Goal: Information Seeking & Learning: Learn about a topic

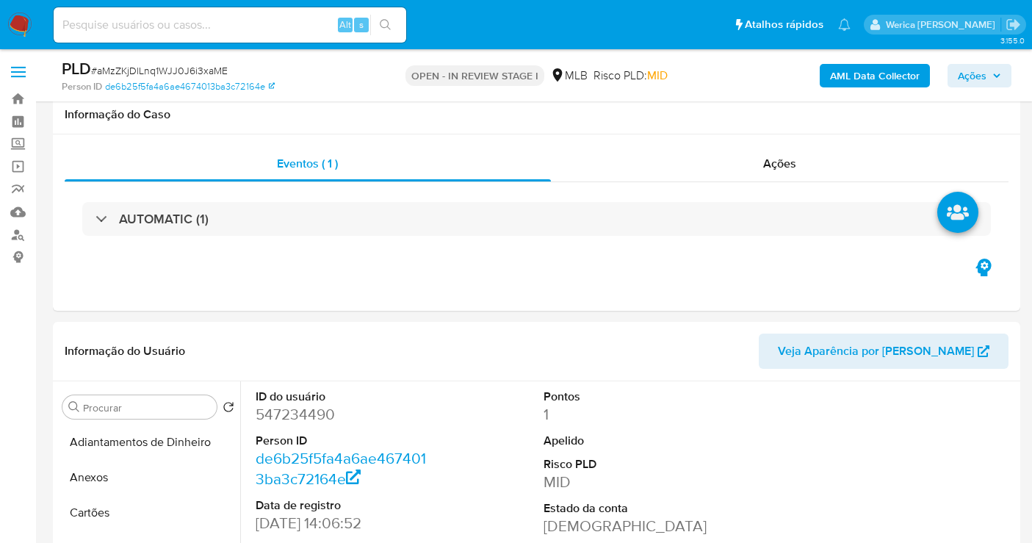
select select "10"
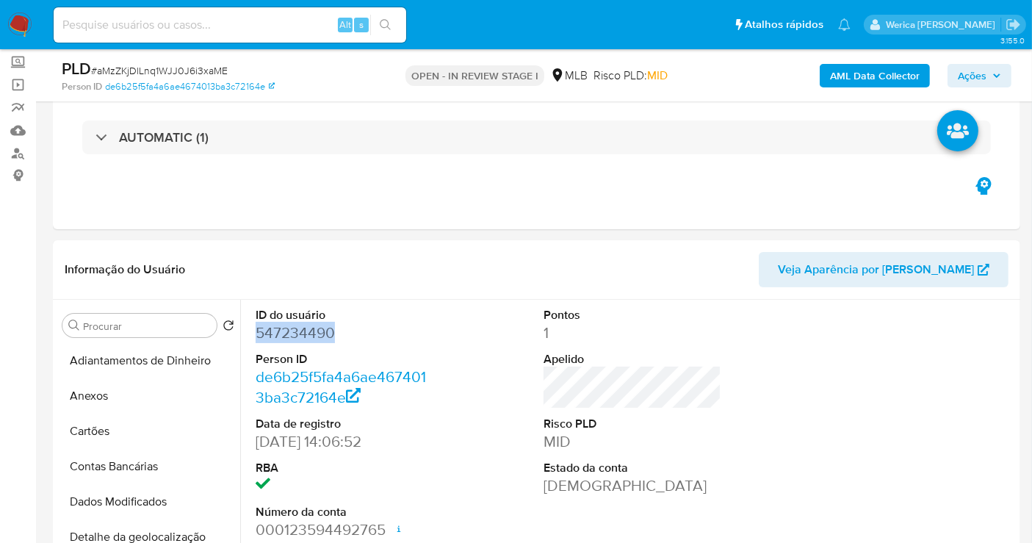
scroll to position [325, 0]
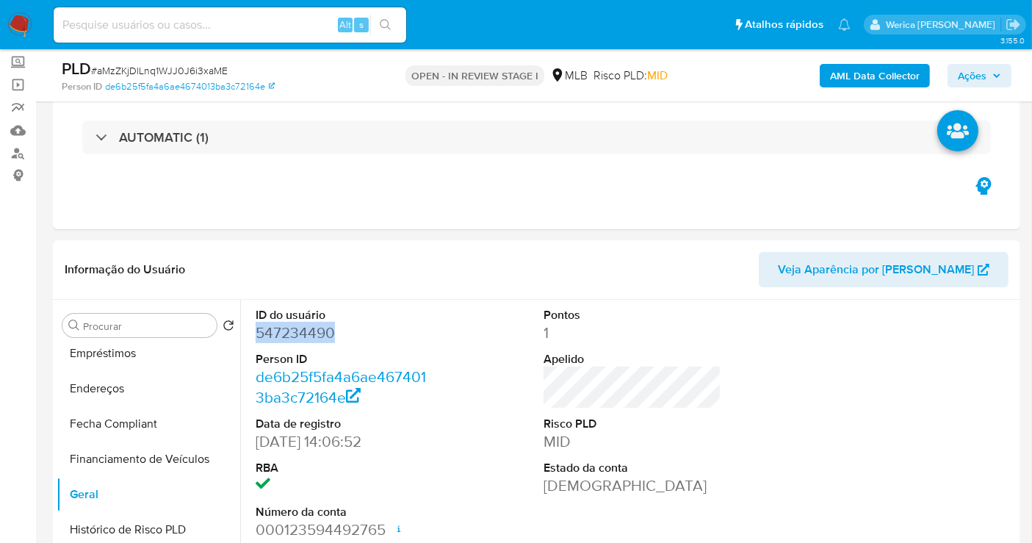
click at [891, 72] on b "AML Data Collector" at bounding box center [875, 76] width 90 height 24
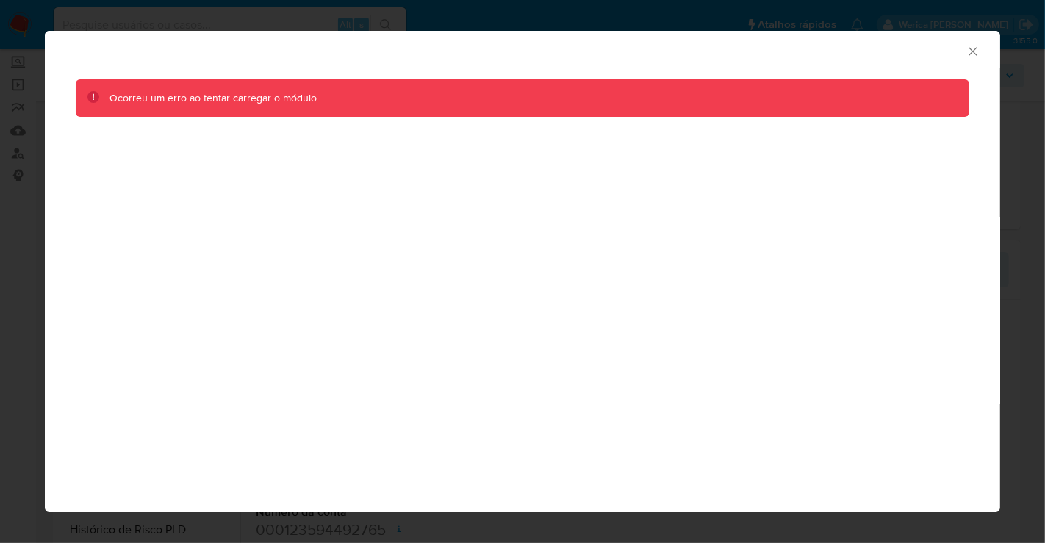
click at [972, 50] on icon "Fechar a janela" at bounding box center [972, 51] width 15 height 15
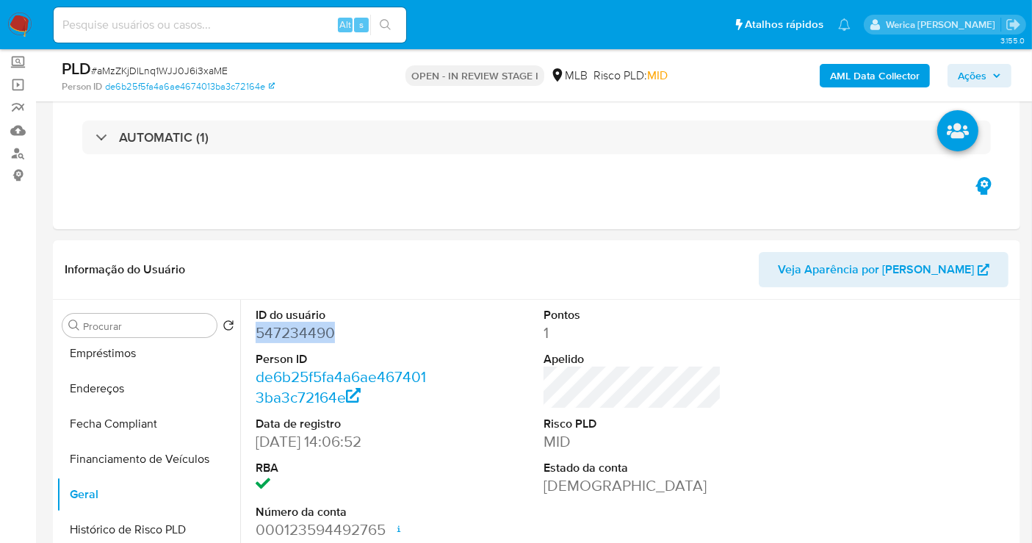
click at [882, 76] on b "AML Data Collector" at bounding box center [875, 76] width 90 height 24
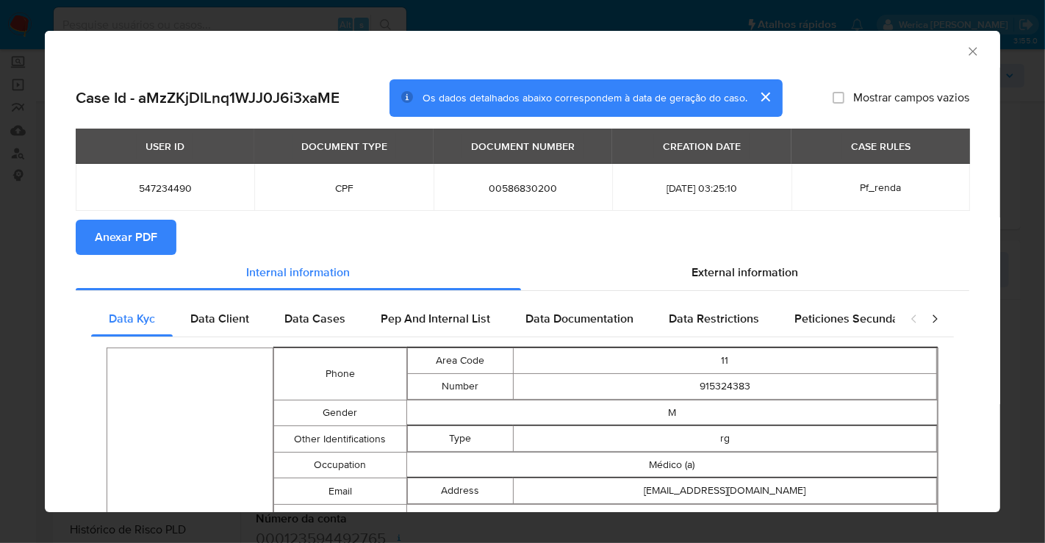
click at [88, 228] on button "Anexar PDF" at bounding box center [126, 237] width 101 height 35
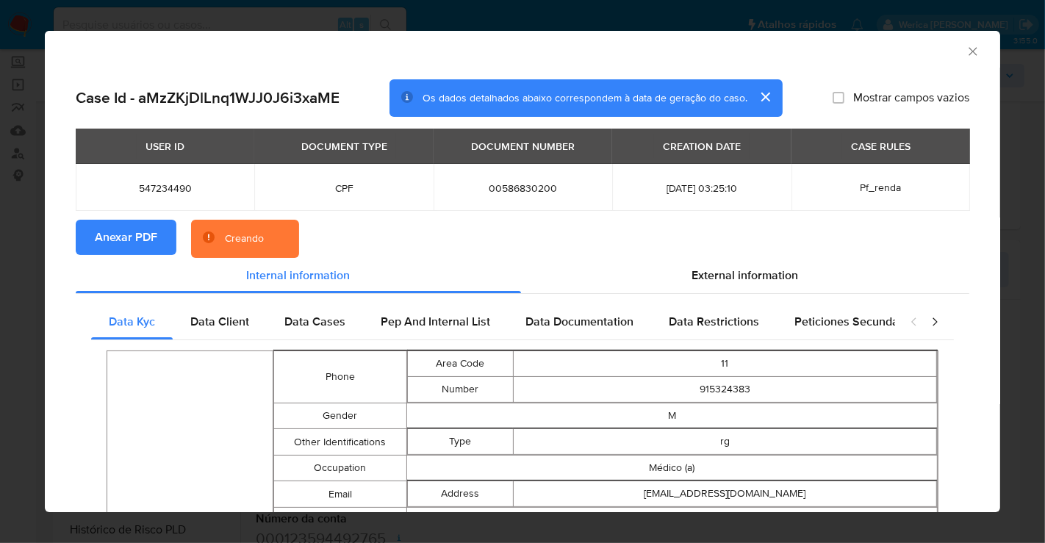
click at [968, 53] on icon "Fechar a janela" at bounding box center [972, 51] width 8 height 8
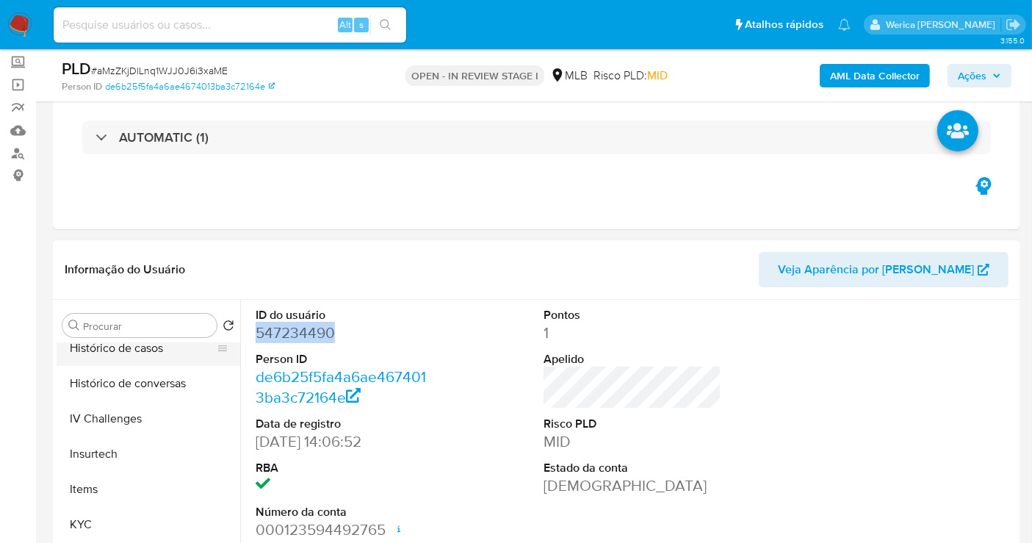
scroll to position [570, 0]
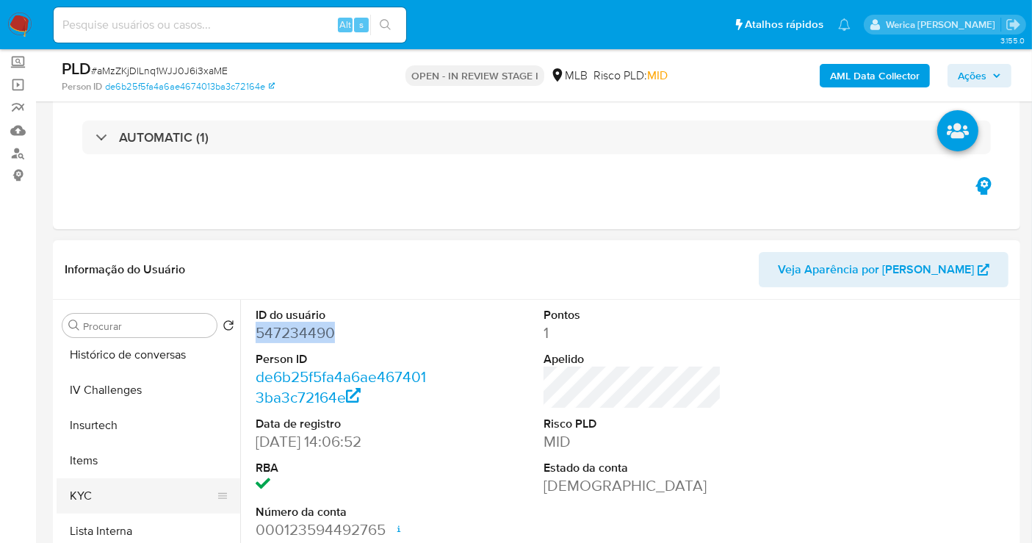
click at [128, 484] on button "KYC" at bounding box center [143, 495] width 172 height 35
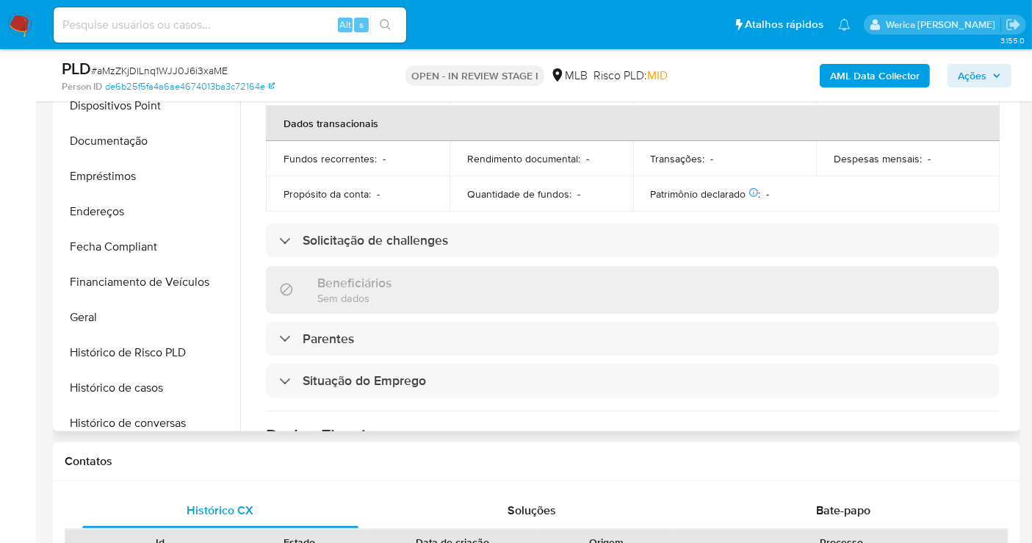
scroll to position [243, 0]
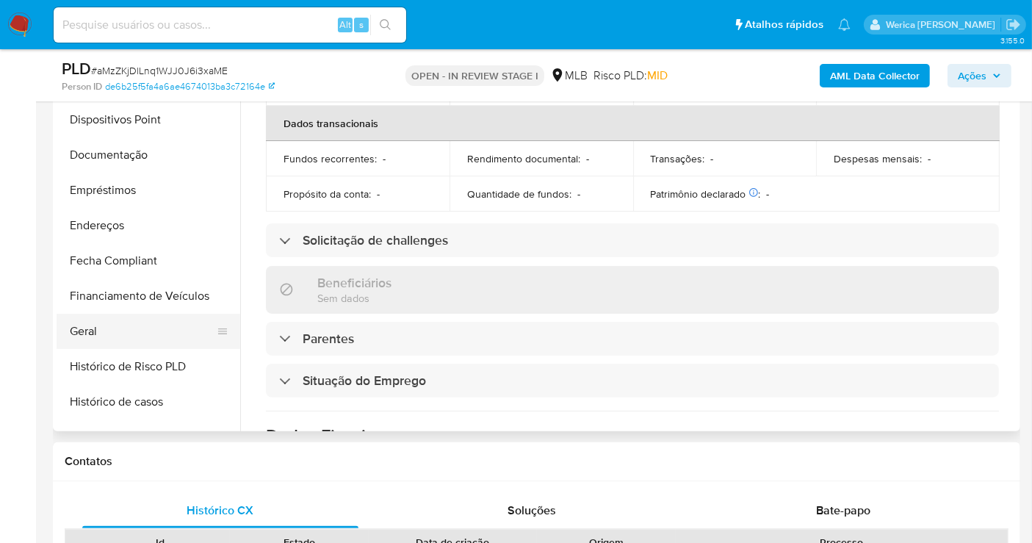
click at [132, 334] on button "Geral" at bounding box center [143, 331] width 172 height 35
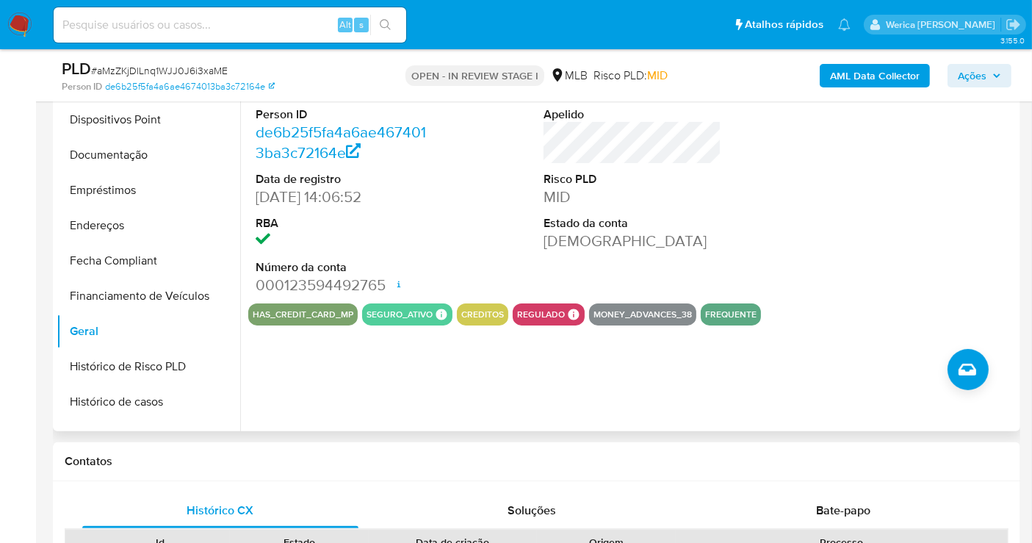
click at [918, 256] on div at bounding box center [921, 179] width 193 height 248
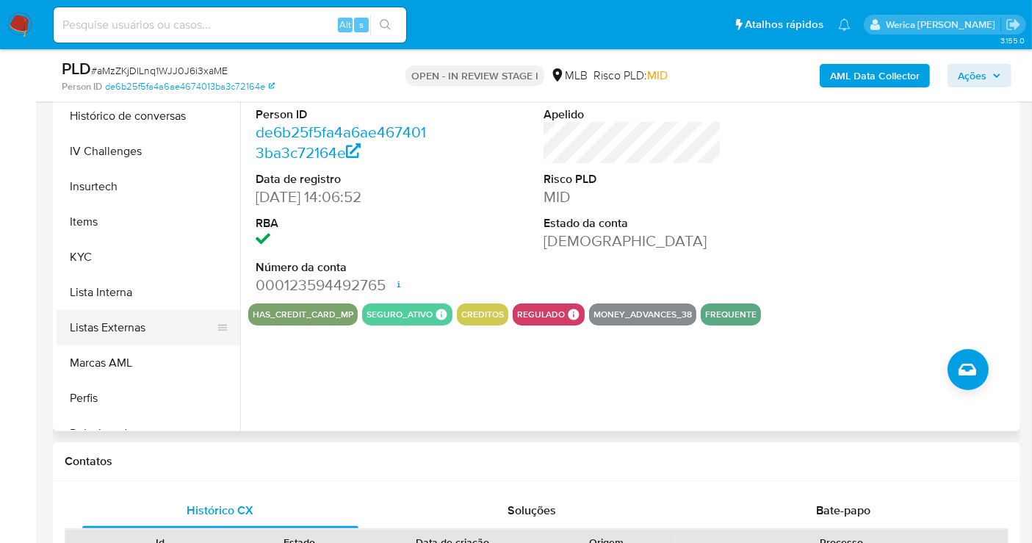
scroll to position [570, 0]
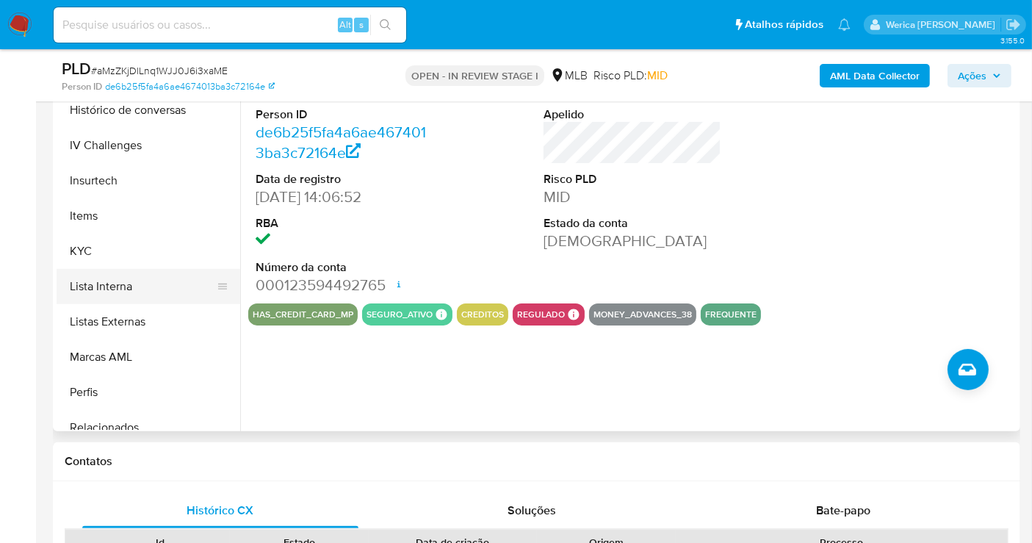
drag, startPoint x: 87, startPoint y: 253, endPoint x: 98, endPoint y: 270, distance: 20.2
click at [89, 253] on button "KYC" at bounding box center [149, 251] width 184 height 35
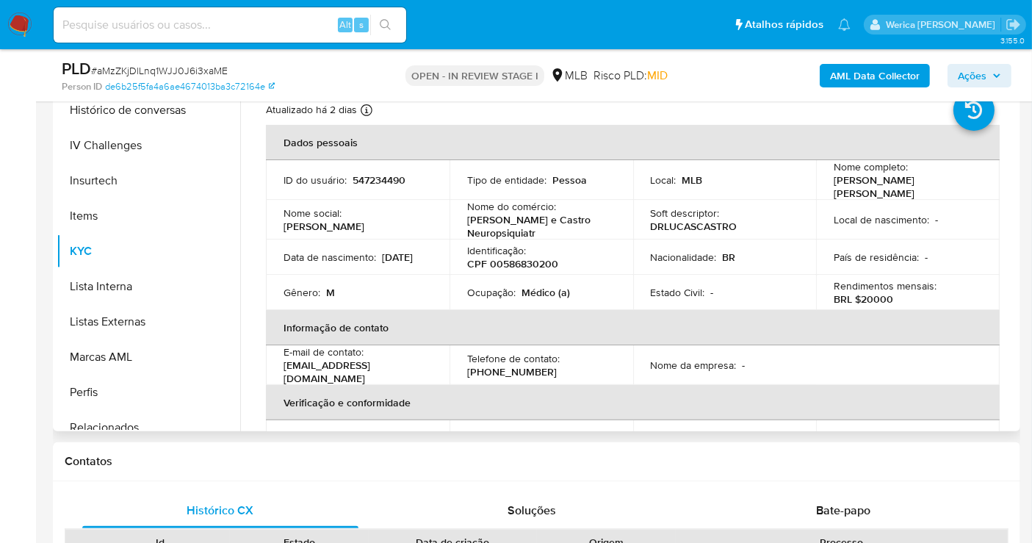
click at [911, 259] on p "País de residência :" at bounding box center [876, 257] width 85 height 13
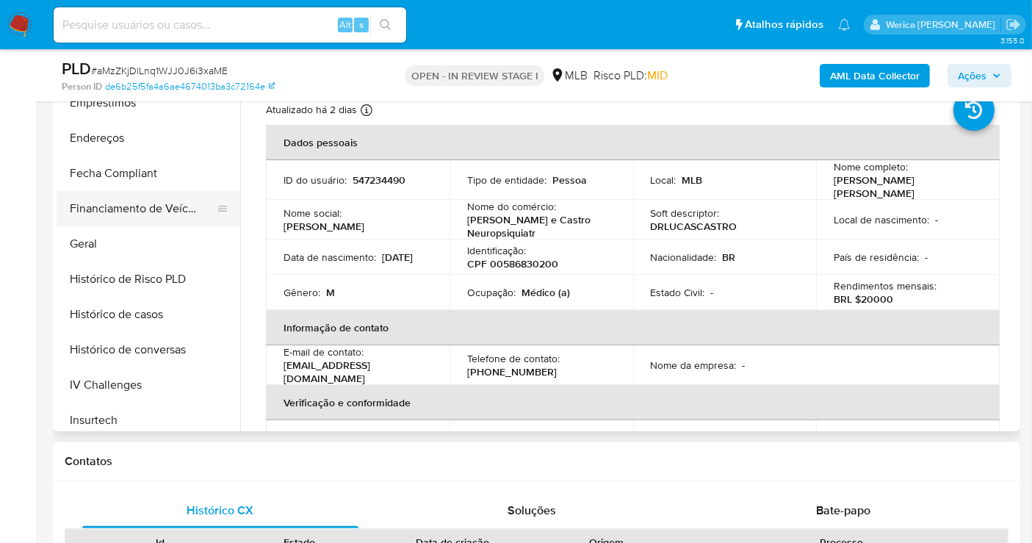
scroll to position [243, 0]
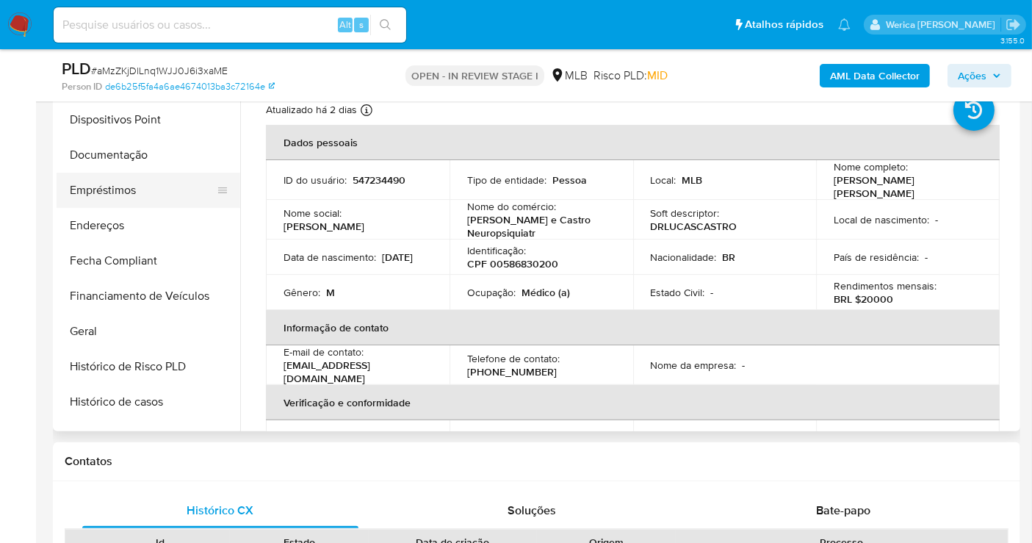
click at [148, 201] on button "Empréstimos" at bounding box center [143, 190] width 172 height 35
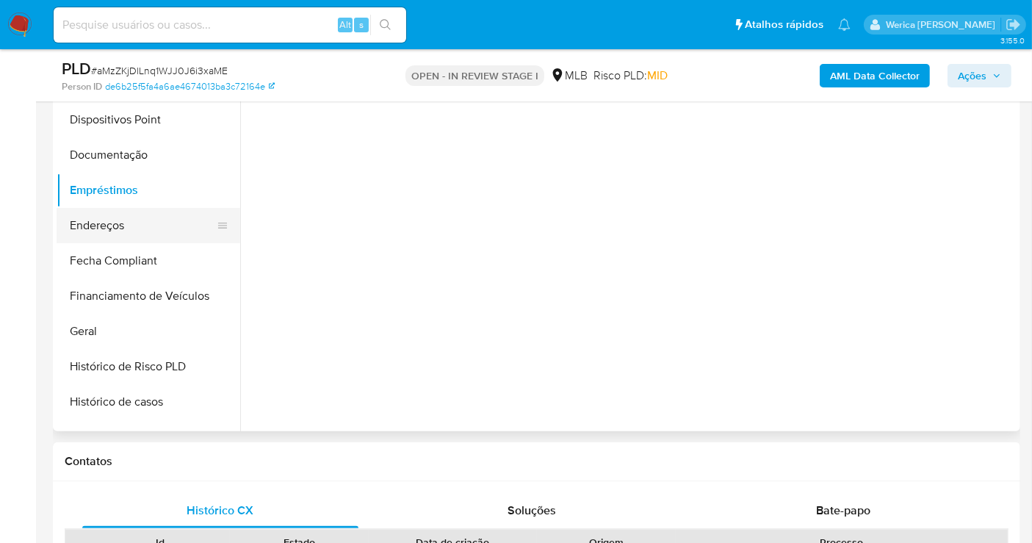
click at [121, 230] on button "Endereços" at bounding box center [143, 225] width 172 height 35
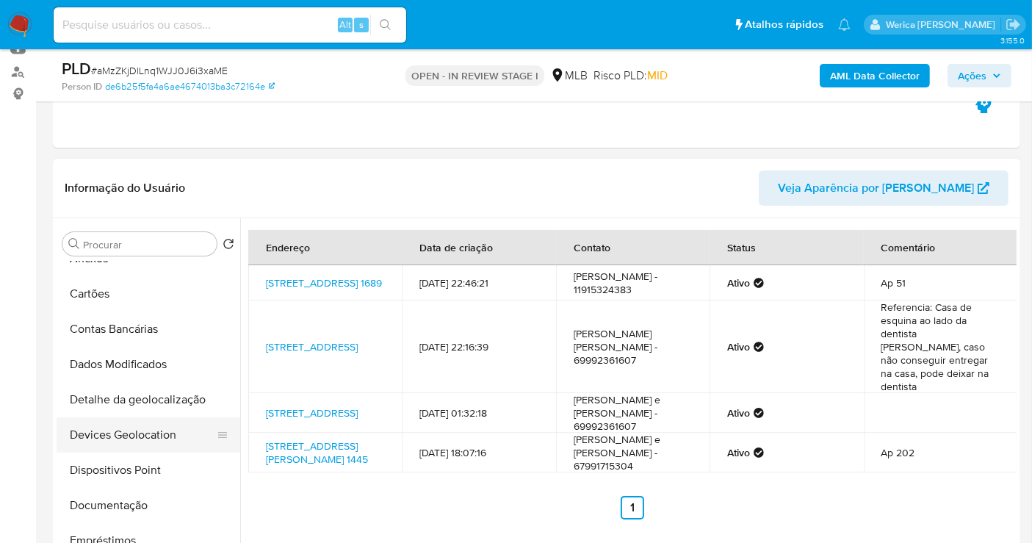
scroll to position [82, 0]
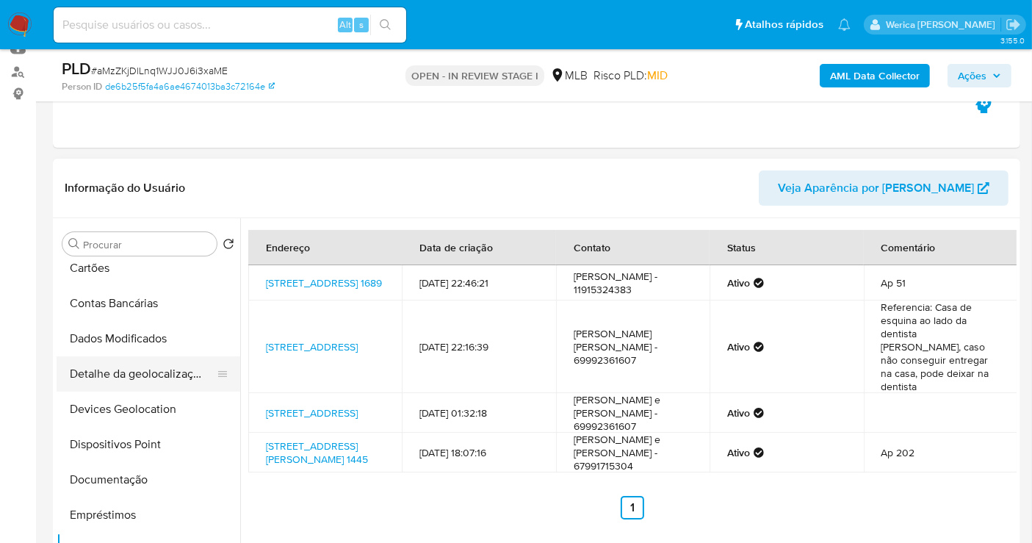
click at [176, 371] on button "Detalhe da geolocalização" at bounding box center [143, 373] width 172 height 35
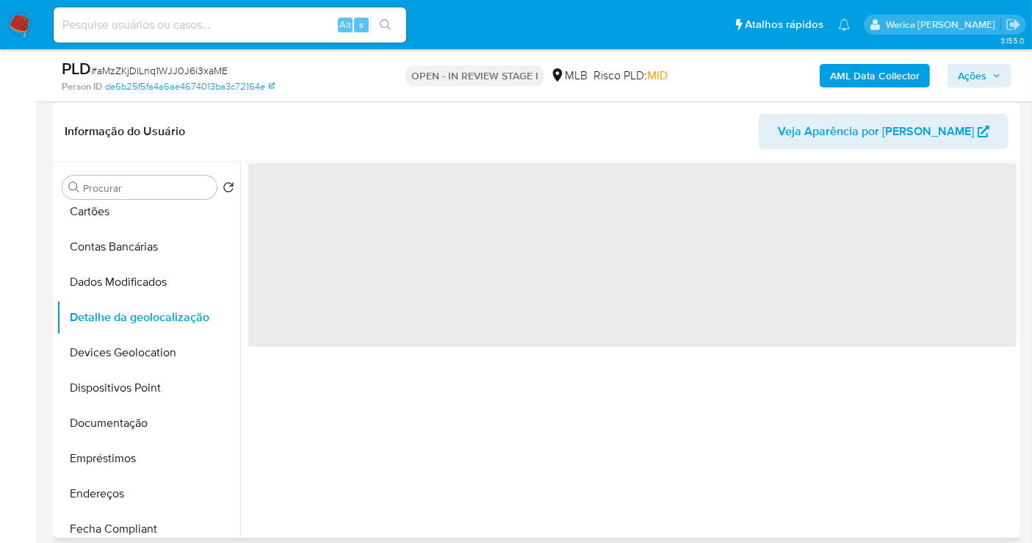
scroll to position [245, 0]
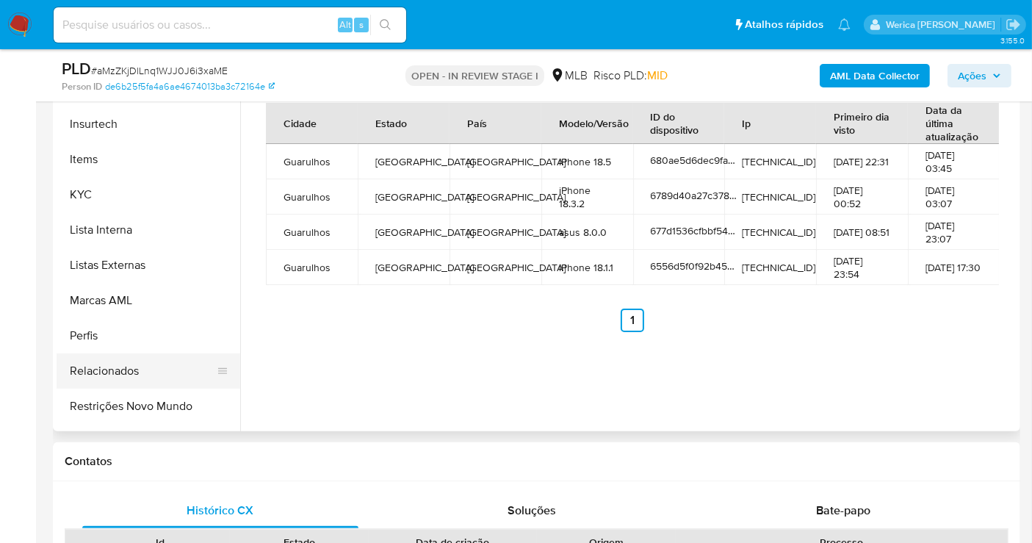
scroll to position [652, 0]
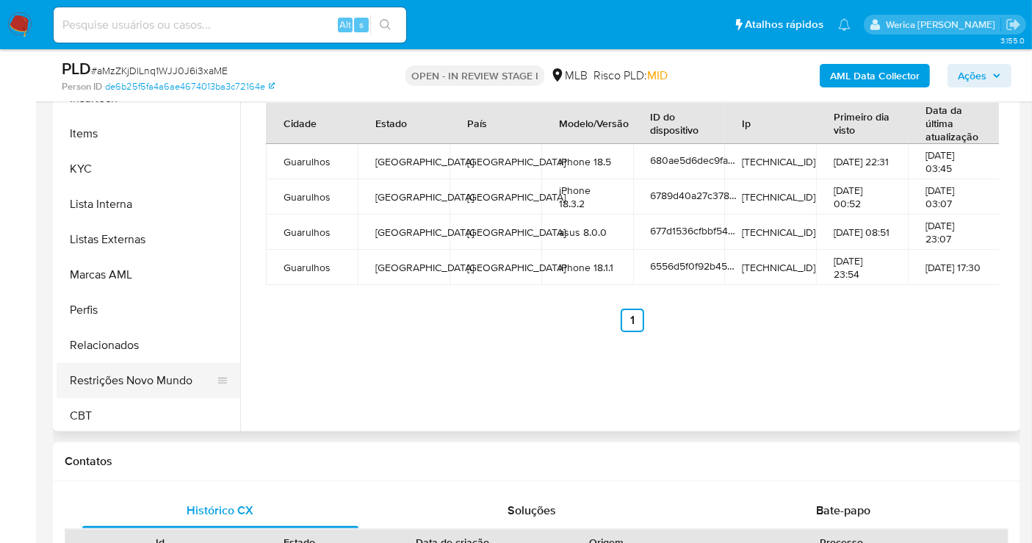
click at [138, 379] on button "Restrições Novo Mundo" at bounding box center [143, 380] width 172 height 35
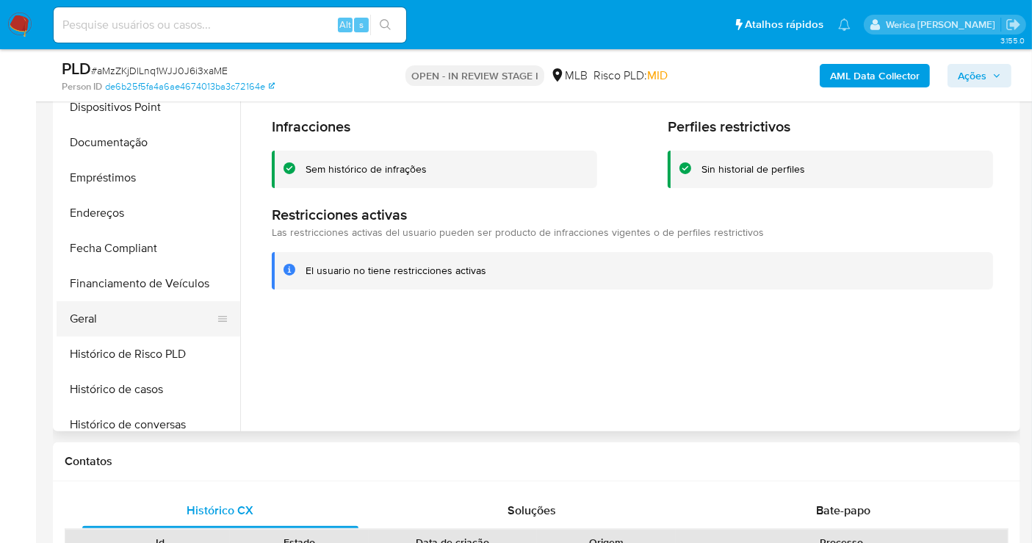
scroll to position [163, 0]
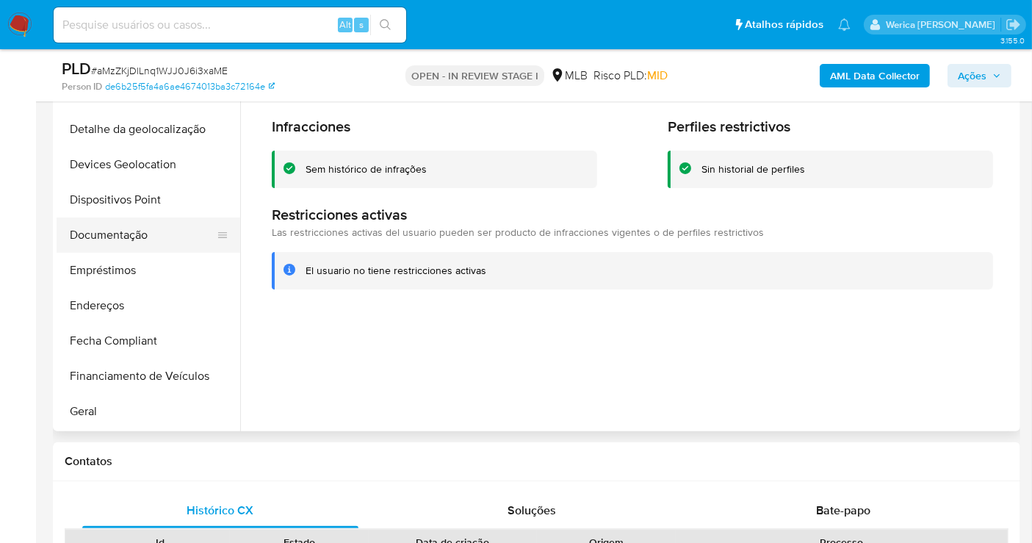
click at [145, 218] on button "Documentação" at bounding box center [143, 234] width 172 height 35
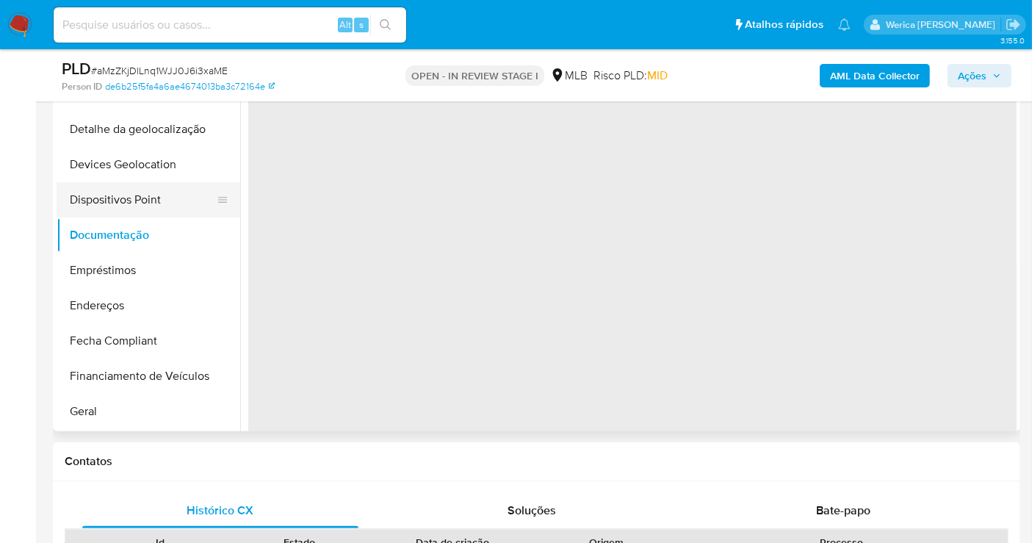
click at [151, 200] on button "Dispositivos Point" at bounding box center [143, 199] width 172 height 35
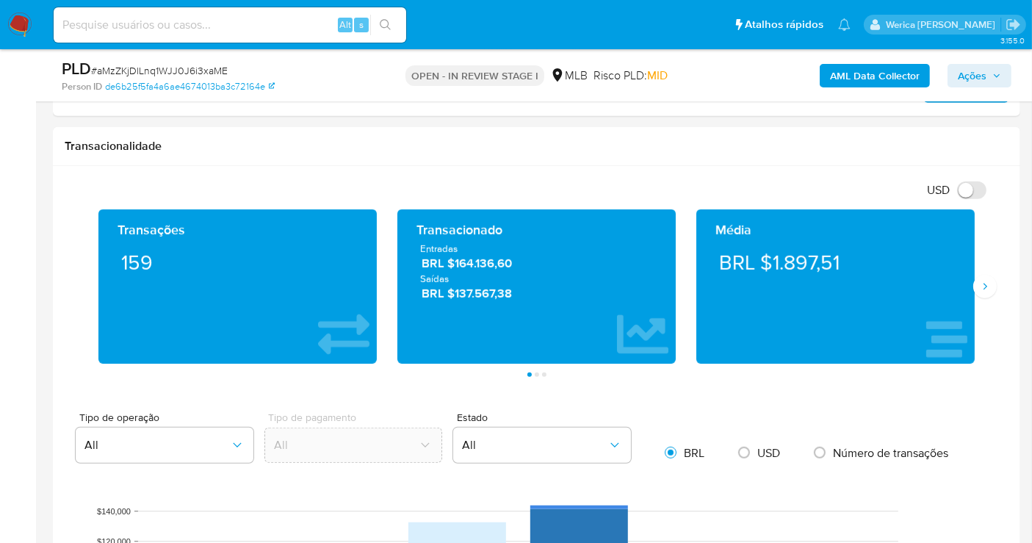
scroll to position [866, 0]
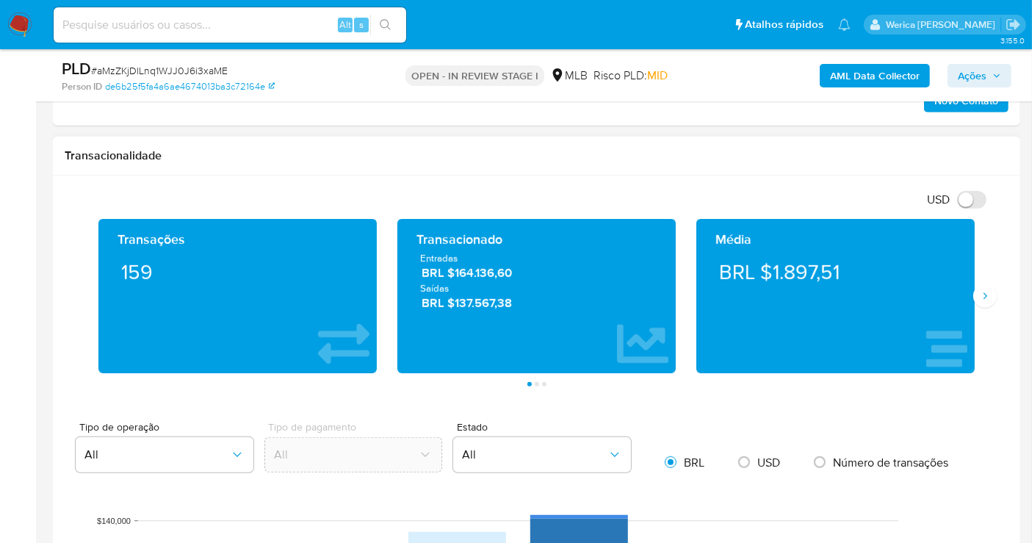
click at [982, 273] on div "Média BRL $1.897,51" at bounding box center [835, 296] width 299 height 154
click at [980, 295] on icon "Siguiente" at bounding box center [985, 296] width 12 height 12
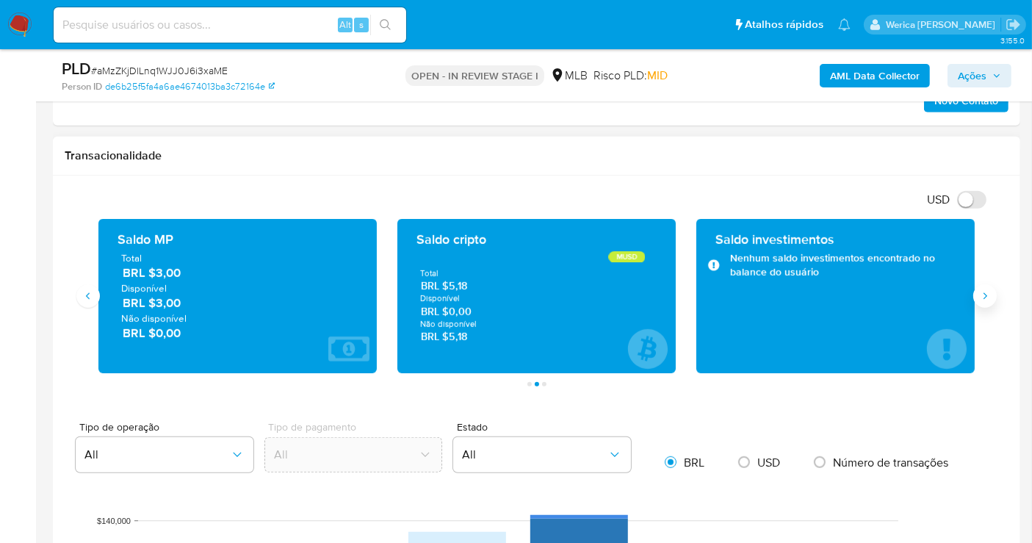
click at [980, 295] on icon "Siguiente" at bounding box center [985, 296] width 12 height 12
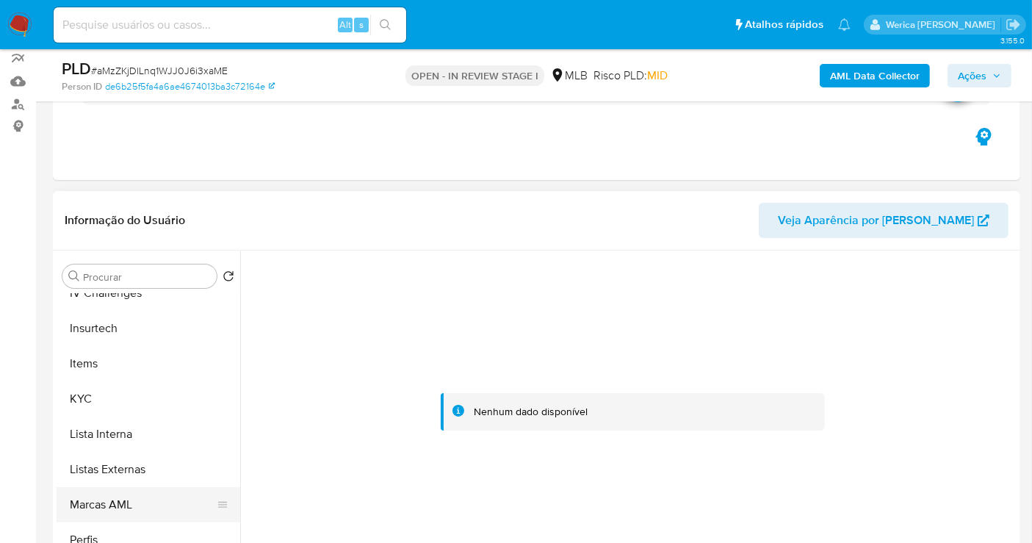
scroll to position [655, 0]
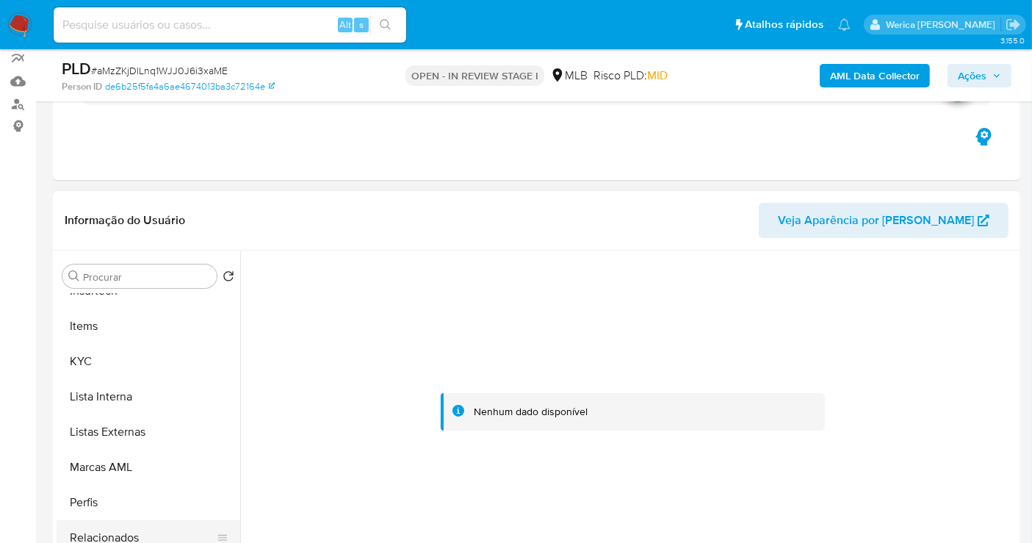
click at [149, 532] on button "Relacionados" at bounding box center [143, 537] width 172 height 35
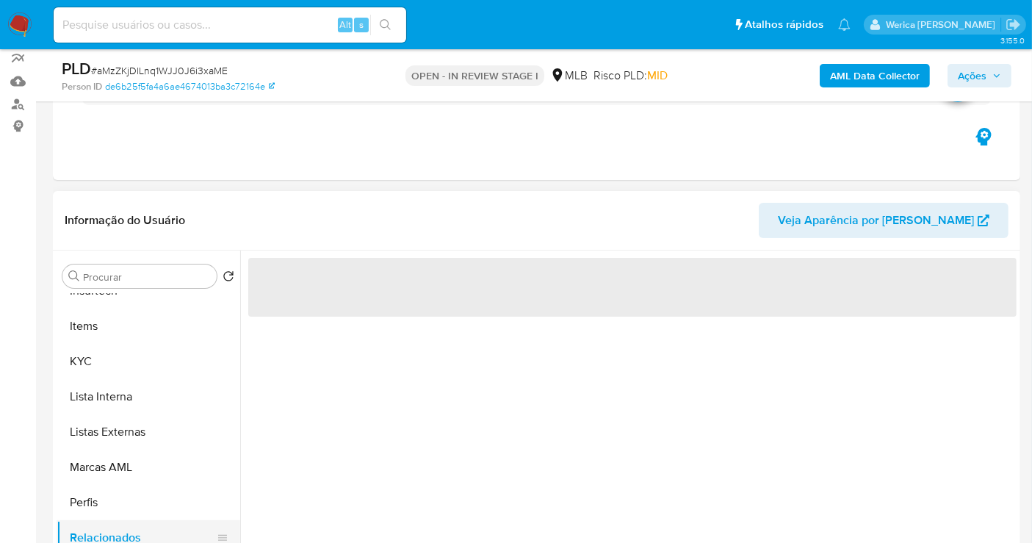
click at [149, 532] on button "Relacionados" at bounding box center [143, 537] width 172 height 35
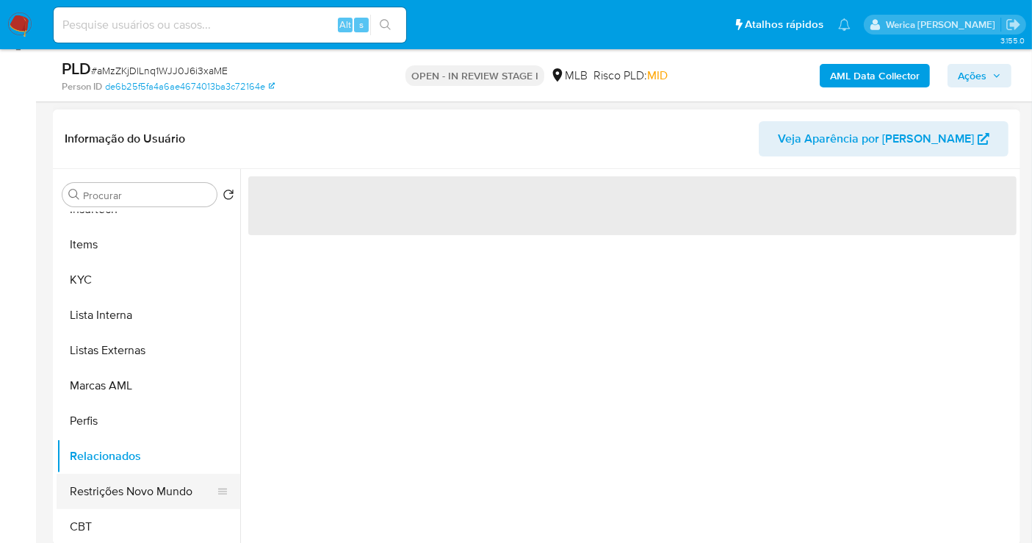
click at [138, 478] on button "Restrições Novo Mundo" at bounding box center [143, 491] width 172 height 35
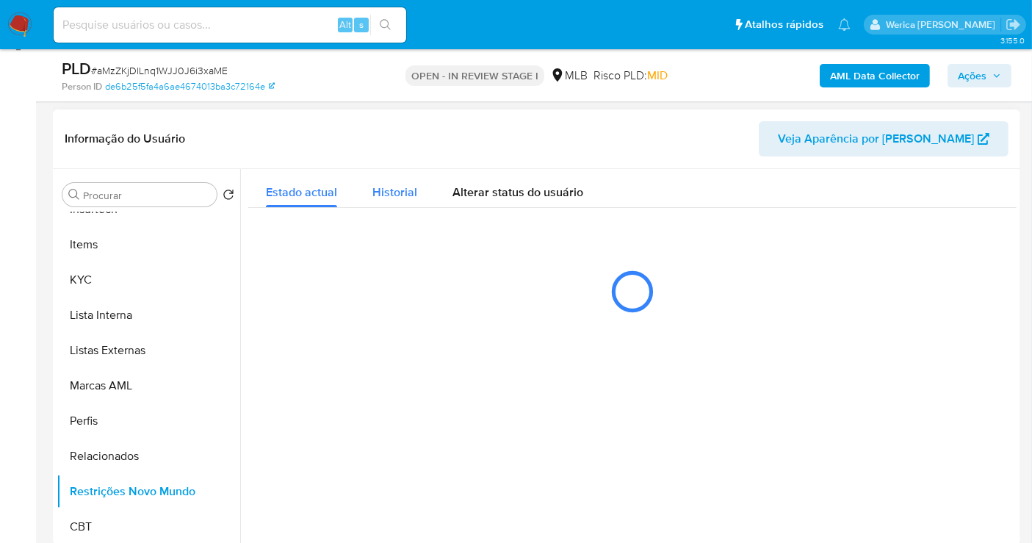
drag, startPoint x: 437, startPoint y: 189, endPoint x: 430, endPoint y: 196, distance: 10.4
click at [430, 196] on div "Estado actual Historial Alterar status do usuário" at bounding box center [632, 188] width 769 height 39
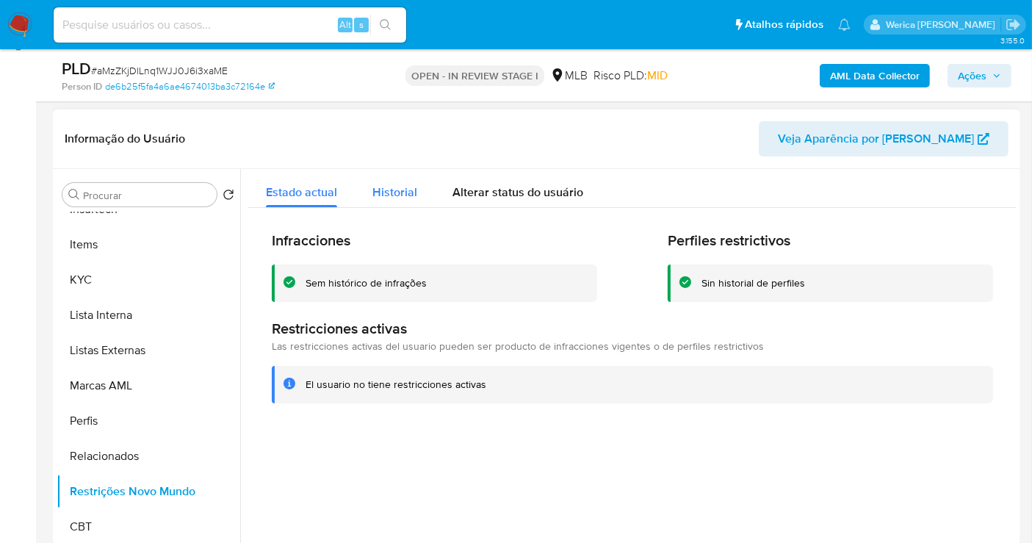
drag, startPoint x: 413, startPoint y: 195, endPoint x: 422, endPoint y: 192, distance: 10.0
click at [411, 195] on span "Historial" at bounding box center [395, 192] width 45 height 17
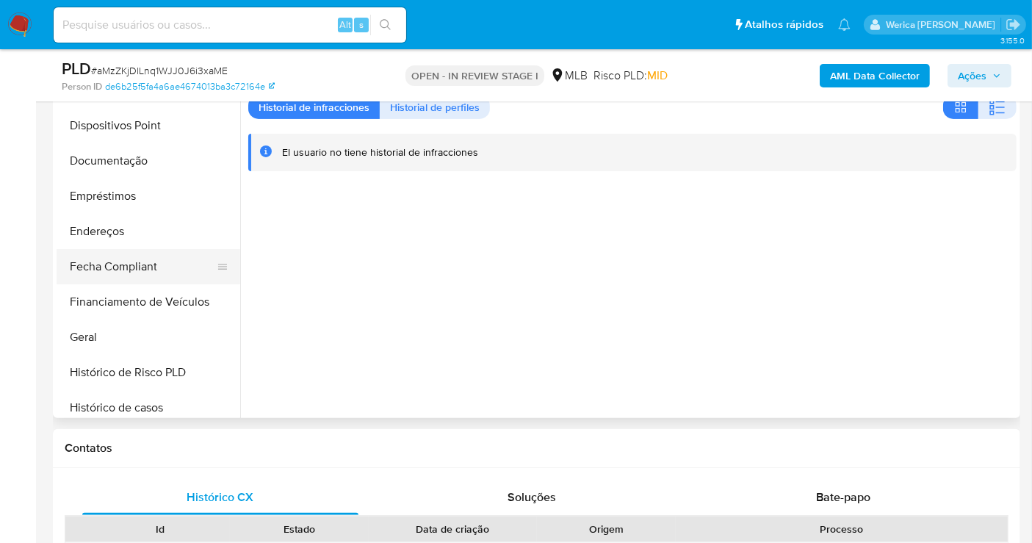
scroll to position [165, 0]
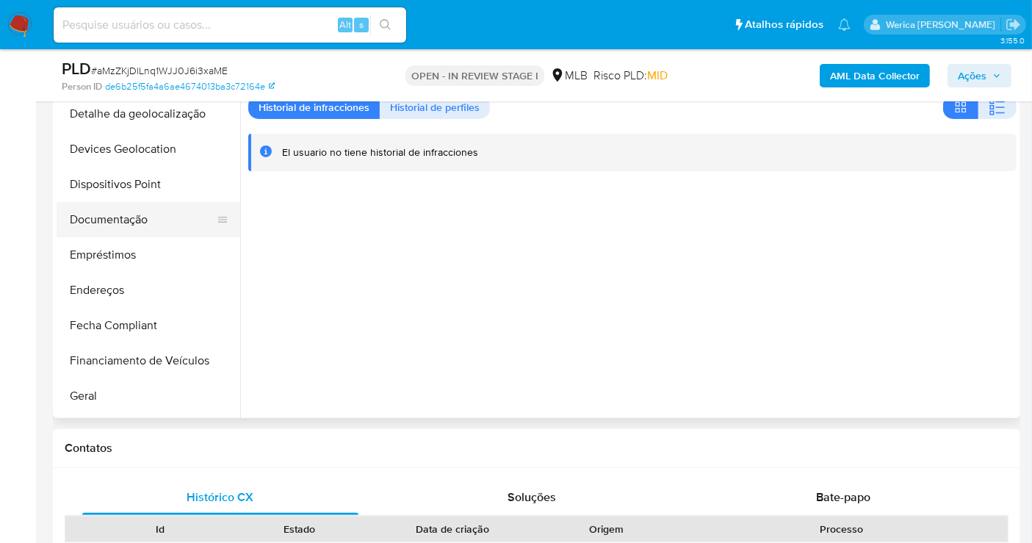
click at [153, 223] on button "Documentação" at bounding box center [143, 219] width 172 height 35
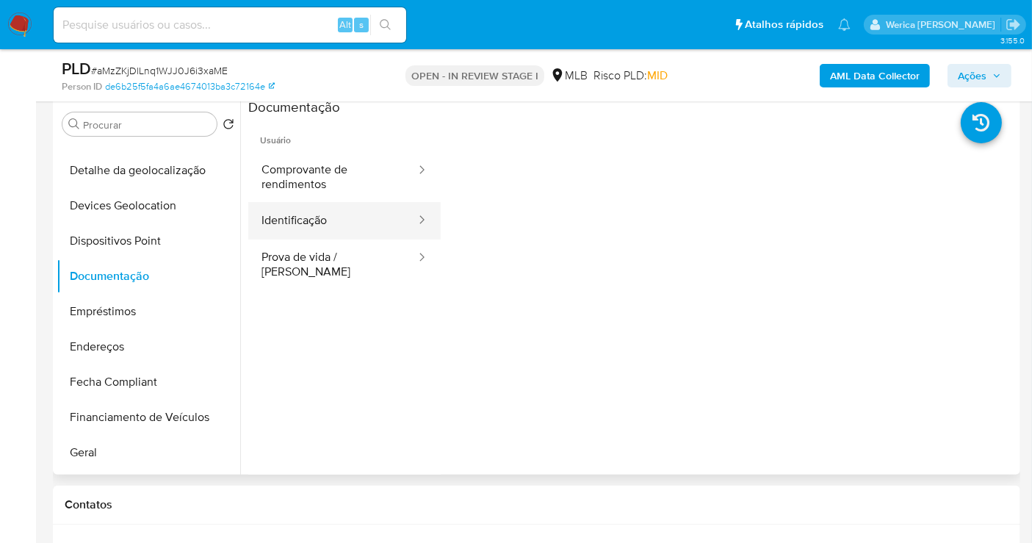
scroll to position [258, 0]
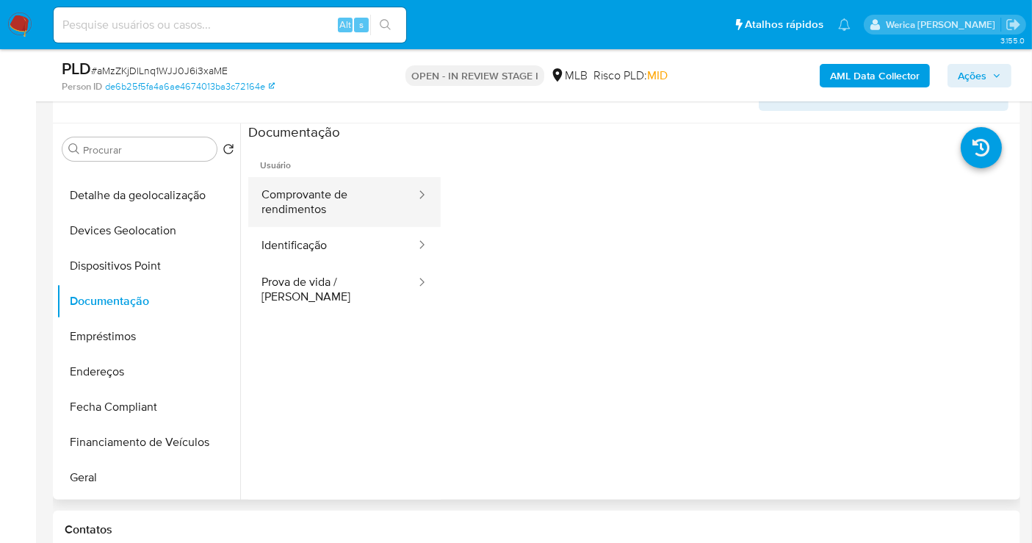
click at [345, 193] on button "Comprovante de rendimentos" at bounding box center [332, 202] width 169 height 50
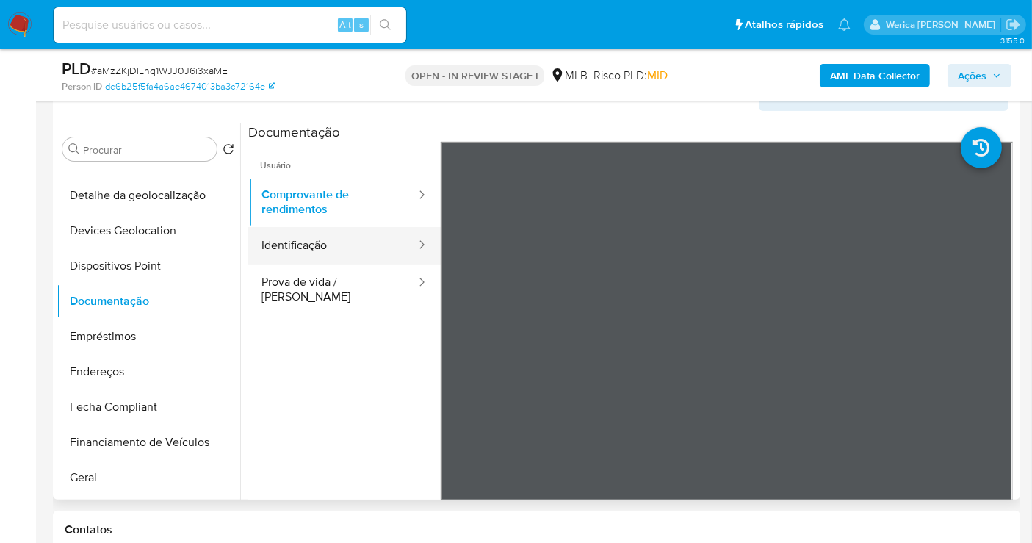
click at [371, 251] on button "Identificação" at bounding box center [332, 245] width 169 height 37
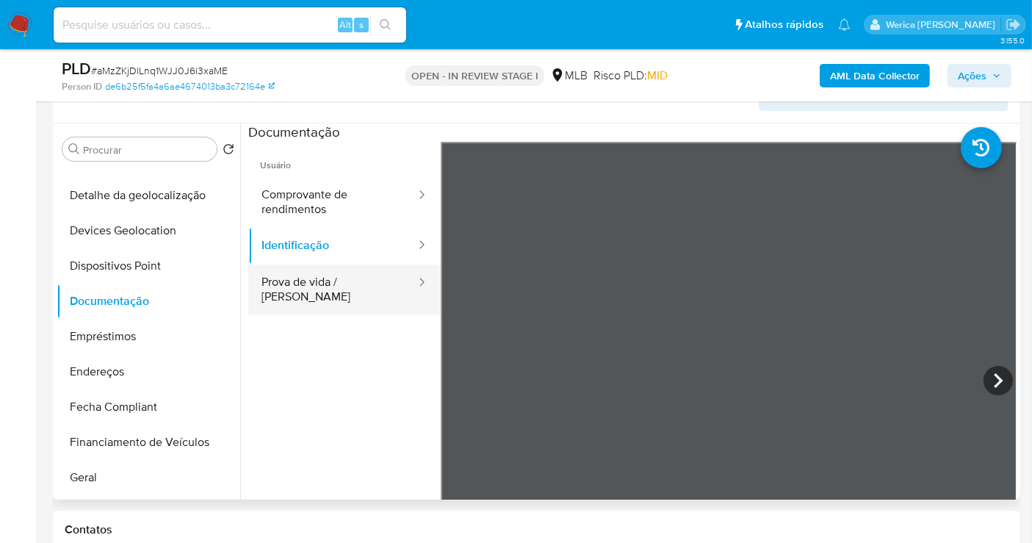
click at [357, 297] on button "Prova de vida / Selfie" at bounding box center [332, 290] width 169 height 50
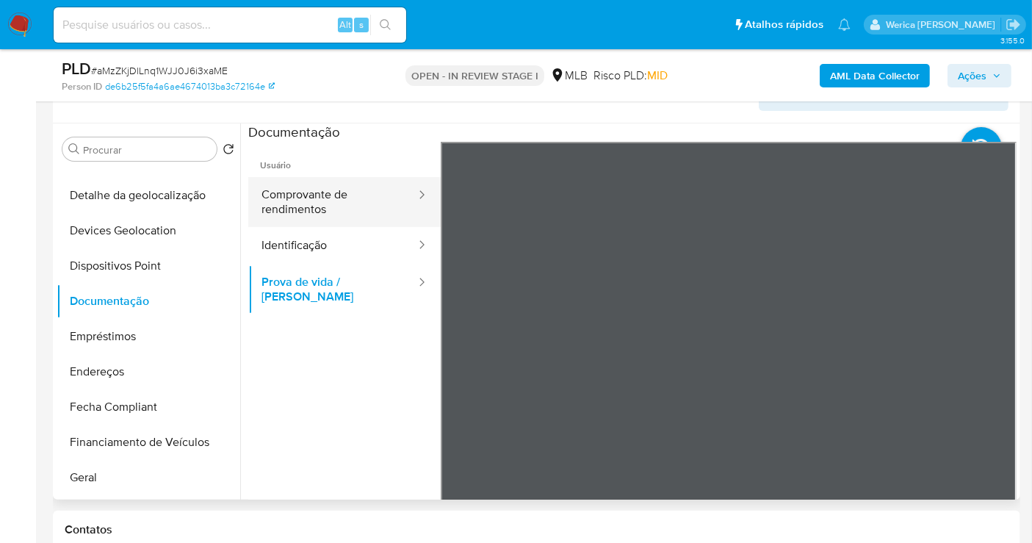
click at [334, 198] on button "Comprovante de rendimentos" at bounding box center [332, 202] width 169 height 50
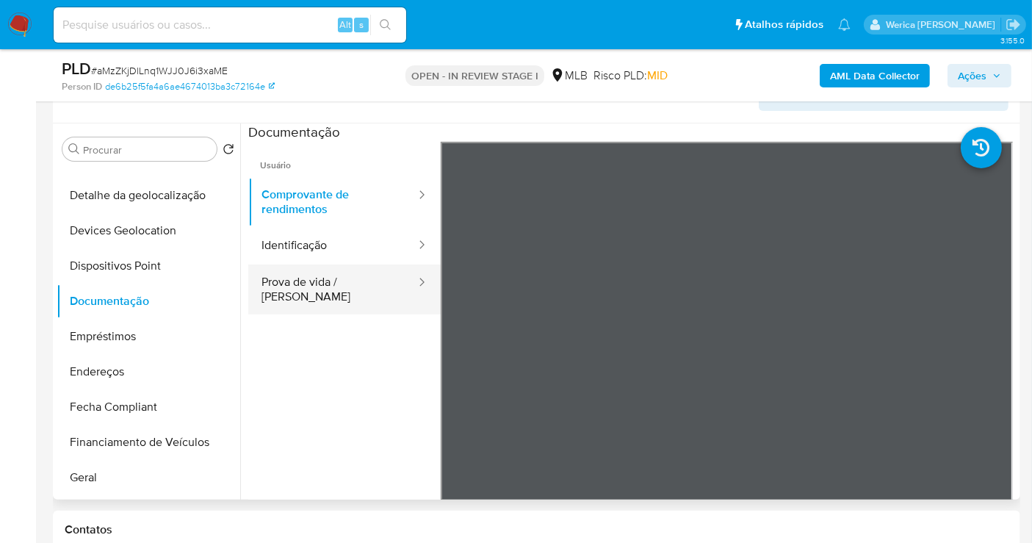
click at [301, 272] on button "Prova de vida / Selfie" at bounding box center [332, 290] width 169 height 50
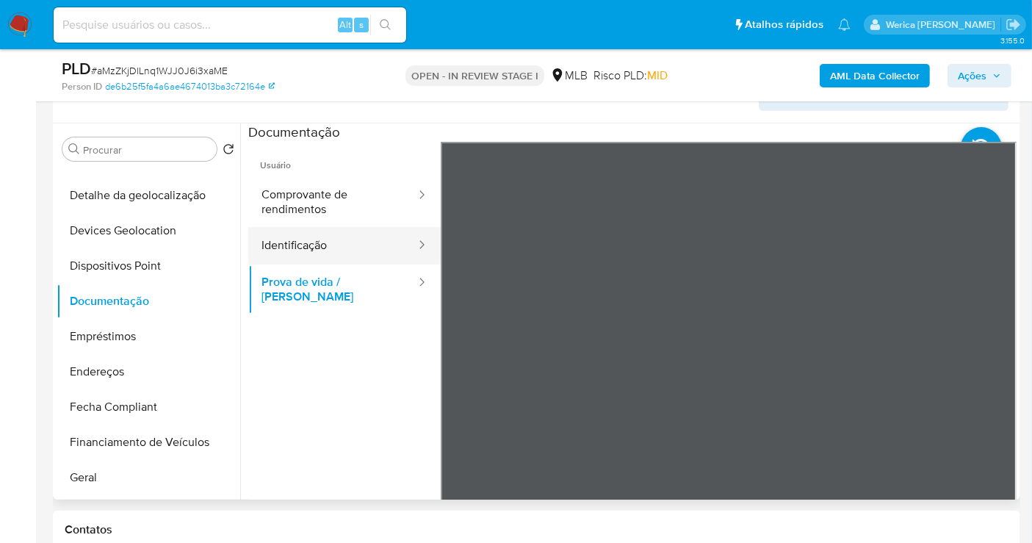
click at [406, 229] on div at bounding box center [418, 245] width 24 height 37
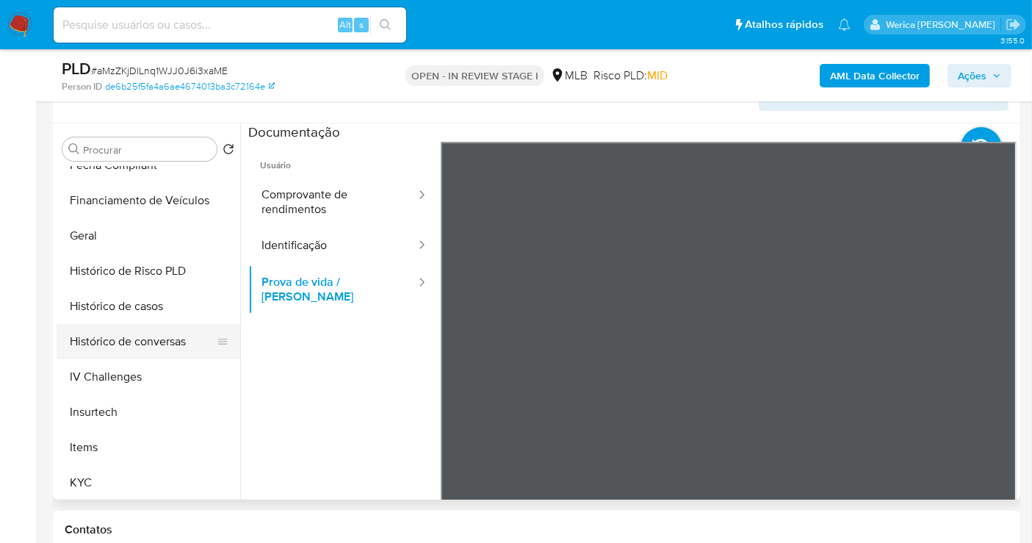
scroll to position [411, 0]
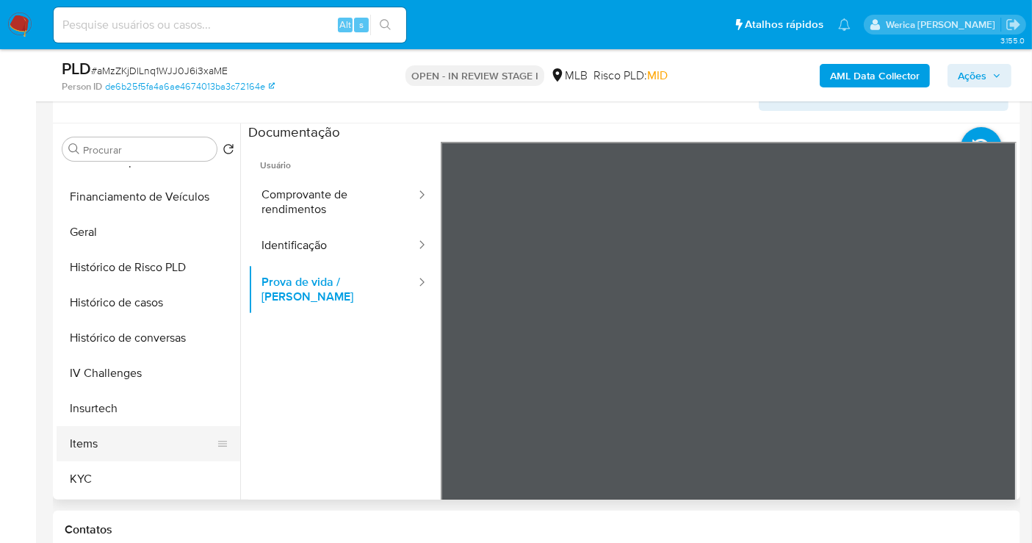
click at [120, 445] on button "Items" at bounding box center [143, 443] width 172 height 35
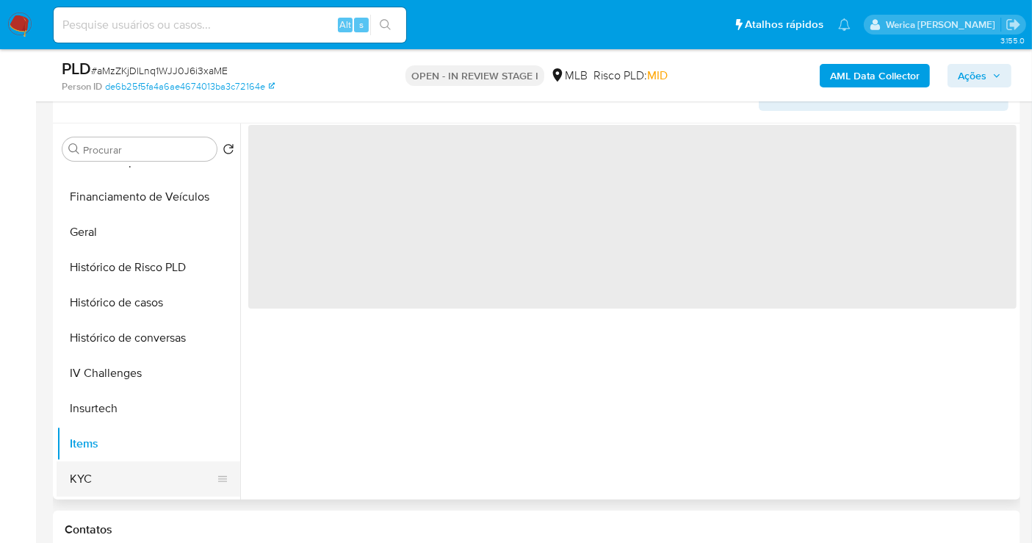
click at [107, 476] on button "KYC" at bounding box center [143, 478] width 172 height 35
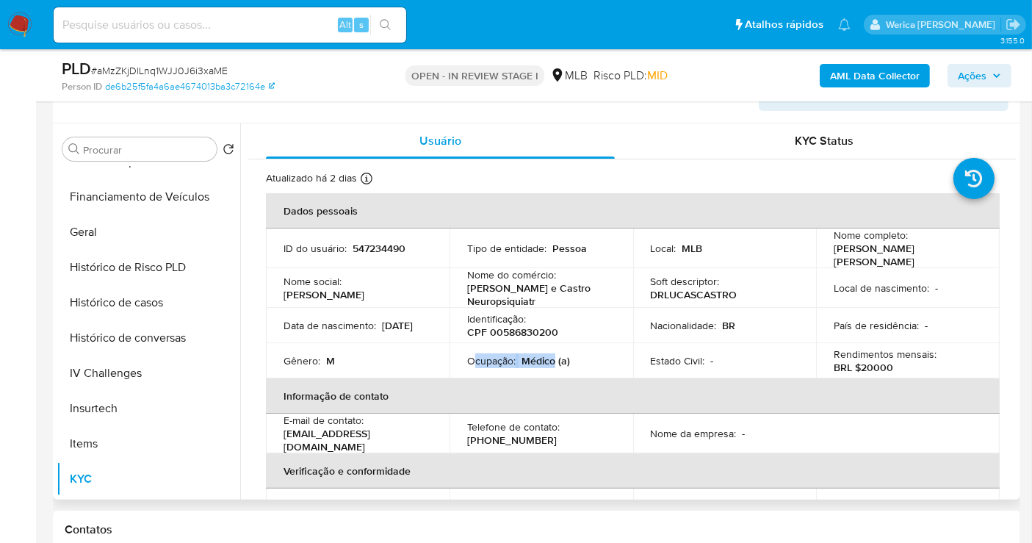
drag, startPoint x: 472, startPoint y: 359, endPoint x: 554, endPoint y: 359, distance: 82.3
click at [554, 359] on div "Ocupação : Médico (a)" at bounding box center [541, 360] width 148 height 13
copy div "cupação : Médico"
click at [339, 244] on p "ID do usuário :" at bounding box center [315, 248] width 63 height 13
click at [356, 250] on p "547234490" at bounding box center [379, 248] width 53 height 13
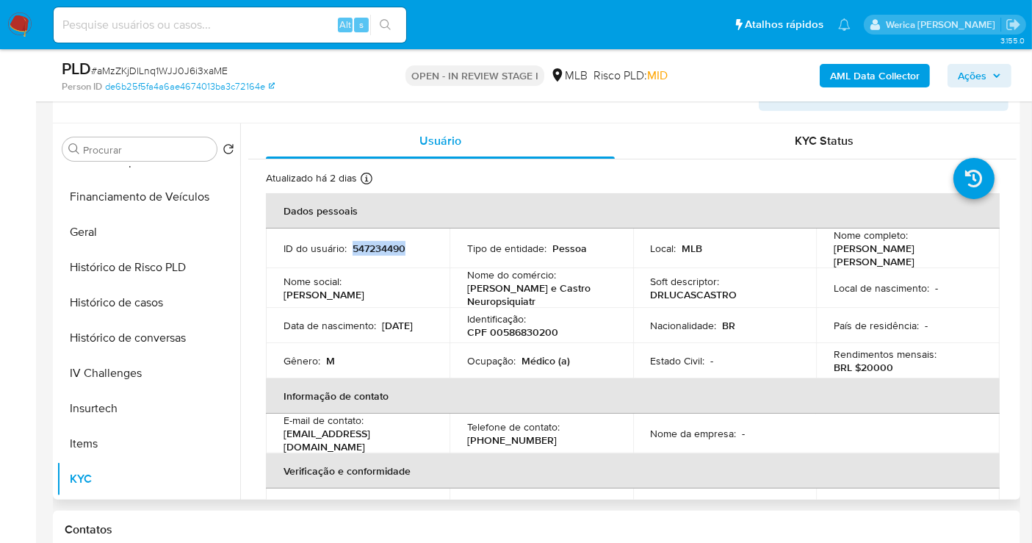
click at [358, 251] on p "547234490" at bounding box center [379, 248] width 53 height 13
copy p "547234490"
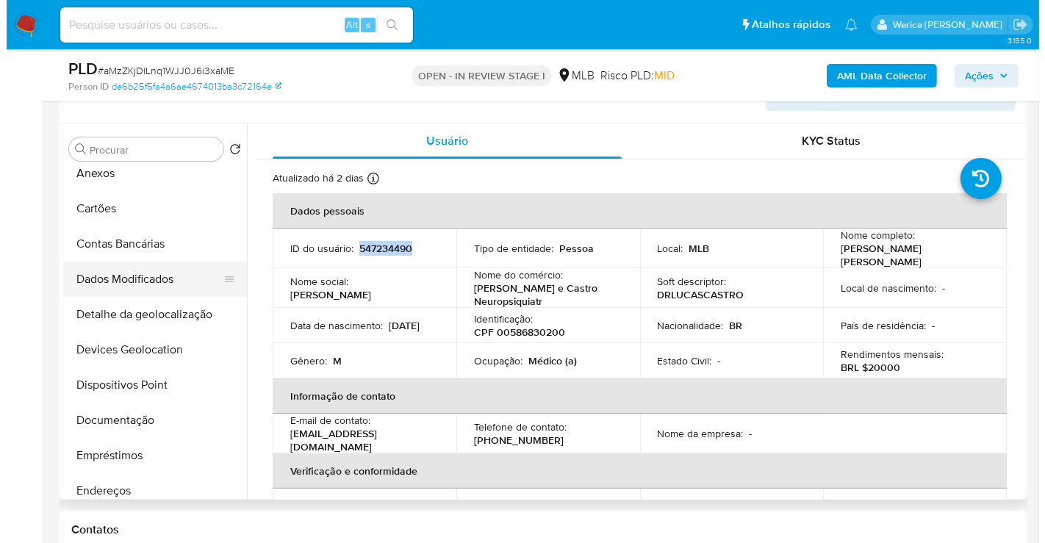
scroll to position [0, 0]
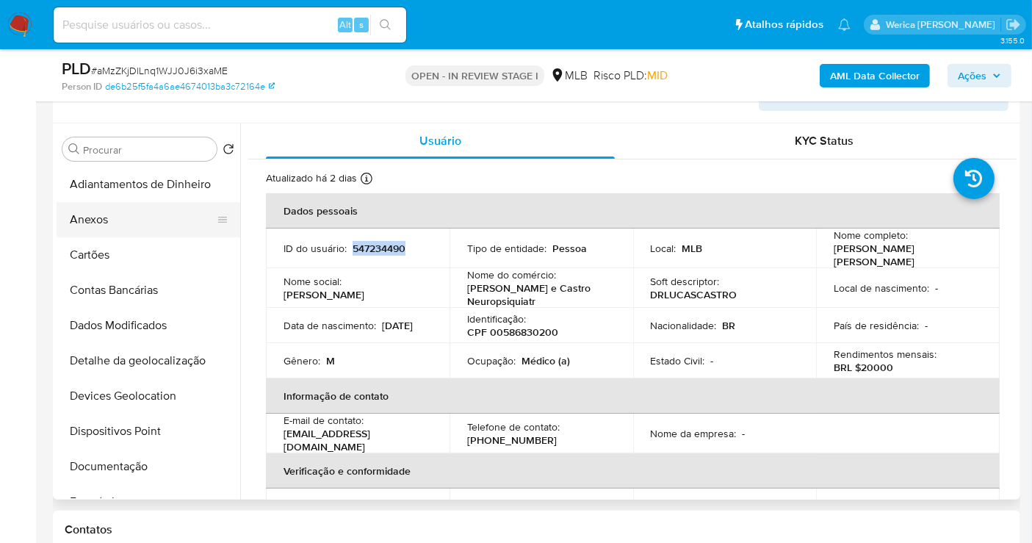
click at [107, 224] on button "Anexos" at bounding box center [143, 219] width 172 height 35
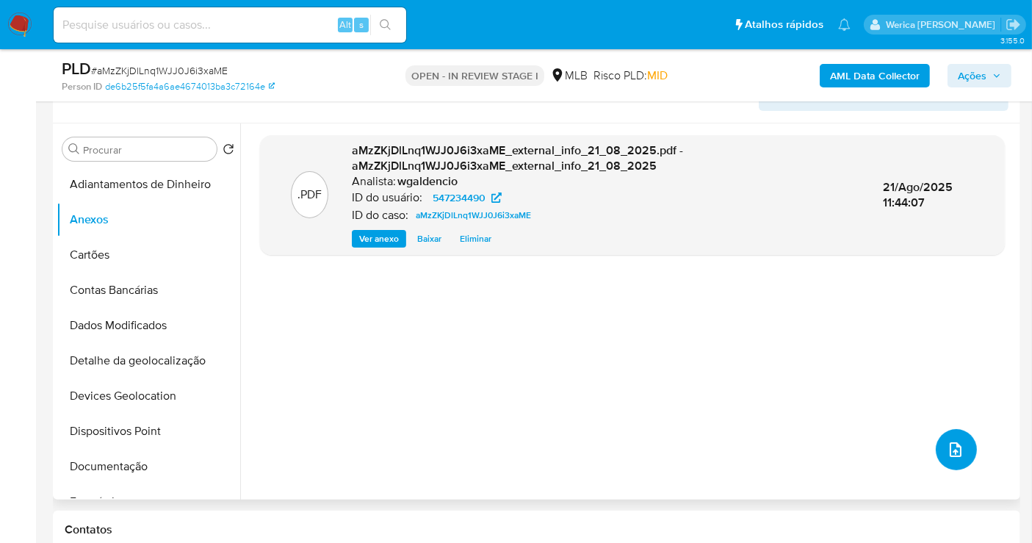
click at [951, 448] on icon "upload-file" at bounding box center [956, 450] width 18 height 18
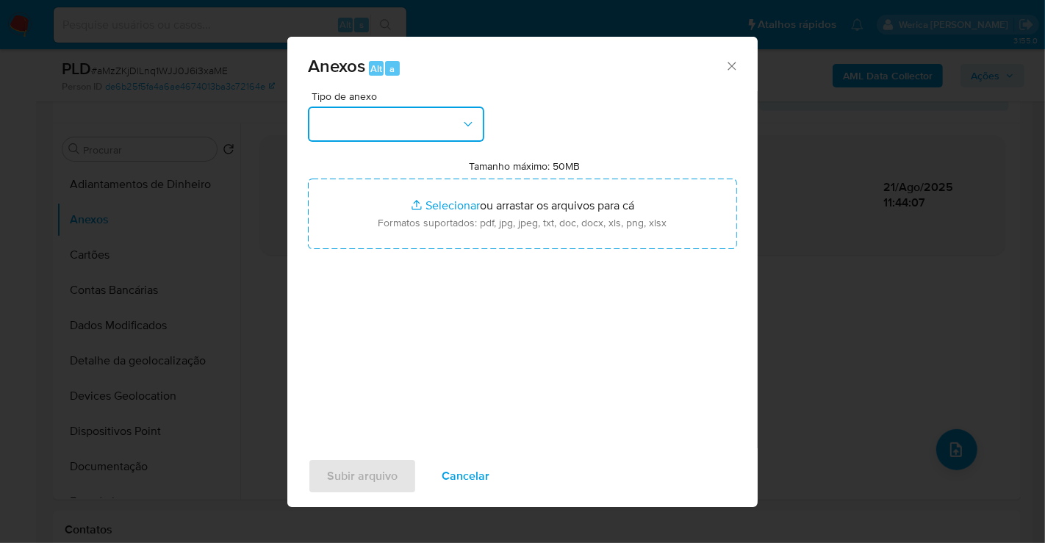
drag, startPoint x: 378, startPoint y: 120, endPoint x: 373, endPoint y: 129, distance: 9.6
click at [377, 120] on button "button" at bounding box center [396, 124] width 176 height 35
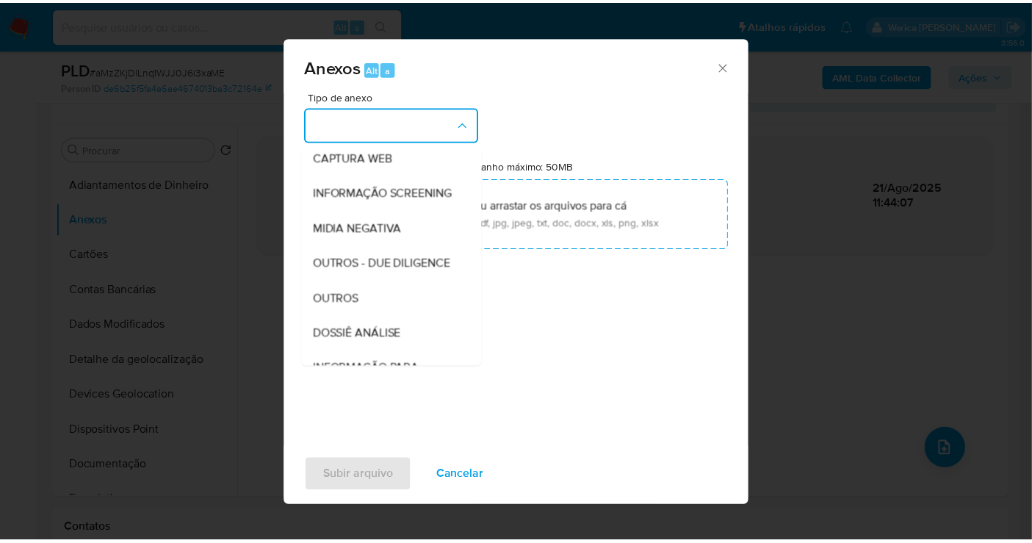
scroll to position [226, 0]
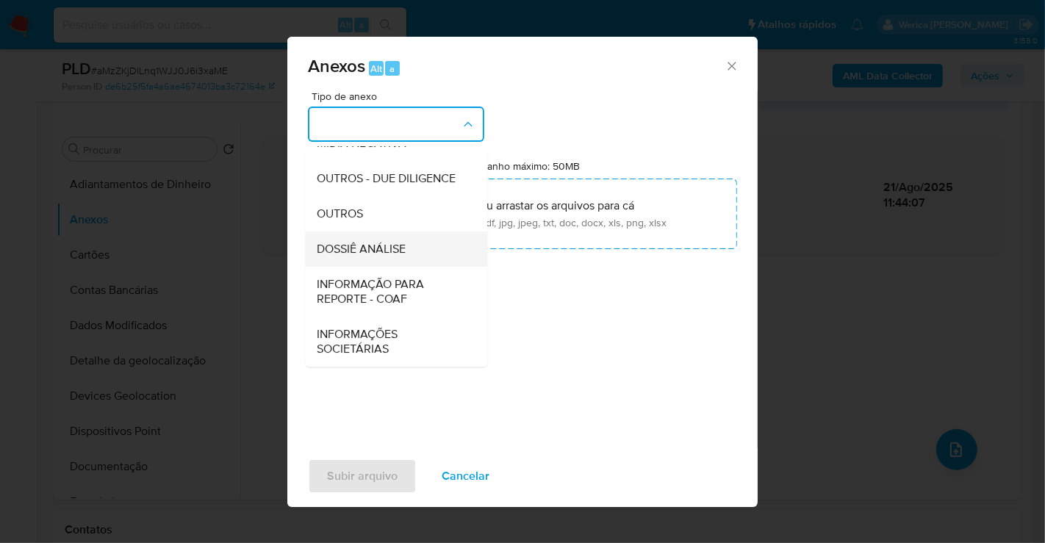
click at [364, 233] on div "DOSSIÊ ANÁLISE" at bounding box center [392, 248] width 150 height 35
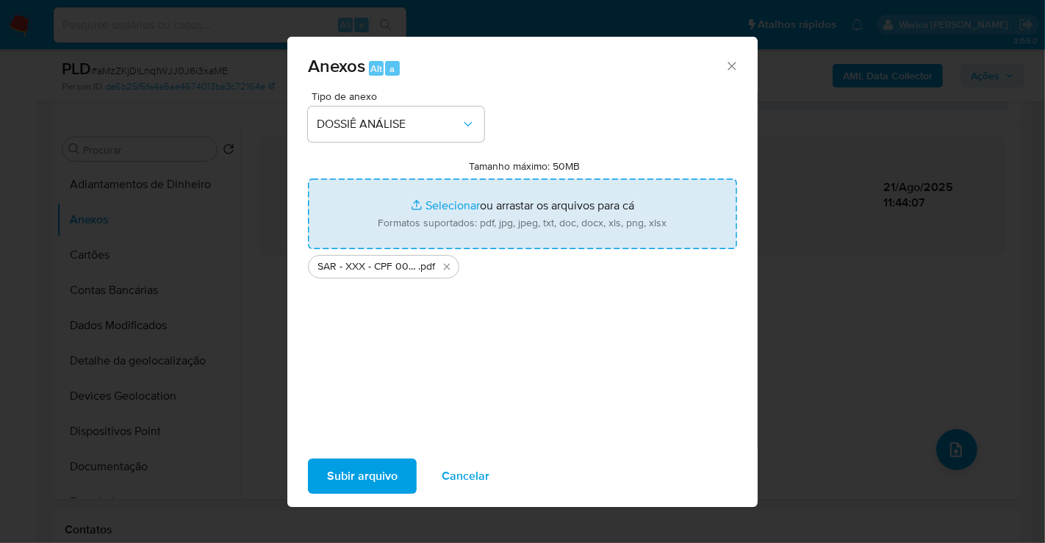
type input "C:\fakepath\Mulan 547234490_2025_08_20_16_57_30.xlsx"
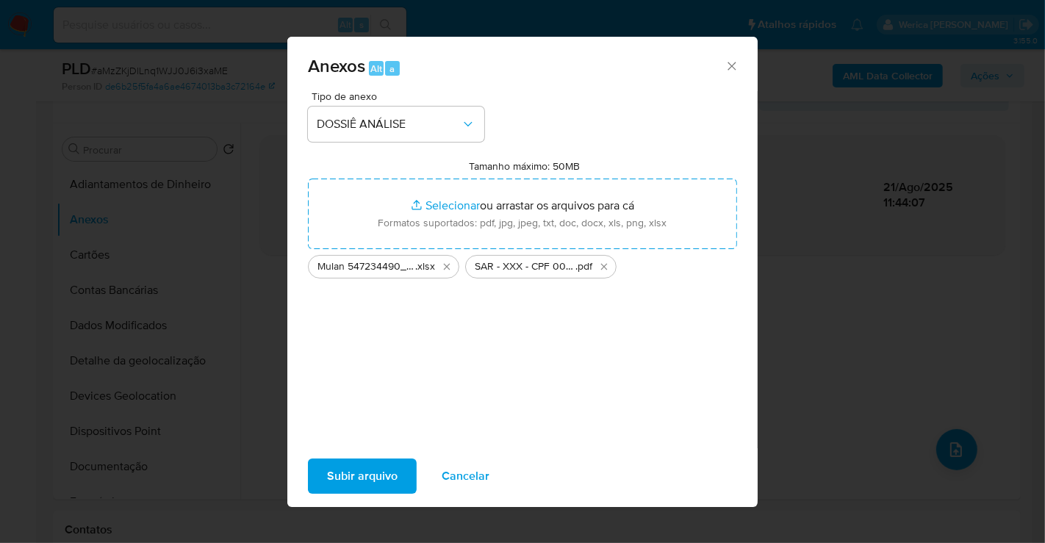
click at [323, 479] on button "Subir arquivo" at bounding box center [362, 475] width 109 height 35
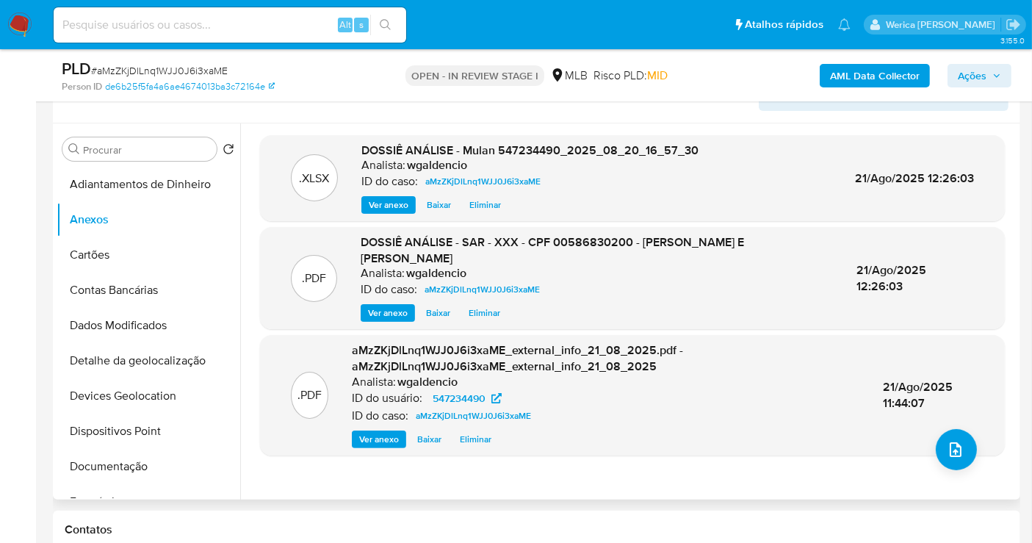
click at [684, 450] on div ".PDF aMzZKjDlLnq1WJJ0J6i3xaME_external_info_21_08_2025.pdf - aMzZKjDlLnq1WJJ0J6…" at bounding box center [632, 395] width 745 height 120
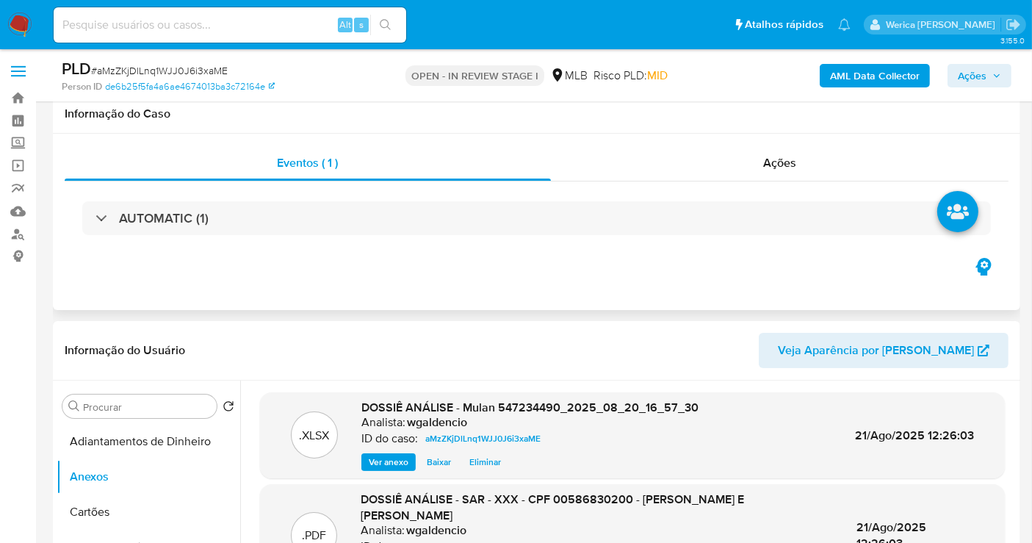
scroll to position [0, 0]
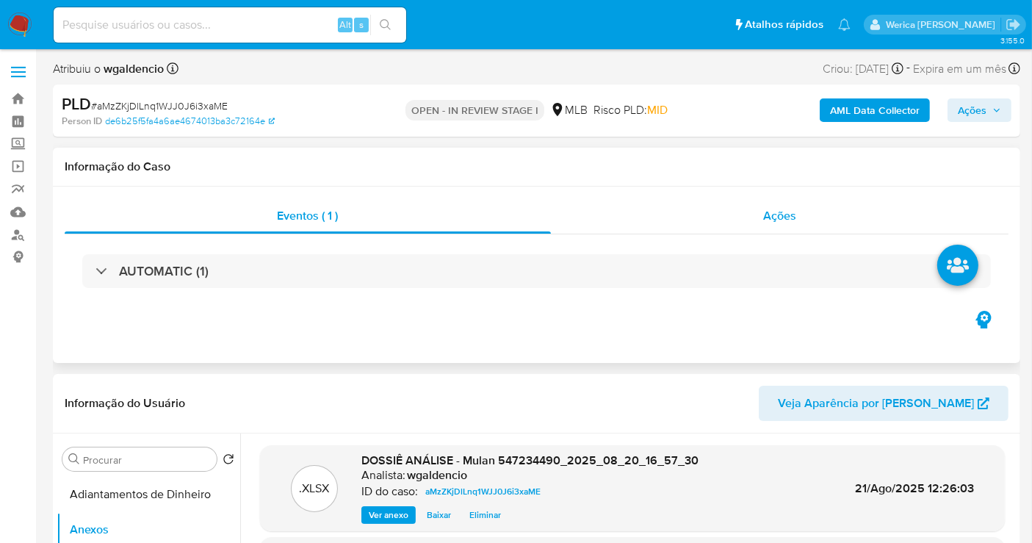
click at [764, 232] on div "Eventos ( 1 ) Ações AUTOMATIC (1)" at bounding box center [537, 252] width 944 height 109
click at [764, 229] on div "Ações" at bounding box center [780, 215] width 458 height 35
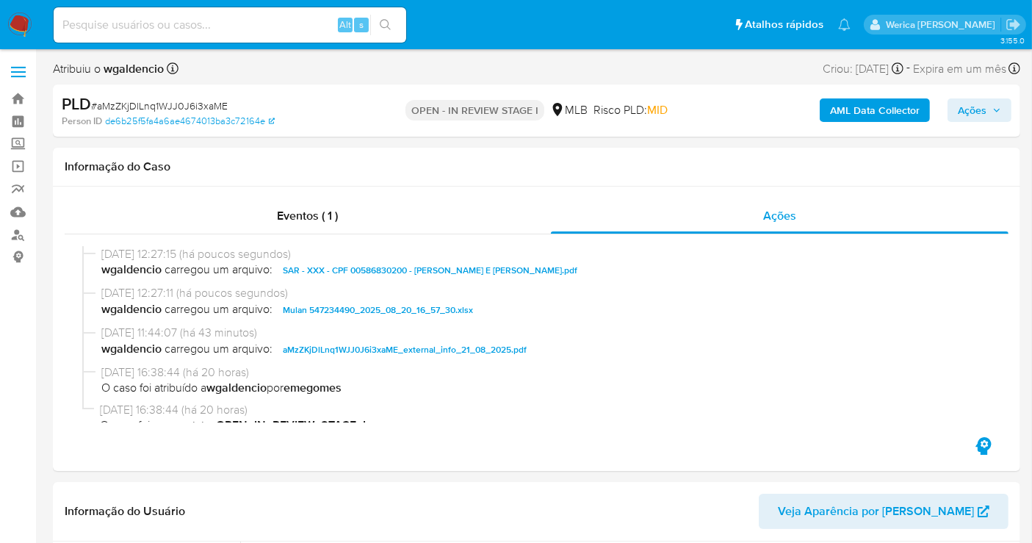
click at [949, 121] on div "Ações" at bounding box center [980, 110] width 64 height 24
click at [968, 115] on span "Ações" at bounding box center [972, 110] width 29 height 24
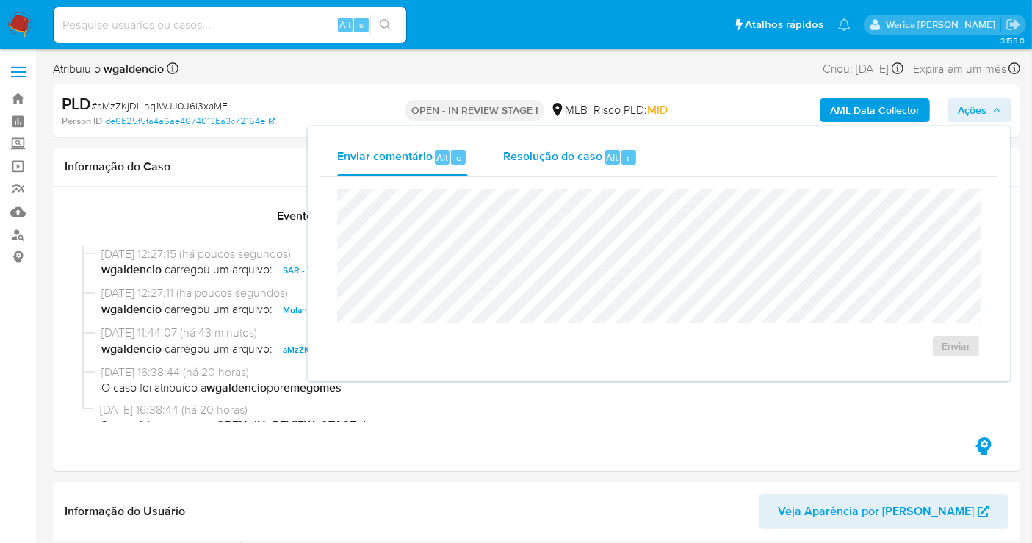
drag, startPoint x: 630, startPoint y: 157, endPoint x: 630, endPoint y: 168, distance: 10.3
click at [630, 158] on div "r" at bounding box center [629, 157] width 15 height 15
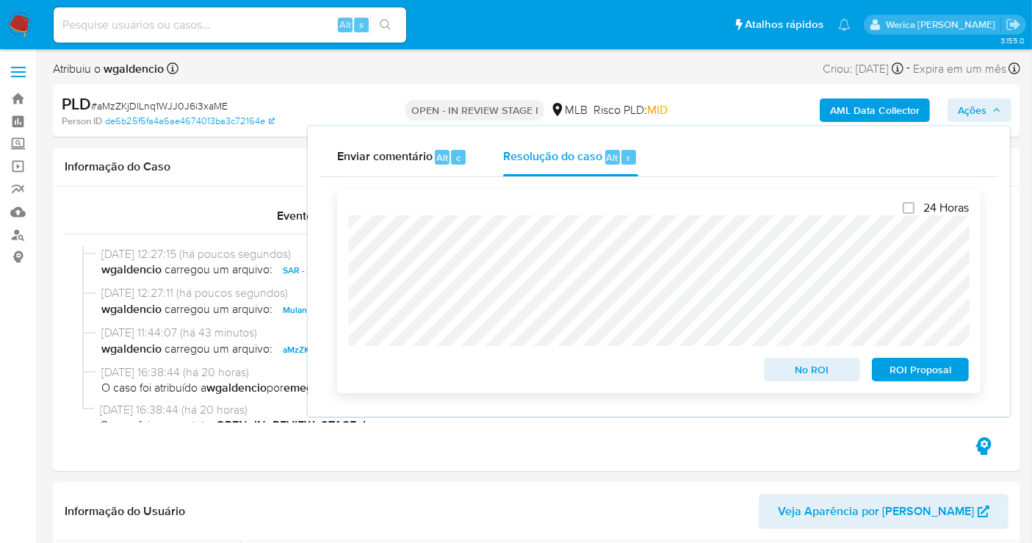
click at [903, 368] on span "ROI Proposal" at bounding box center [920, 369] width 76 height 21
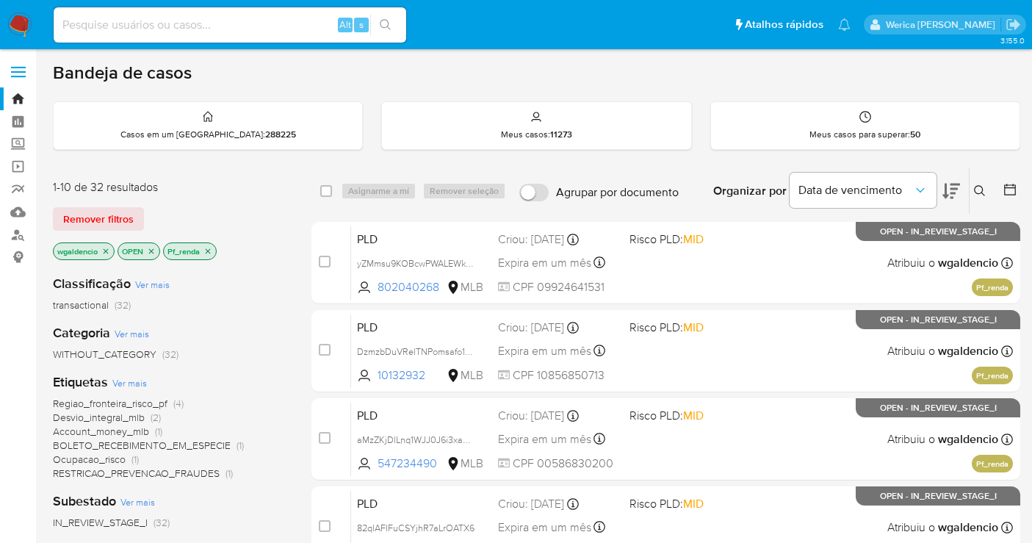
scroll to position [126, 0]
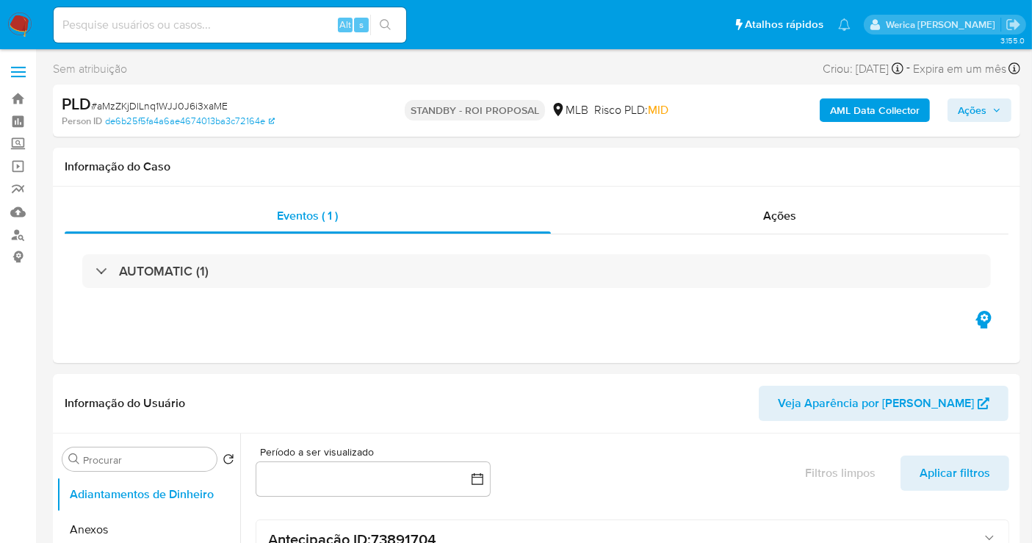
select select "10"
click at [841, 223] on div "Ações" at bounding box center [780, 215] width 458 height 35
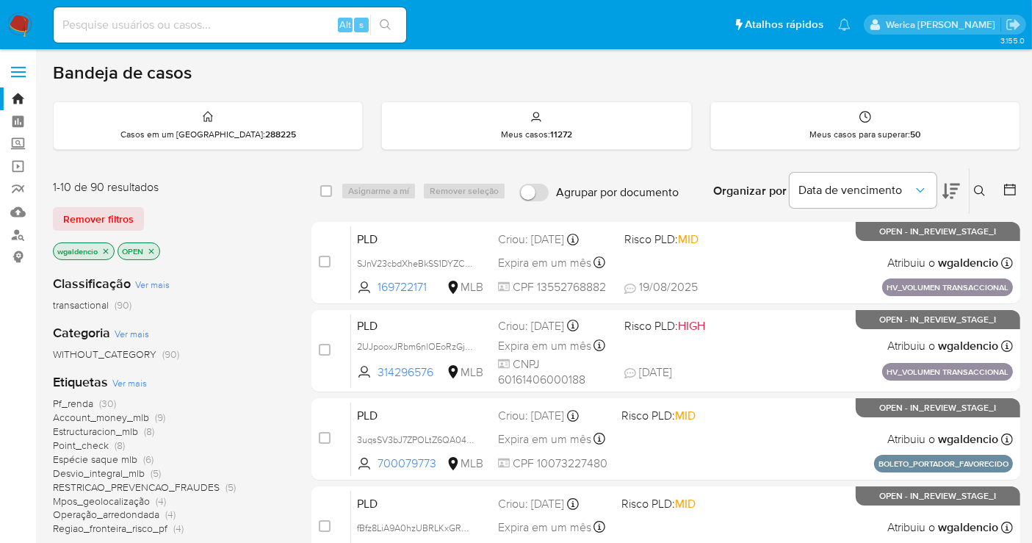
click at [957, 190] on icon at bounding box center [952, 191] width 18 height 18
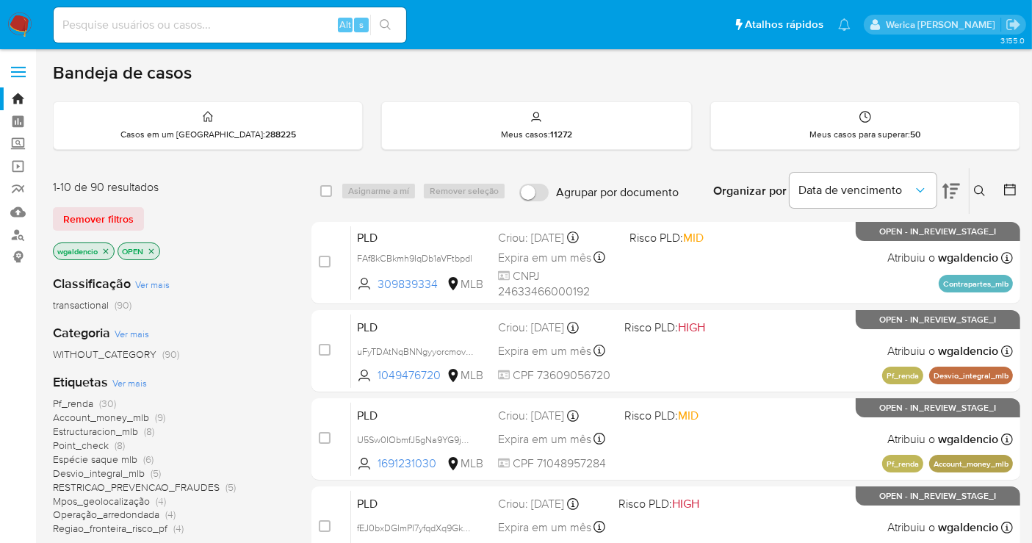
click at [946, 184] on icon at bounding box center [952, 191] width 18 height 15
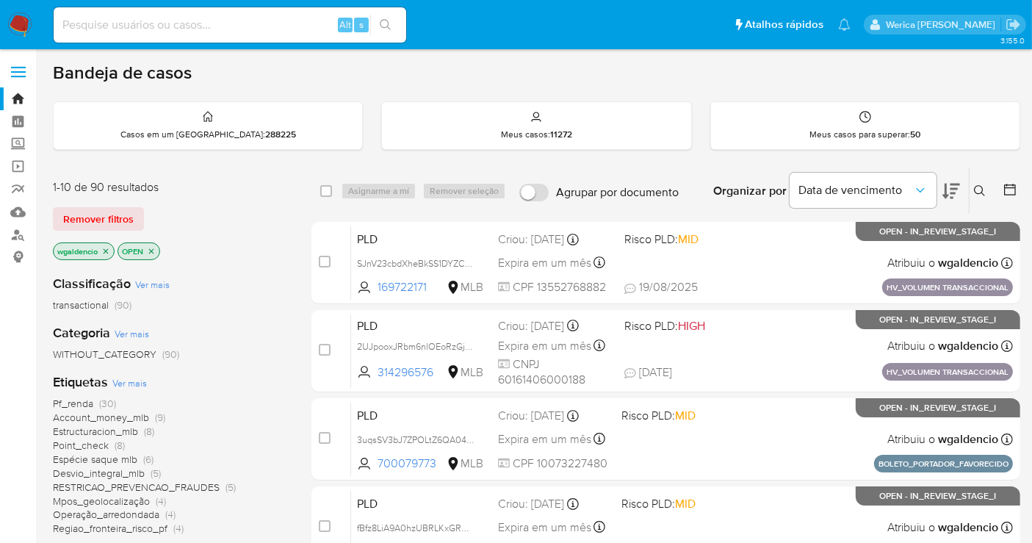
click at [107, 403] on span "(30)" at bounding box center [107, 403] width 17 height 15
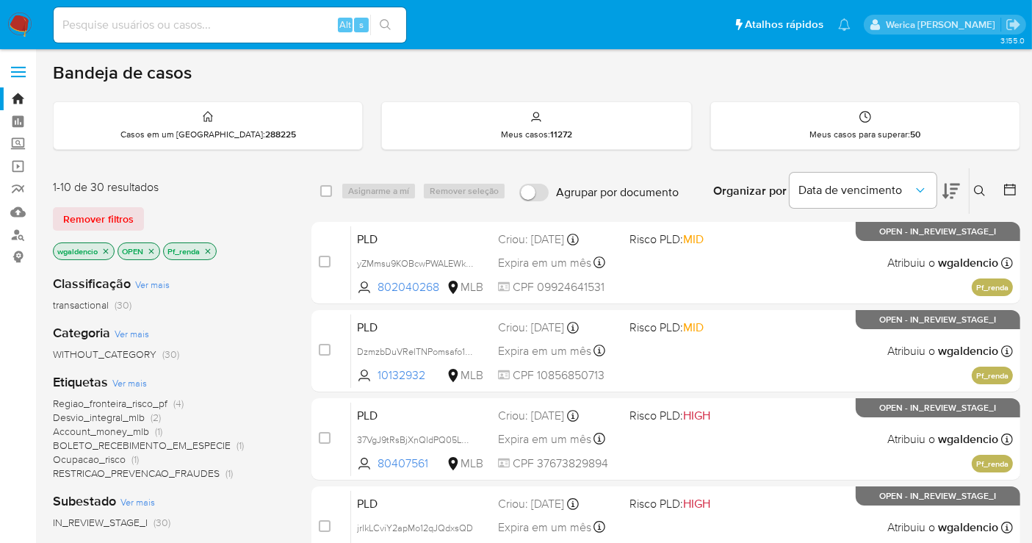
click at [955, 179] on button at bounding box center [952, 191] width 18 height 46
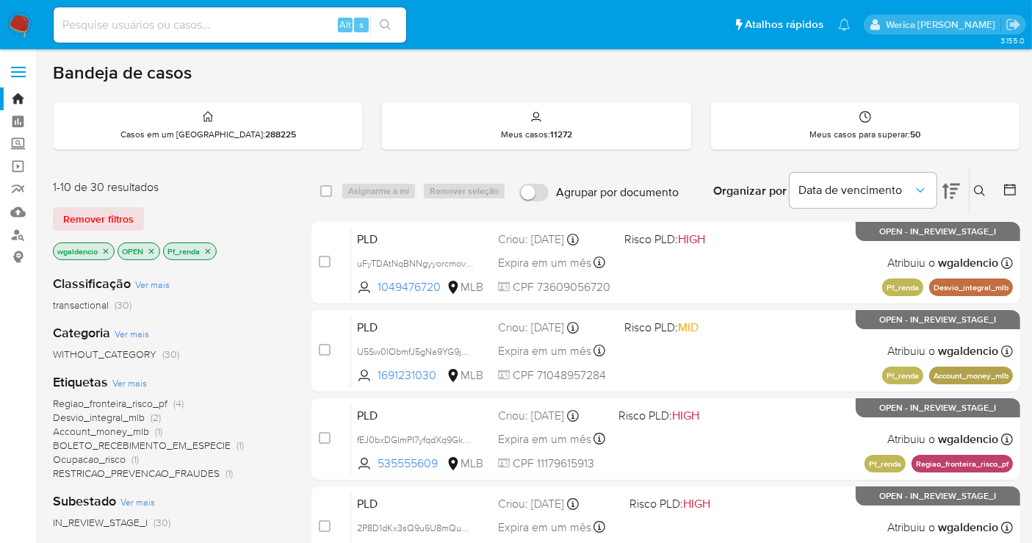
click at [955, 184] on icon at bounding box center [952, 191] width 18 height 15
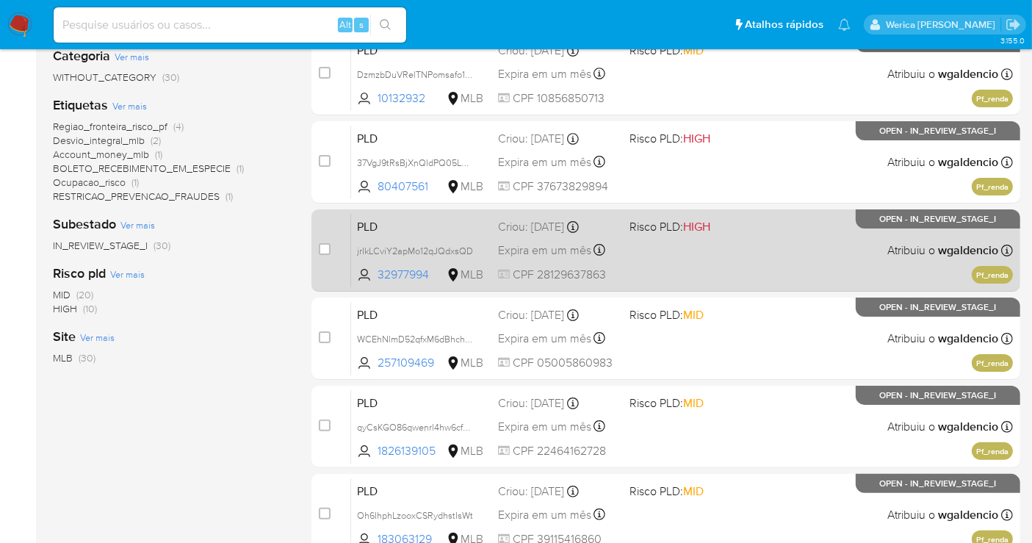
scroll to position [326, 0]
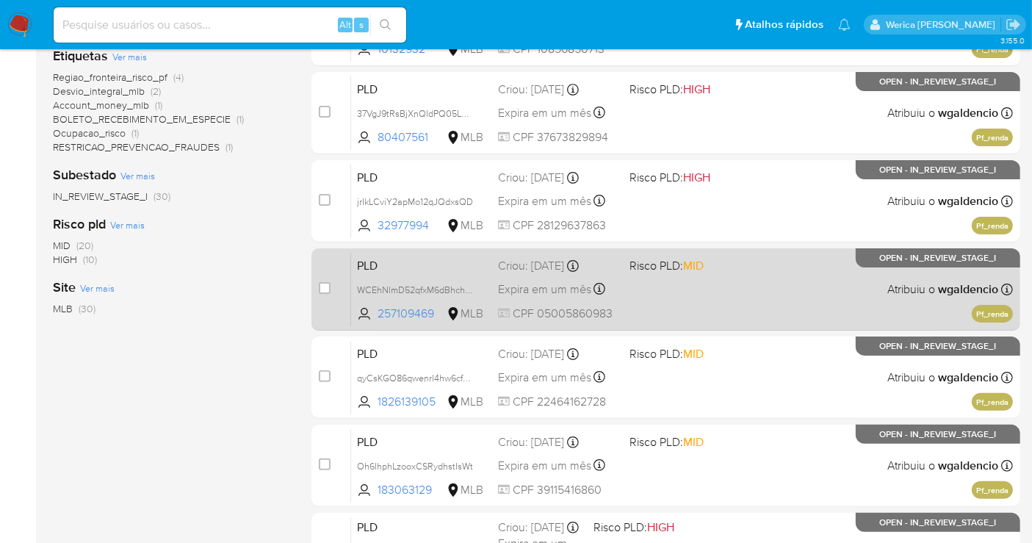
click at [812, 276] on div "PLD WCEhNlmD52qfxM6dBhchXBv9 257109469 MLB Risco PLD: MID Criou: 12/08/2025 Cri…" at bounding box center [682, 289] width 662 height 74
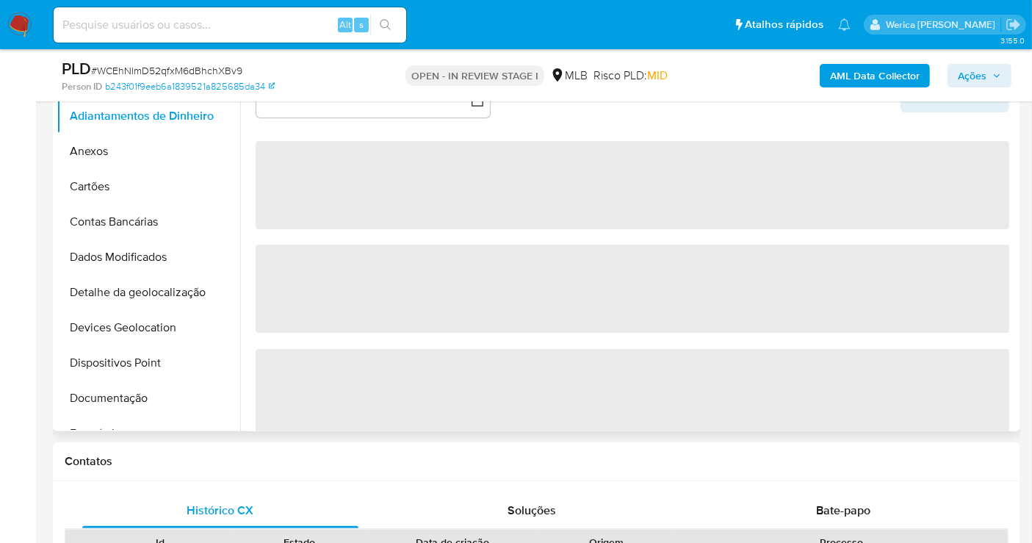
scroll to position [245, 0]
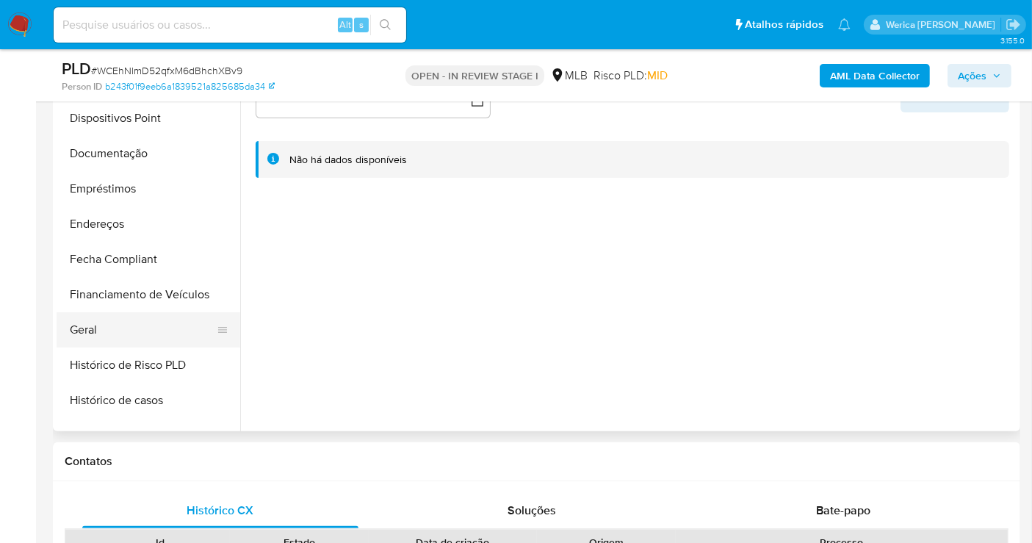
click at [111, 318] on button "Geral" at bounding box center [143, 329] width 172 height 35
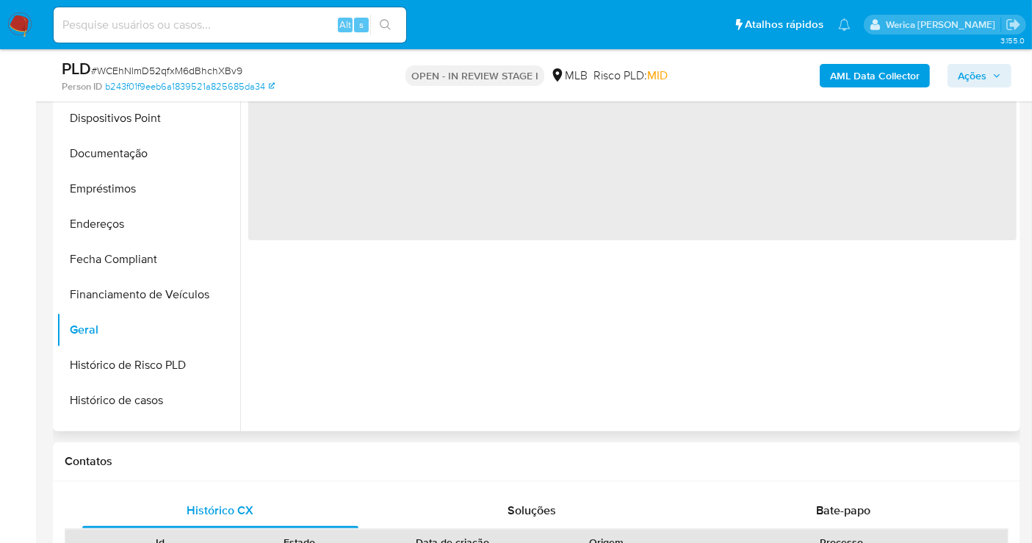
select select "10"
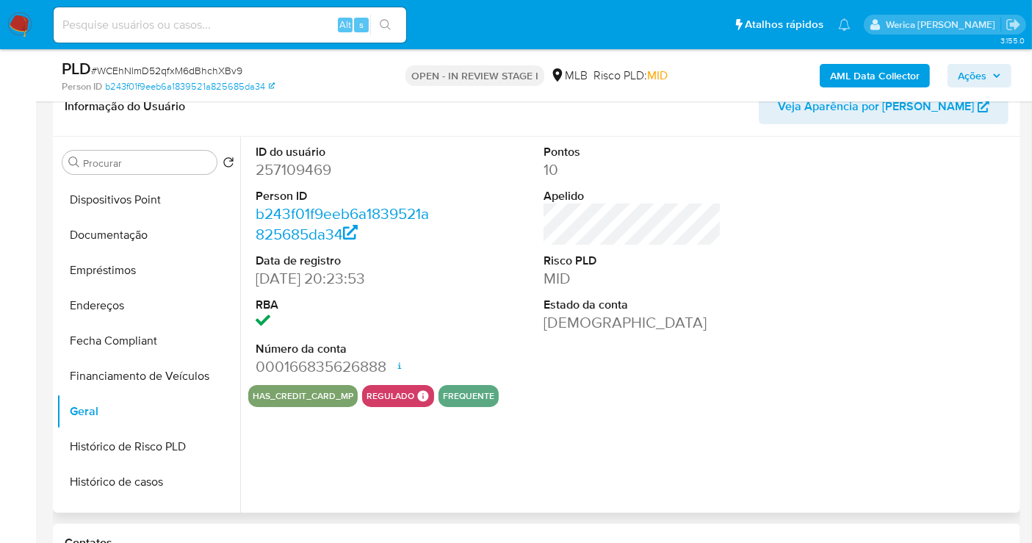
click at [298, 168] on dd "257109469" at bounding box center [345, 169] width 178 height 21
copy dd "257109469"
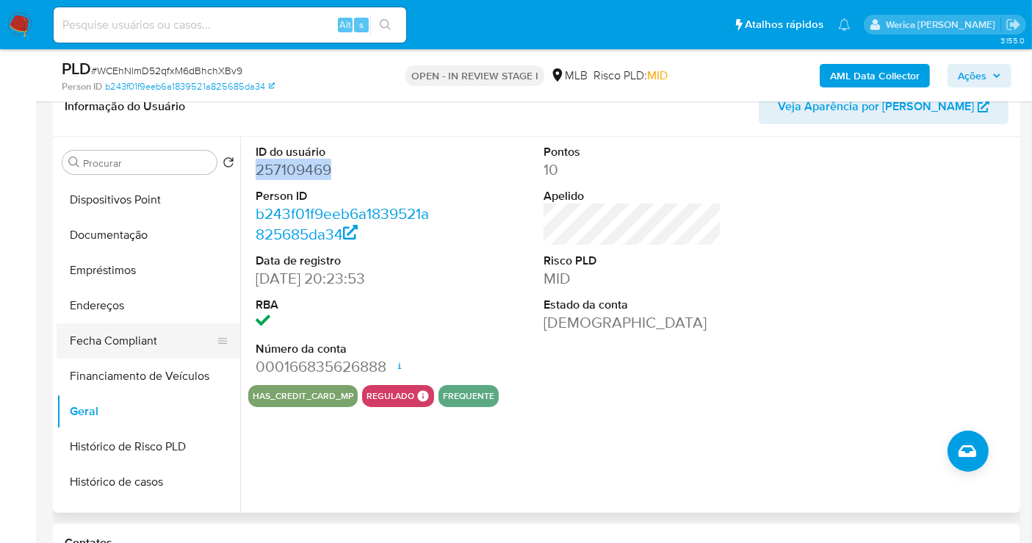
scroll to position [489, 0]
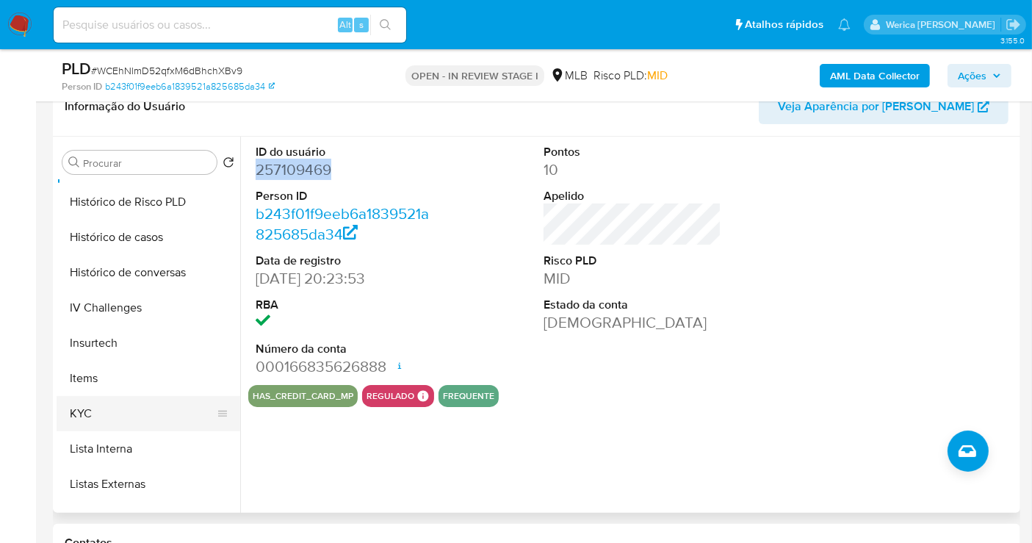
click at [148, 425] on button "KYC" at bounding box center [143, 413] width 172 height 35
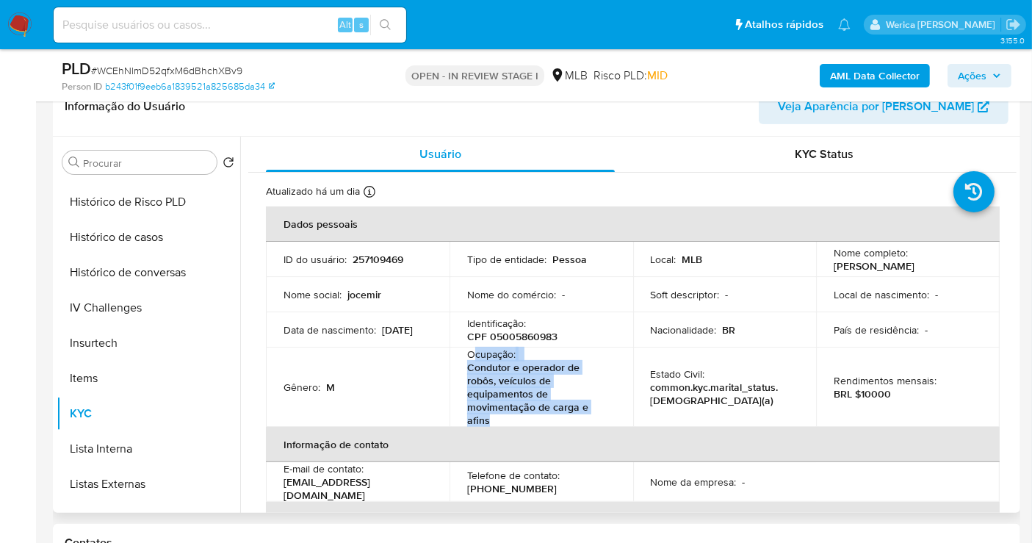
drag, startPoint x: 474, startPoint y: 350, endPoint x: 502, endPoint y: 417, distance: 72.5
click at [502, 417] on div "Ocupação : Condutor e operador de robôs, veículos de equipamentos de movimentaç…" at bounding box center [541, 387] width 148 height 79
copy div "cupação : Condutor e operador de robôs, veículos de equipamentos de movimentaçã…"
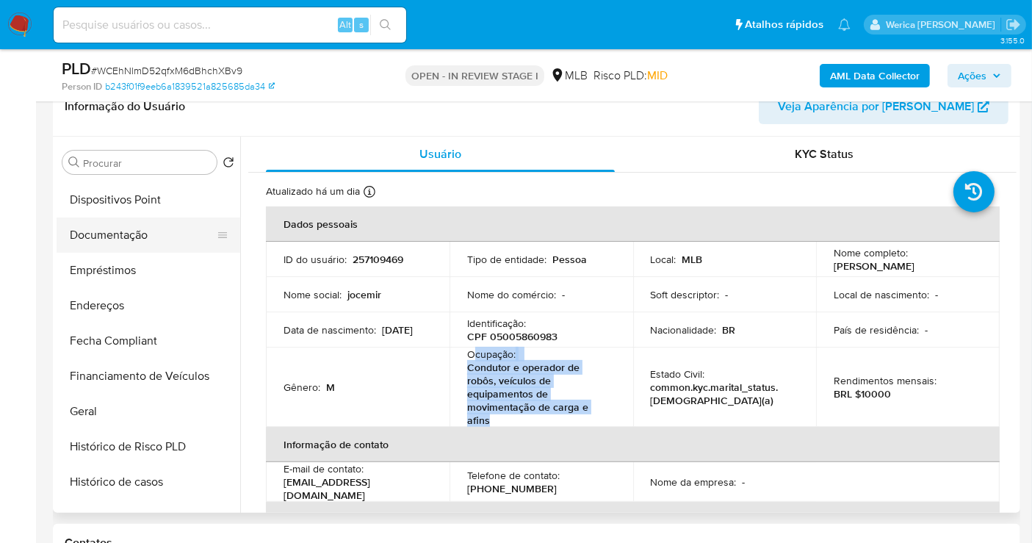
click at [145, 232] on button "Documentação" at bounding box center [143, 234] width 172 height 35
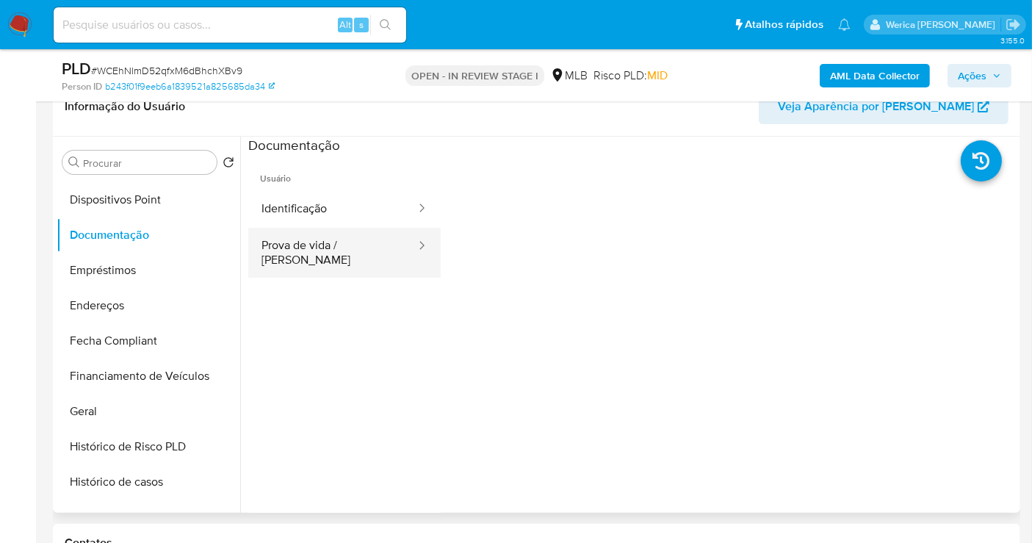
click at [314, 253] on button "Prova de vida / Selfie" at bounding box center [332, 253] width 169 height 50
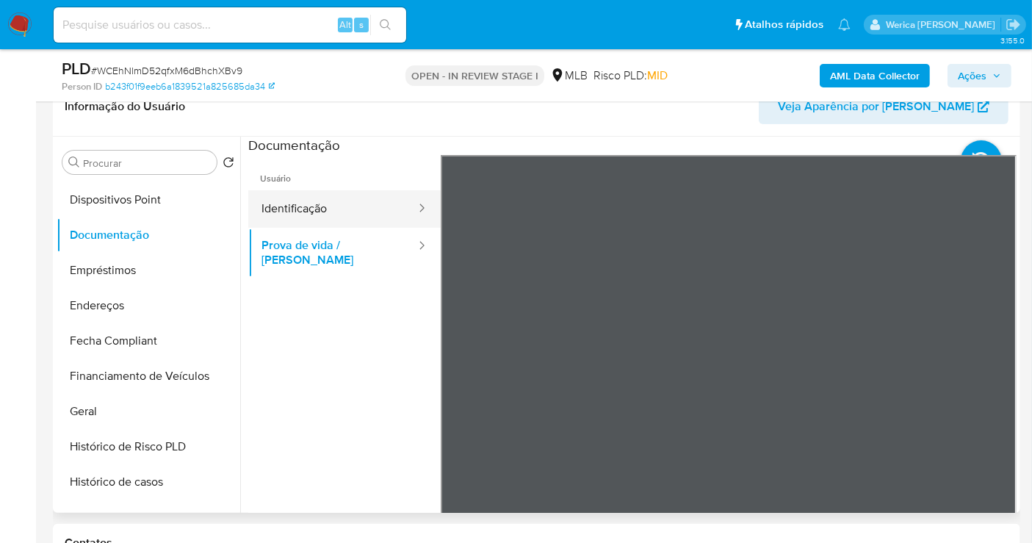
click at [354, 215] on button "Identificação" at bounding box center [332, 208] width 169 height 37
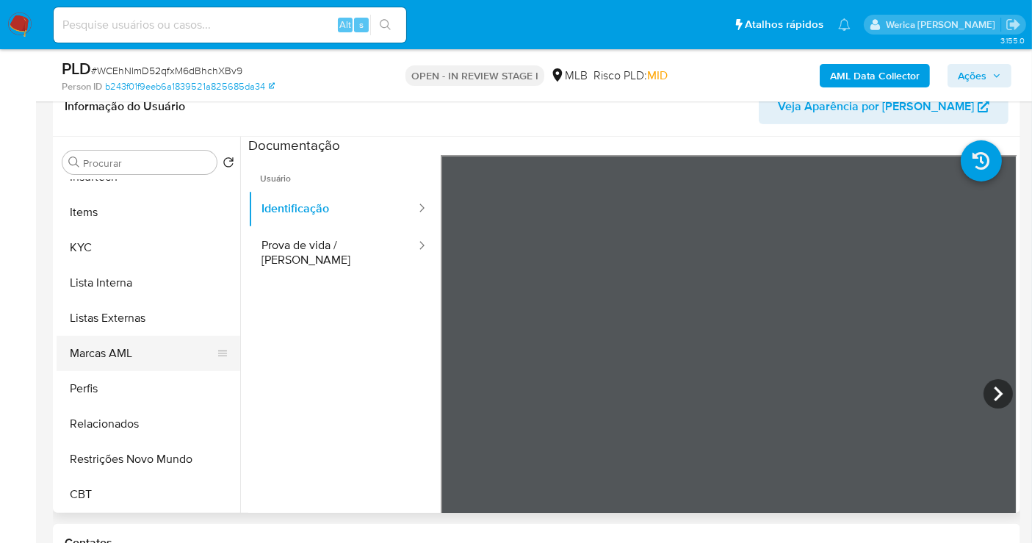
scroll to position [326, 0]
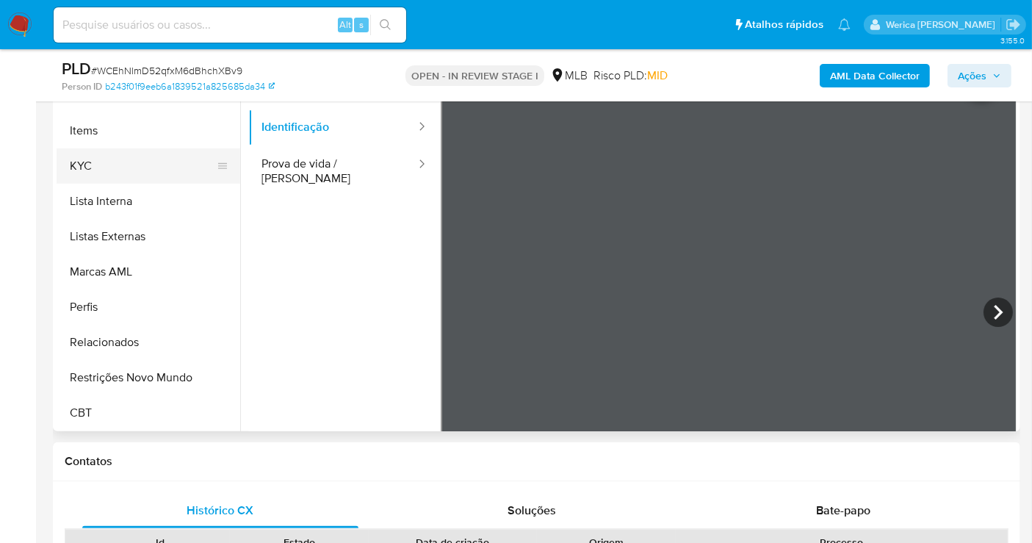
click at [98, 165] on button "KYC" at bounding box center [143, 165] width 172 height 35
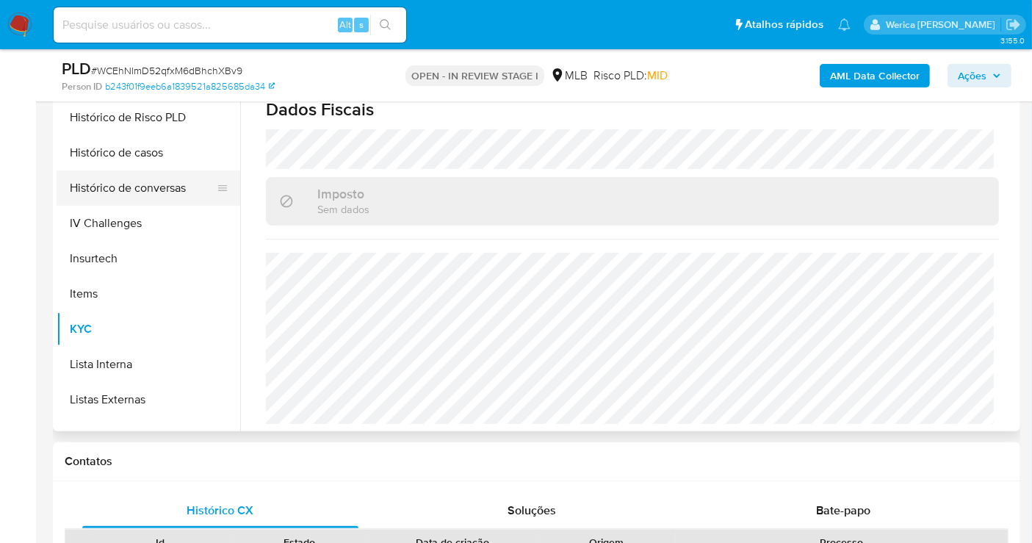
scroll to position [329, 0]
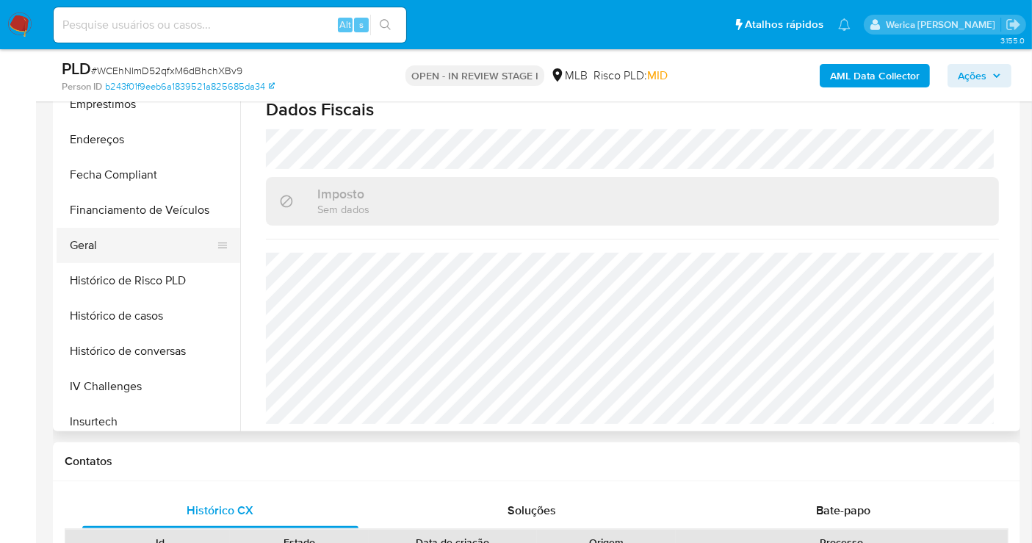
click at [118, 259] on button "Geral" at bounding box center [143, 245] width 172 height 35
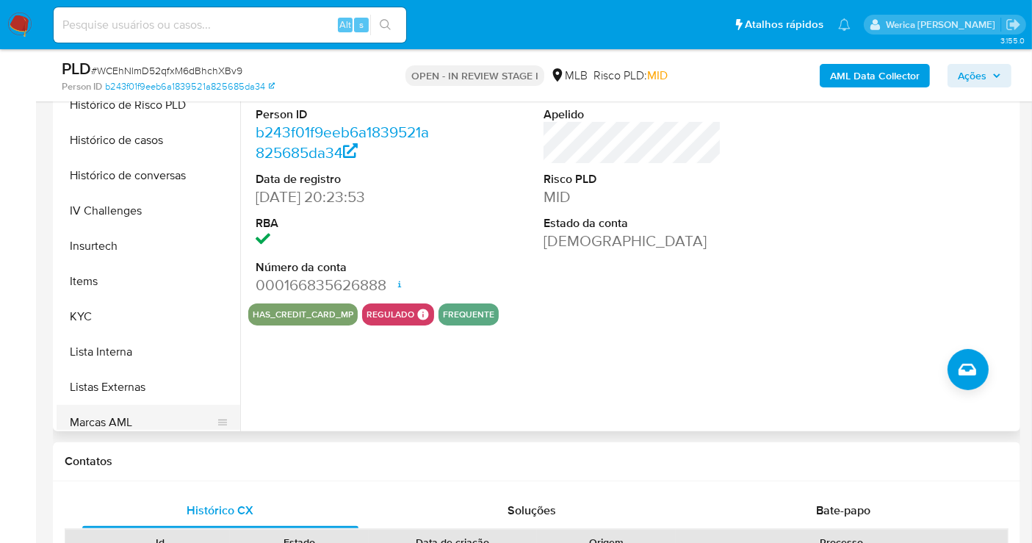
scroll to position [574, 0]
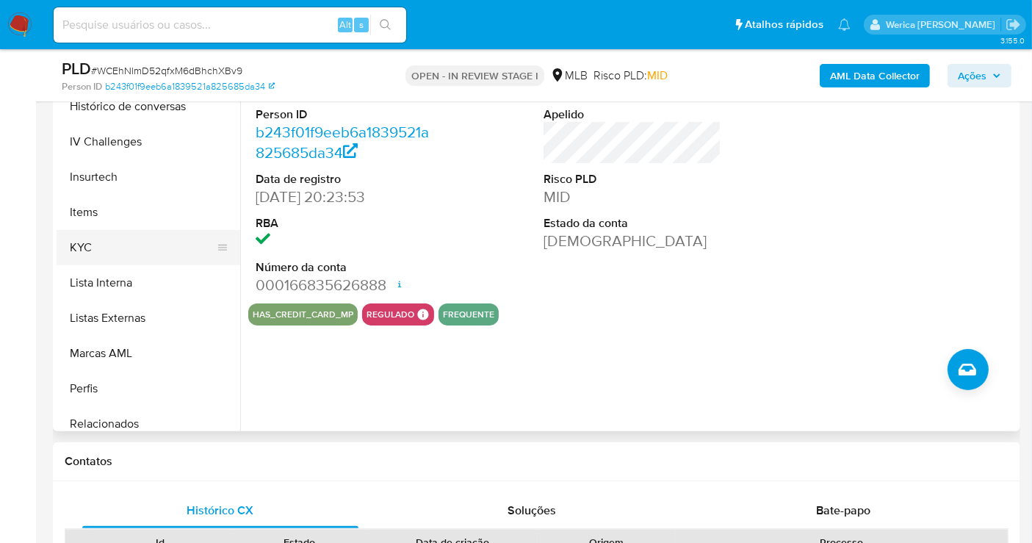
click at [157, 259] on button "KYC" at bounding box center [143, 247] width 172 height 35
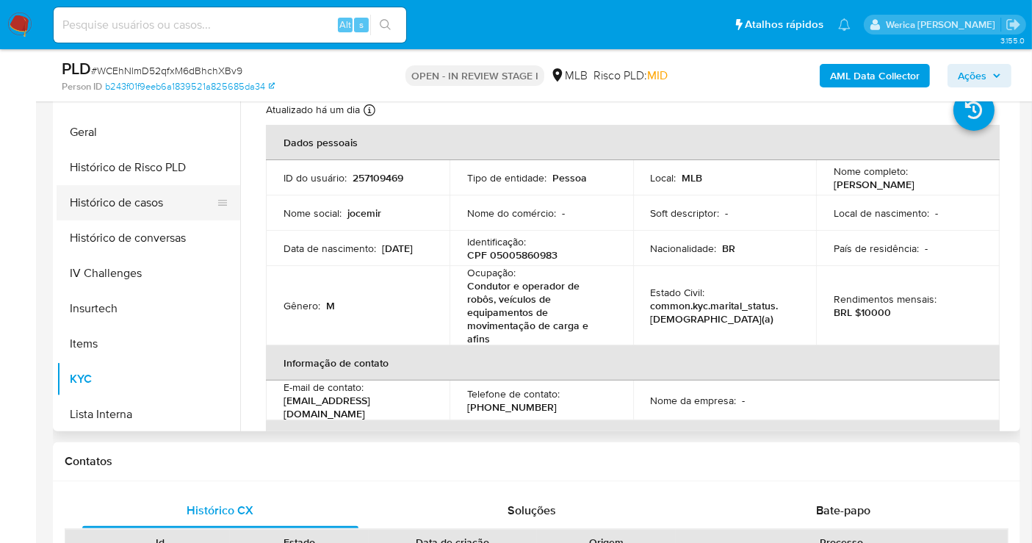
scroll to position [329, 0]
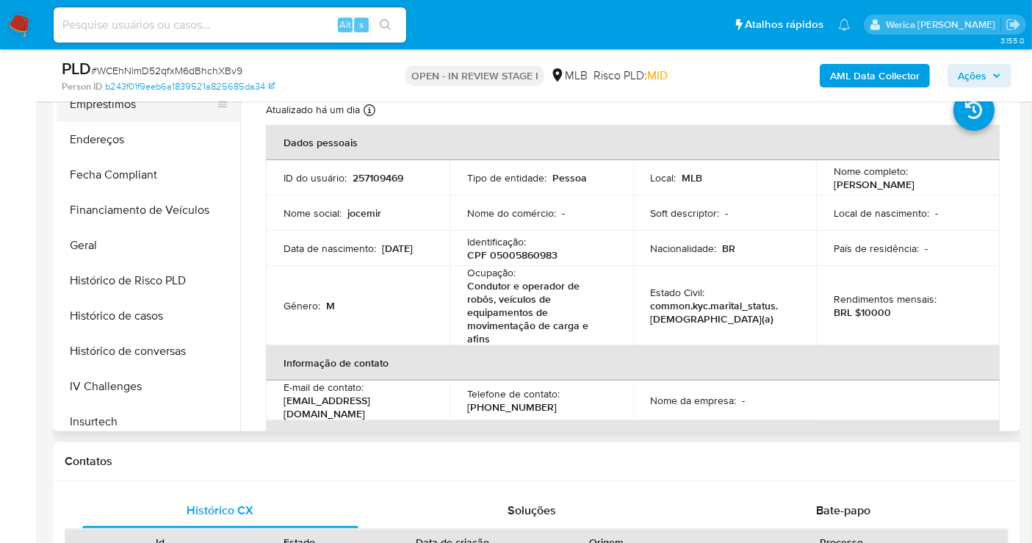
click at [137, 116] on button "Empréstimos" at bounding box center [143, 104] width 172 height 35
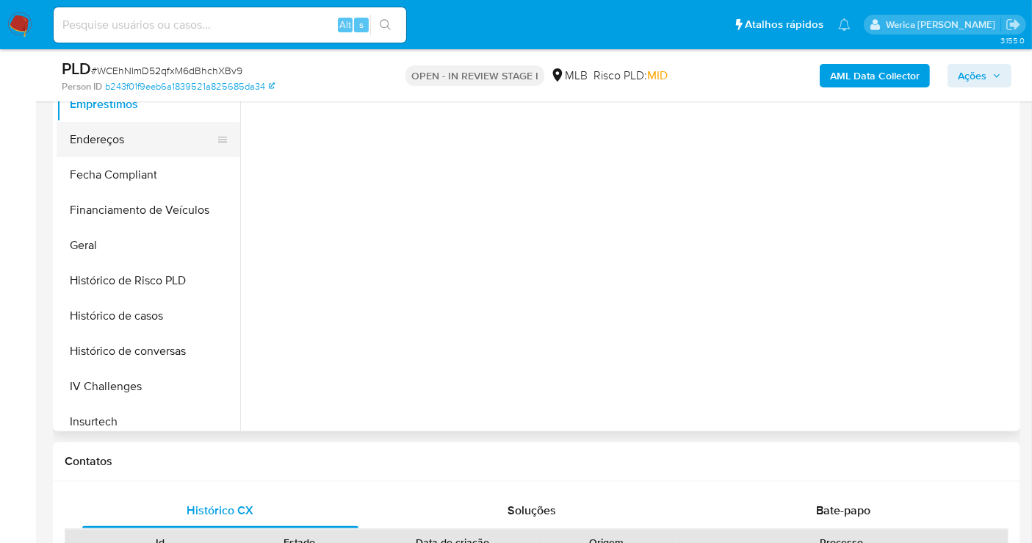
click at [143, 144] on button "Endereços" at bounding box center [143, 139] width 172 height 35
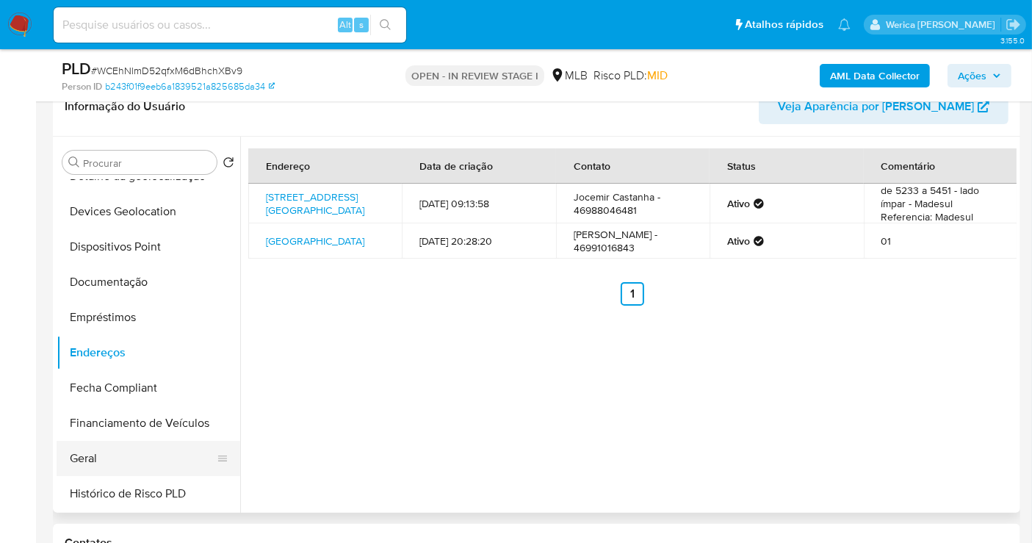
scroll to position [84, 0]
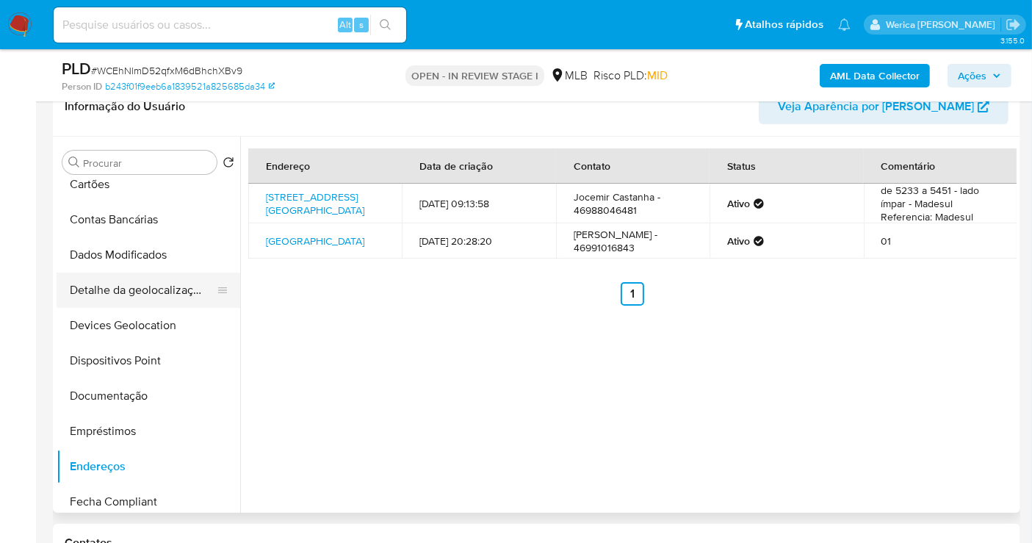
click at [155, 283] on button "Detalhe da geolocalização" at bounding box center [143, 290] width 172 height 35
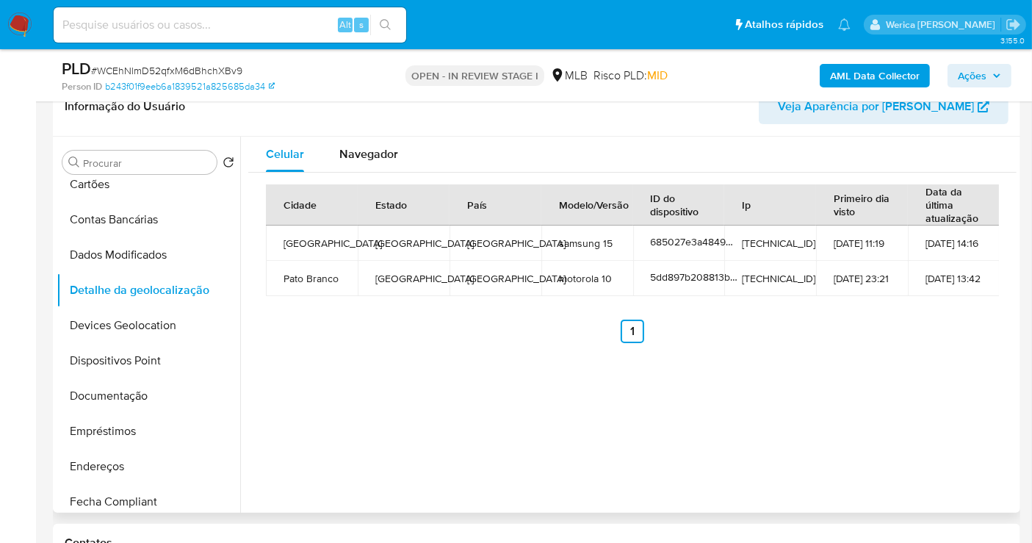
click at [985, 456] on div "Celular Navegador Cidade Estado País Modelo/Versão ID do dispositivo Ip Primeir…" at bounding box center [628, 325] width 777 height 376
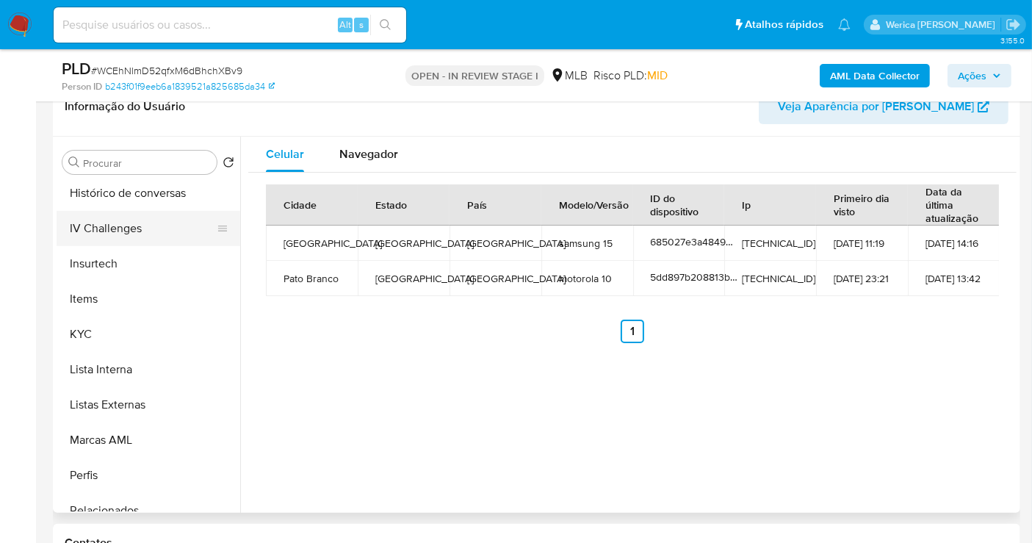
scroll to position [655, 0]
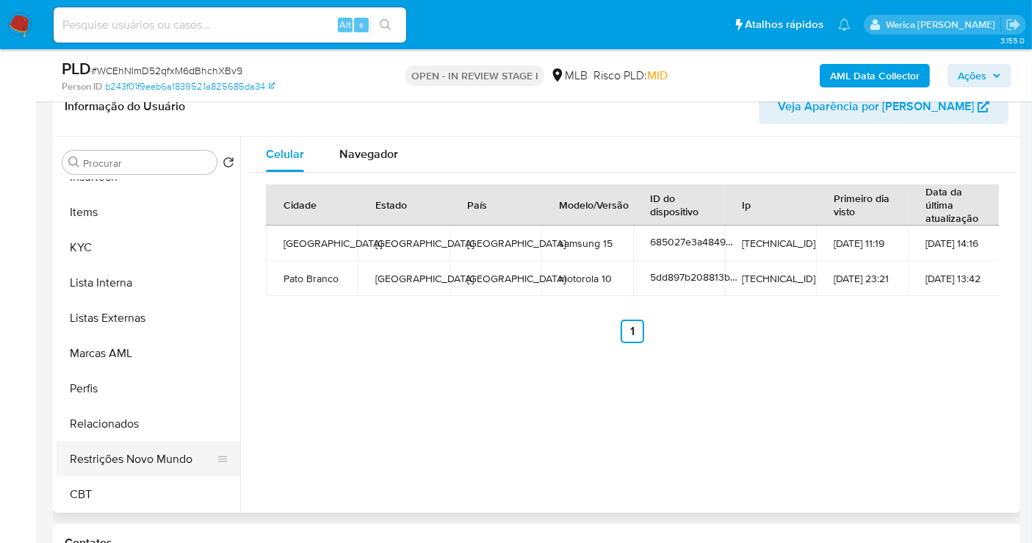
click at [101, 468] on button "Restrições Novo Mundo" at bounding box center [143, 459] width 172 height 35
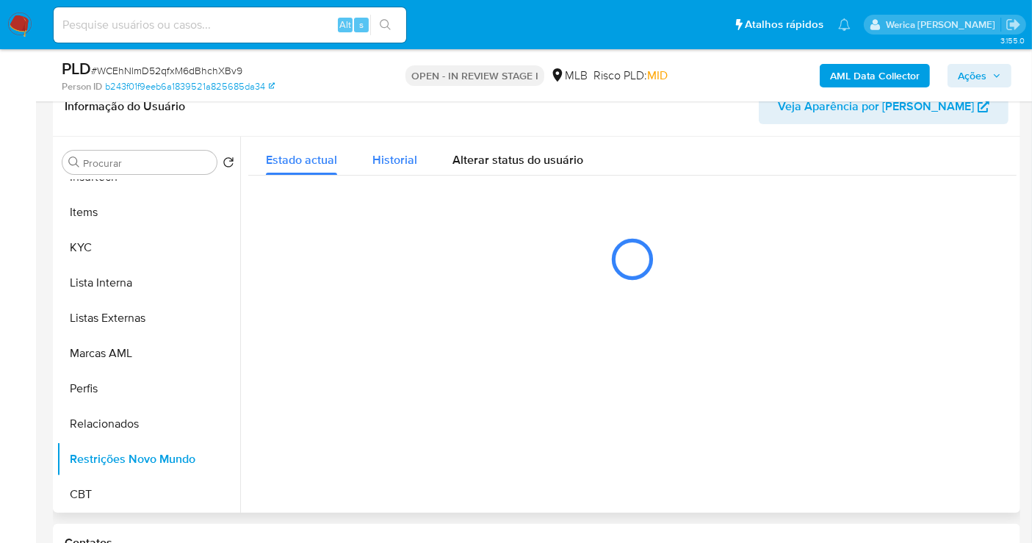
click at [395, 152] on span "Historial" at bounding box center [395, 159] width 45 height 17
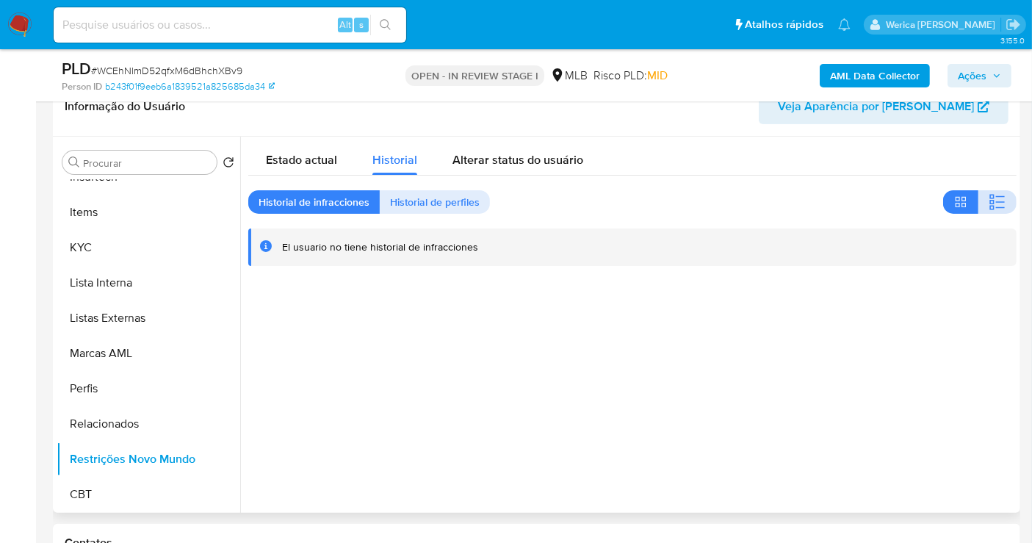
click at [979, 201] on button "button" at bounding box center [998, 202] width 38 height 24
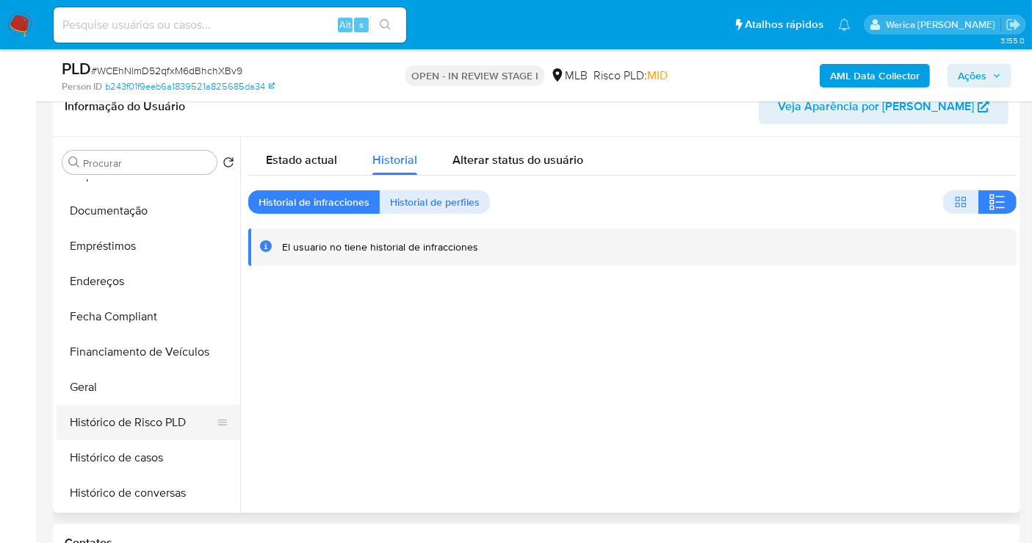
scroll to position [165, 0]
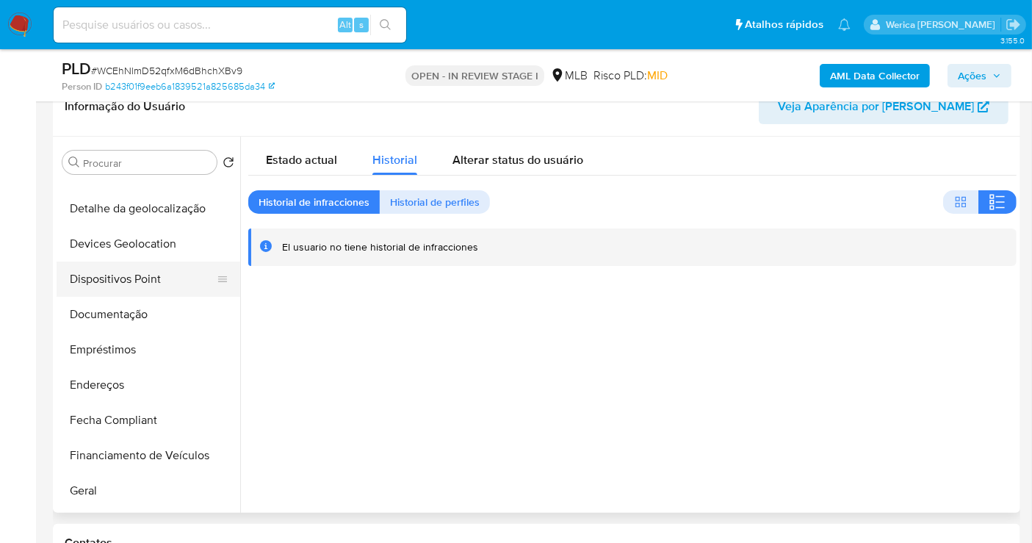
click at [128, 290] on button "Dispositivos Point" at bounding box center [143, 279] width 172 height 35
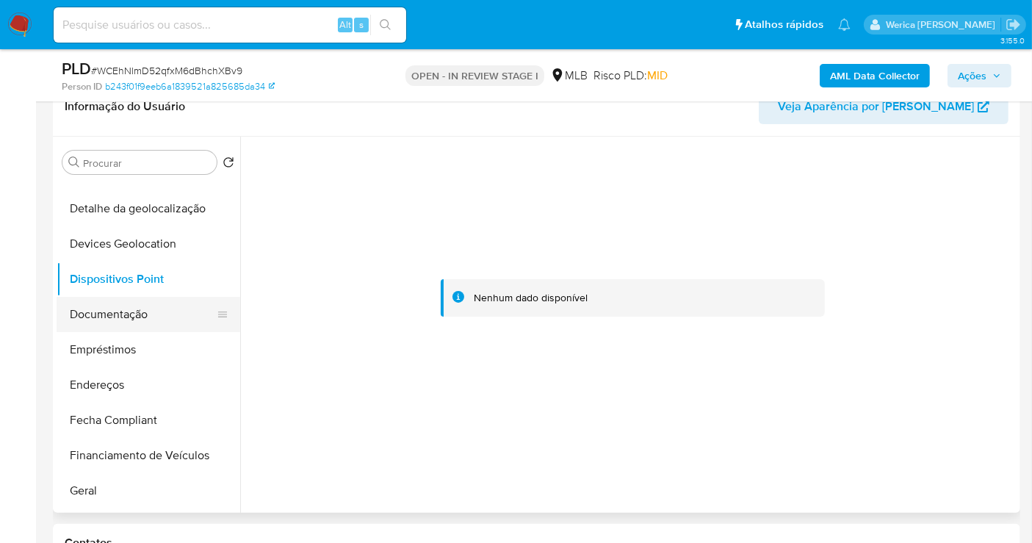
drag, startPoint x: 160, startPoint y: 303, endPoint x: 158, endPoint y: 310, distance: 7.7
click at [159, 303] on button "Documentação" at bounding box center [143, 314] width 172 height 35
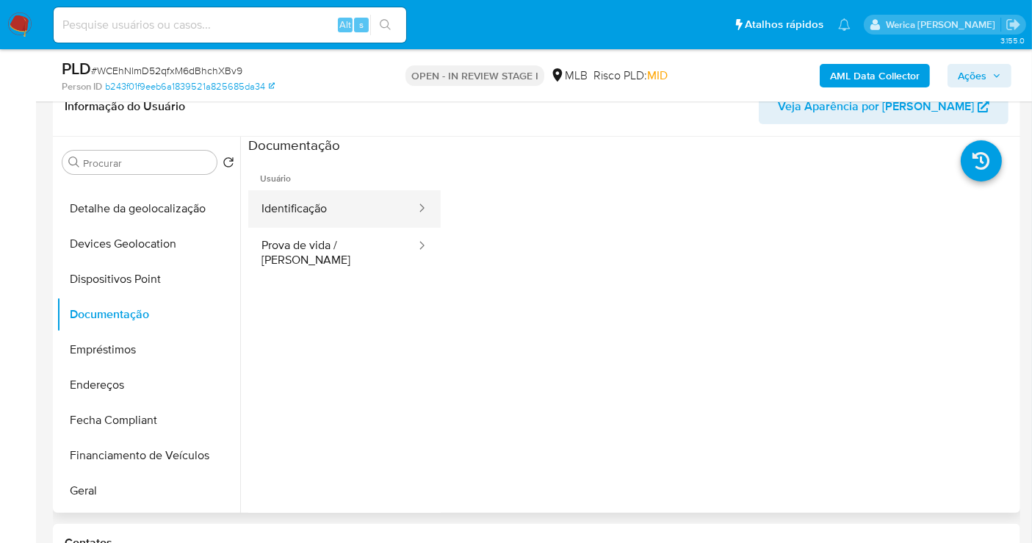
click at [337, 209] on button "Identificação" at bounding box center [332, 208] width 169 height 37
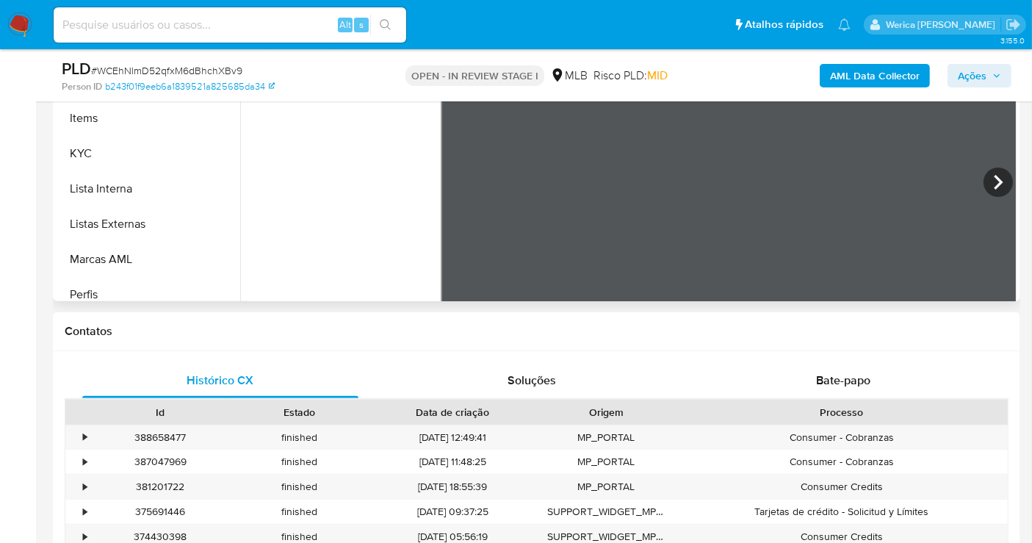
scroll to position [655, 0]
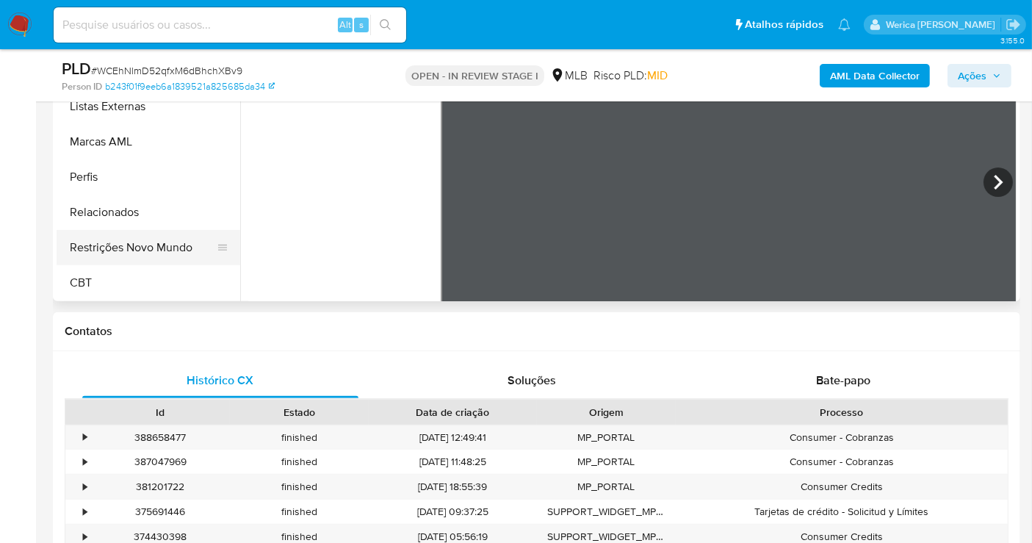
click at [131, 262] on button "Restrições Novo Mundo" at bounding box center [143, 247] width 172 height 35
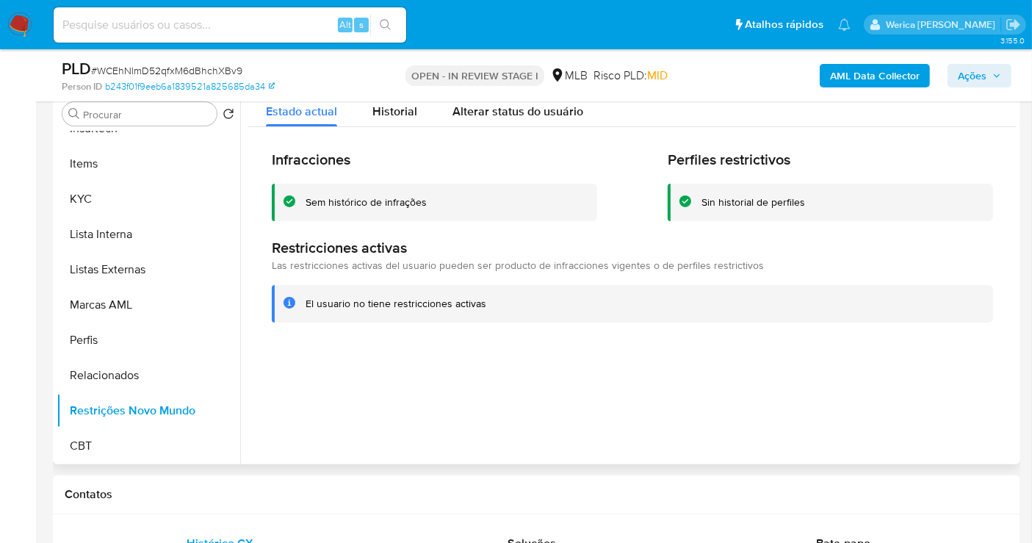
scroll to position [0, 0]
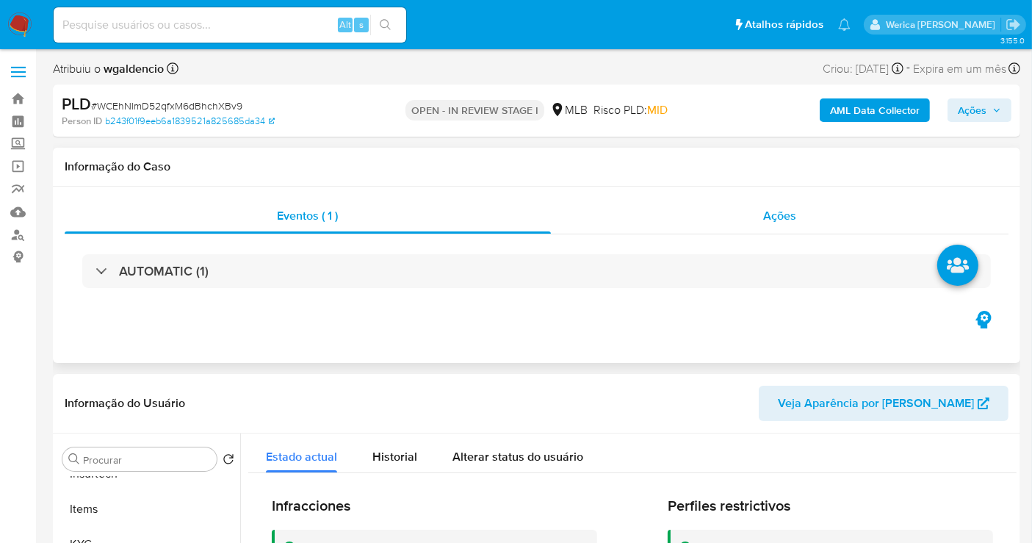
click at [766, 223] on div "Ações" at bounding box center [780, 215] width 458 height 35
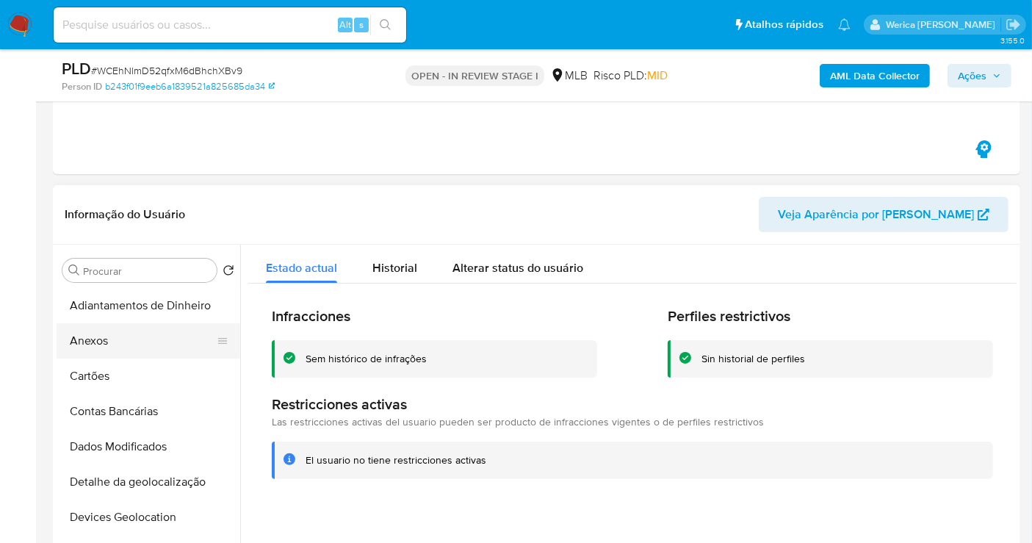
click at [126, 337] on button "Anexos" at bounding box center [143, 340] width 172 height 35
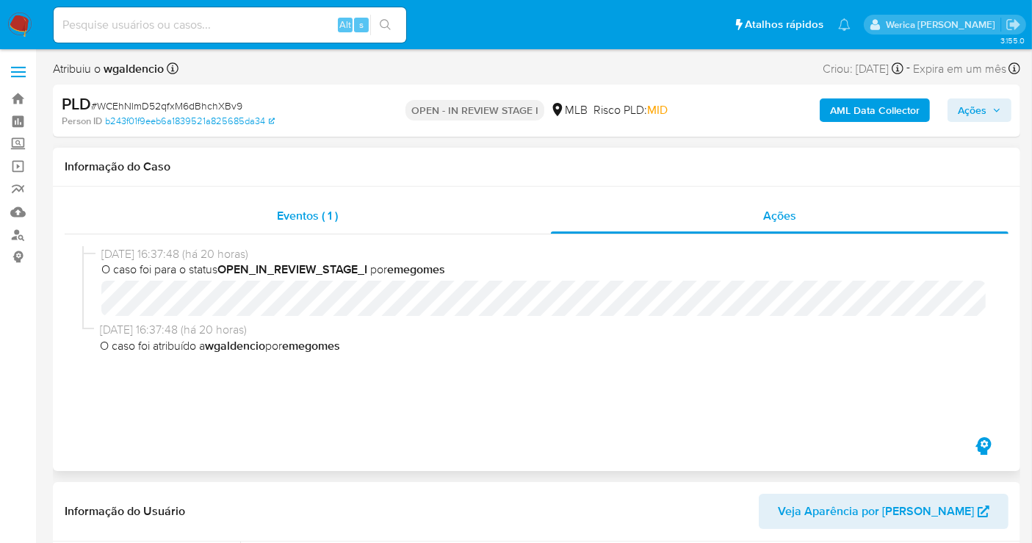
drag, startPoint x: 403, startPoint y: 226, endPoint x: 439, endPoint y: 215, distance: 36.7
click at [403, 226] on div "Eventos ( 1 )" at bounding box center [308, 215] width 486 height 35
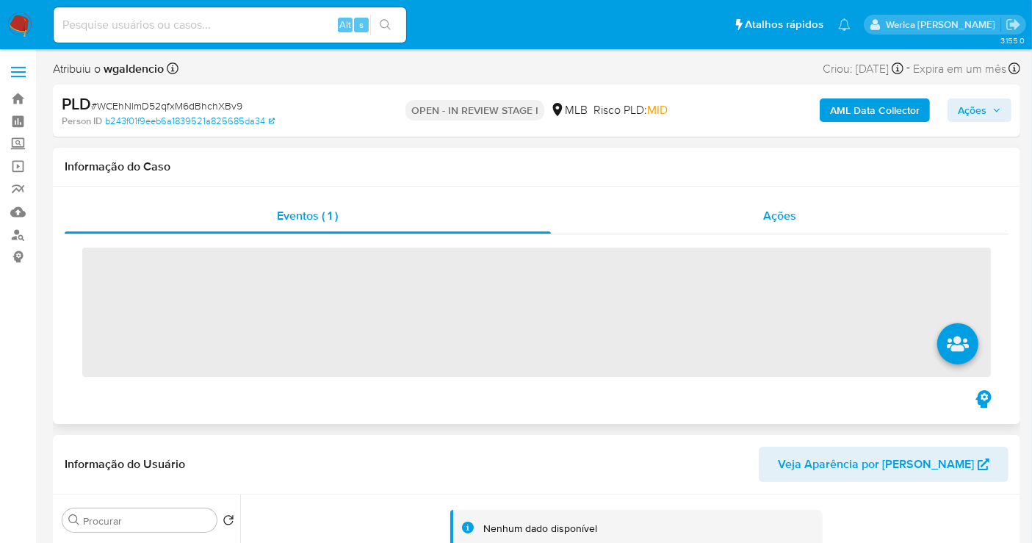
click at [762, 209] on div "Ações" at bounding box center [780, 215] width 458 height 35
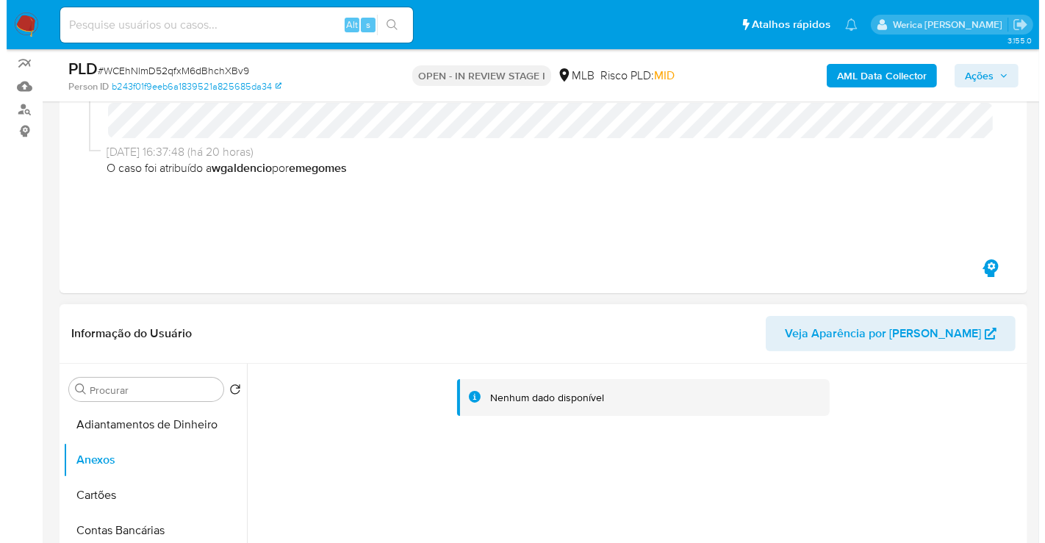
scroll to position [326, 0]
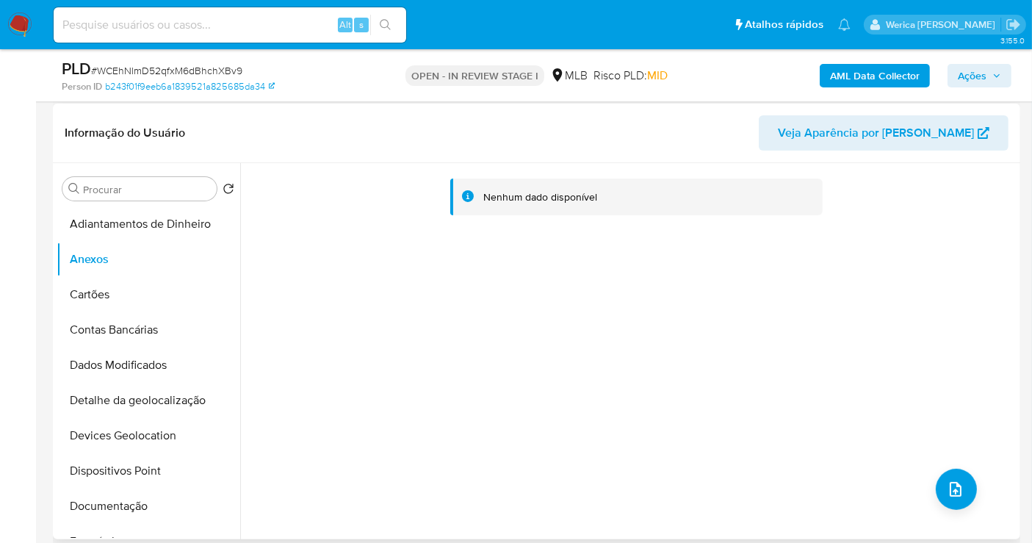
drag, startPoint x: 990, startPoint y: 522, endPoint x: 938, endPoint y: 505, distance: 55.8
click at [982, 515] on div "Nenhum dado disponível" at bounding box center [628, 351] width 777 height 376
click at [925, 503] on div "Nenhum dado disponível" at bounding box center [628, 351] width 777 height 376
click at [957, 482] on span "upload-file" at bounding box center [956, 490] width 18 height 18
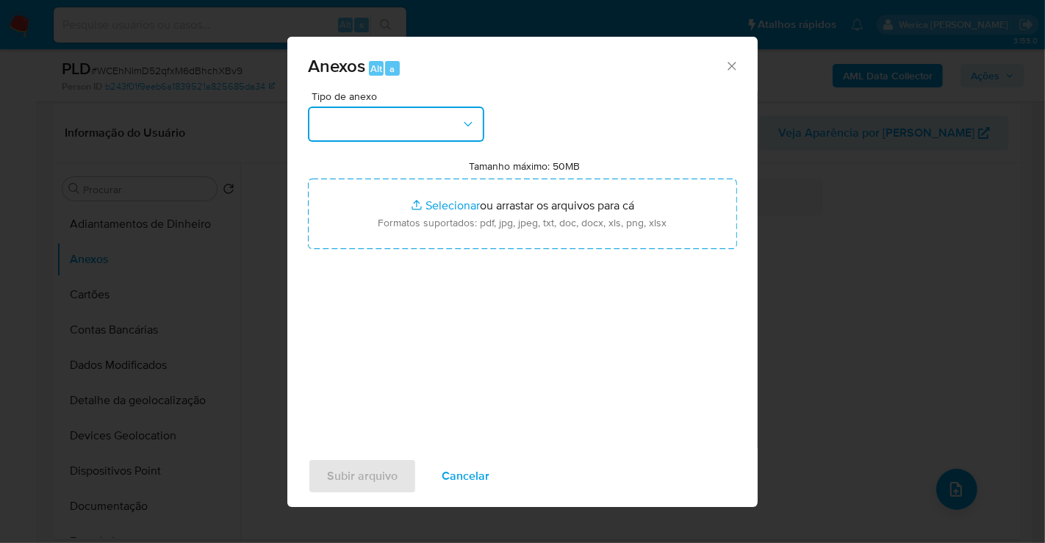
click at [446, 122] on button "button" at bounding box center [396, 124] width 176 height 35
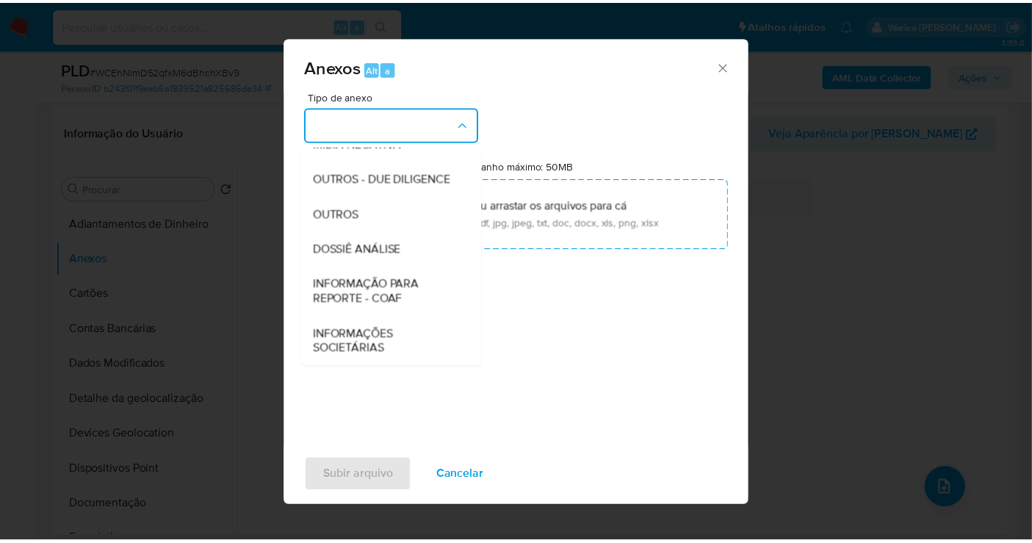
scroll to position [226, 0]
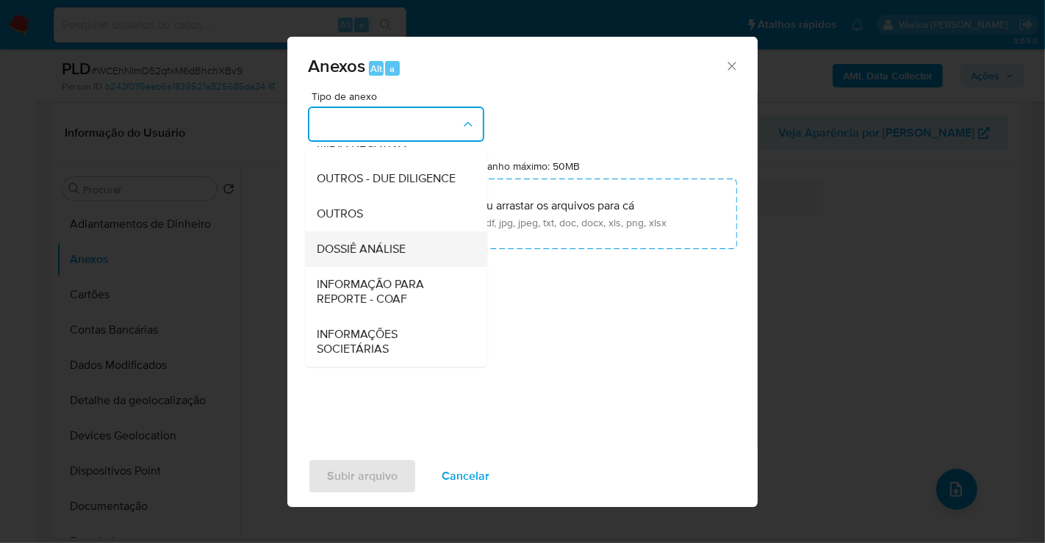
click at [434, 255] on div "DOSSIÊ ANÁLISE" at bounding box center [392, 248] width 150 height 35
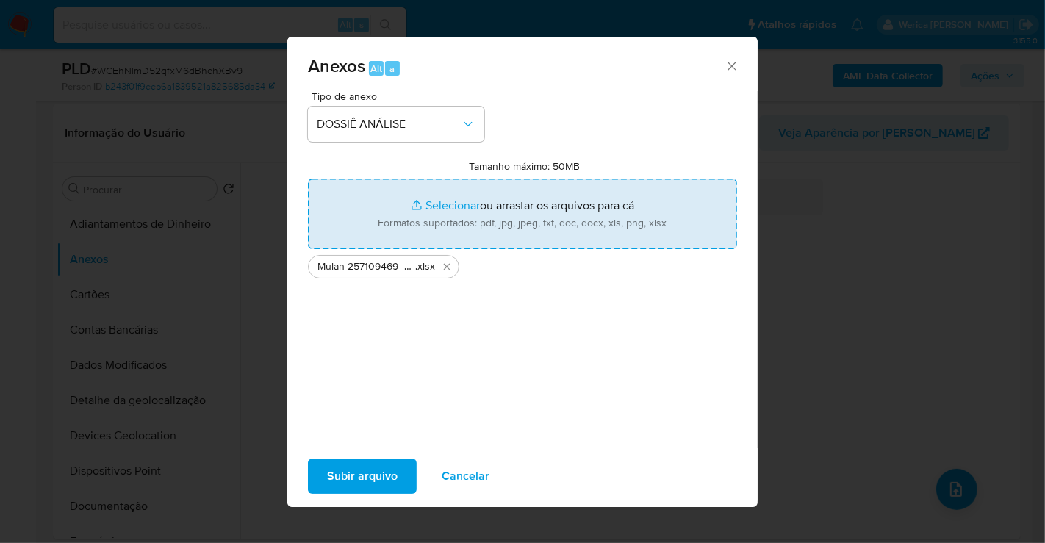
type input "C:\fakepath\SAR - XXXX- CPF 05005860983 - JOCEMIR ALVES CASTANHA.pdf"
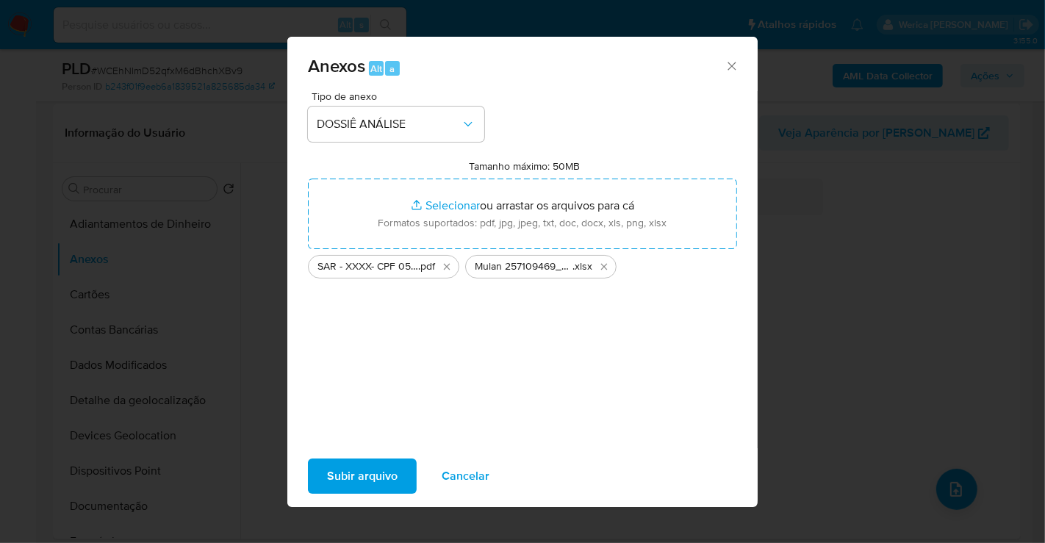
click at [320, 458] on button "Subir arquivo" at bounding box center [362, 475] width 109 height 35
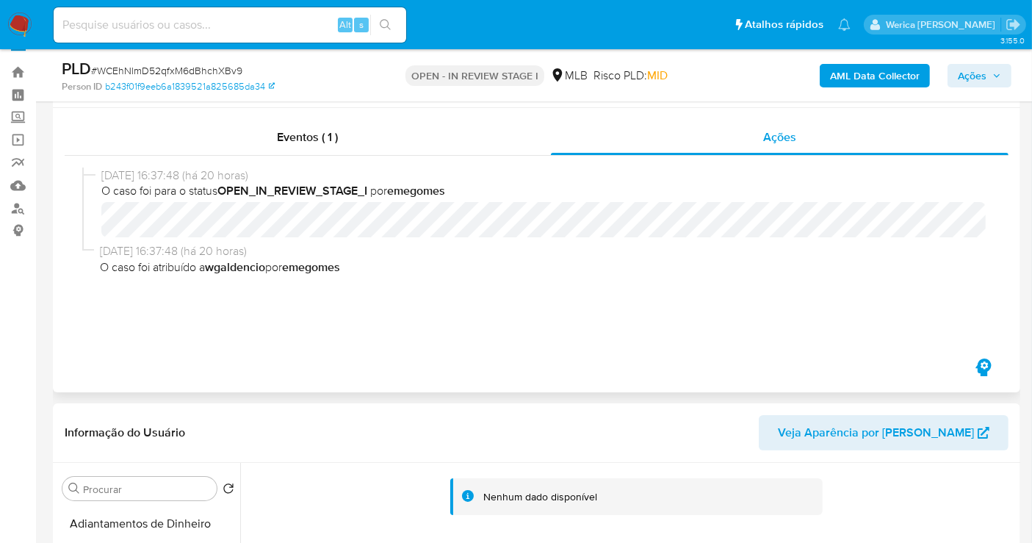
scroll to position [0, 0]
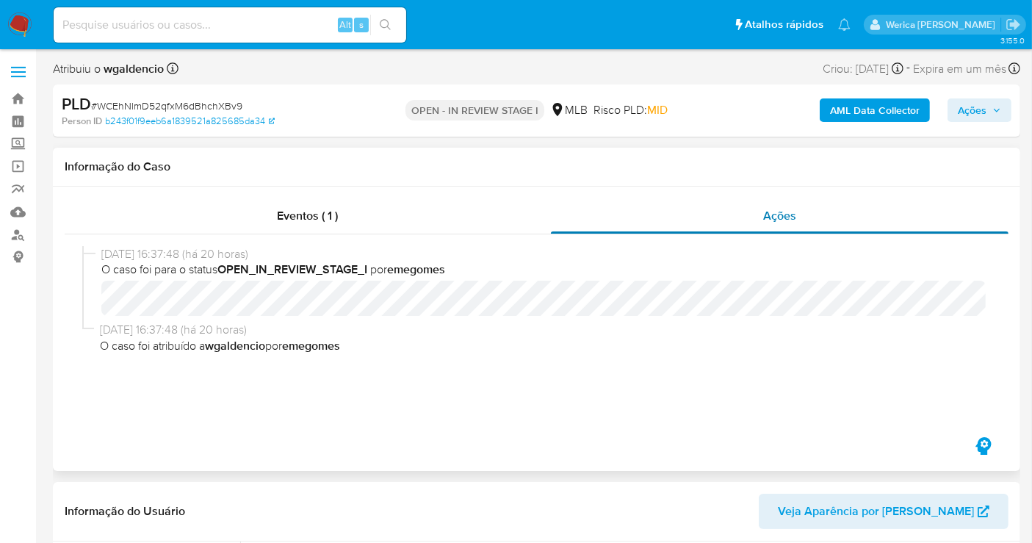
click at [758, 232] on div "Ações" at bounding box center [780, 215] width 458 height 35
click at [416, 226] on div "Eventos ( 1 )" at bounding box center [308, 215] width 486 height 35
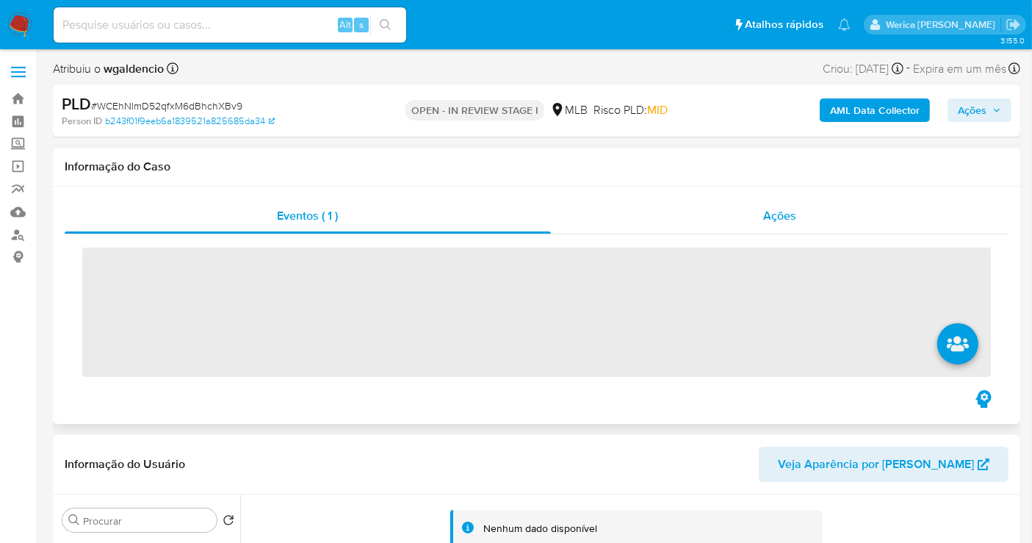
click at [799, 215] on div "Ações" at bounding box center [780, 215] width 458 height 35
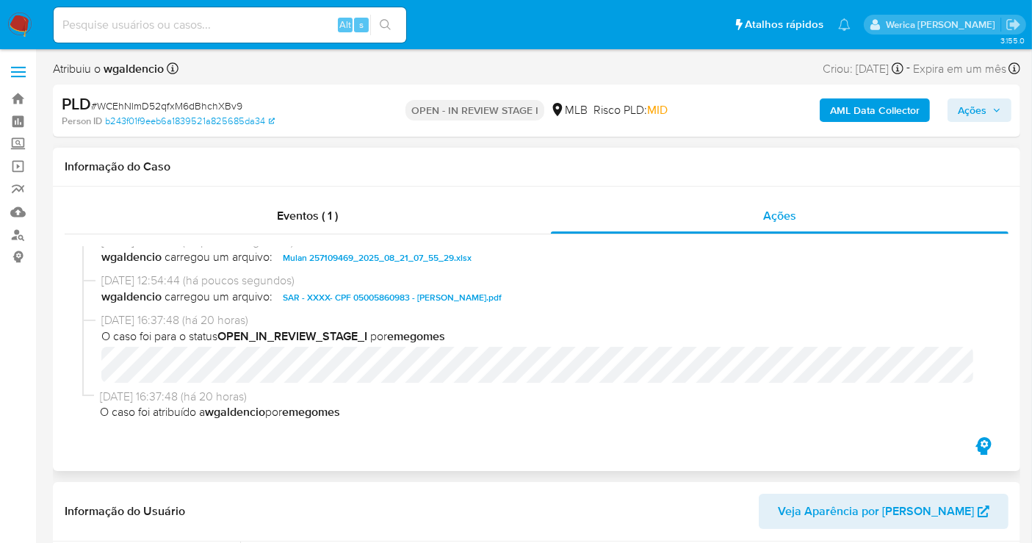
scroll to position [15, 0]
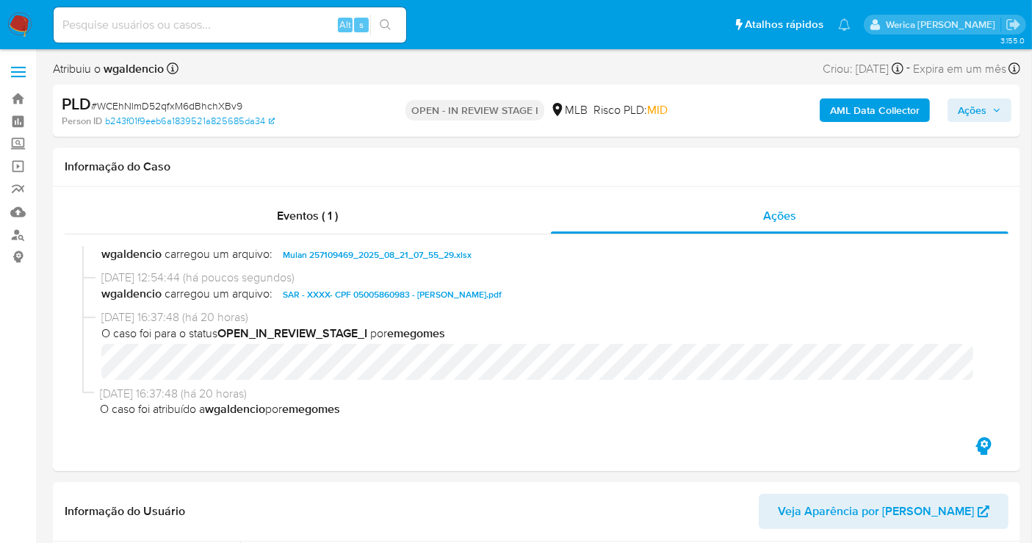
click at [974, 101] on span "Ações" at bounding box center [972, 110] width 29 height 24
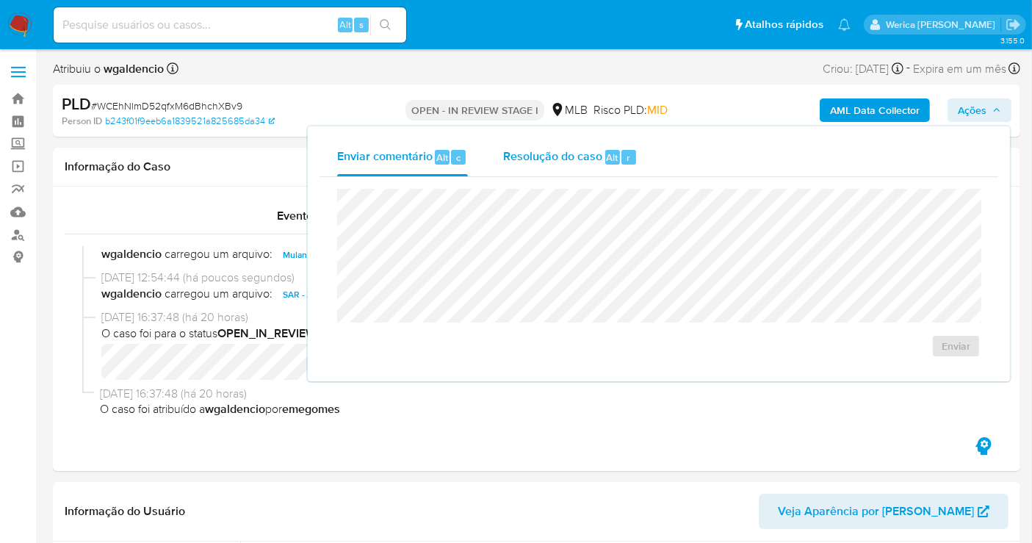
click at [622, 165] on div "Resolução do caso Alt r" at bounding box center [570, 157] width 134 height 38
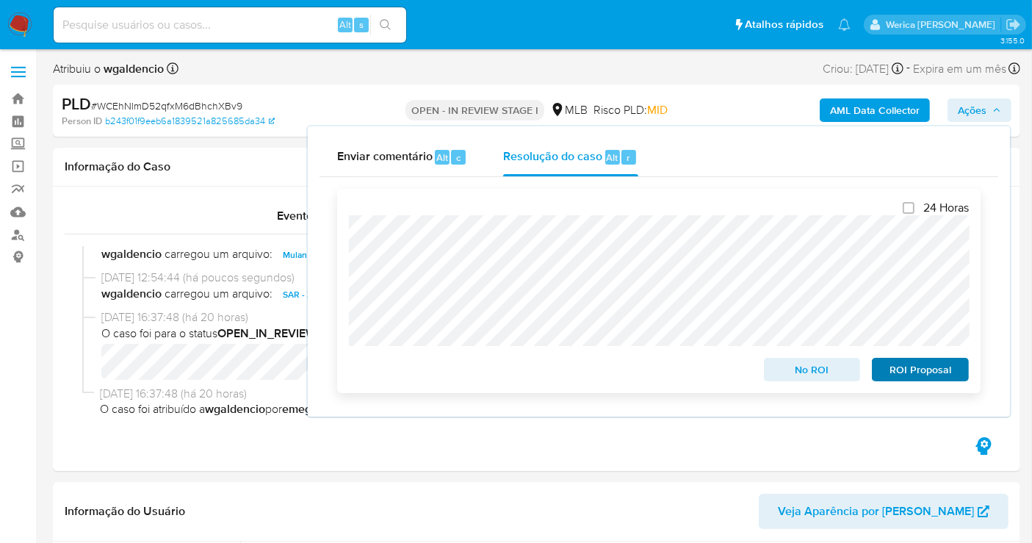
scroll to position [163, 0]
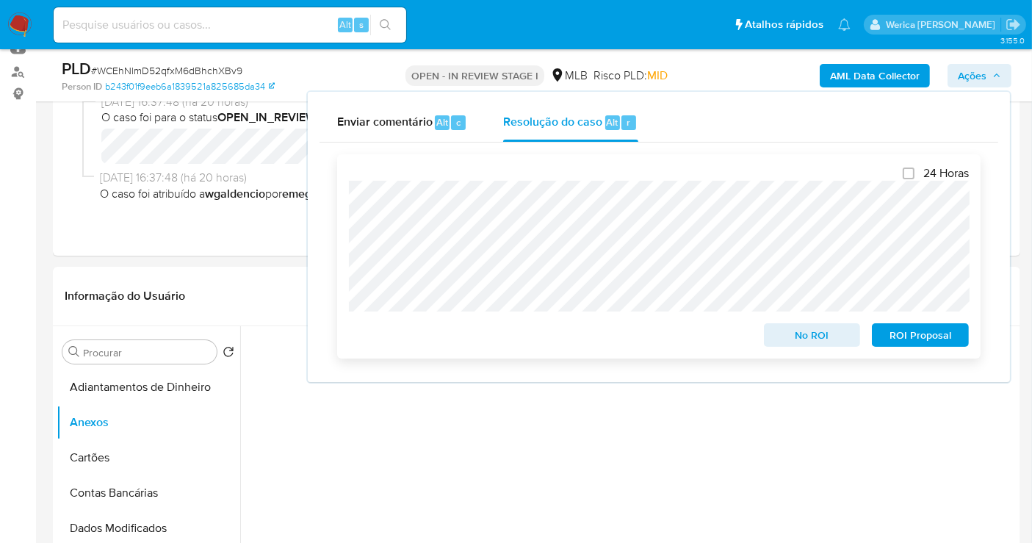
click at [919, 345] on span "ROI Proposal" at bounding box center [920, 335] width 76 height 21
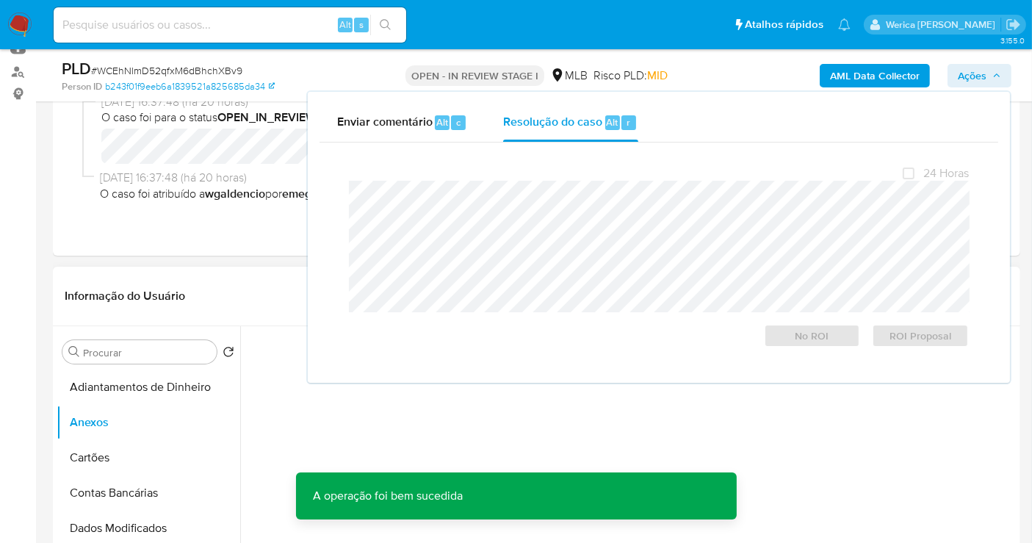
click at [320, 467] on div "Nenhum dado disponível" at bounding box center [628, 514] width 777 height 376
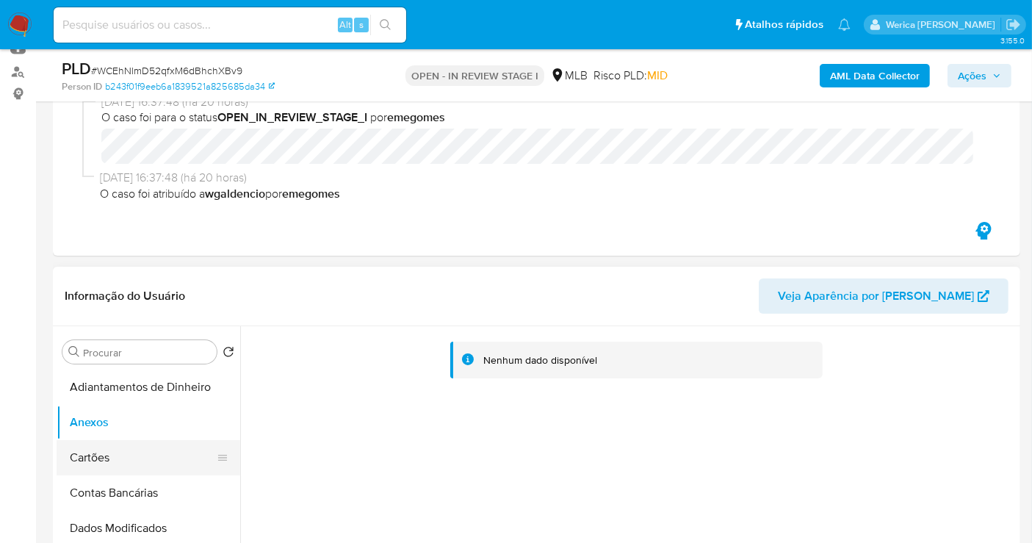
click at [142, 473] on button "Cartões" at bounding box center [143, 457] width 172 height 35
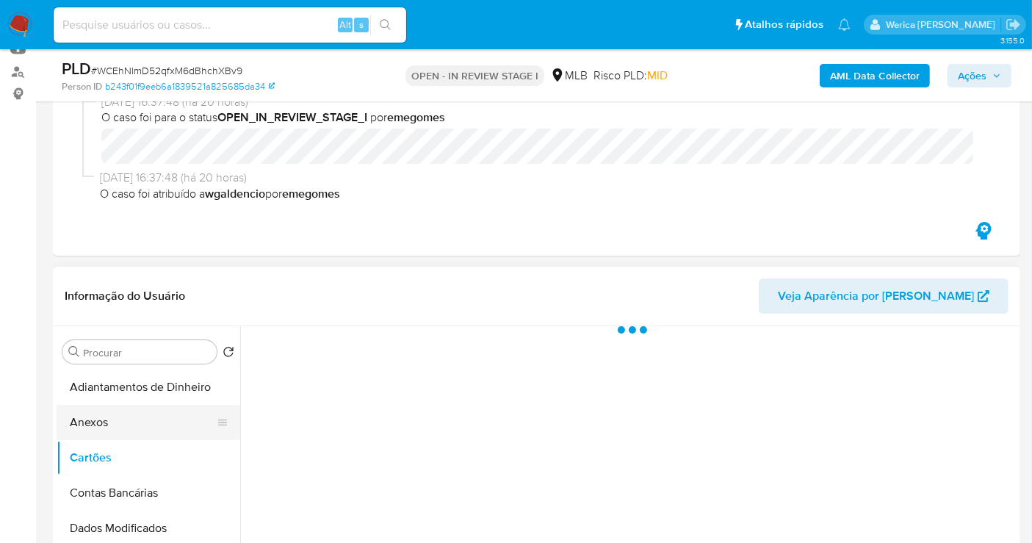
click at [128, 433] on button "Anexos" at bounding box center [143, 422] width 172 height 35
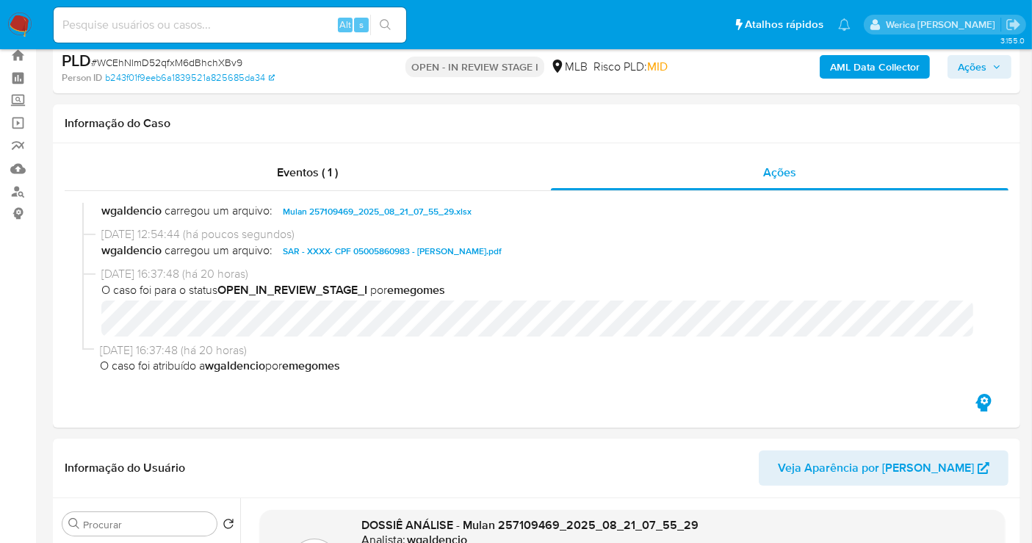
scroll to position [0, 0]
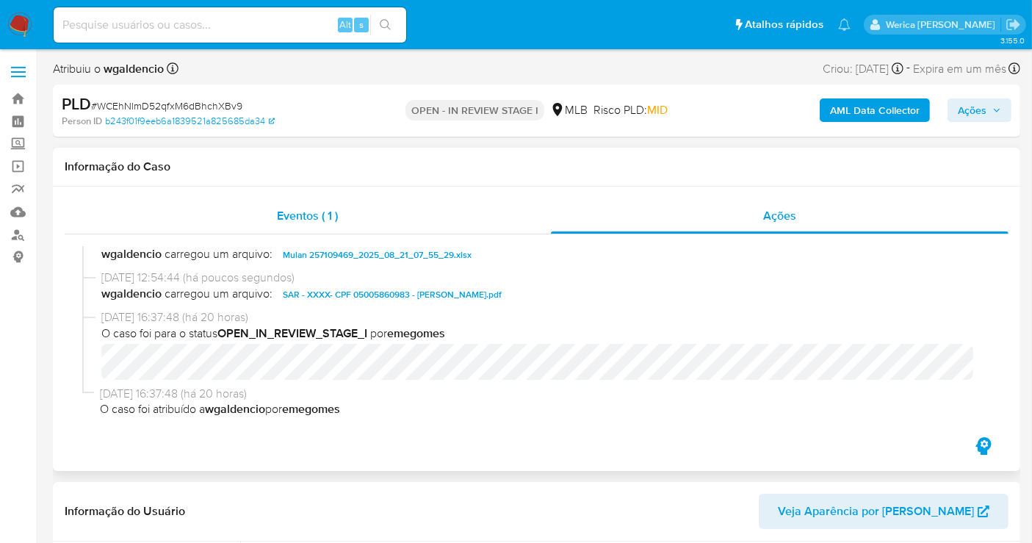
click at [461, 219] on div "Eventos ( 1 )" at bounding box center [308, 215] width 486 height 35
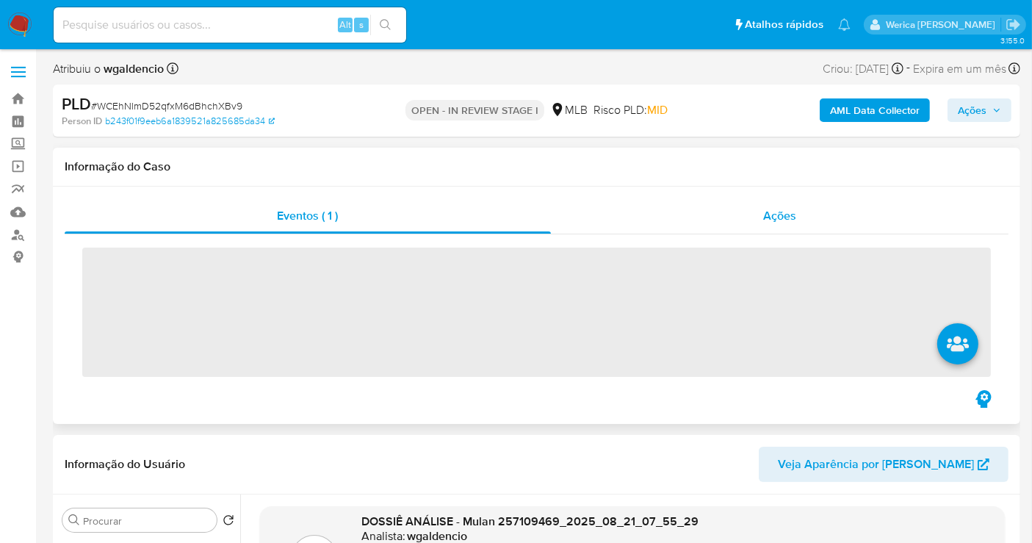
click at [789, 209] on span "Ações" at bounding box center [779, 215] width 33 height 17
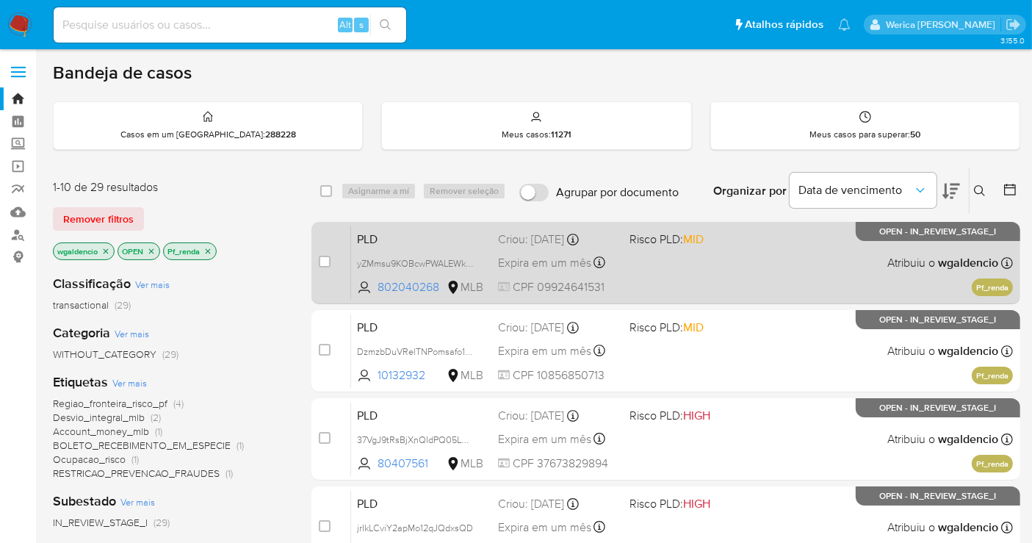
click at [727, 241] on span "Risco PLD: MID" at bounding box center [690, 238] width 120 height 19
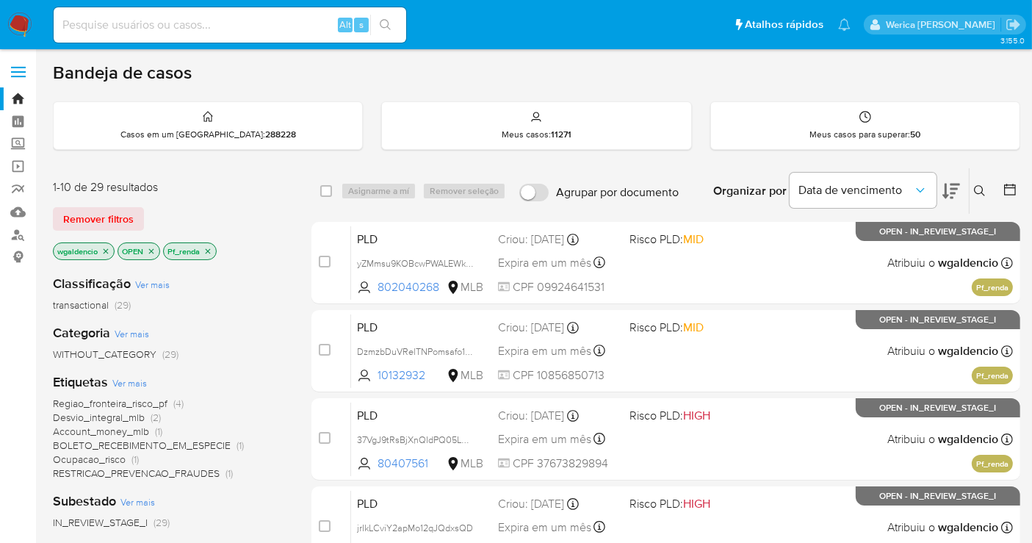
click at [275, 20] on input at bounding box center [230, 24] width 353 height 19
paste input "701362307"
type input "701362307"
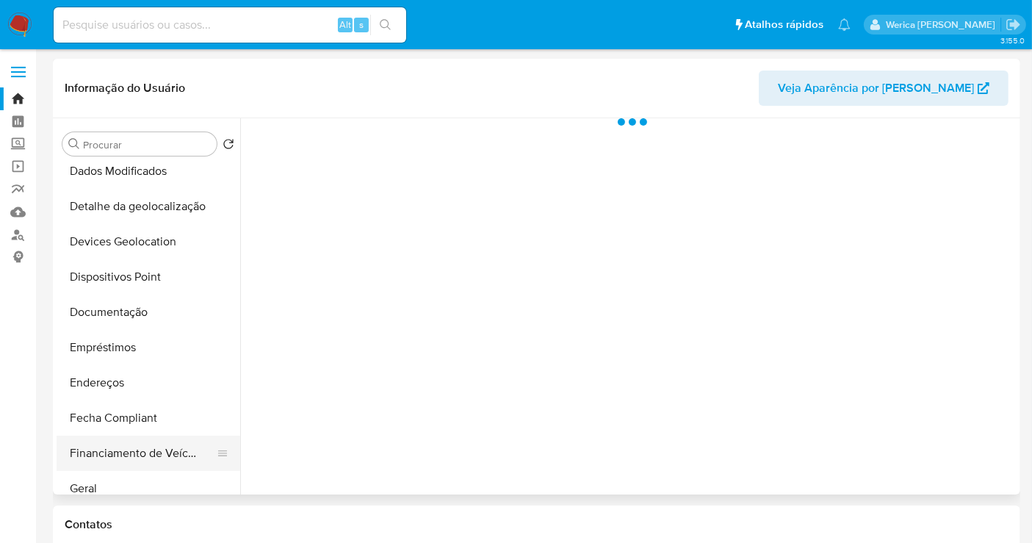
scroll to position [245, 0]
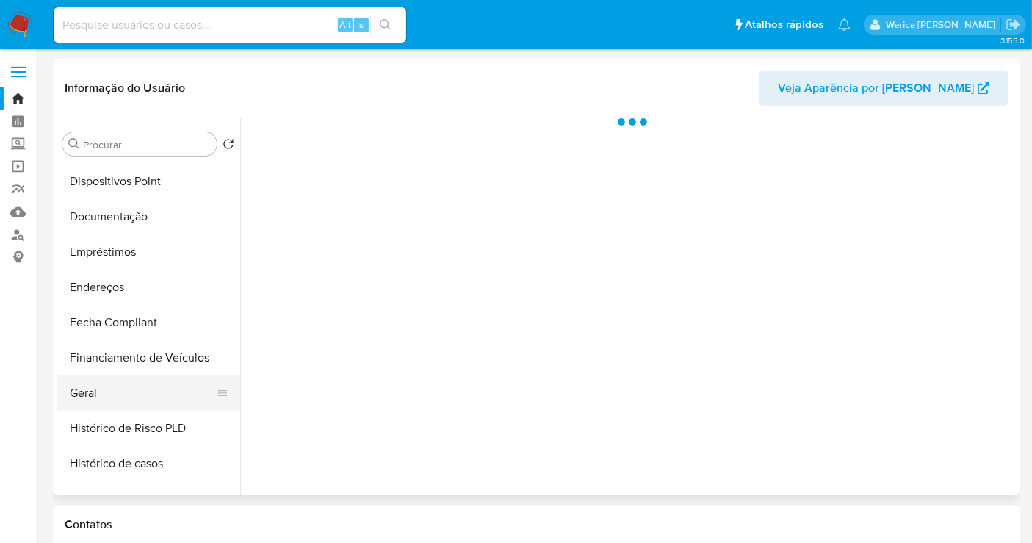
click at [118, 393] on button "Geral" at bounding box center [143, 392] width 172 height 35
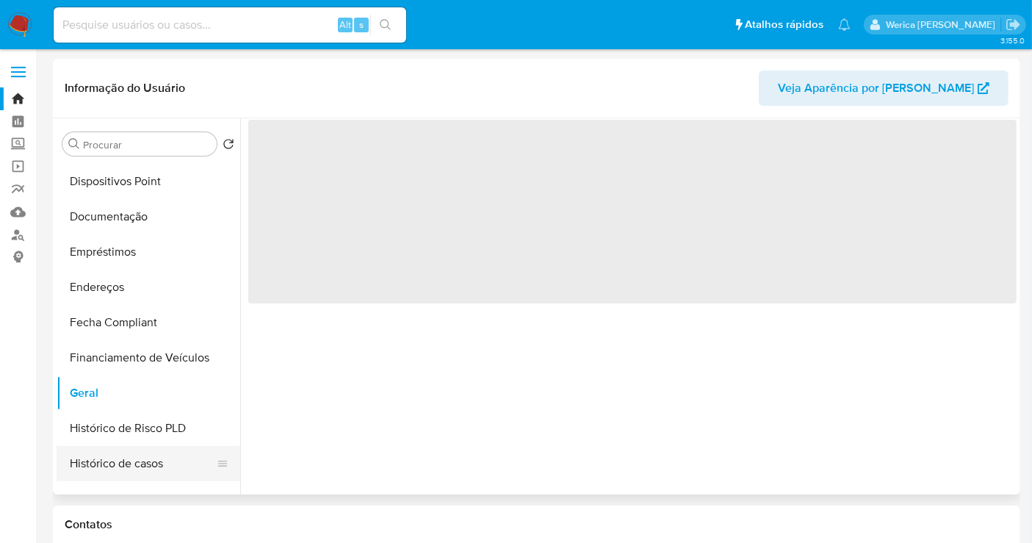
select select "10"
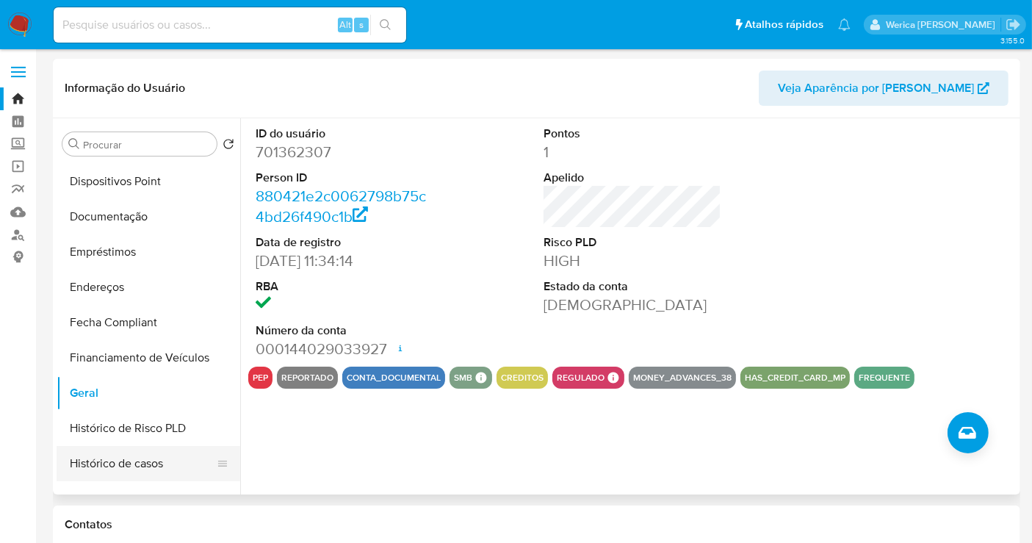
click at [130, 456] on button "Histórico de casos" at bounding box center [143, 463] width 172 height 35
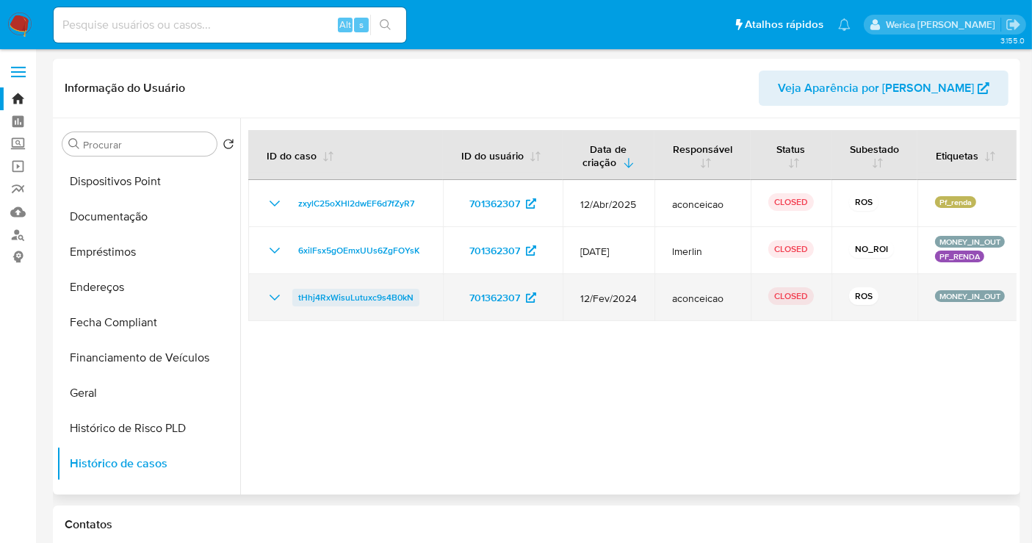
click at [388, 301] on span "tHhj4RxWisuLutuxc9s4B0kN" at bounding box center [355, 298] width 115 height 18
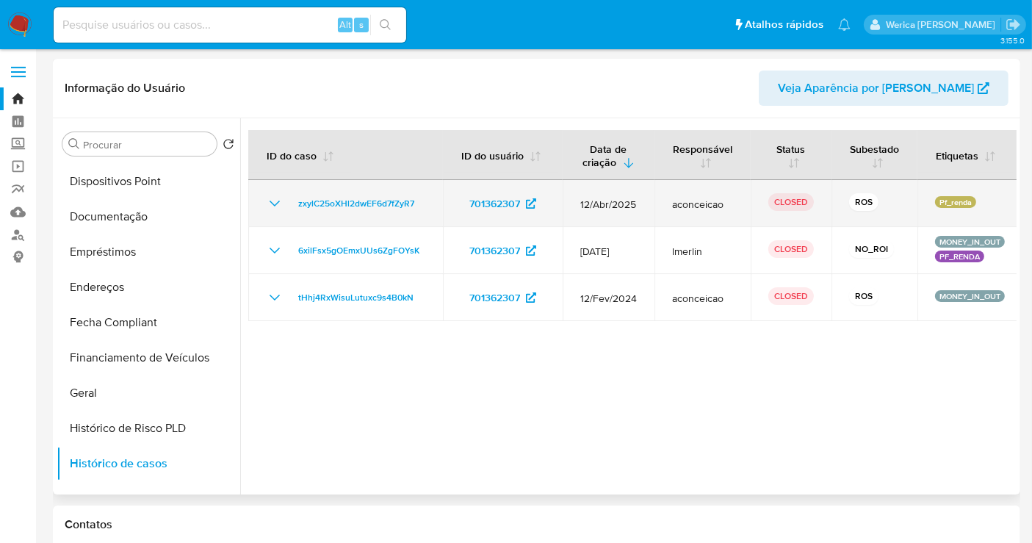
click at [374, 217] on td "zxylC25oXHl2dwEF6d7fZyR7" at bounding box center [345, 203] width 195 height 47
click at [380, 196] on span "zxylC25oXHl2dwEF6d7fZyR7" at bounding box center [356, 204] width 116 height 18
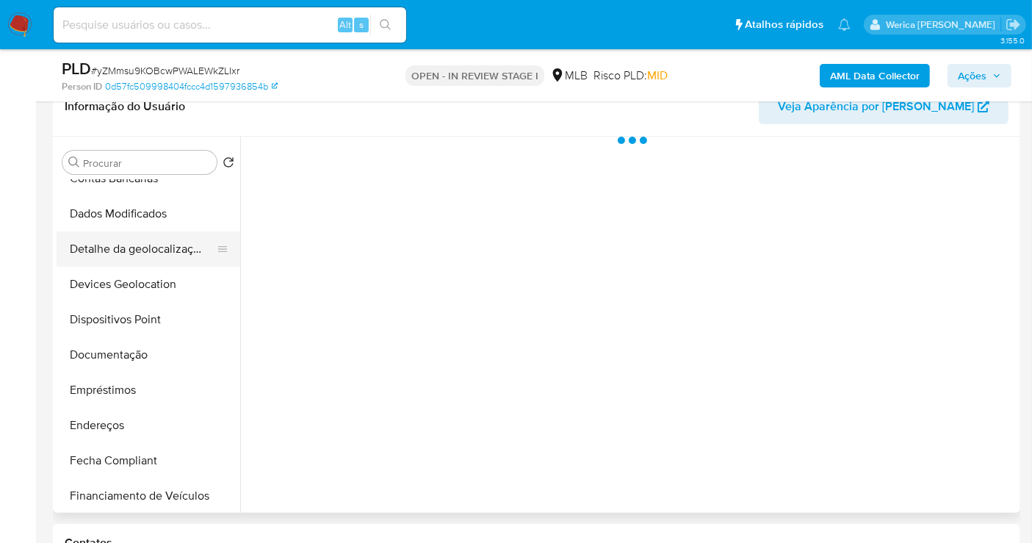
scroll to position [245, 0]
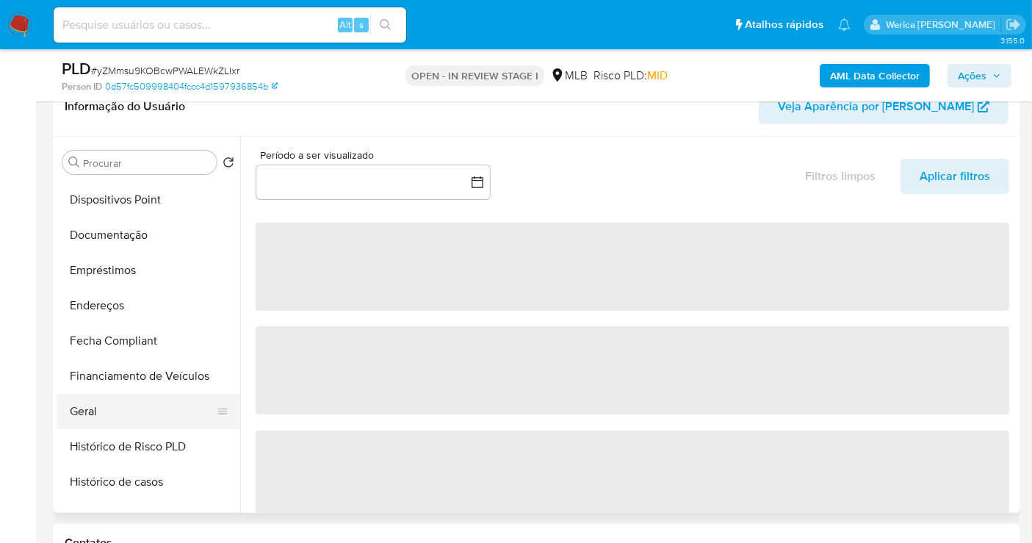
click at [101, 417] on button "Geral" at bounding box center [143, 411] width 172 height 35
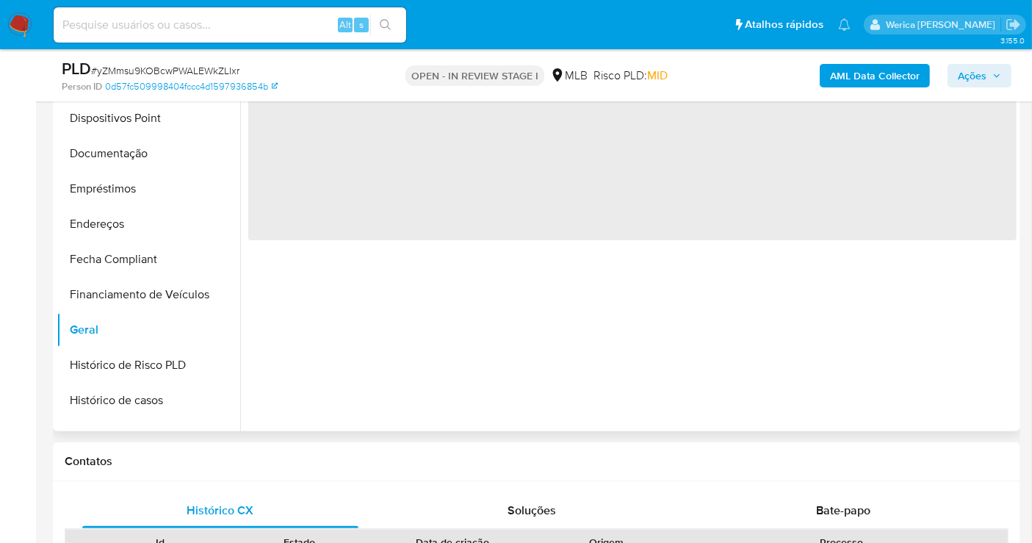
select select "10"
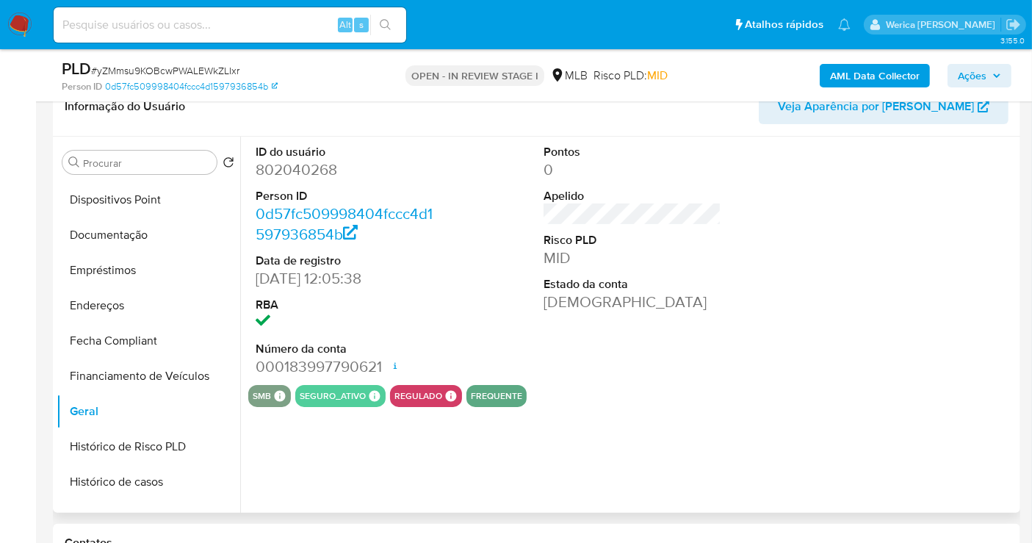
click at [289, 164] on dd "802040268" at bounding box center [345, 169] width 178 height 21
click at [289, 165] on dd "802040268" at bounding box center [345, 169] width 178 height 21
copy dd "802040268"
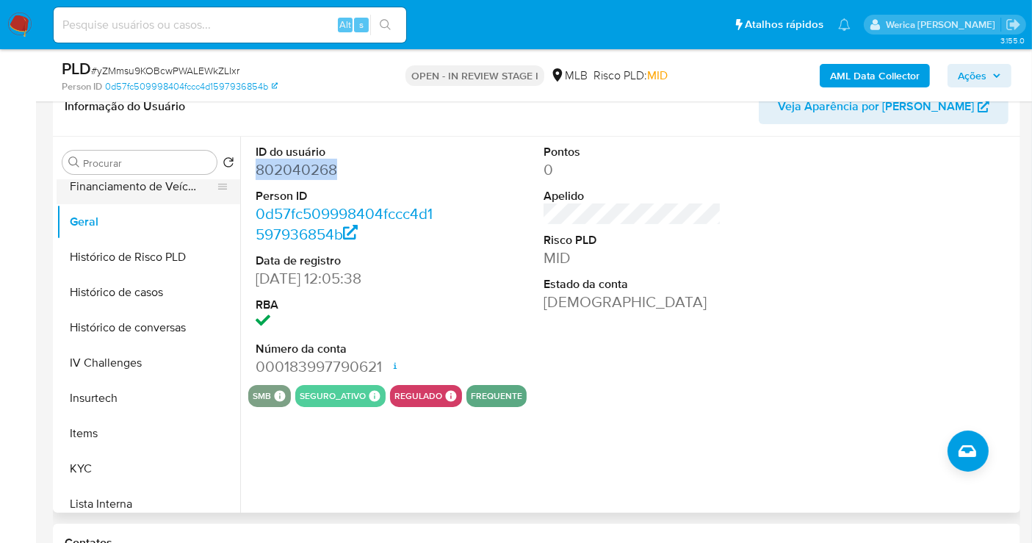
scroll to position [489, 0]
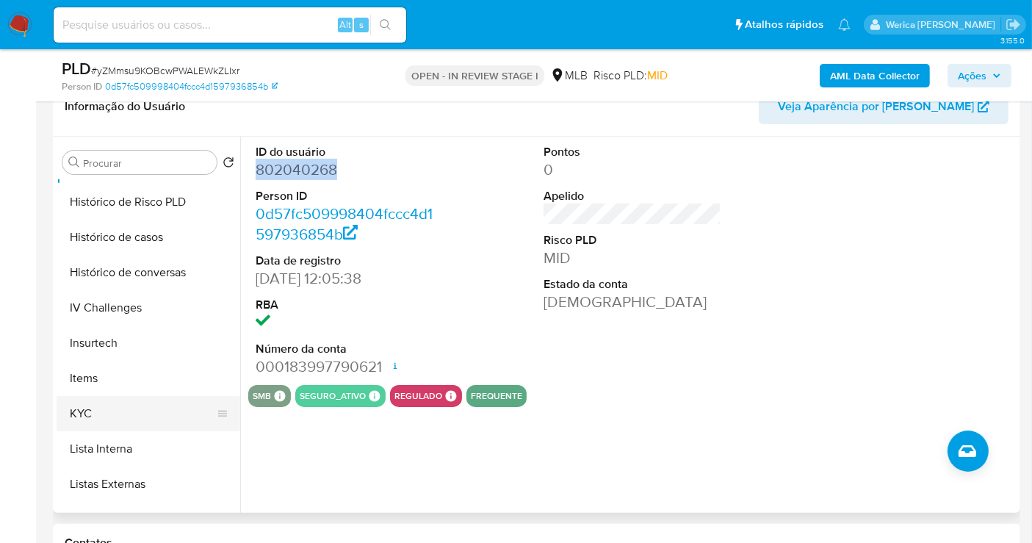
click at [148, 418] on button "KYC" at bounding box center [143, 413] width 172 height 35
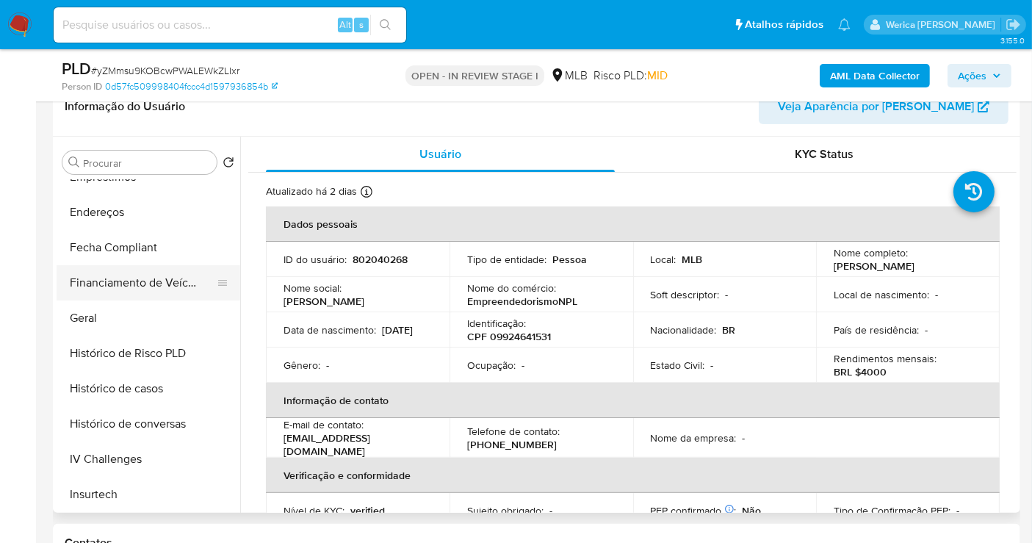
scroll to position [245, 0]
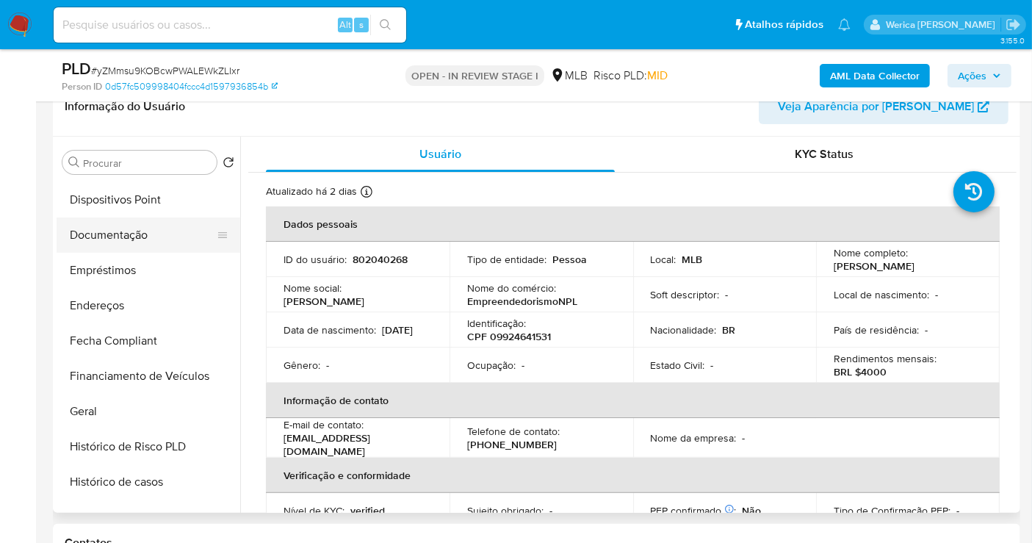
click at [144, 219] on button "Documentação" at bounding box center [143, 234] width 172 height 35
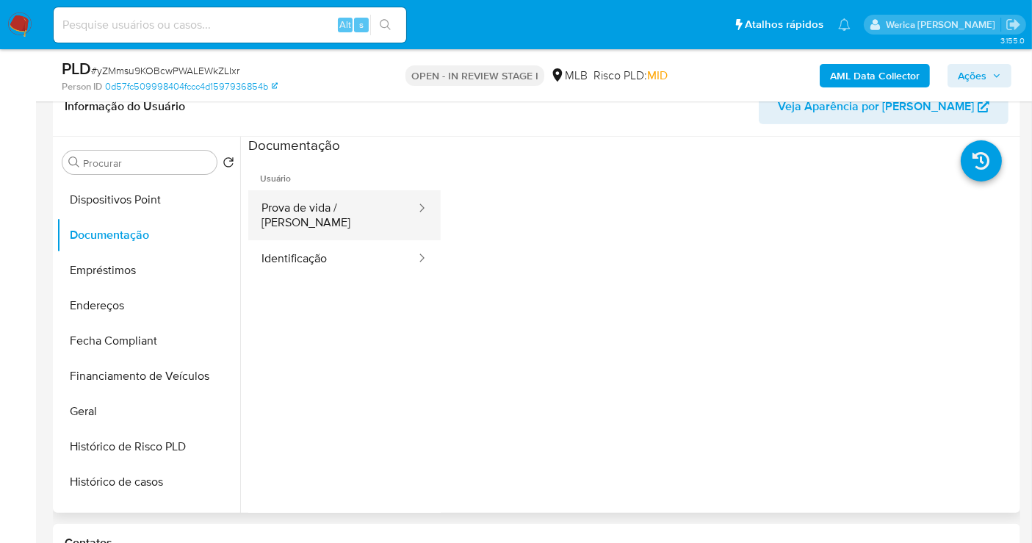
click at [325, 201] on button "Prova de vida / Selfie" at bounding box center [332, 215] width 169 height 50
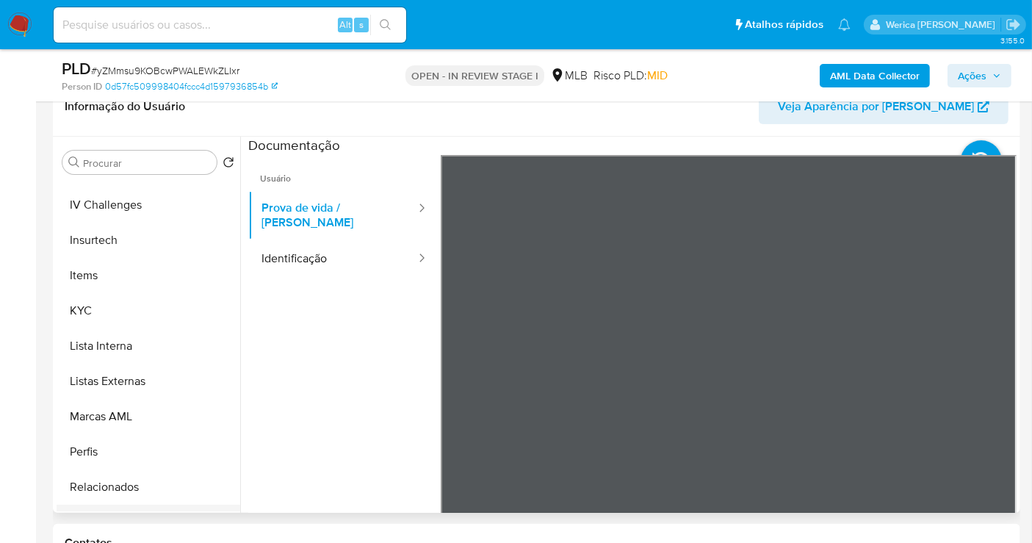
scroll to position [652, 0]
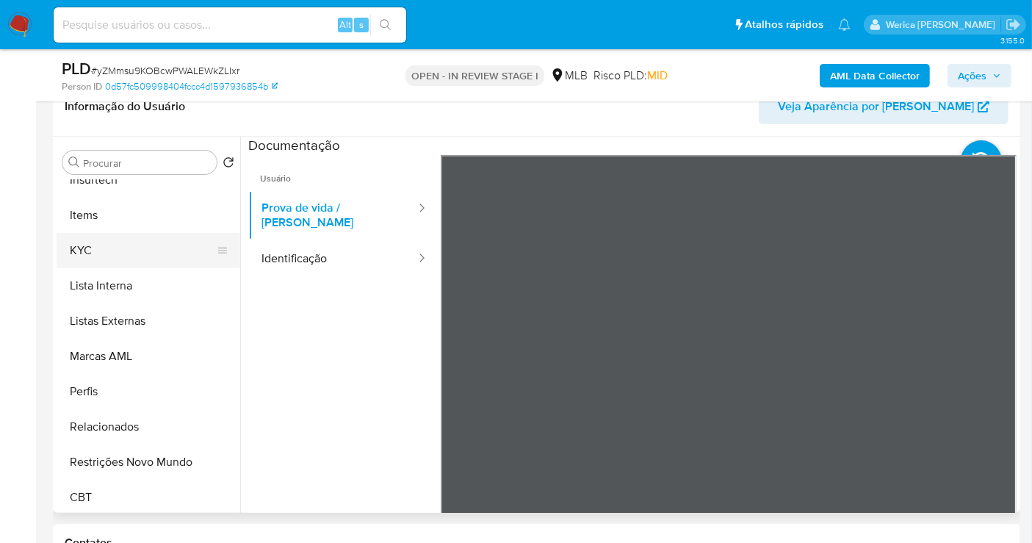
click at [75, 240] on button "KYC" at bounding box center [143, 250] width 172 height 35
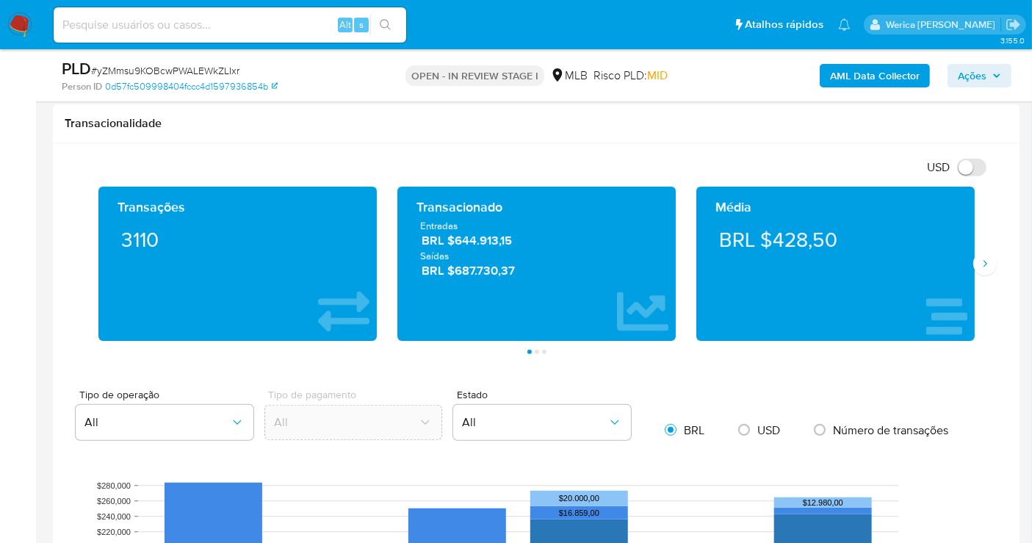
scroll to position [858, 0]
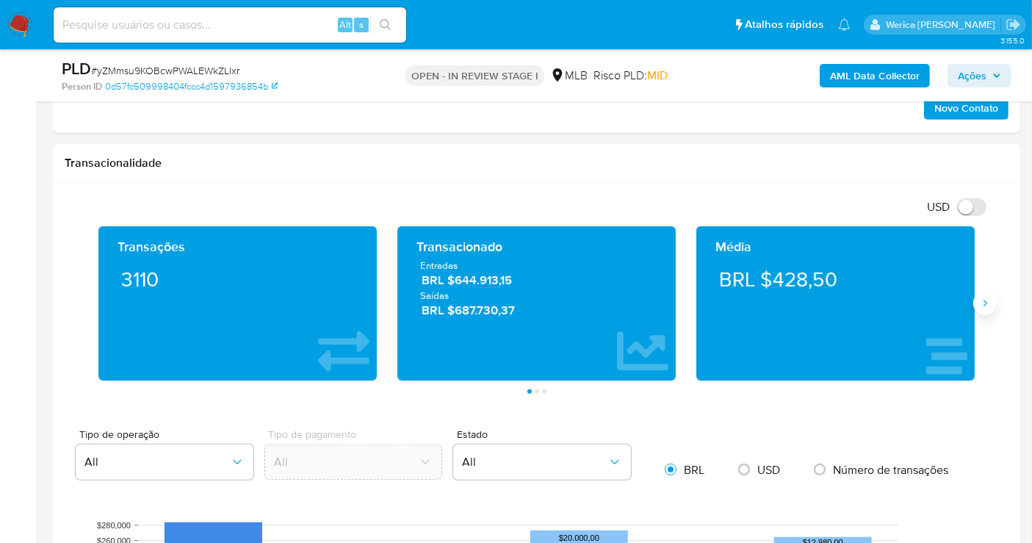
click at [979, 308] on button "Siguiente" at bounding box center [986, 304] width 24 height 24
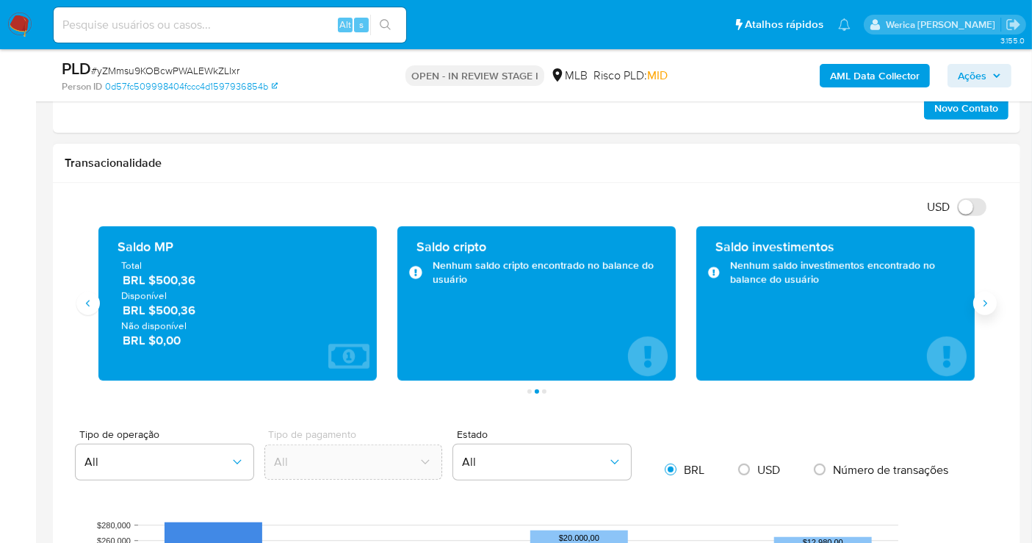
click at [985, 301] on icon "Siguiente" at bounding box center [985, 304] width 12 height 12
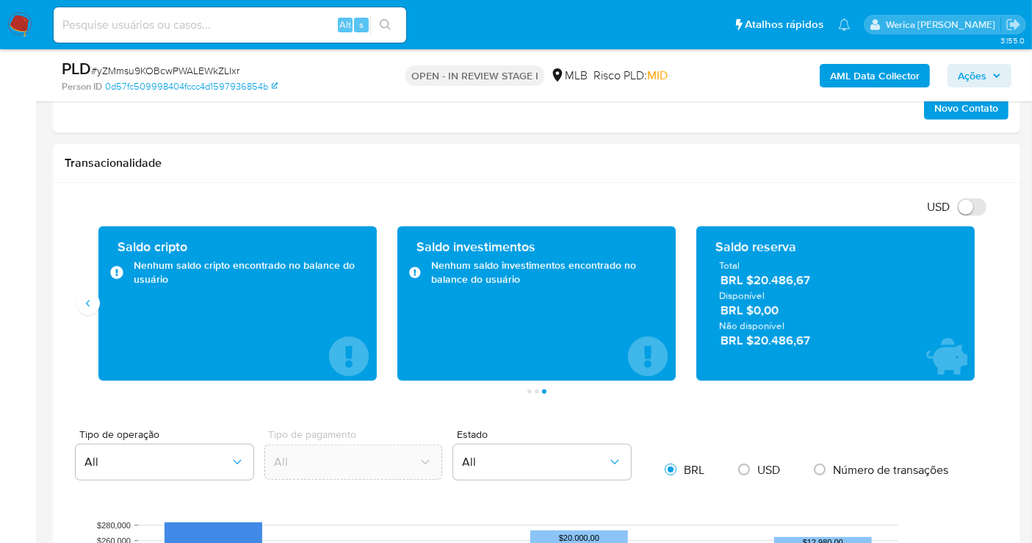
drag, startPoint x: 755, startPoint y: 280, endPoint x: 810, endPoint y: 281, distance: 55.1
click at [810, 281] on span "BRL $20.486,67" at bounding box center [836, 281] width 231 height 17
click at [756, 151] on div "Transacionalidade" at bounding box center [537, 163] width 968 height 39
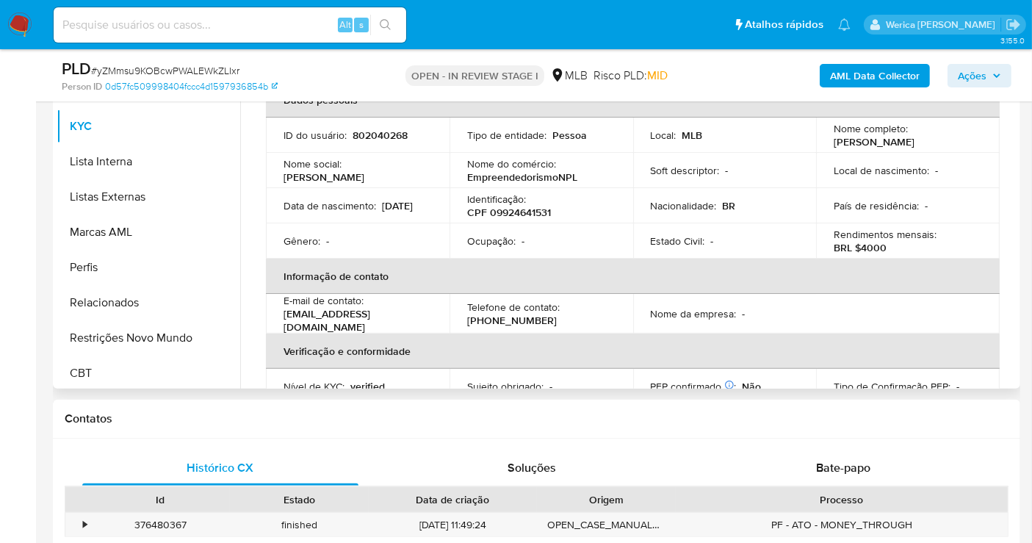
click at [502, 215] on p "CPF 09924641531" at bounding box center [509, 212] width 84 height 13
click at [503, 209] on p "CPF 09924641531" at bounding box center [509, 212] width 84 height 13
click at [505, 209] on p "CPF 09924641531" at bounding box center [509, 212] width 84 height 13
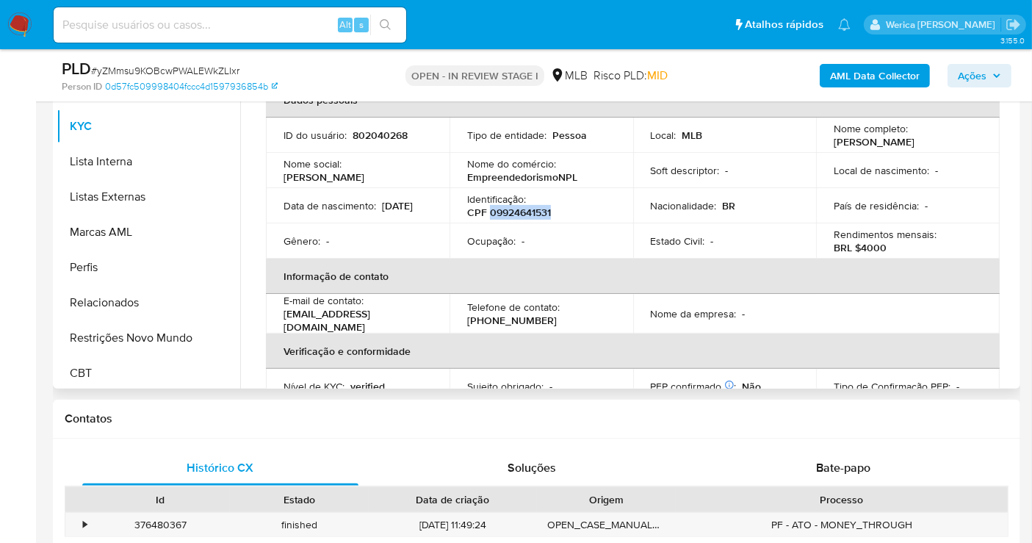
copy p "09924641531"
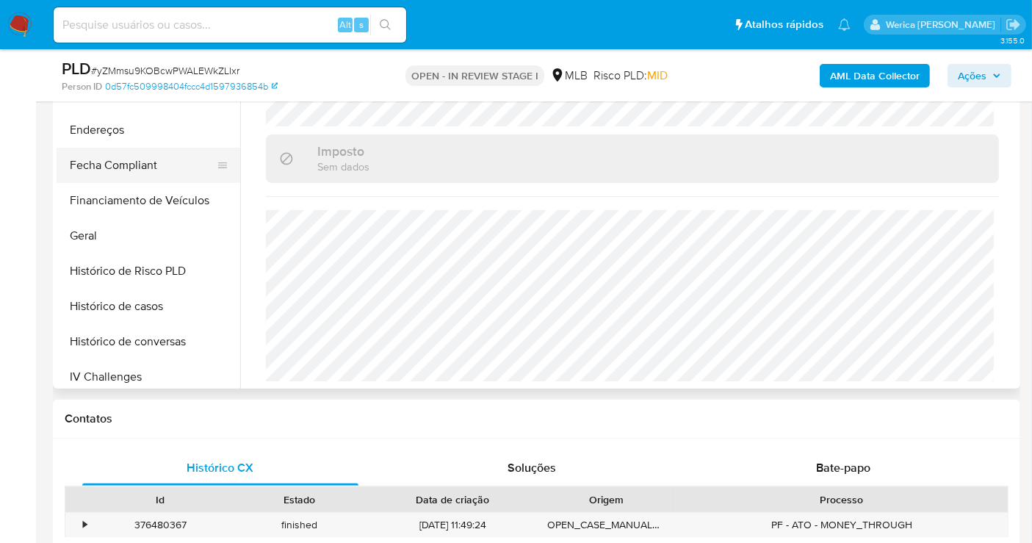
scroll to position [163, 0]
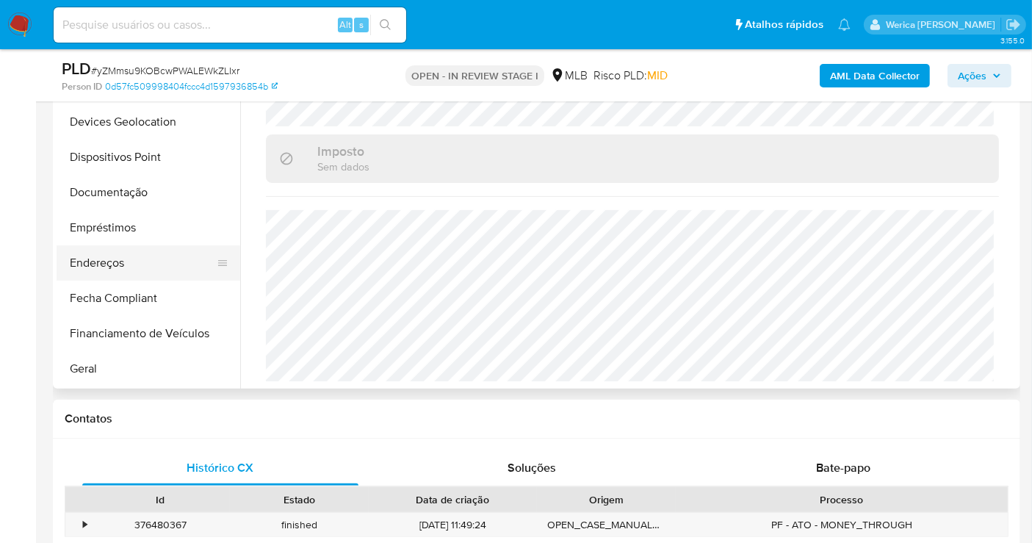
drag, startPoint x: 113, startPoint y: 263, endPoint x: 102, endPoint y: 265, distance: 11.2
click at [107, 265] on button "Endereços" at bounding box center [143, 262] width 172 height 35
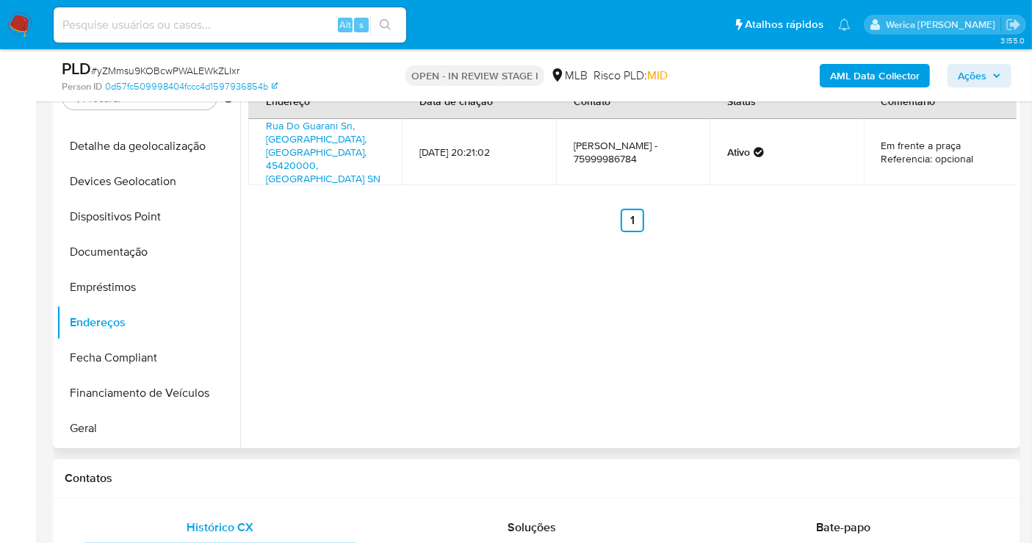
scroll to position [287, 0]
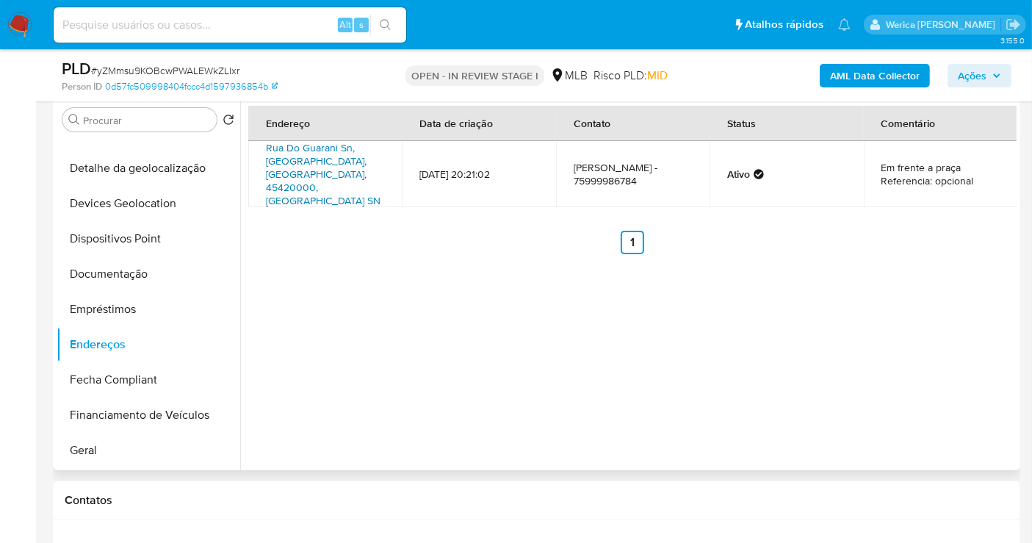
click at [361, 156] on link "Rua Do Guarani Sn, Cairu, Bahia, 45420000, Brasil SN" at bounding box center [323, 174] width 115 height 68
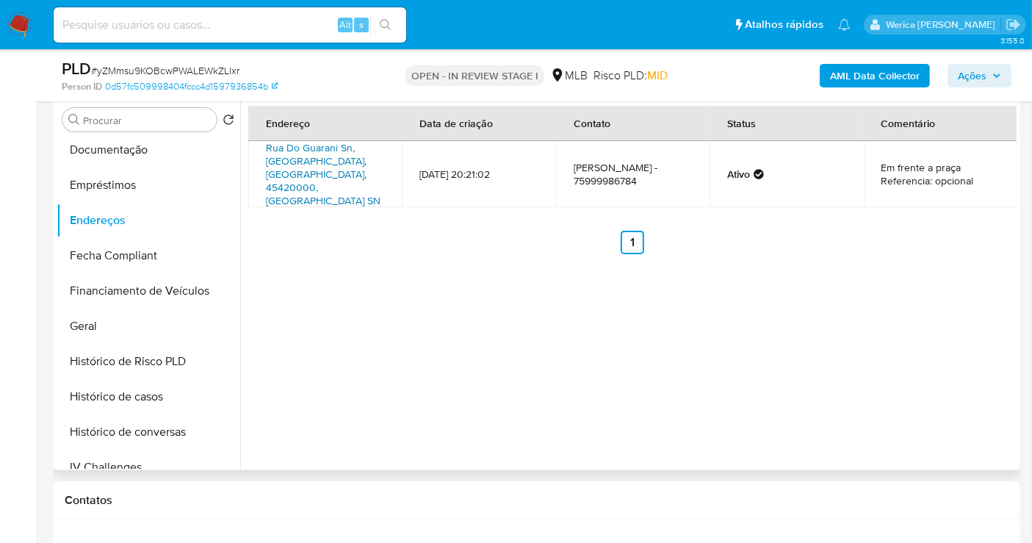
scroll to position [408, 0]
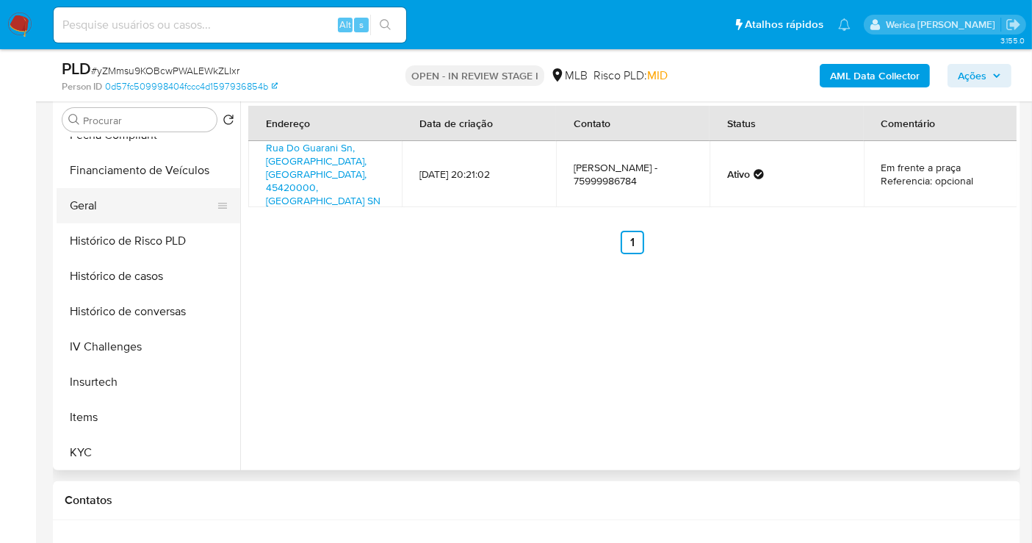
click at [97, 198] on button "Geral" at bounding box center [143, 205] width 172 height 35
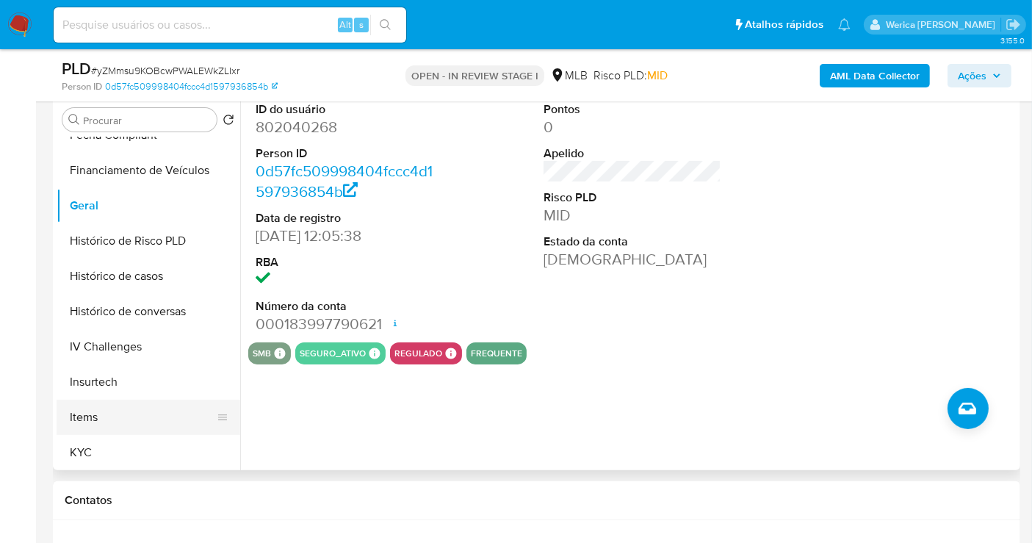
scroll to position [655, 0]
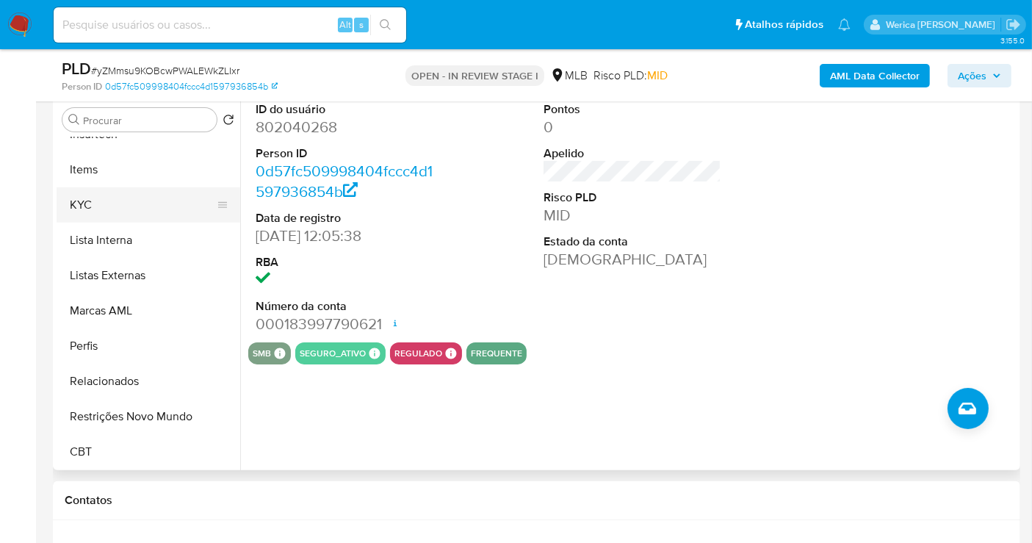
click at [111, 192] on button "KYC" at bounding box center [143, 204] width 172 height 35
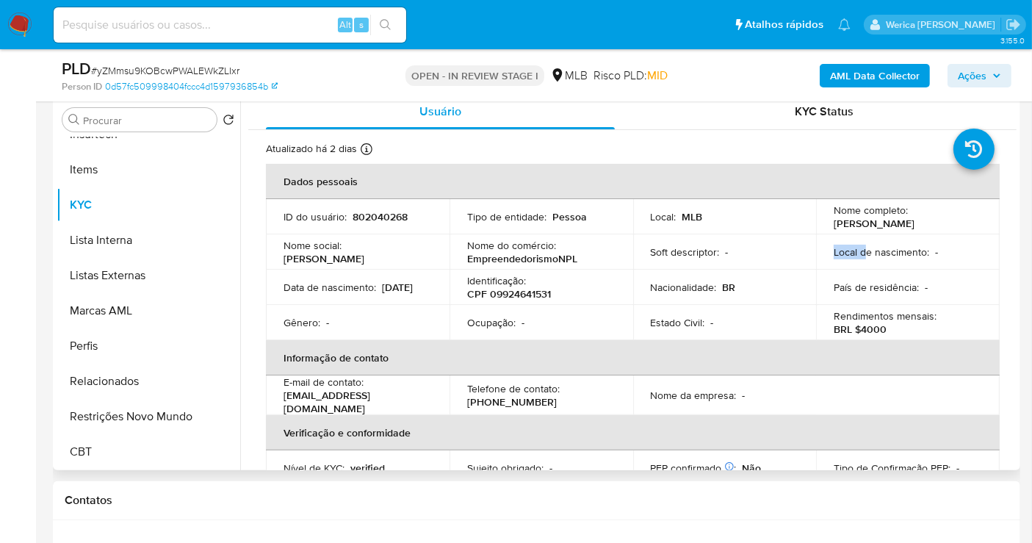
drag, startPoint x: 860, startPoint y: 242, endPoint x: 860, endPoint y: 251, distance: 8.1
click at [860, 251] on td "Local de nascimento : -" at bounding box center [908, 251] width 184 height 35
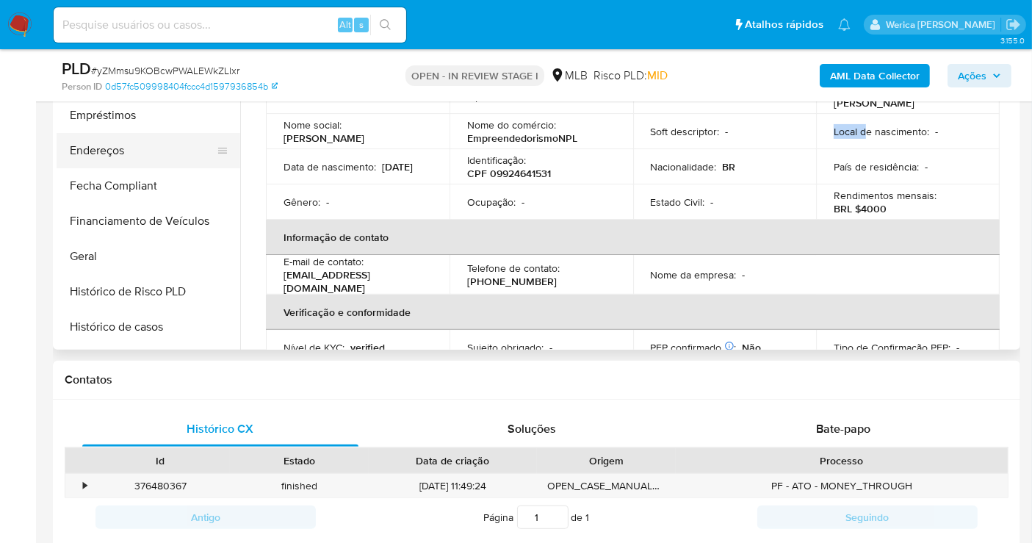
scroll to position [165, 0]
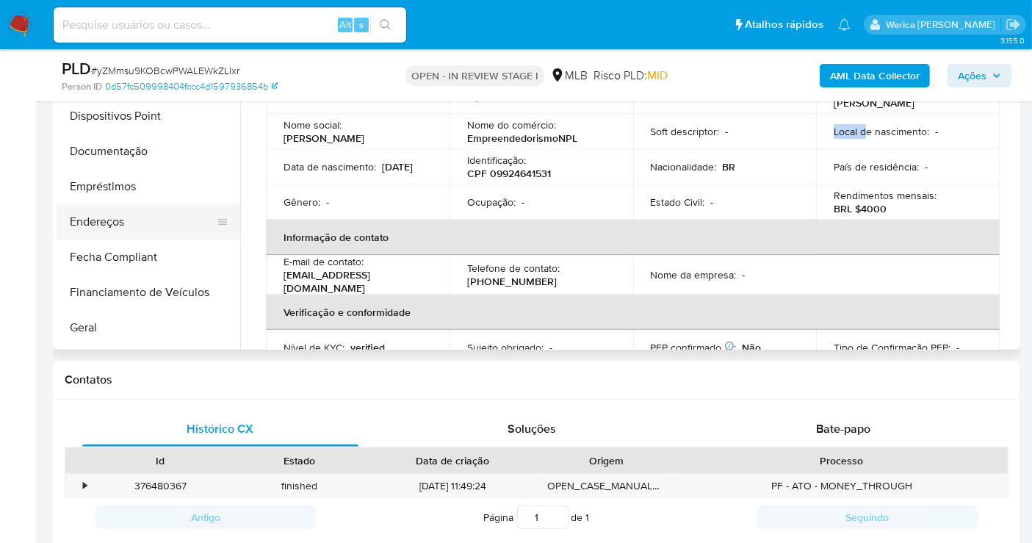
drag, startPoint x: 136, startPoint y: 225, endPoint x: 128, endPoint y: 226, distance: 8.1
click at [132, 228] on button "Endereços" at bounding box center [143, 221] width 172 height 35
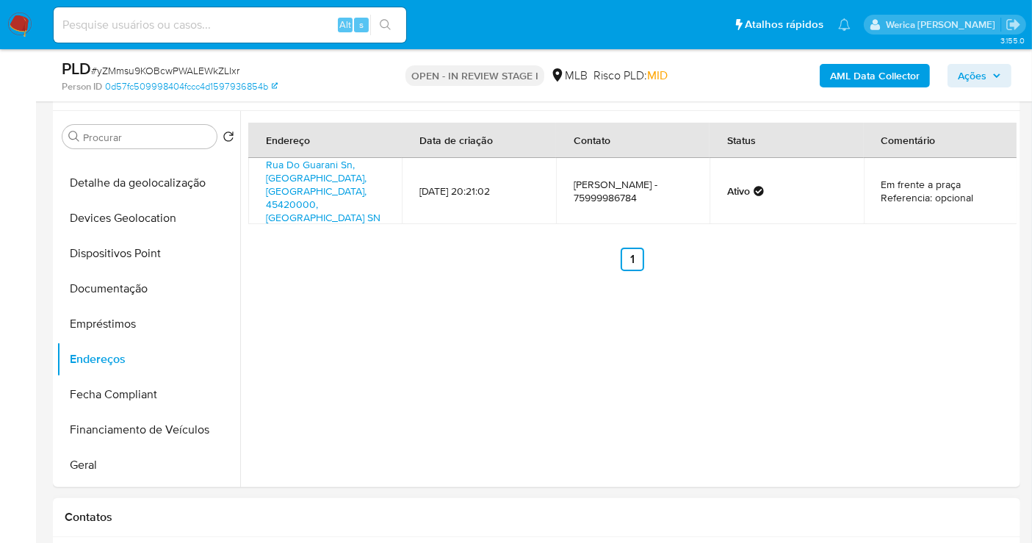
scroll to position [245, 0]
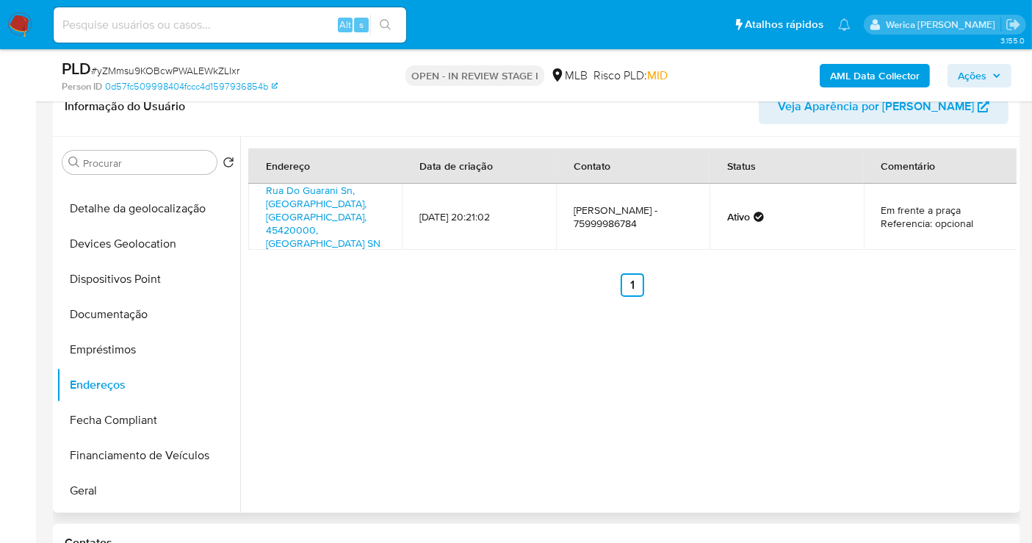
click at [999, 234] on div "Endereço Data de criação Contato Status Comentário Rua Do Guarani Sn, Cairu, Ba…" at bounding box center [632, 222] width 769 height 148
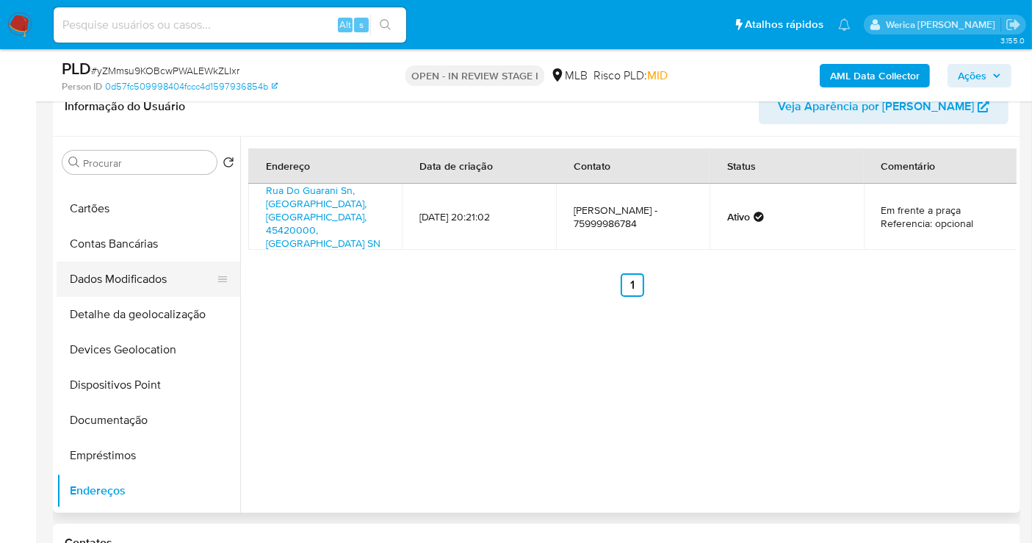
scroll to position [0, 0]
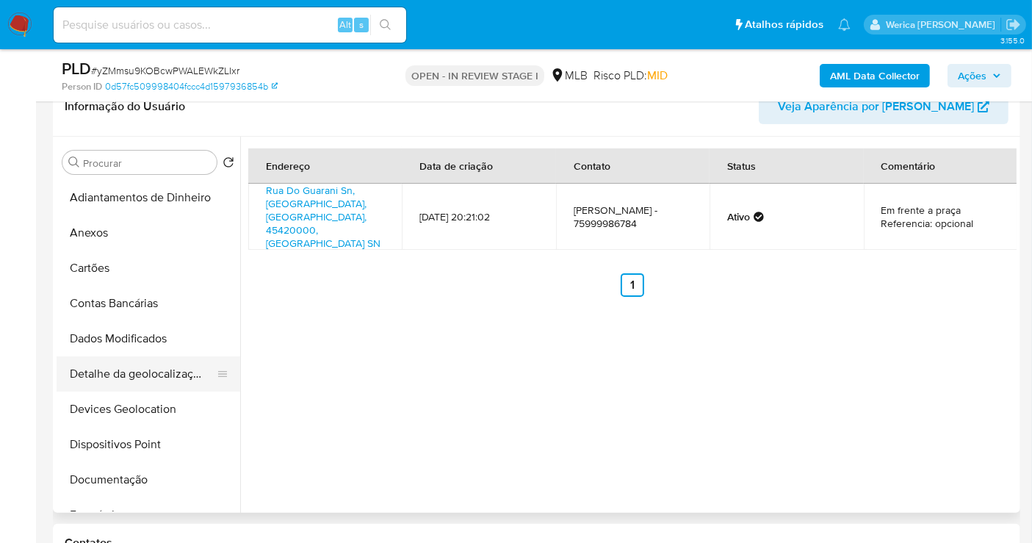
click at [163, 375] on button "Detalhe da geolocalização" at bounding box center [143, 373] width 172 height 35
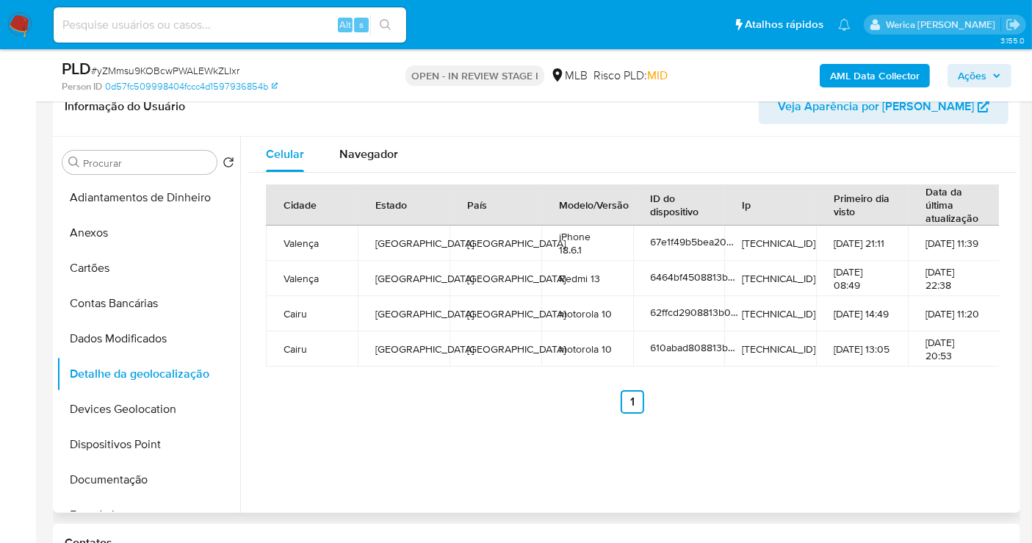
click at [908, 243] on td "21-08-2025 11:39" at bounding box center [954, 243] width 92 height 35
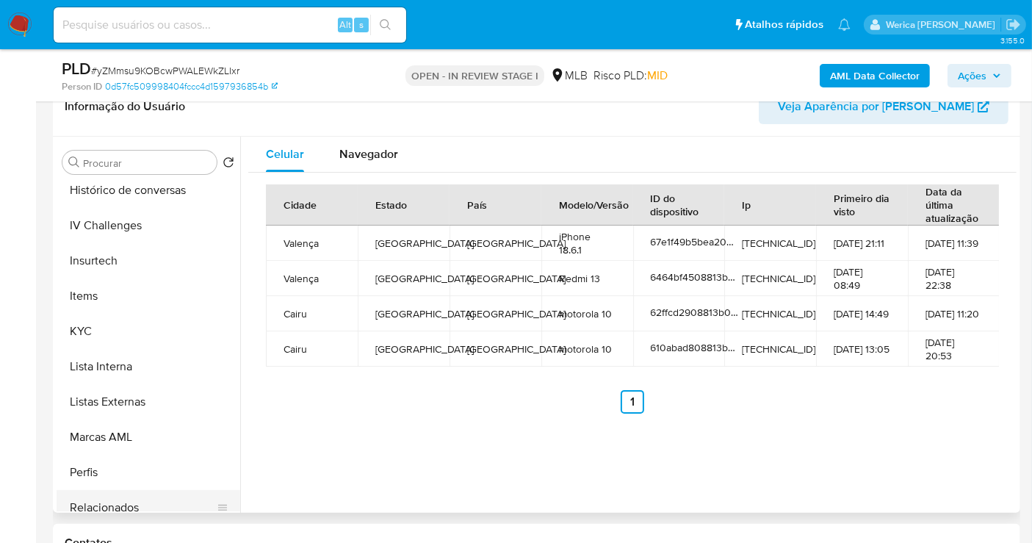
scroll to position [652, 0]
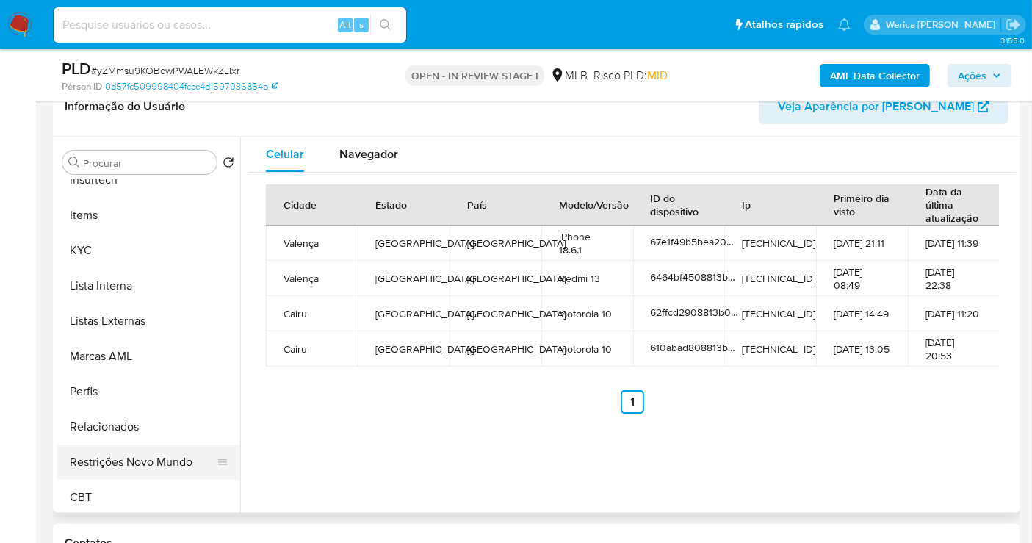
click at [172, 462] on button "Restrições Novo Mundo" at bounding box center [143, 462] width 172 height 35
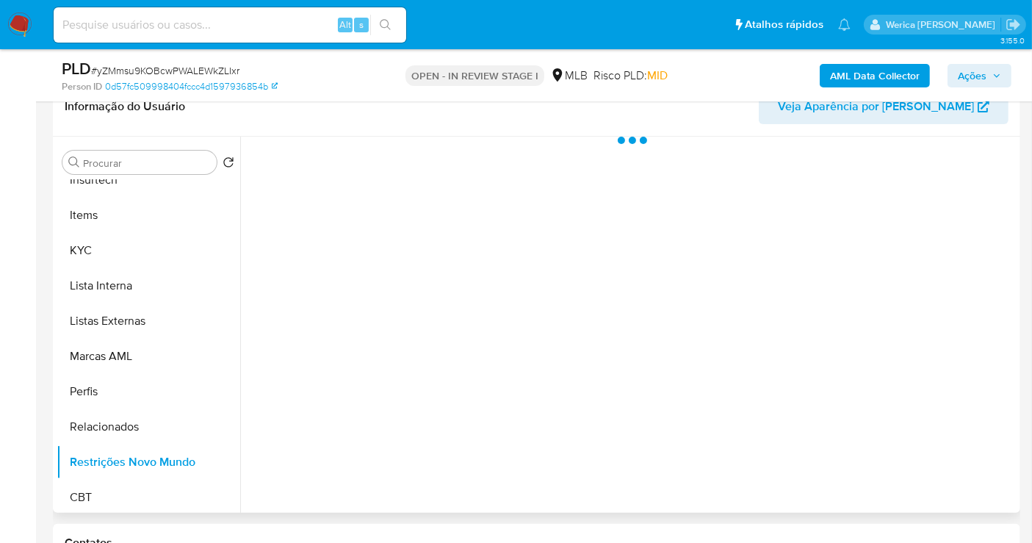
click at [417, 370] on div at bounding box center [628, 325] width 777 height 376
click at [478, 156] on div at bounding box center [628, 325] width 777 height 376
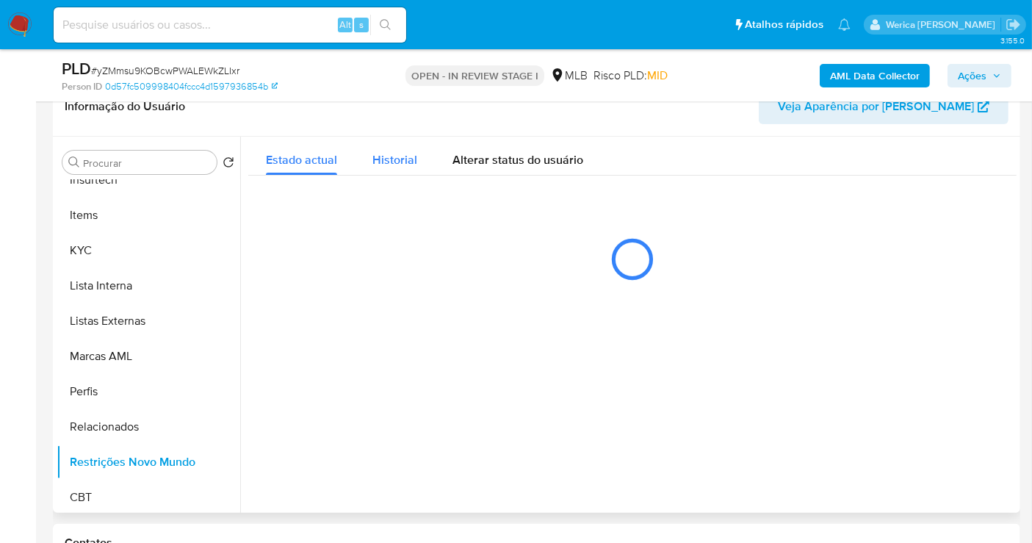
click at [411, 158] on span "Historial" at bounding box center [395, 159] width 45 height 17
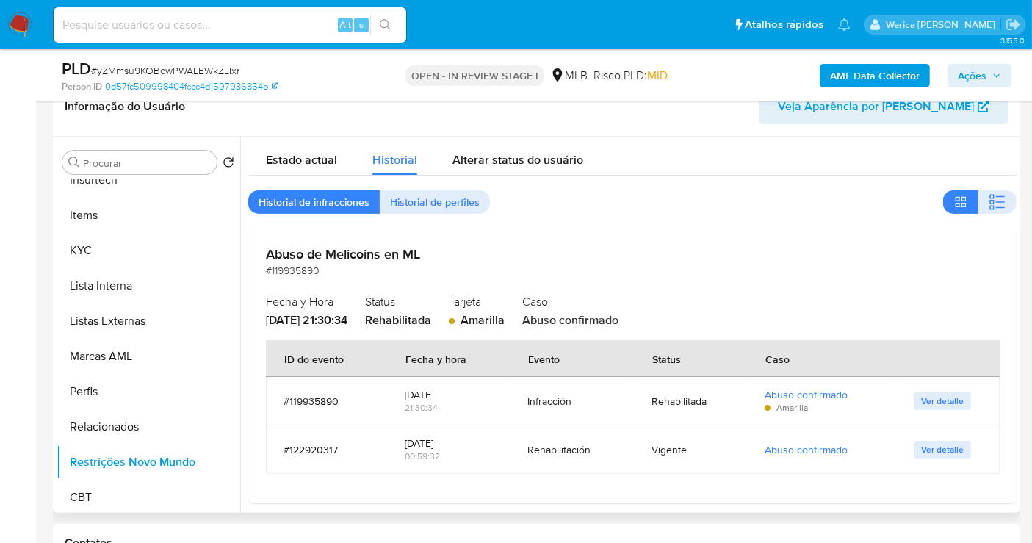
click at [1007, 188] on div "Estado actual Historial Alterar status do usuário Historial de infracciones His…" at bounding box center [632, 320] width 769 height 367
click at [1006, 194] on button "button" at bounding box center [998, 202] width 38 height 24
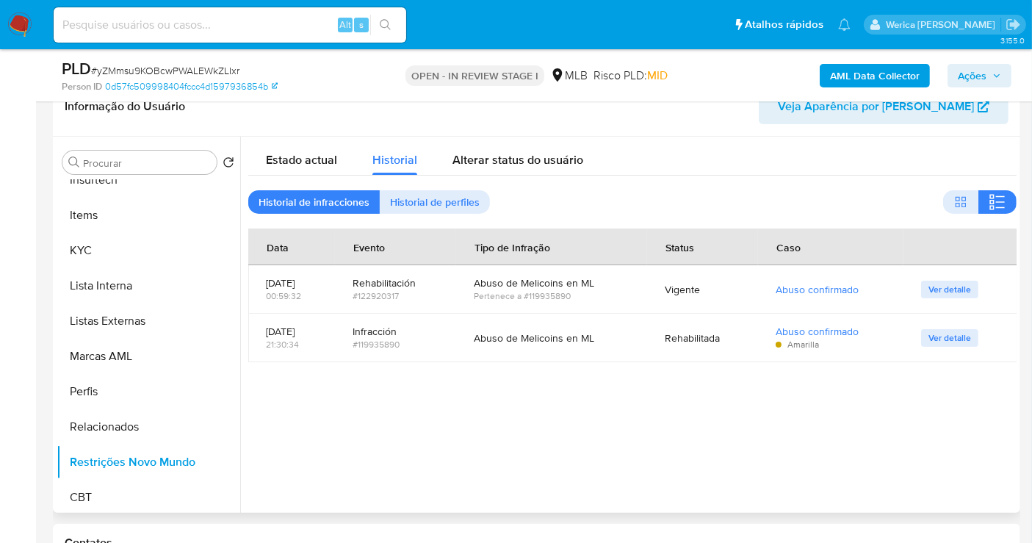
click at [897, 402] on div at bounding box center [628, 325] width 777 height 376
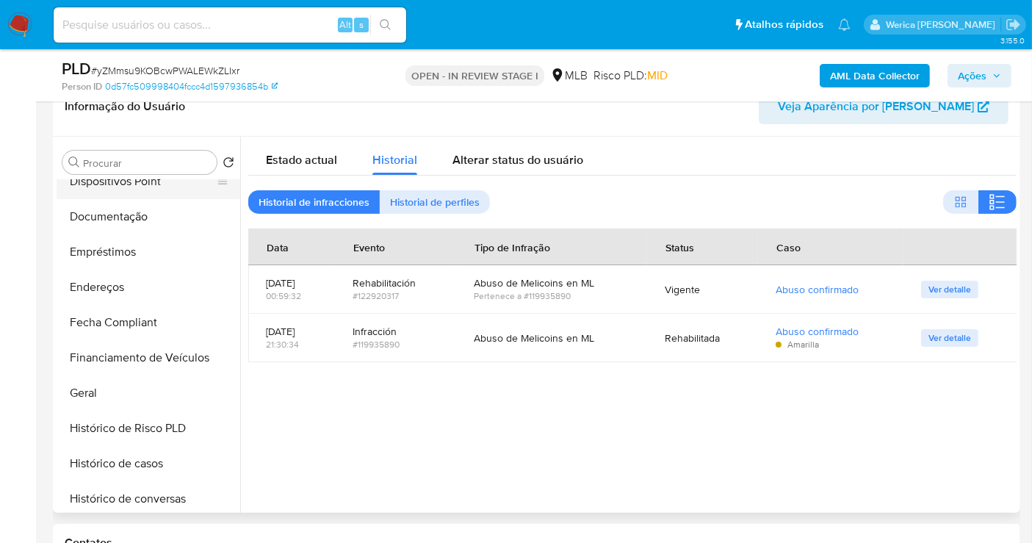
scroll to position [163, 0]
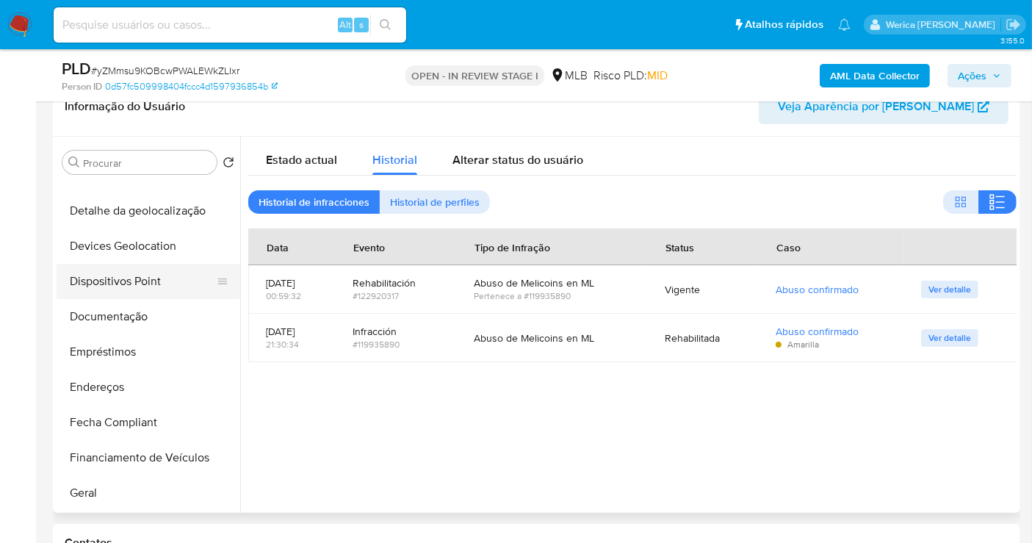
click at [173, 273] on button "Dispositivos Point" at bounding box center [143, 281] width 172 height 35
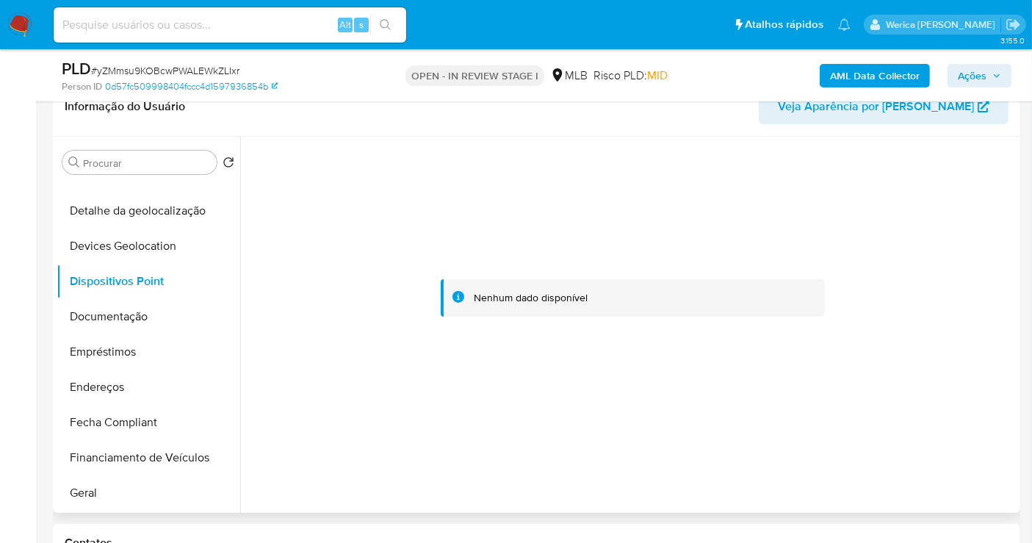
click at [934, 206] on div at bounding box center [632, 298] width 769 height 323
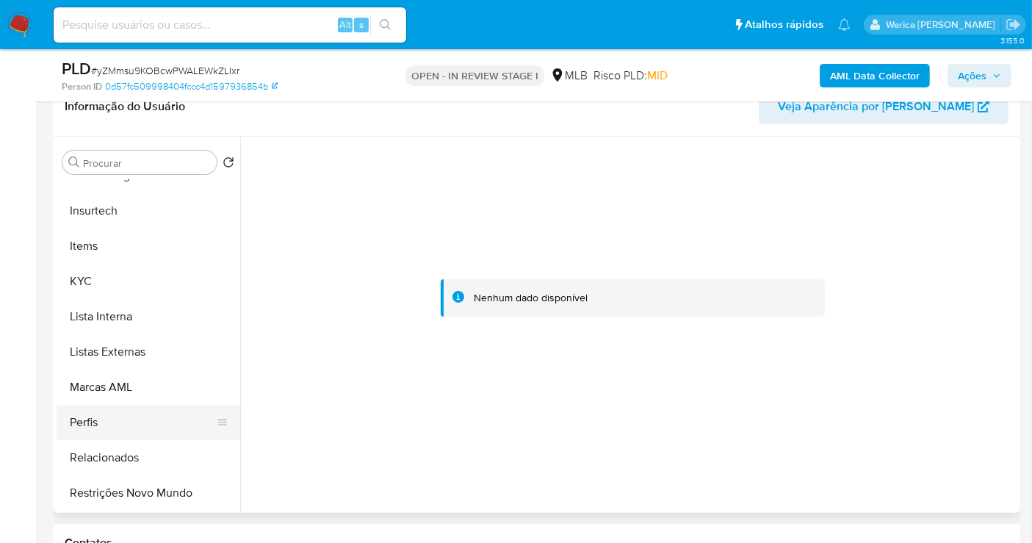
scroll to position [655, 0]
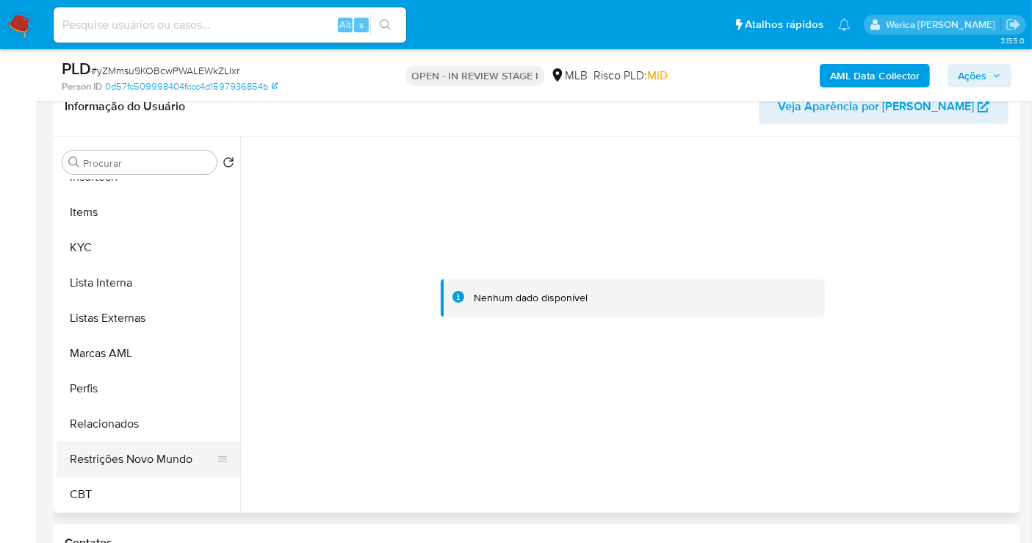
click at [128, 450] on button "Restrições Novo Mundo" at bounding box center [143, 459] width 172 height 35
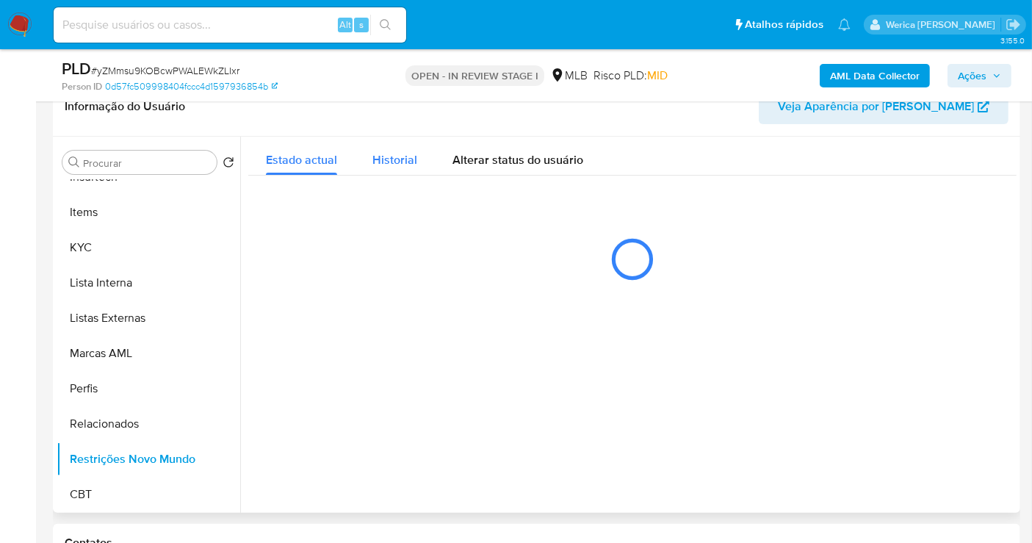
click at [367, 158] on button "Historial" at bounding box center [395, 156] width 80 height 39
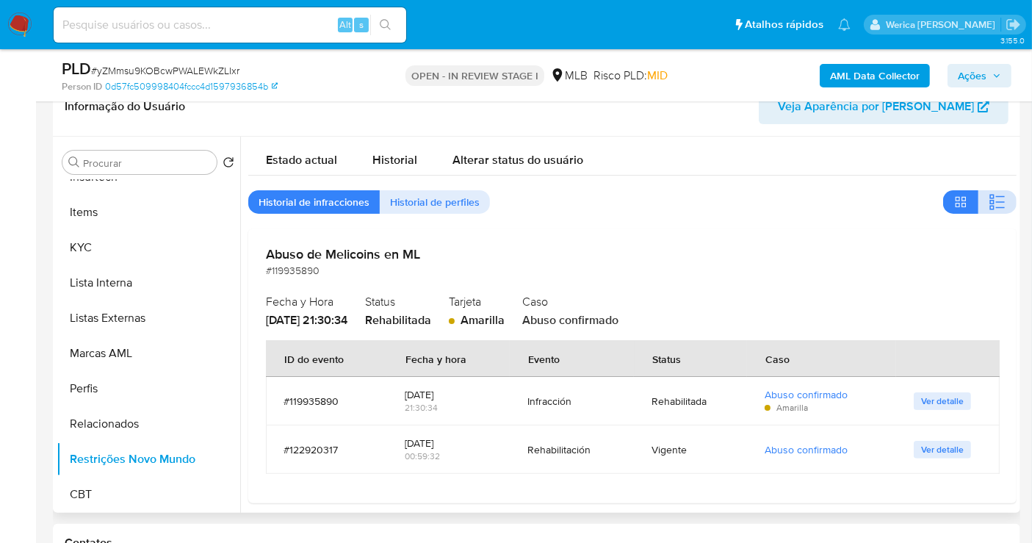
click at [979, 198] on button "button" at bounding box center [998, 202] width 38 height 24
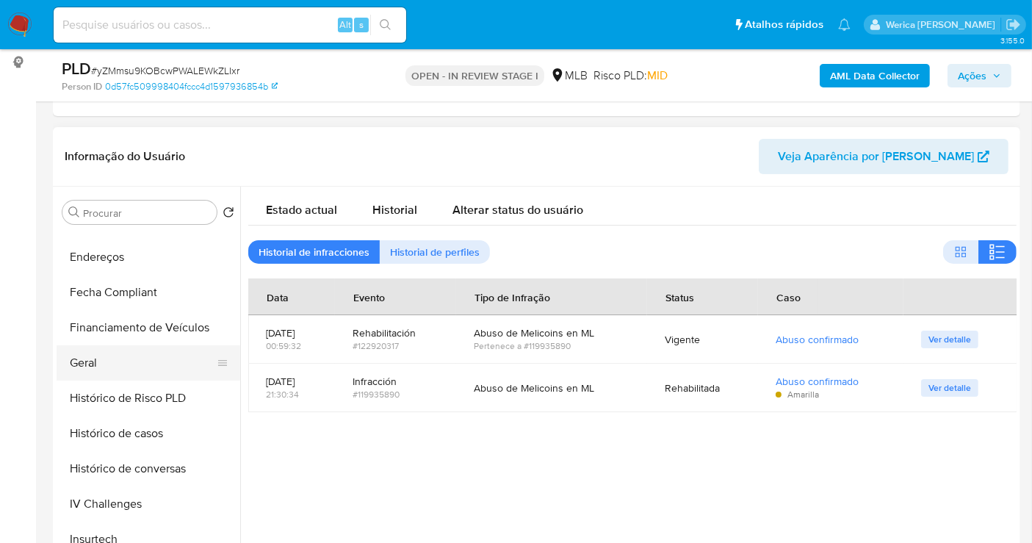
scroll to position [248, 0]
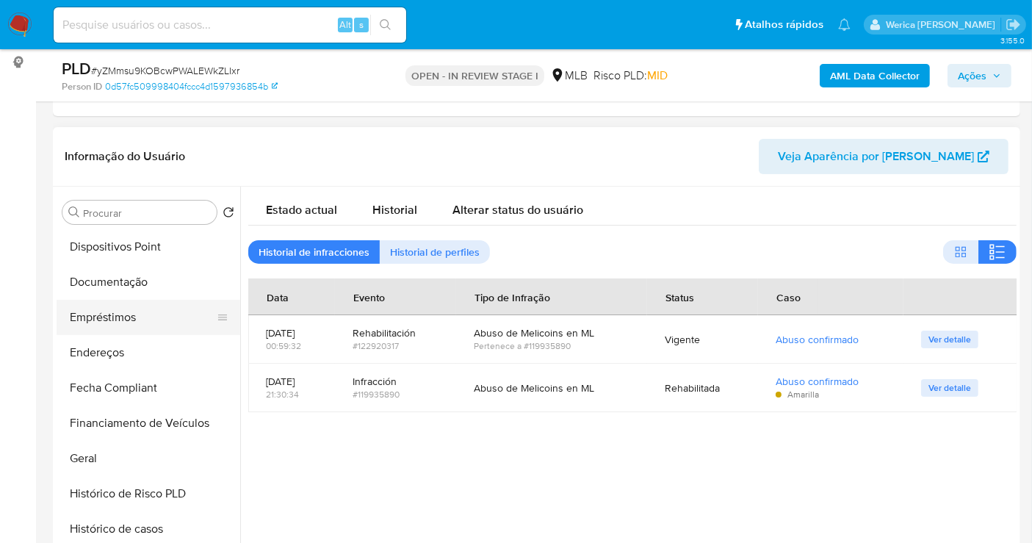
click at [125, 312] on button "Empréstimos" at bounding box center [143, 317] width 172 height 35
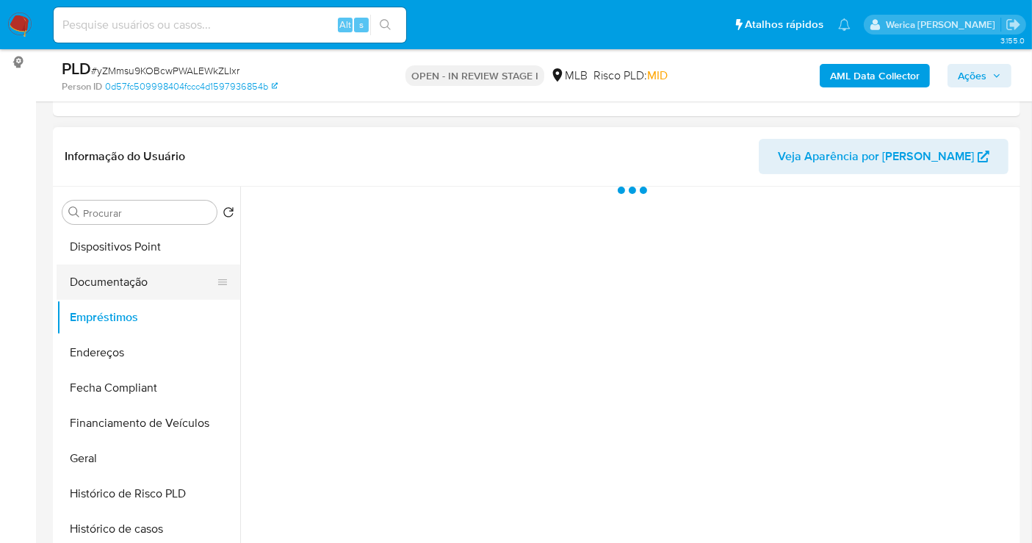
click at [126, 285] on button "Documentação" at bounding box center [143, 282] width 172 height 35
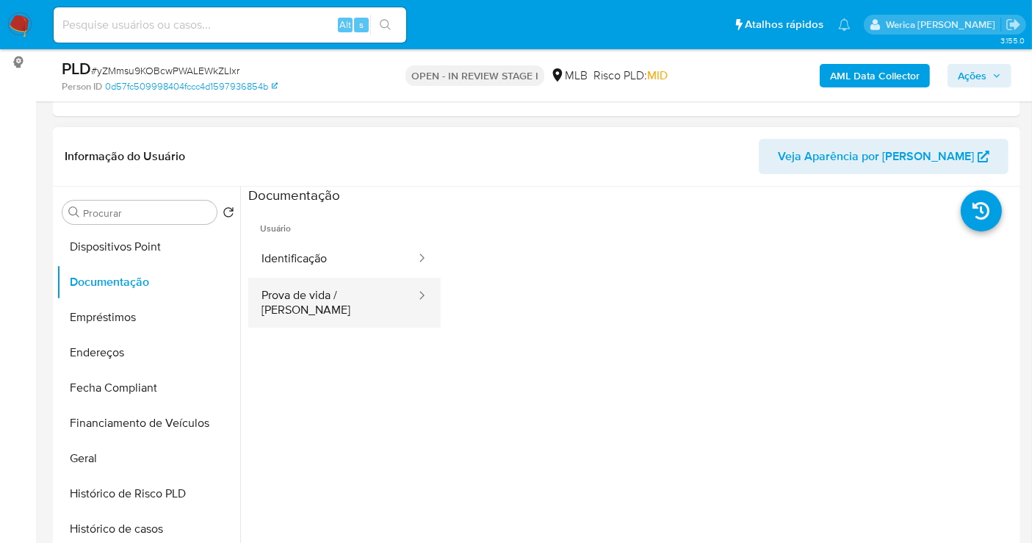
click at [372, 288] on button "Prova de vida / Selfie" at bounding box center [332, 303] width 169 height 50
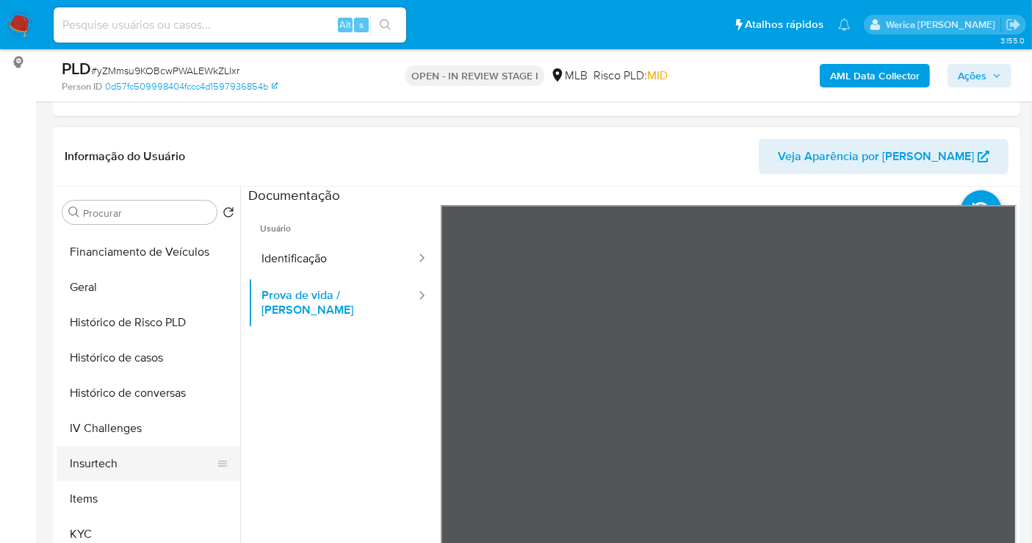
scroll to position [492, 0]
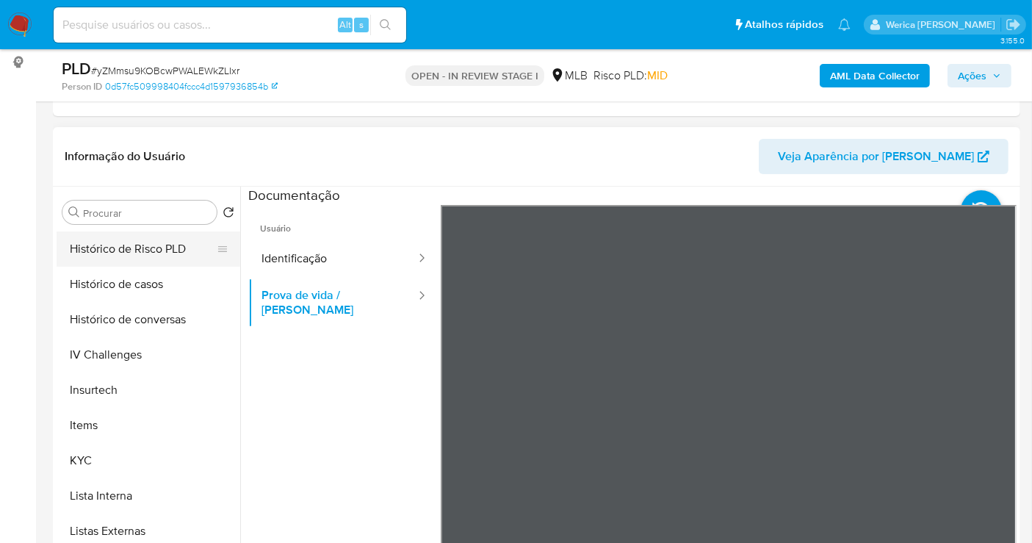
click at [154, 264] on button "Histórico de Risco PLD" at bounding box center [143, 248] width 172 height 35
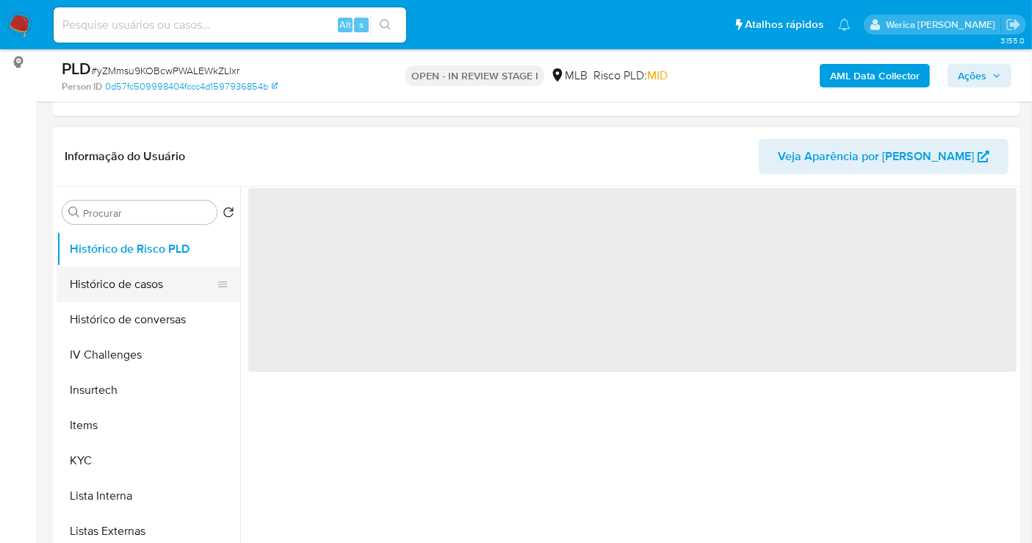
click at [149, 285] on button "Histórico de casos" at bounding box center [143, 284] width 172 height 35
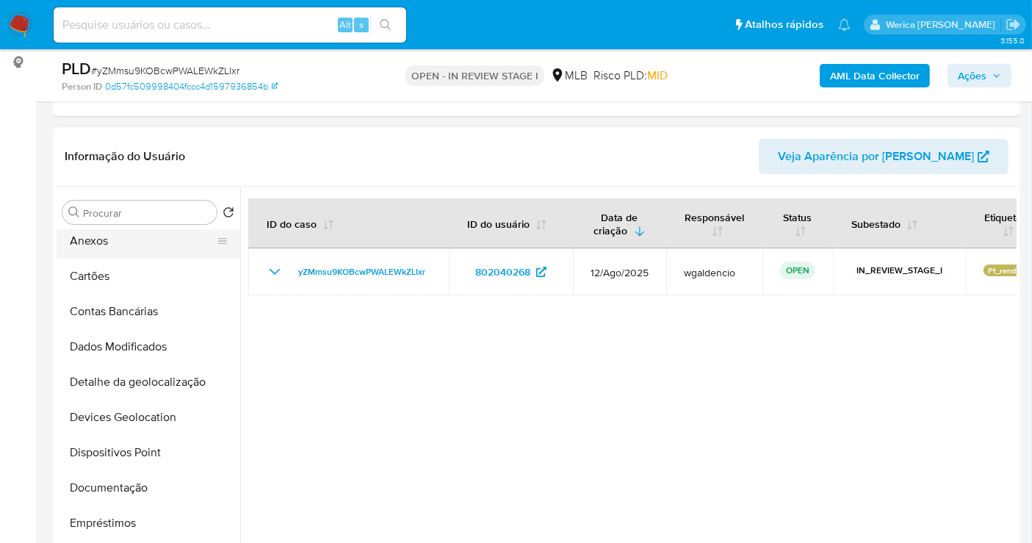
scroll to position [0, 0]
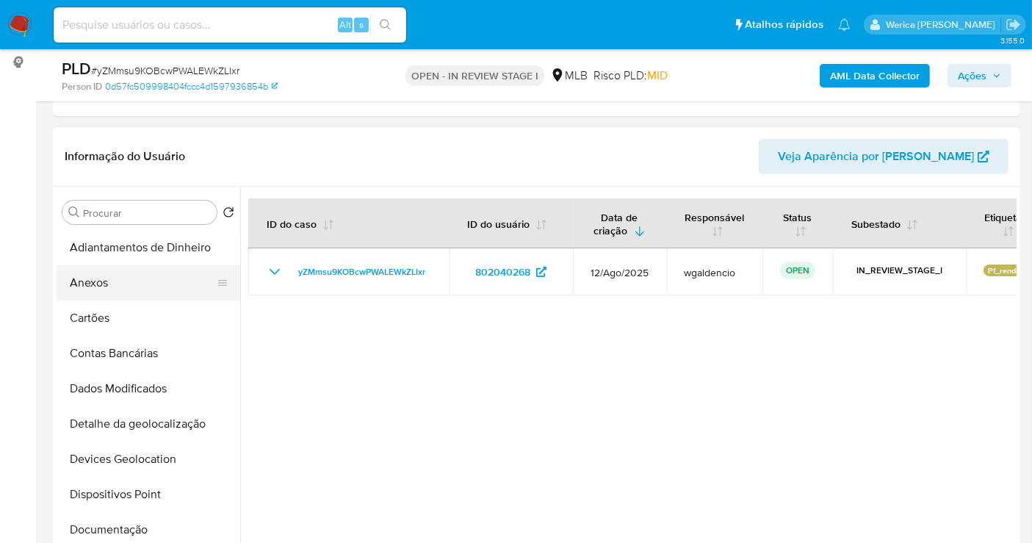
click at [112, 287] on button "Anexos" at bounding box center [143, 282] width 172 height 35
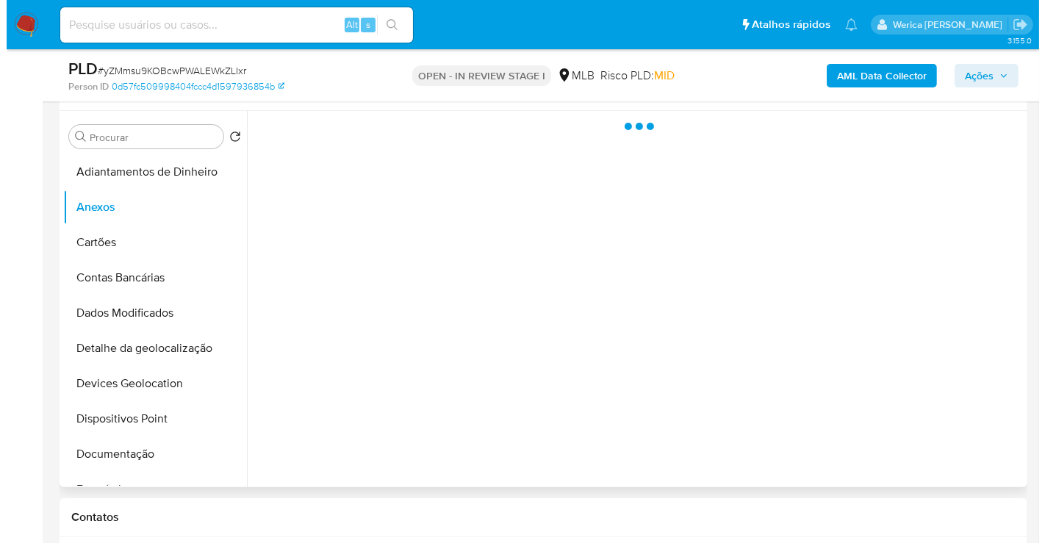
scroll to position [359, 0]
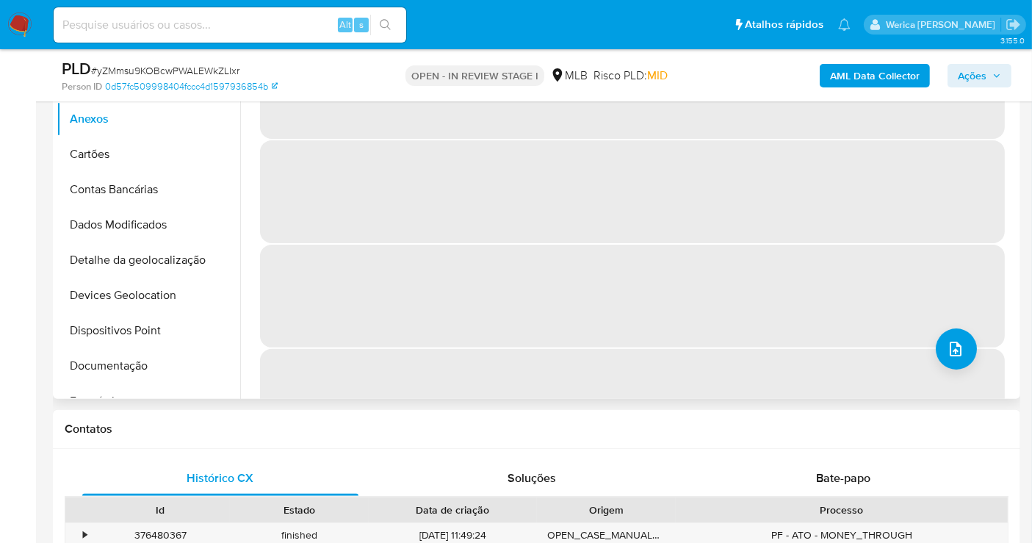
click at [921, 349] on div "‌ ‌ ‌ ‌" at bounding box center [632, 243] width 745 height 417
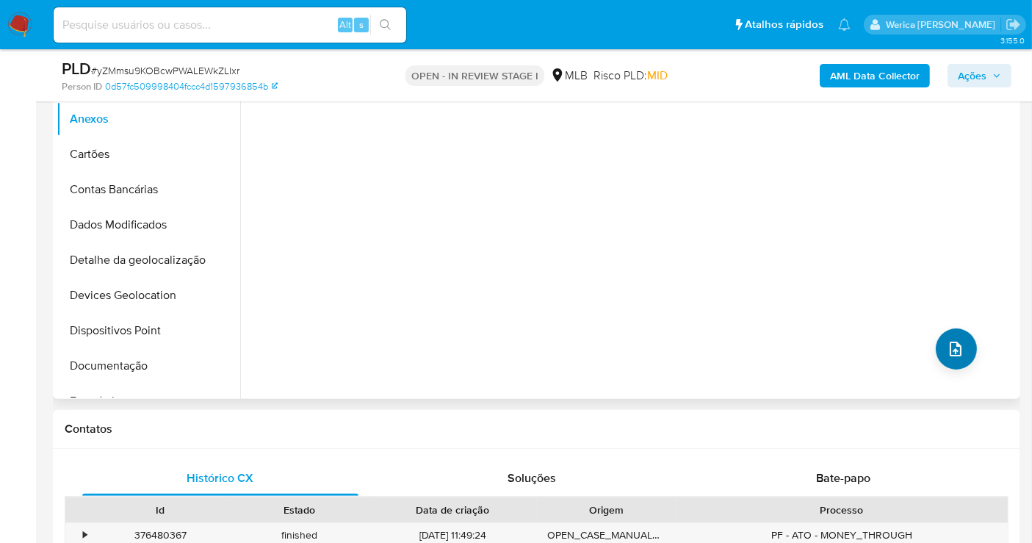
click at [948, 355] on icon "upload-file" at bounding box center [956, 349] width 18 height 18
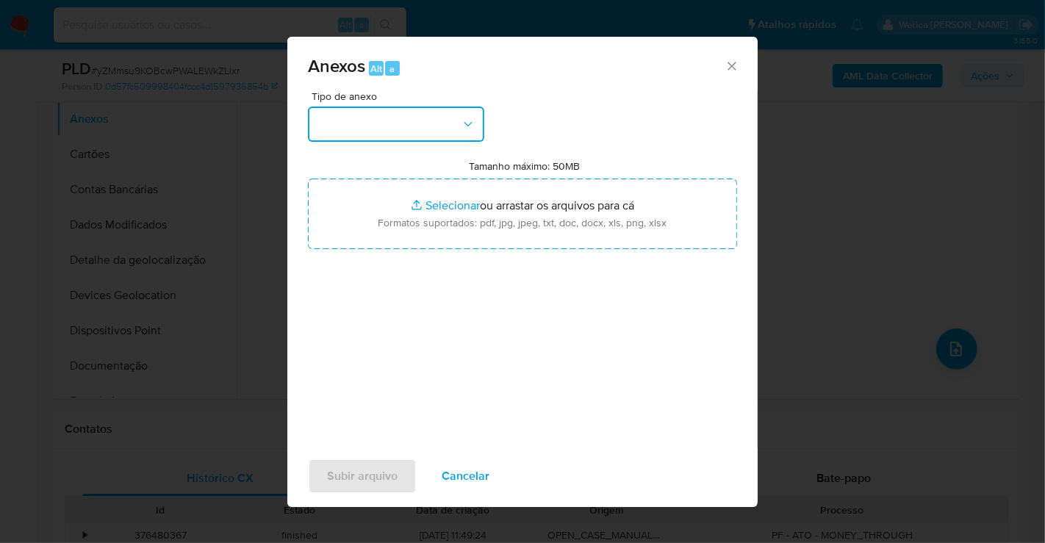
click at [392, 137] on button "button" at bounding box center [396, 124] width 176 height 35
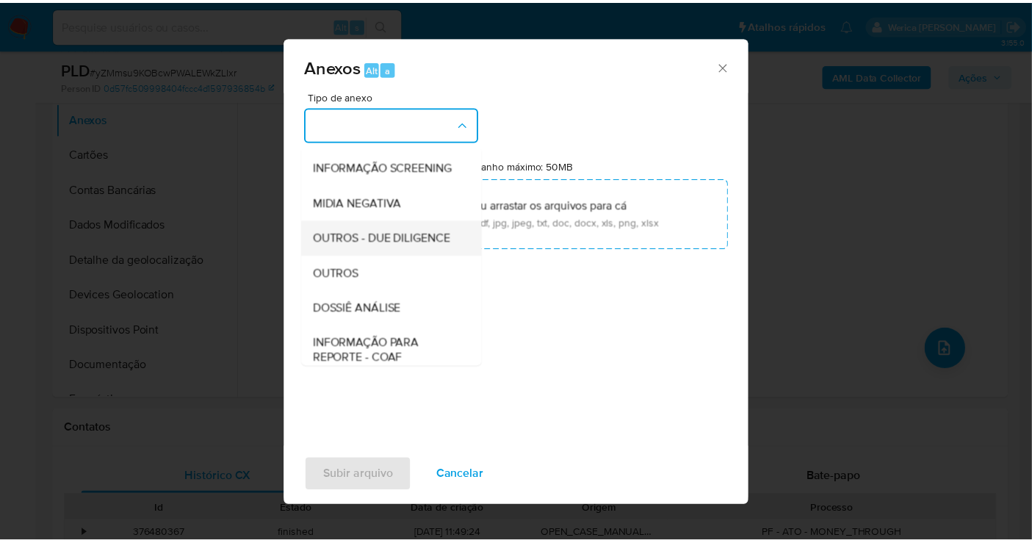
scroll to position [163, 0]
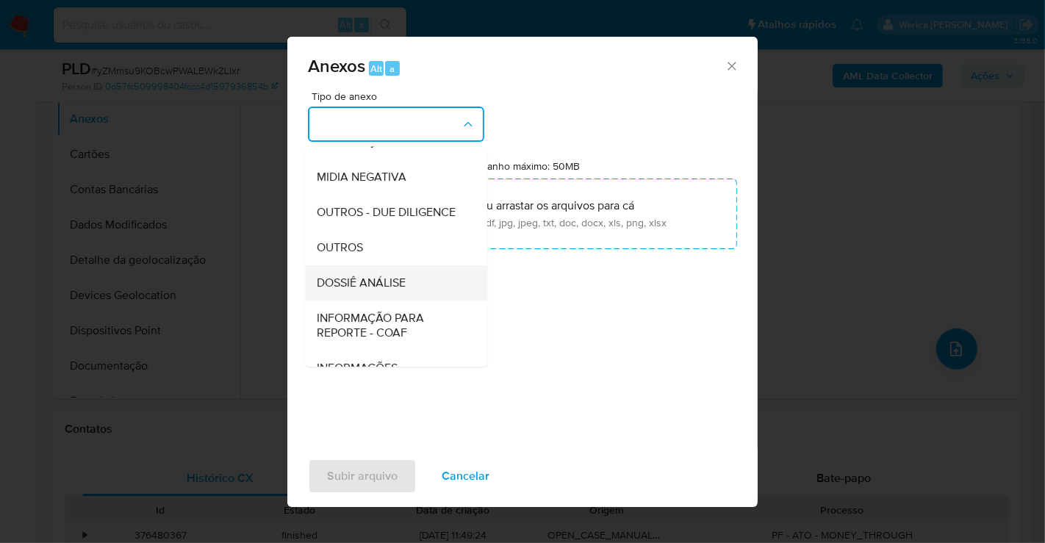
drag, startPoint x: 400, startPoint y: 273, endPoint x: 398, endPoint y: 300, distance: 26.5
click at [398, 300] on ul "CAPTURA BUREAU CAPTURA DOWJONES CAPTURA GOOGLE CAPTURA WEB INFORMAÇÃO SCREENING…" at bounding box center [396, 191] width 182 height 417
click at [398, 301] on div "DOSSIÊ ANÁLISE" at bounding box center [392, 282] width 150 height 35
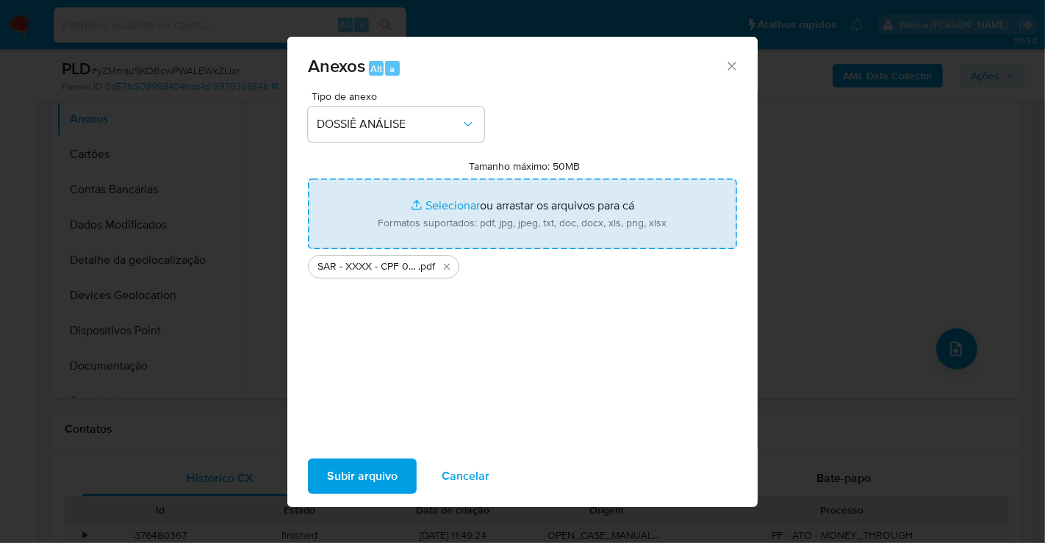
type input "C:\fakepath\Mulan 802040268_2025_08_21_07_54_05.xlsx"
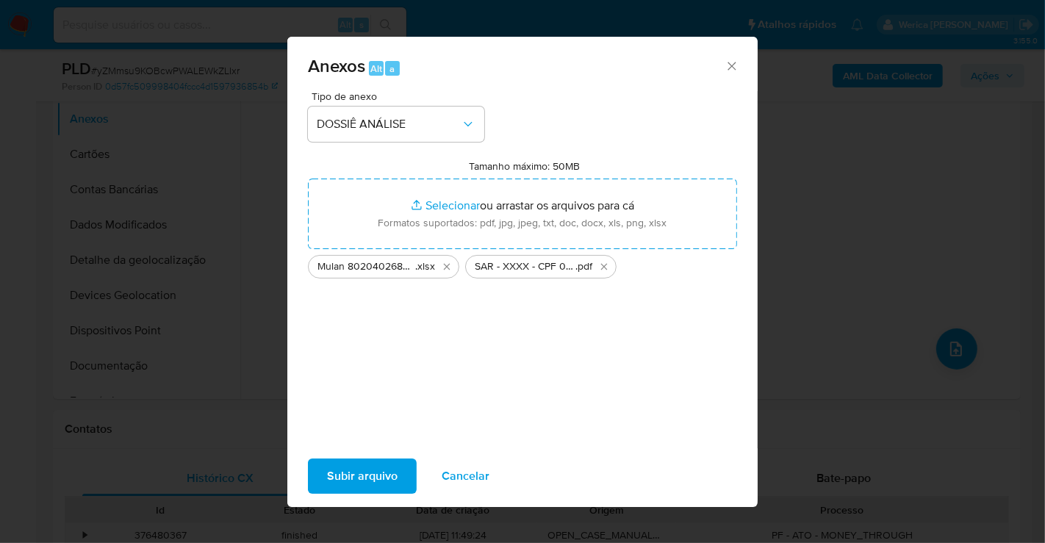
click at [357, 470] on span "Subir arquivo" at bounding box center [362, 476] width 71 height 32
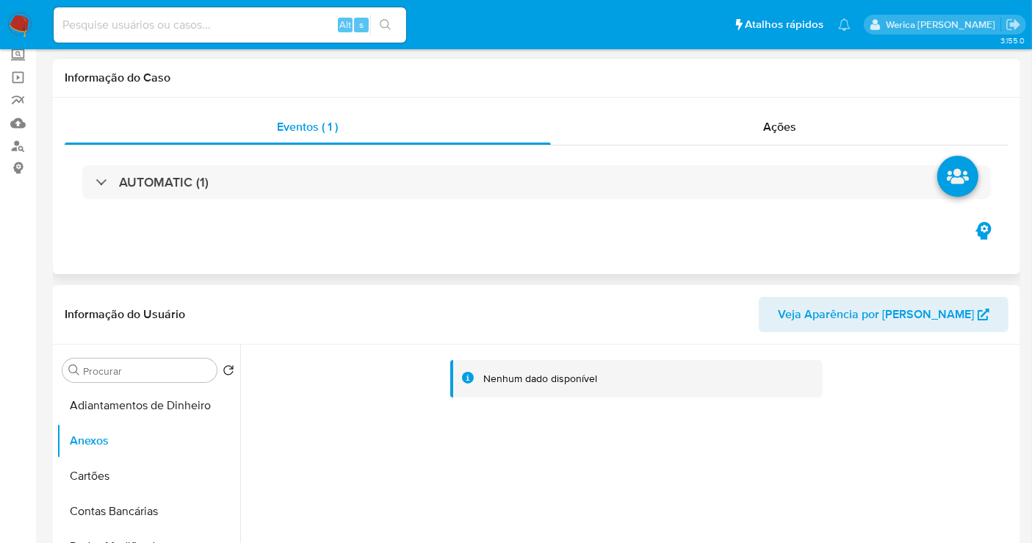
scroll to position [0, 0]
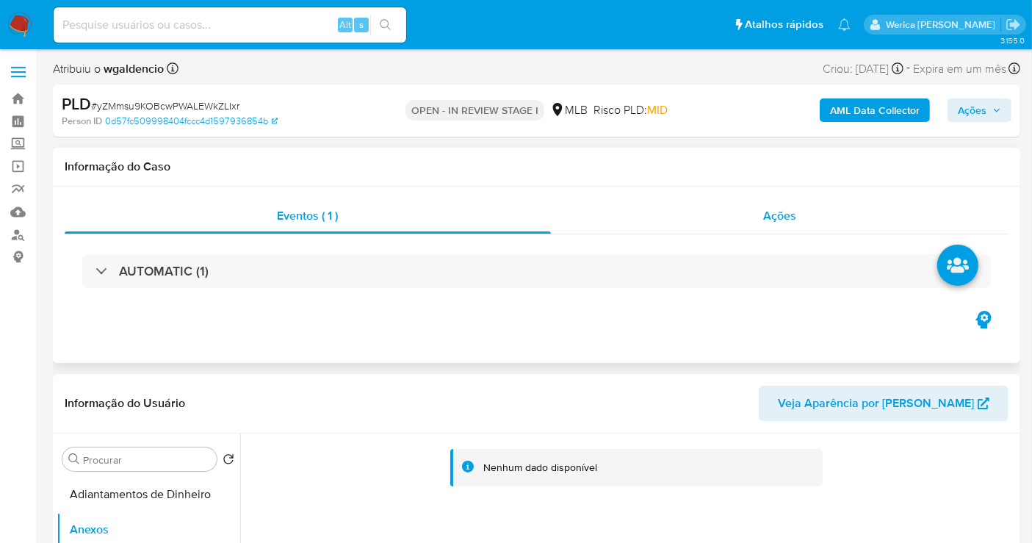
click at [800, 221] on div "Ações" at bounding box center [780, 215] width 458 height 35
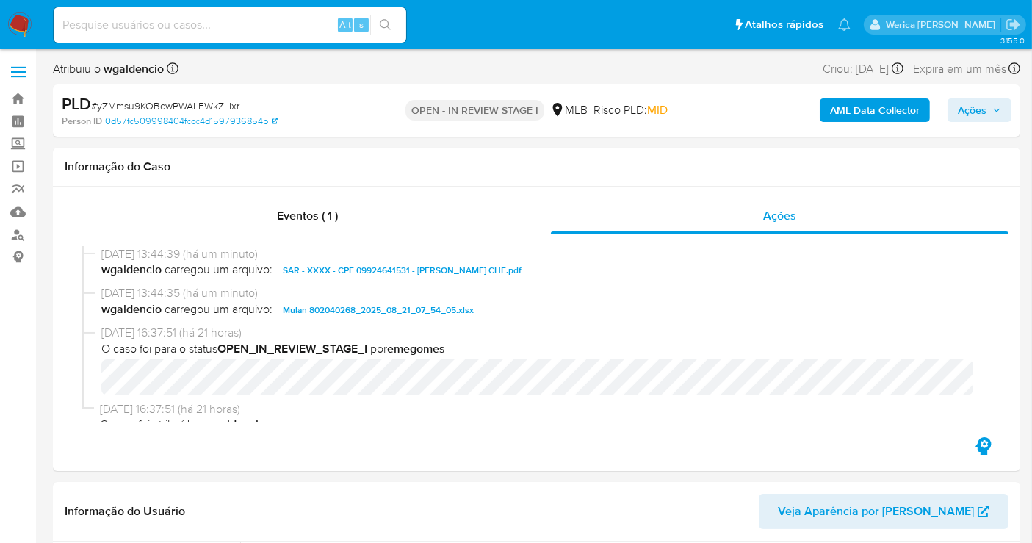
click at [996, 104] on span "Ações" at bounding box center [979, 110] width 43 height 21
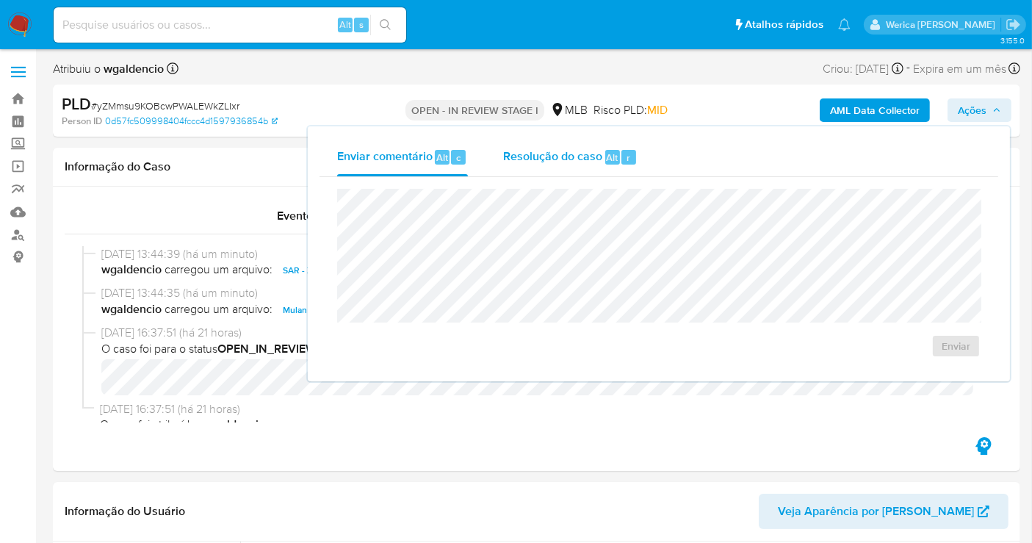
click at [544, 161] on span "Resolução do caso" at bounding box center [552, 156] width 99 height 17
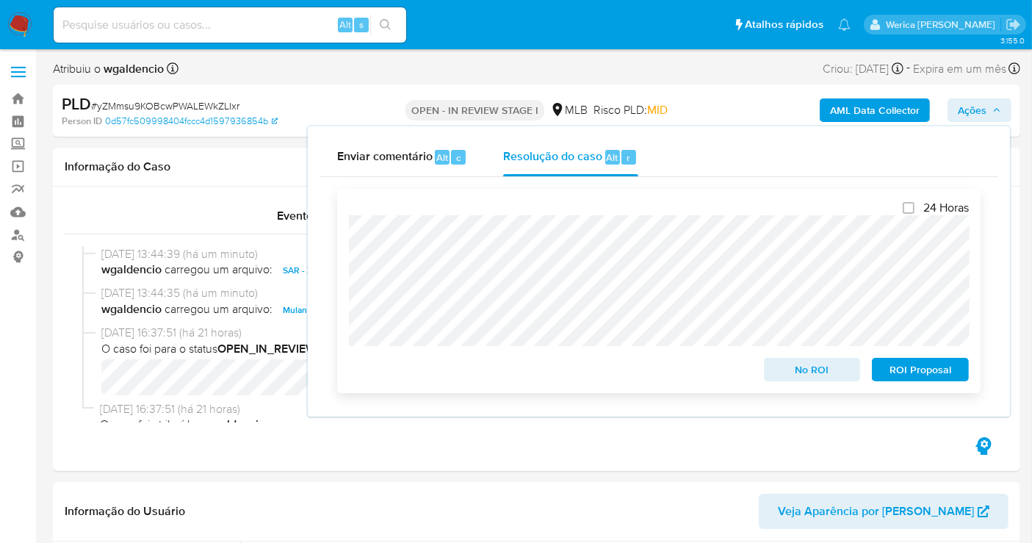
click at [915, 378] on span "ROI Proposal" at bounding box center [920, 369] width 76 height 21
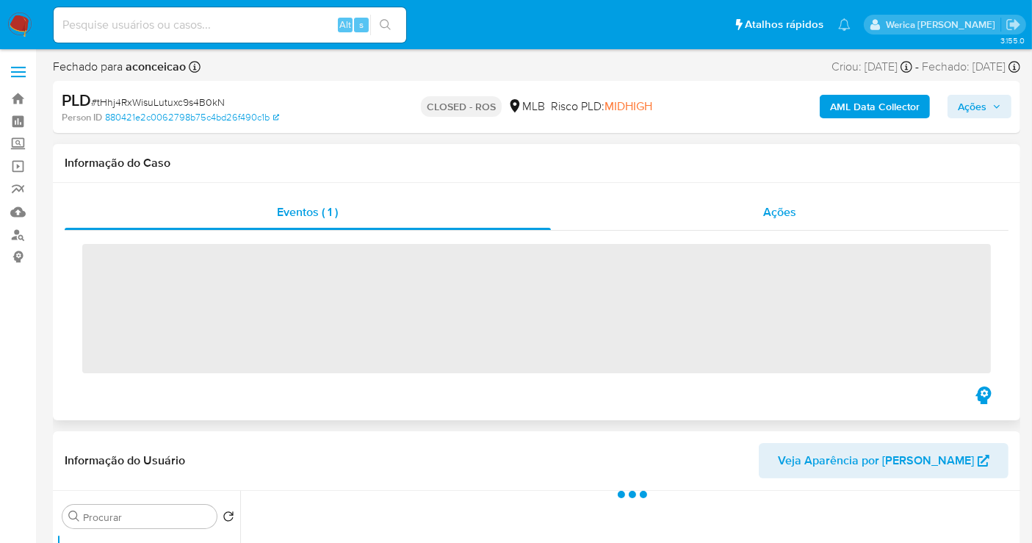
click at [751, 218] on div "Ações" at bounding box center [780, 212] width 458 height 35
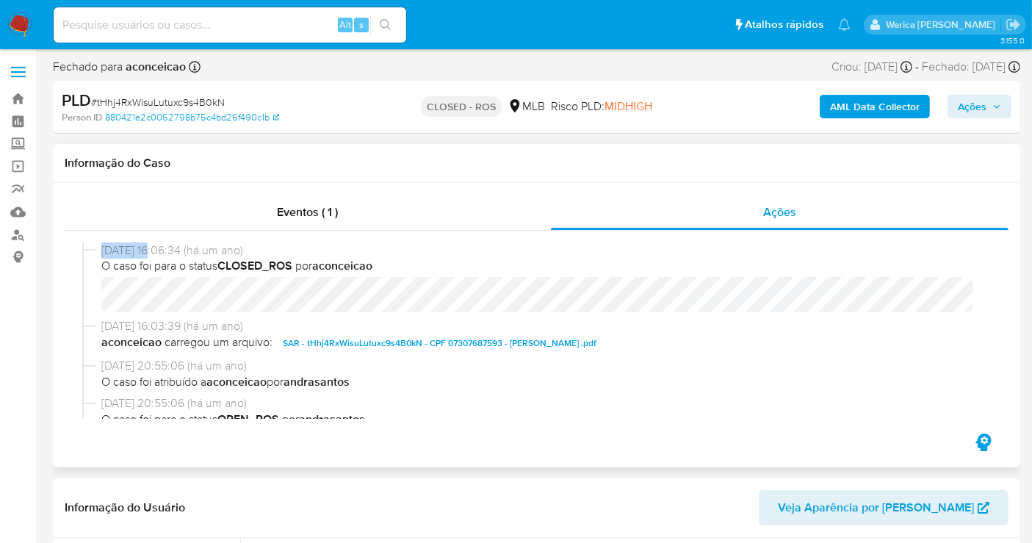
select select "10"
drag, startPoint x: 90, startPoint y: 251, endPoint x: 157, endPoint y: 251, distance: 66.9
click at [157, 251] on div "13/03/2024 16:06:34 (há um ano) O caso foi para o status CLOSED_ROS por aconcei…" at bounding box center [536, 280] width 909 height 76
copy div "13/03/2024"
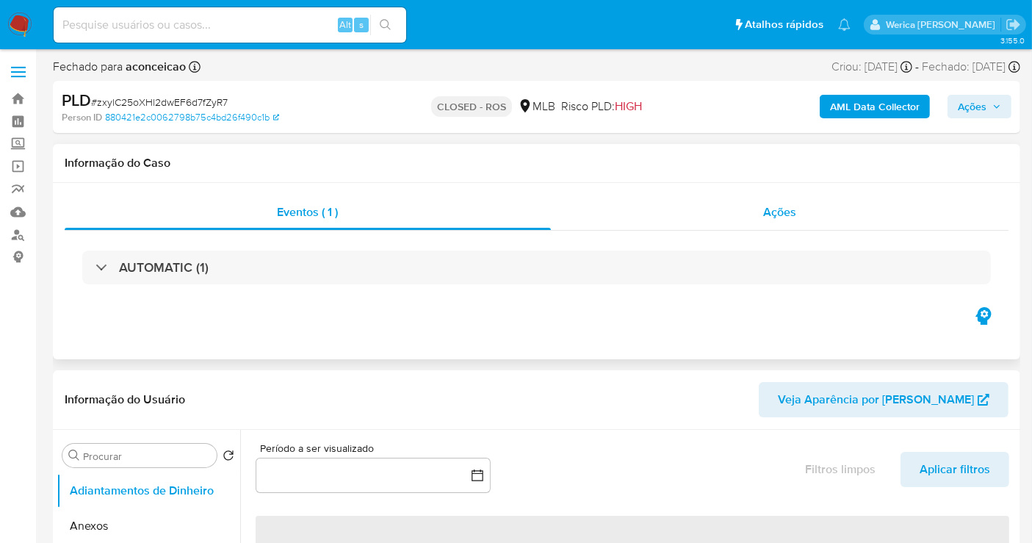
click at [785, 219] on span "Ações" at bounding box center [779, 212] width 33 height 17
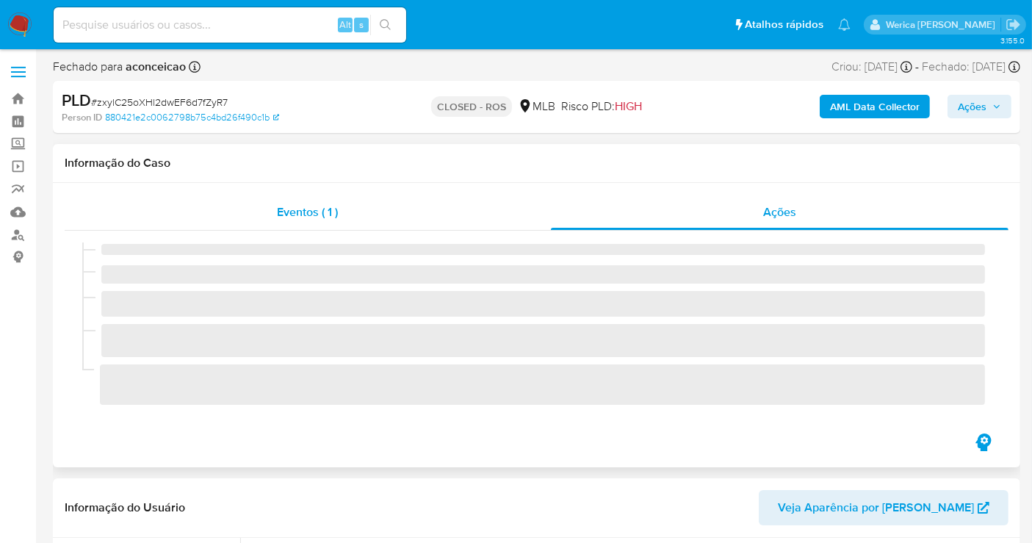
select select "10"
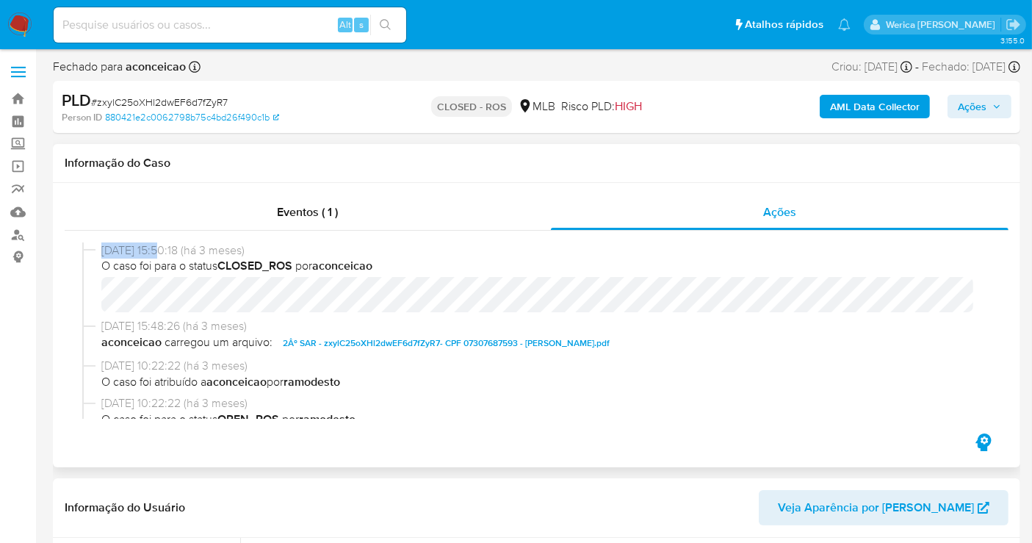
drag, startPoint x: 98, startPoint y: 248, endPoint x: 162, endPoint y: 248, distance: 63.2
click at [162, 248] on div "[DATE] 15:50:18 (há 3 meses) O caso foi para o status CLOSED_ROS por aconceicao" at bounding box center [536, 280] width 909 height 76
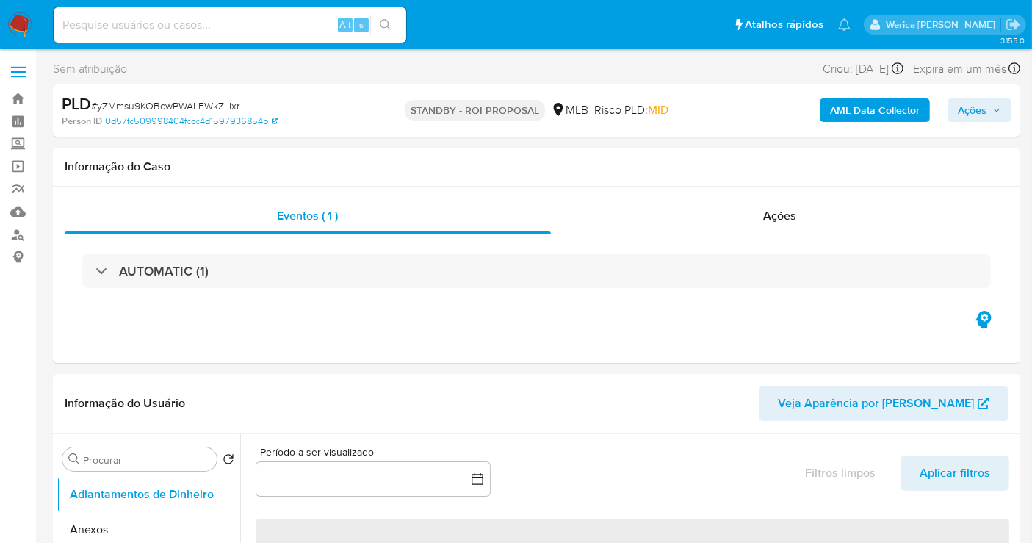
select select "10"
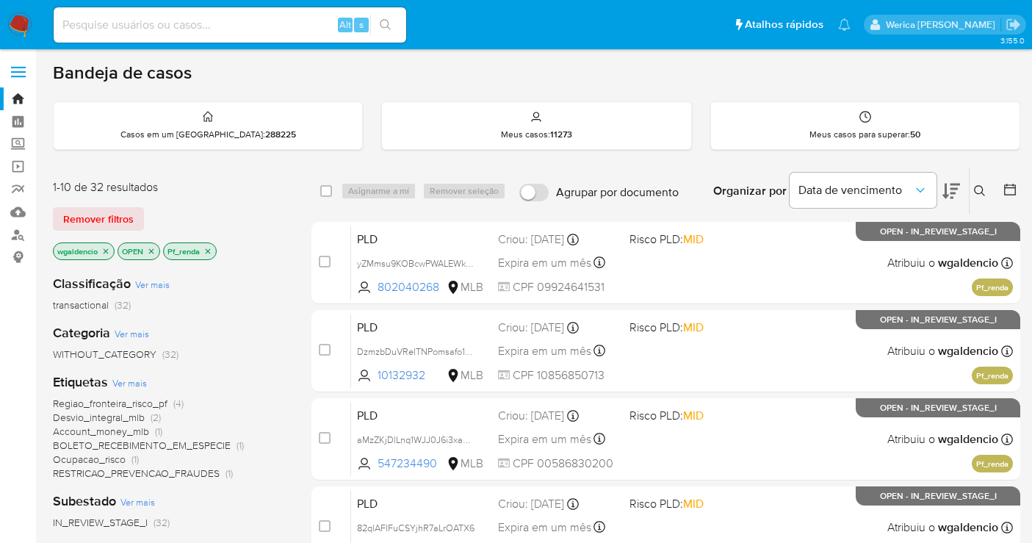
scroll to position [126, 0]
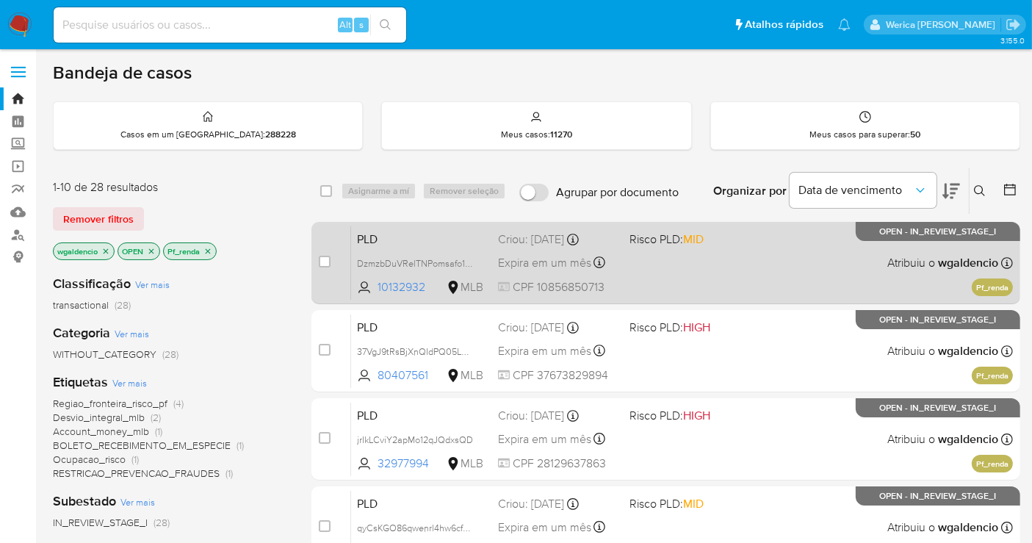
click at [754, 268] on div "PLD DzmzbDuVRelTNPomsafo1gnO 10132932 MLB Risco PLD: MID Criou: 12/08/2025 Crio…" at bounding box center [682, 263] width 662 height 74
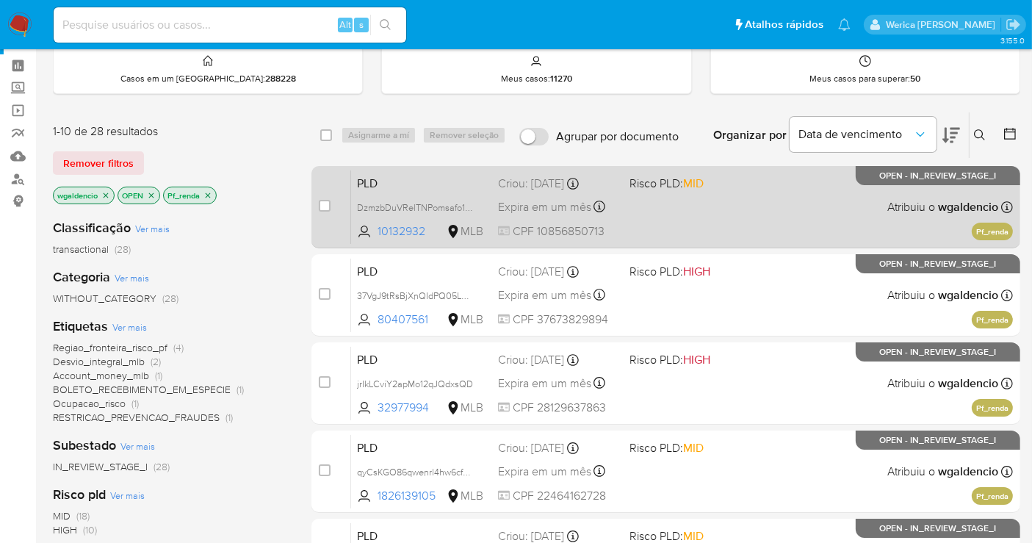
scroll to position [82, 0]
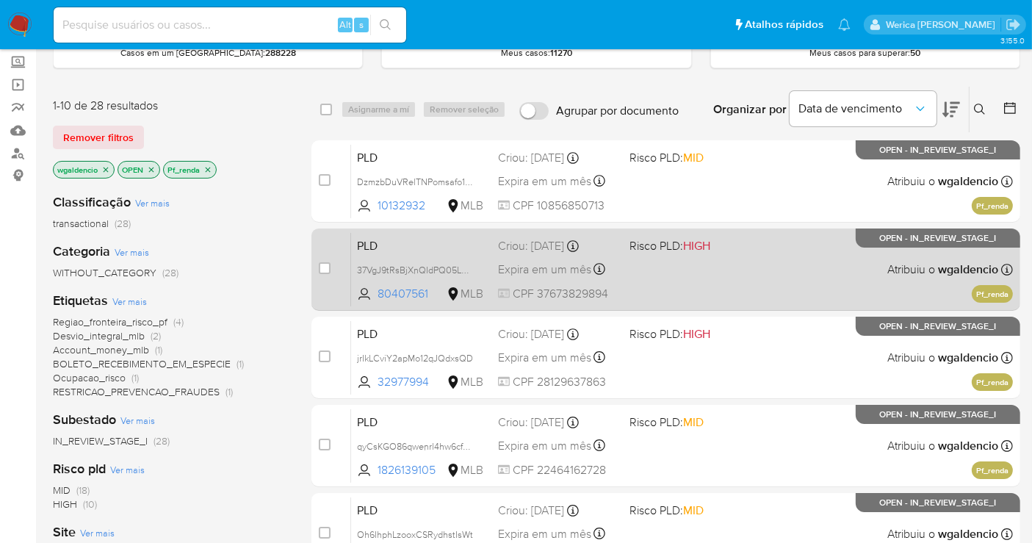
click at [769, 255] on div "PLD 37VgJ9tRsBjXnQIdPQ05LG57 80407561 MLB Risco PLD: HIGH Criou: 12/08/2025 Cri…" at bounding box center [682, 269] width 662 height 74
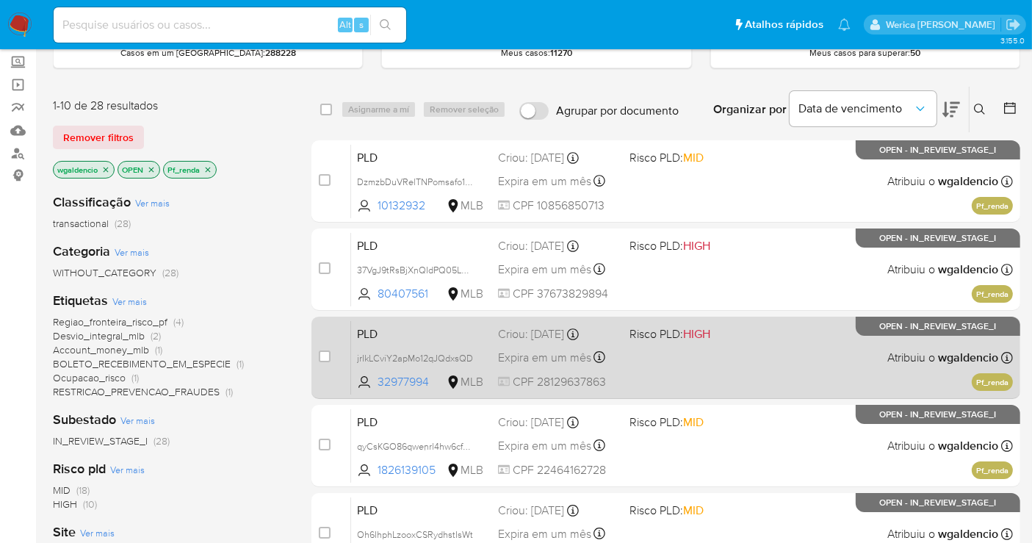
click at [733, 342] on div "PLD jrIkLCviY2apMo12qJQdxsQD 32977994 MLB Risco PLD: HIGH Criou: 12/08/2025 Cri…" at bounding box center [682, 357] width 662 height 74
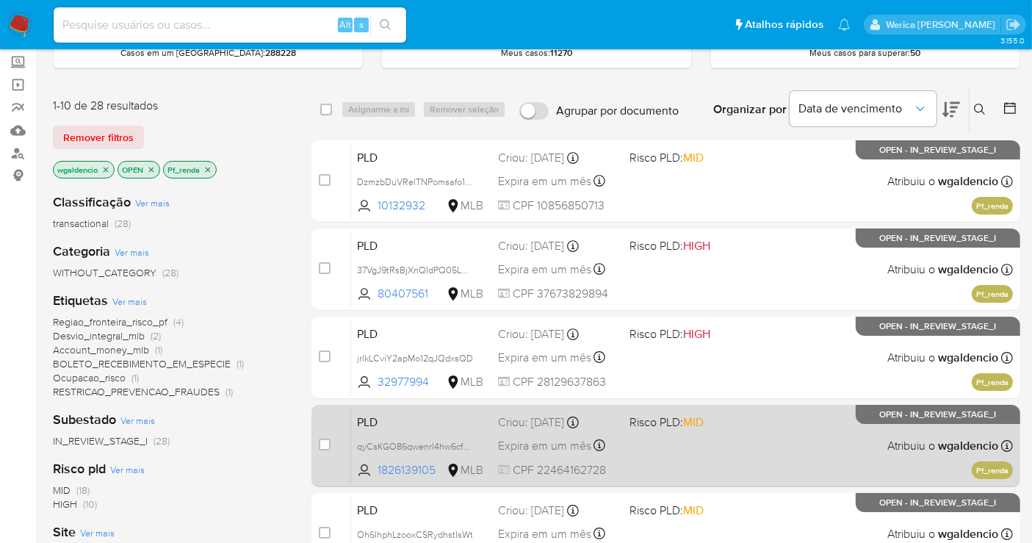
click at [765, 429] on div "PLD qyCsKGO86qwenrl4hw6cf76m 1826139105 MLB Risco PLD: MID Criou: 12/08/2025 Cr…" at bounding box center [682, 446] width 662 height 74
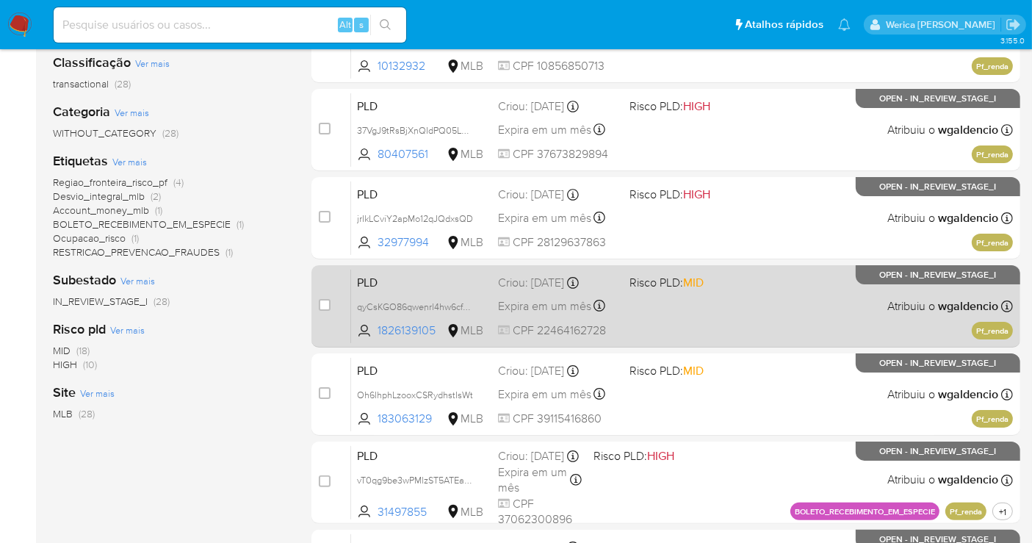
scroll to position [245, 0]
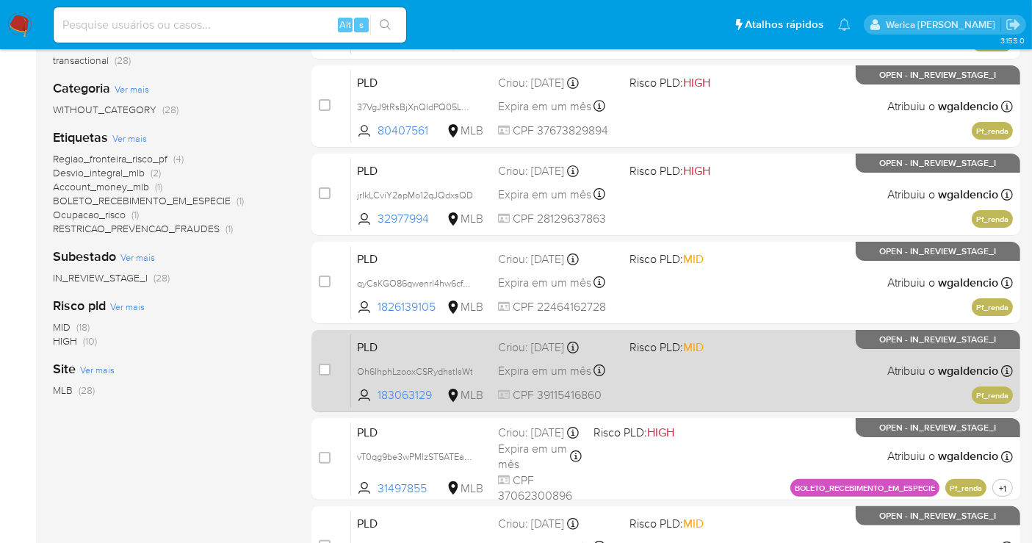
click at [771, 353] on div "PLD Oh6IhphLzooxCSRydhstIsWt 183063129 MLB Risco PLD: MID Criou: 12/08/2025 Cri…" at bounding box center [682, 371] width 662 height 74
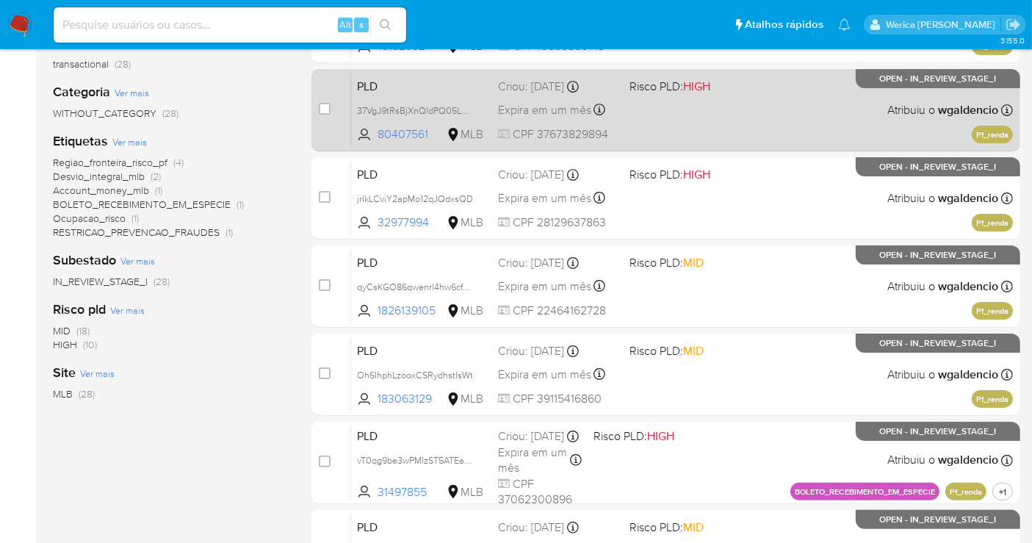
scroll to position [126, 0]
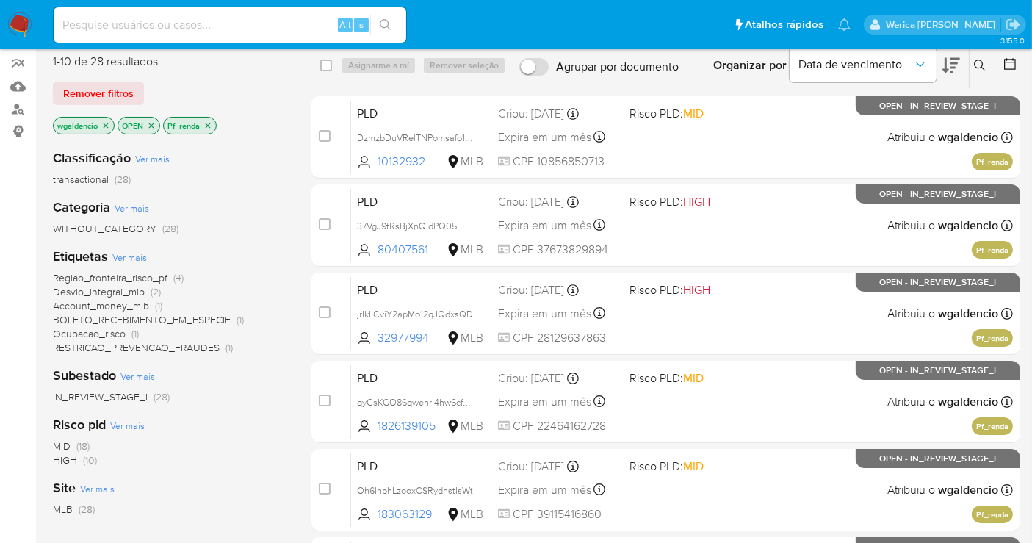
click at [958, 60] on icon at bounding box center [952, 66] width 18 height 18
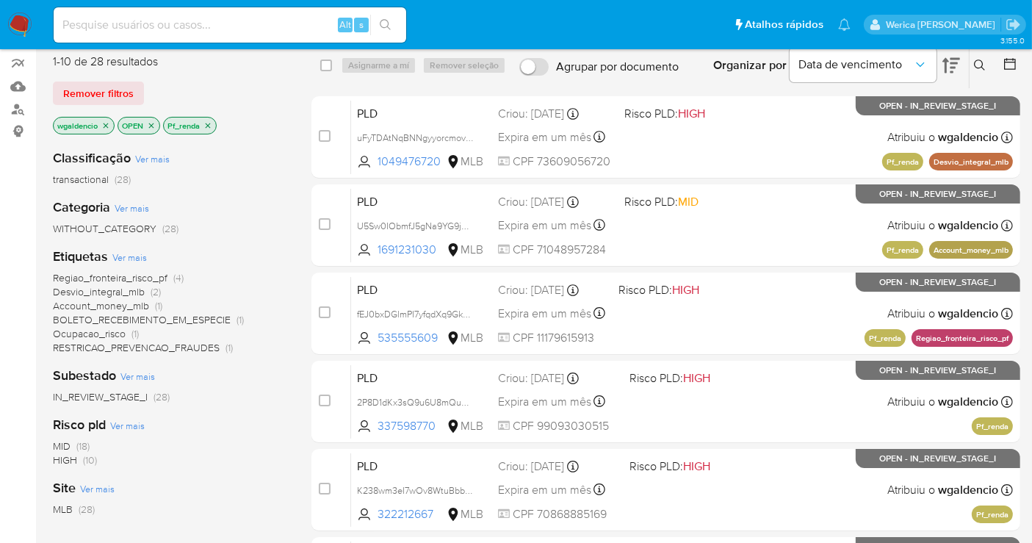
click at [958, 60] on icon at bounding box center [952, 66] width 18 height 18
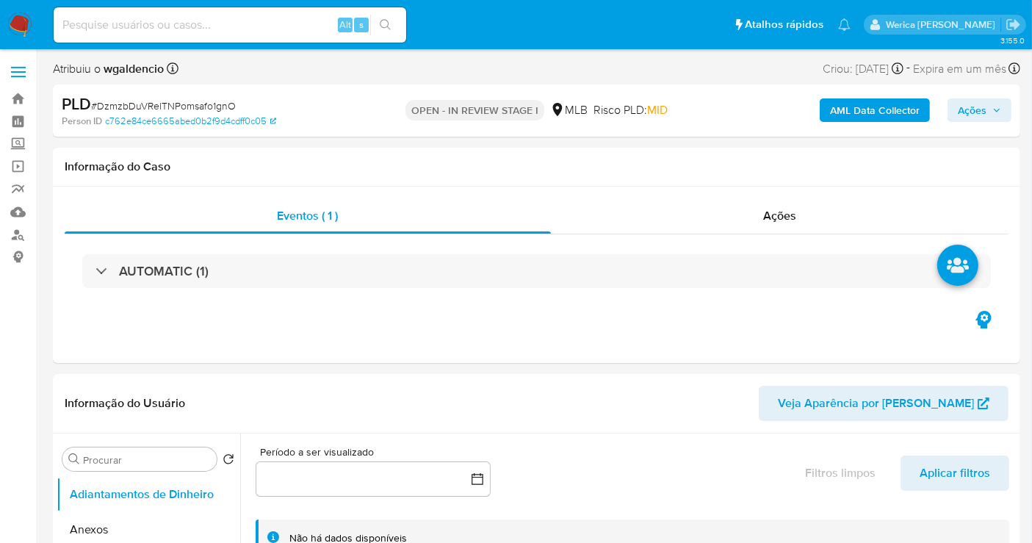
select select "10"
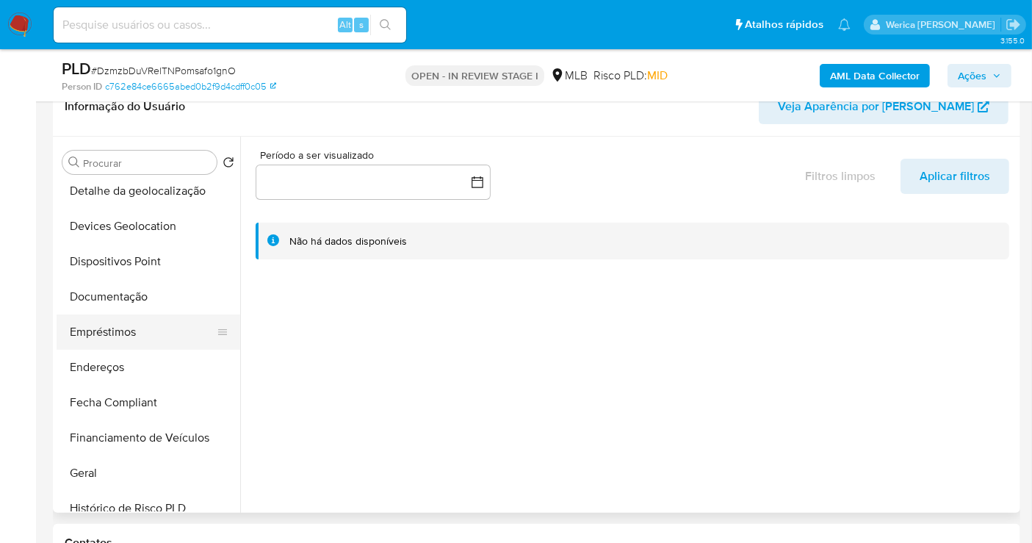
scroll to position [245, 0]
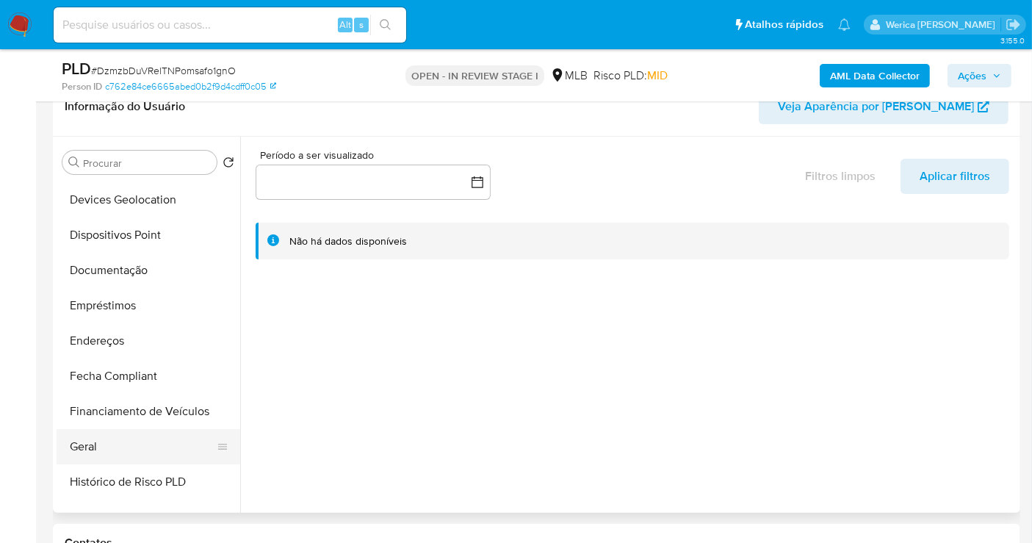
click at [121, 442] on button "Geral" at bounding box center [143, 446] width 172 height 35
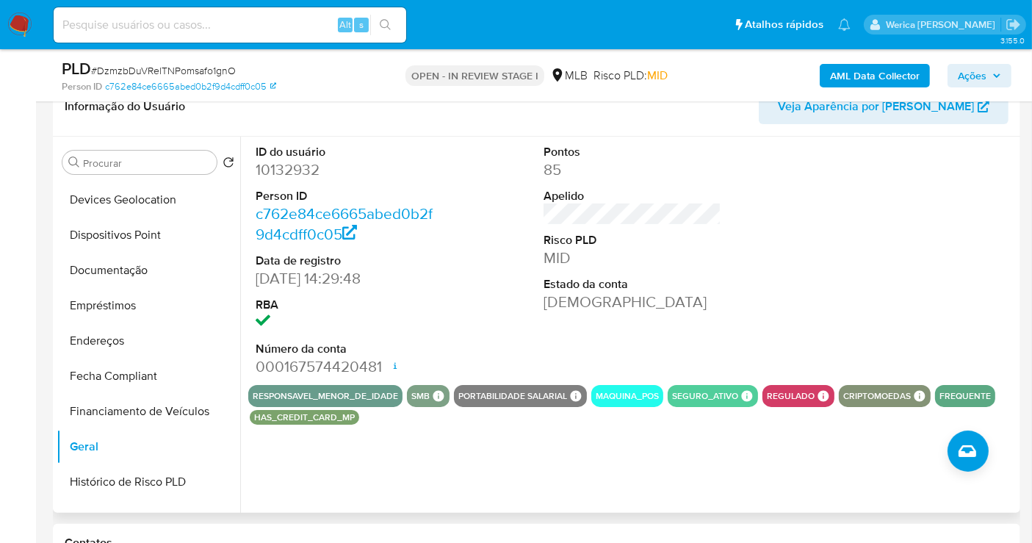
click at [289, 164] on dd "10132932" at bounding box center [345, 169] width 178 height 21
copy dd "10132932"
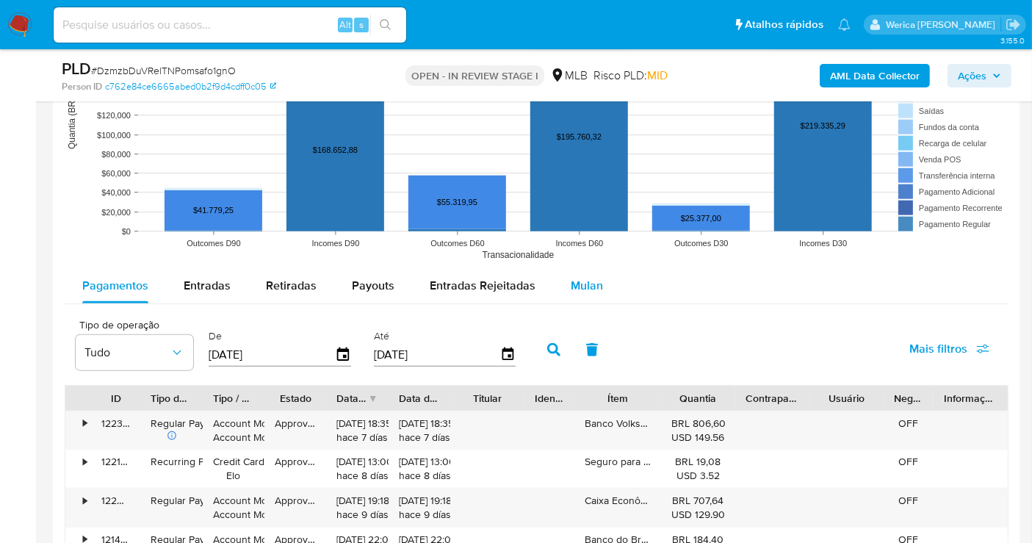
click at [573, 286] on span "Mulan" at bounding box center [587, 285] width 32 height 17
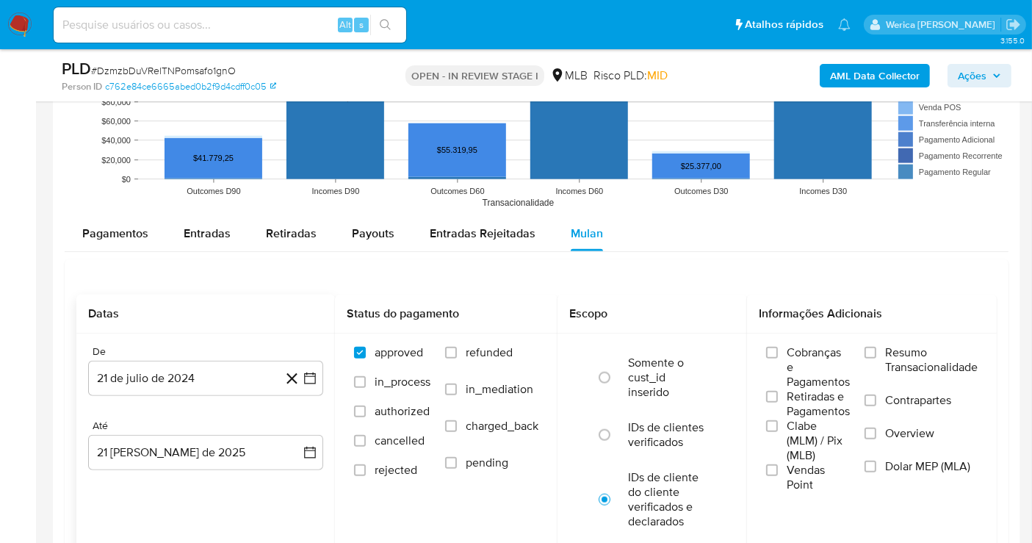
scroll to position [1714, 0]
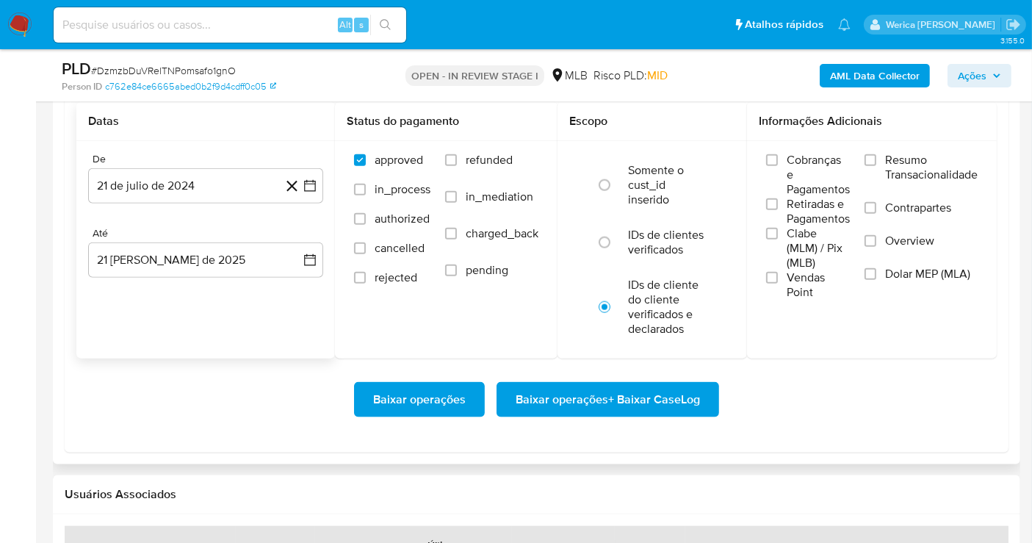
click at [176, 163] on div "De 21 de [PERSON_NAME] de 2024 [DATE]" at bounding box center [205, 178] width 235 height 51
click at [190, 190] on button "21 de julio de 2024" at bounding box center [205, 185] width 235 height 35
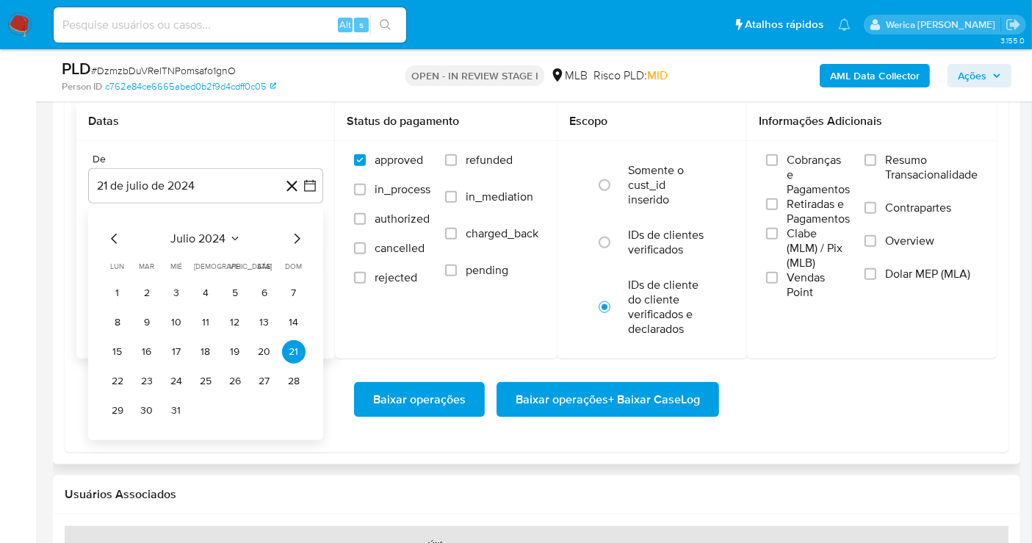
click at [195, 226] on div "julio 2024 julio 2024 lun lunes mar martes mié miércoles jue jueves vie viernes…" at bounding box center [205, 324] width 235 height 232
click at [209, 238] on span "julio 2024" at bounding box center [198, 238] width 55 height 15
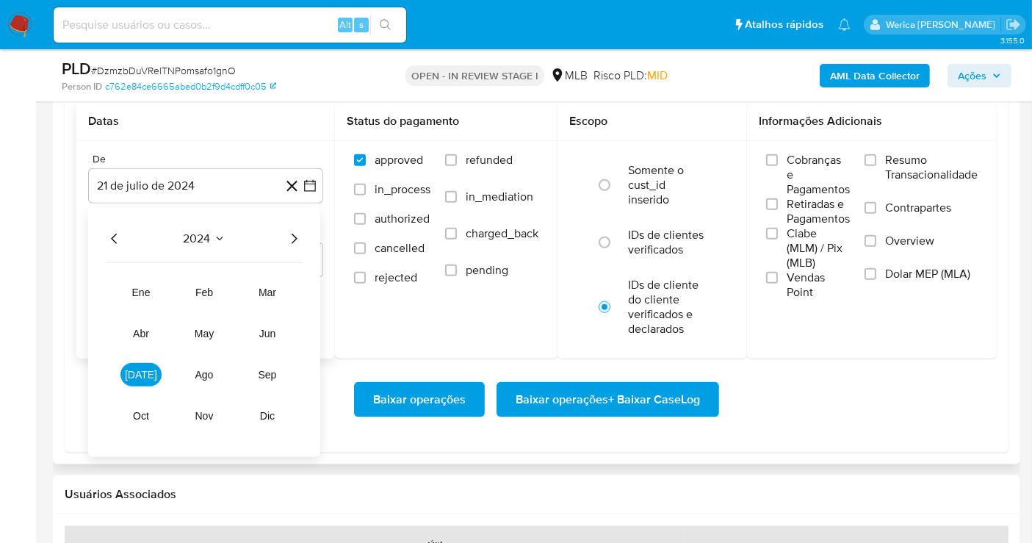
click at [295, 234] on icon "Año siguiente" at bounding box center [295, 239] width 6 height 10
click at [160, 363] on td "[DATE]" at bounding box center [140, 375] width 41 height 24
click at [147, 371] on span "[DATE]" at bounding box center [141, 375] width 32 height 12
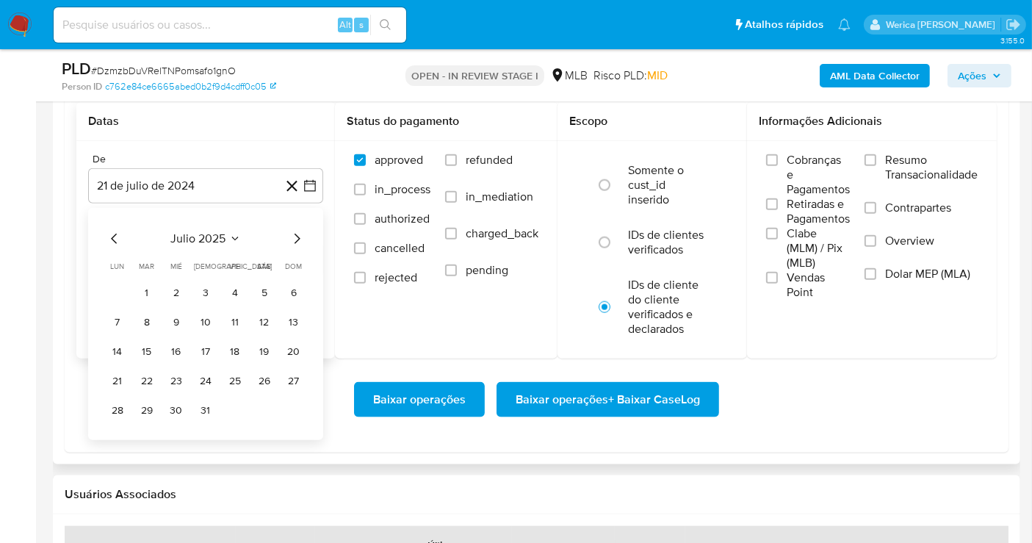
click at [148, 291] on button "1" at bounding box center [147, 293] width 24 height 24
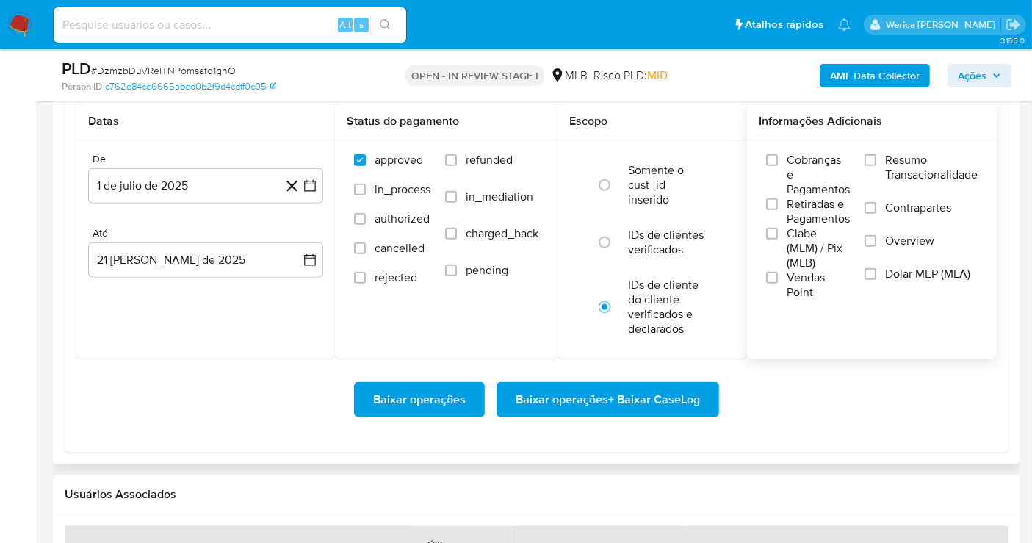
click at [784, 157] on label "Cobranças e Pagamentos" at bounding box center [808, 175] width 84 height 44
click at [778, 157] on input "Cobranças e Pagamentos" at bounding box center [772, 160] width 12 height 12
click at [792, 213] on span "Retiradas e Pagamentos" at bounding box center [818, 211] width 63 height 29
click at [778, 210] on input "Retiradas e Pagamentos" at bounding box center [772, 204] width 12 height 12
click at [794, 261] on div "Cobranças e Pagamentos Retiradas e Pagamentos Clabe (MLM) / Pix (MLB) Vendas Po…" at bounding box center [808, 226] width 84 height 147
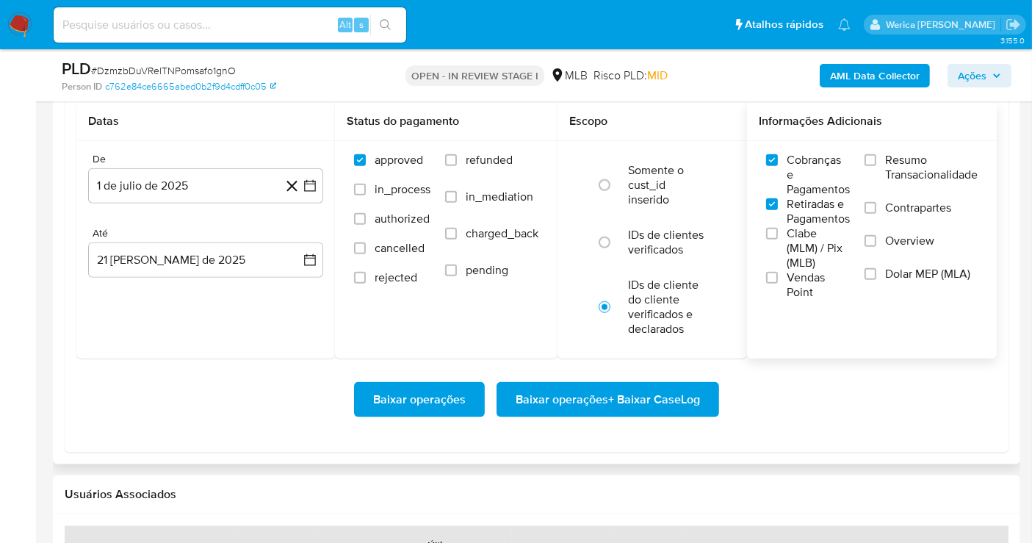
click at [799, 284] on span "Vendas Point" at bounding box center [818, 284] width 63 height 29
click at [778, 284] on input "Vendas Point" at bounding box center [772, 278] width 12 height 12
click at [797, 240] on span "Clabe (MLM) / Pix (MLB)" at bounding box center [818, 248] width 63 height 44
click at [778, 240] on input "Clabe (MLM) / Pix (MLB)" at bounding box center [772, 234] width 12 height 12
click at [902, 247] on label "Overview" at bounding box center [921, 250] width 113 height 33
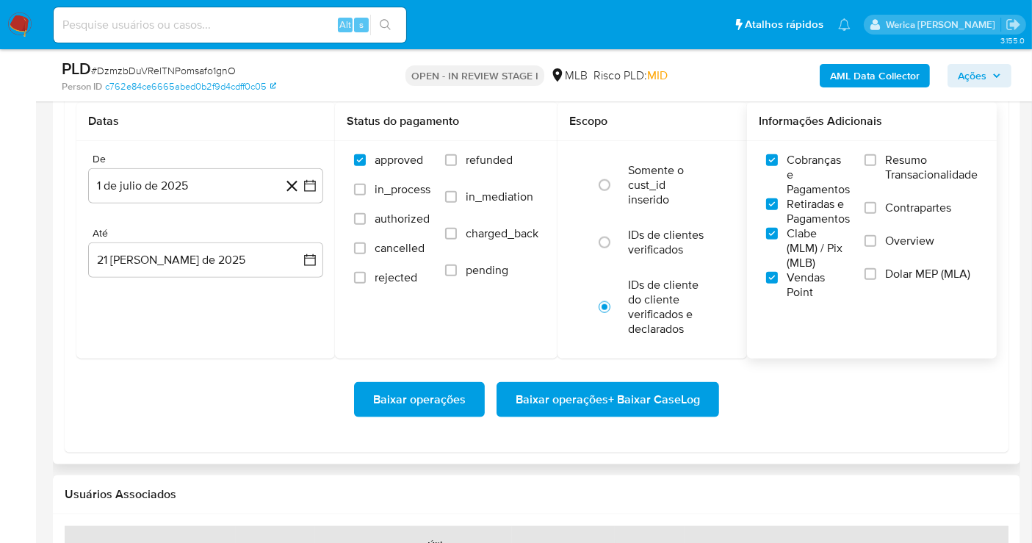
click at [877, 247] on input "Overview" at bounding box center [871, 241] width 12 height 12
click at [896, 280] on label "Dolar MEP (MLA)" at bounding box center [921, 283] width 113 height 33
click at [877, 280] on input "Dolar MEP (MLA)" at bounding box center [871, 274] width 12 height 12
click at [896, 212] on span "Contrapartes" at bounding box center [918, 208] width 66 height 15
click at [877, 212] on input "Contrapartes" at bounding box center [871, 208] width 12 height 12
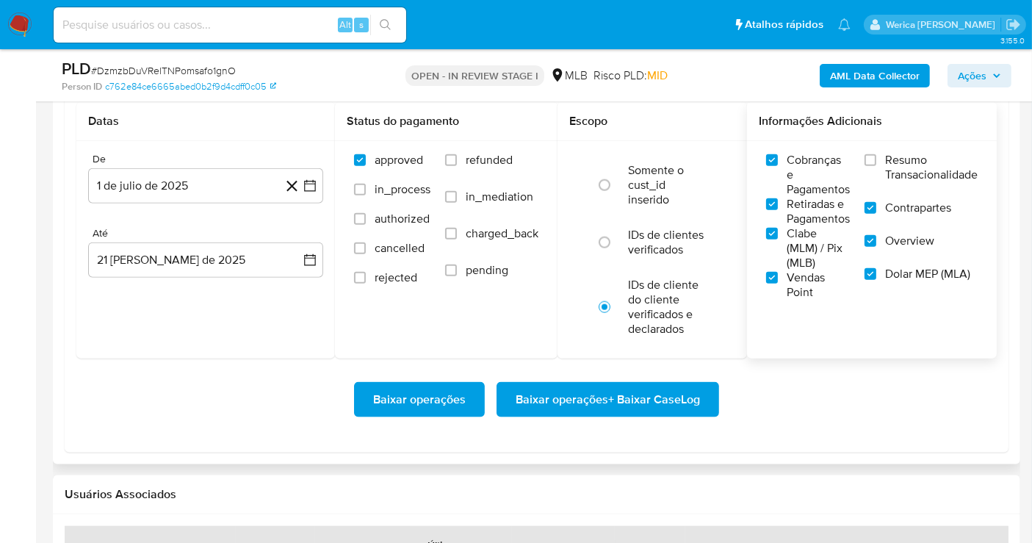
click at [885, 170] on span "Resumo Transacionalidade" at bounding box center [931, 167] width 93 height 29
click at [877, 166] on input "Resumo Transacionalidade" at bounding box center [871, 160] width 12 height 12
click at [666, 397] on span "Baixar operações + Baixar CaseLog" at bounding box center [608, 400] width 184 height 32
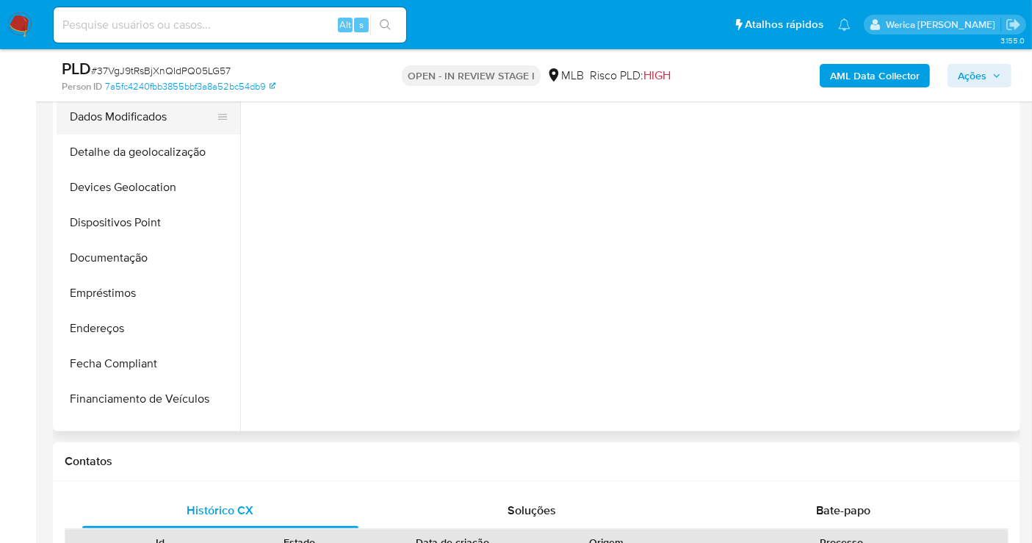
scroll to position [245, 0]
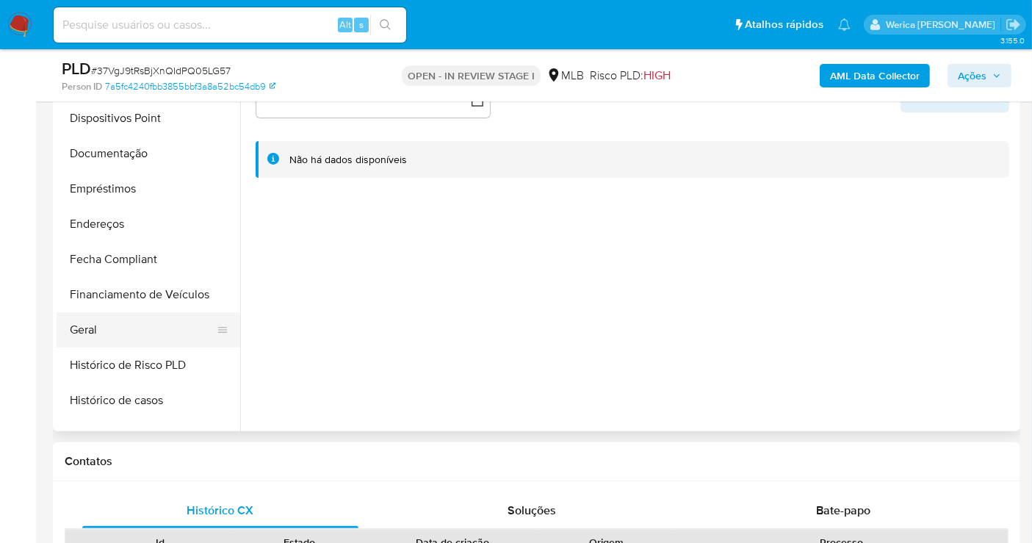
click at [118, 325] on button "Geral" at bounding box center [143, 329] width 172 height 35
select select "10"
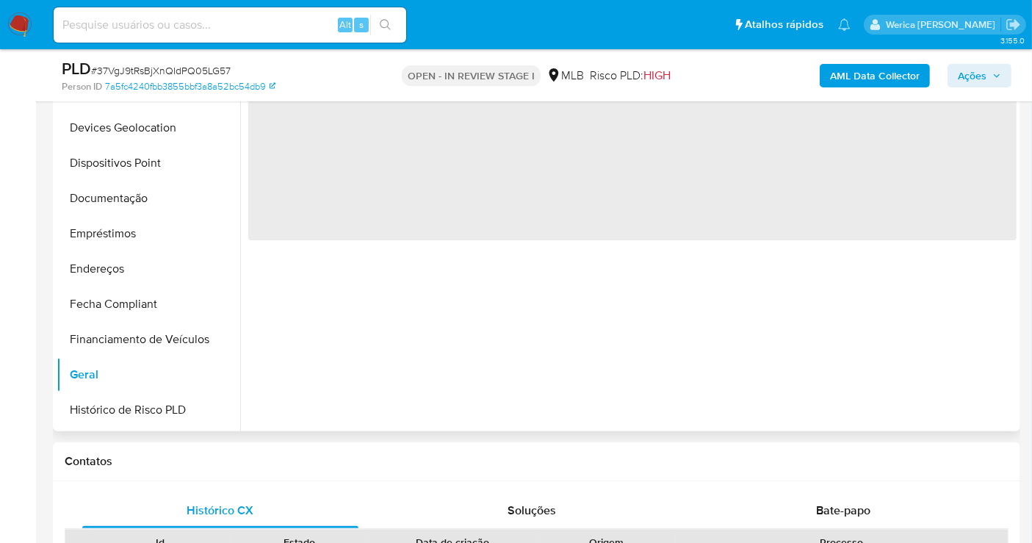
scroll to position [163, 0]
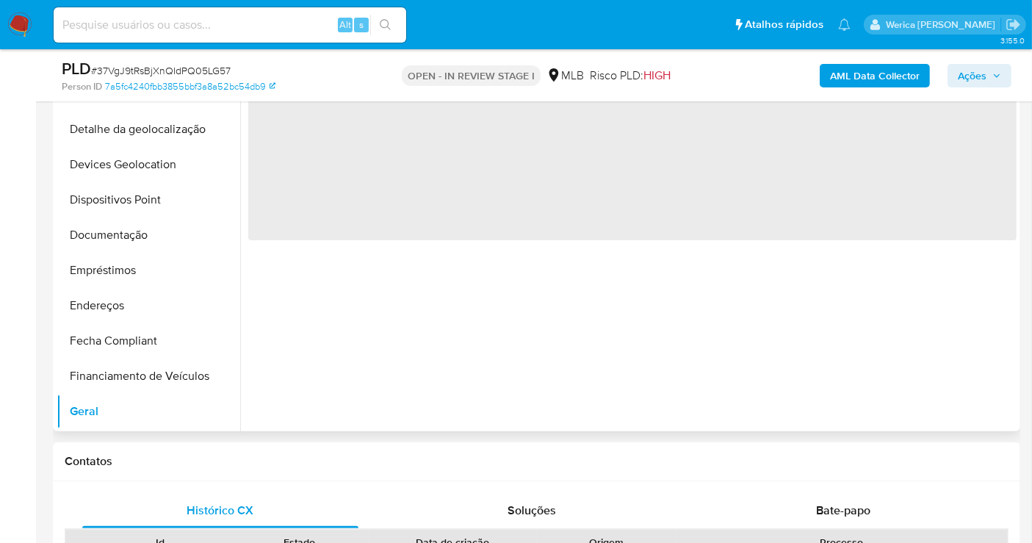
click at [312, 213] on span "‌" at bounding box center [632, 149] width 769 height 184
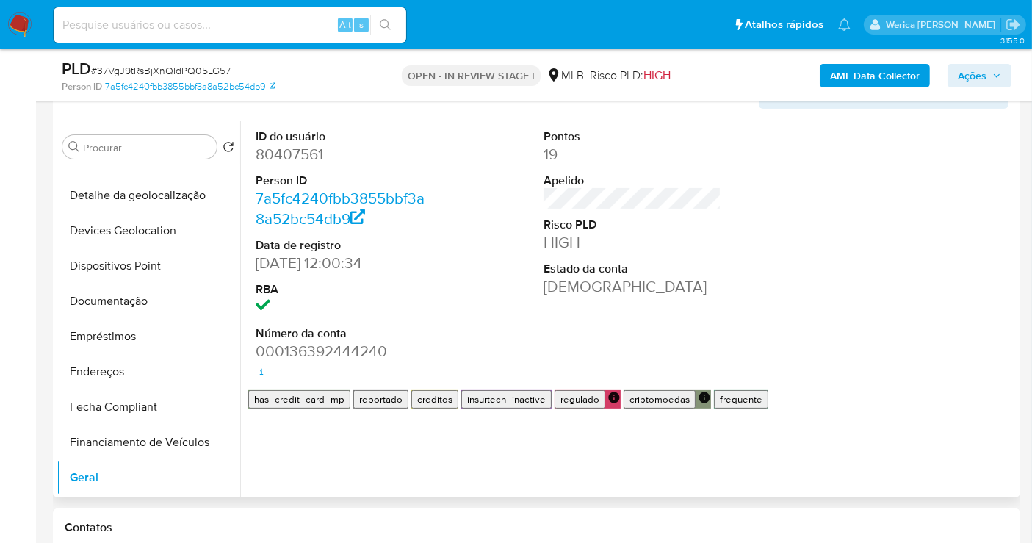
scroll to position [245, 0]
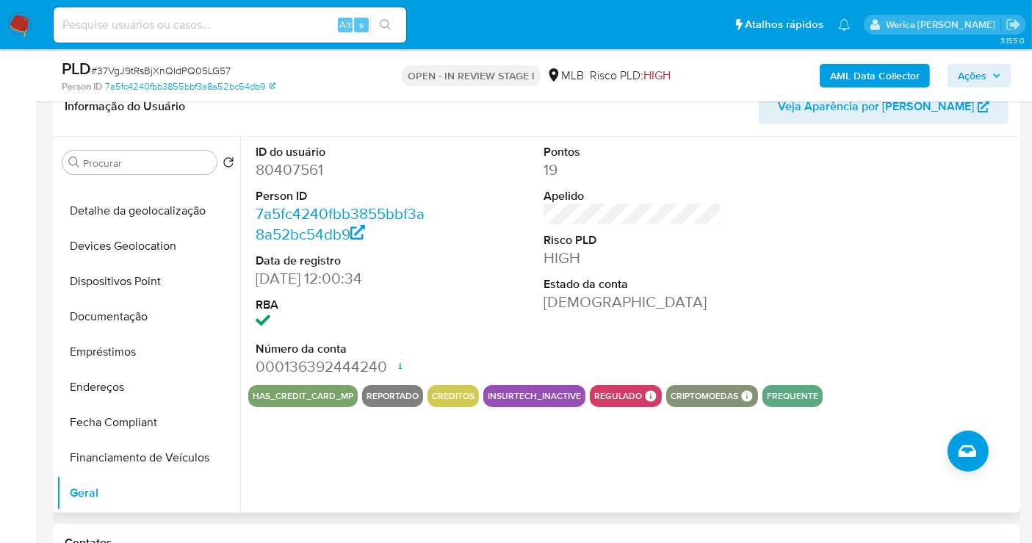
click at [279, 174] on dd "80407561" at bounding box center [345, 169] width 178 height 21
copy dd "80407561"
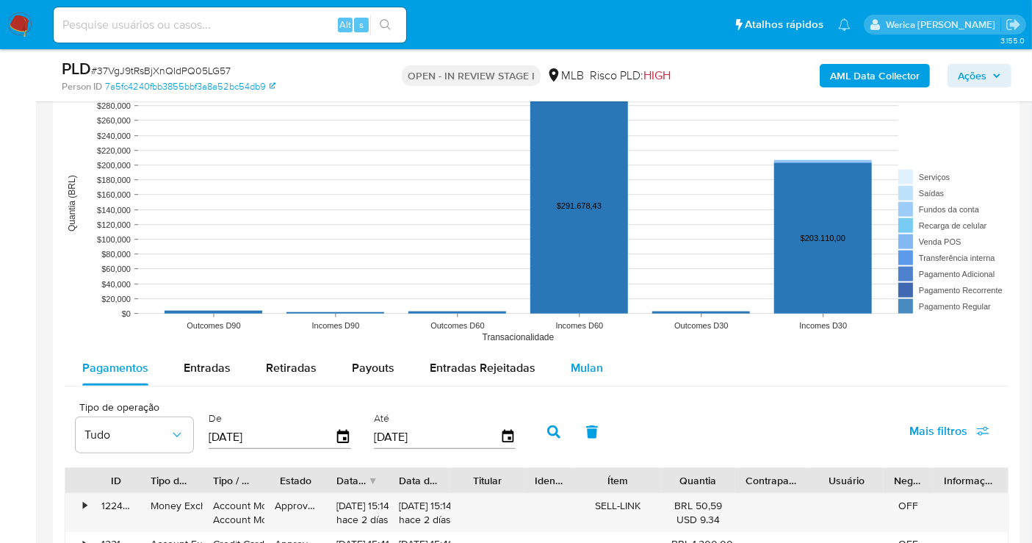
click at [573, 359] on span "Mulan" at bounding box center [587, 367] width 32 height 17
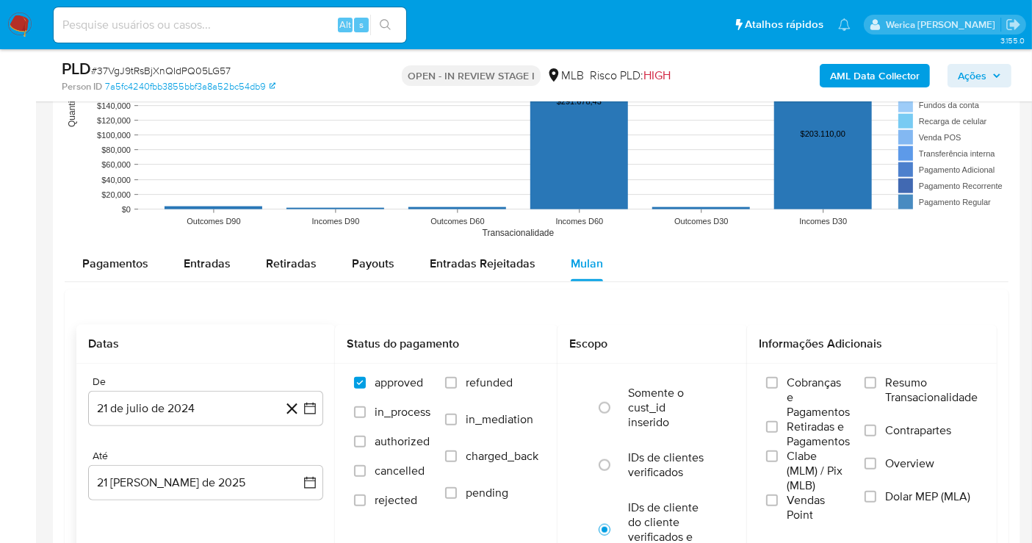
scroll to position [1551, 0]
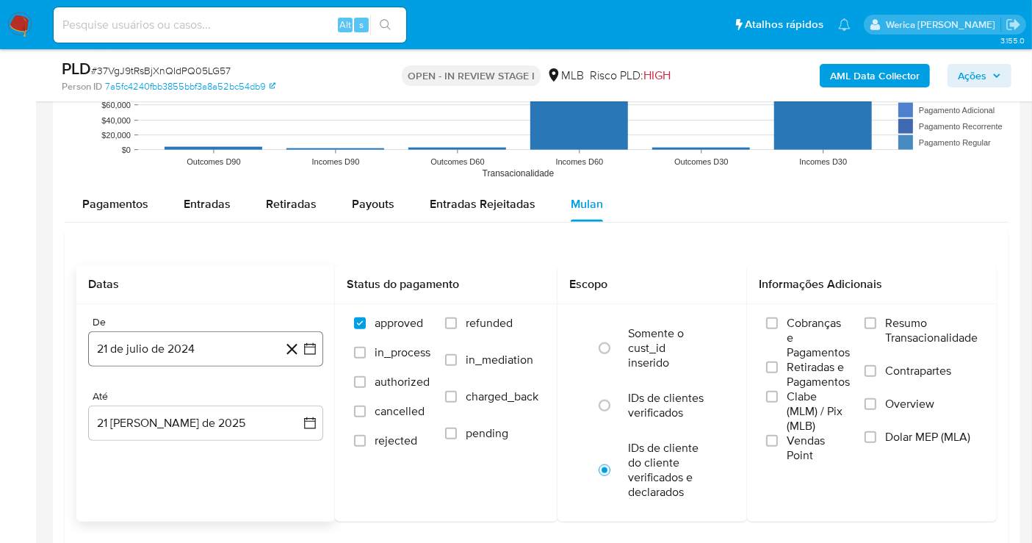
click at [172, 350] on button "21 de julio de 2024" at bounding box center [205, 348] width 235 height 35
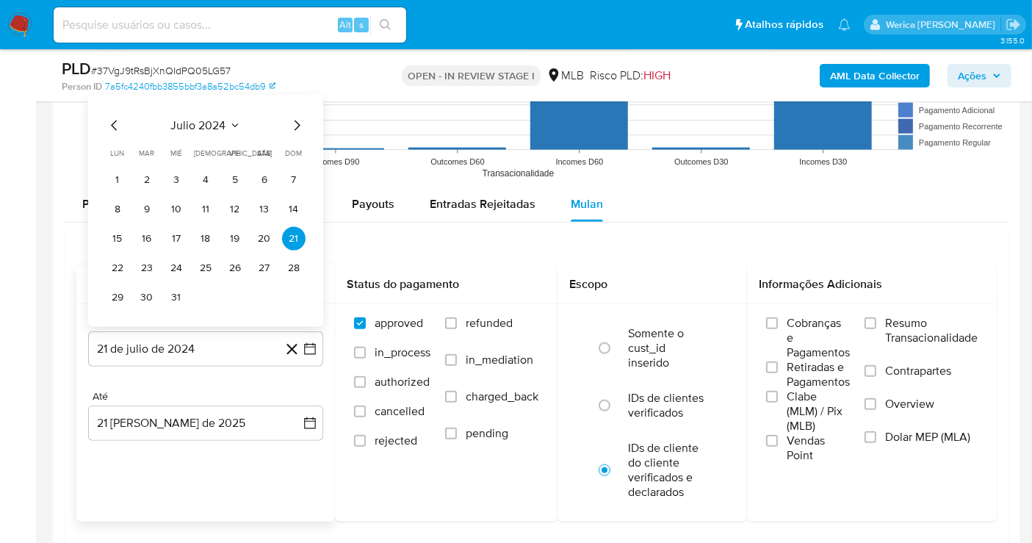
click at [209, 132] on div "julio 2024 julio 2024 lun lunes mar martes mié miércoles jue jueves vie viernes…" at bounding box center [206, 213] width 200 height 193
click at [215, 125] on span "julio 2024" at bounding box center [198, 125] width 55 height 15
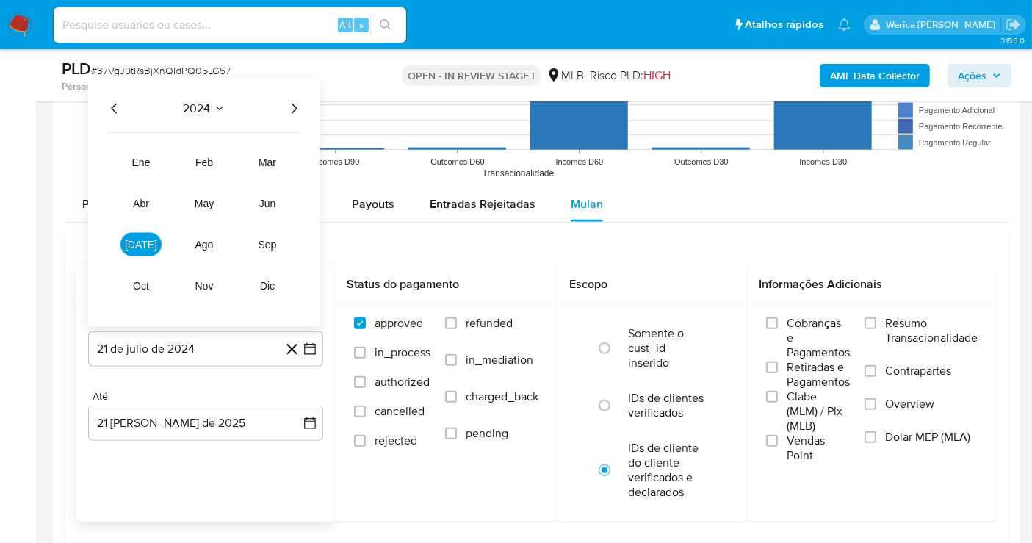
click at [293, 108] on icon "Año siguiente" at bounding box center [295, 108] width 6 height 10
click at [150, 235] on button "[DATE]" at bounding box center [140, 245] width 41 height 24
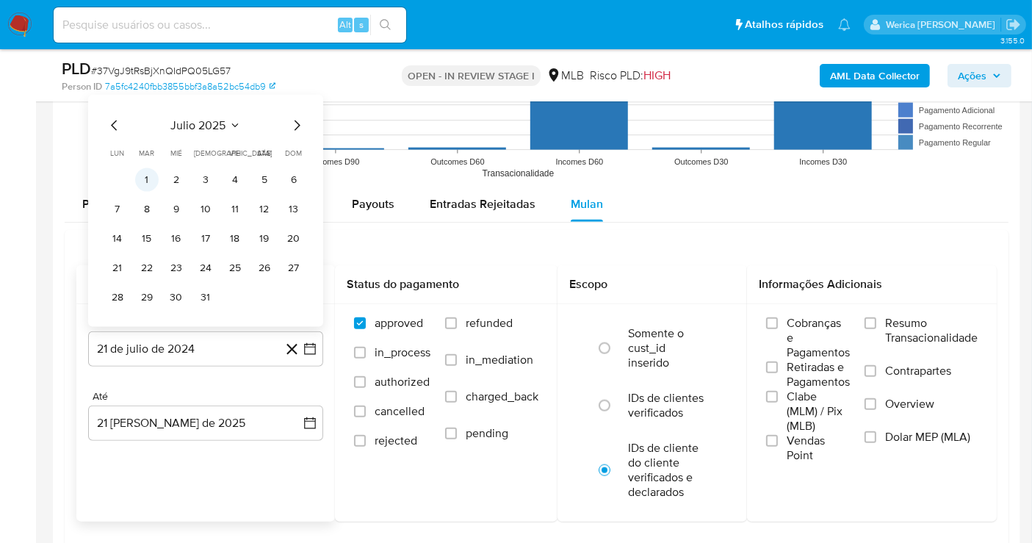
click at [144, 173] on button "1" at bounding box center [147, 180] width 24 height 24
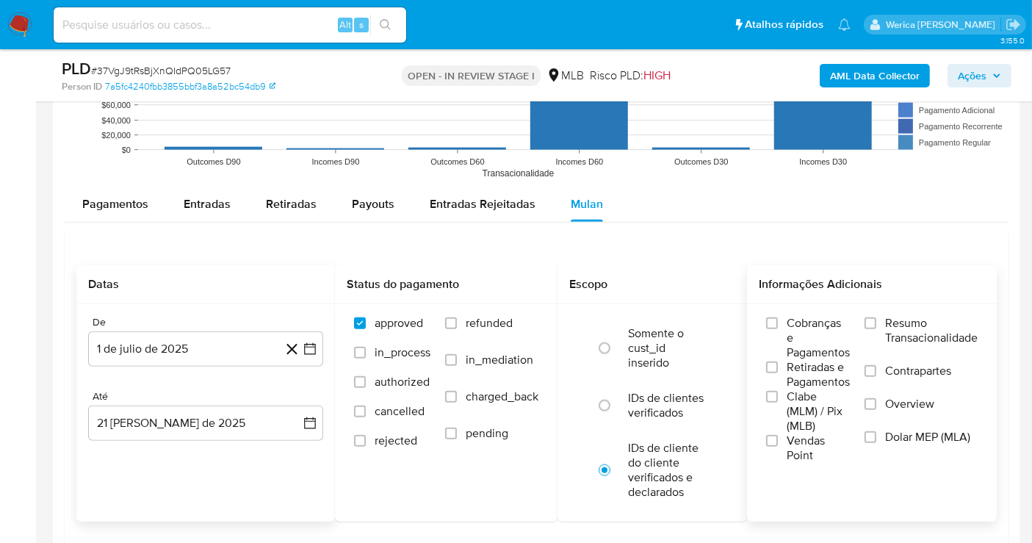
click at [833, 337] on span "Cobranças e Pagamentos" at bounding box center [818, 338] width 63 height 44
click at [778, 329] on input "Cobranças e Pagamentos" at bounding box center [772, 323] width 12 height 12
click at [837, 386] on span "Retiradas e Pagamentos" at bounding box center [818, 374] width 63 height 29
click at [778, 373] on input "Retiradas e Pagamentos" at bounding box center [772, 367] width 12 height 12
click at [852, 439] on div "Cobranças e Pagamentos Retiradas e Pagamentos Clabe (MLM) / Pix (MLB) Vendas Po…" at bounding box center [872, 389] width 226 height 147
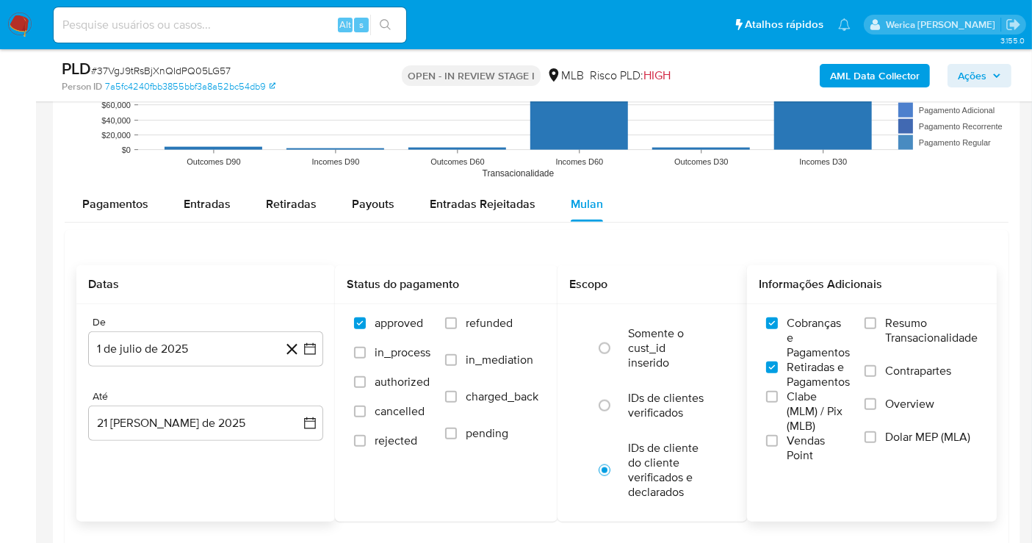
click at [787, 459] on label "Vendas Point" at bounding box center [808, 448] width 84 height 29
click at [778, 447] on input "Vendas Point" at bounding box center [772, 441] width 12 height 12
click at [792, 397] on span "Clabe (MLM) / Pix (MLB)" at bounding box center [818, 411] width 63 height 44
click at [778, 397] on input "Clabe (MLM) / Pix (MLB)" at bounding box center [772, 397] width 12 height 12
click at [875, 389] on label "Contrapartes" at bounding box center [921, 380] width 113 height 33
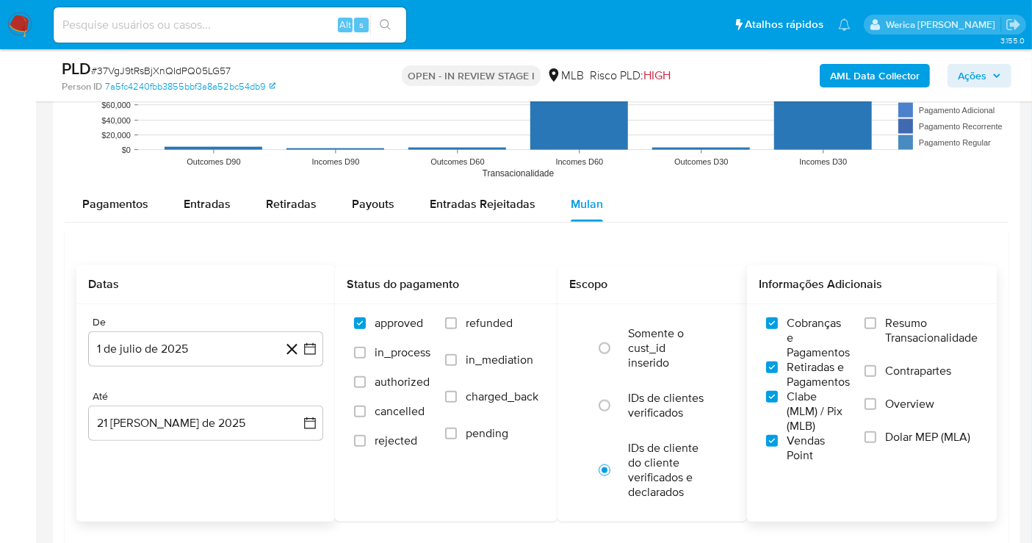
click at [875, 377] on input "Contrapartes" at bounding box center [871, 371] width 12 height 12
click at [895, 423] on label "Overview" at bounding box center [921, 413] width 113 height 33
click at [877, 410] on input "Overview" at bounding box center [871, 404] width 12 height 12
click at [883, 326] on label "Resumo Transacionalidade" at bounding box center [921, 340] width 113 height 48
click at [877, 326] on input "Resumo Transacionalidade" at bounding box center [871, 323] width 12 height 12
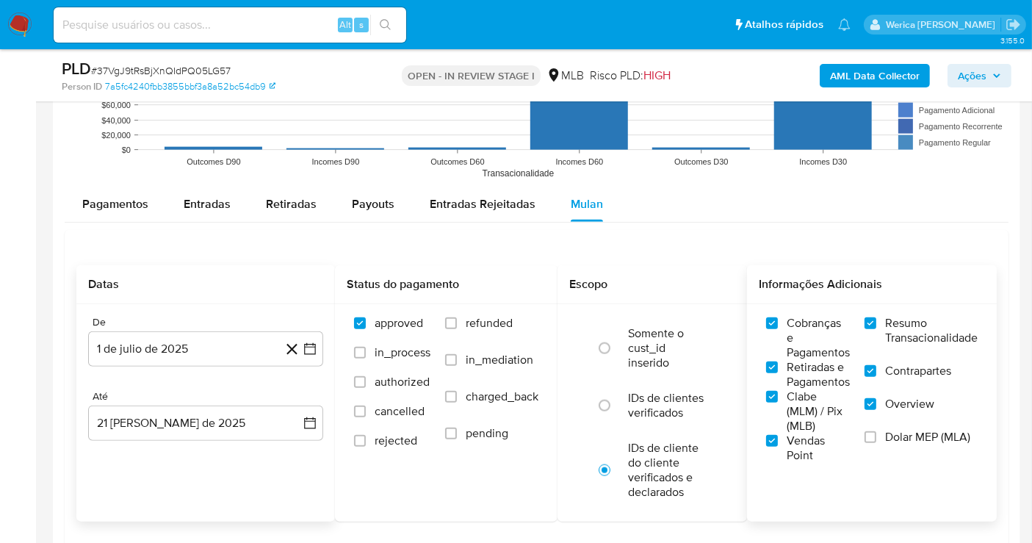
click at [909, 439] on span "Dolar MEP (MLA)" at bounding box center [927, 437] width 85 height 15
click at [877, 439] on input "Dolar MEP (MLA)" at bounding box center [871, 437] width 12 height 12
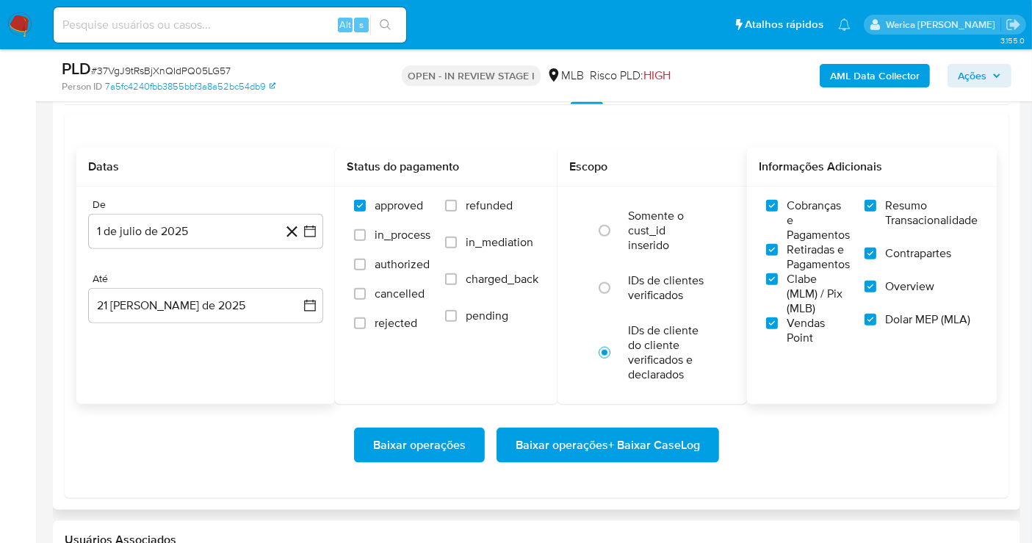
scroll to position [1877, 0]
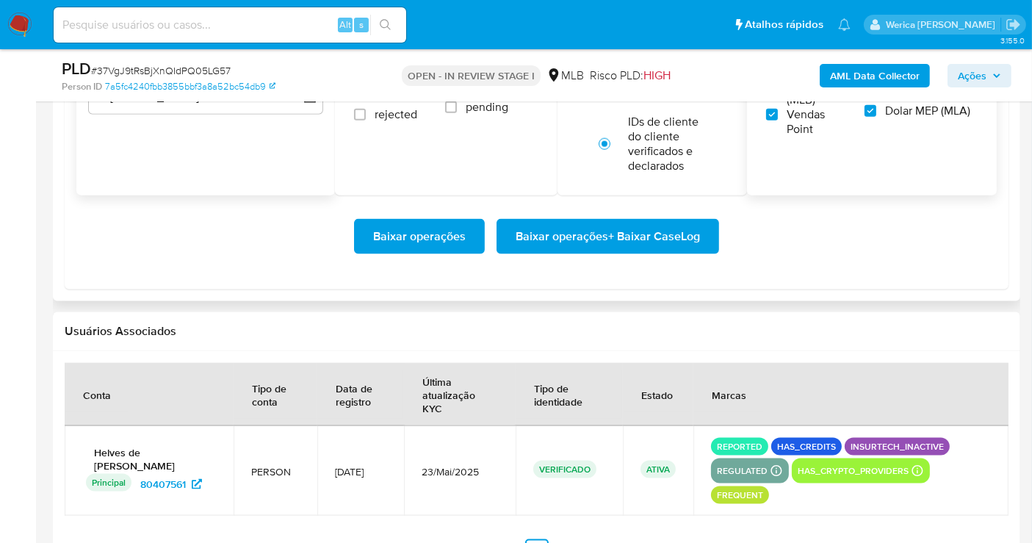
click at [635, 228] on span "Baixar operações + Baixar CaseLog" at bounding box center [608, 236] width 184 height 32
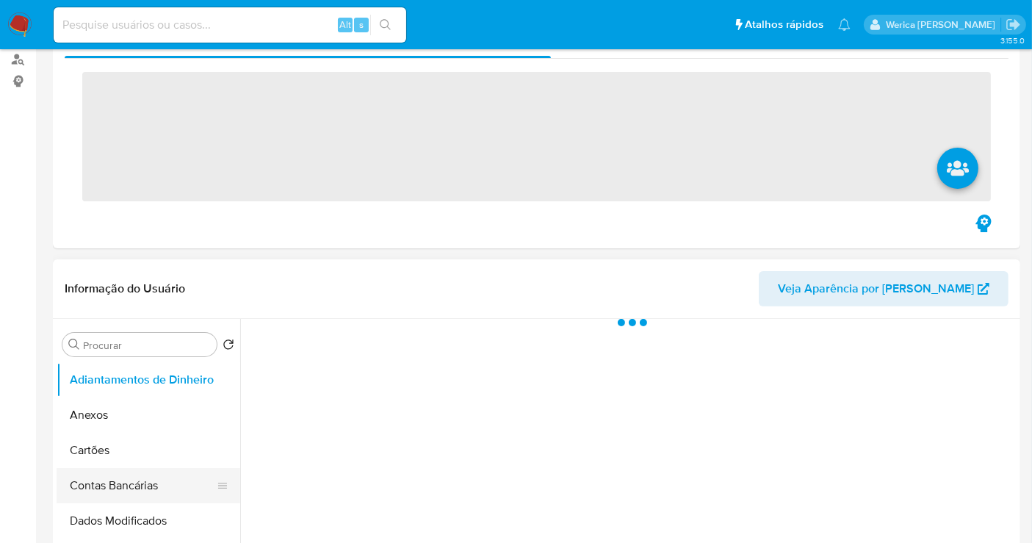
scroll to position [245, 0]
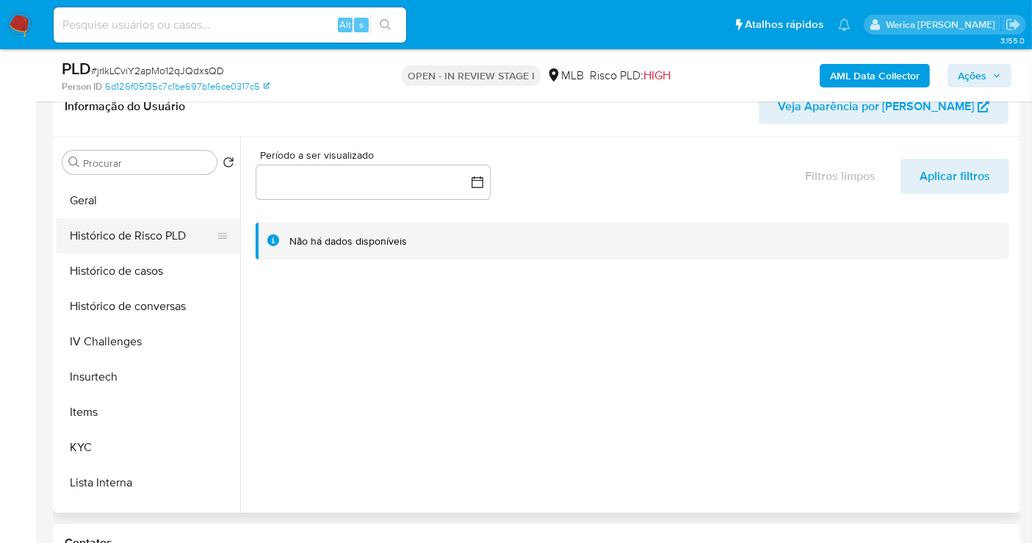
select select "10"
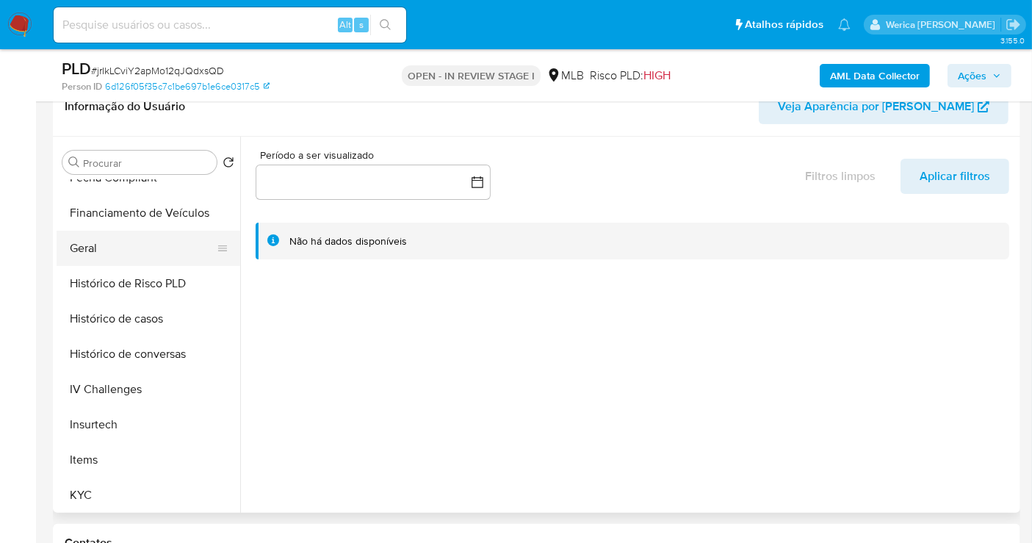
click at [101, 252] on button "Geral" at bounding box center [143, 248] width 172 height 35
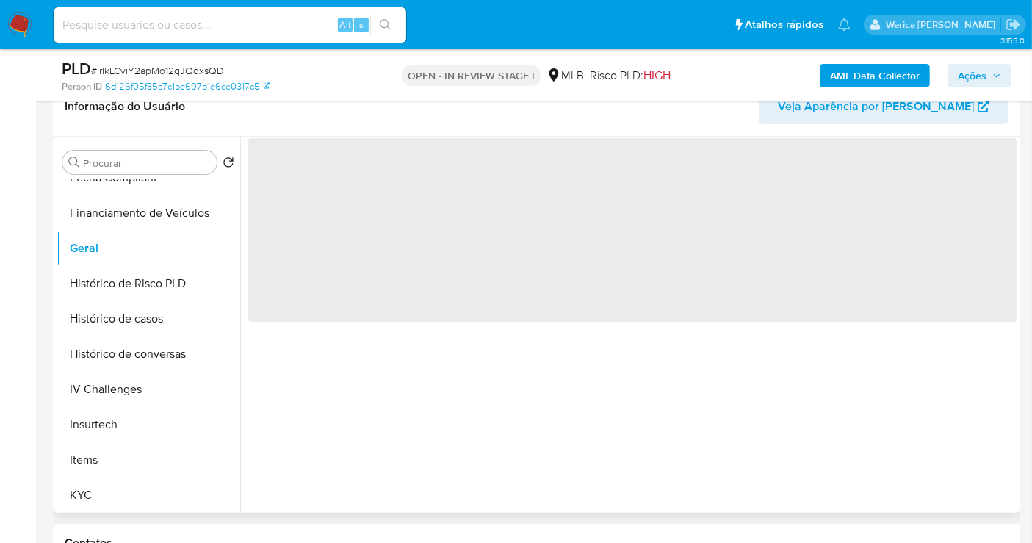
drag, startPoint x: 340, startPoint y: 213, endPoint x: 330, endPoint y: 199, distance: 17.3
click at [342, 215] on span "‌" at bounding box center [632, 230] width 769 height 184
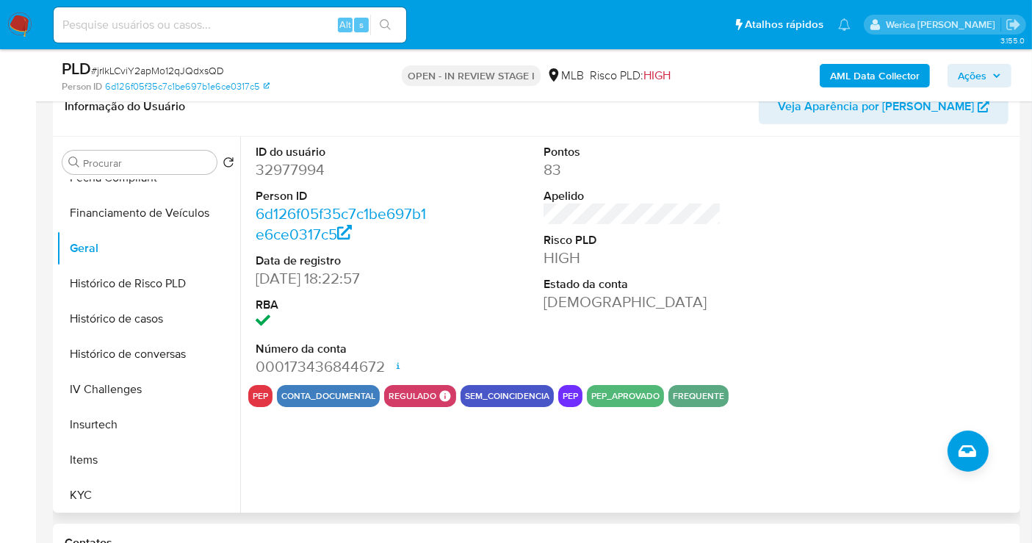
click at [303, 156] on dt "ID do usuário" at bounding box center [345, 152] width 178 height 16
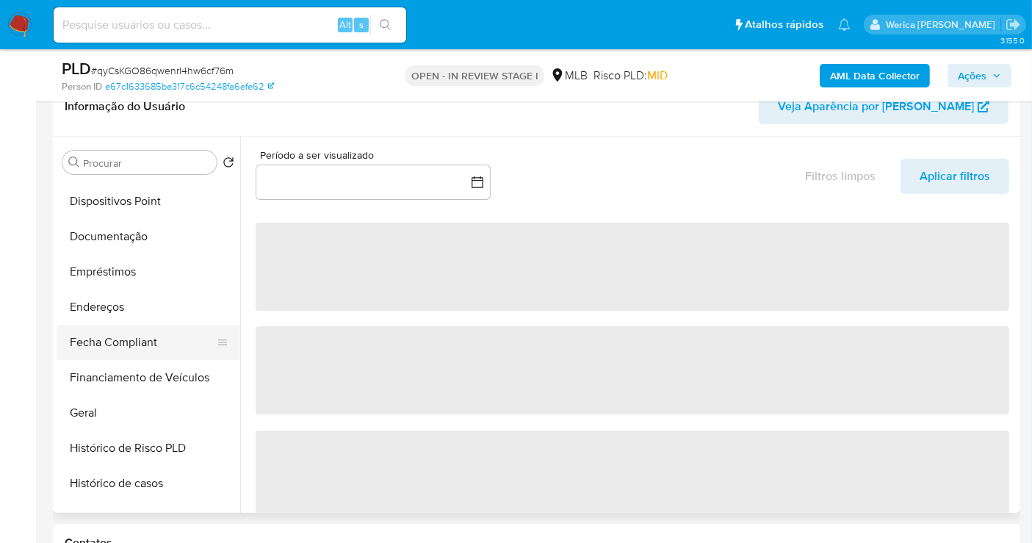
scroll to position [245, 0]
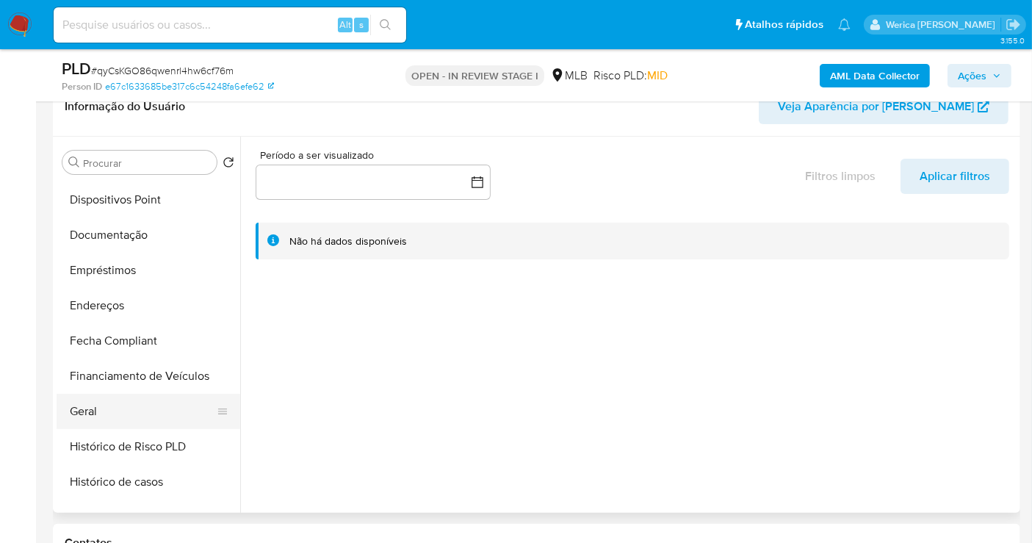
select select "10"
click at [178, 426] on button "Geral" at bounding box center [143, 411] width 172 height 35
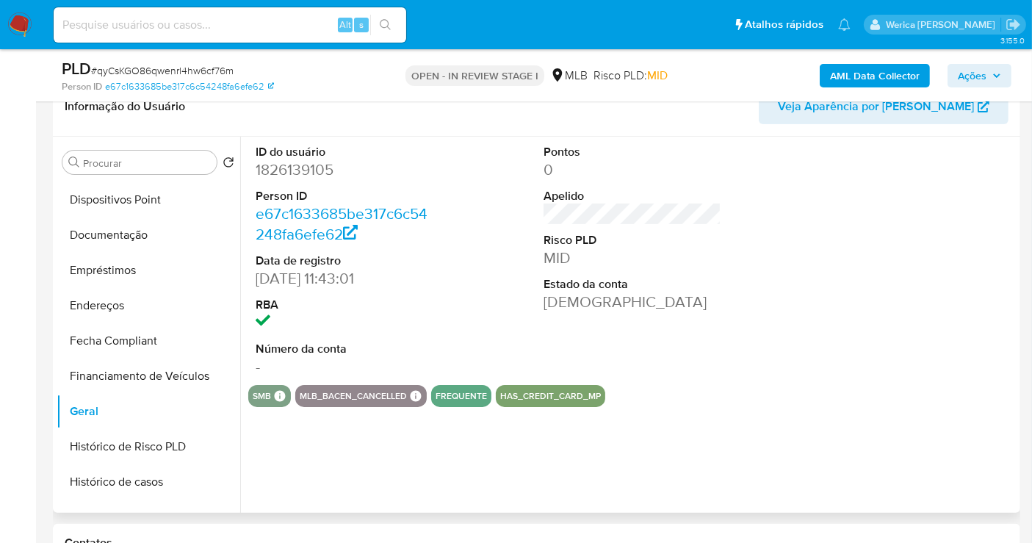
click at [294, 165] on dd "1826139105" at bounding box center [345, 169] width 178 height 21
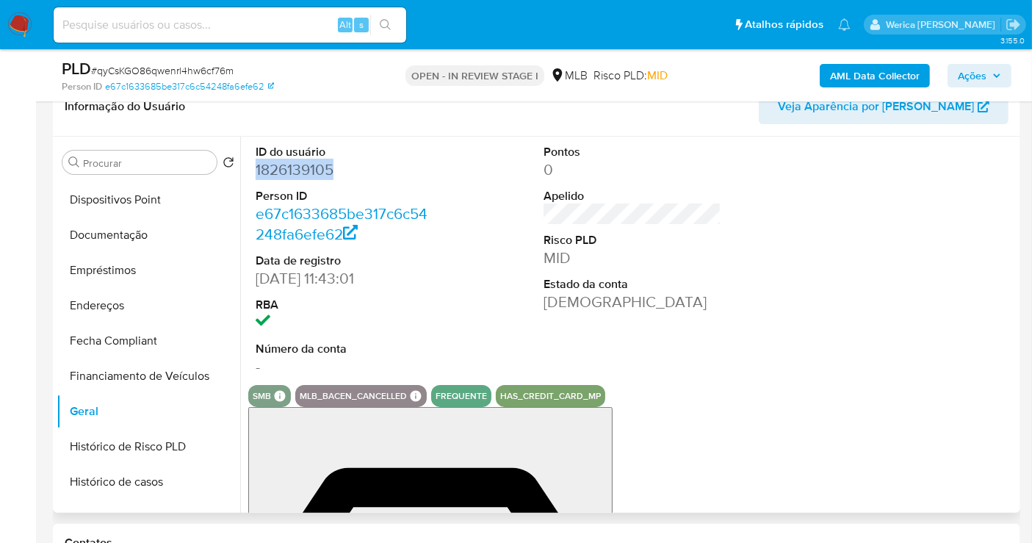
copy dd "1826139105"
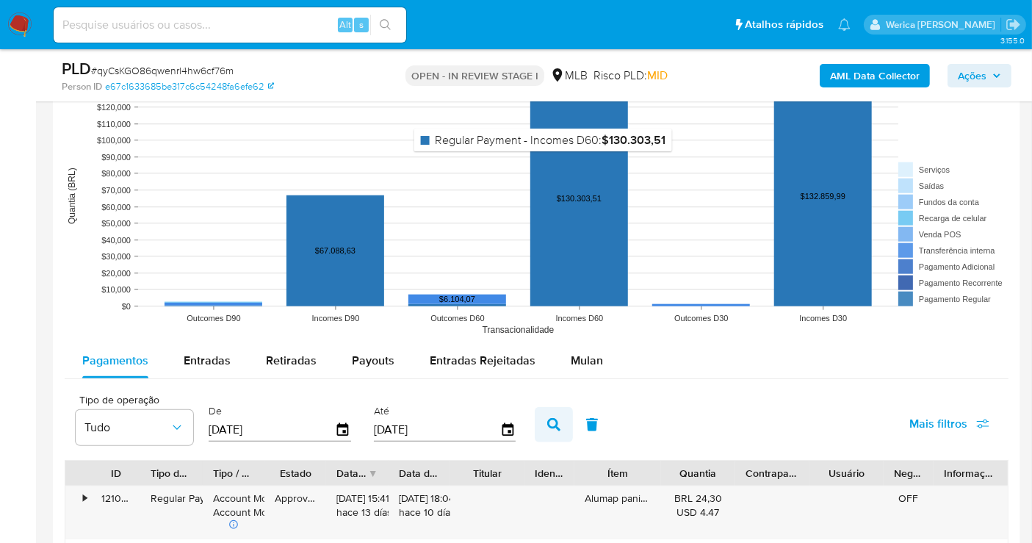
scroll to position [1469, 0]
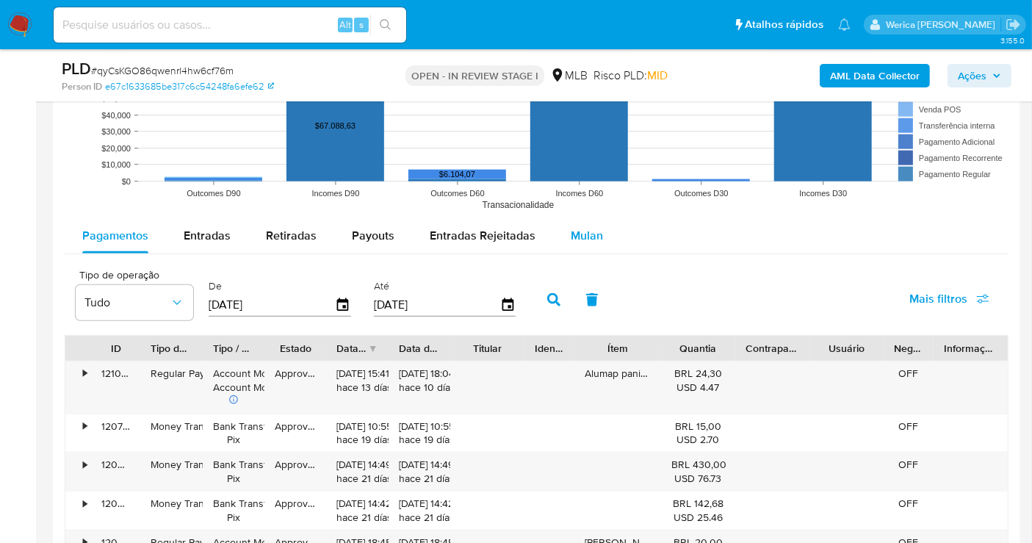
drag, startPoint x: 581, startPoint y: 240, endPoint x: 570, endPoint y: 234, distance: 12.9
click at [582, 241] on span "Mulan" at bounding box center [587, 235] width 32 height 17
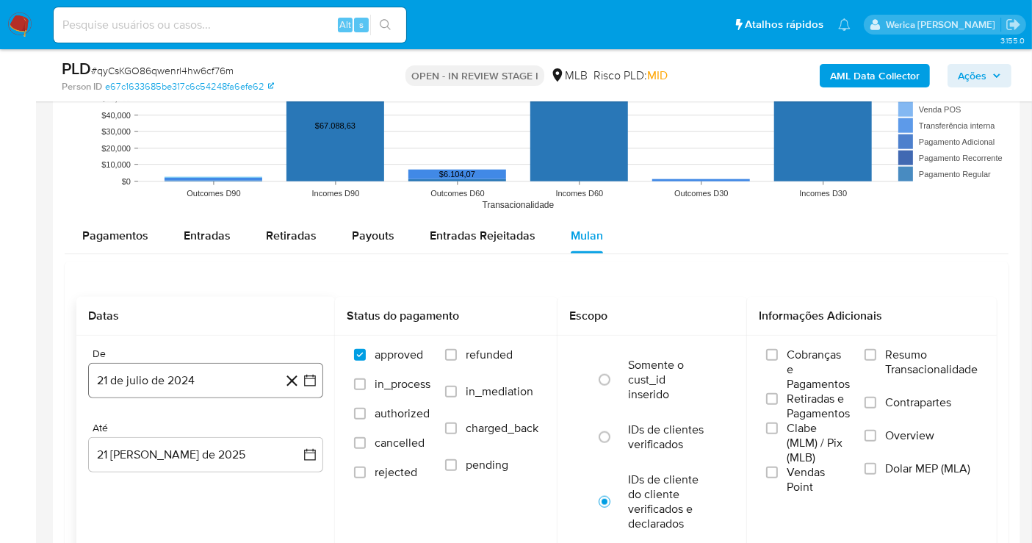
click at [186, 382] on button "21 de julio de 2024" at bounding box center [205, 380] width 235 height 35
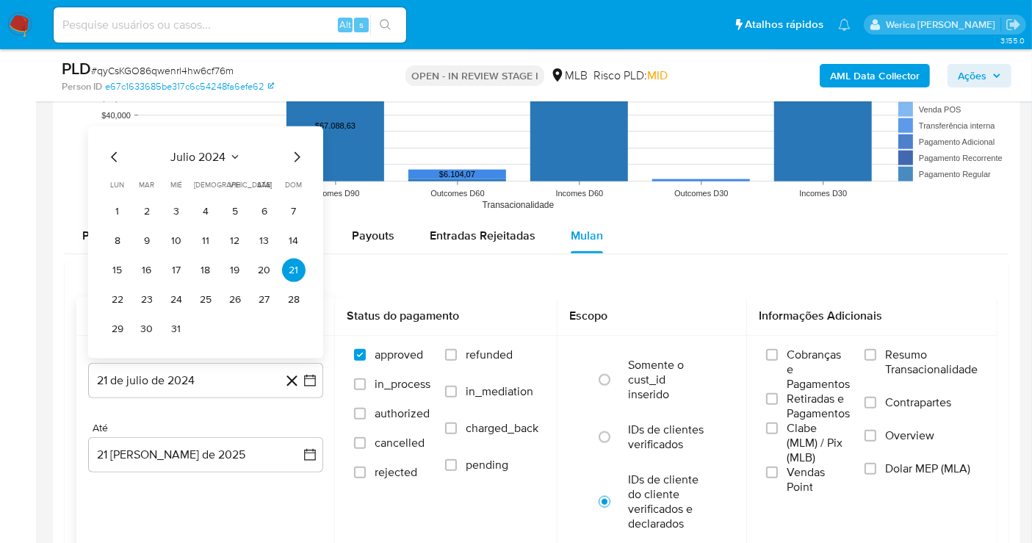
click at [205, 164] on div "julio 2024 julio 2024 lun lunes mar martes mié miércoles jue jueves vie viernes…" at bounding box center [206, 244] width 200 height 193
click at [217, 156] on span "julio 2024" at bounding box center [198, 157] width 55 height 15
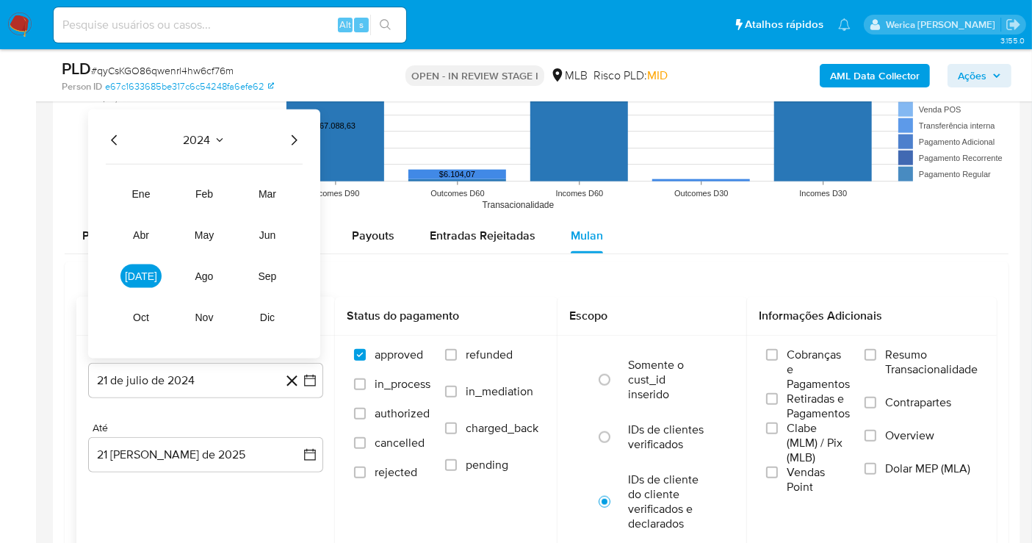
click at [282, 132] on div "2024" at bounding box center [204, 141] width 197 height 18
click at [298, 133] on icon "Año siguiente" at bounding box center [294, 141] width 18 height 18
click at [151, 272] on button "jul" at bounding box center [140, 277] width 41 height 24
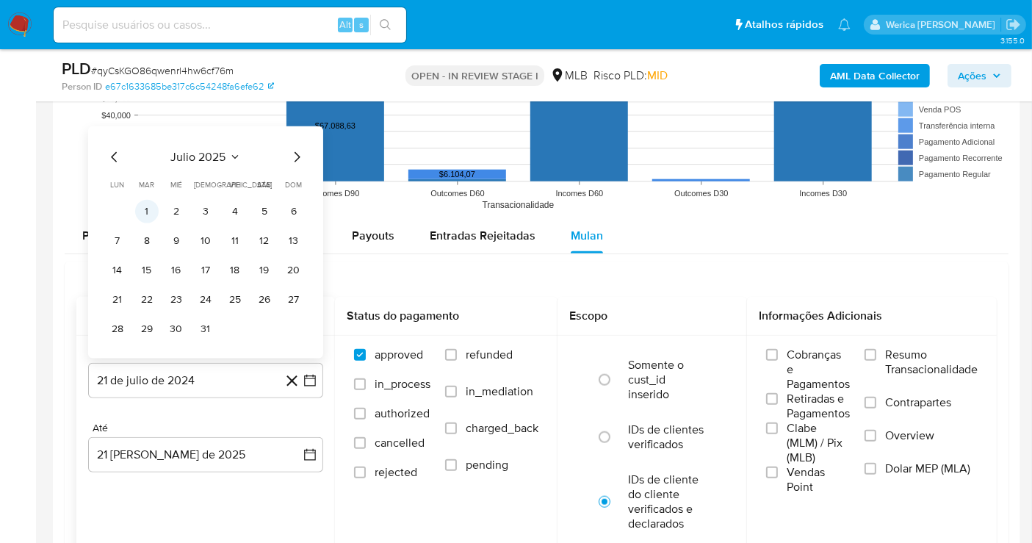
click at [148, 206] on button "1" at bounding box center [147, 212] width 24 height 24
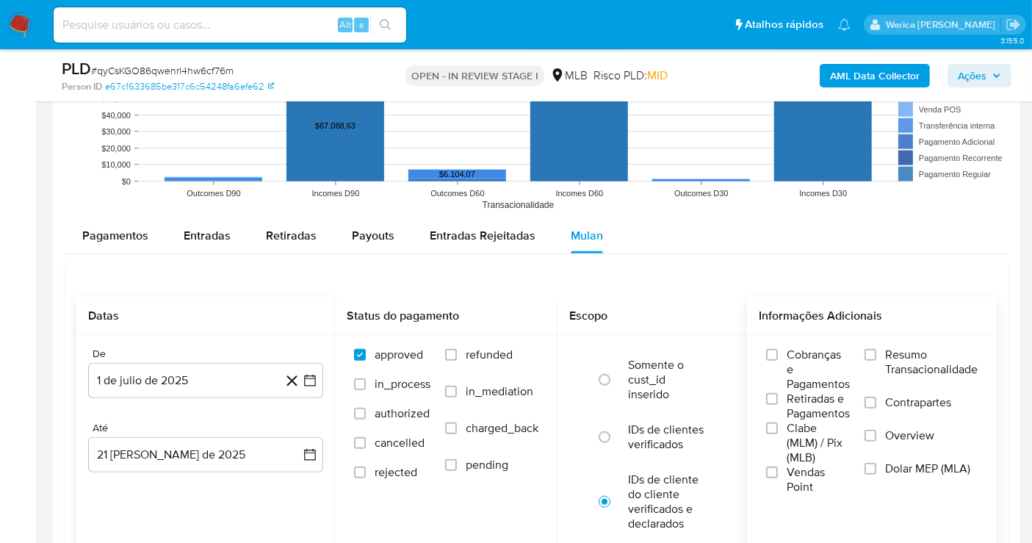
click at [799, 360] on span "Cobranças e Pagamentos" at bounding box center [818, 370] width 63 height 44
click at [778, 360] on input "Cobranças e Pagamentos" at bounding box center [772, 355] width 12 height 12
click at [805, 409] on span "Retiradas e Pagamentos" at bounding box center [818, 406] width 63 height 29
click at [778, 405] on input "Retiradas e Pagamentos" at bounding box center [772, 399] width 12 height 12
click at [798, 467] on span "Vendas Point" at bounding box center [818, 479] width 63 height 29
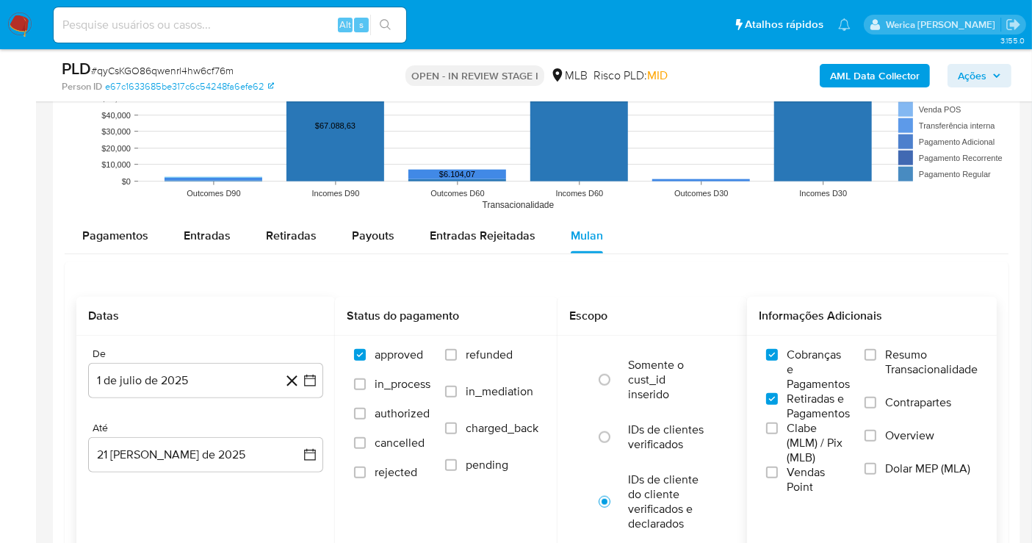
click at [778, 467] on input "Vendas Point" at bounding box center [772, 473] width 12 height 12
click at [787, 447] on span "Clabe (MLM) / Pix (MLB)" at bounding box center [818, 443] width 63 height 44
click at [778, 434] on input "Clabe (MLM) / Pix (MLB)" at bounding box center [772, 428] width 12 height 12
click at [900, 433] on span "Overview" at bounding box center [909, 435] width 49 height 15
click at [877, 433] on input "Overview" at bounding box center [871, 436] width 12 height 12
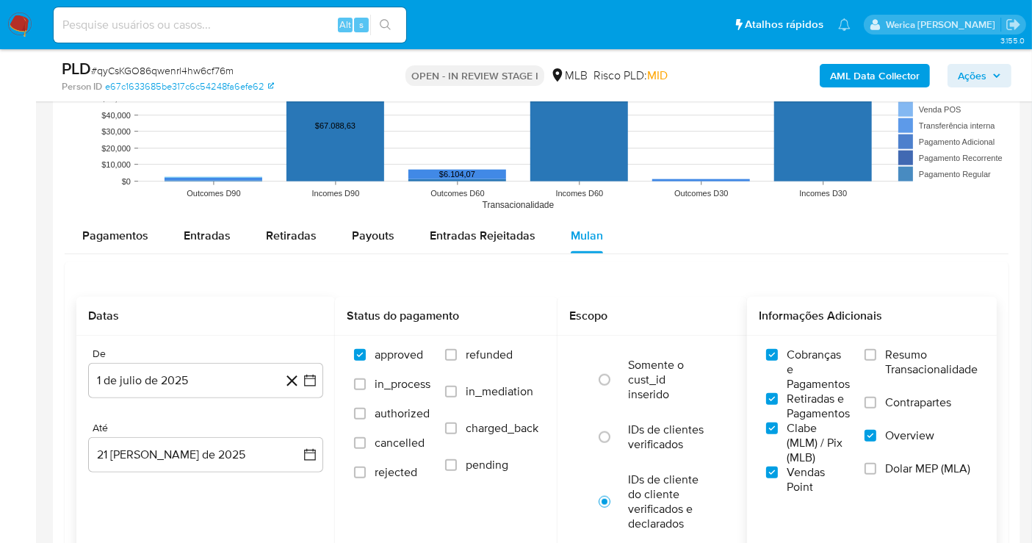
click at [893, 489] on label "Dolar MEP (MLA)" at bounding box center [921, 477] width 113 height 33
click at [877, 406] on label "Contrapartes" at bounding box center [921, 411] width 113 height 33
click at [877, 406] on input "Contrapartes" at bounding box center [871, 403] width 12 height 12
click at [890, 358] on span "Resumo Transacionalidade" at bounding box center [931, 362] width 93 height 29
click at [877, 358] on input "Resumo Transacionalidade" at bounding box center [871, 355] width 12 height 12
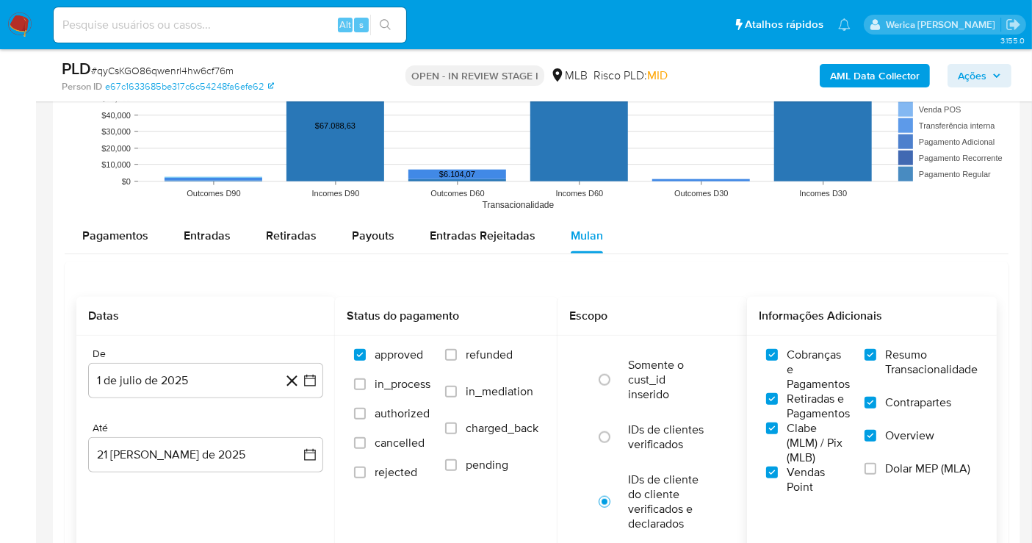
click at [927, 461] on span "Dolar MEP (MLA)" at bounding box center [927, 468] width 85 height 15
click at [877, 463] on input "Dolar MEP (MLA)" at bounding box center [871, 469] width 12 height 12
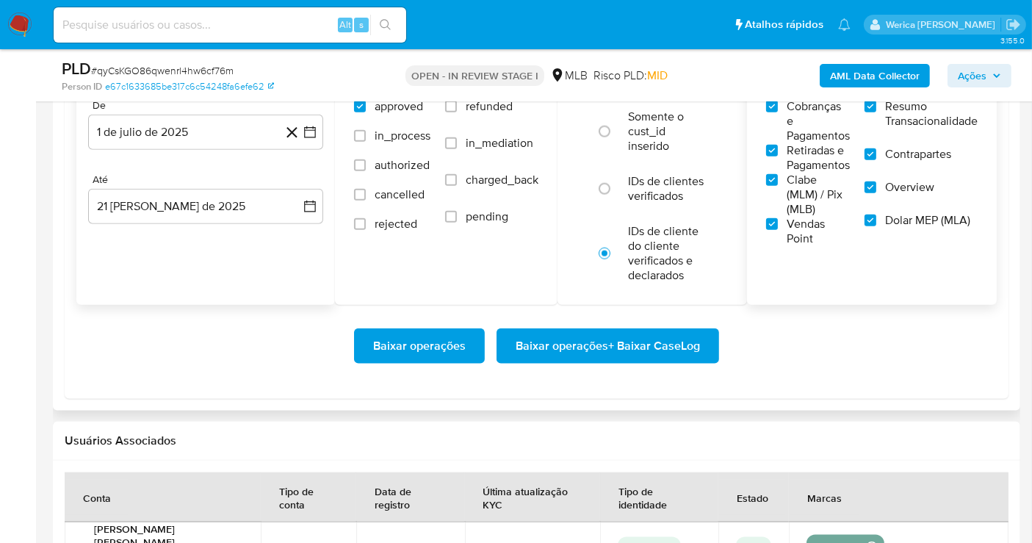
scroll to position [1796, 0]
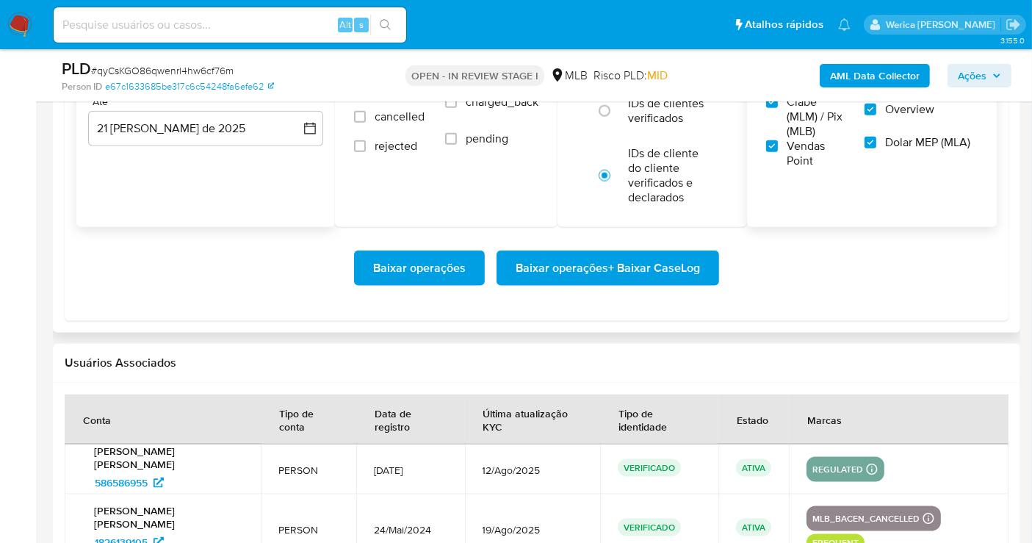
click at [677, 270] on span "Baixar operações + Baixar CaseLog" at bounding box center [608, 268] width 184 height 32
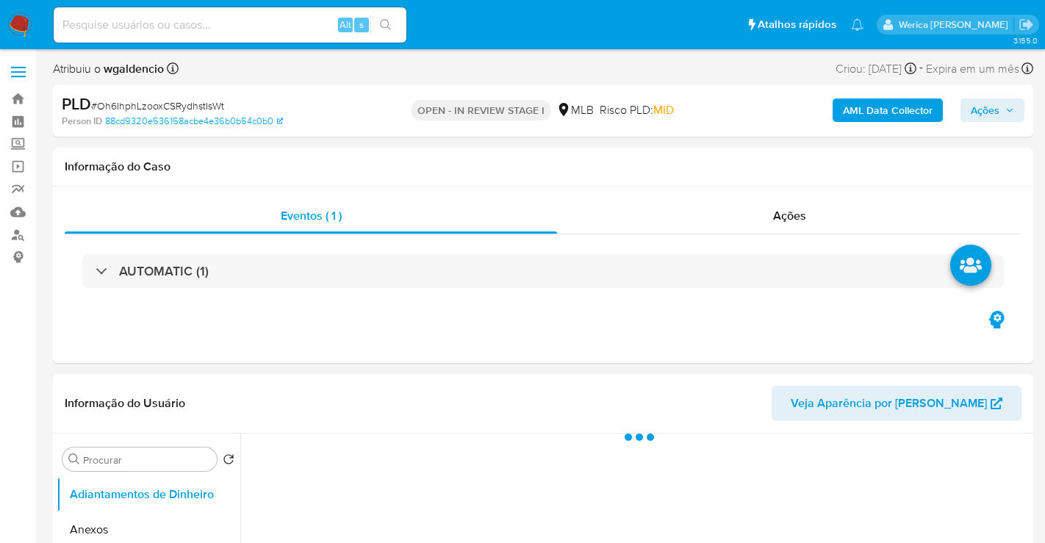
select select "10"
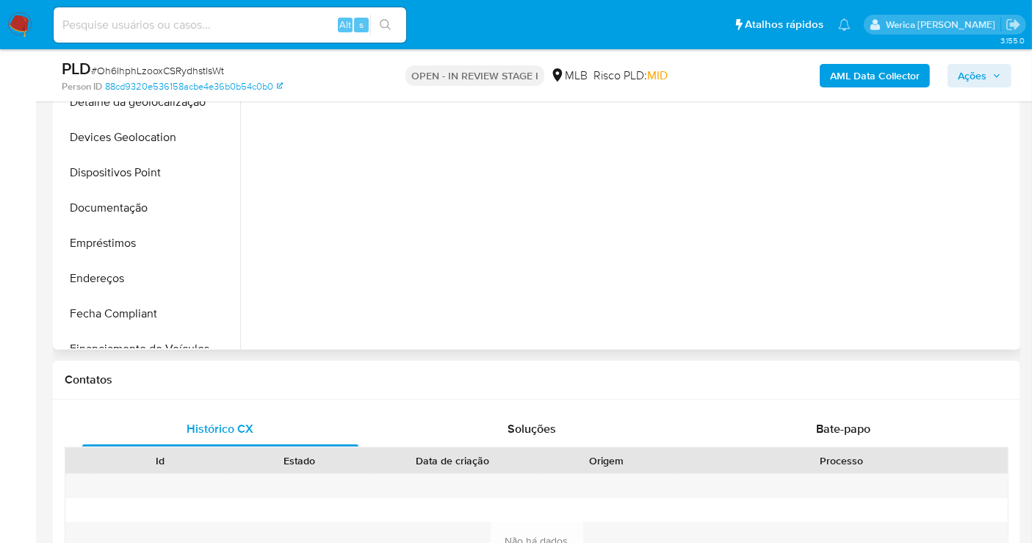
scroll to position [245, 0]
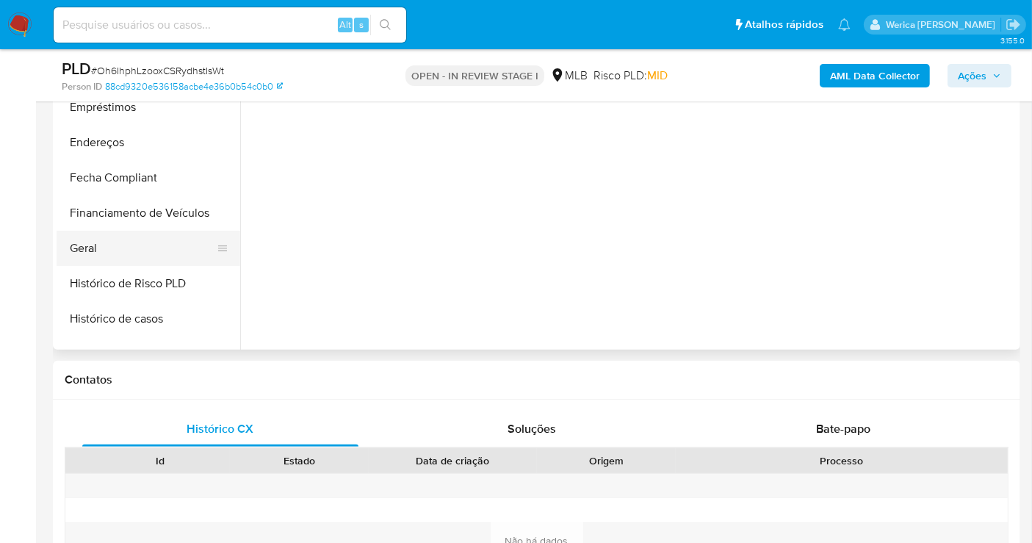
click at [163, 253] on button "Geral" at bounding box center [143, 248] width 172 height 35
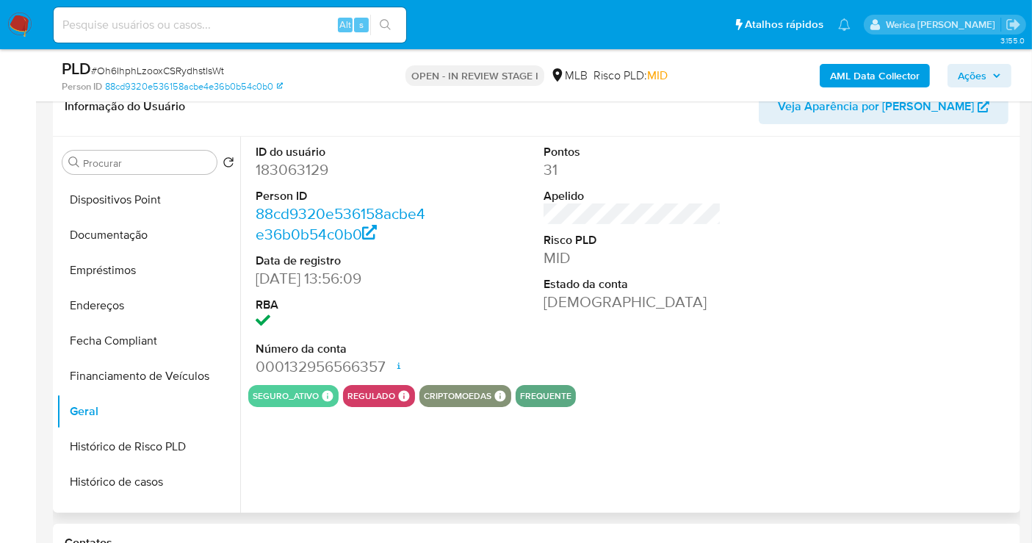
click at [313, 147] on dt "ID do usuário" at bounding box center [345, 152] width 178 height 16
click at [310, 172] on dd "183063129" at bounding box center [345, 169] width 178 height 21
click at [312, 170] on dd "183063129" at bounding box center [345, 169] width 178 height 21
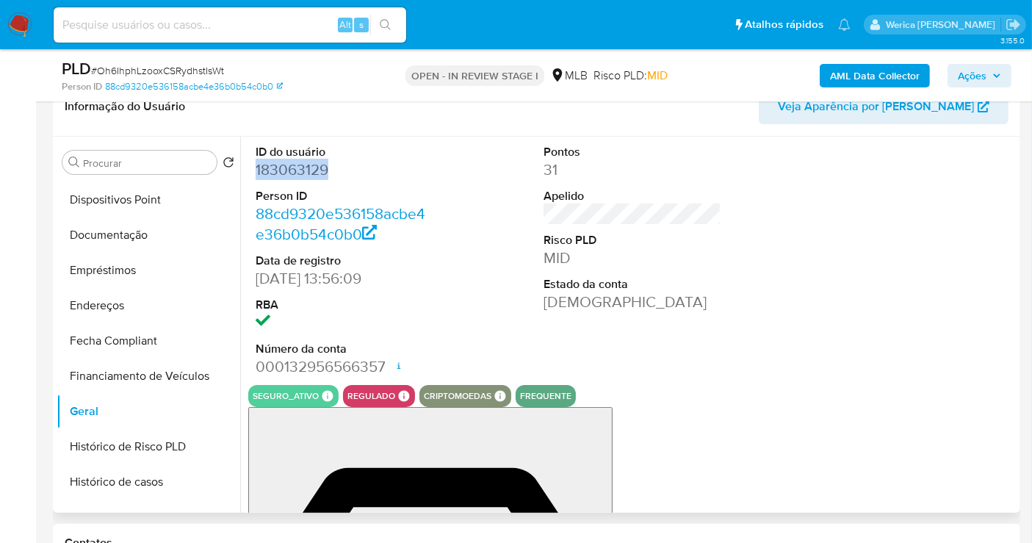
copy dd "183063129"
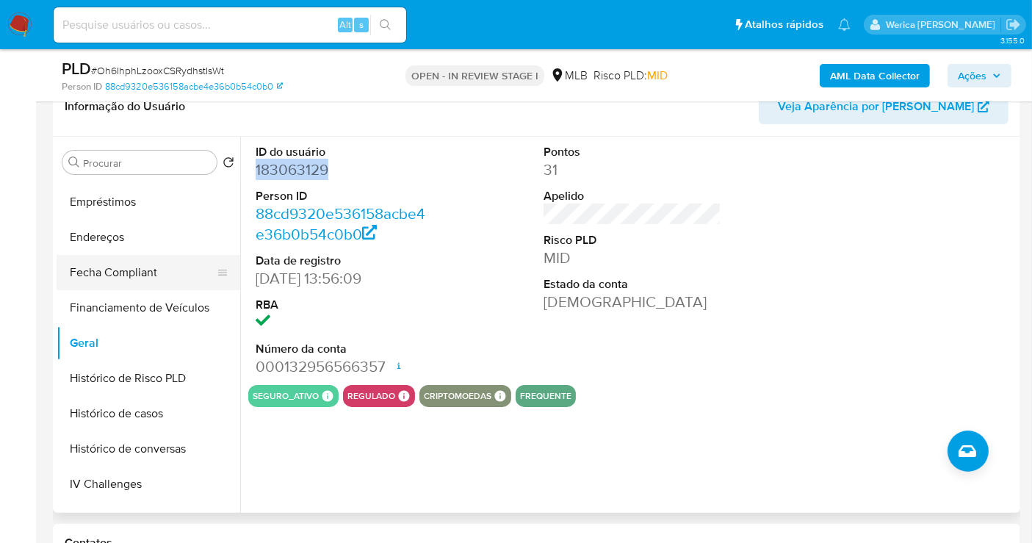
scroll to position [408, 0]
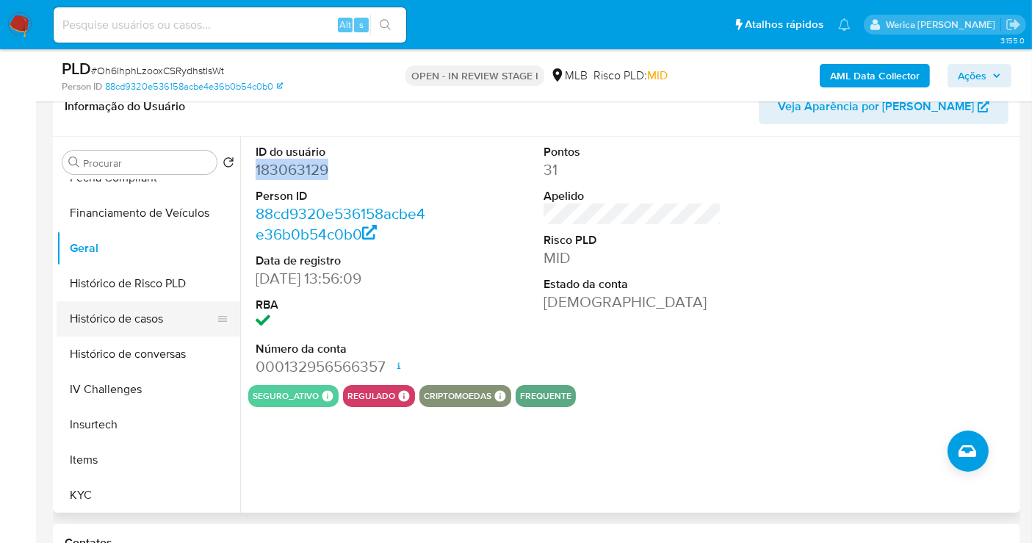
click at [162, 325] on button "Histórico de casos" at bounding box center [143, 318] width 172 height 35
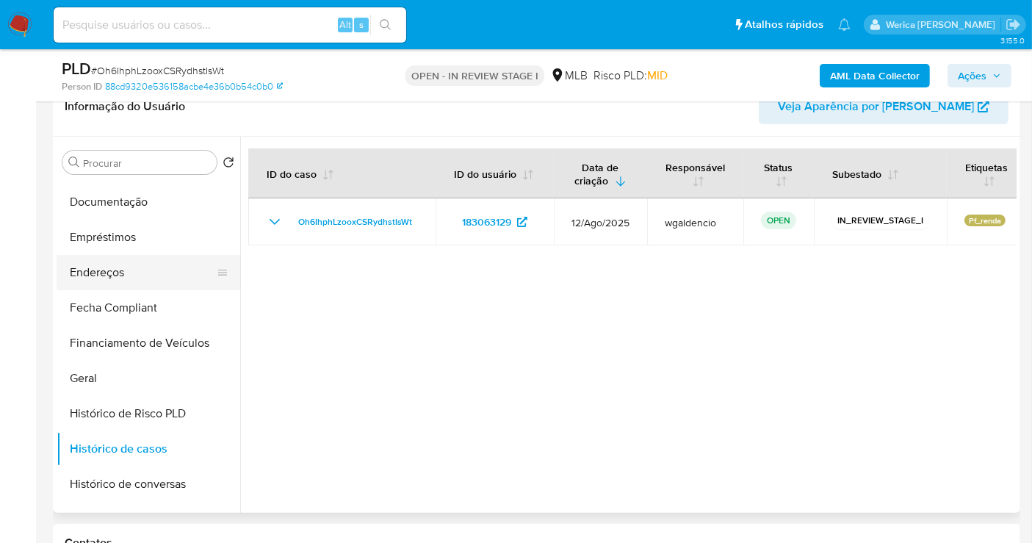
scroll to position [163, 0]
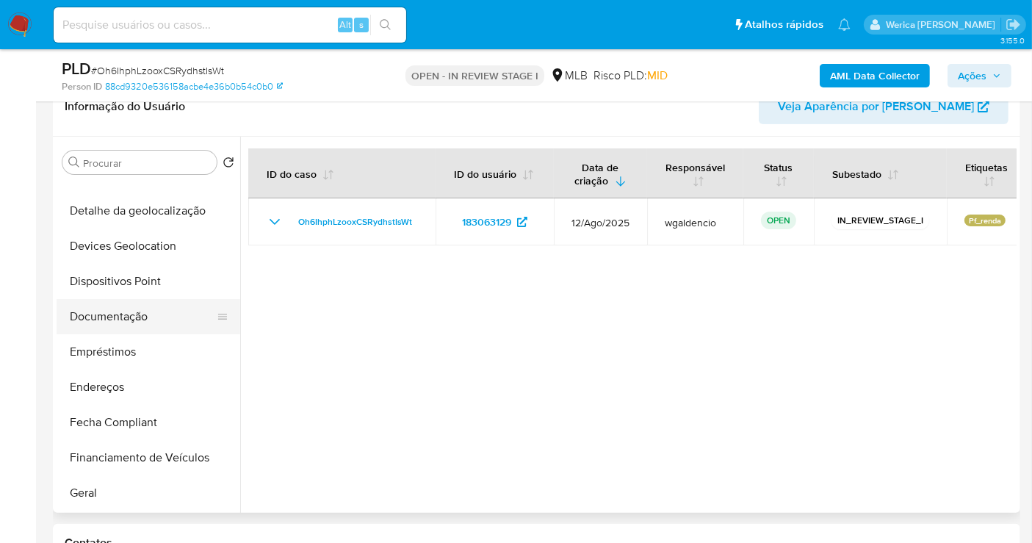
click at [173, 307] on button "Documentação" at bounding box center [143, 316] width 172 height 35
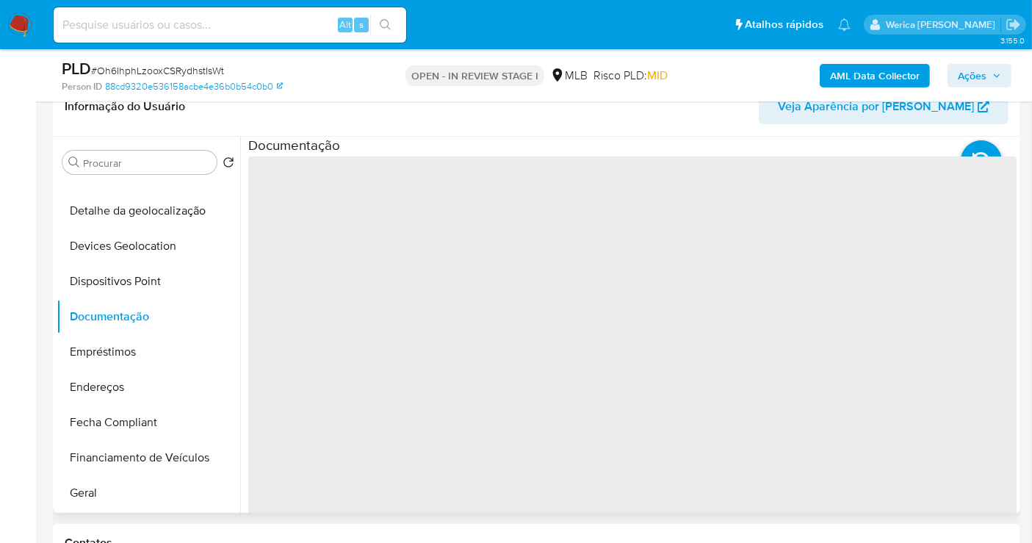
drag, startPoint x: 240, startPoint y: 322, endPoint x: 323, endPoint y: 253, distance: 107.0
click at [323, 253] on span "‌" at bounding box center [632, 392] width 769 height 470
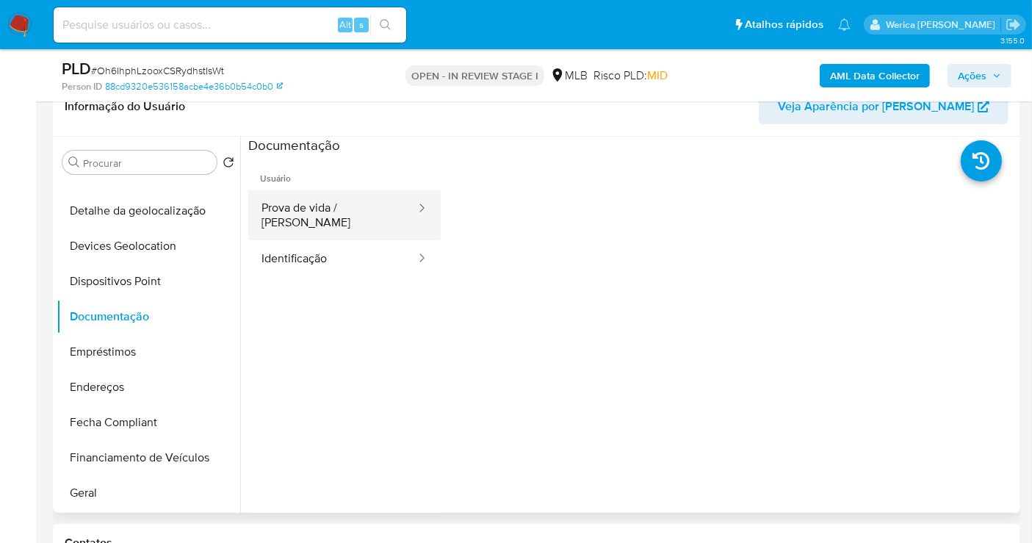
click at [328, 220] on button "Prova de vida / [PERSON_NAME]" at bounding box center [332, 215] width 169 height 50
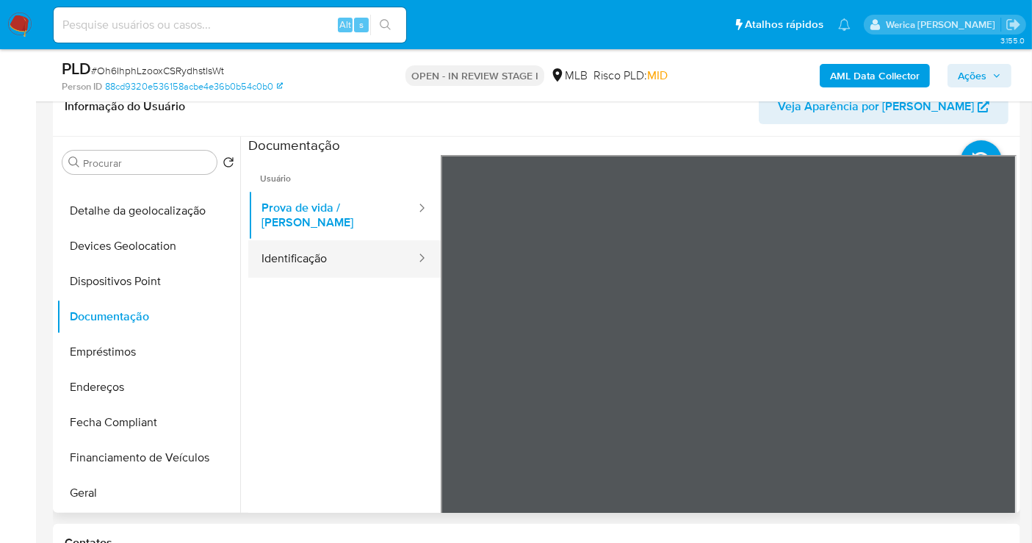
click at [342, 253] on button "Identificação" at bounding box center [332, 258] width 169 height 37
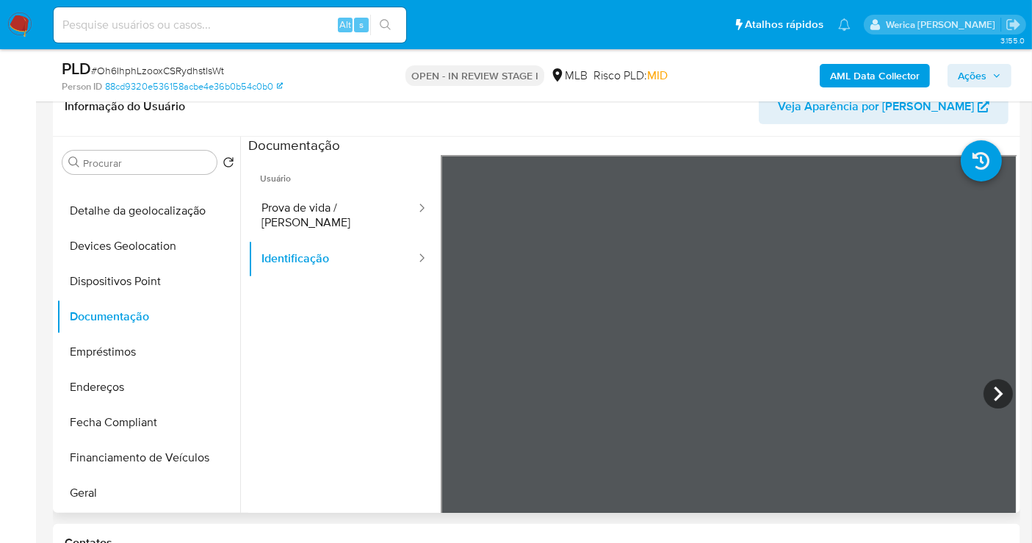
scroll to position [408, 0]
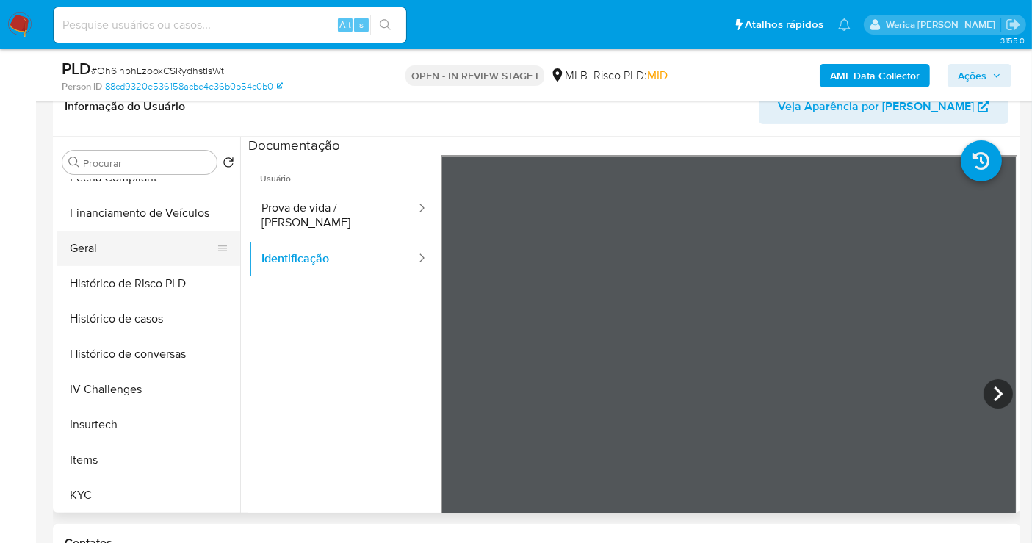
click at [118, 246] on button "Geral" at bounding box center [143, 248] width 172 height 35
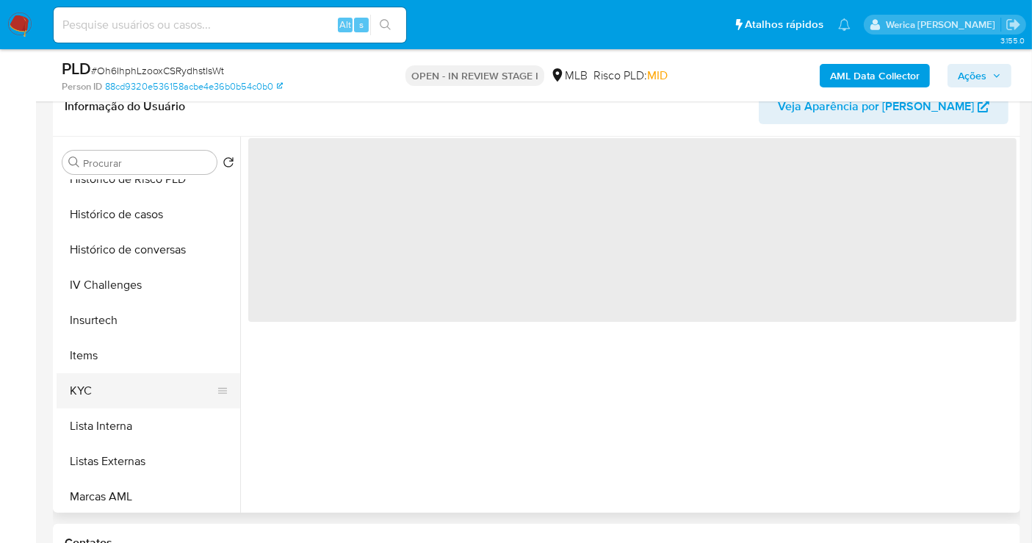
scroll to position [571, 0]
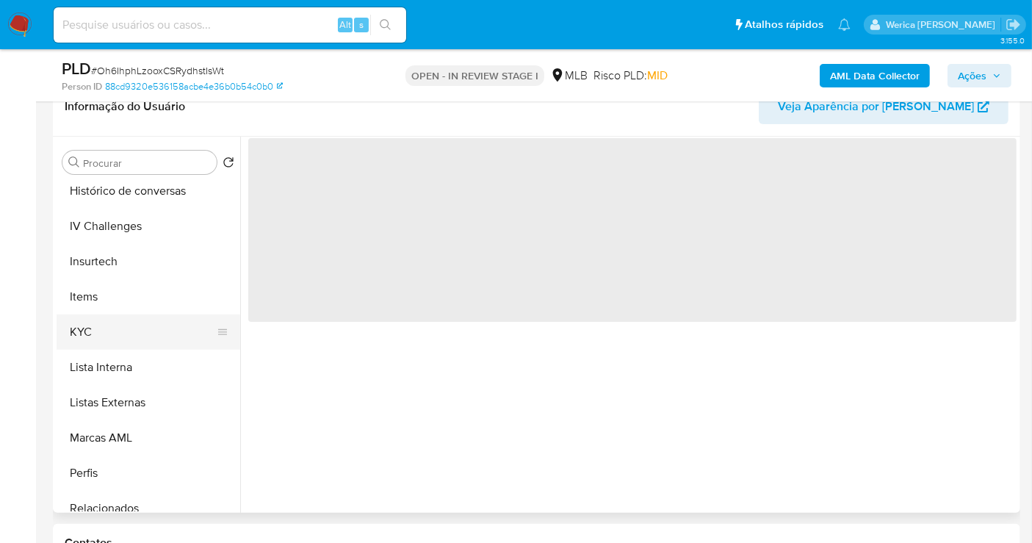
click at [123, 314] on button "KYC" at bounding box center [143, 331] width 172 height 35
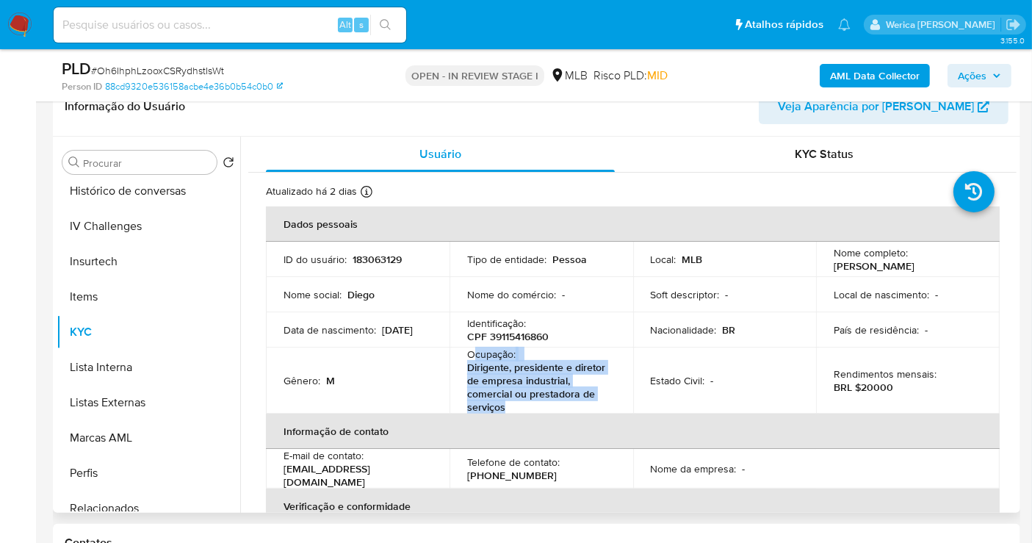
drag, startPoint x: 474, startPoint y: 353, endPoint x: 514, endPoint y: 403, distance: 63.2
click at [514, 403] on div "Ocupação : Dirigente, presidente e diretor de empresa industrial, comercial ou …" at bounding box center [541, 381] width 148 height 66
copy div "cupação : Dirigente, presidente e diretor de empresa industrial, comercial ou p…"
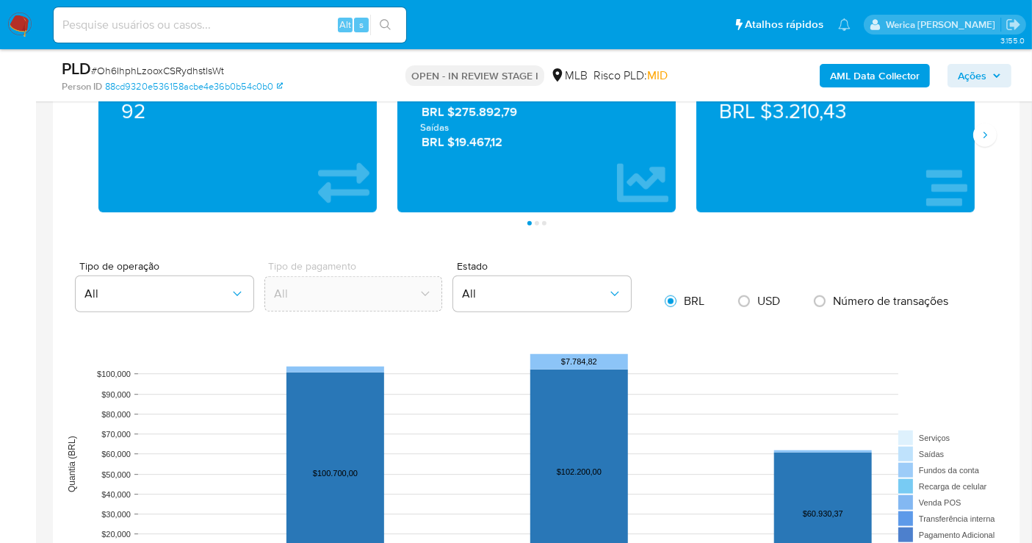
scroll to position [954, 0]
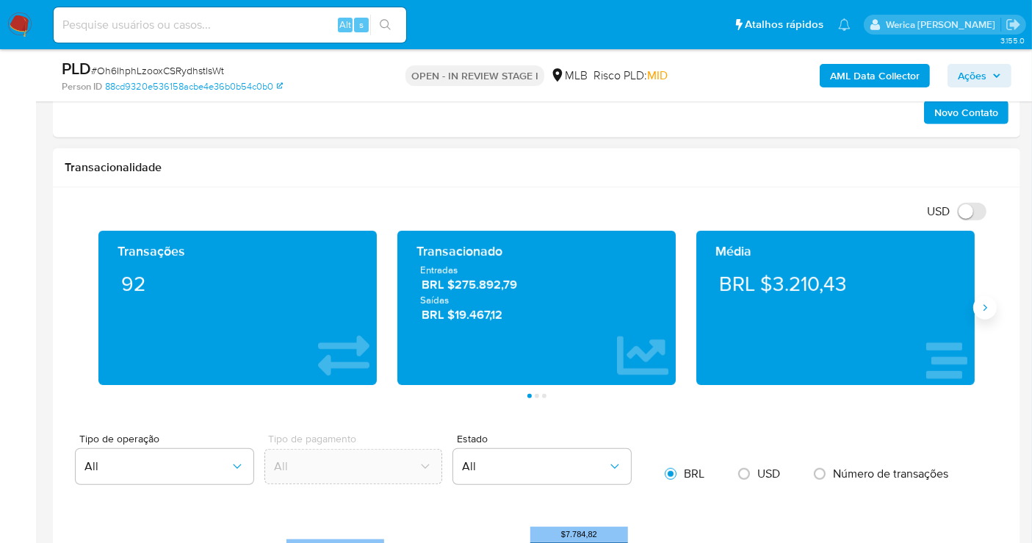
click at [995, 306] on button "Siguiente" at bounding box center [986, 308] width 24 height 24
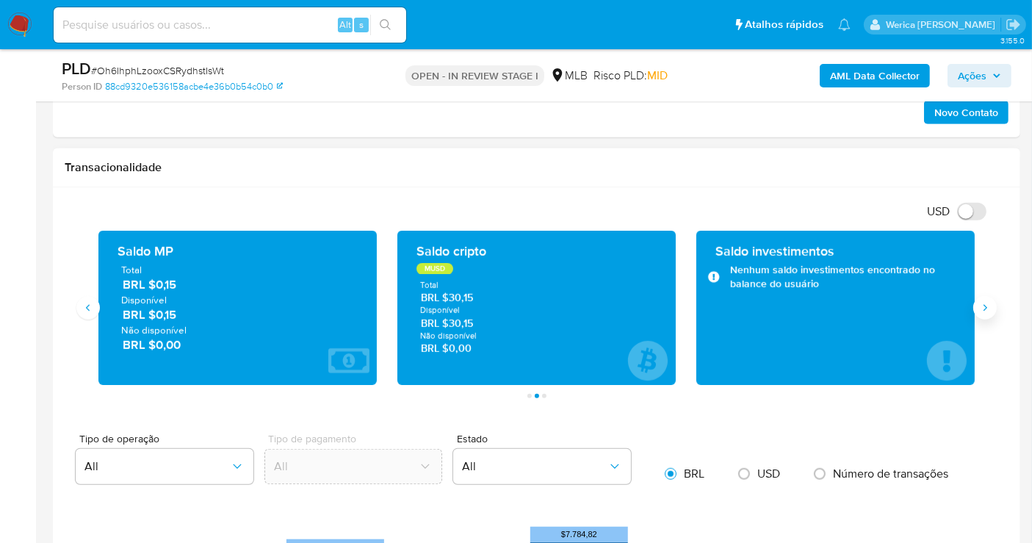
click at [988, 302] on icon "Siguiente" at bounding box center [985, 308] width 12 height 12
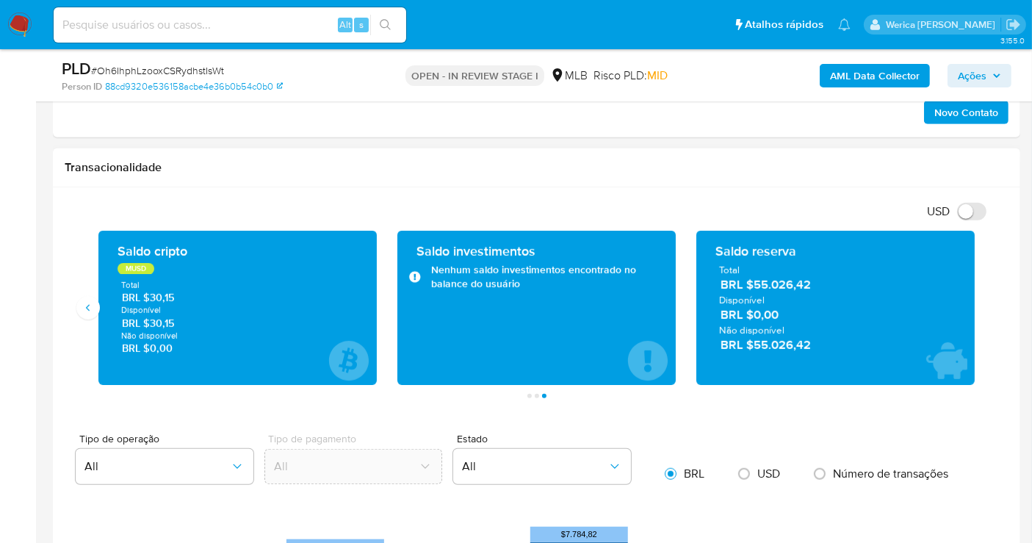
drag, startPoint x: 756, startPoint y: 284, endPoint x: 831, endPoint y: 281, distance: 75.0
click at [831, 281] on span "BRL $55.026,42" at bounding box center [836, 284] width 231 height 17
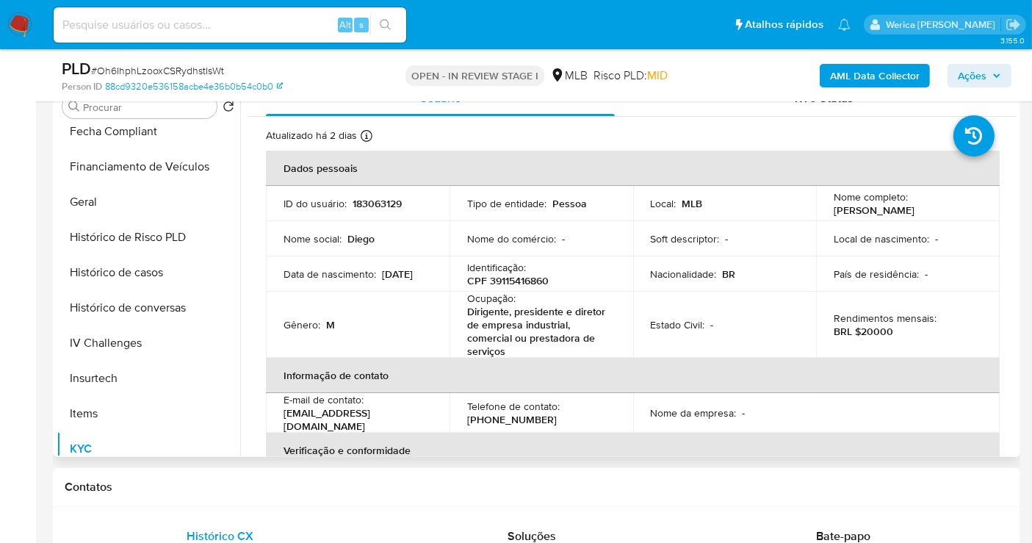
scroll to position [245, 0]
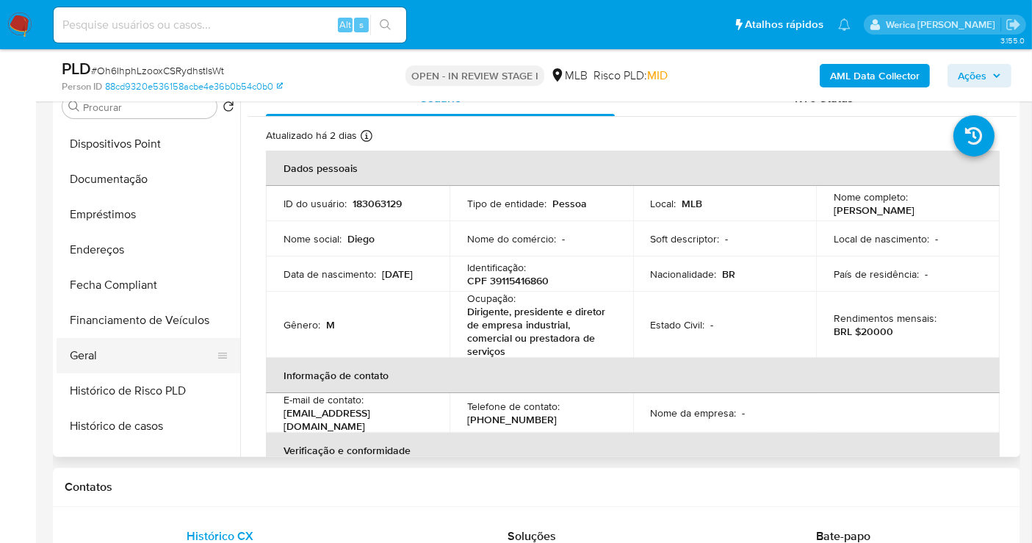
drag, startPoint x: 154, startPoint y: 350, endPoint x: 162, endPoint y: 348, distance: 8.2
click at [159, 348] on button "Geral" at bounding box center [143, 355] width 172 height 35
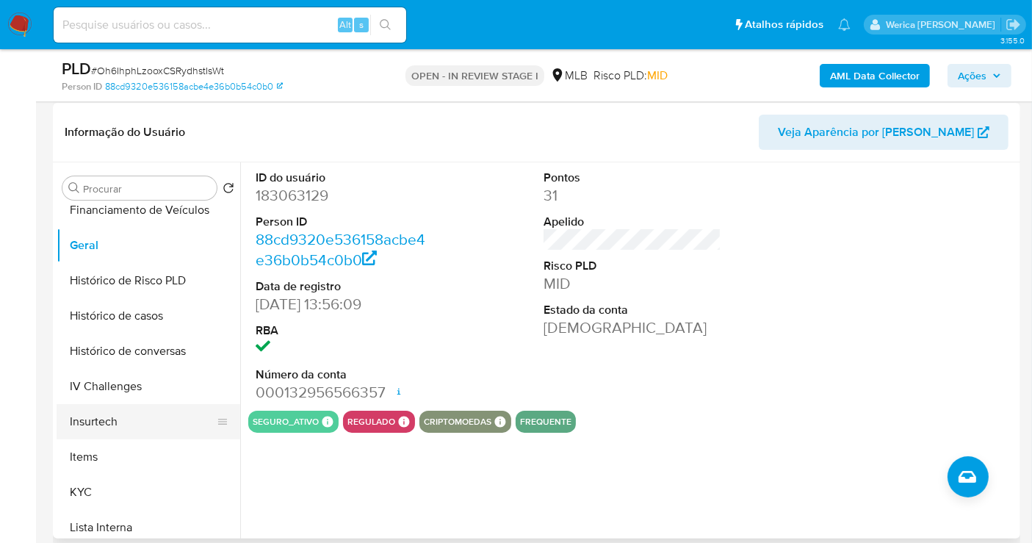
scroll to position [489, 0]
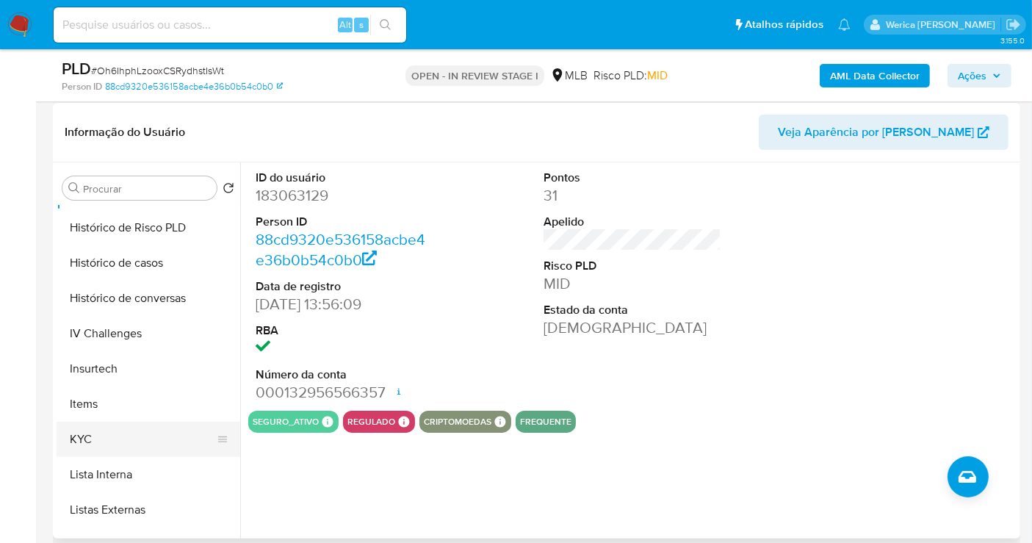
click at [133, 425] on button "KYC" at bounding box center [143, 439] width 172 height 35
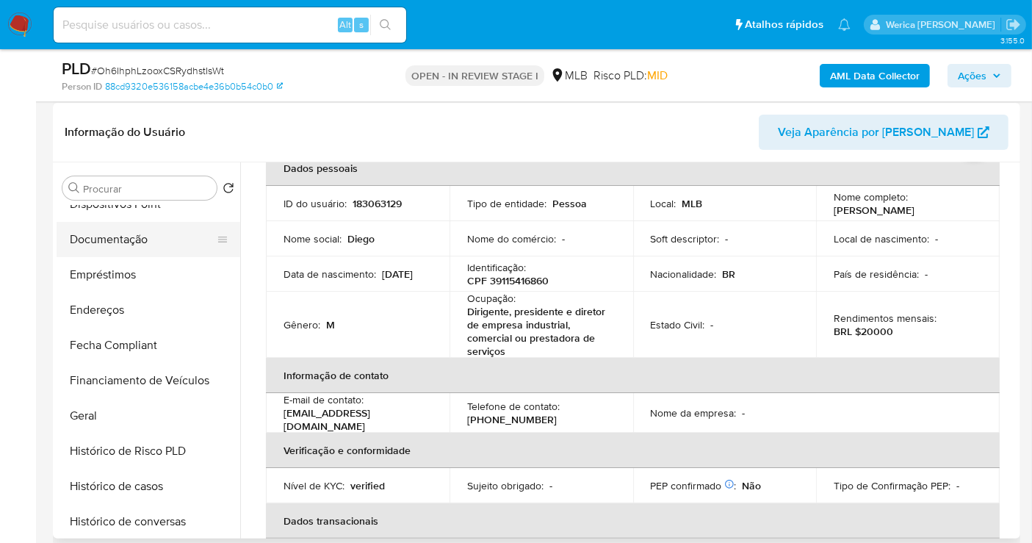
scroll to position [163, 0]
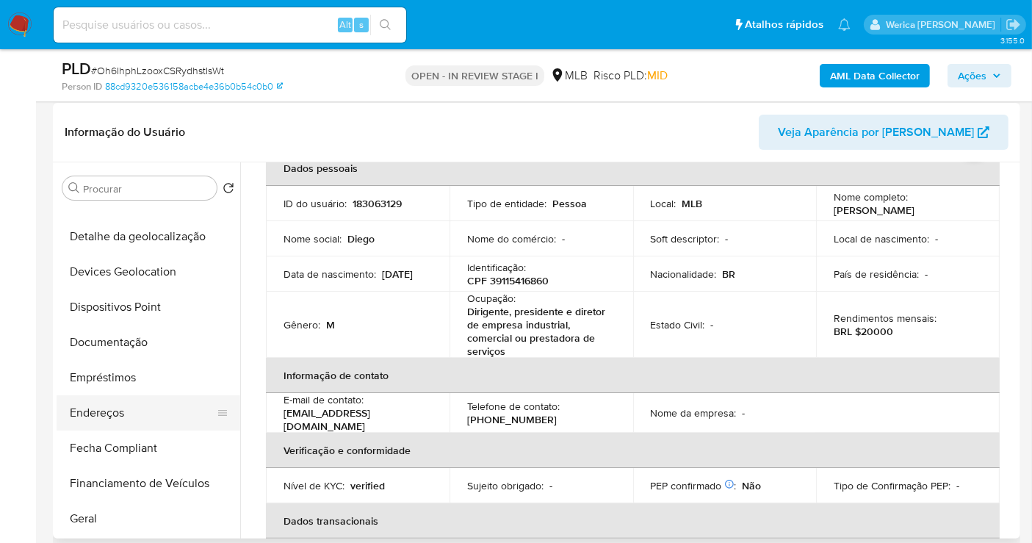
drag, startPoint x: 138, startPoint y: 410, endPoint x: 153, endPoint y: 412, distance: 14.9
click at [147, 410] on button "Endereços" at bounding box center [143, 412] width 172 height 35
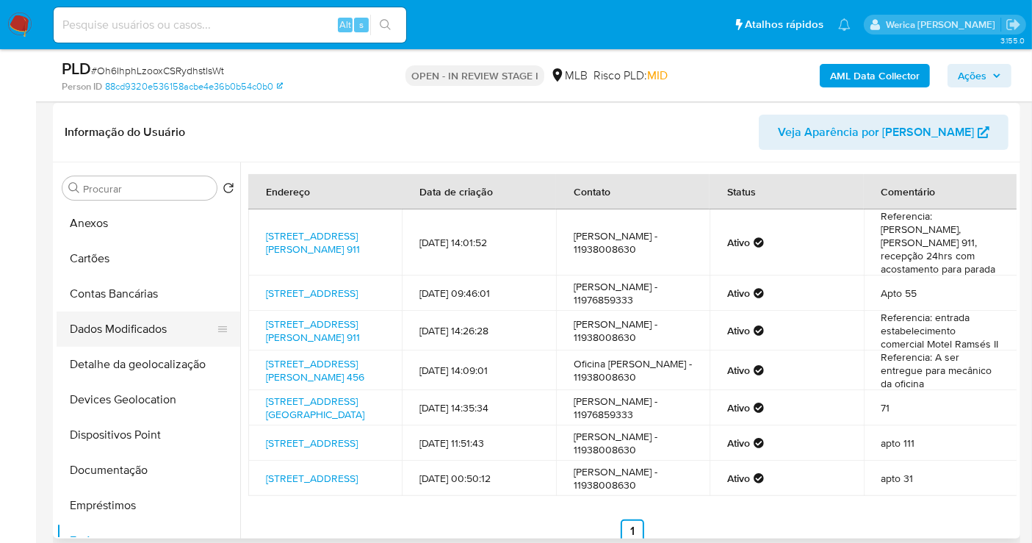
scroll to position [0, 0]
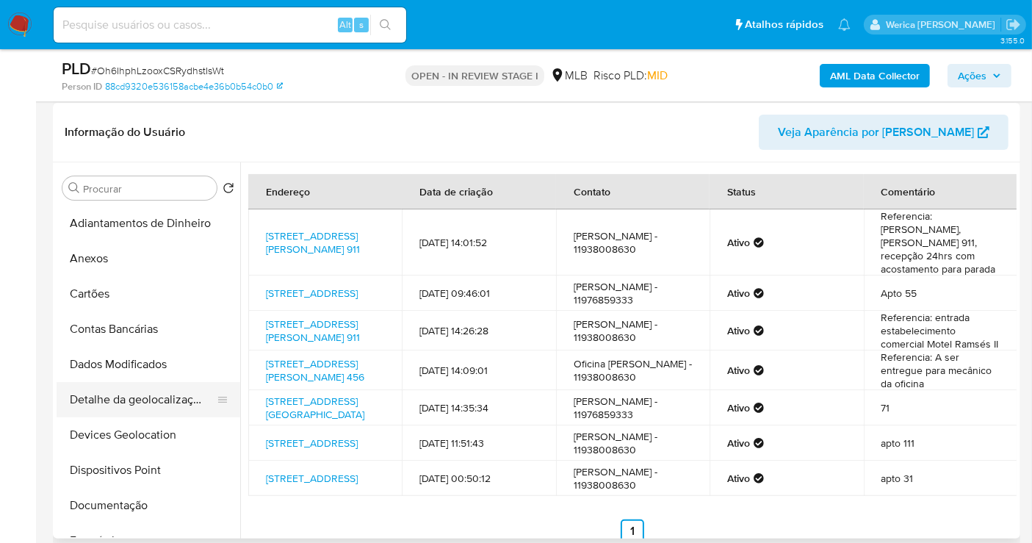
click at [162, 390] on button "Detalhe da geolocalização" at bounding box center [143, 399] width 172 height 35
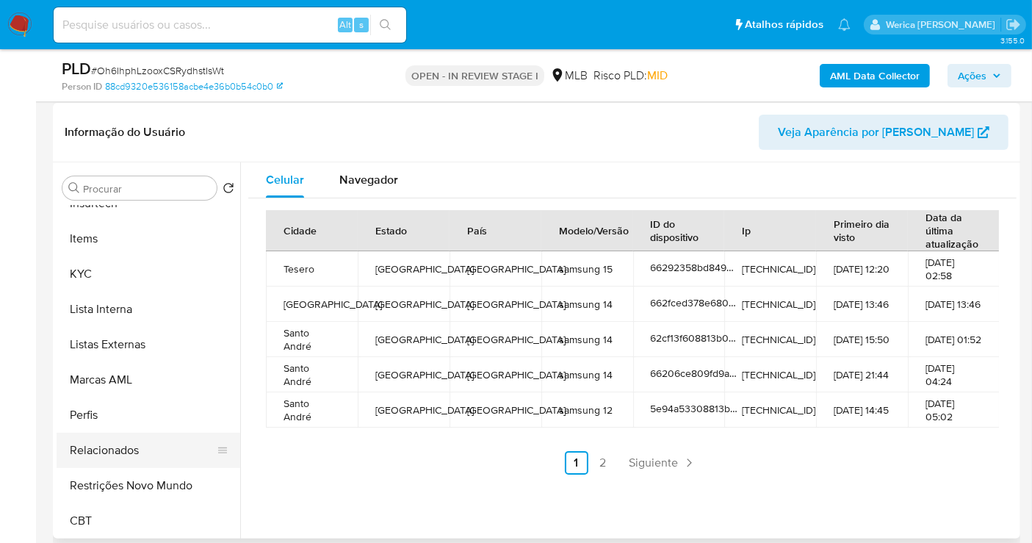
scroll to position [655, 0]
click at [153, 483] on button "Restrições Novo Mundo" at bounding box center [143, 484] width 172 height 35
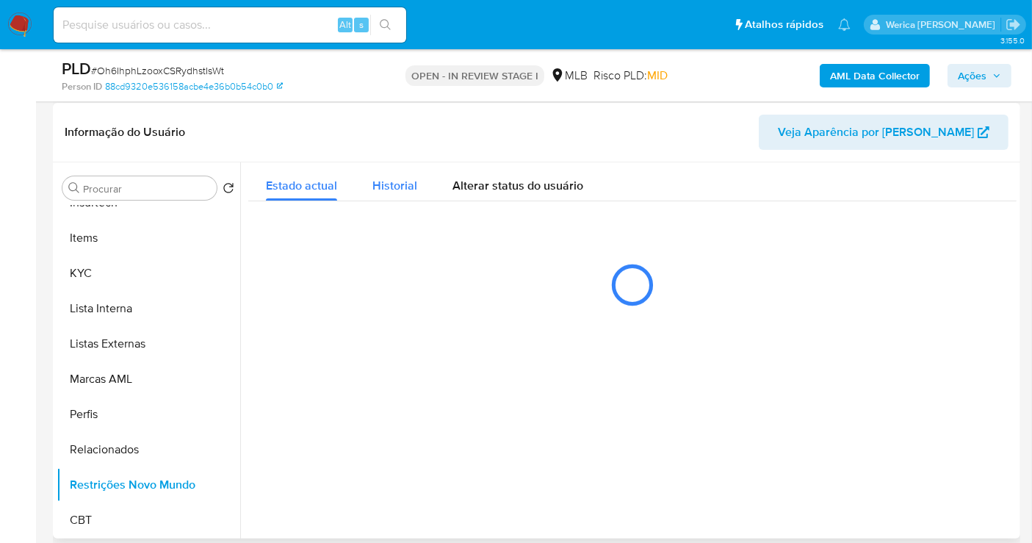
click at [383, 184] on span "Historial" at bounding box center [395, 185] width 45 height 17
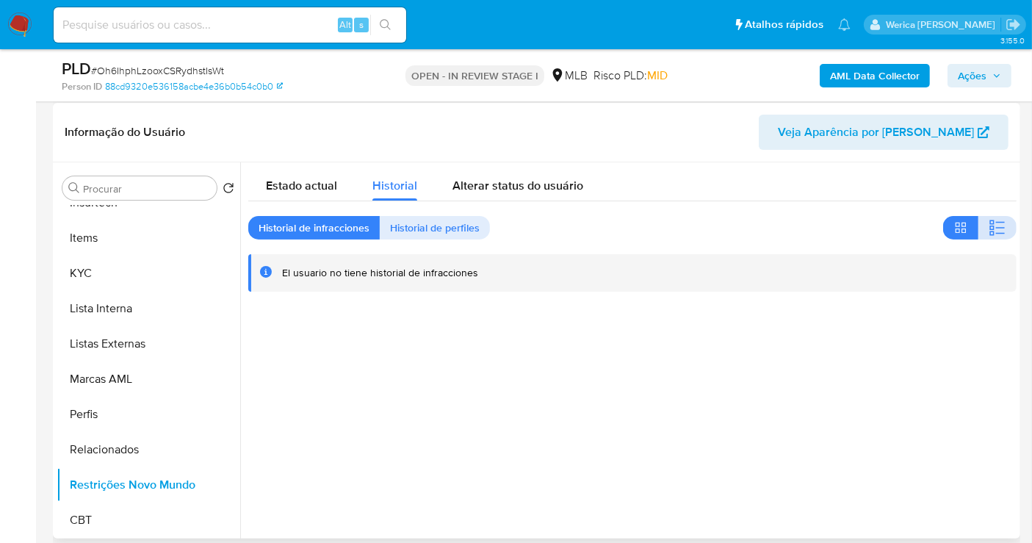
click at [979, 220] on button "button" at bounding box center [998, 228] width 38 height 24
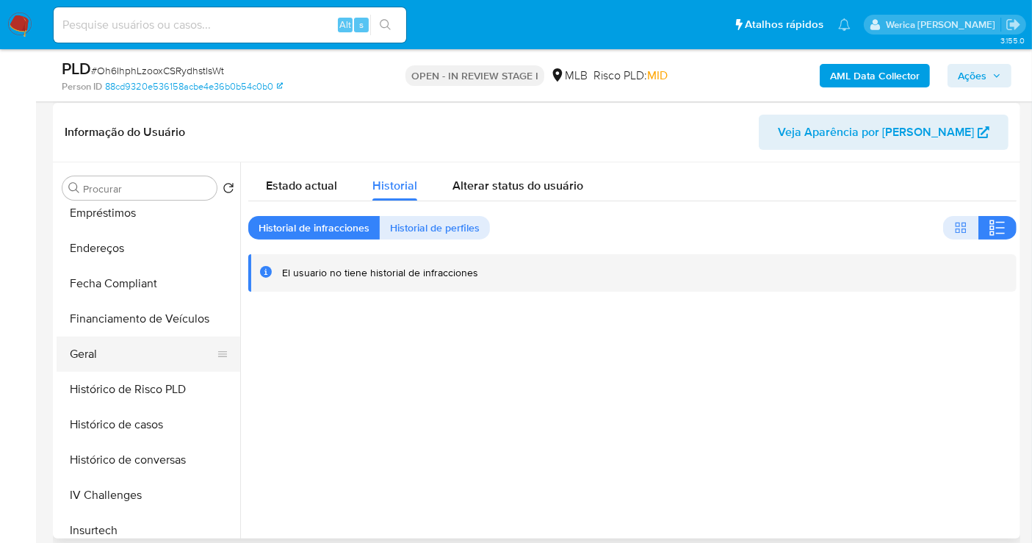
scroll to position [248, 0]
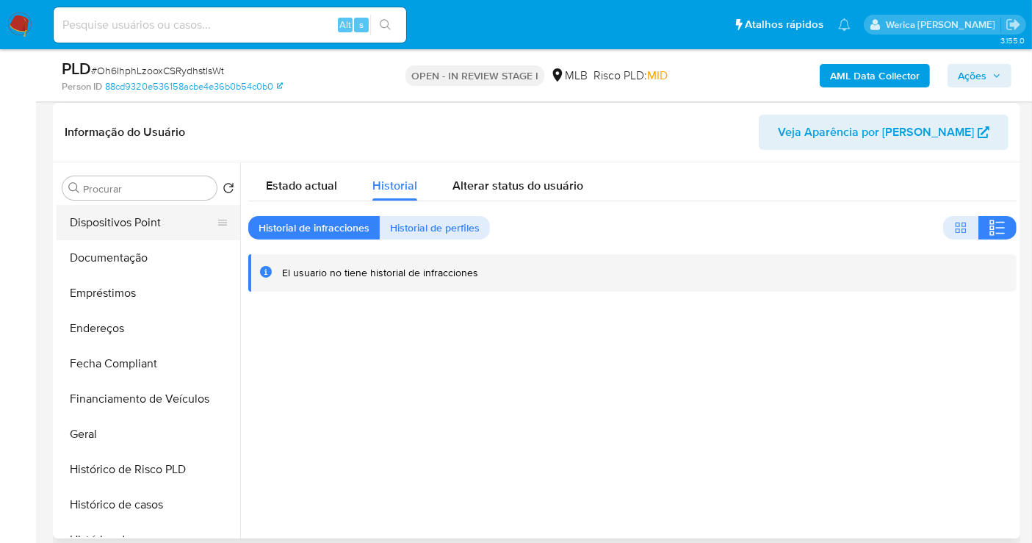
click at [127, 215] on button "Dispositivos Point" at bounding box center [143, 222] width 172 height 35
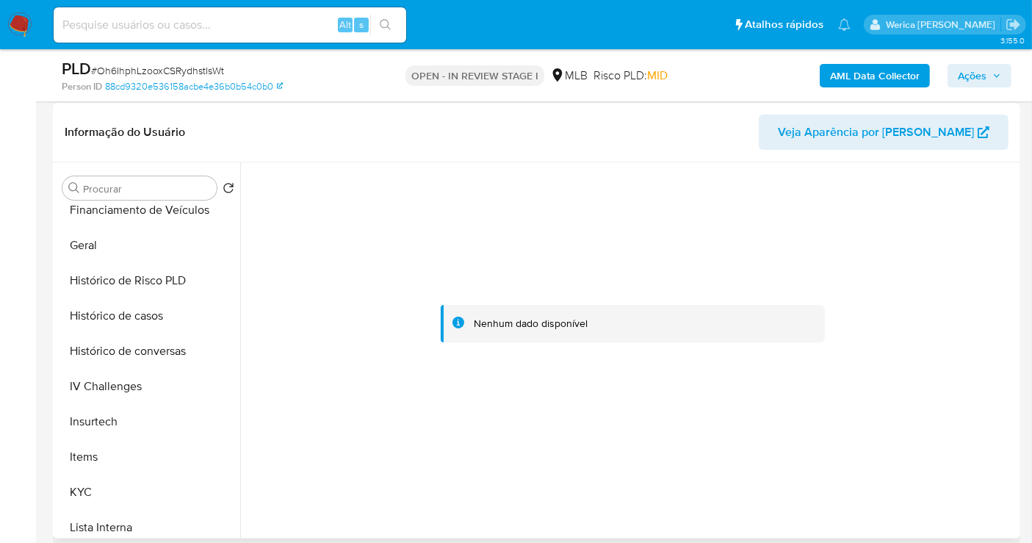
scroll to position [655, 0]
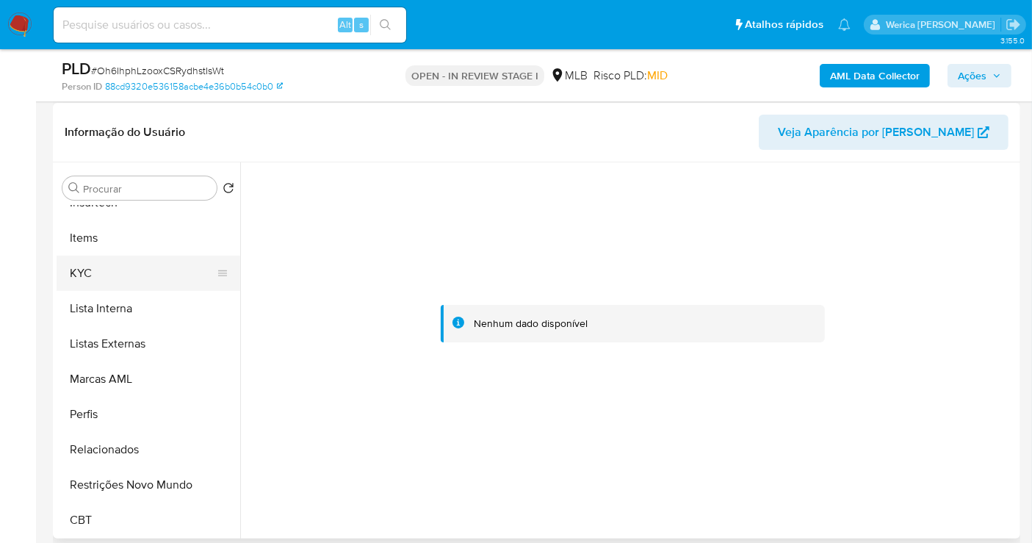
click at [110, 263] on button "KYC" at bounding box center [143, 273] width 172 height 35
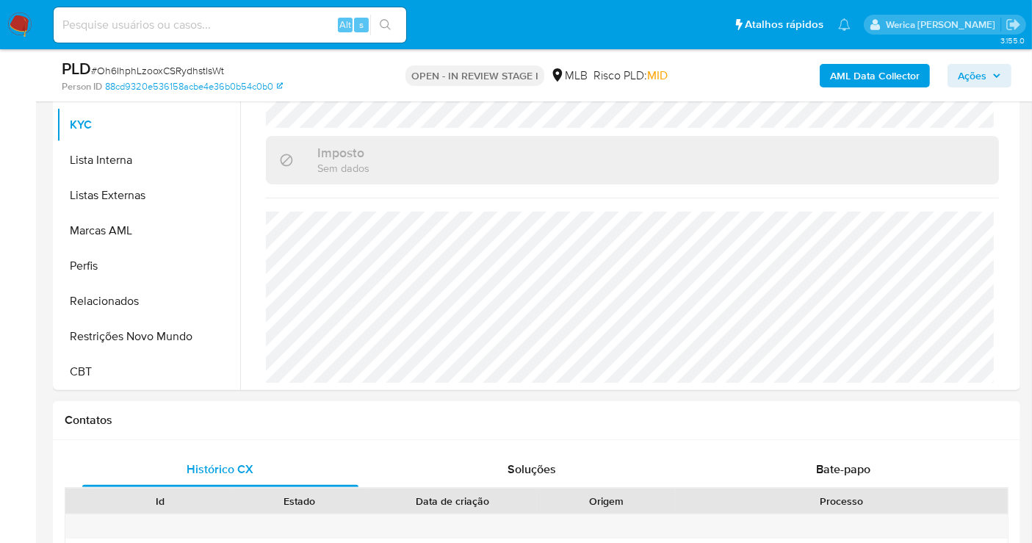
scroll to position [545, 0]
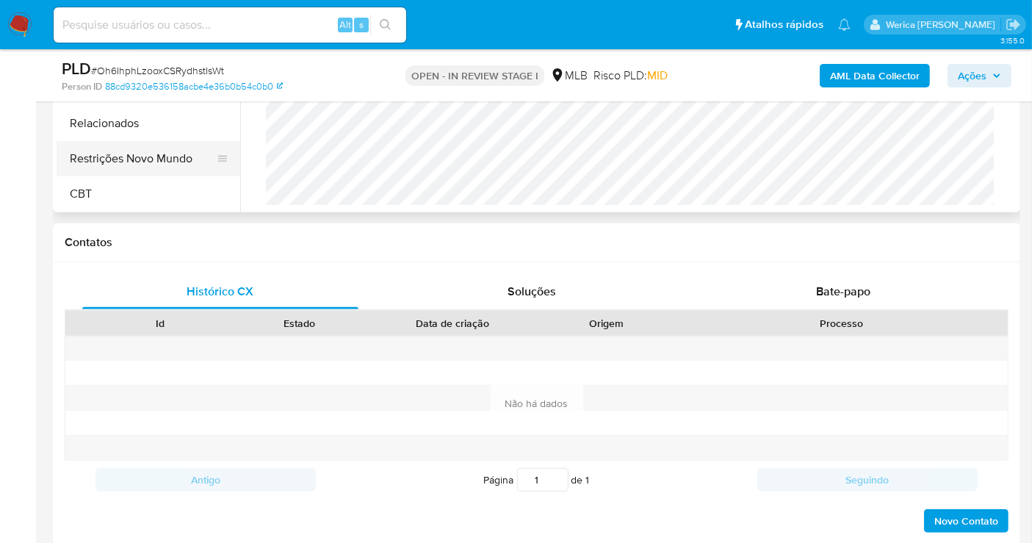
click at [138, 173] on button "Restrições Novo Mundo" at bounding box center [143, 158] width 172 height 35
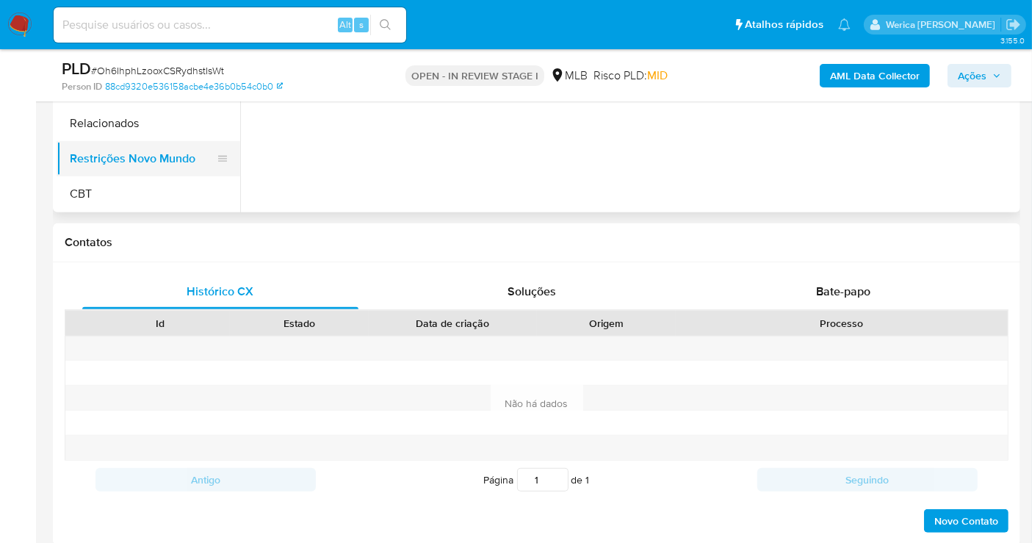
click at [156, 162] on button "Restrições Novo Mundo" at bounding box center [143, 158] width 172 height 35
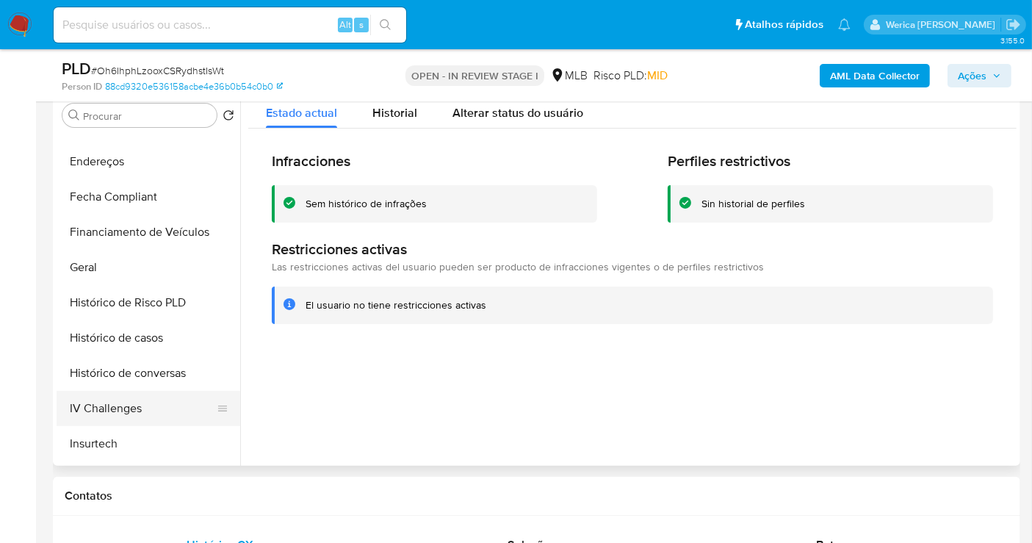
scroll to position [165, 0]
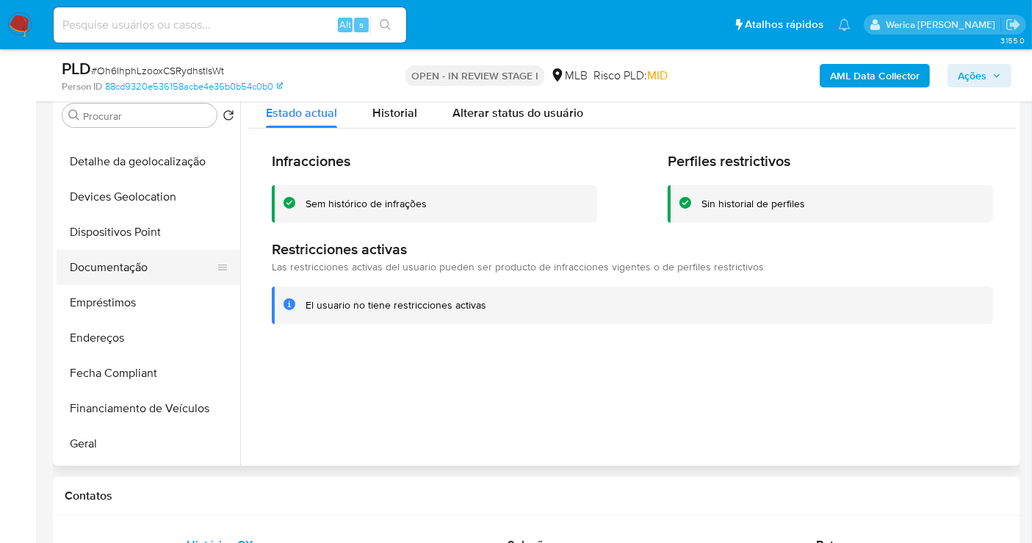
click at [143, 267] on button "Documentação" at bounding box center [143, 267] width 172 height 35
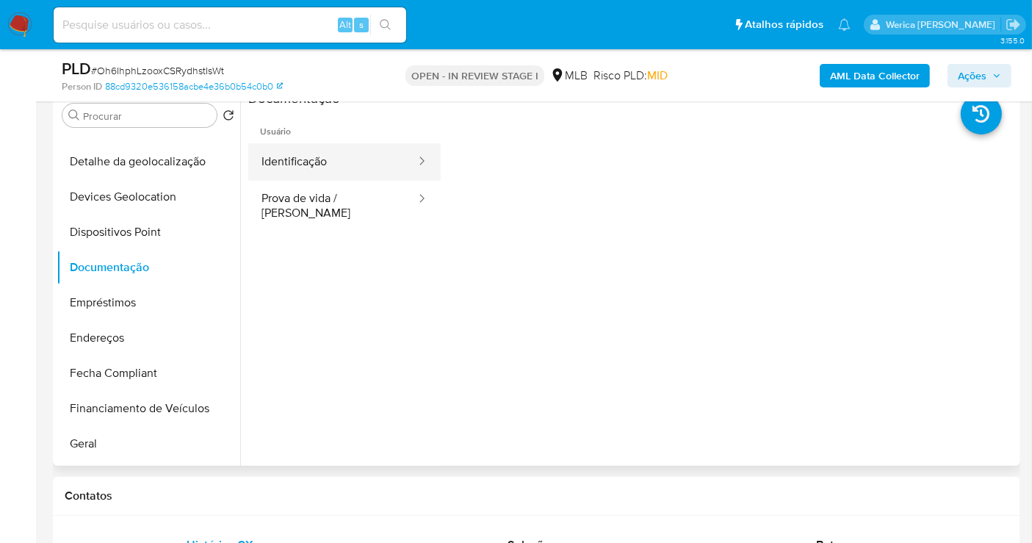
click at [343, 145] on button "Identificação" at bounding box center [332, 161] width 169 height 37
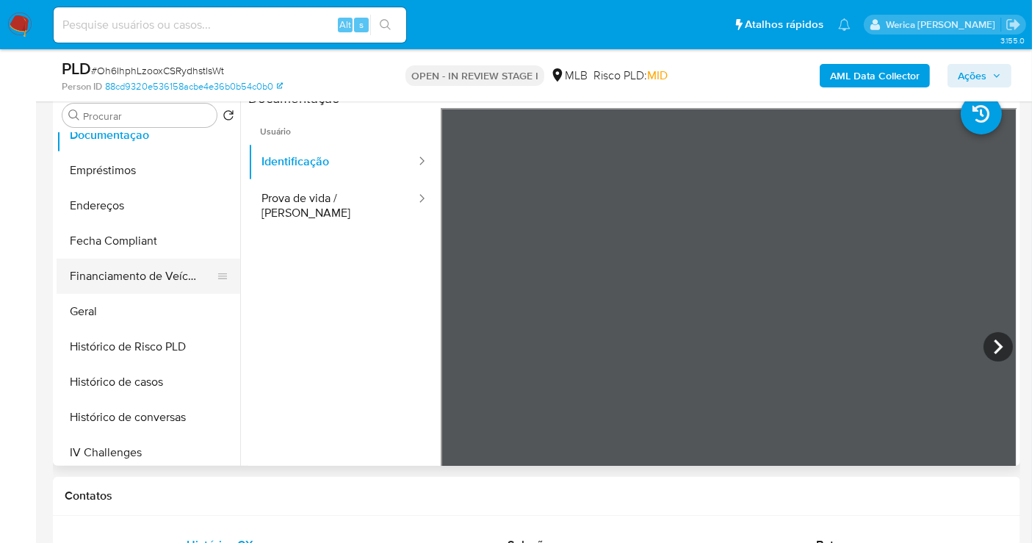
scroll to position [411, 0]
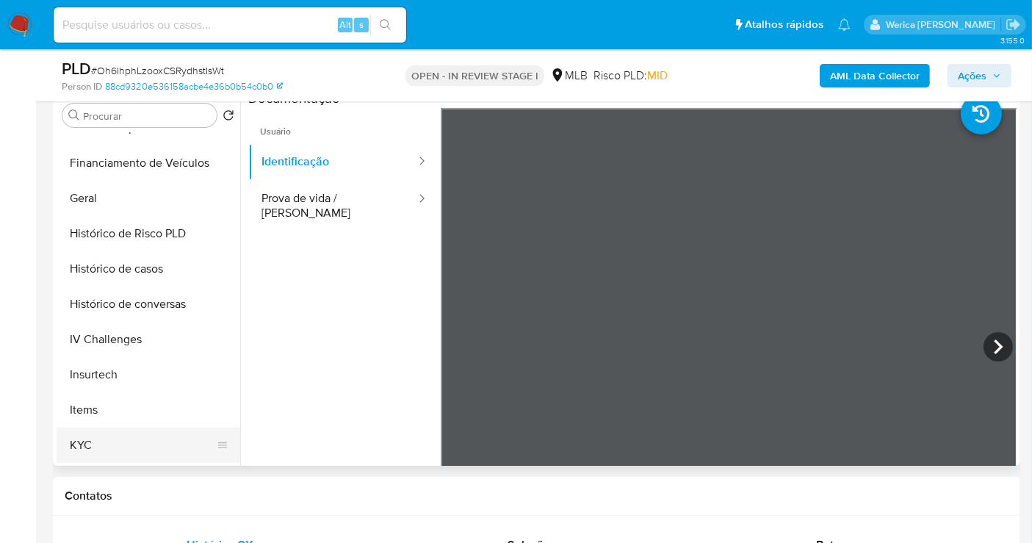
click at [119, 435] on button "KYC" at bounding box center [143, 445] width 172 height 35
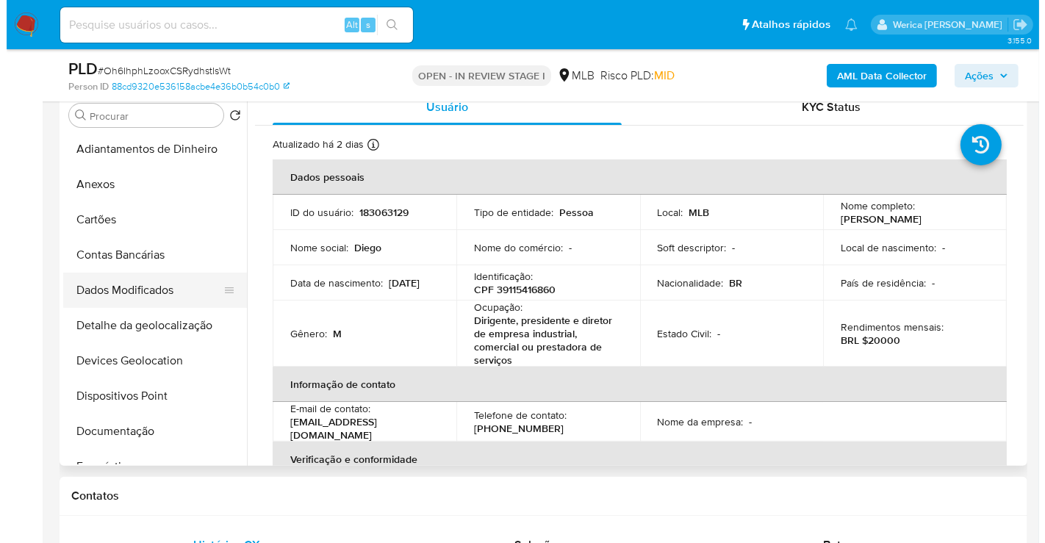
scroll to position [0, 0]
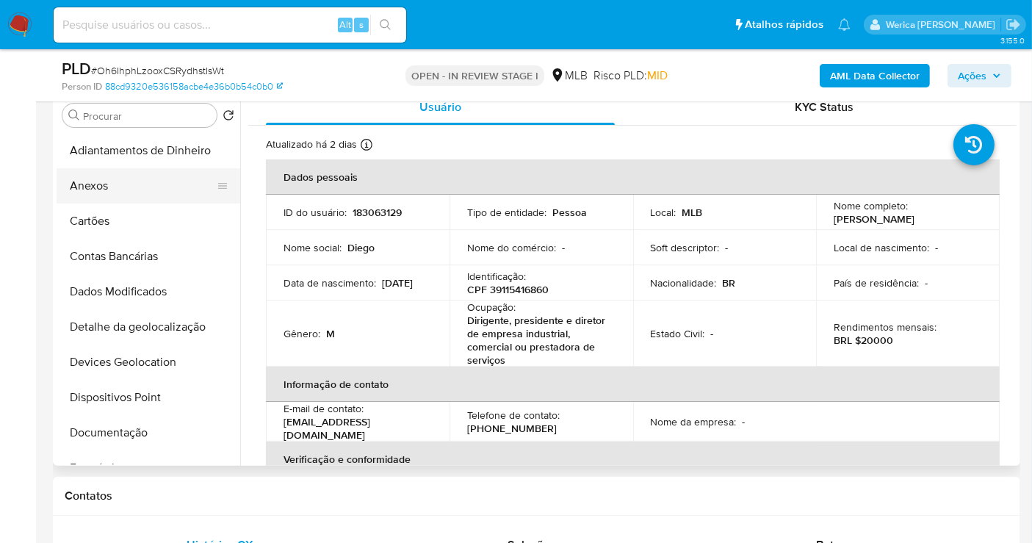
click at [143, 181] on button "Anexos" at bounding box center [143, 185] width 172 height 35
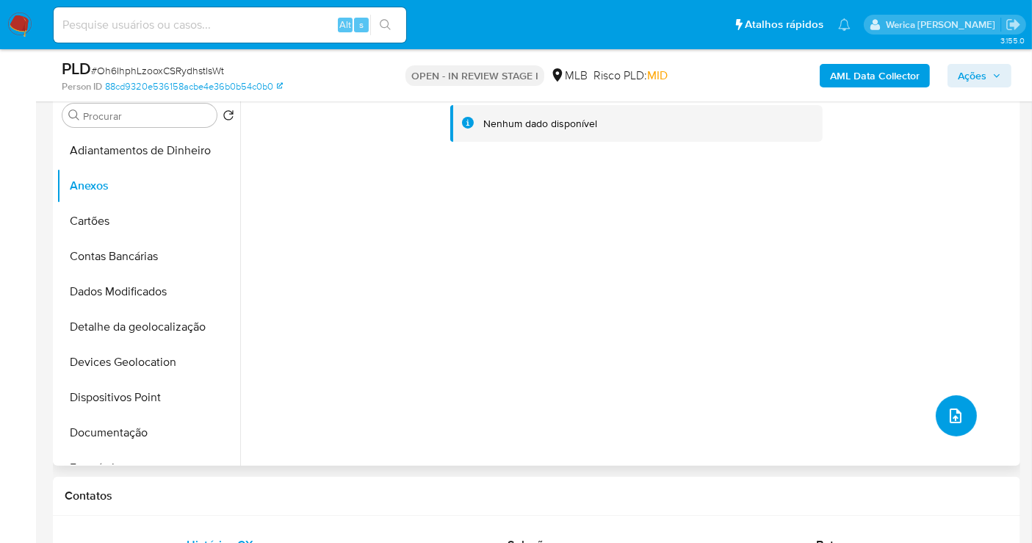
click at [958, 412] on icon "upload-file" at bounding box center [956, 416] width 18 height 18
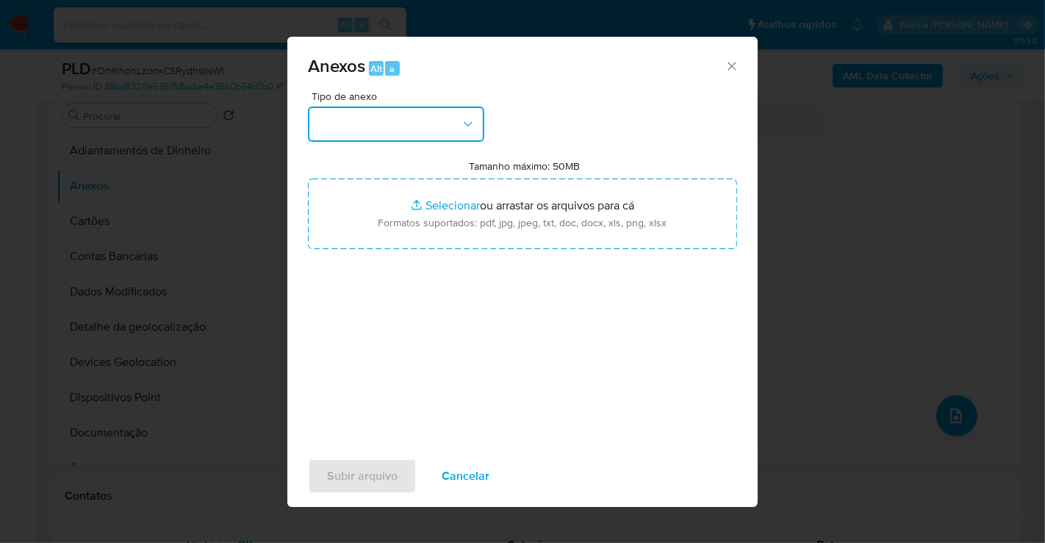
click at [459, 137] on button "button" at bounding box center [396, 124] width 176 height 35
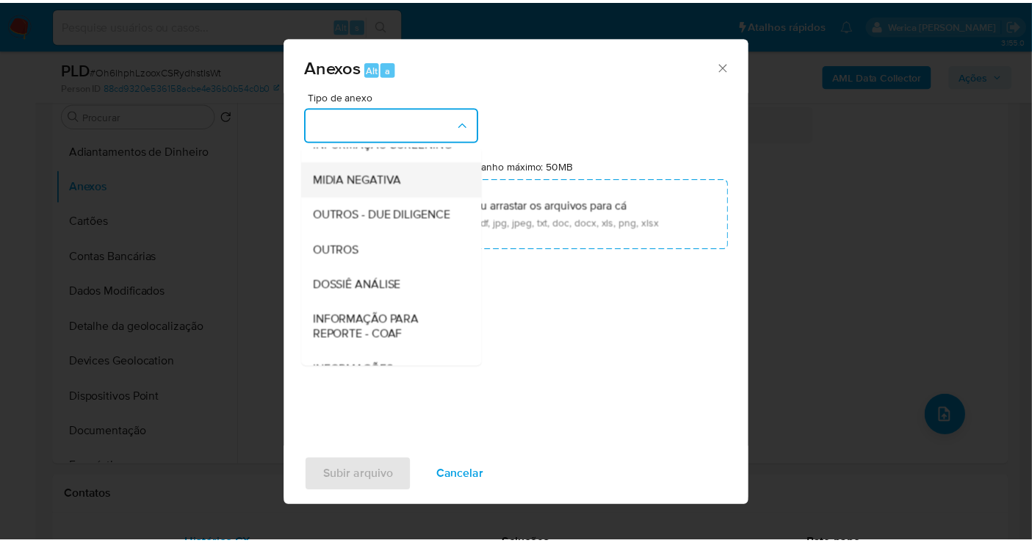
scroll to position [226, 0]
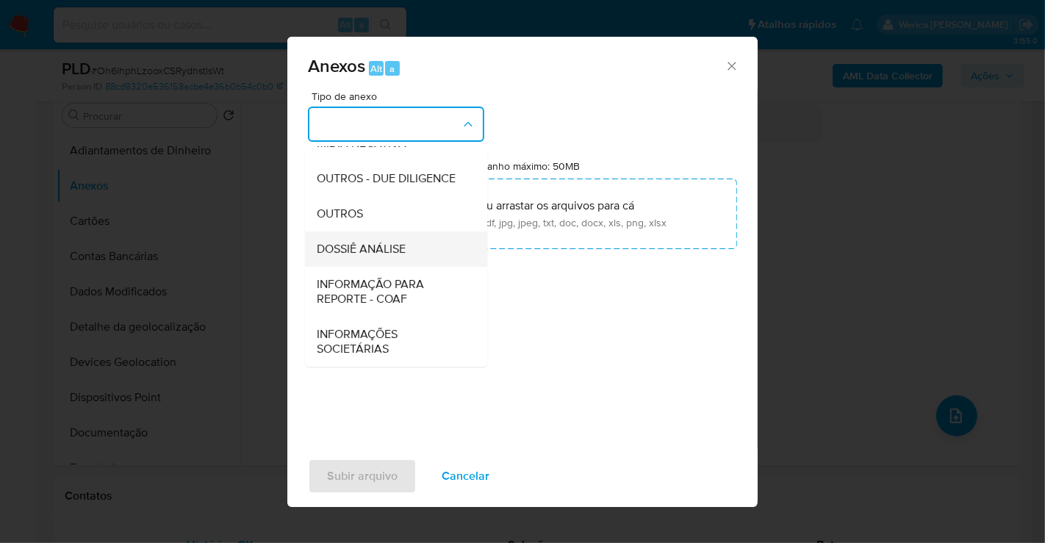
click at [380, 250] on span "DOSSIÊ ANÁLISE" at bounding box center [361, 249] width 89 height 15
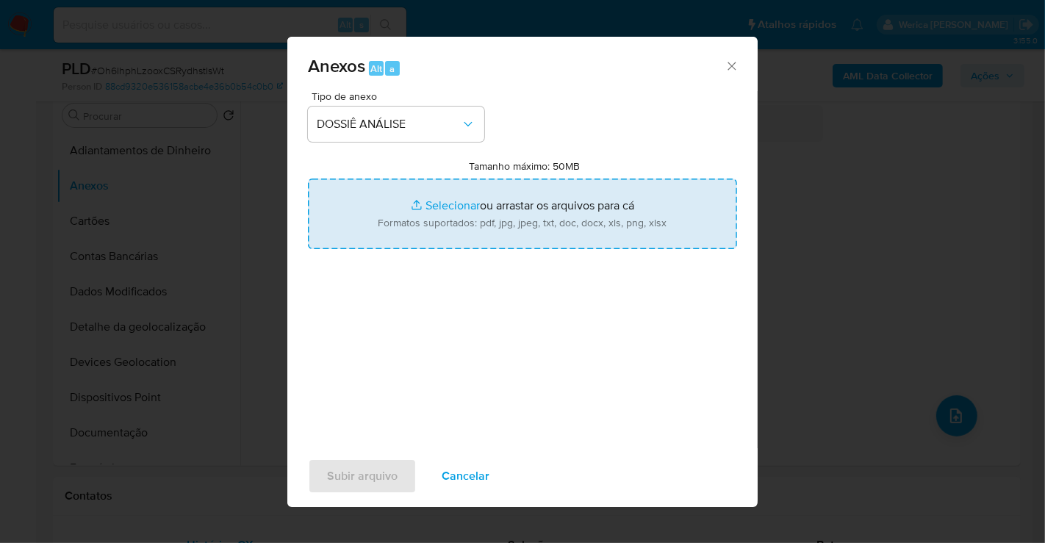
type input "C:\fakepath\Mulan 183063129_2025_08_20_17_03_31.xlsx"
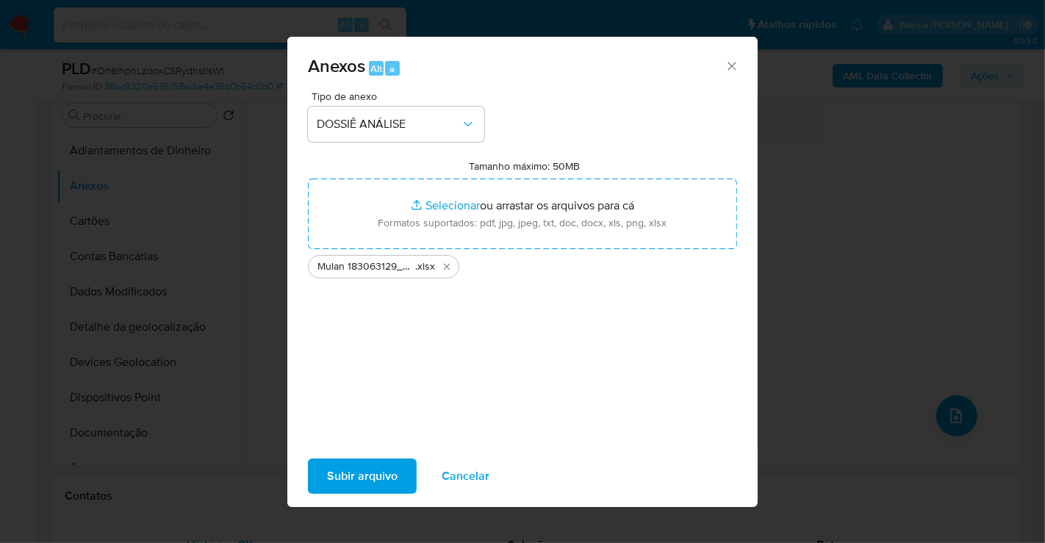
click at [373, 477] on span "Subir arquivo" at bounding box center [362, 476] width 71 height 32
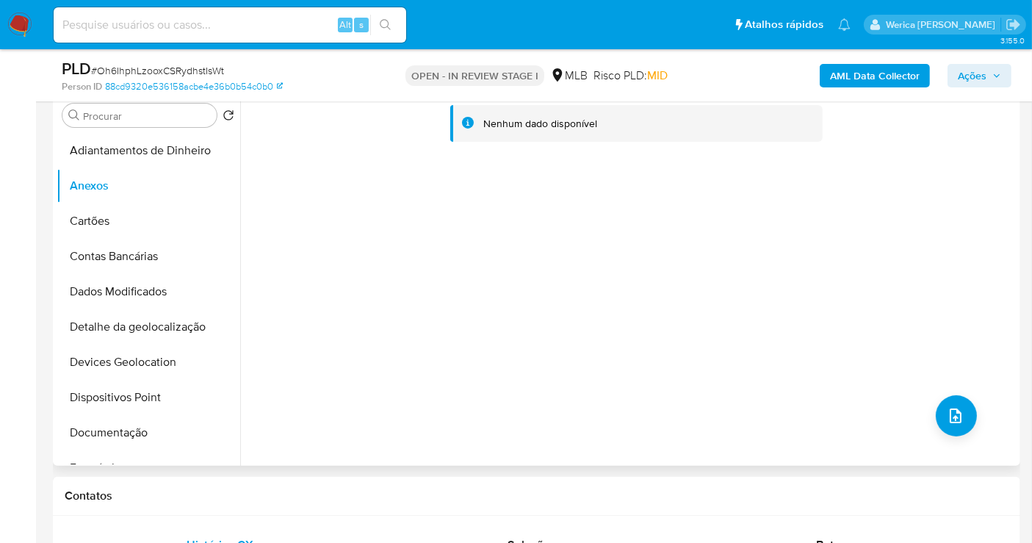
click at [925, 417] on div "Nenhum dado disponível" at bounding box center [628, 278] width 777 height 376
click at [943, 415] on button "upload-file" at bounding box center [956, 415] width 41 height 41
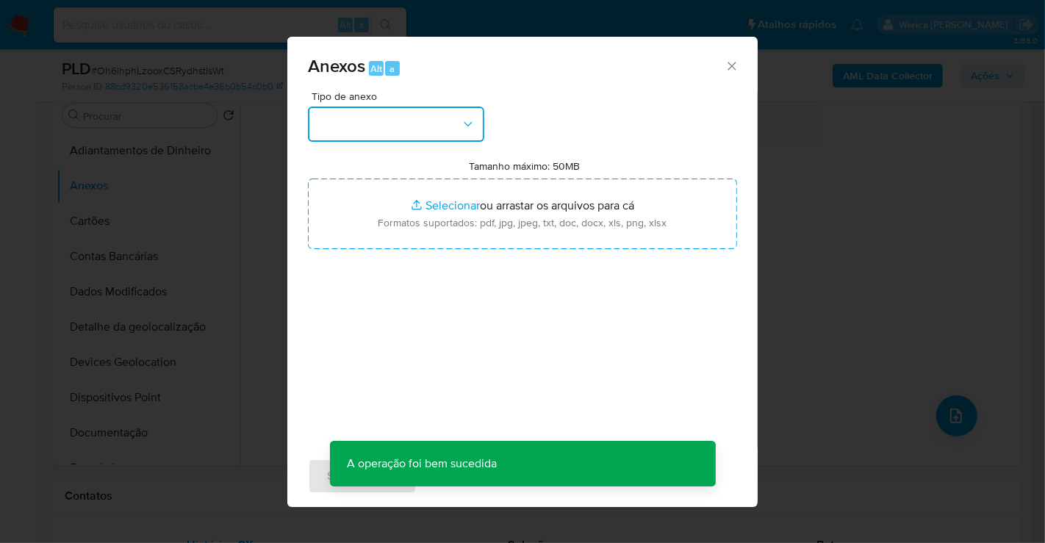
click at [411, 116] on button "button" at bounding box center [396, 124] width 176 height 35
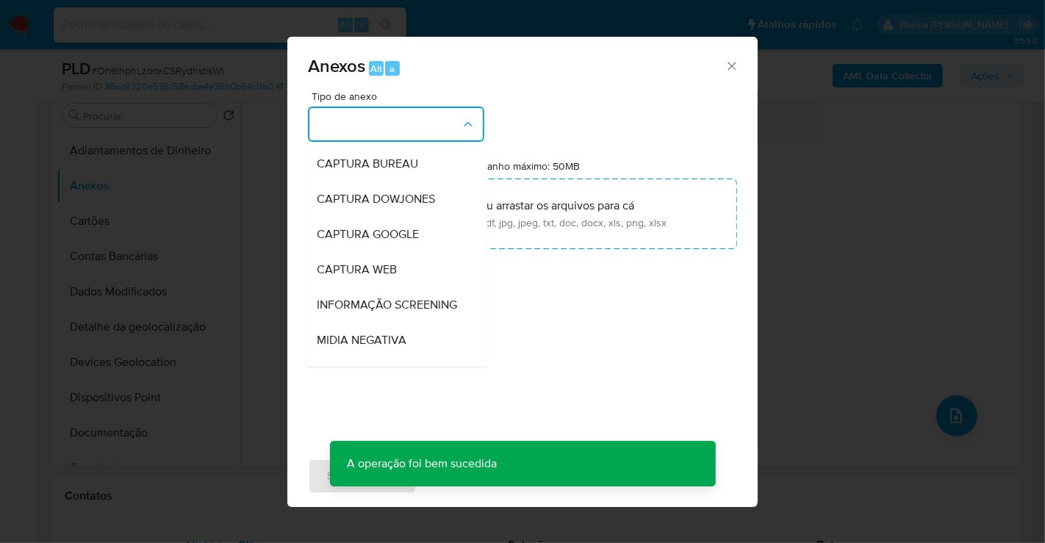
click at [866, 230] on div "Anexos Alt a Tipo de anexo CAPTURA BUREAU CAPTURA DOWJONES CAPTURA GOOGLE CAPTU…" at bounding box center [522, 271] width 1045 height 543
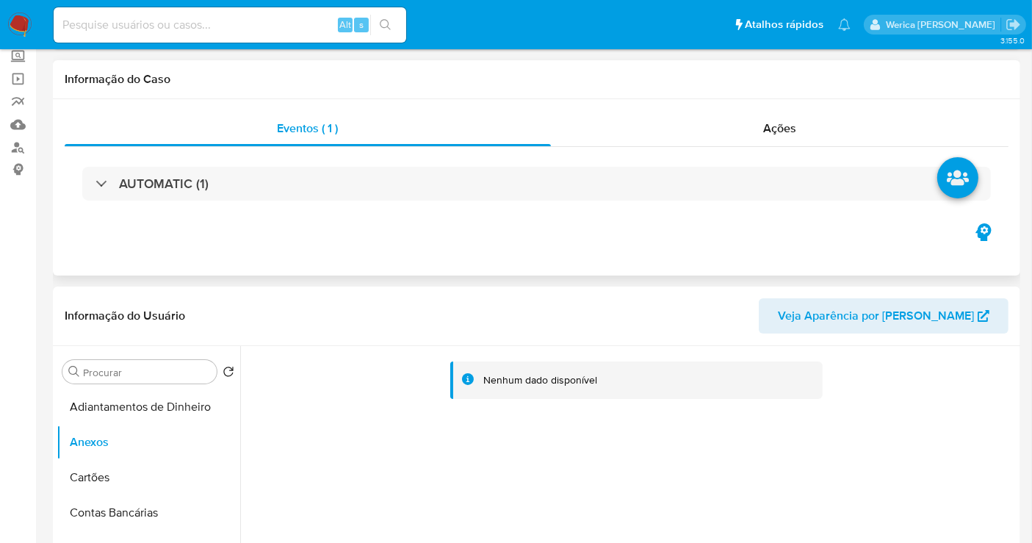
scroll to position [0, 0]
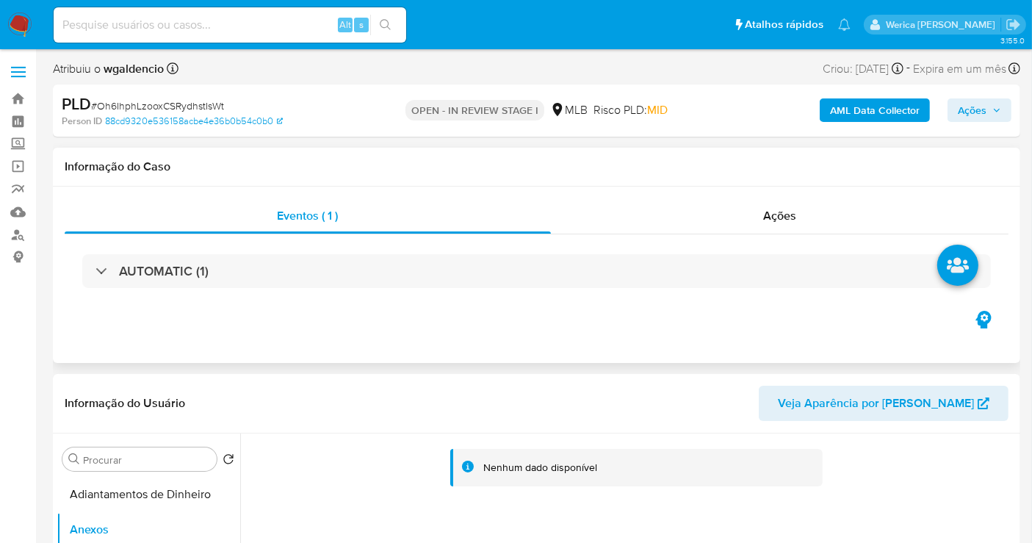
click at [806, 195] on div "Eventos ( 1 ) Ações AUTOMATIC (1)" at bounding box center [537, 275] width 968 height 176
click at [804, 220] on div "Ações" at bounding box center [780, 215] width 458 height 35
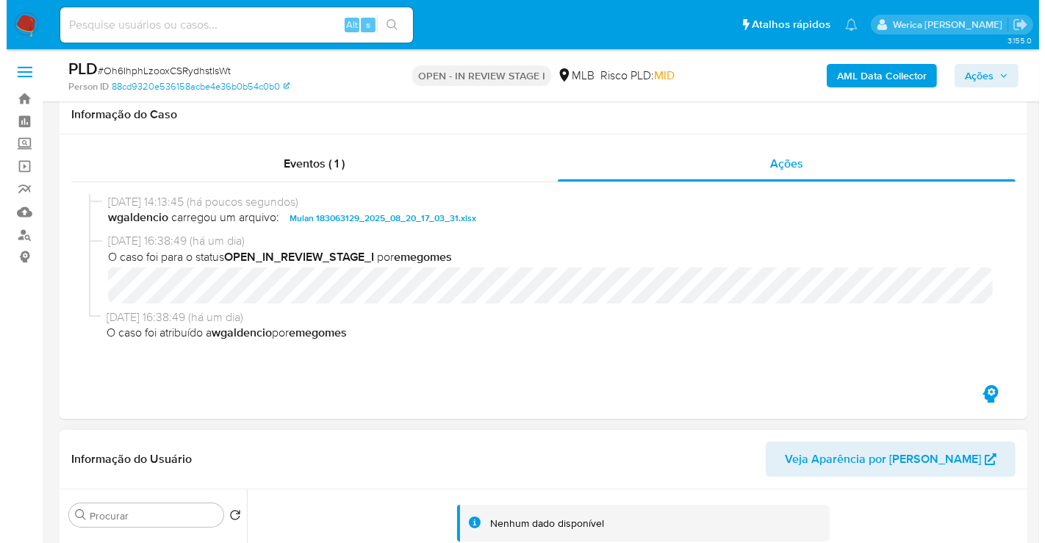
scroll to position [326, 0]
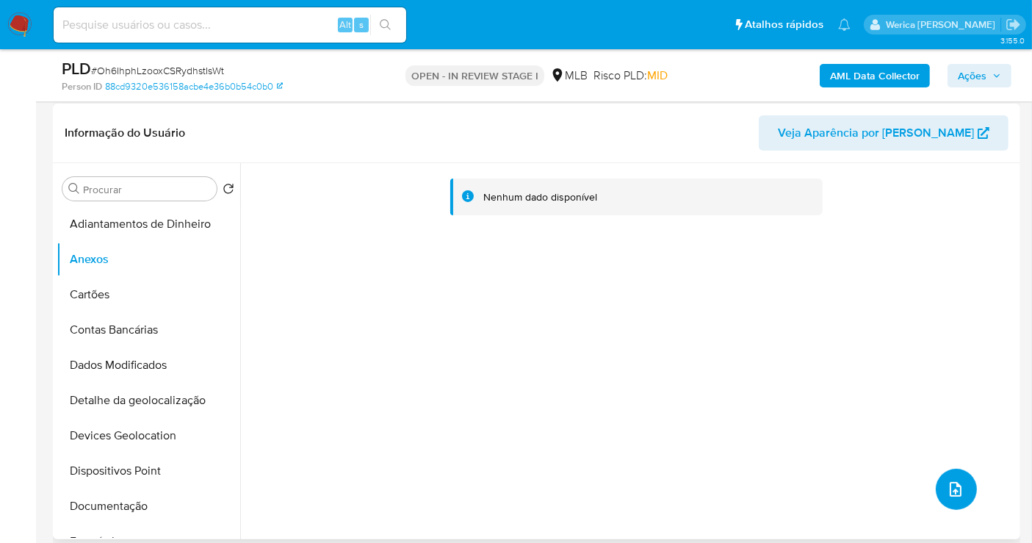
click at [951, 496] on icon "upload-file" at bounding box center [956, 490] width 18 height 18
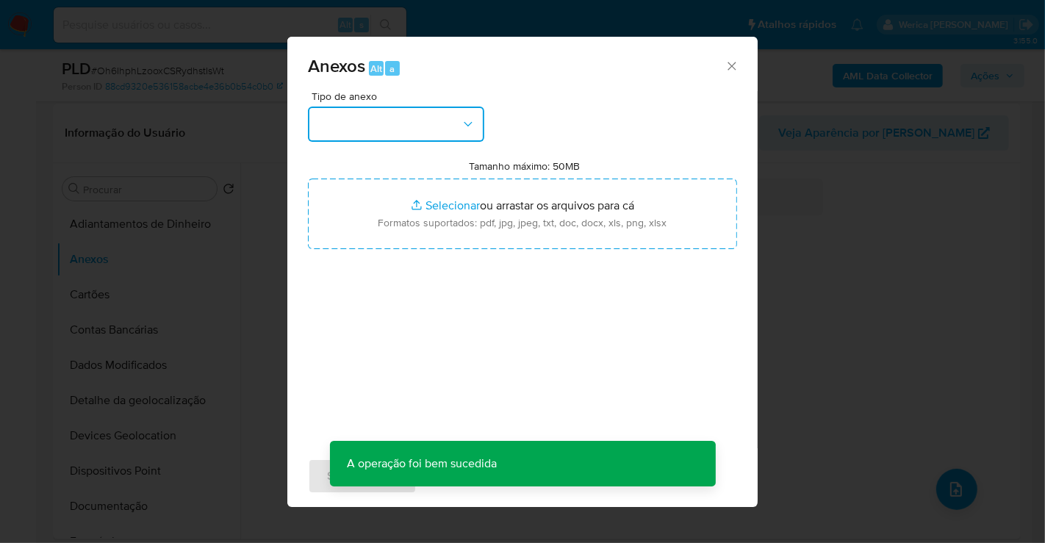
click at [453, 114] on button "button" at bounding box center [396, 124] width 176 height 35
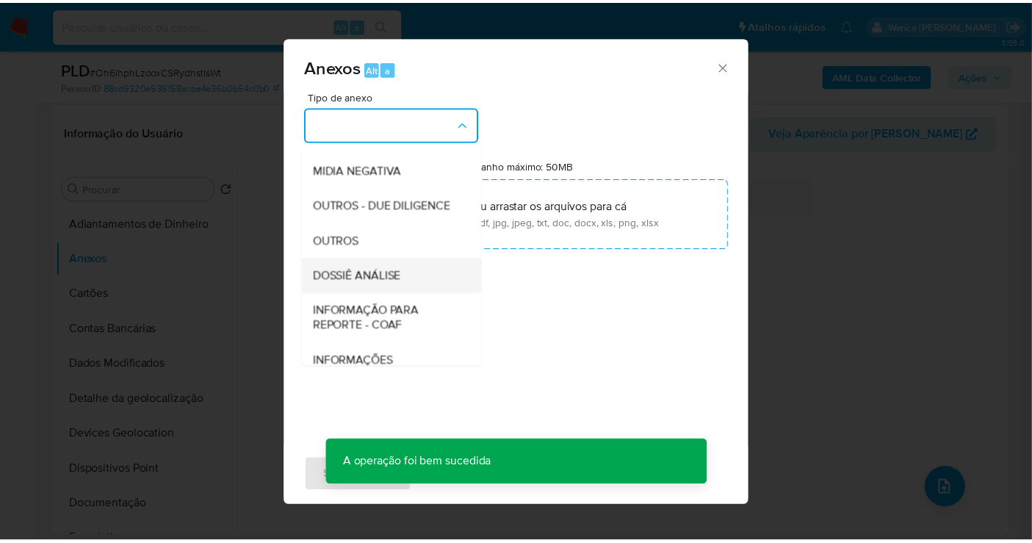
scroll to position [226, 0]
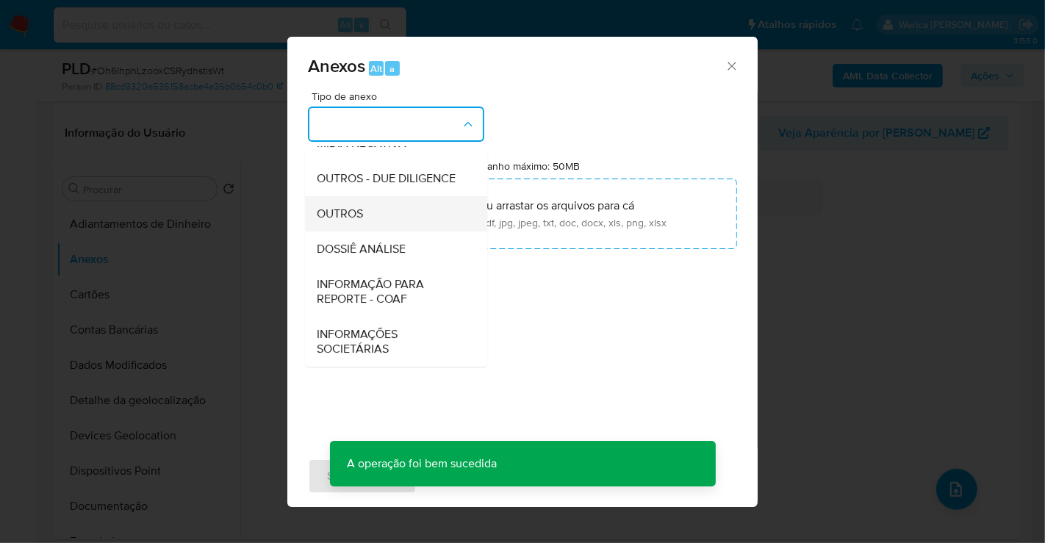
click at [415, 210] on div "OUTROS" at bounding box center [392, 213] width 150 height 35
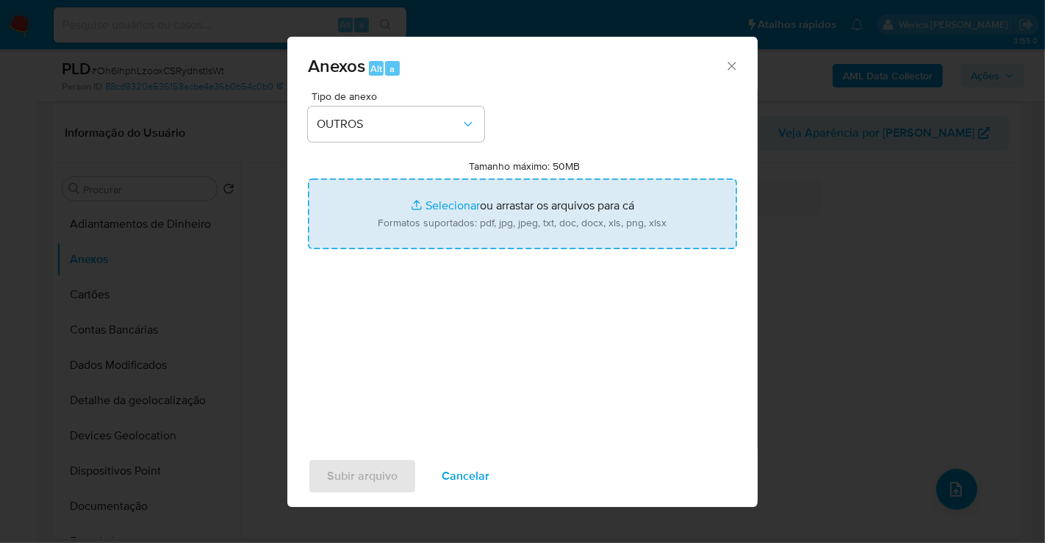
type input "C:\fakepath\SAR -XXX - CPF 39115416860 - DIEGO MORENO BIANCHI.pdf"
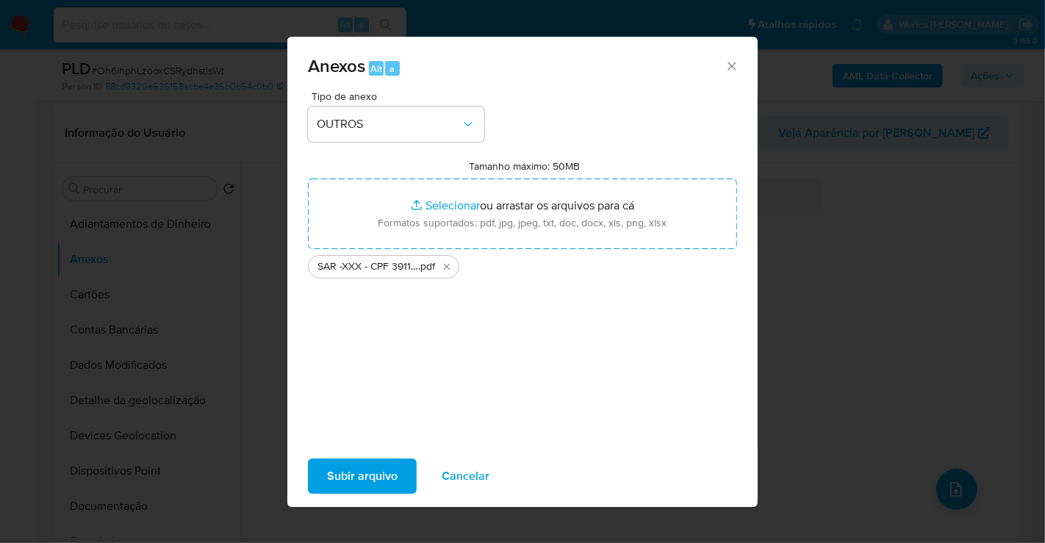
click at [370, 476] on span "Subir arquivo" at bounding box center [362, 476] width 71 height 32
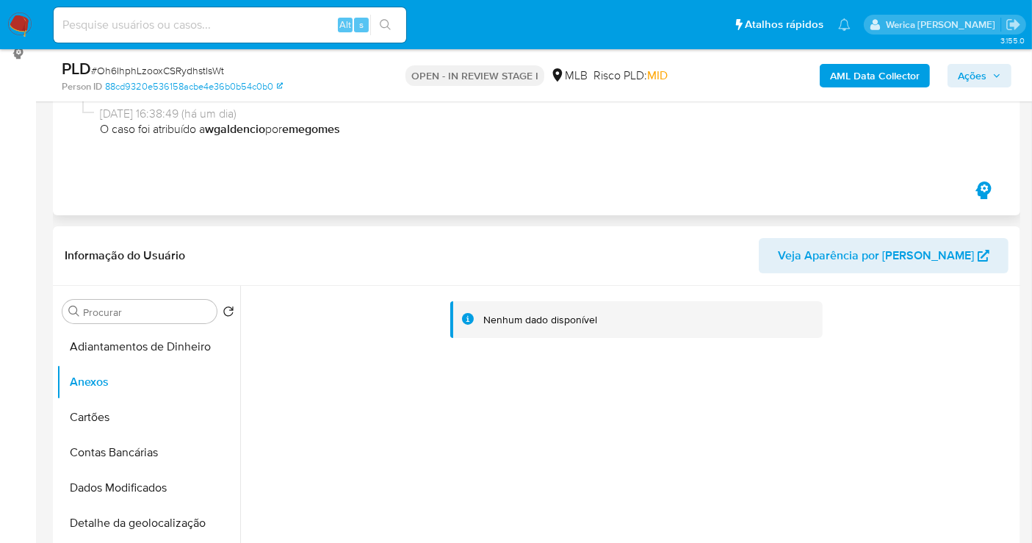
scroll to position [0, 0]
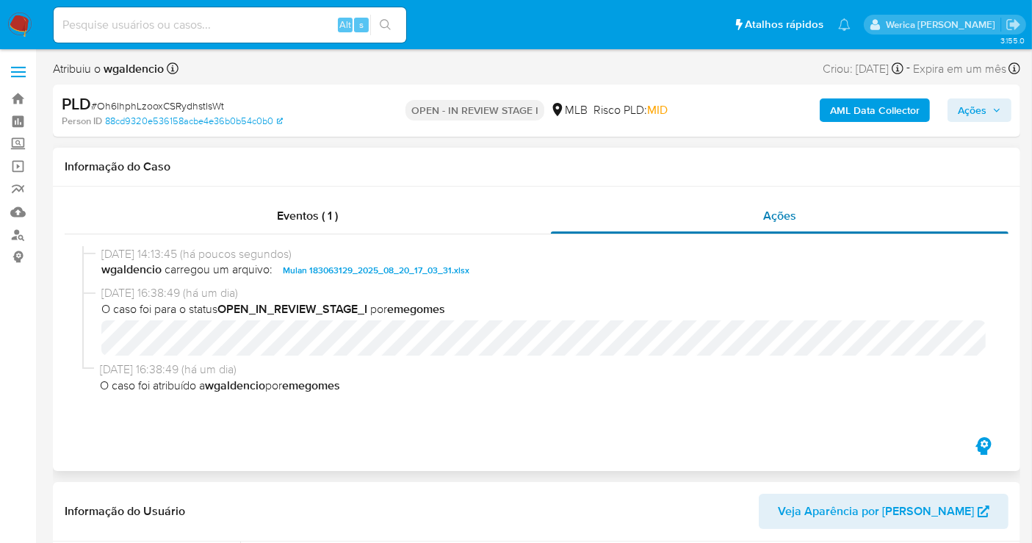
click at [777, 209] on span "Ações" at bounding box center [779, 215] width 33 height 17
click at [340, 238] on div "21/08/2025 14:13:45 (há poucos segundos) wgaldencio carregou um arquivo: Mulan …" at bounding box center [537, 334] width 944 height 200
click at [328, 217] on span "Eventos ( 1 )" at bounding box center [307, 215] width 61 height 17
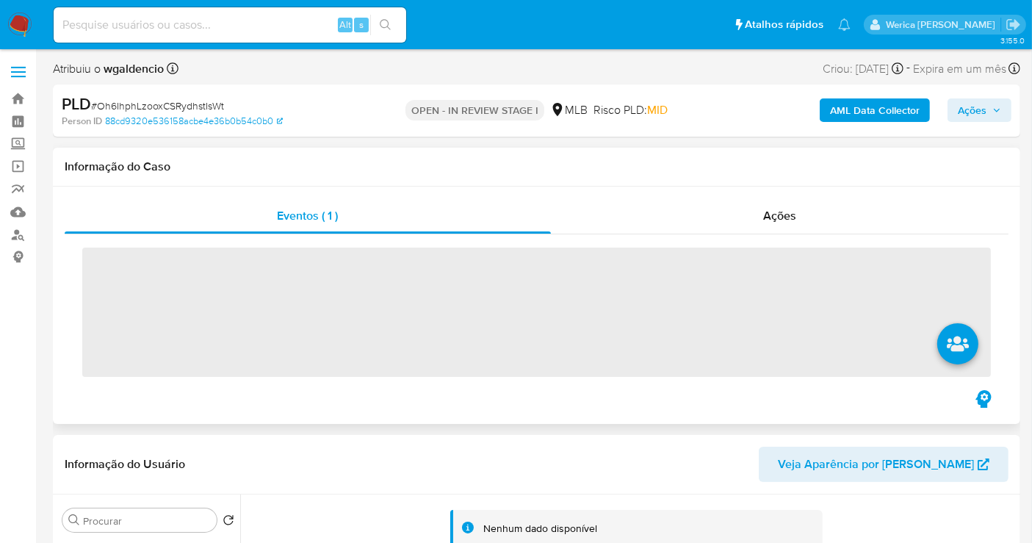
click at [746, 195] on div "Eventos ( 1 ) Ações ‌" at bounding box center [537, 305] width 968 height 237
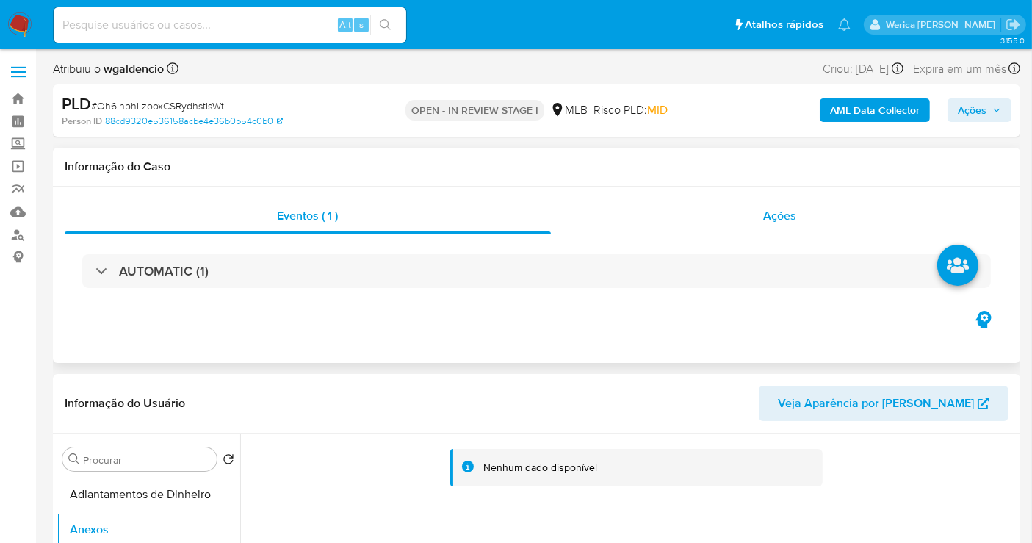
click at [770, 212] on span "Ações" at bounding box center [779, 215] width 33 height 17
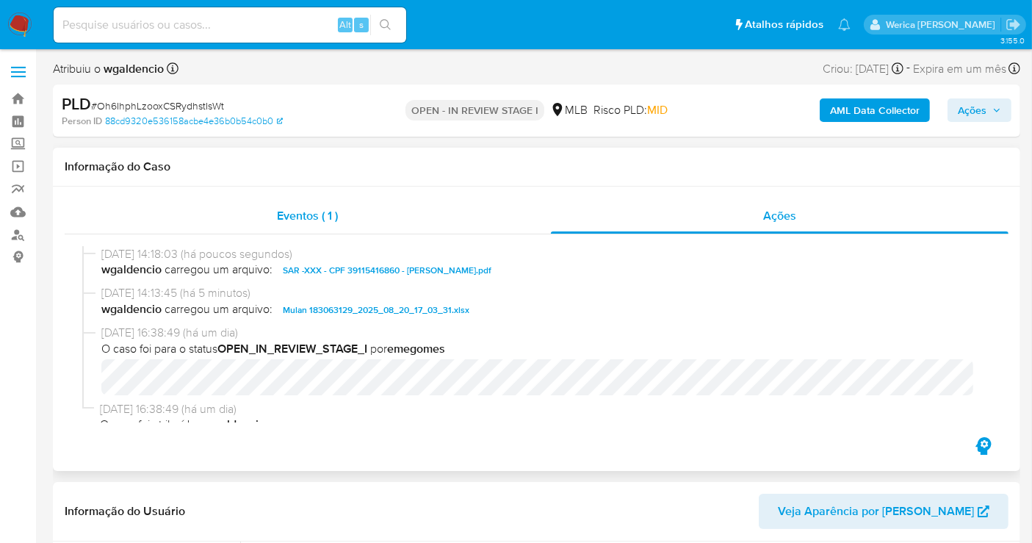
click at [497, 209] on div "Eventos ( 1 )" at bounding box center [308, 215] width 486 height 35
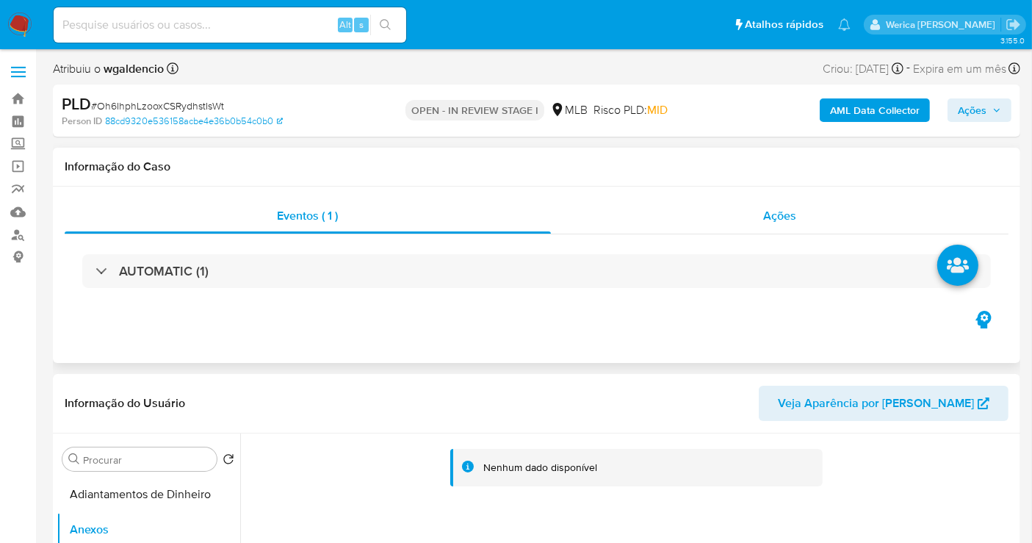
click at [819, 208] on div "Ações" at bounding box center [780, 215] width 458 height 35
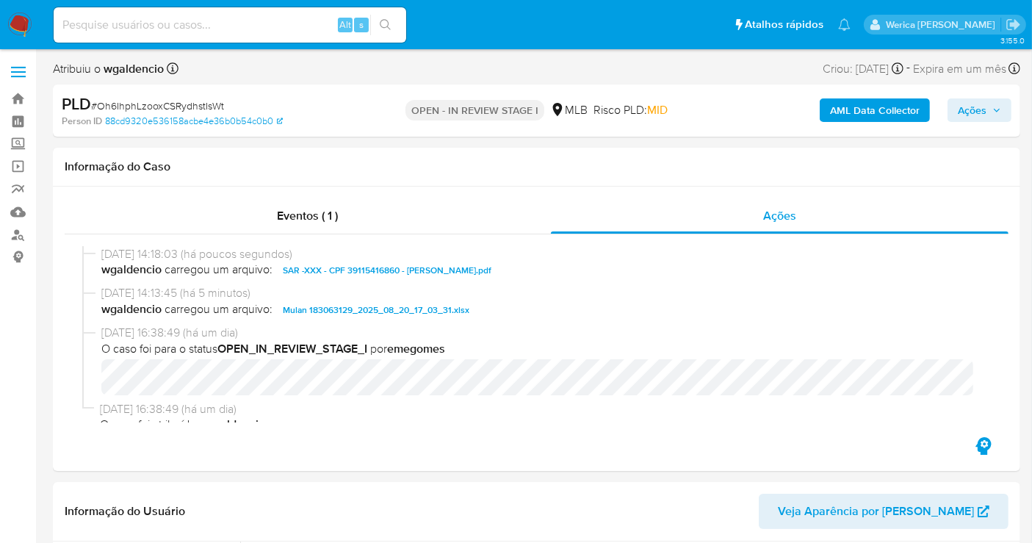
click at [970, 112] on span "Ações" at bounding box center [972, 110] width 29 height 24
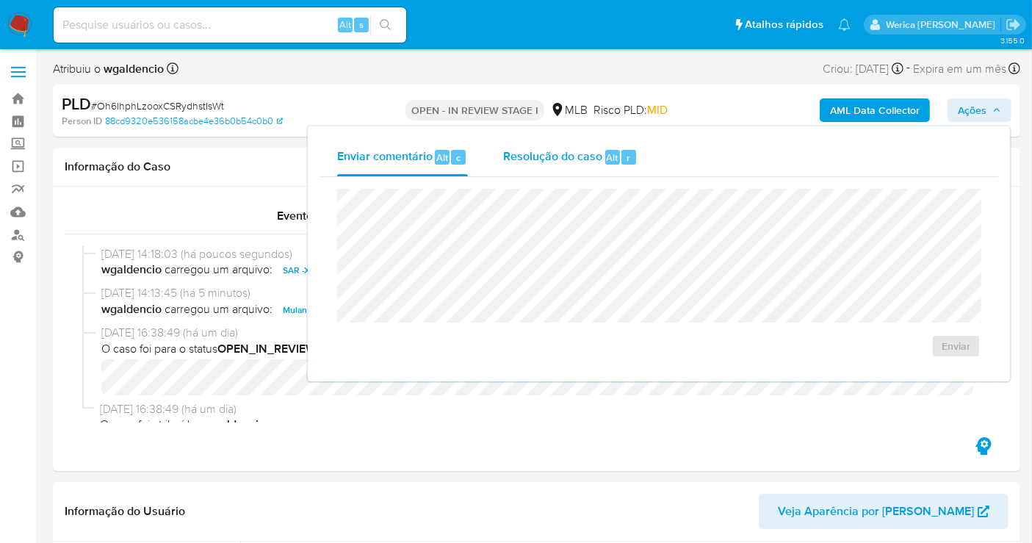
click at [622, 162] on div "r" at bounding box center [629, 157] width 15 height 15
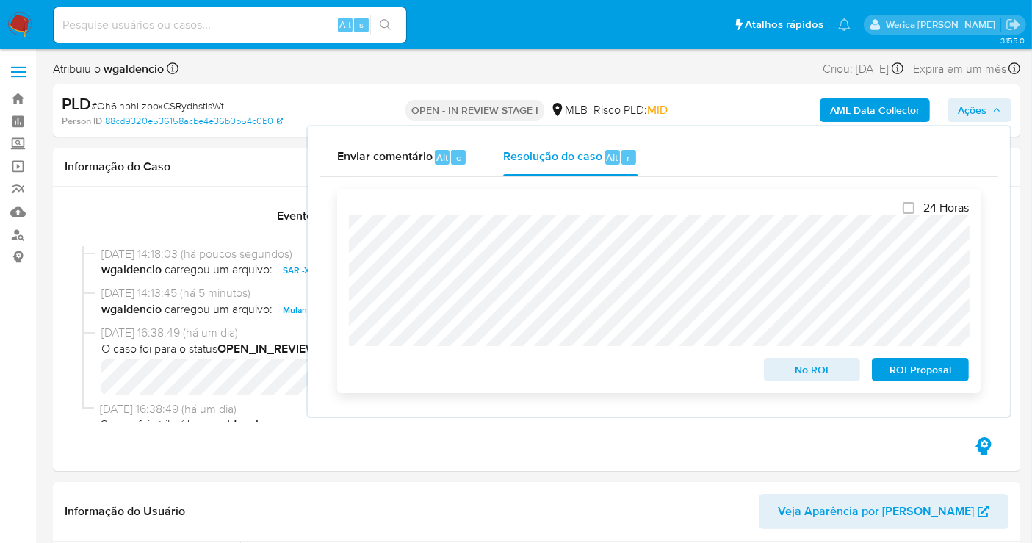
click at [911, 375] on span "ROI Proposal" at bounding box center [920, 369] width 76 height 21
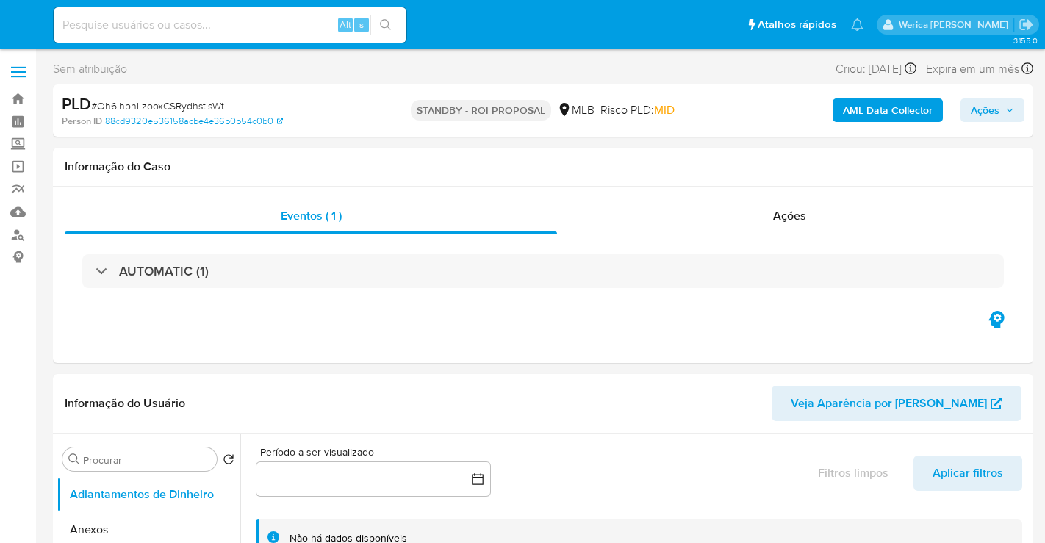
select select "10"
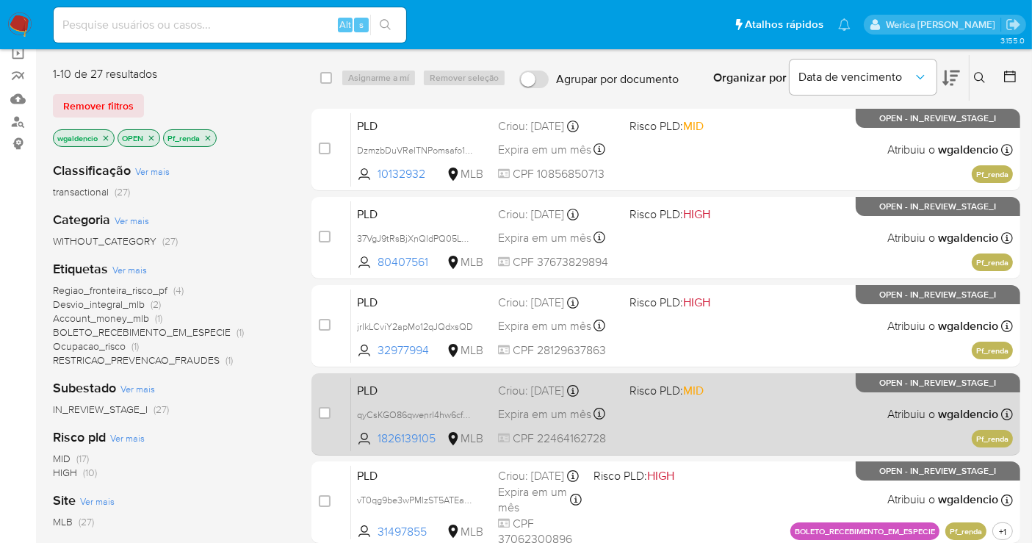
scroll to position [245, 0]
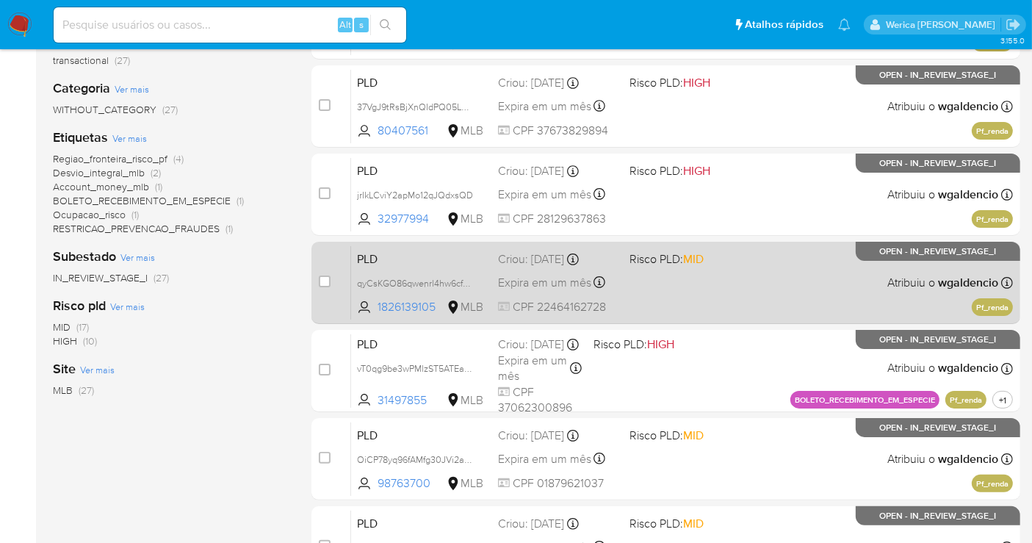
click at [777, 276] on div "PLD qyCsKGO86qwenrl4hw6cf76m 1826139105 MLB Risco PLD: MID Criou: [DATE] Criou:…" at bounding box center [682, 282] width 662 height 74
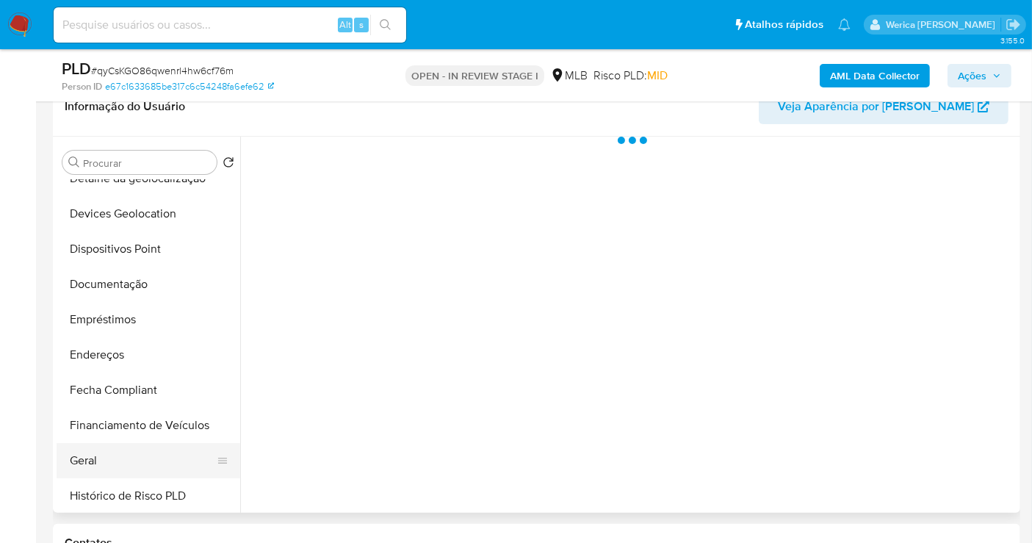
scroll to position [326, 0]
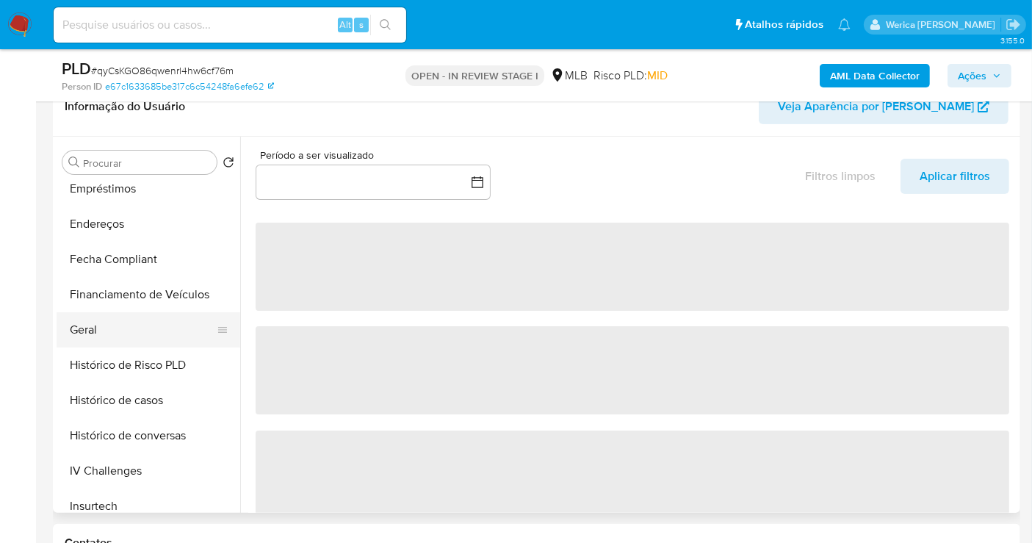
click at [157, 331] on button "Geral" at bounding box center [143, 329] width 172 height 35
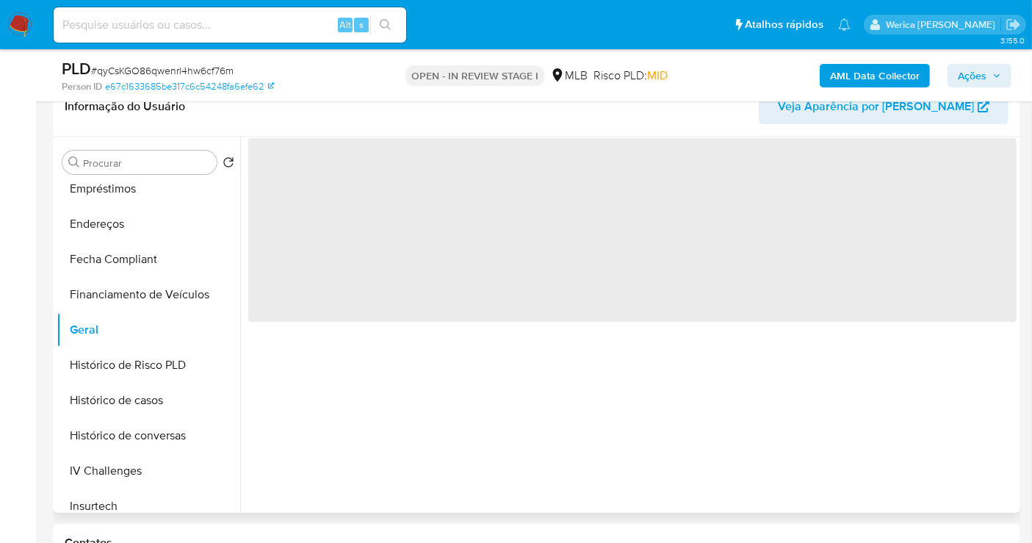
select select "10"
click at [365, 226] on span "‌" at bounding box center [632, 230] width 769 height 184
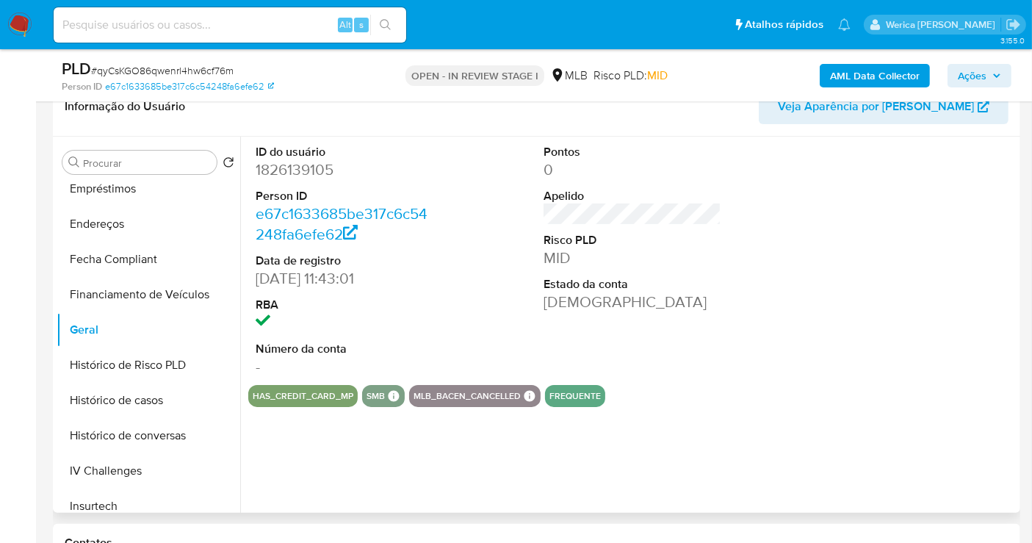
click at [314, 157] on dt "ID do usuário" at bounding box center [345, 152] width 178 height 16
click at [319, 162] on dd "1826139105" at bounding box center [345, 169] width 178 height 21
copy dd "1826139105"
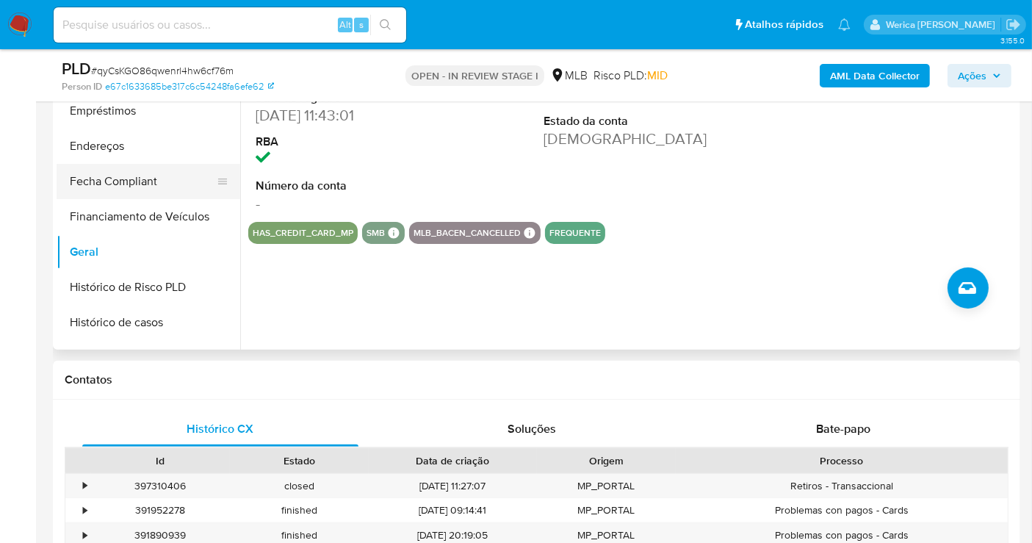
scroll to position [163, 0]
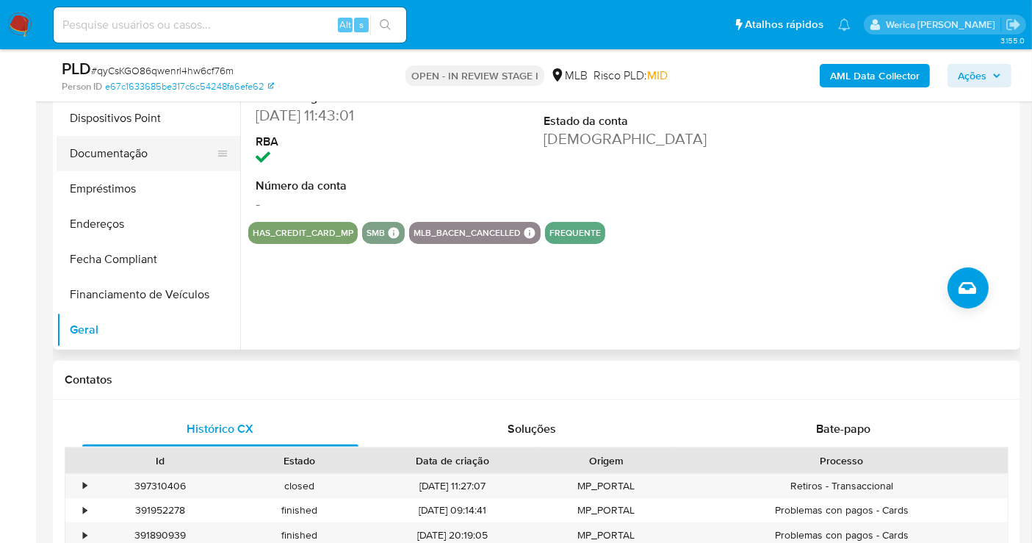
click at [109, 152] on button "Documentação" at bounding box center [143, 153] width 172 height 35
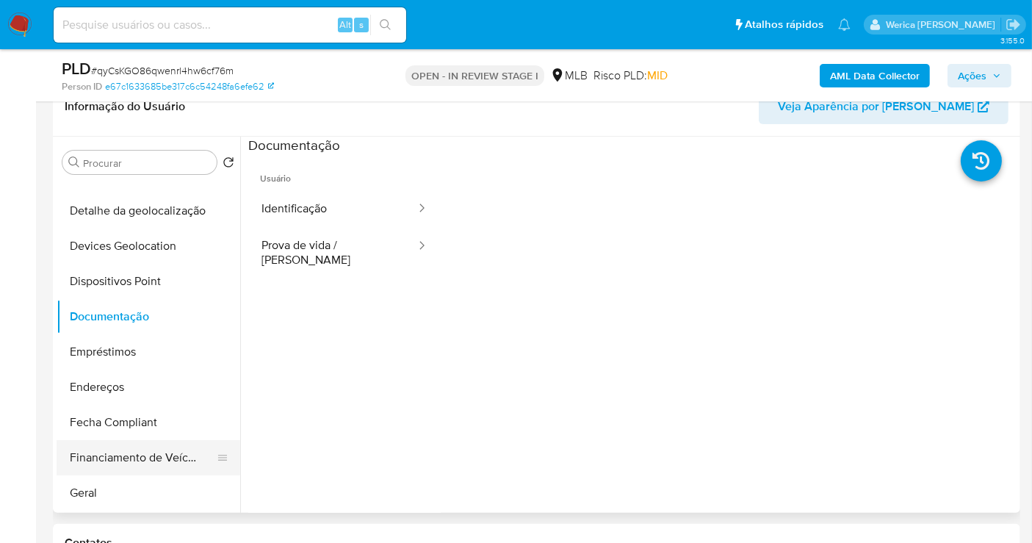
scroll to position [408, 0]
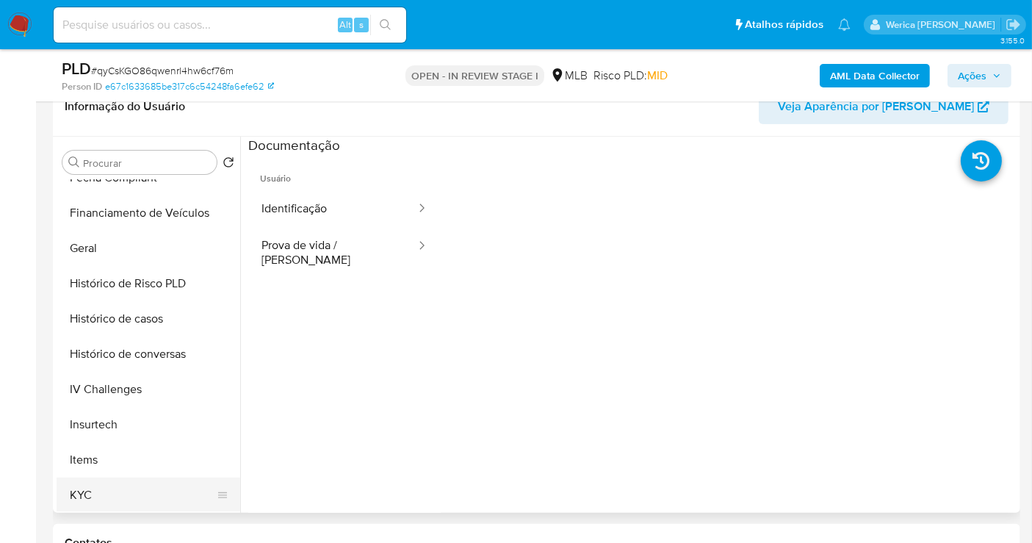
click at [115, 486] on button "KYC" at bounding box center [143, 495] width 172 height 35
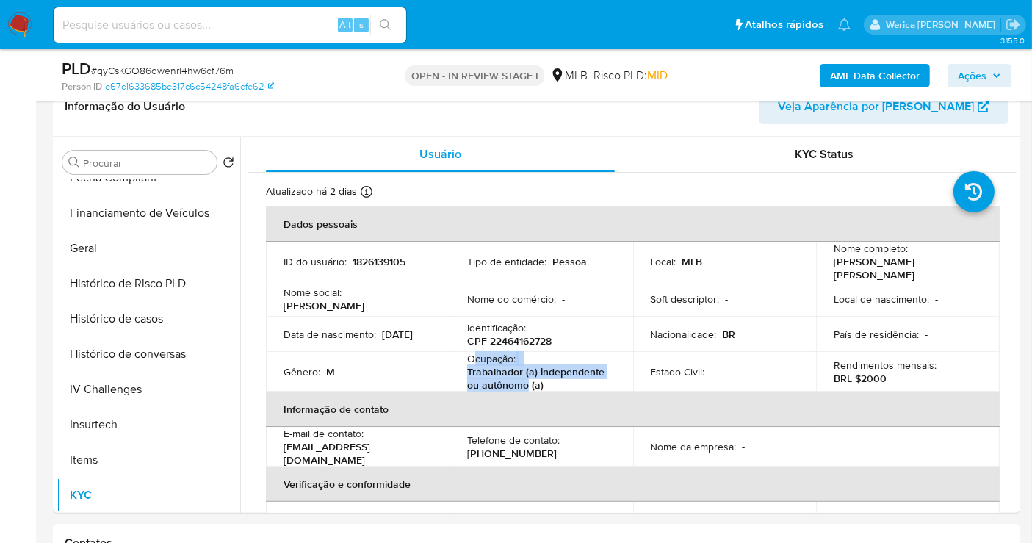
drag, startPoint x: 470, startPoint y: 352, endPoint x: 526, endPoint y: 378, distance: 61.8
click at [526, 378] on div "Ocupação : Trabalhador (a) independente ou autônomo (a)" at bounding box center [541, 372] width 148 height 40
copy div "cupação : Trabalhador (a) independente ou autônomo"
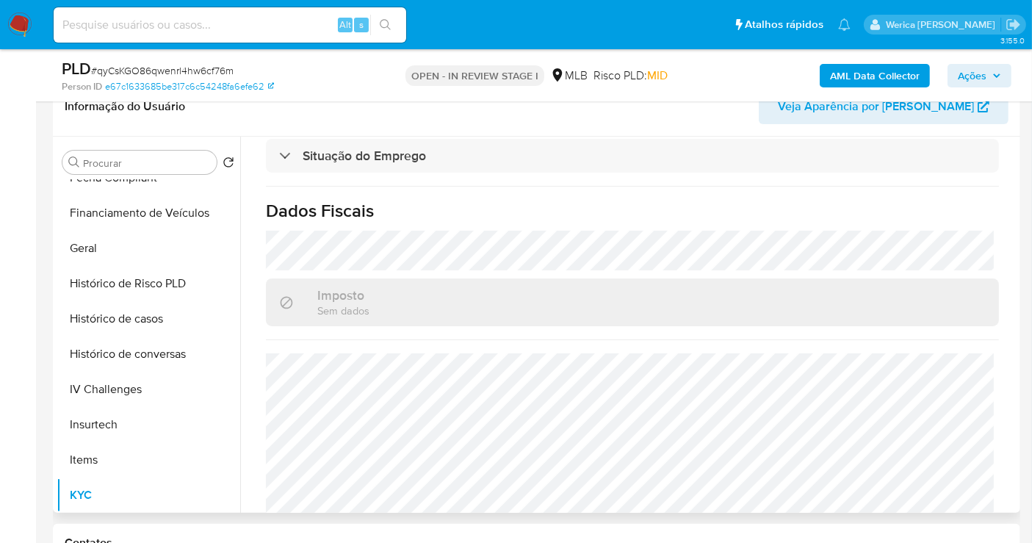
scroll to position [686, 0]
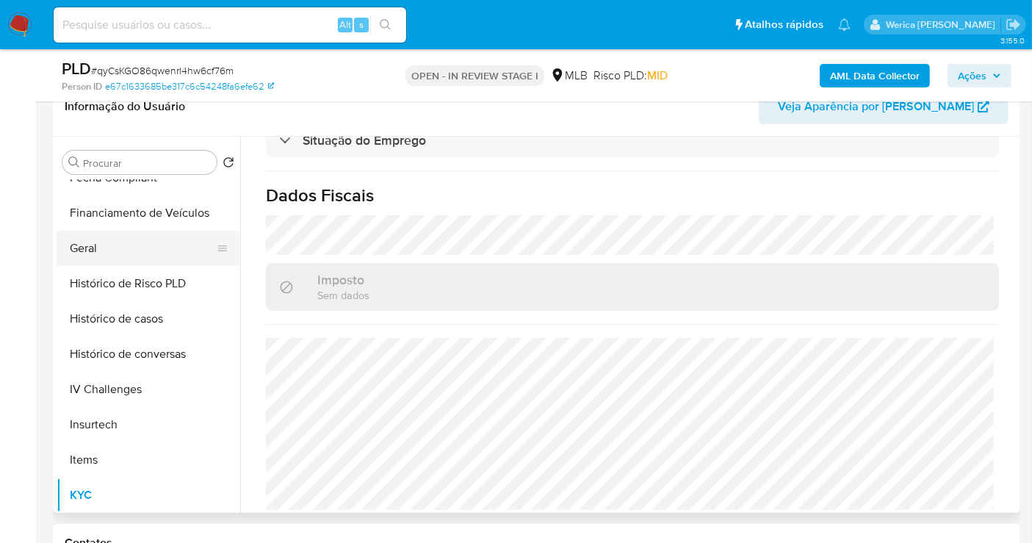
click at [118, 244] on button "Geral" at bounding box center [143, 248] width 172 height 35
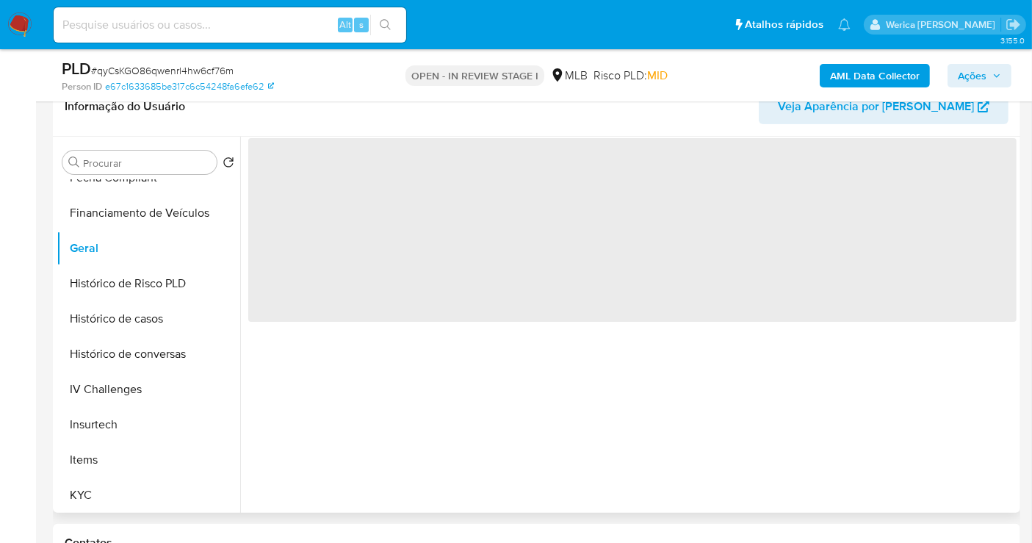
scroll to position [0, 0]
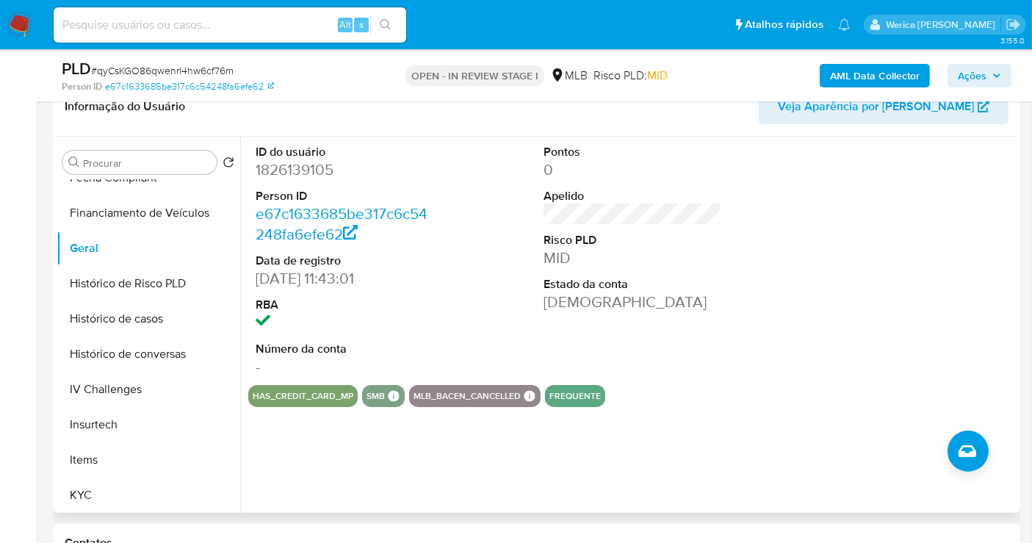
click at [868, 313] on div at bounding box center [921, 261] width 193 height 248
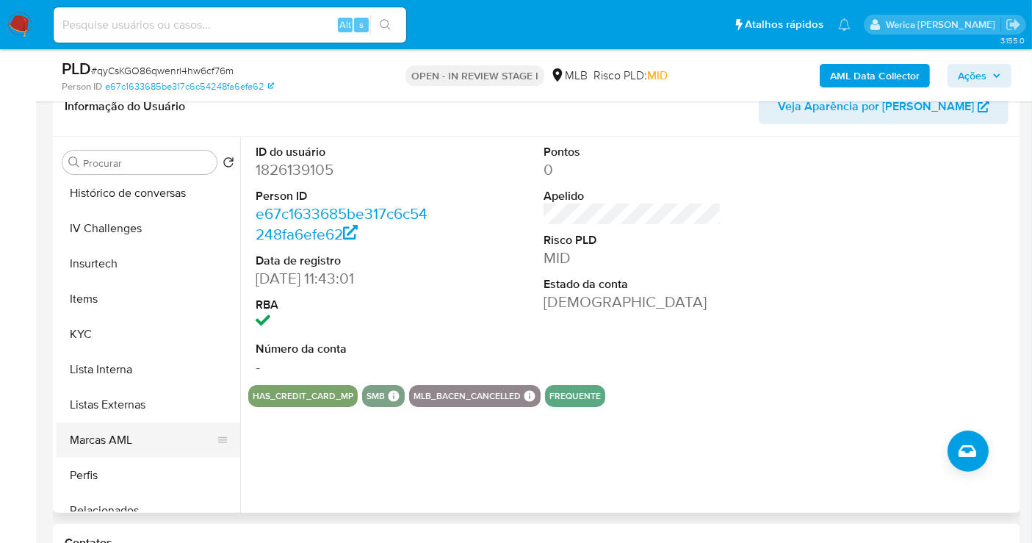
scroll to position [655, 0]
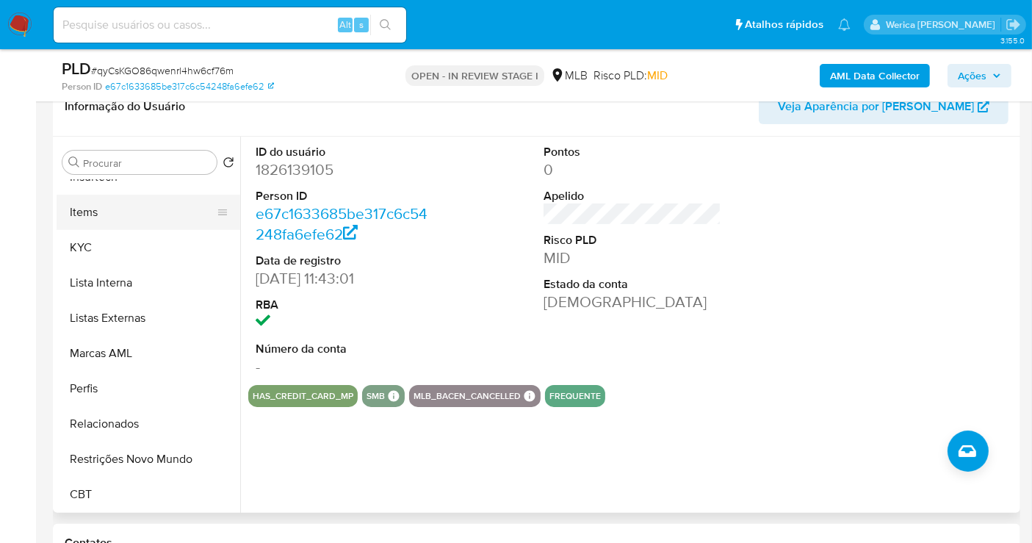
click at [114, 228] on button "Items" at bounding box center [143, 212] width 172 height 35
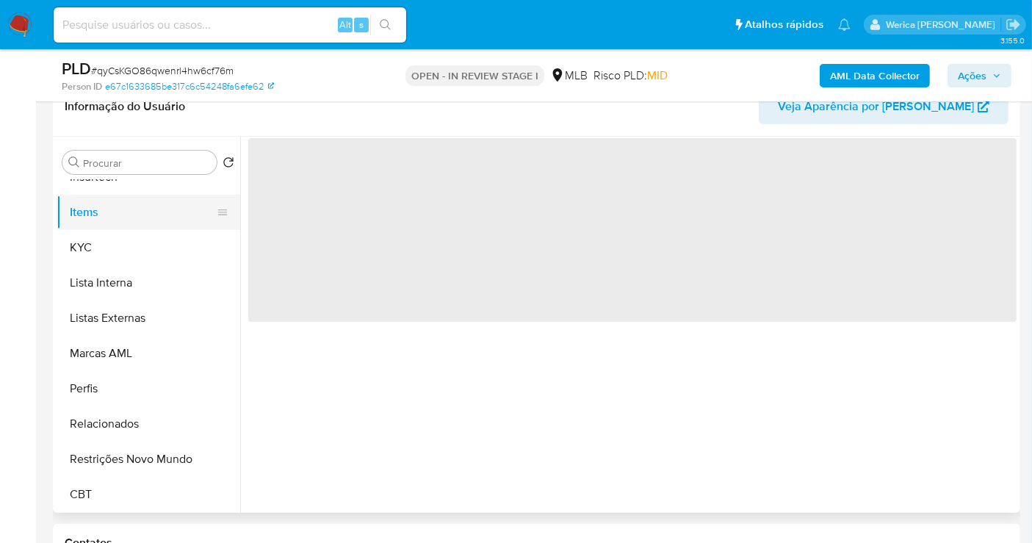
click at [123, 217] on button "Items" at bounding box center [143, 212] width 172 height 35
click at [150, 235] on button "KYC" at bounding box center [143, 247] width 172 height 35
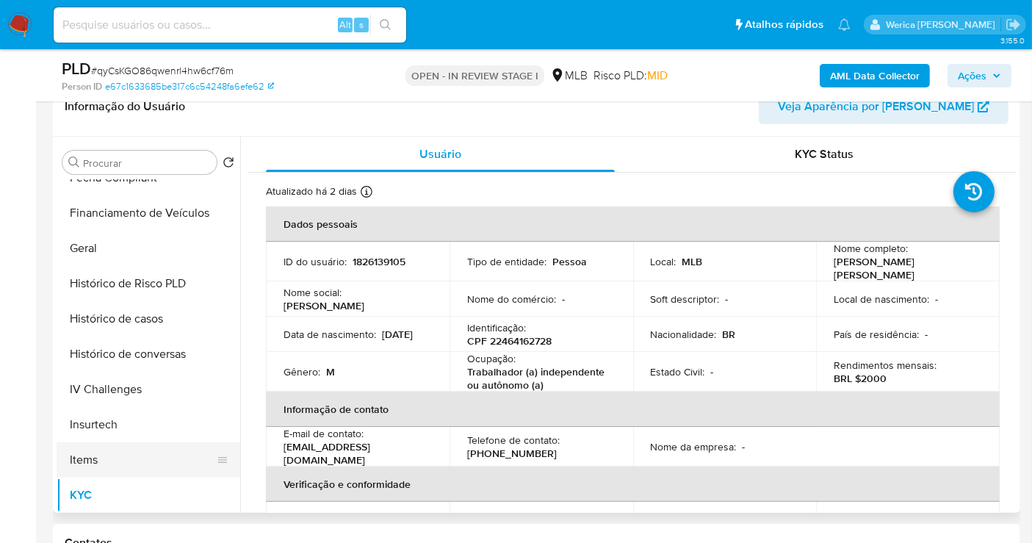
scroll to position [329, 0]
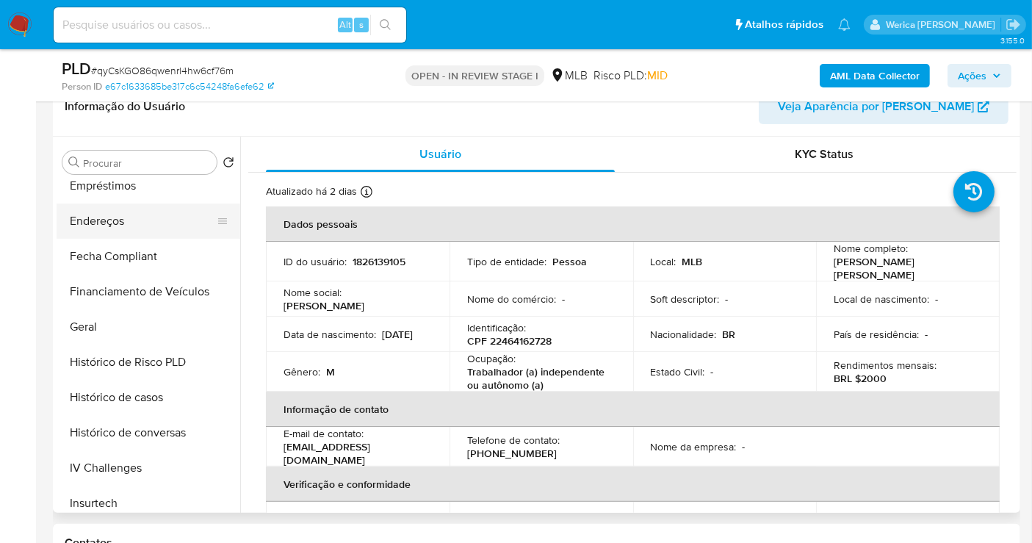
click at [121, 229] on button "Endereços" at bounding box center [143, 221] width 172 height 35
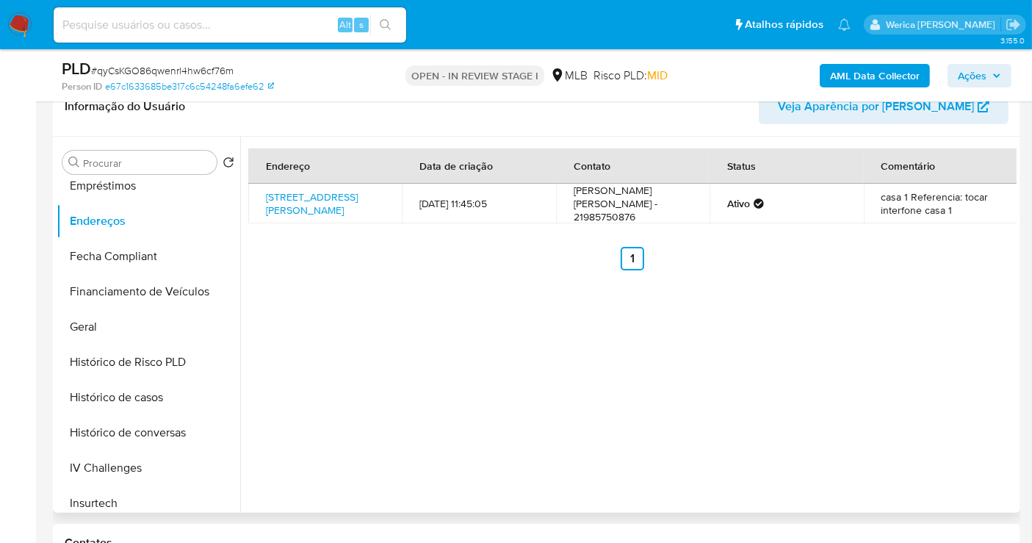
drag, startPoint x: 904, startPoint y: 373, endPoint x: 897, endPoint y: 364, distance: 10.4
click at [904, 385] on div "Endereço Data de criação Contato Status Comentário Rua Professora Helena Izaura…" at bounding box center [628, 325] width 777 height 376
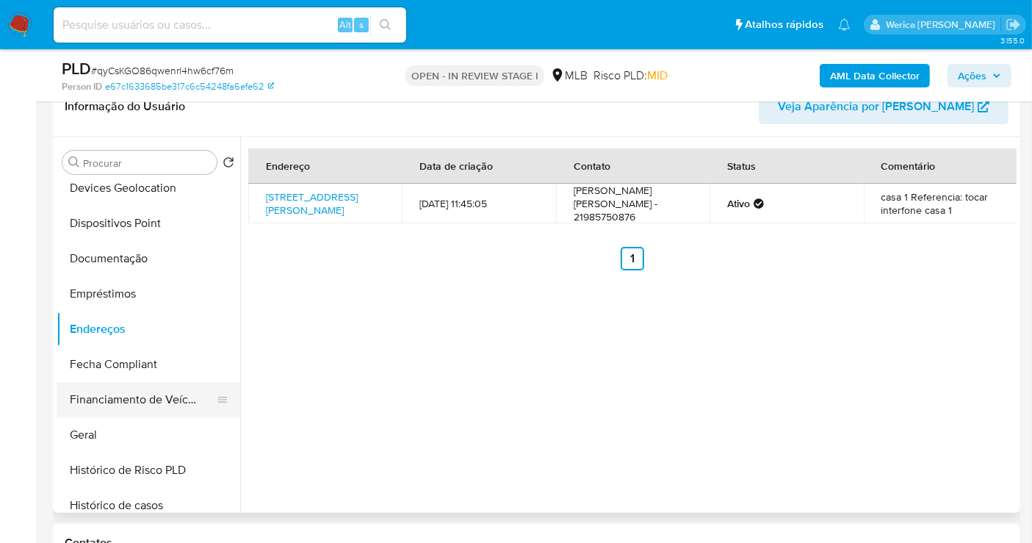
scroll to position [165, 0]
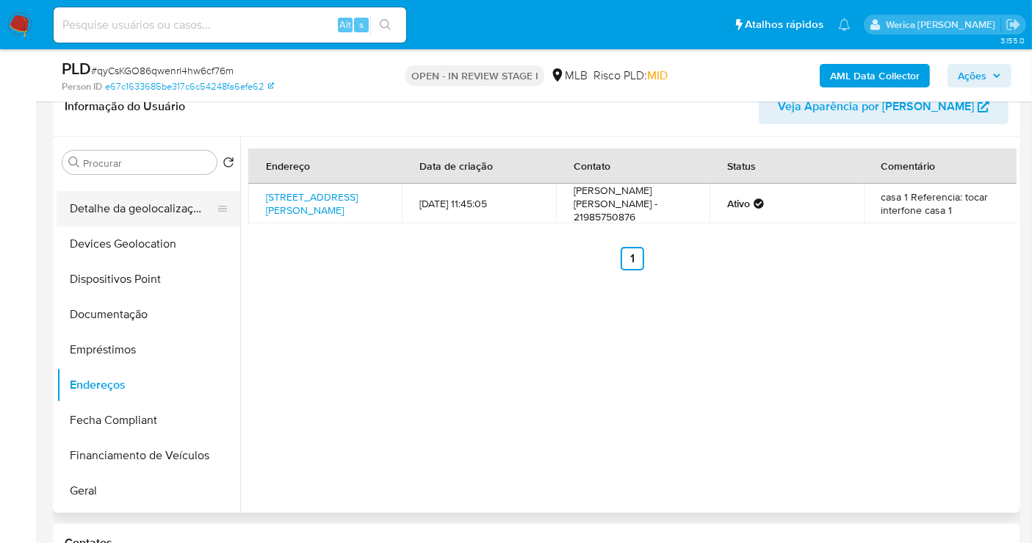
click at [165, 195] on button "Detalhe da geolocalização" at bounding box center [143, 208] width 172 height 35
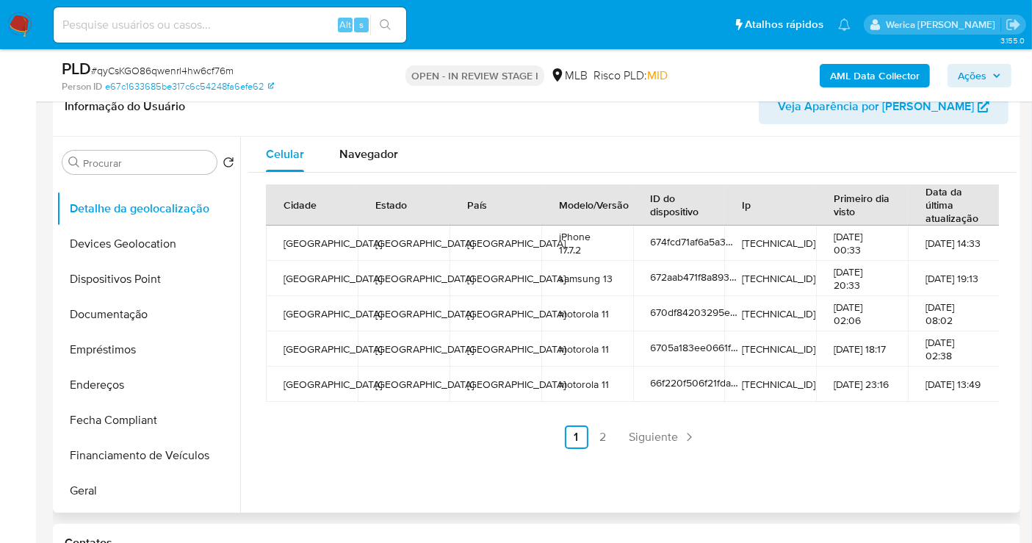
drag, startPoint x: 971, startPoint y: 494, endPoint x: 956, endPoint y: 470, distance: 29.4
click at [971, 494] on div "Celular Navegador Cidade Estado País Modelo/Versão ID do dispositivo Ip Primeir…" at bounding box center [628, 325] width 777 height 376
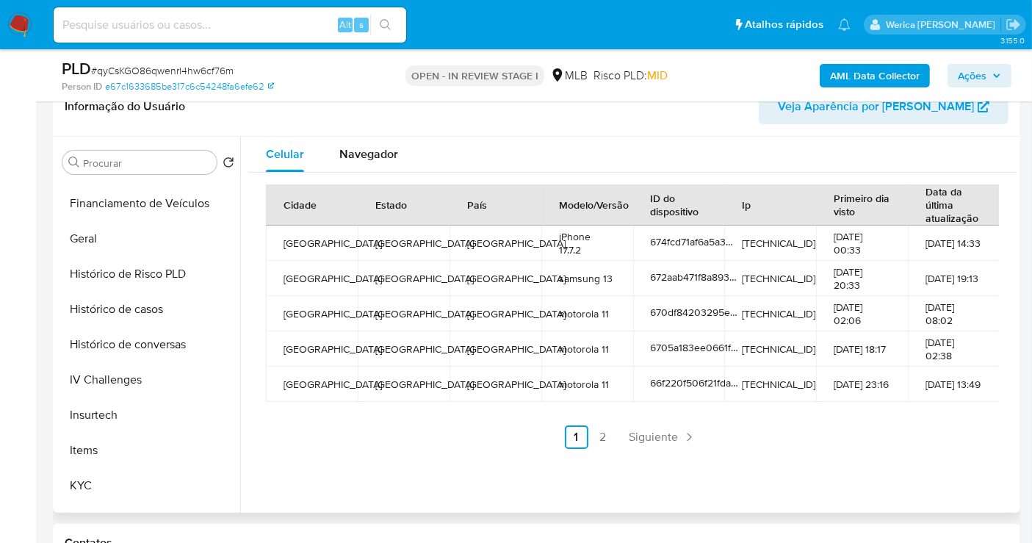
scroll to position [655, 0]
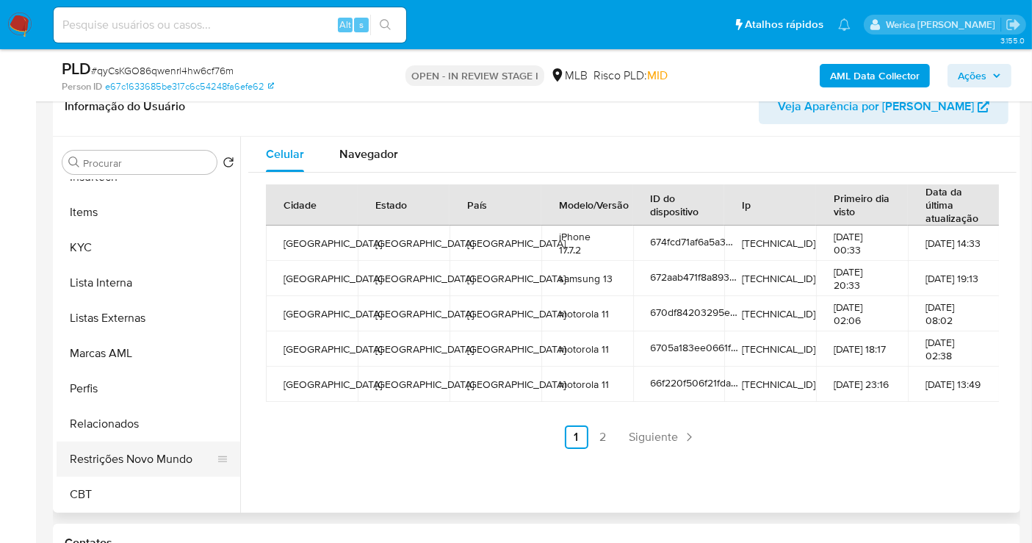
drag, startPoint x: 169, startPoint y: 444, endPoint x: 162, endPoint y: 440, distance: 8.2
click at [169, 444] on button "Restrições Novo Mundo" at bounding box center [143, 459] width 172 height 35
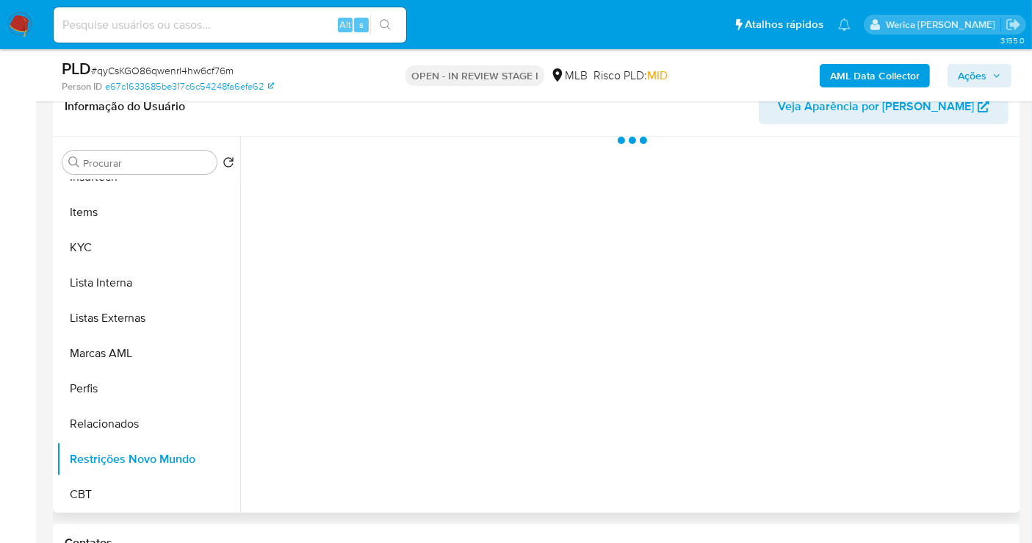
click at [373, 190] on div at bounding box center [628, 325] width 777 height 376
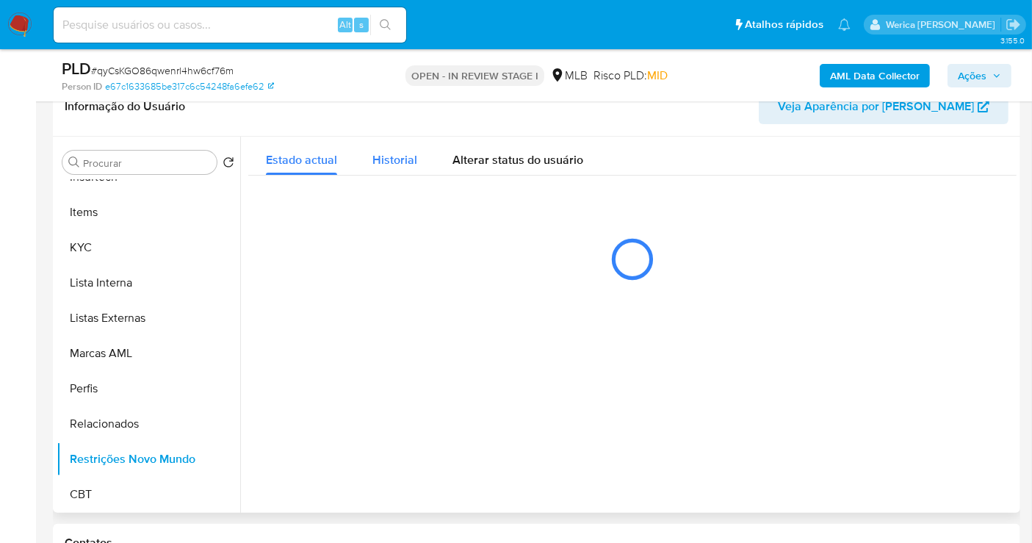
click at [369, 146] on button "Historial" at bounding box center [395, 156] width 80 height 39
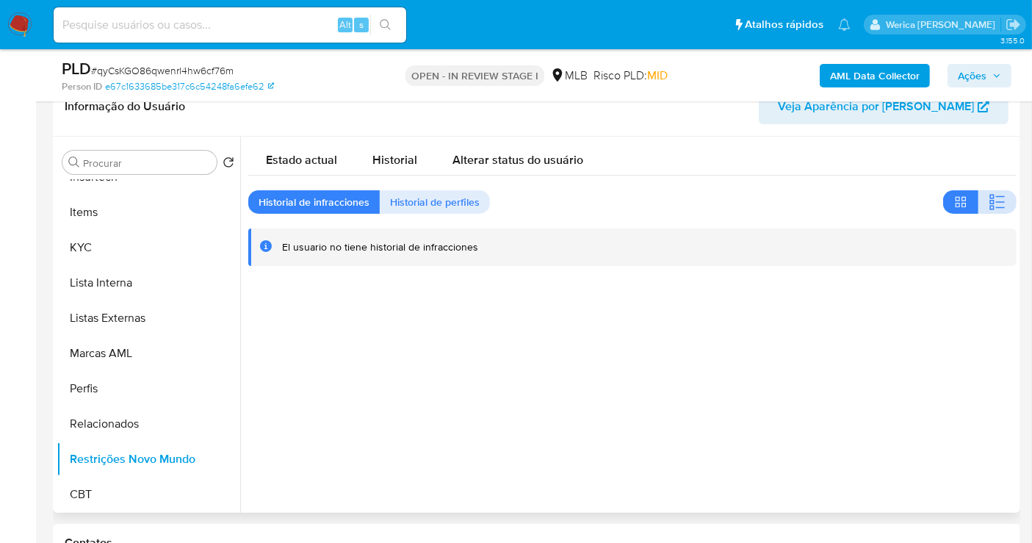
click at [1000, 199] on icon "button" at bounding box center [998, 202] width 18 height 18
click at [852, 361] on div at bounding box center [628, 325] width 777 height 376
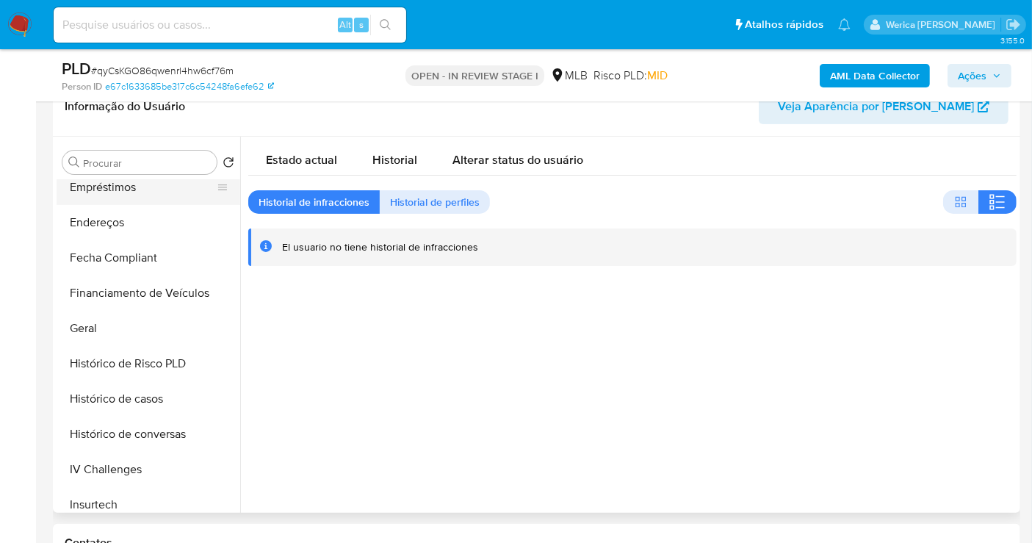
scroll to position [248, 0]
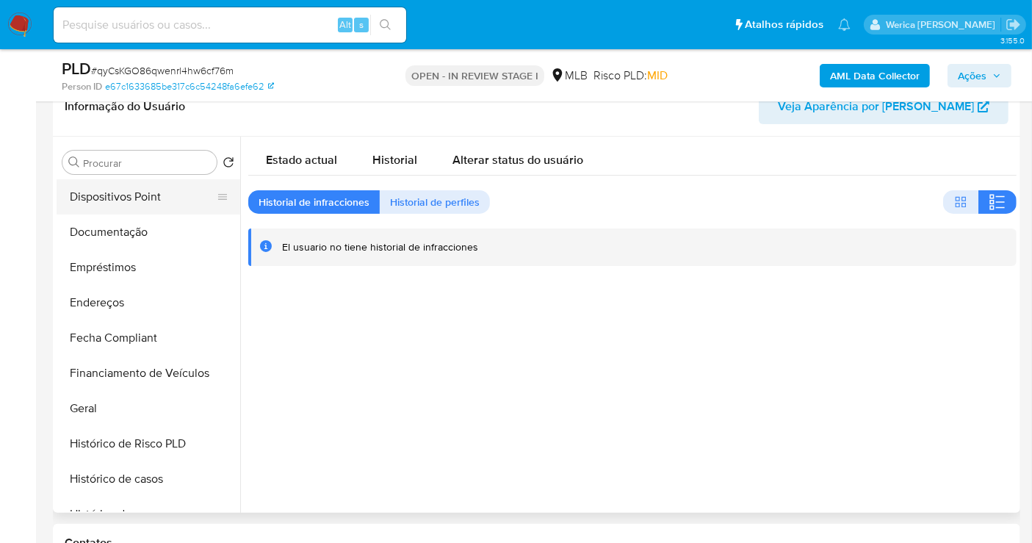
click at [156, 198] on button "Dispositivos Point" at bounding box center [143, 196] width 172 height 35
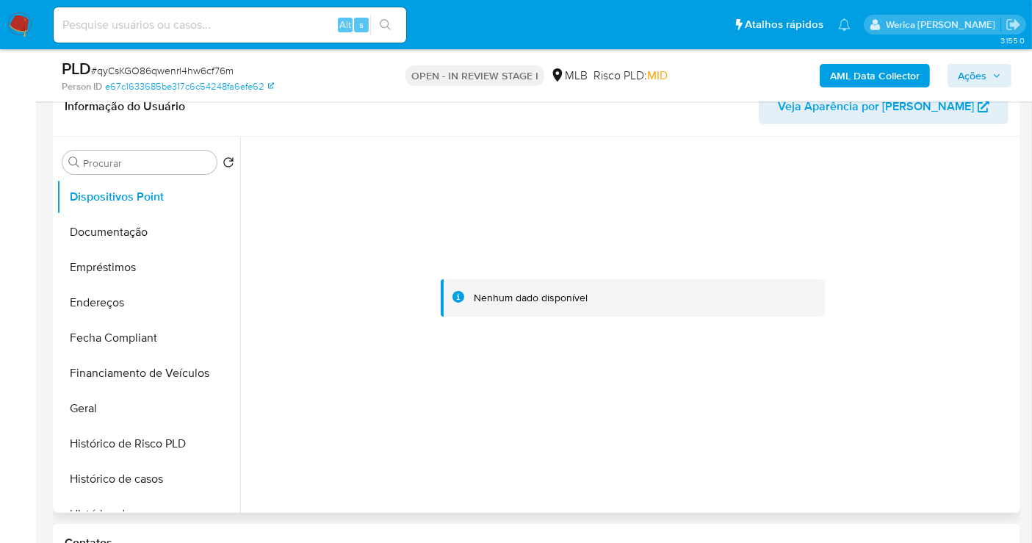
drag, startPoint x: 873, startPoint y: 312, endPoint x: 849, endPoint y: 230, distance: 85.6
click at [873, 312] on div at bounding box center [632, 298] width 769 height 323
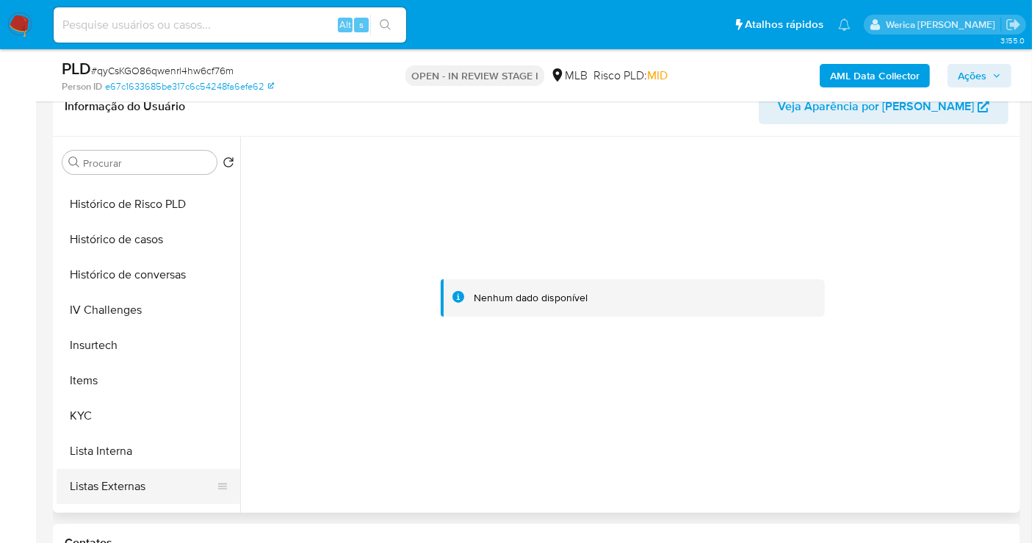
scroll to position [574, 0]
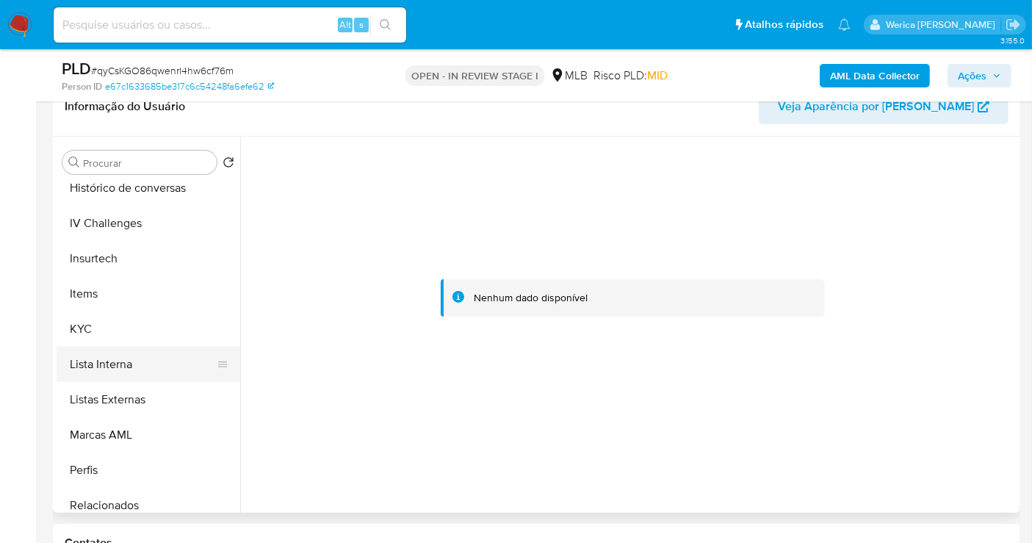
click at [108, 347] on button "Lista Interna" at bounding box center [143, 364] width 172 height 35
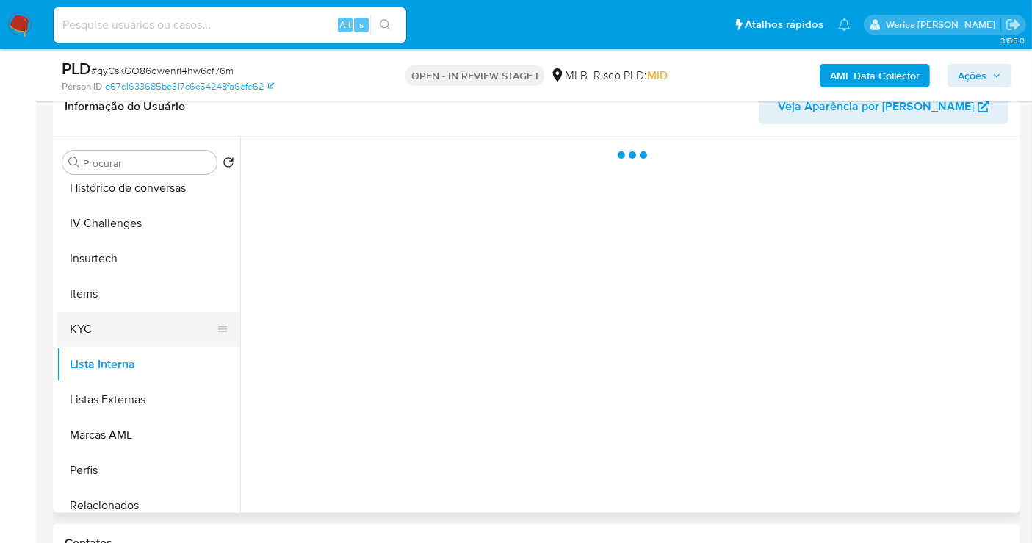
click at [108, 337] on button "KYC" at bounding box center [143, 329] width 172 height 35
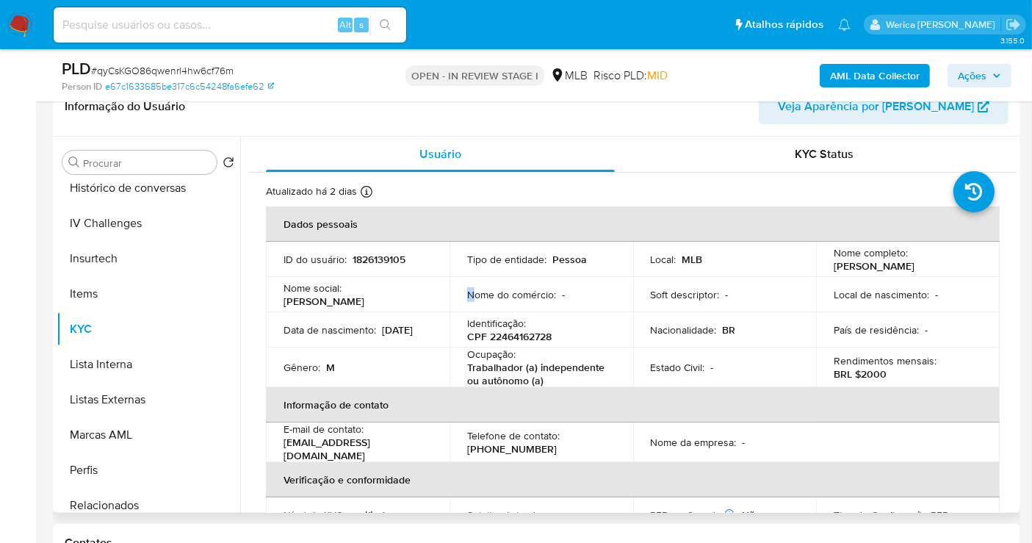
click at [470, 292] on p "Nome do comércio :" at bounding box center [511, 298] width 89 height 13
click at [485, 339] on p "CPF 22464162728" at bounding box center [509, 340] width 84 height 13
click at [485, 341] on p "CPF 22464162728" at bounding box center [509, 340] width 84 height 13
click at [500, 337] on p "CPF 22464162728" at bounding box center [509, 340] width 84 height 13
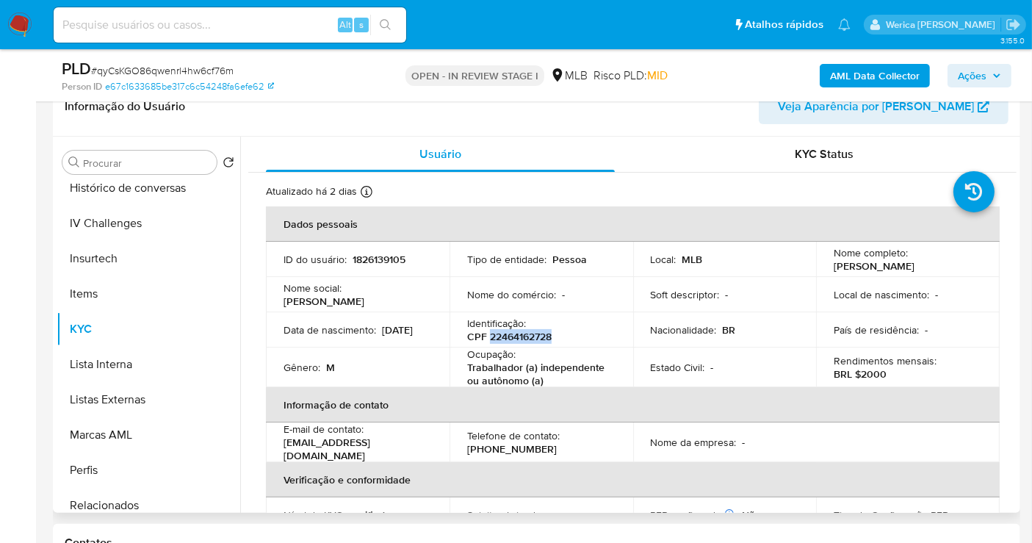
copy p "22464162728"
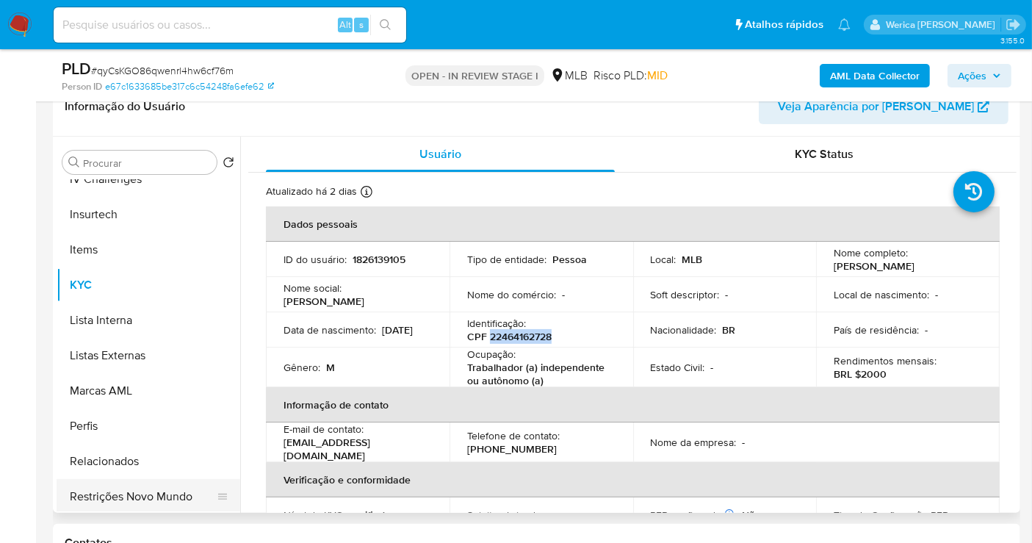
scroll to position [655, 0]
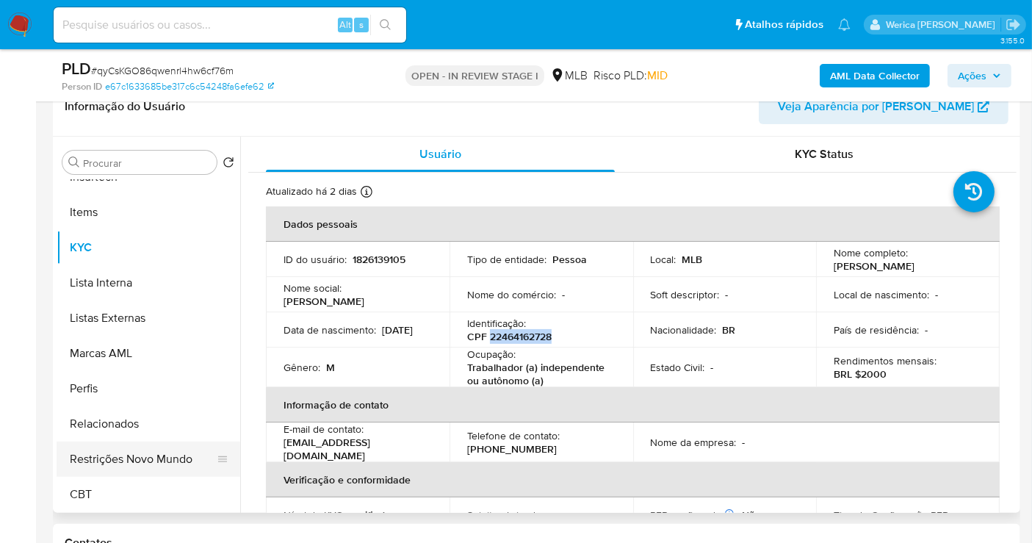
click at [162, 463] on button "Restrições Novo Mundo" at bounding box center [143, 459] width 172 height 35
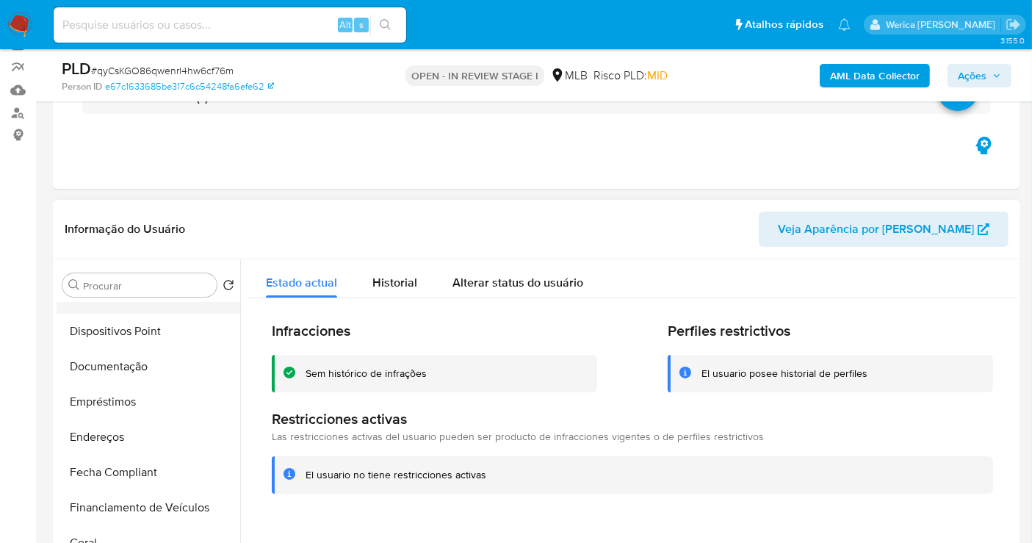
scroll to position [165, 0]
click at [162, 434] on button "Documentação" at bounding box center [143, 437] width 172 height 35
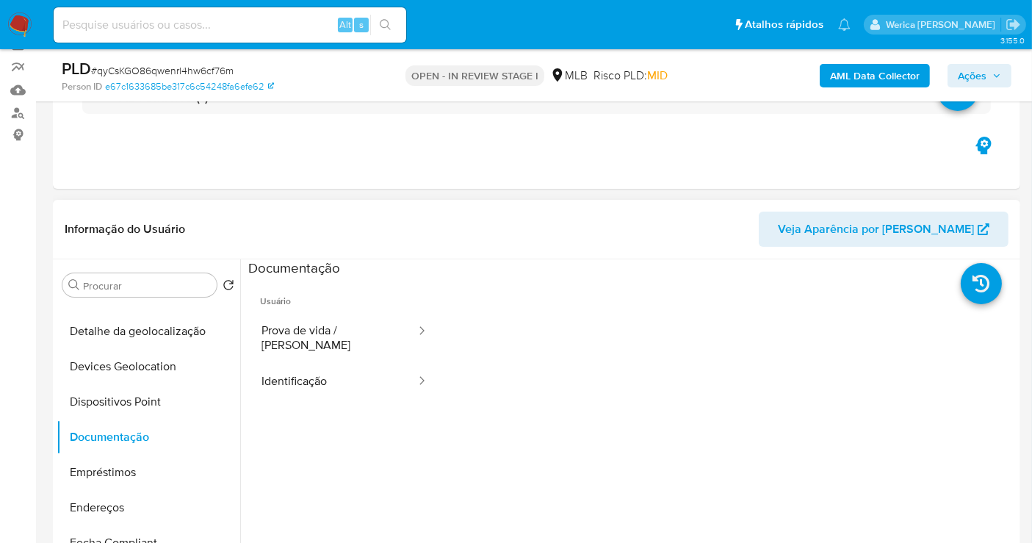
click at [392, 300] on span "Usuário" at bounding box center [344, 295] width 193 height 35
click at [373, 338] on button "Prova de vida / [PERSON_NAME]" at bounding box center [332, 338] width 169 height 50
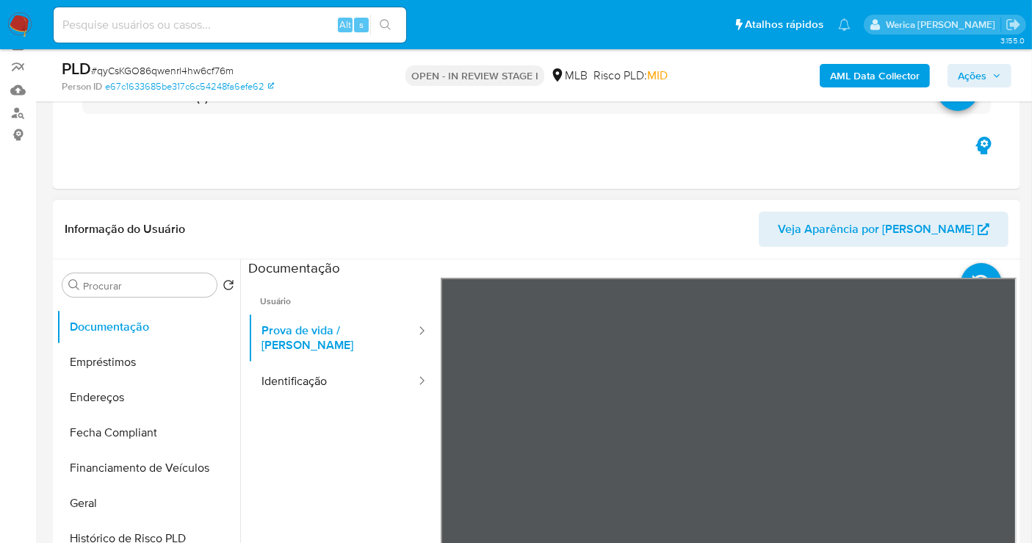
scroll to position [492, 0]
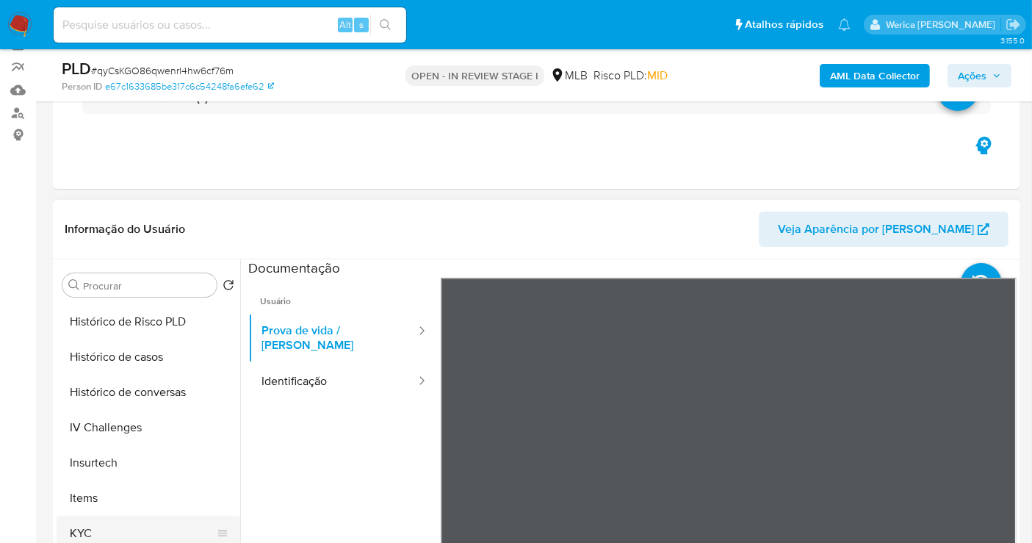
click at [112, 524] on button "KYC" at bounding box center [143, 533] width 172 height 35
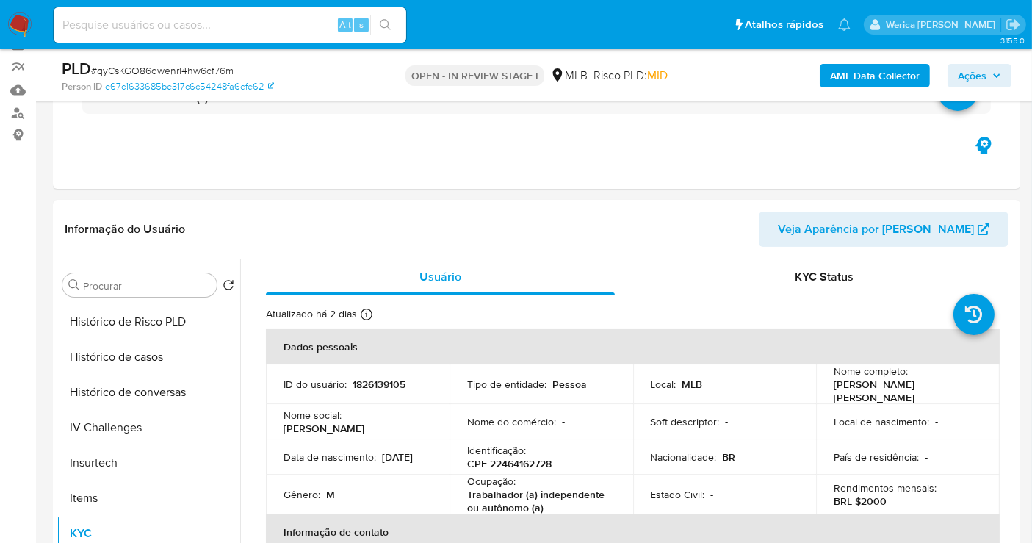
click at [858, 71] on b "AML Data Collector" at bounding box center [875, 76] width 90 height 24
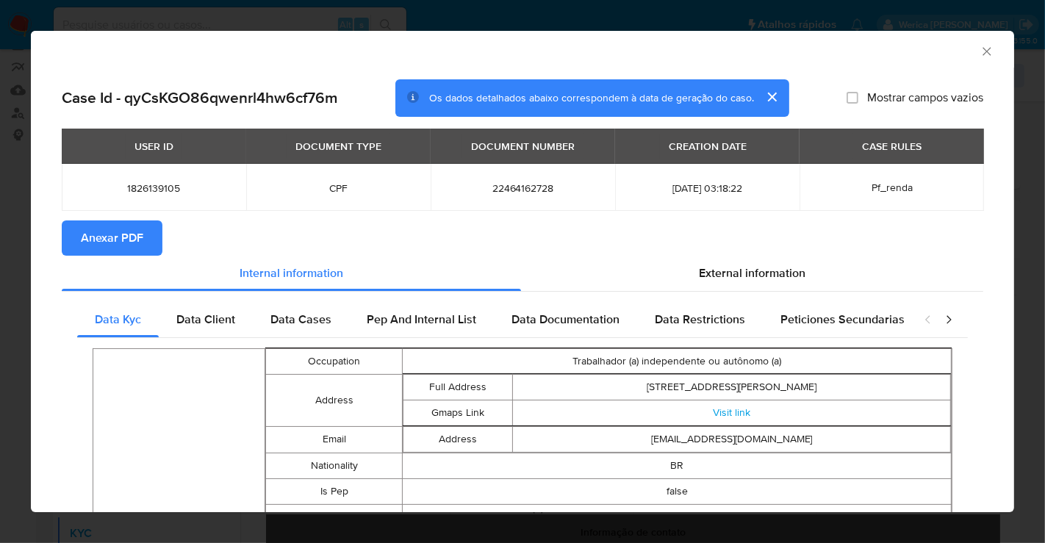
click at [135, 233] on span "Anexar PDF" at bounding box center [112, 238] width 62 height 32
click at [979, 53] on icon "Fechar a janela" at bounding box center [986, 51] width 15 height 15
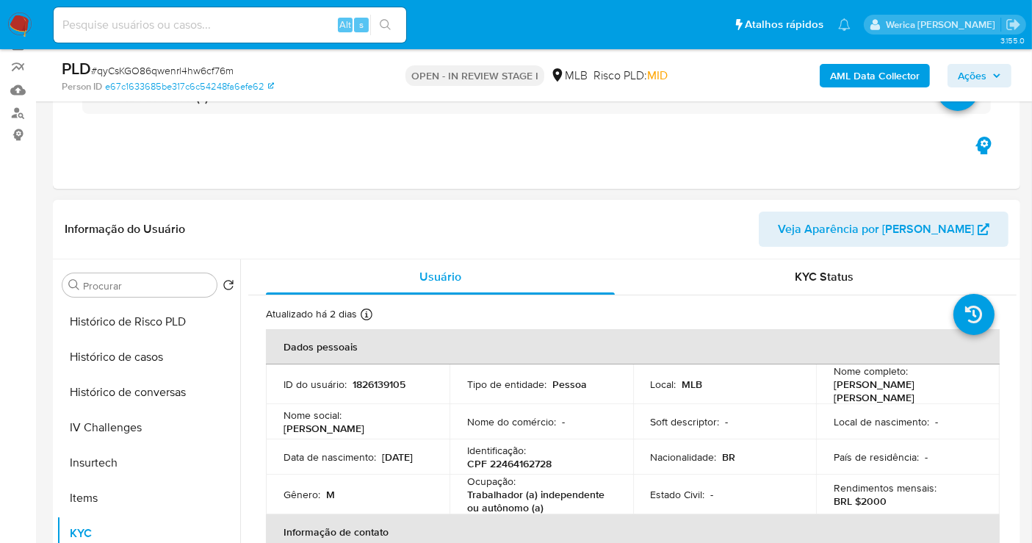
scroll to position [0, 0]
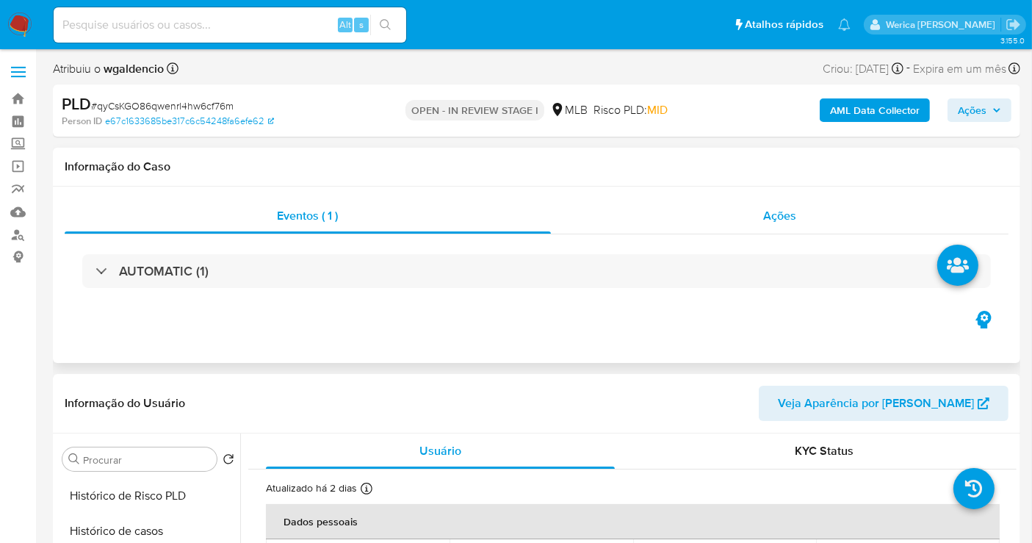
click at [778, 213] on span "Ações" at bounding box center [779, 215] width 33 height 17
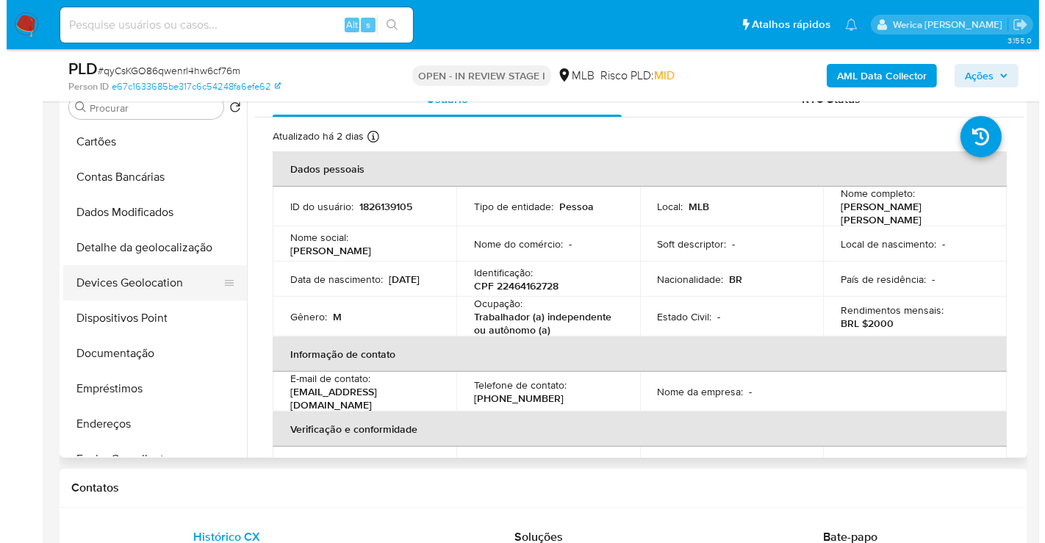
scroll to position [2, 0]
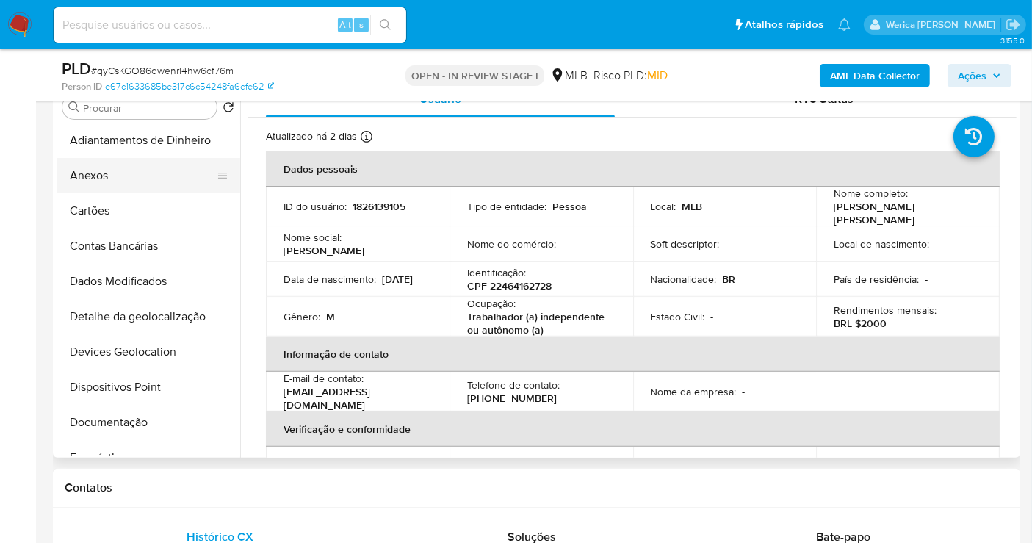
click at [126, 169] on button "Anexos" at bounding box center [143, 175] width 172 height 35
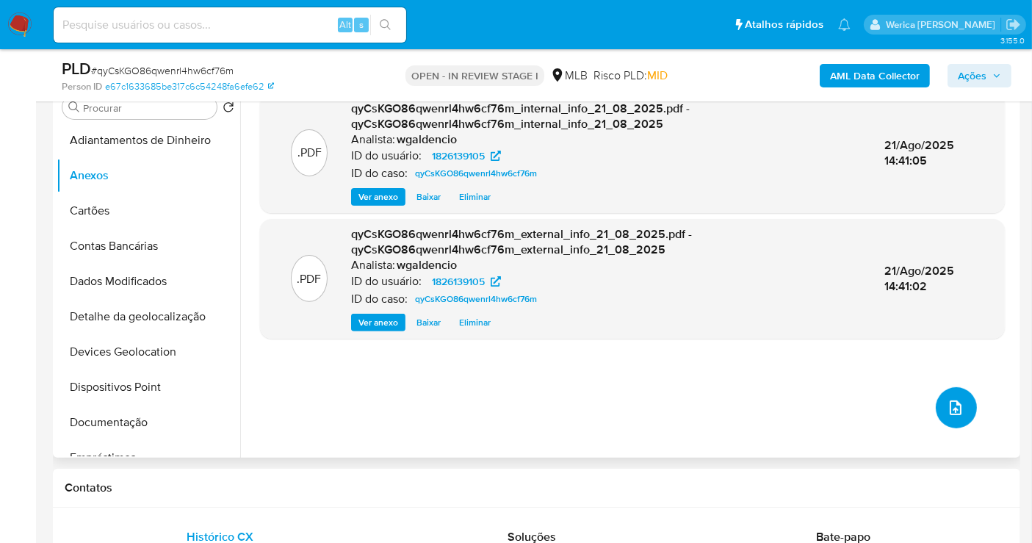
click at [957, 411] on span "upload-file" at bounding box center [956, 408] width 18 height 18
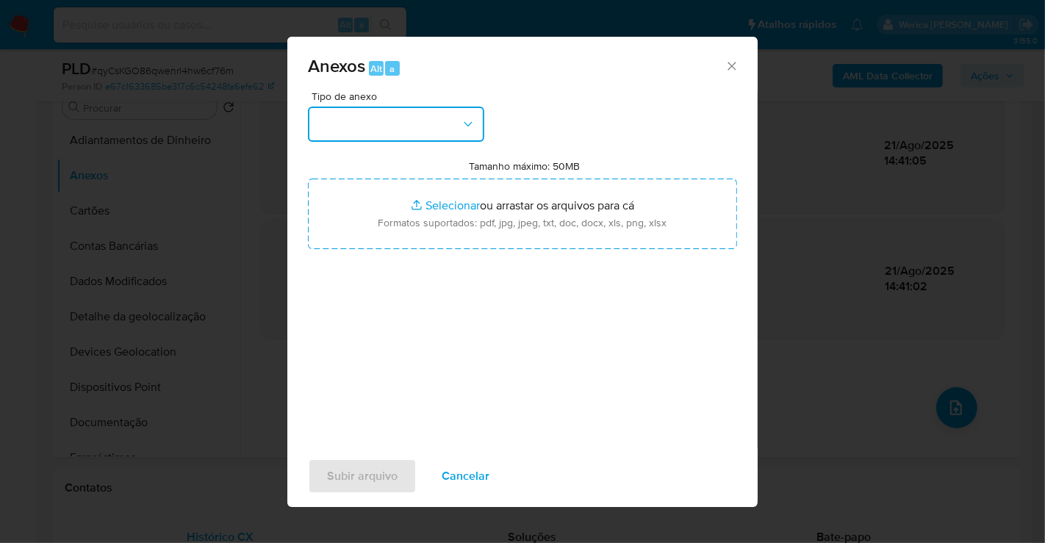
click at [425, 107] on button "button" at bounding box center [396, 124] width 176 height 35
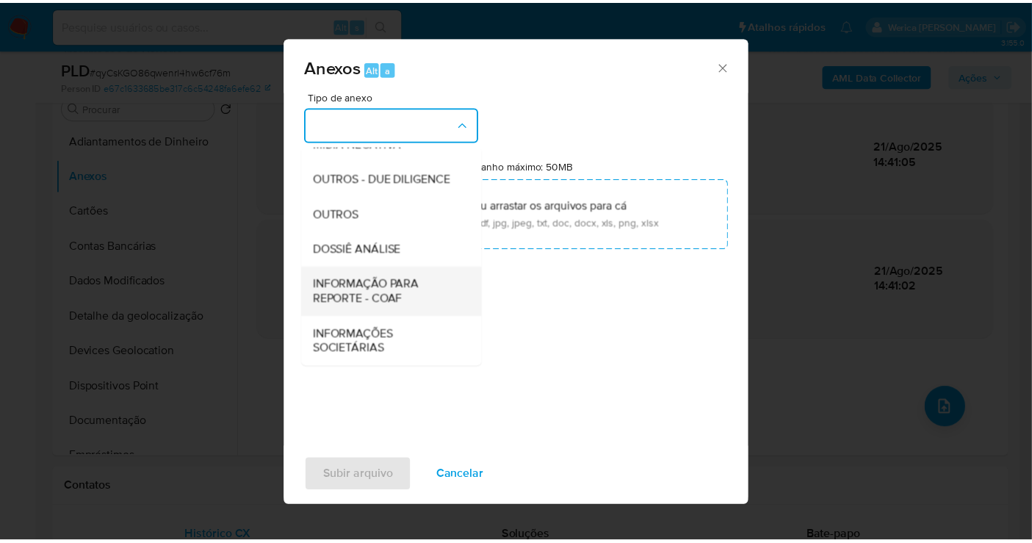
scroll to position [226, 0]
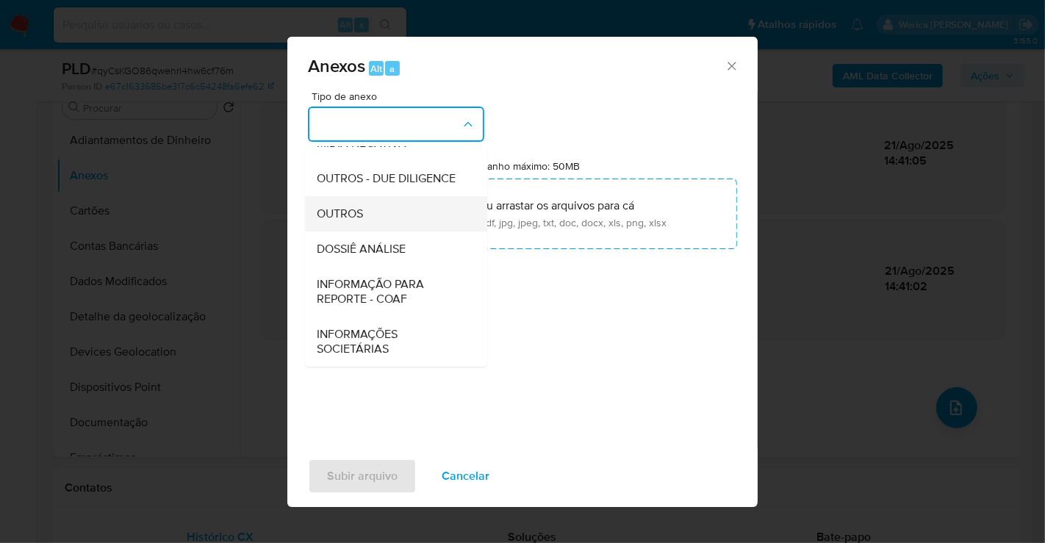
click at [380, 201] on div "OUTROS" at bounding box center [392, 213] width 150 height 35
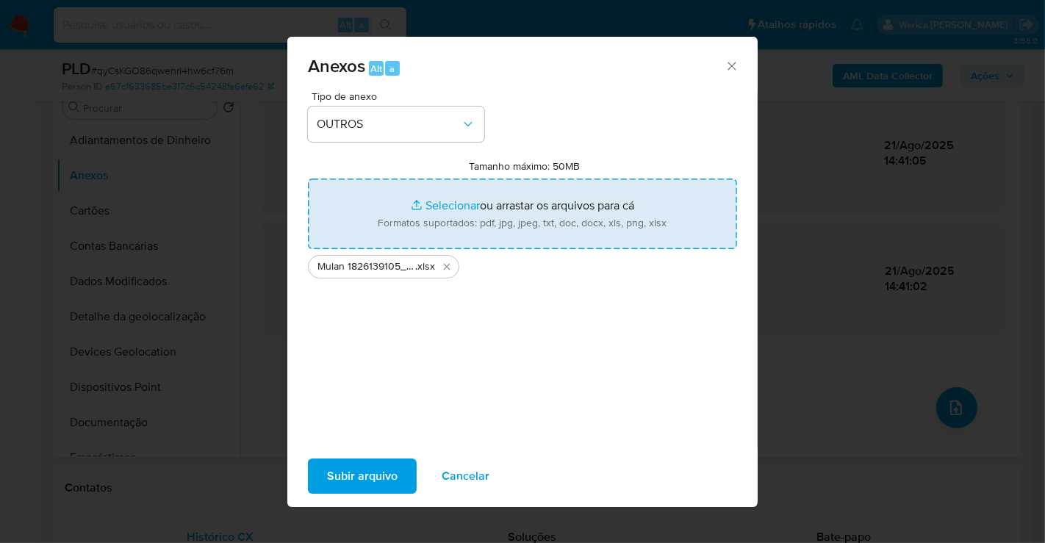
type input "C:\fakepath\SAR - XXX - CPF 22464162728 - PEDRO IVO REIS DA SILVA.pdf"
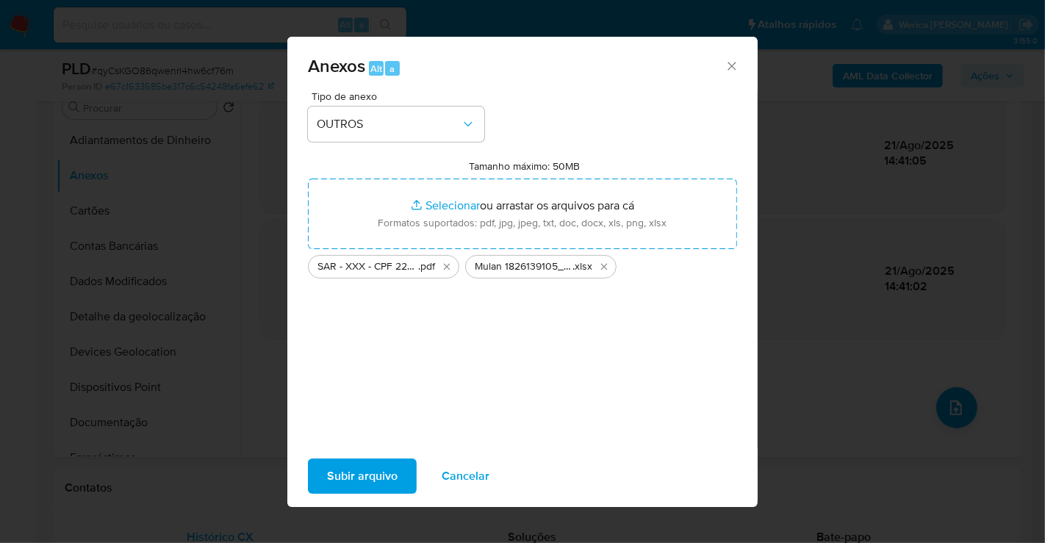
click at [411, 473] on button "Subir arquivo" at bounding box center [362, 475] width 109 height 35
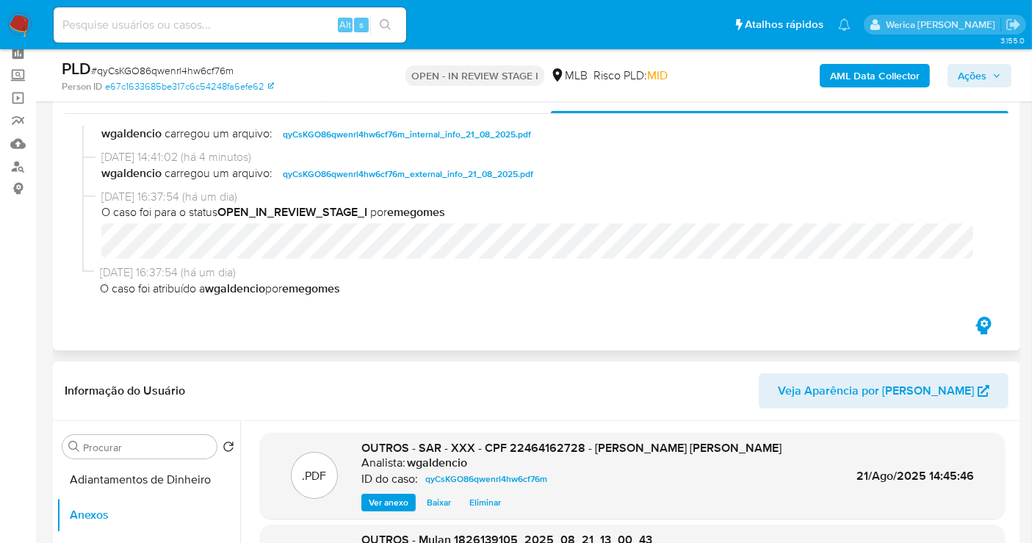
scroll to position [0, 0]
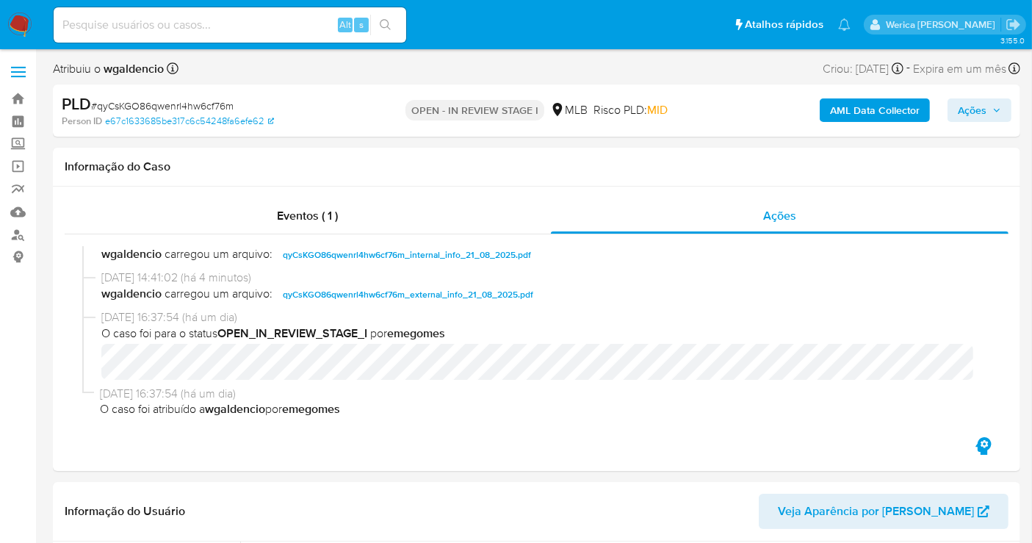
click at [971, 114] on span "Ações" at bounding box center [972, 110] width 29 height 24
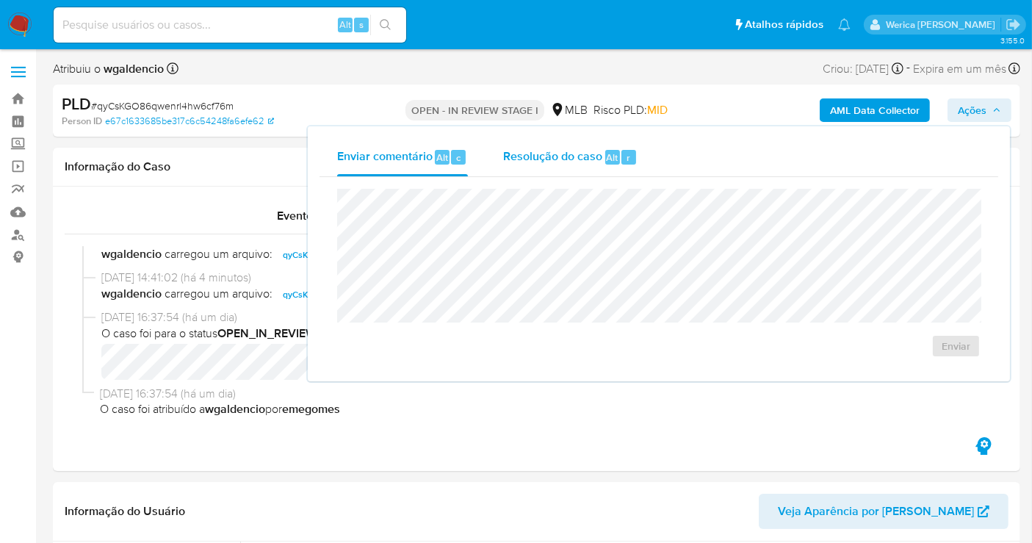
click at [615, 171] on div "Resolução do caso Alt r" at bounding box center [570, 157] width 134 height 38
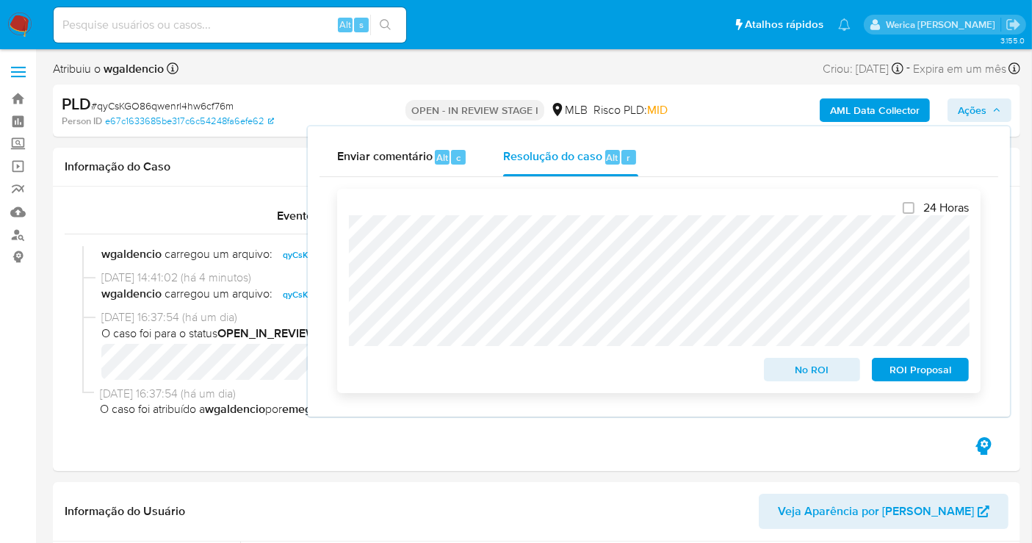
click at [915, 378] on span "ROI Proposal" at bounding box center [920, 369] width 76 height 21
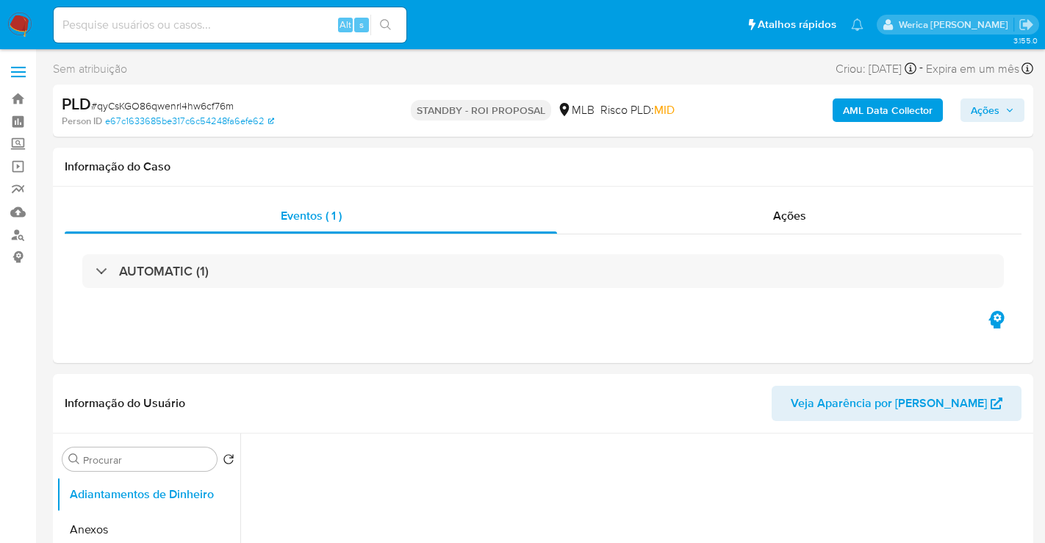
select select "10"
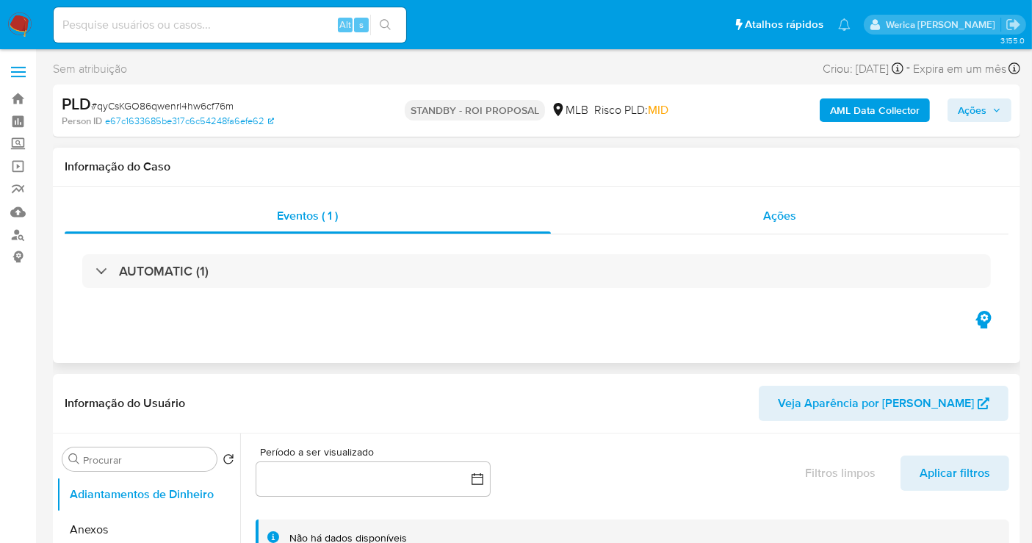
click at [747, 204] on div "Ações" at bounding box center [780, 215] width 458 height 35
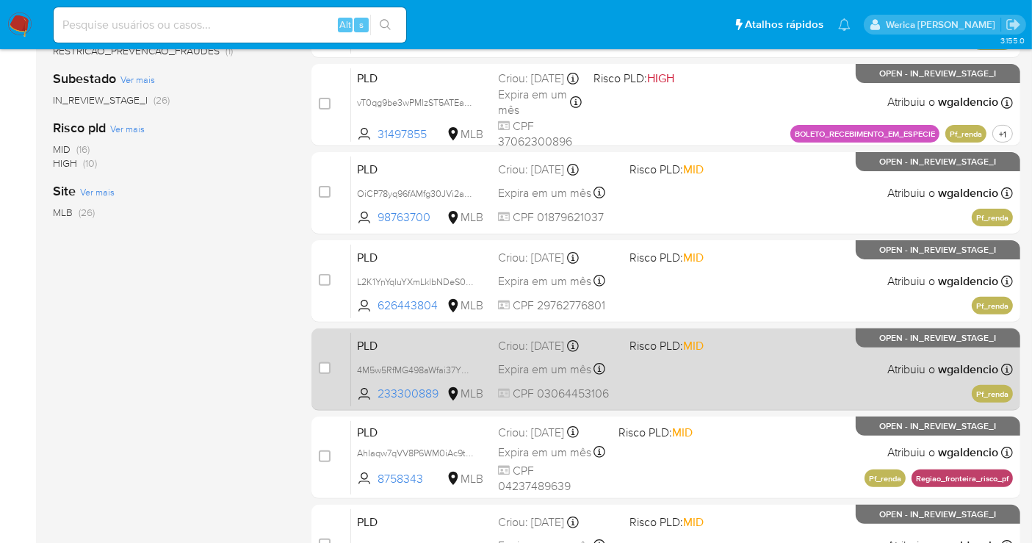
scroll to position [489, 0]
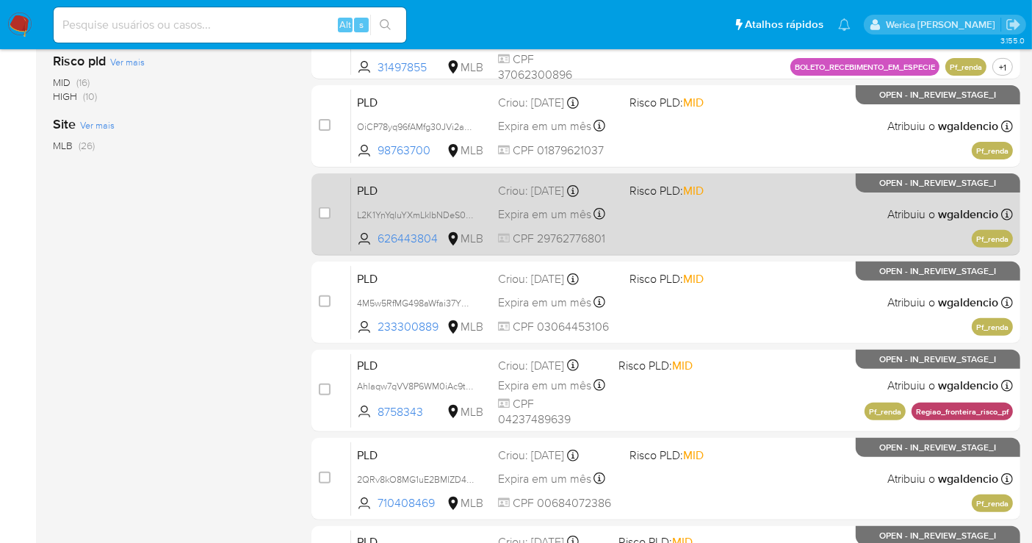
click at [759, 202] on div "PLD L2K1YnYqluYXmLklbNDeS0uX 626443804 MLB Risco PLD: MID Criou: [DATE] Criou: …" at bounding box center [682, 214] width 662 height 74
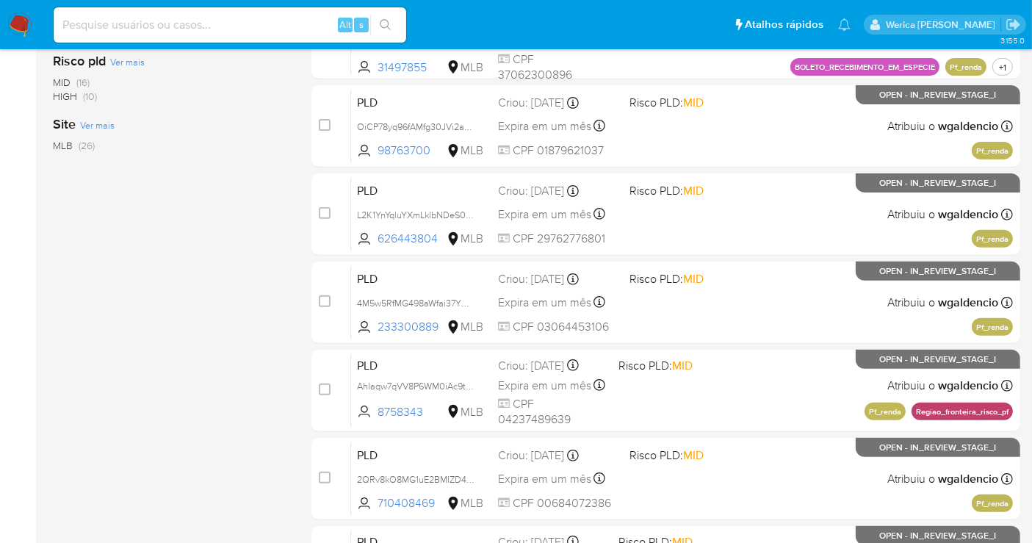
click at [265, 38] on div "Alt s" at bounding box center [230, 24] width 353 height 35
click at [248, 28] on input at bounding box center [230, 24] width 353 height 19
paste input "1947534048"
type input "1947534048"
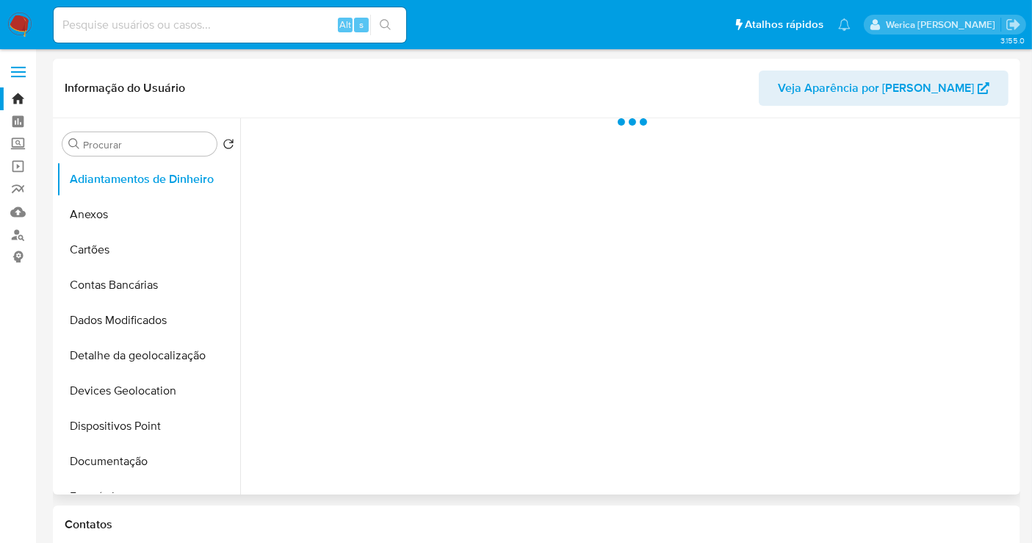
scroll to position [245, 0]
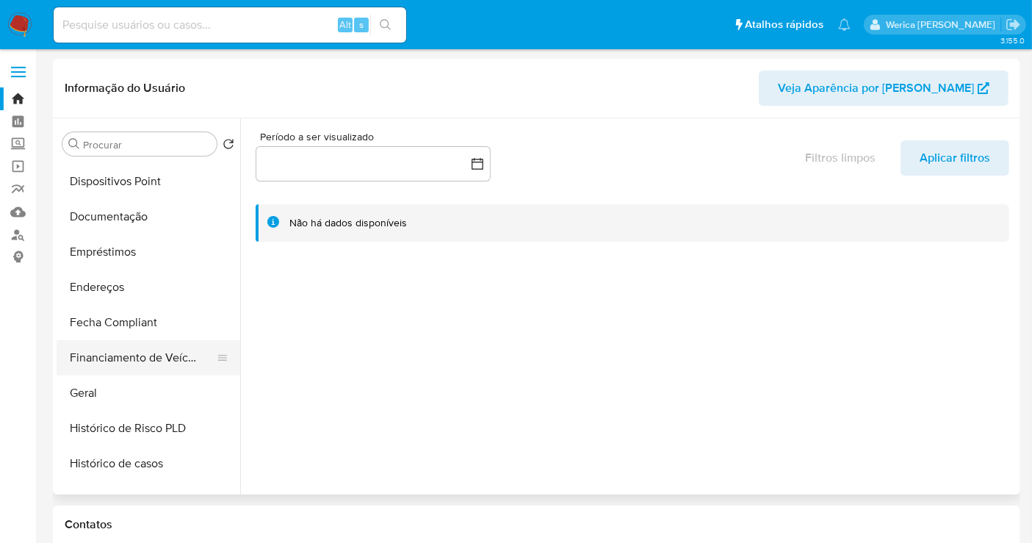
select select "10"
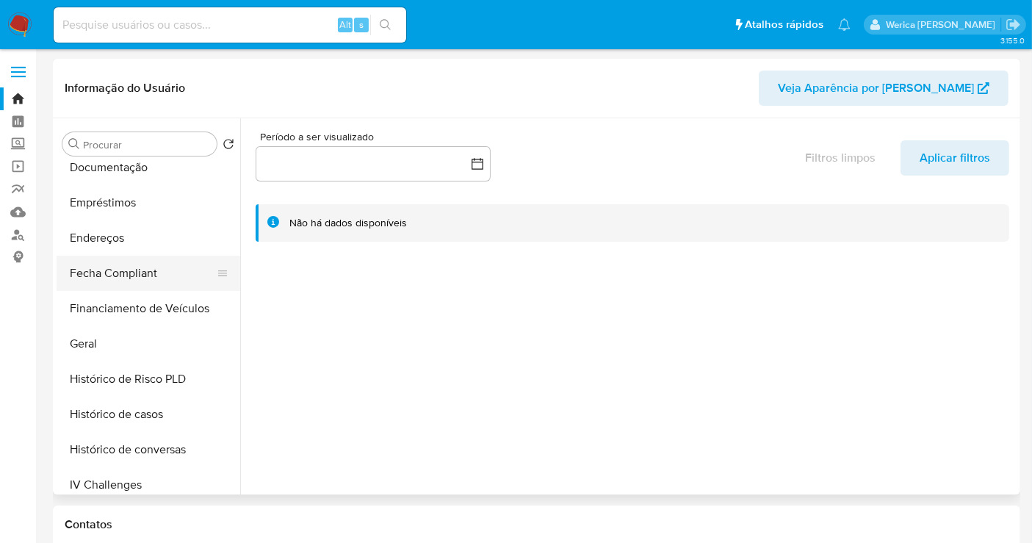
scroll to position [326, 0]
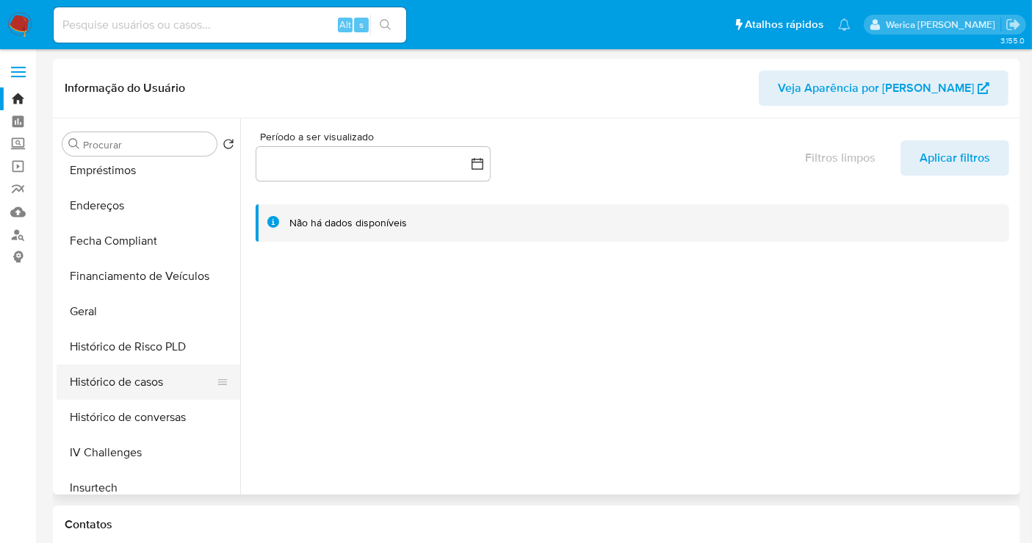
drag, startPoint x: 123, startPoint y: 353, endPoint x: 123, endPoint y: 377, distance: 23.5
click at [123, 376] on ul "Adiantamentos de Dinheiro Anexos Cartões Contas Bancárias Dados Modificados Det…" at bounding box center [149, 327] width 184 height 331
click at [123, 377] on button "Histórico de casos" at bounding box center [143, 381] width 172 height 35
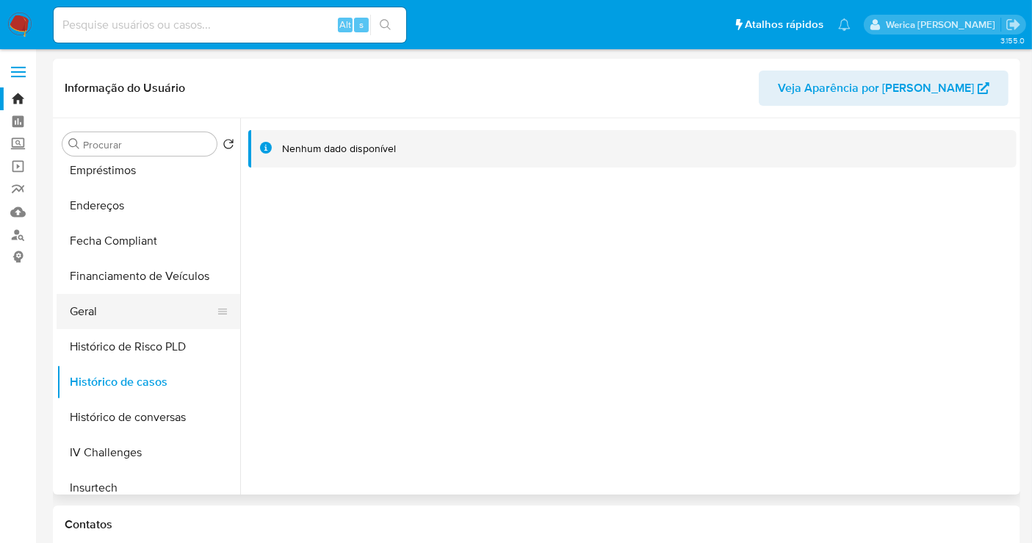
click at [163, 295] on button "Geral" at bounding box center [143, 311] width 172 height 35
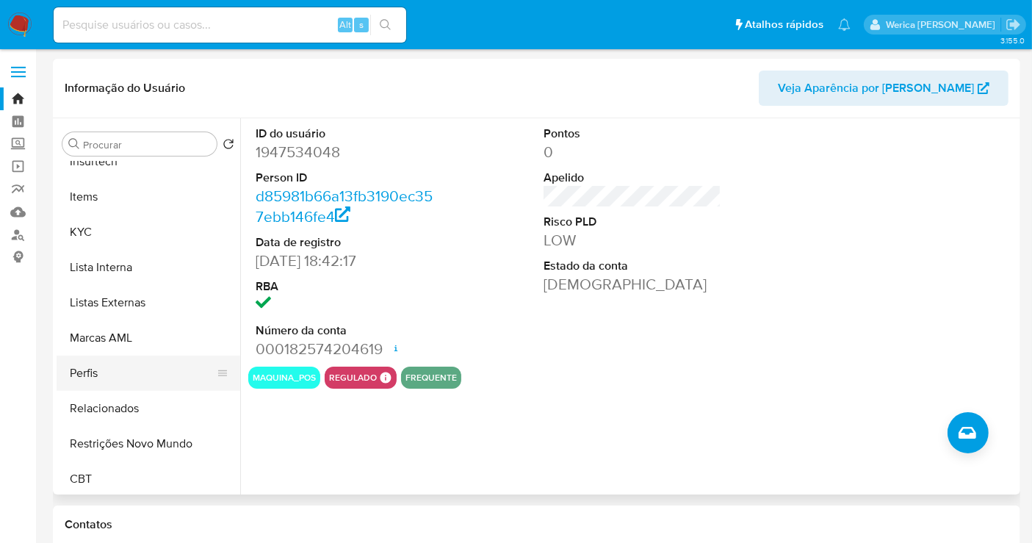
scroll to position [655, 0]
click at [140, 378] on button "Perfis" at bounding box center [143, 370] width 172 height 35
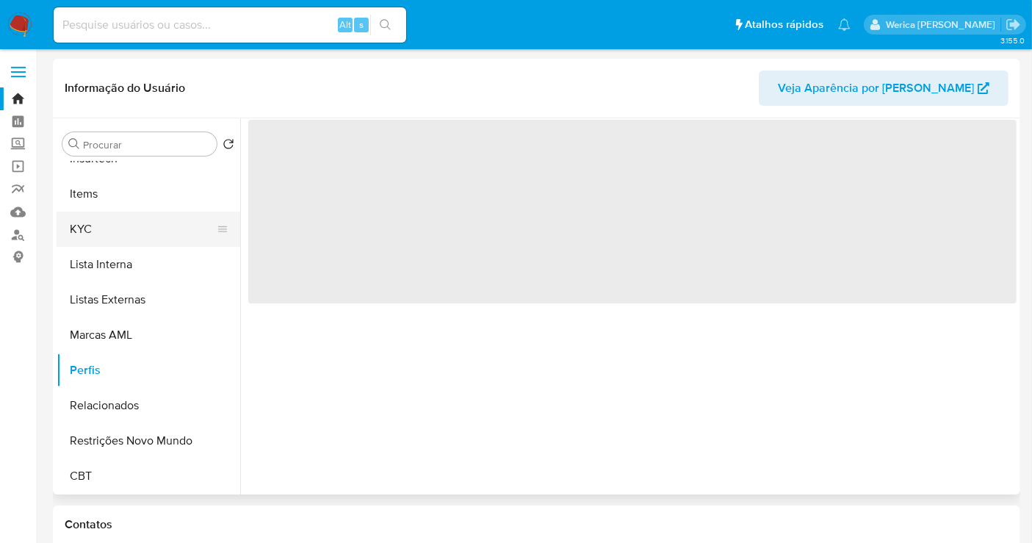
click at [138, 229] on button "KYC" at bounding box center [143, 229] width 172 height 35
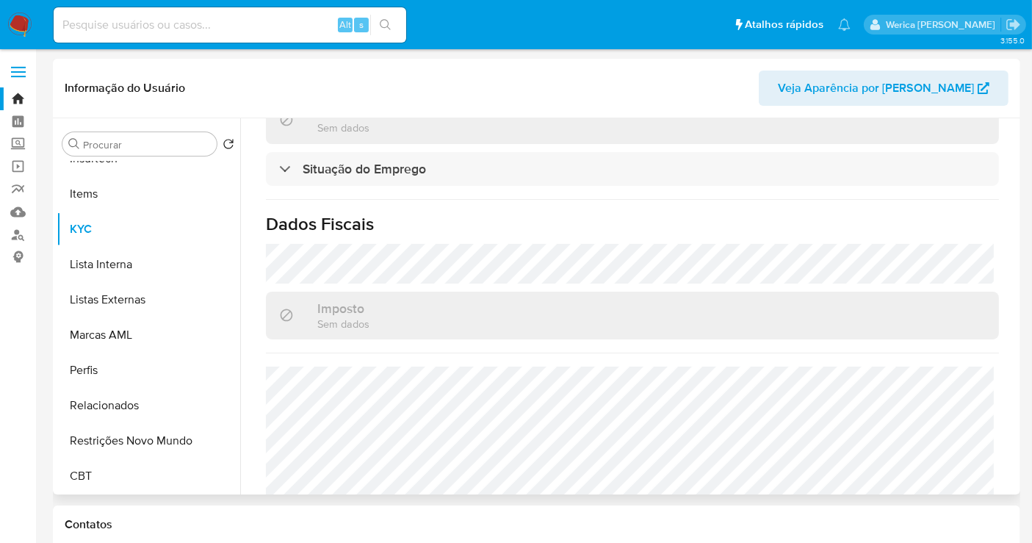
scroll to position [700, 0]
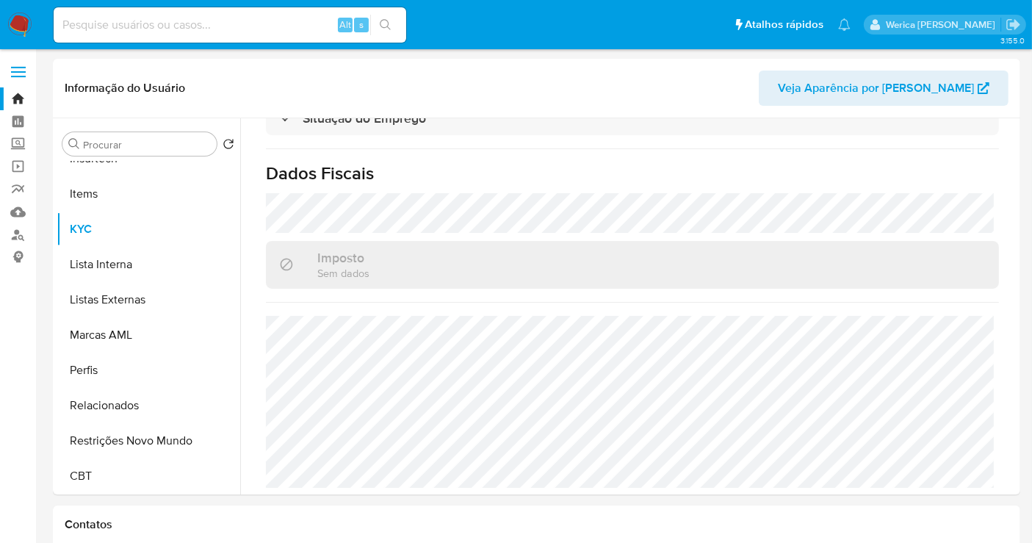
click at [23, 32] on img at bounding box center [19, 24] width 25 height 25
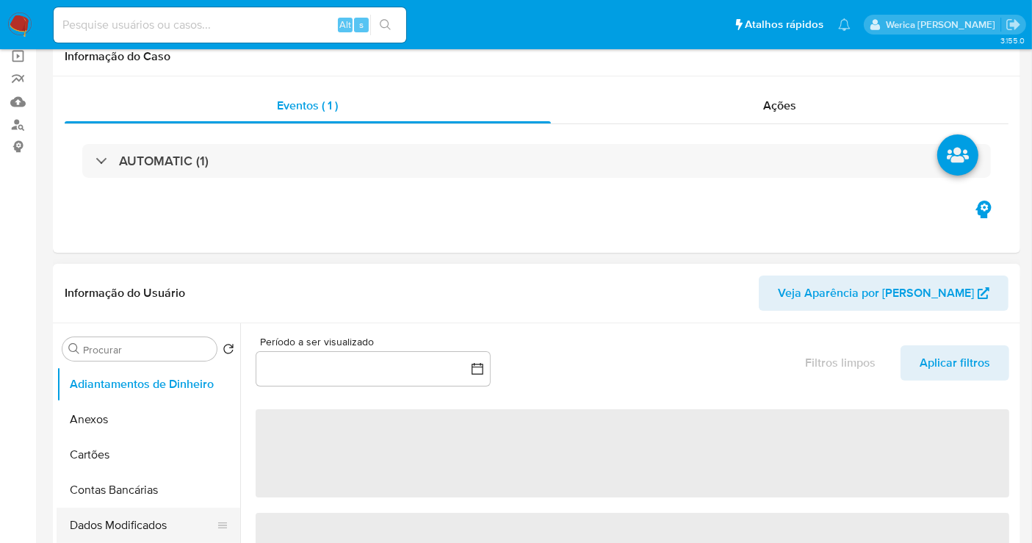
scroll to position [163, 0]
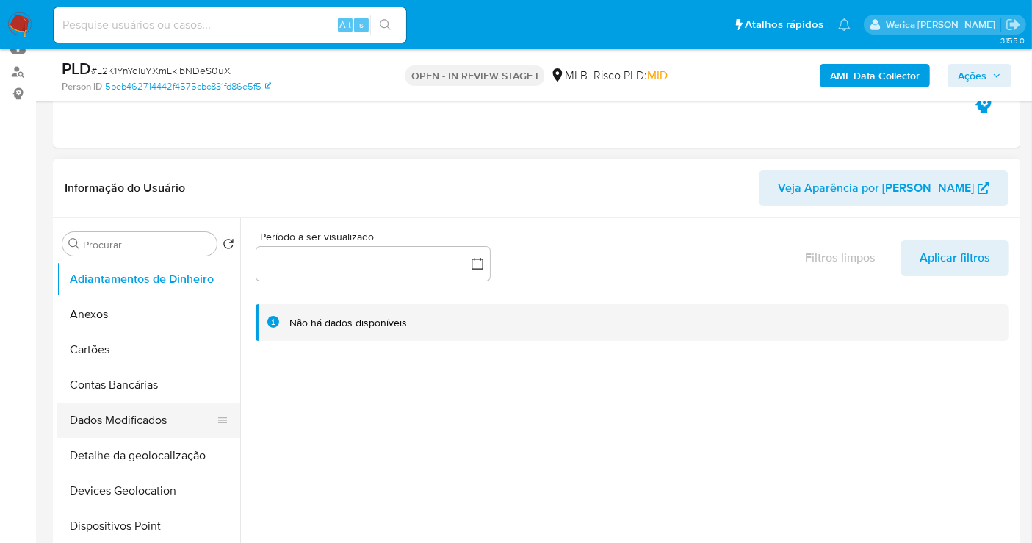
select select "10"
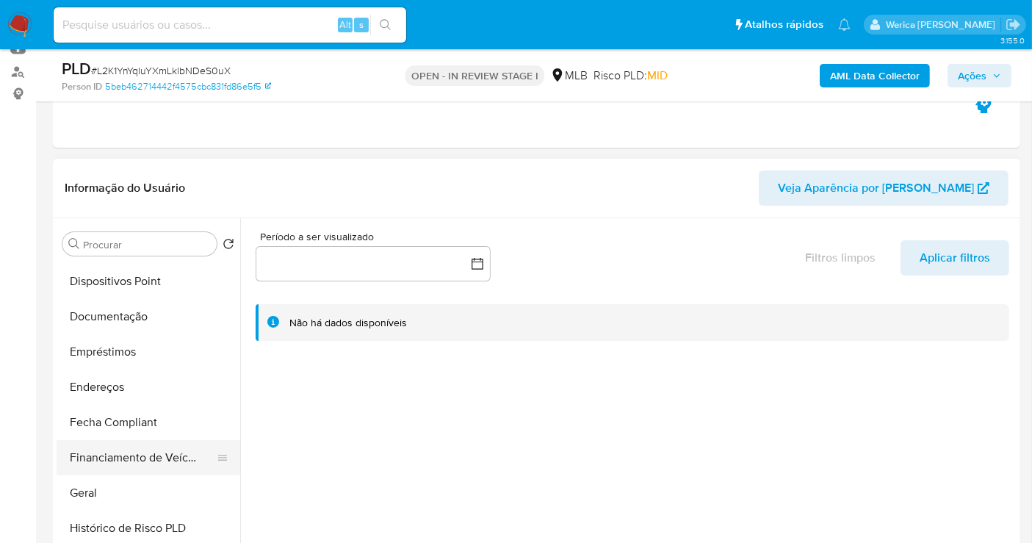
click at [109, 467] on button "Financiamento de Veículos" at bounding box center [143, 457] width 172 height 35
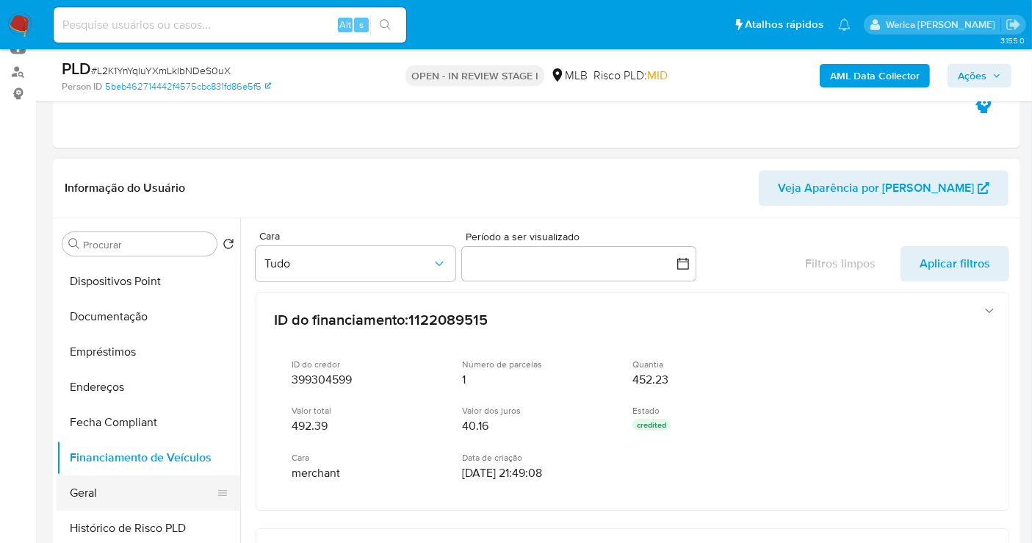
click at [128, 491] on button "Geral" at bounding box center [143, 492] width 172 height 35
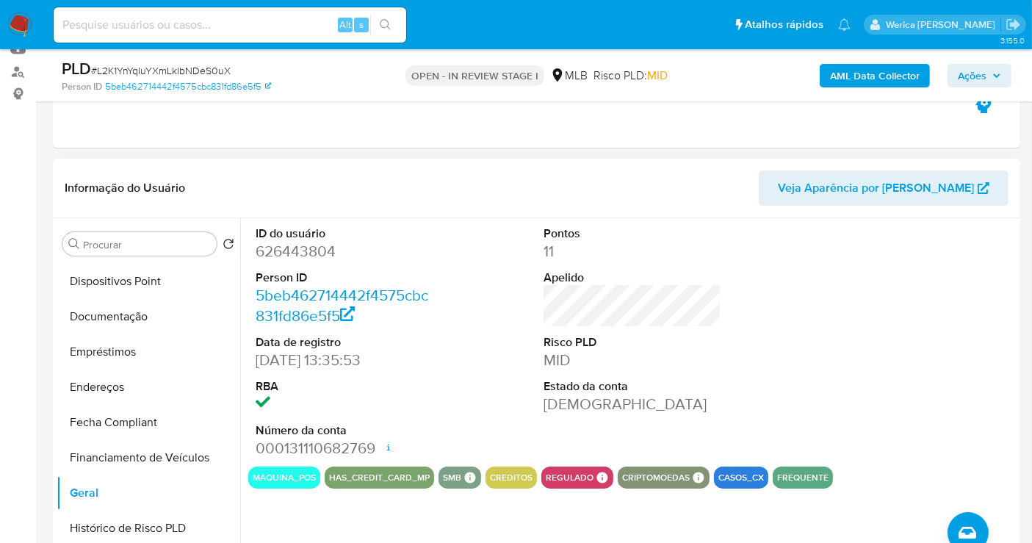
click at [312, 241] on dd "626443804" at bounding box center [345, 251] width 178 height 21
copy dd "626443804"
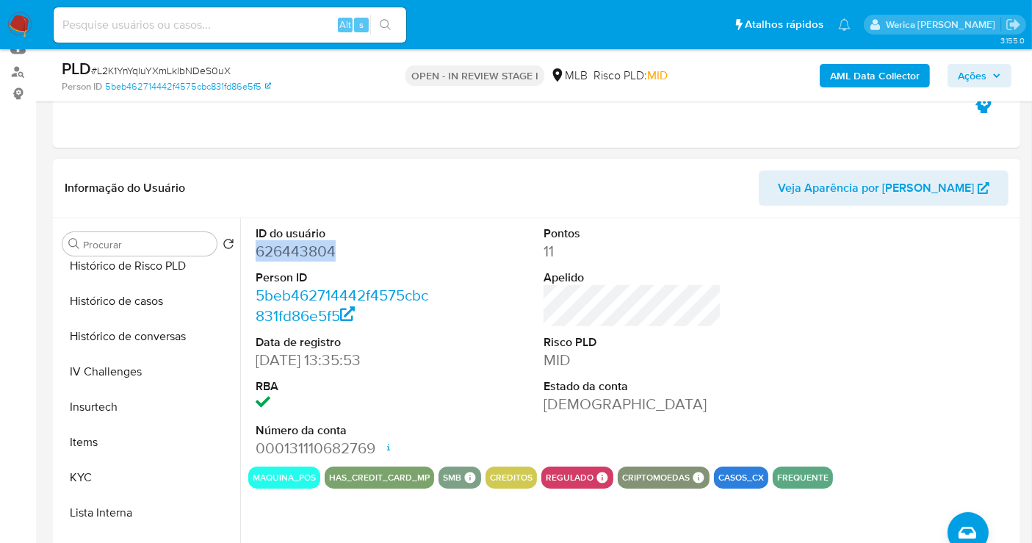
scroll to position [652, 0]
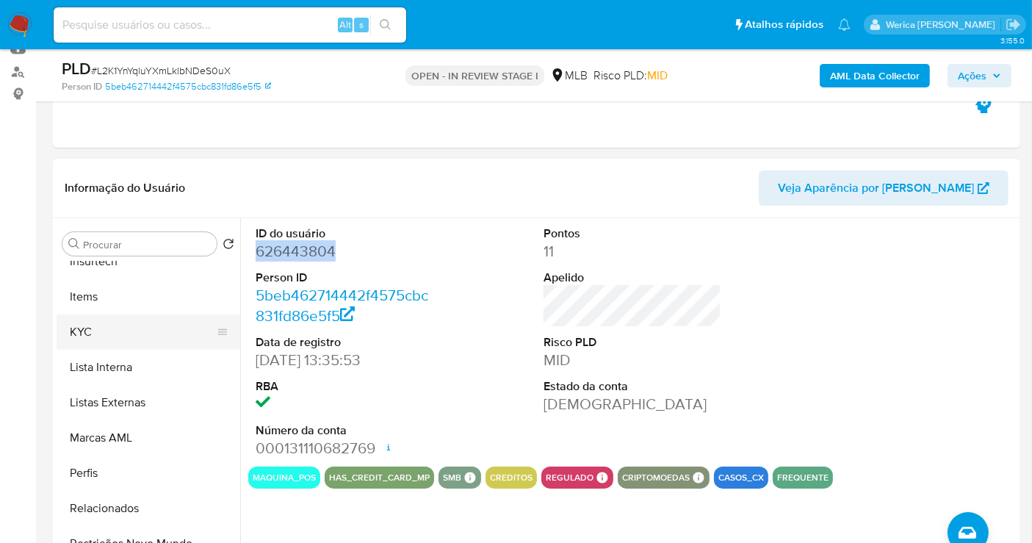
click at [107, 339] on button "KYC" at bounding box center [143, 331] width 172 height 35
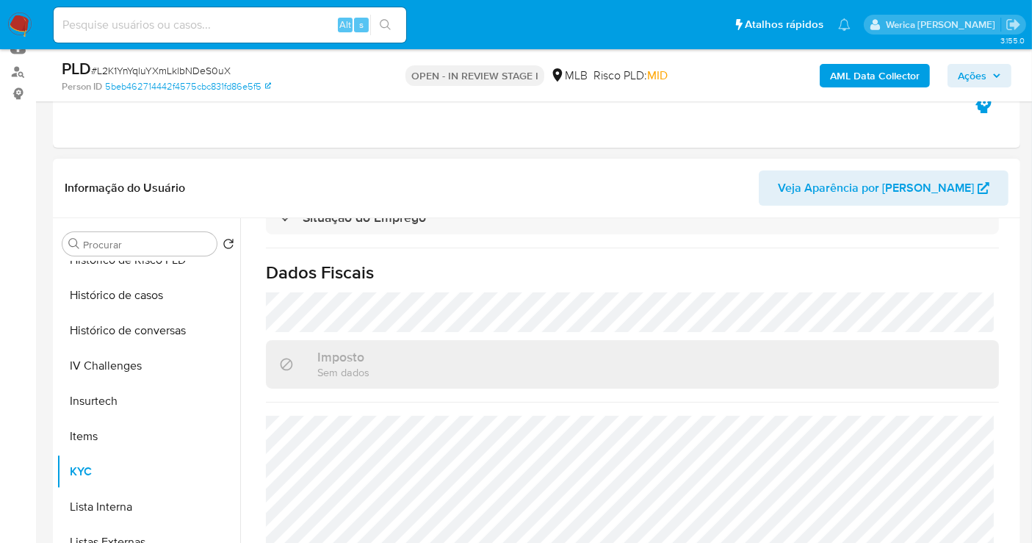
scroll to position [326, 0]
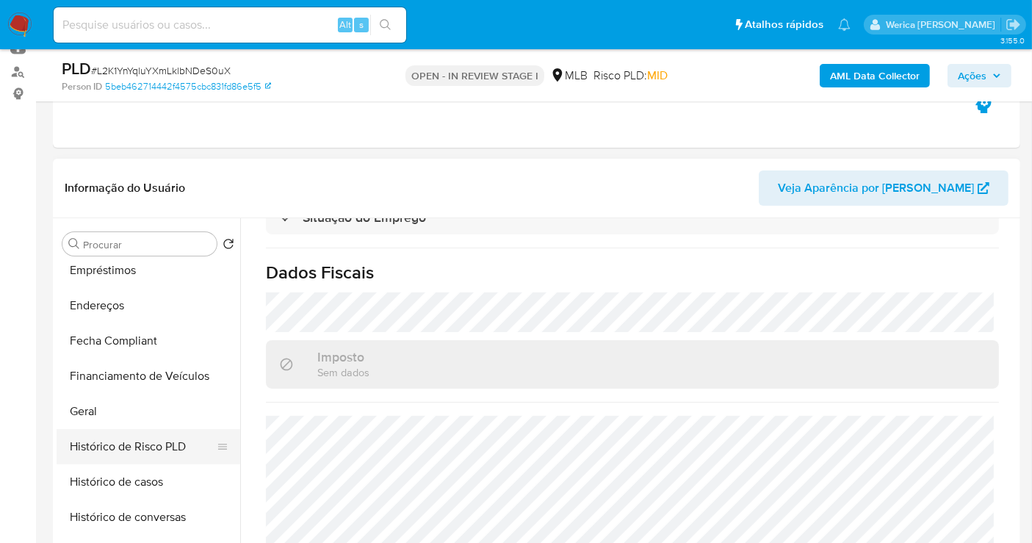
drag, startPoint x: 136, startPoint y: 425, endPoint x: 195, endPoint y: 434, distance: 59.4
click at [135, 425] on button "Geral" at bounding box center [149, 411] width 184 height 35
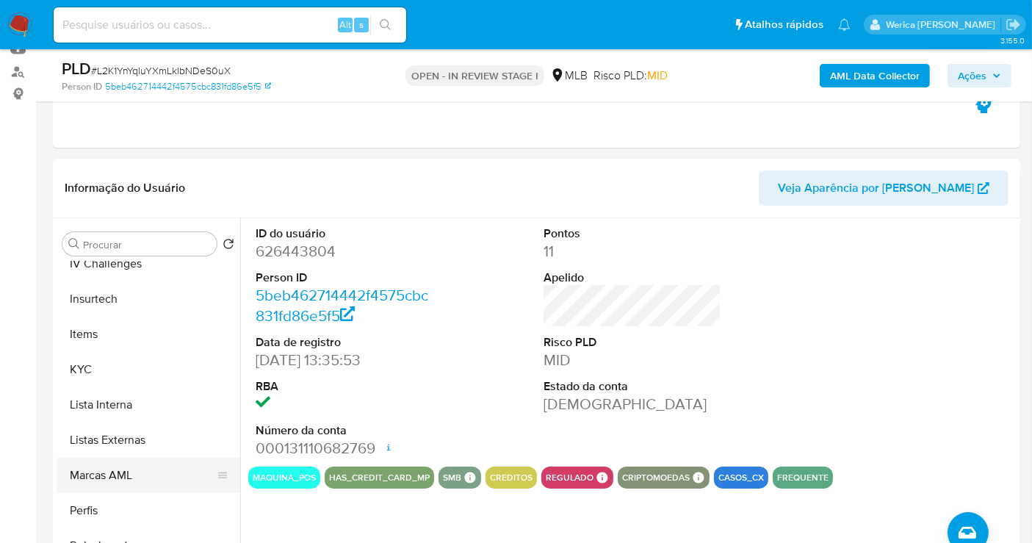
scroll to position [652, 0]
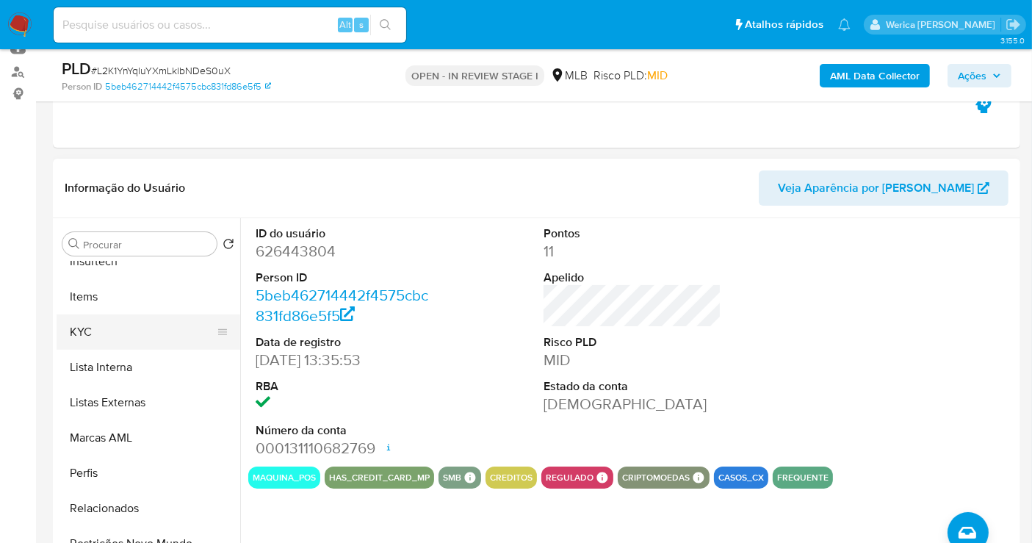
click at [100, 328] on button "KYC" at bounding box center [143, 331] width 172 height 35
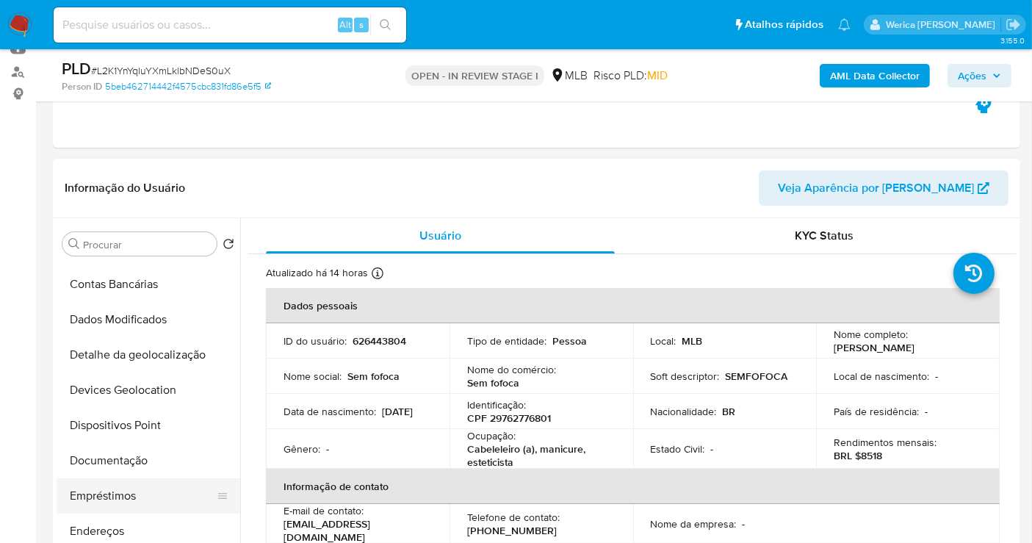
scroll to position [163, 0]
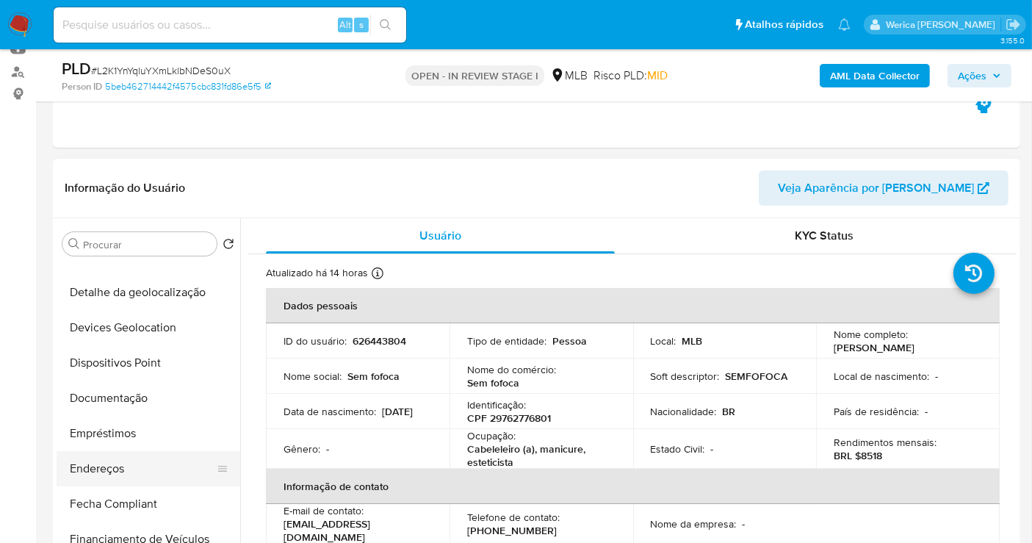
drag, startPoint x: 142, startPoint y: 478, endPoint x: 147, endPoint y: 468, distance: 10.8
click at [142, 478] on button "Endereços" at bounding box center [143, 468] width 172 height 35
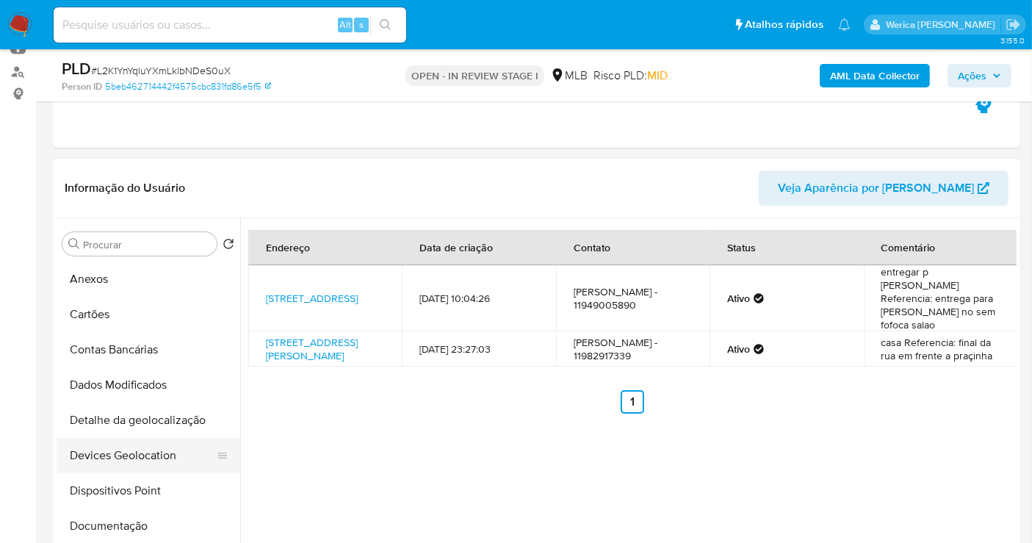
scroll to position [0, 0]
click at [172, 446] on button "Detalhe da geolocalização" at bounding box center [143, 455] width 172 height 35
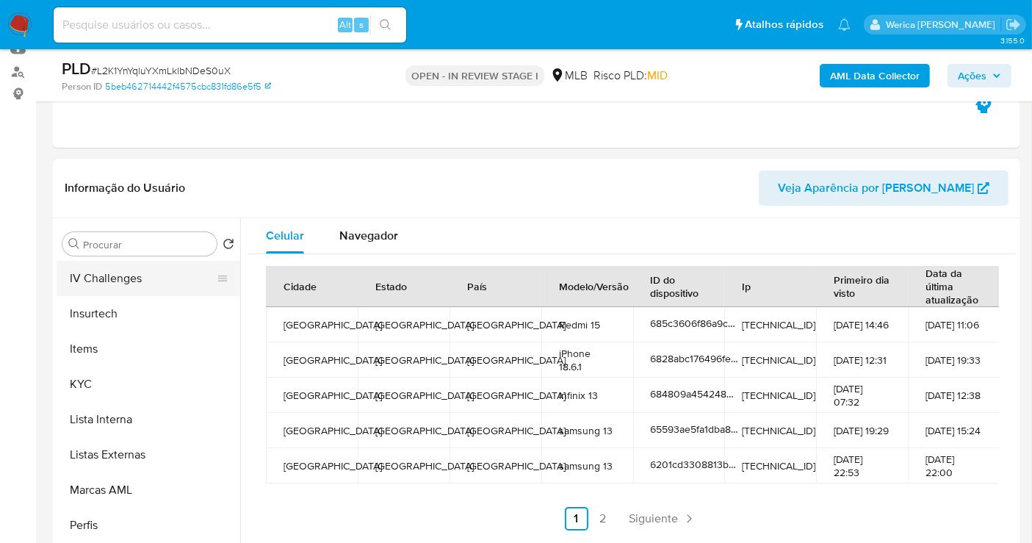
scroll to position [655, 0]
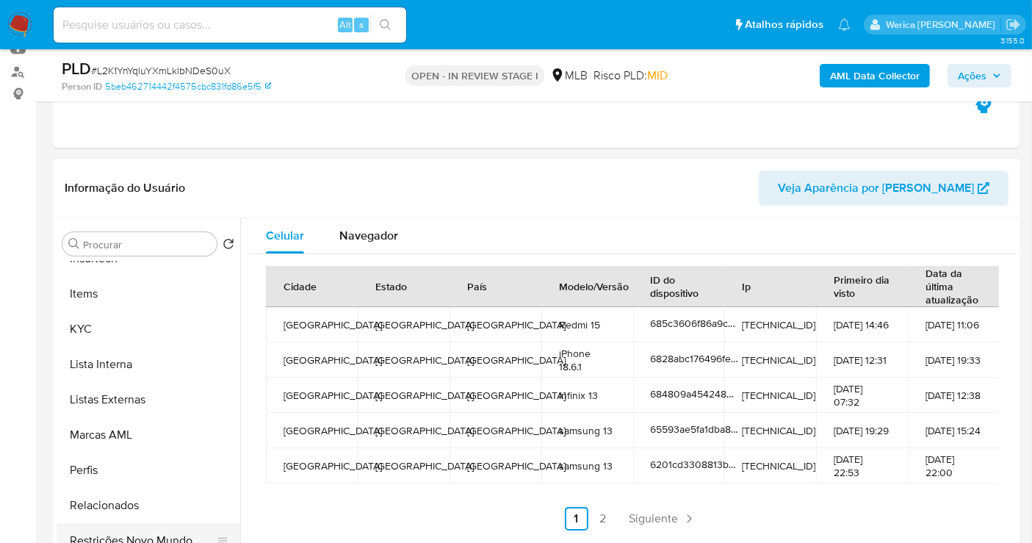
click at [157, 530] on button "Restrições Novo Mundo" at bounding box center [143, 540] width 172 height 35
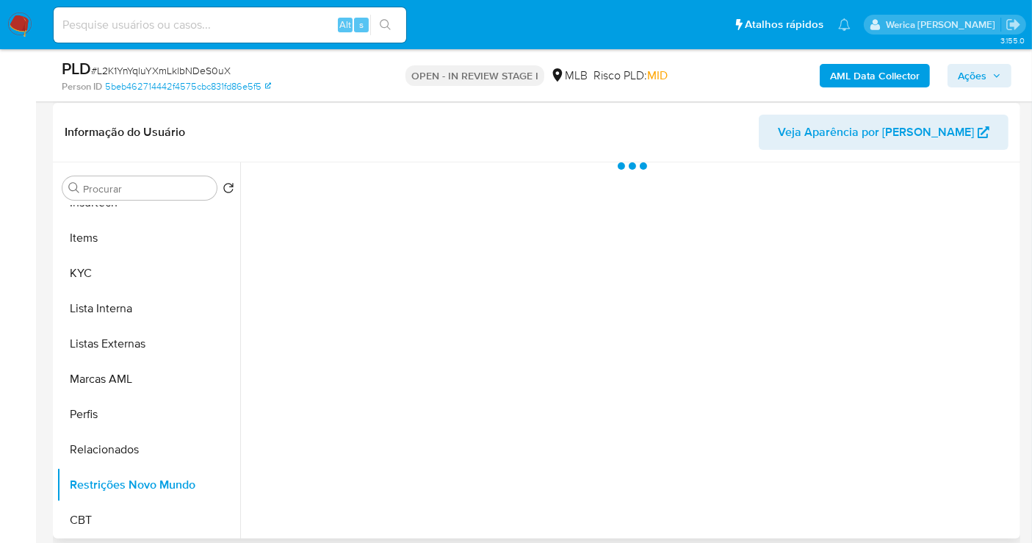
scroll to position [245, 0]
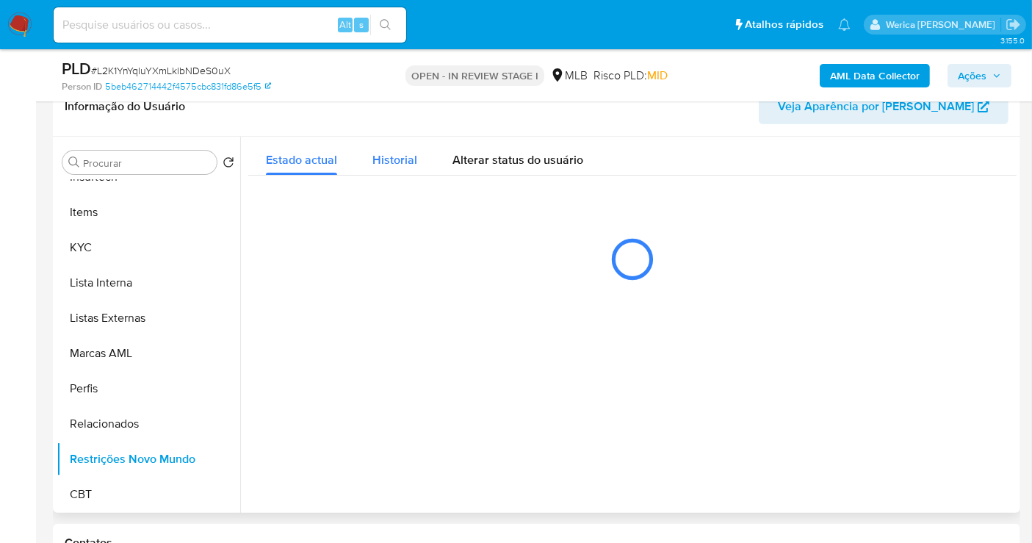
click at [373, 158] on span "Historial" at bounding box center [395, 159] width 45 height 17
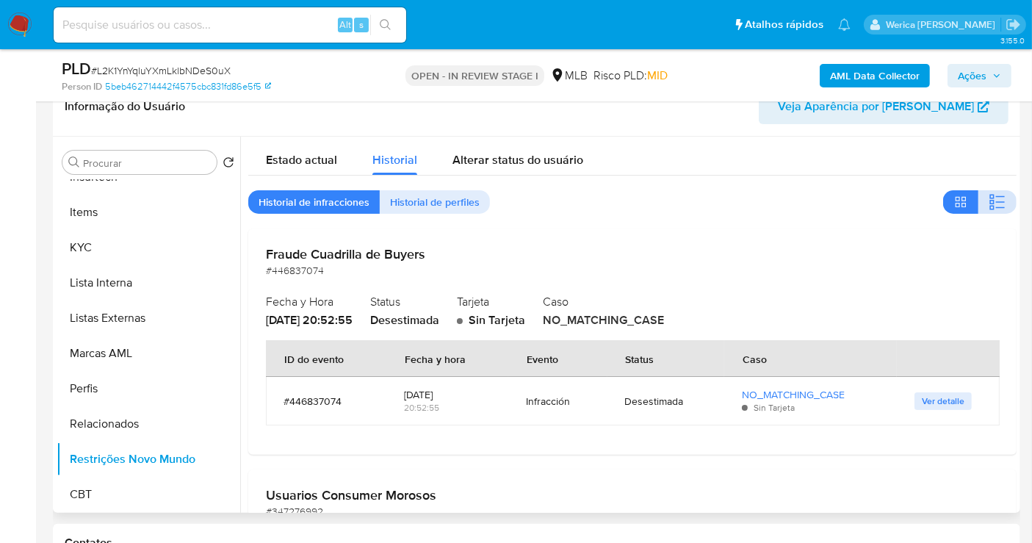
click at [981, 202] on button "button" at bounding box center [998, 202] width 38 height 24
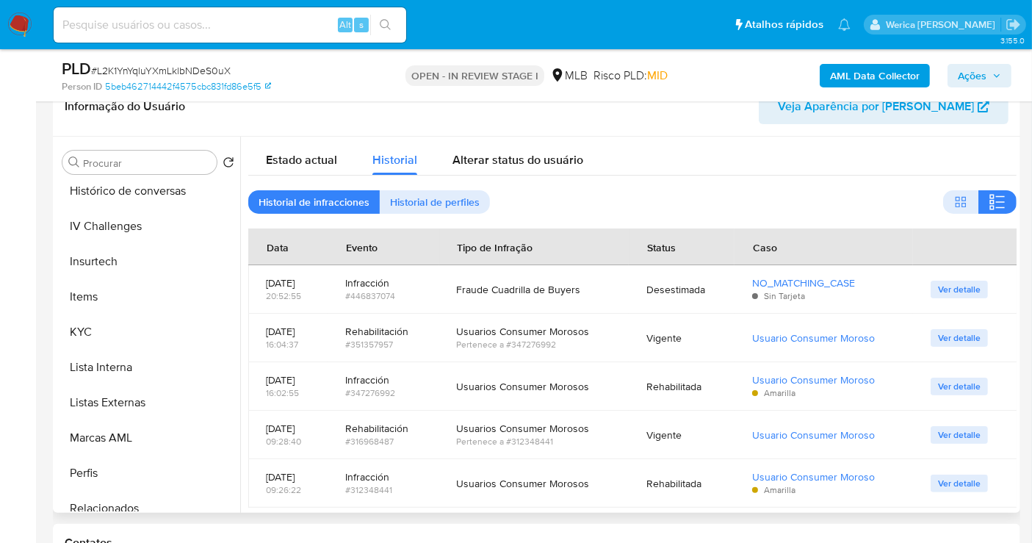
scroll to position [248, 0]
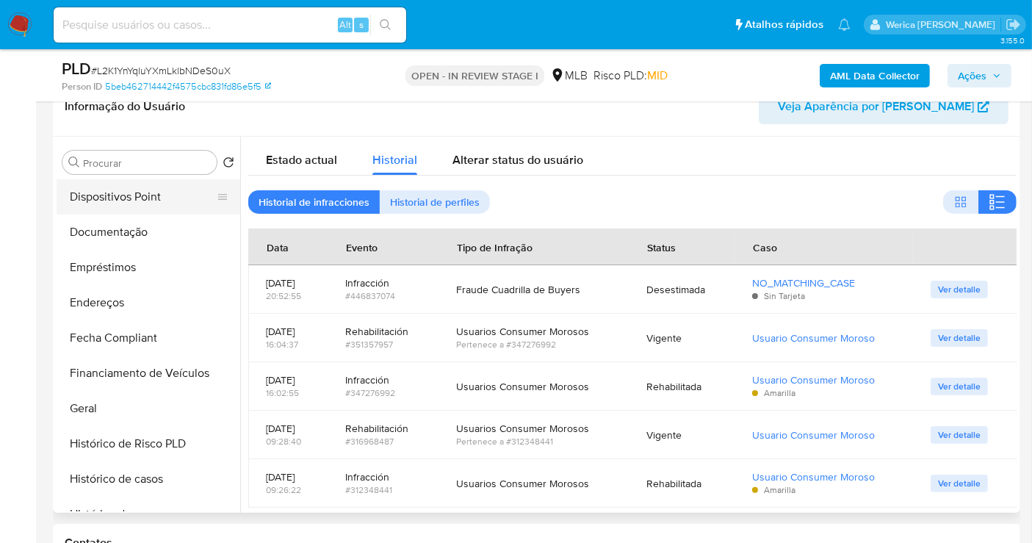
drag, startPoint x: 134, startPoint y: 201, endPoint x: 157, endPoint y: 203, distance: 23.6
click at [137, 200] on button "Dispositivos Point" at bounding box center [143, 196] width 172 height 35
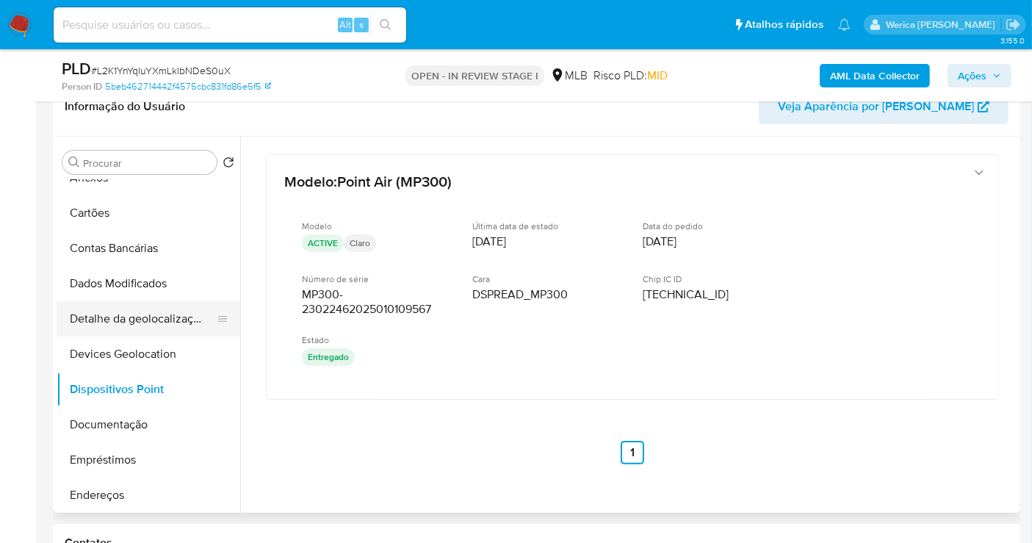
scroll to position [2, 0]
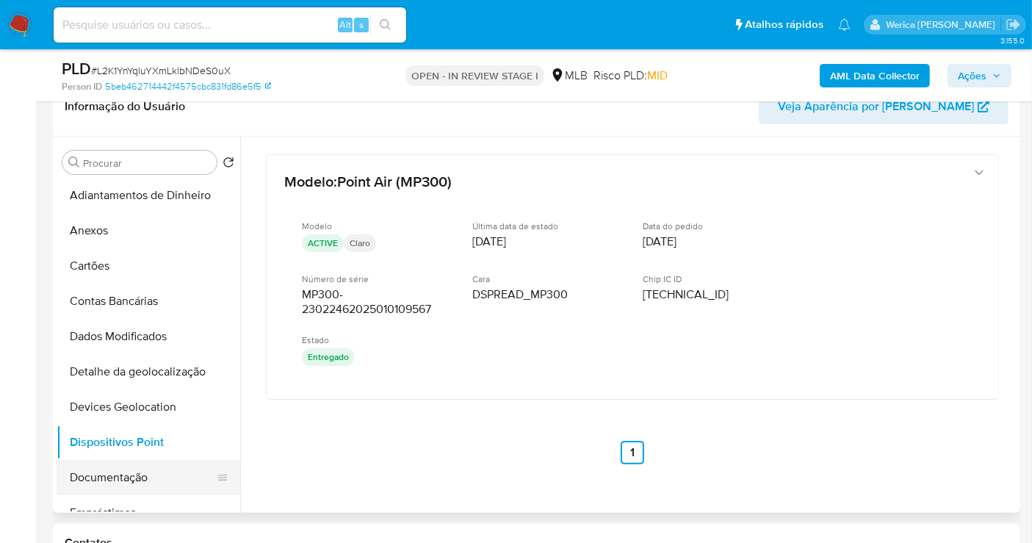
click at [137, 473] on button "Documentação" at bounding box center [143, 477] width 172 height 35
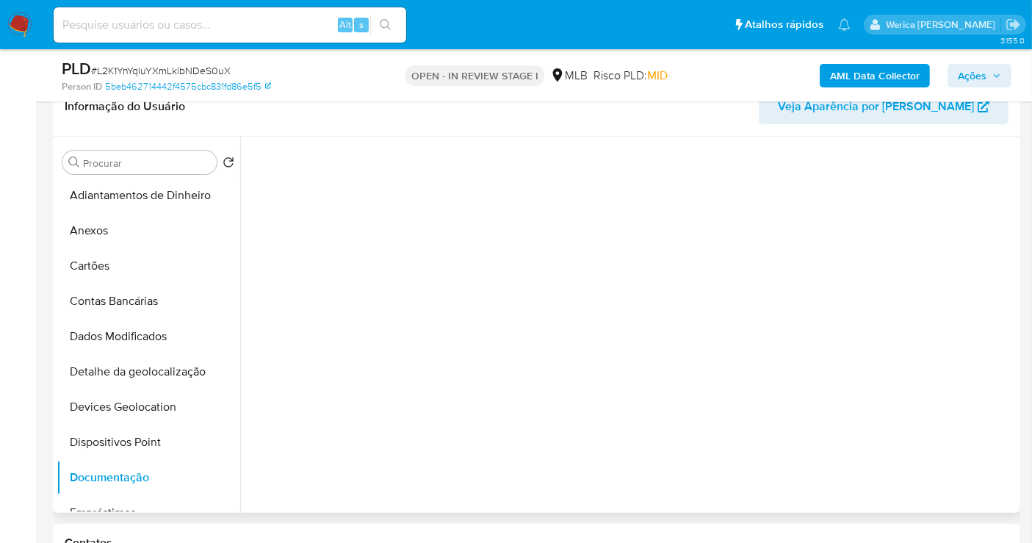
click at [289, 137] on section at bounding box center [632, 137] width 769 height 0
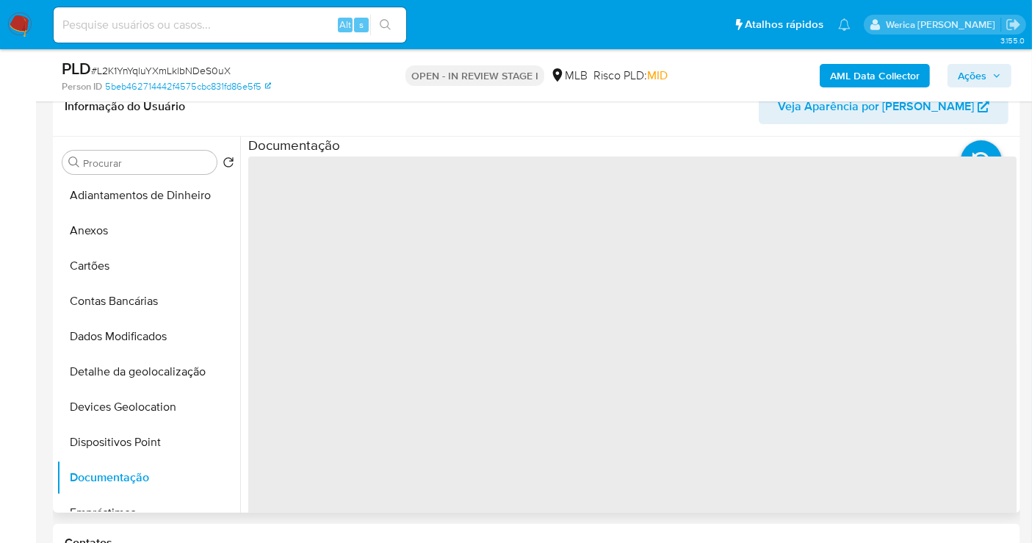
click at [339, 200] on span "‌" at bounding box center [632, 392] width 769 height 470
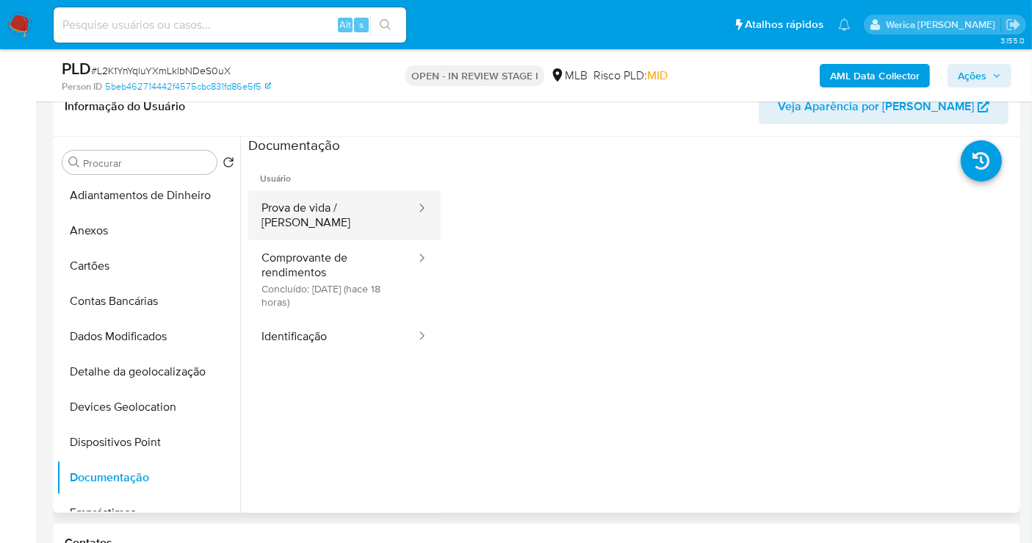
click at [378, 212] on button "Prova de vida / Selfie" at bounding box center [332, 215] width 169 height 50
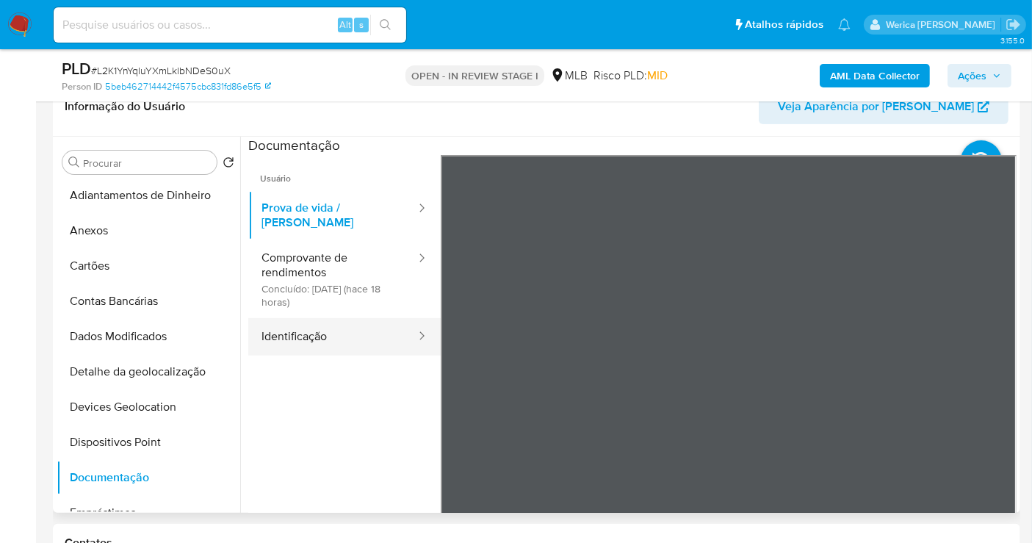
click at [406, 318] on div at bounding box center [418, 336] width 24 height 37
click at [375, 325] on button "Identificação" at bounding box center [332, 336] width 169 height 37
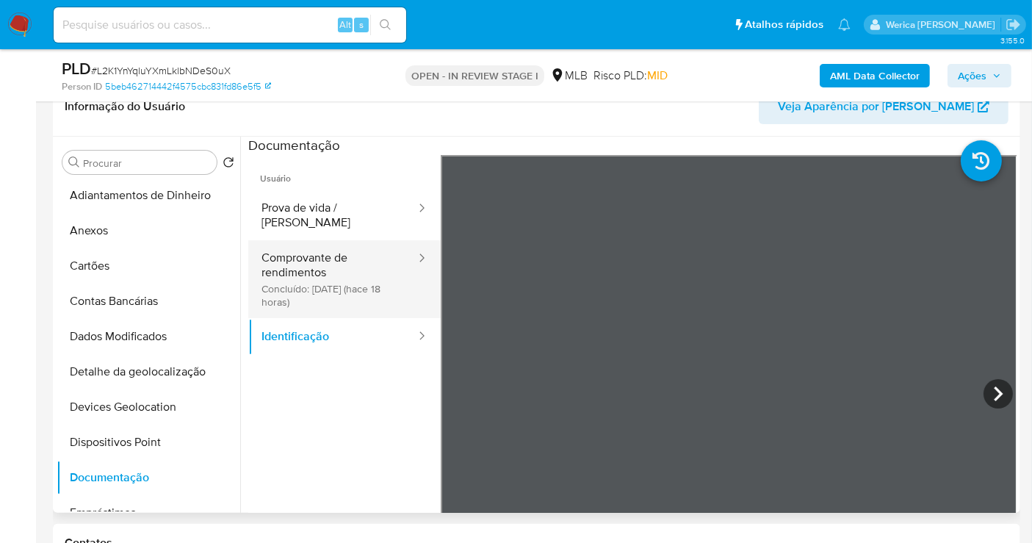
click at [368, 240] on button "Comprovante de rendimentos Concluído: 20/08/2025 (hace 18 horas)" at bounding box center [332, 279] width 169 height 78
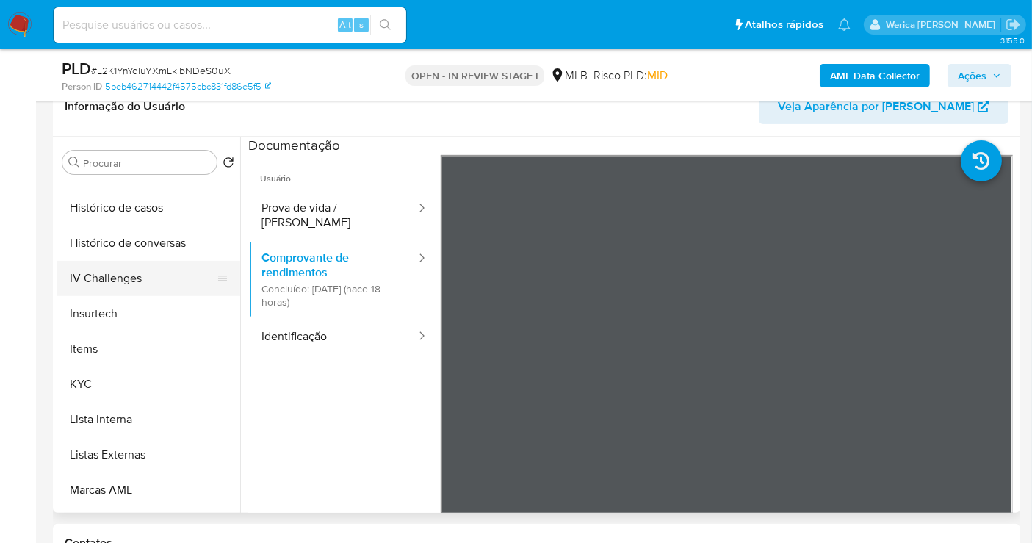
scroll to position [574, 0]
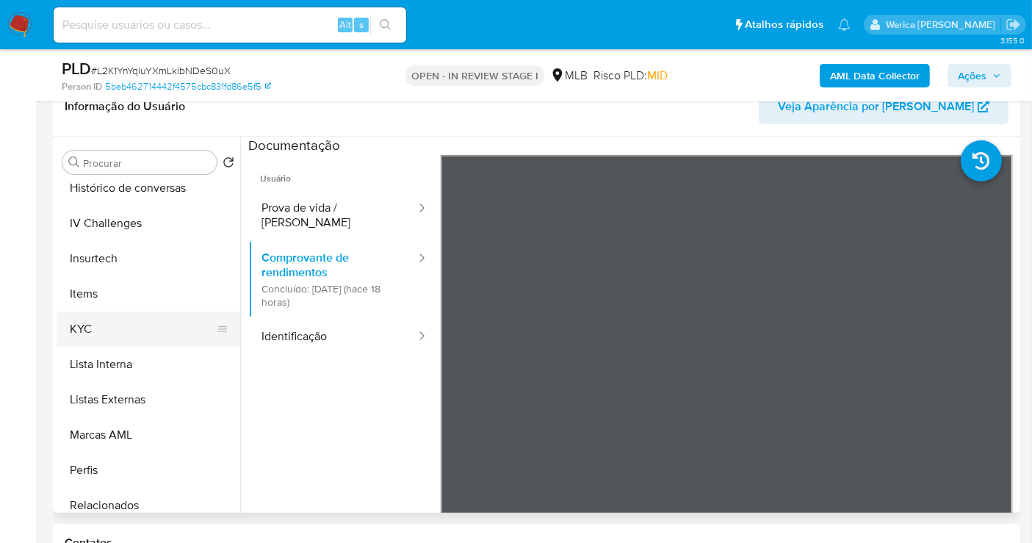
click at [92, 314] on button "KYC" at bounding box center [143, 329] width 172 height 35
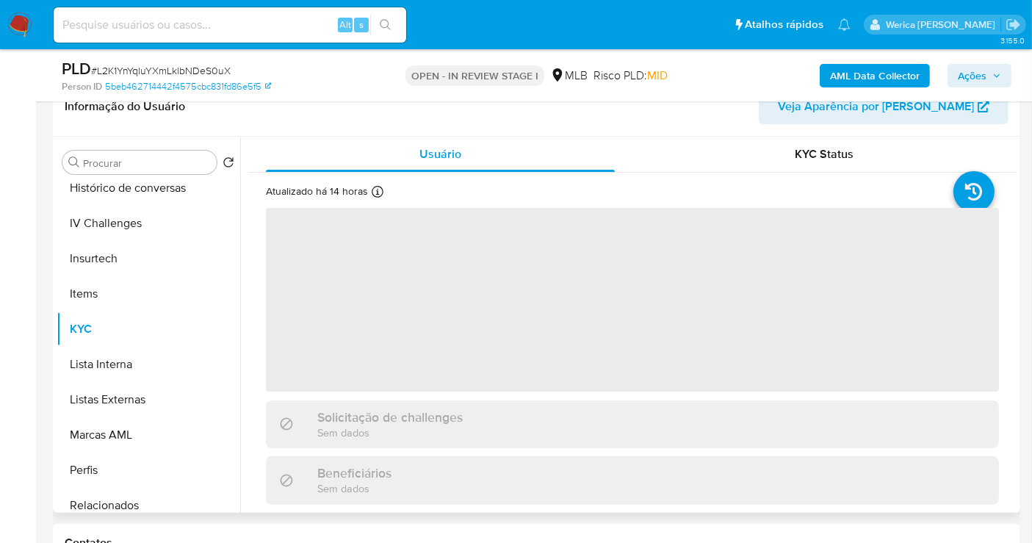
click at [440, 353] on div "Usuário KYC Status Atualizado há 14 horas Criado: 15/08/2020 11:37:45 Atualizad…" at bounding box center [632, 321] width 769 height 369
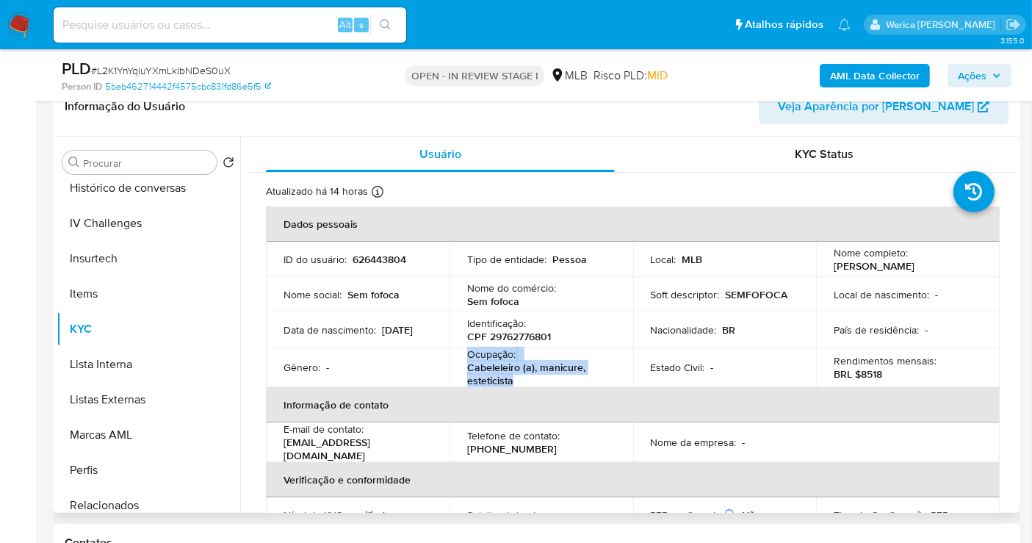
drag, startPoint x: 470, startPoint y: 356, endPoint x: 516, endPoint y: 378, distance: 51.3
click at [516, 378] on div "Ocupação : Cabeleleiro (a), manicure, esteticista" at bounding box center [541, 368] width 148 height 40
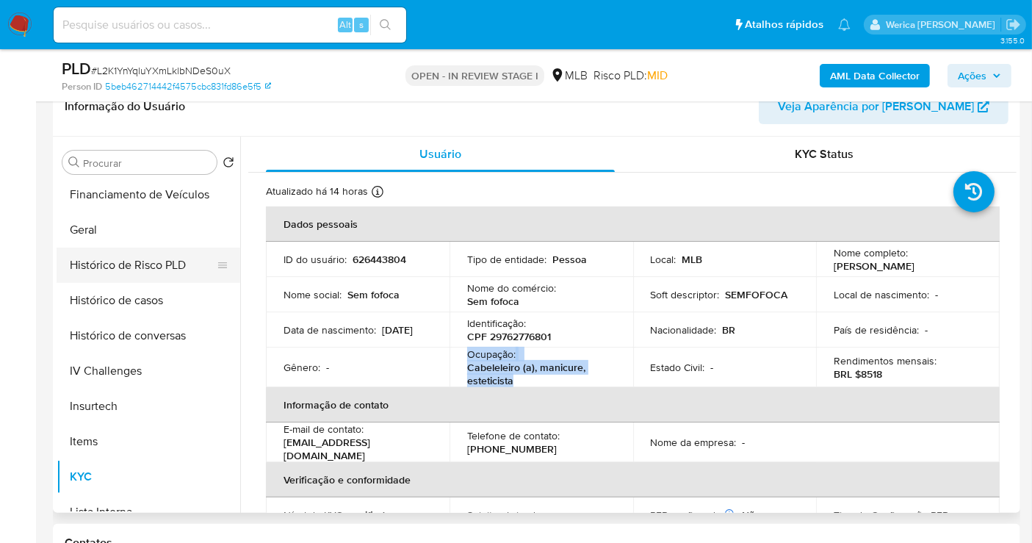
scroll to position [329, 0]
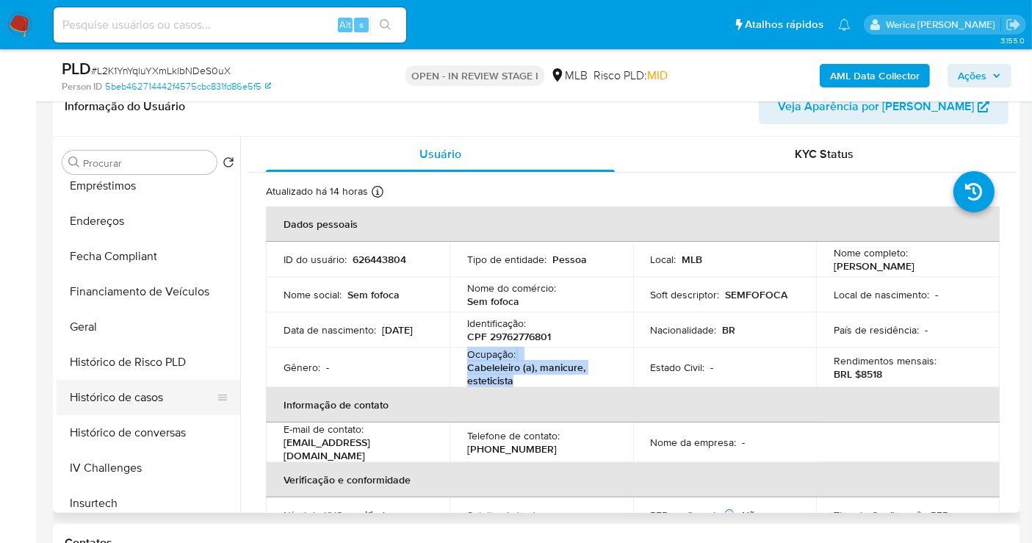
click at [179, 401] on button "Histórico de casos" at bounding box center [143, 397] width 172 height 35
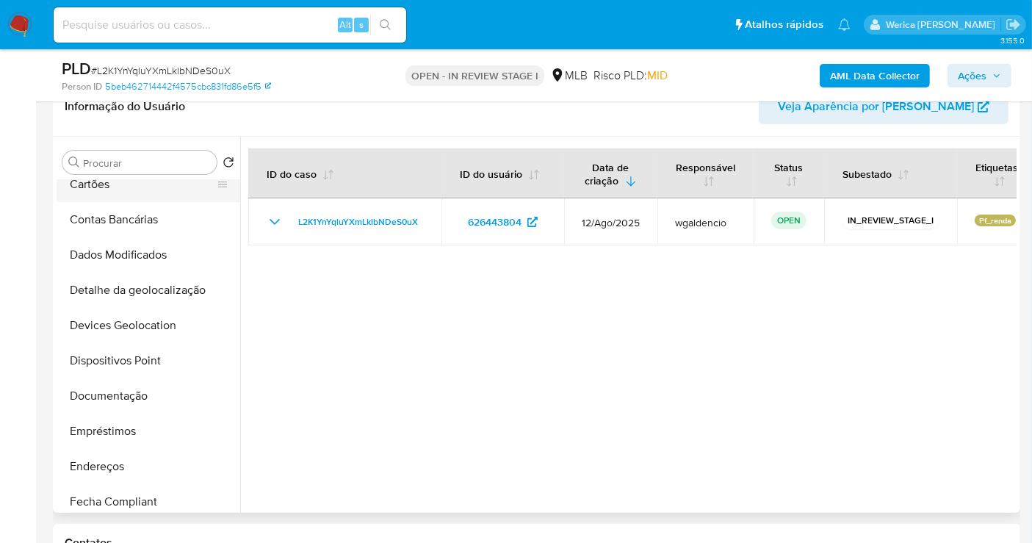
scroll to position [2, 0]
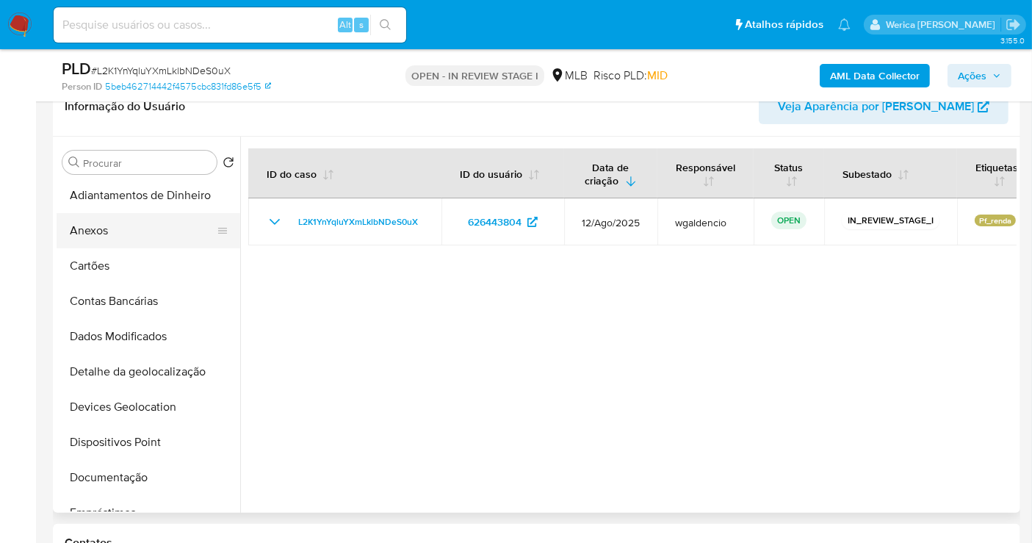
click at [149, 240] on button "Anexos" at bounding box center [143, 230] width 172 height 35
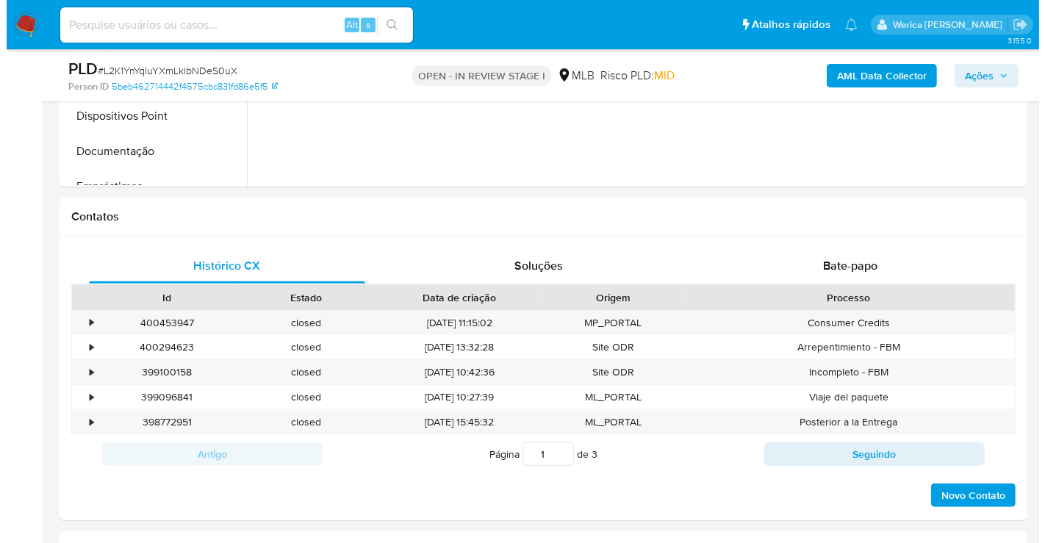
scroll to position [408, 0]
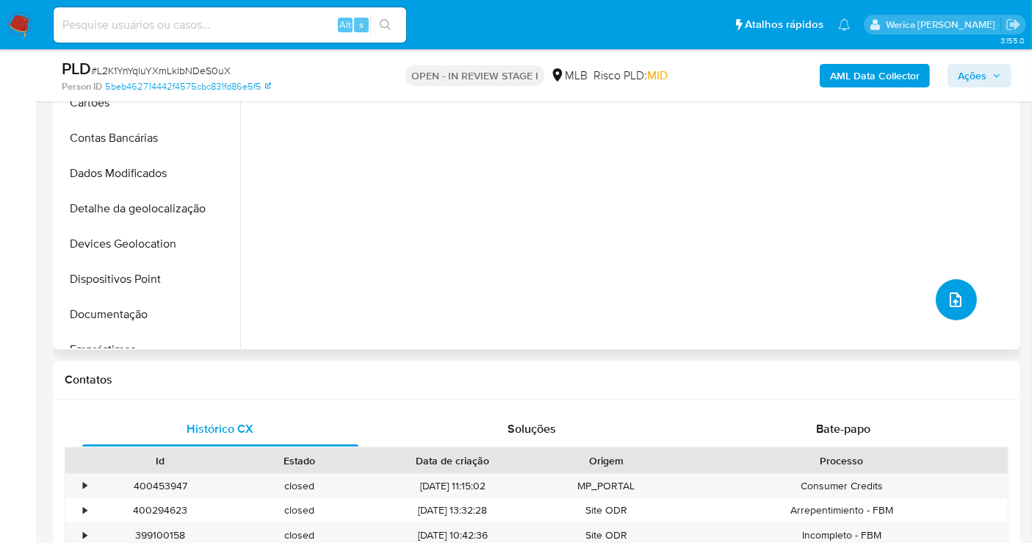
click at [954, 299] on icon "upload-file" at bounding box center [956, 300] width 18 height 18
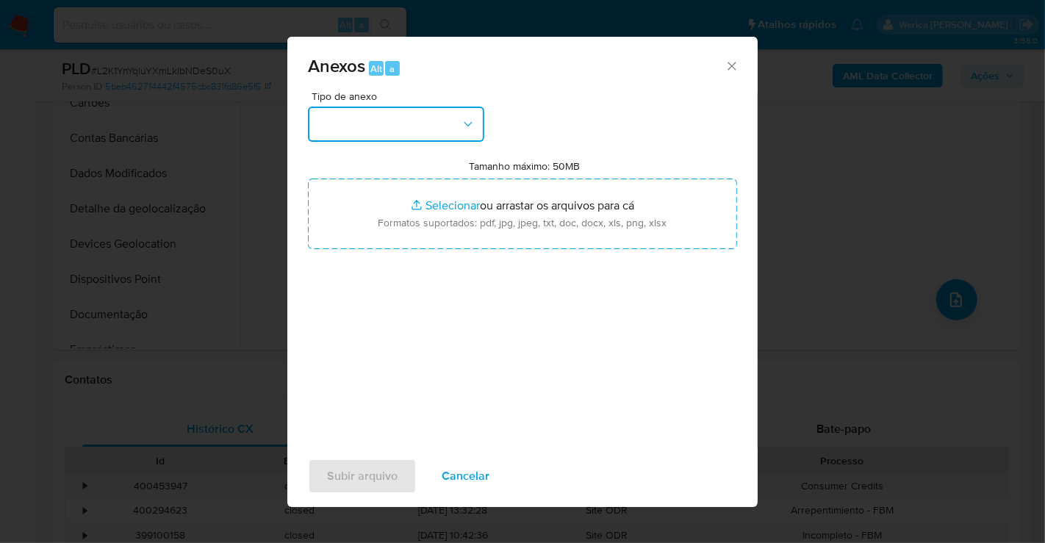
click at [434, 129] on button "button" at bounding box center [396, 124] width 176 height 35
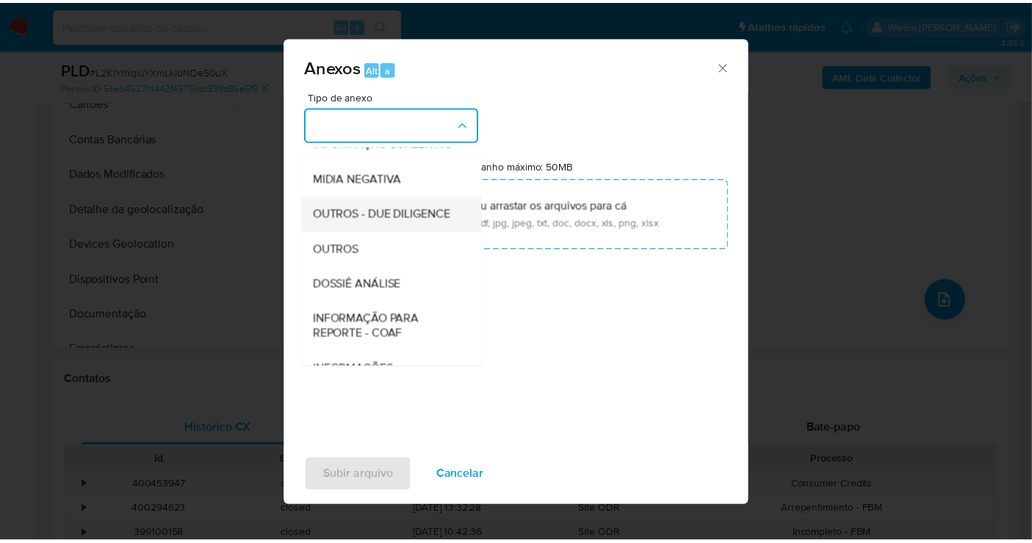
scroll to position [163, 0]
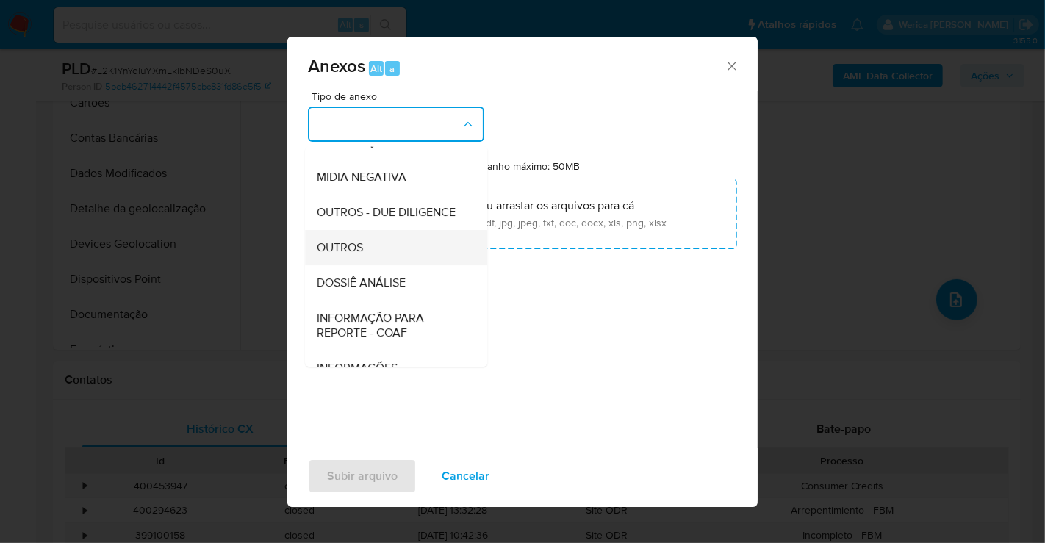
click at [398, 265] on div "OUTROS" at bounding box center [392, 247] width 150 height 35
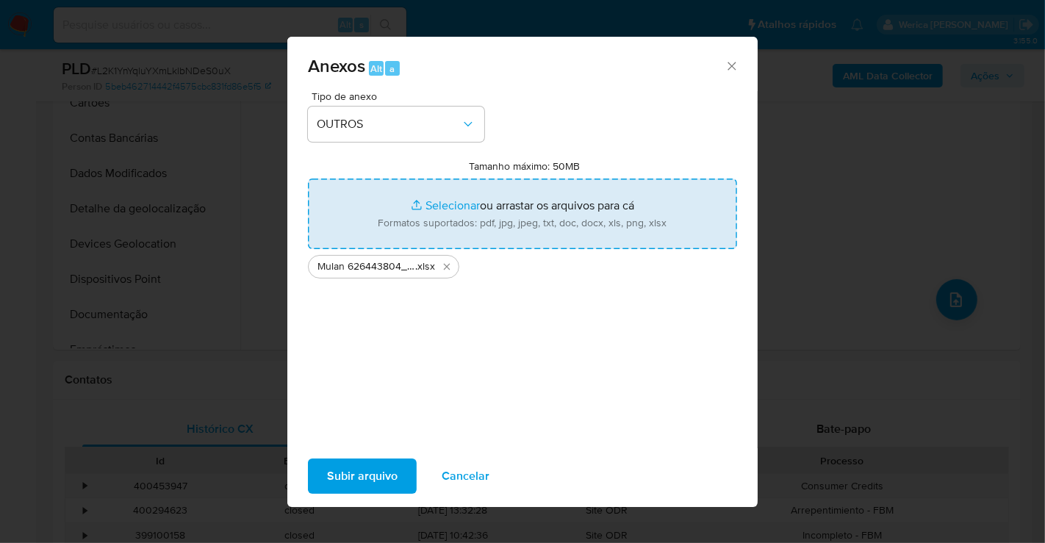
type input "C:\fakepath\SAR - XXX - CPF 29762776801 - MONICA VICENTE DE AZEVEDO.pdf"
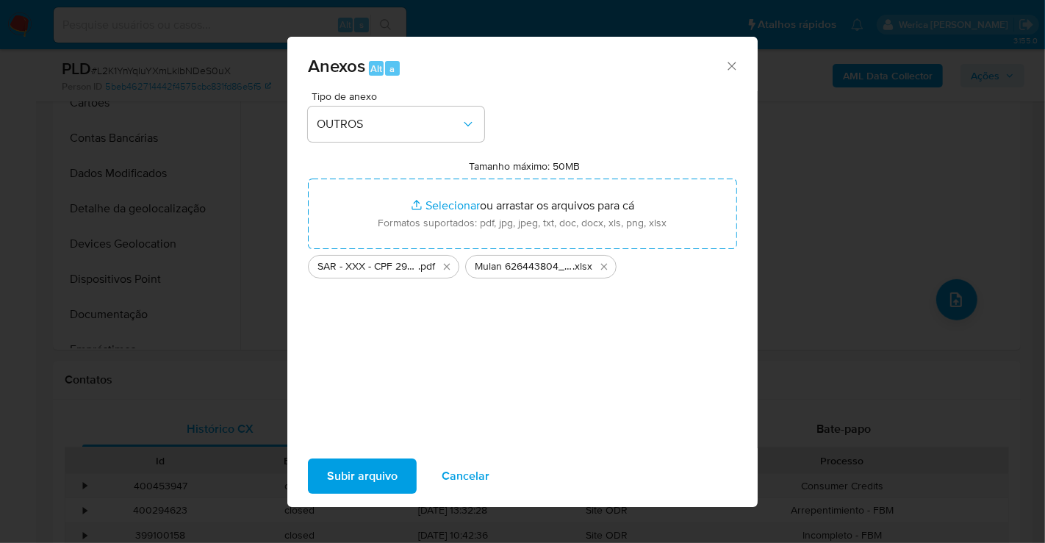
click at [386, 473] on span "Subir arquivo" at bounding box center [362, 476] width 71 height 32
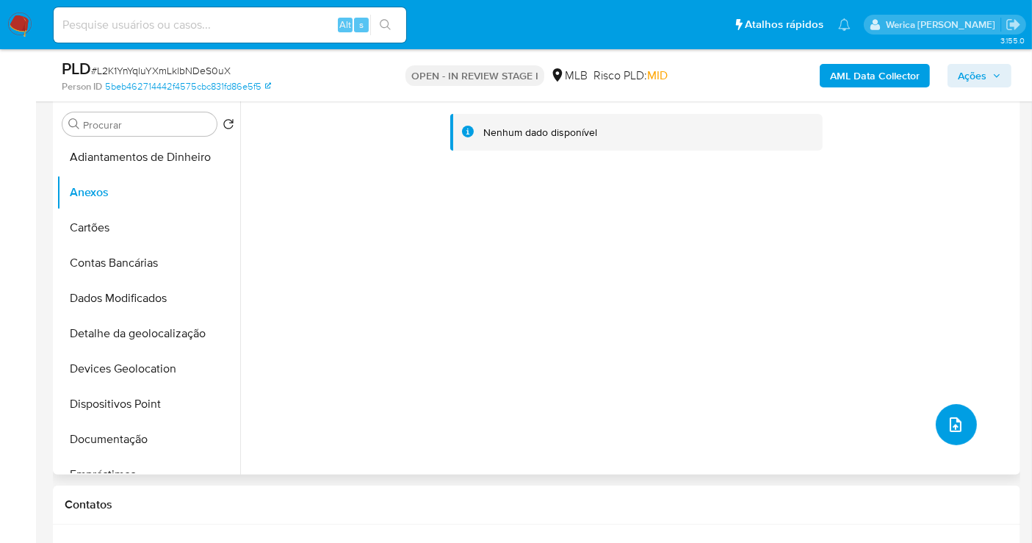
scroll to position [326, 0]
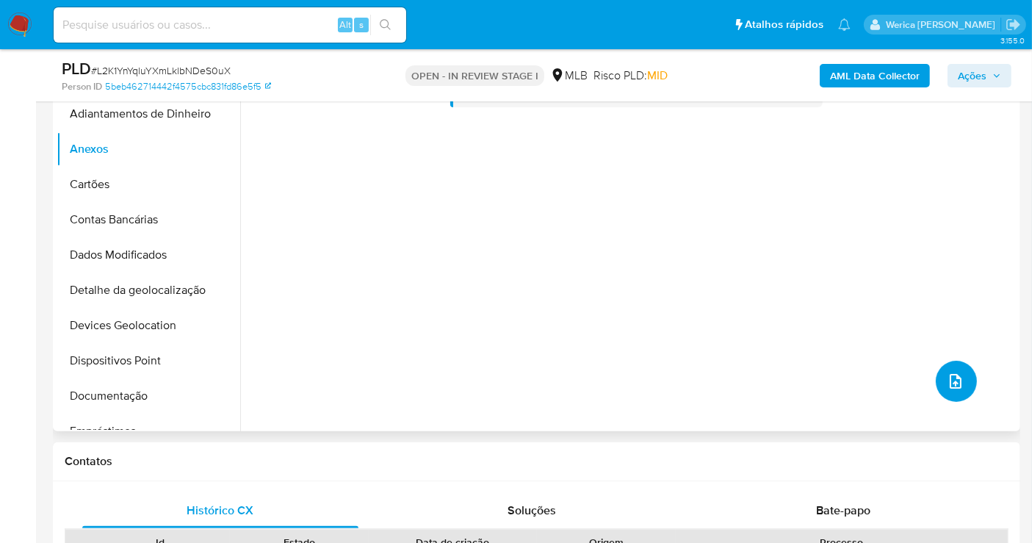
click at [954, 385] on icon "upload-file" at bounding box center [956, 382] width 18 height 18
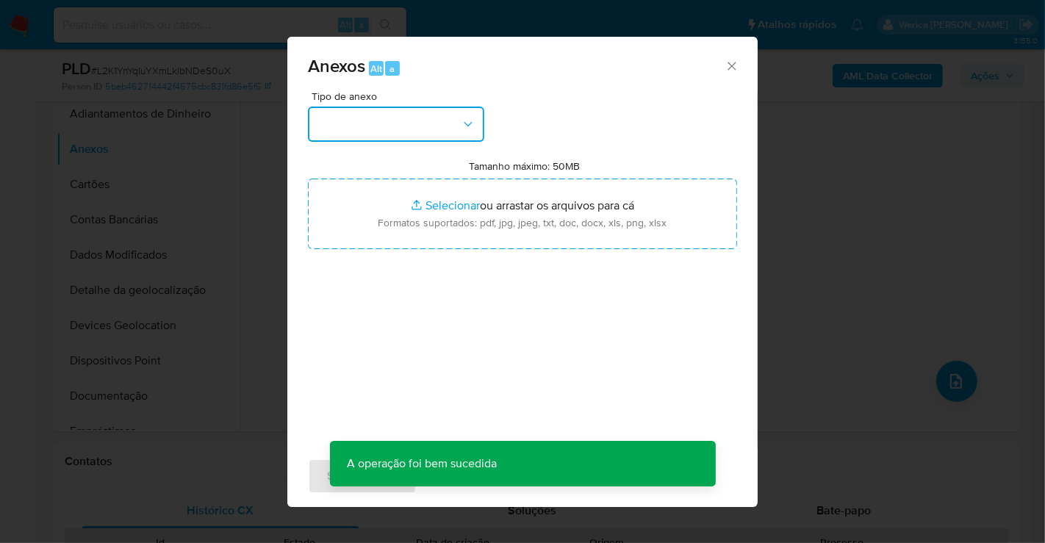
click at [395, 140] on button "button" at bounding box center [396, 124] width 176 height 35
drag, startPoint x: 730, startPoint y: 162, endPoint x: 739, endPoint y: 165, distance: 9.3
click at [739, 165] on div "Tipo de anexo Tamanho máximo: 50MB Selecionar arquivos Selecionar ou arrastar o…" at bounding box center [522, 269] width 470 height 357
click at [738, 66] on div "Anexos Alt a" at bounding box center [522, 64] width 470 height 55
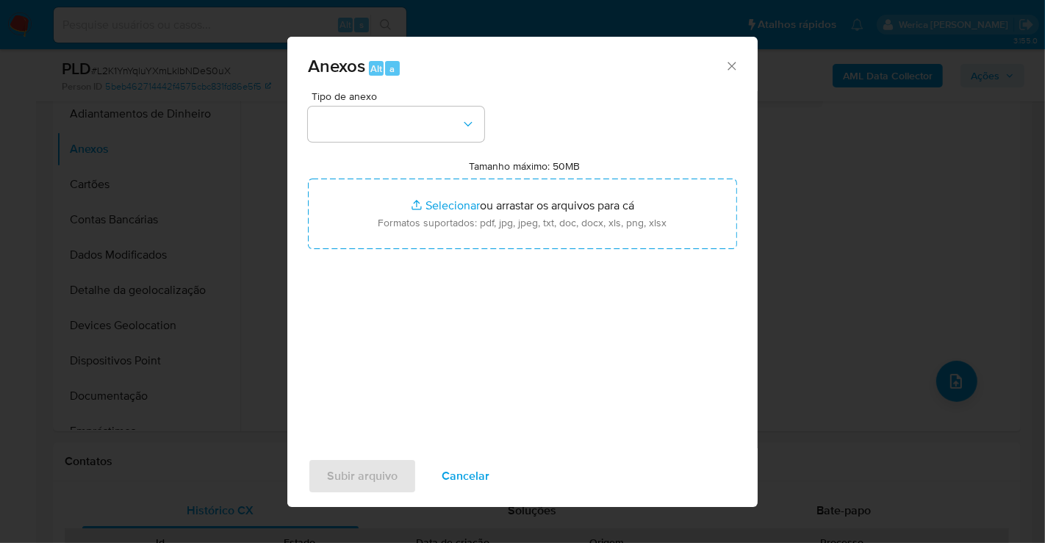
click at [734, 63] on icon "Fechar" at bounding box center [731, 66] width 8 height 8
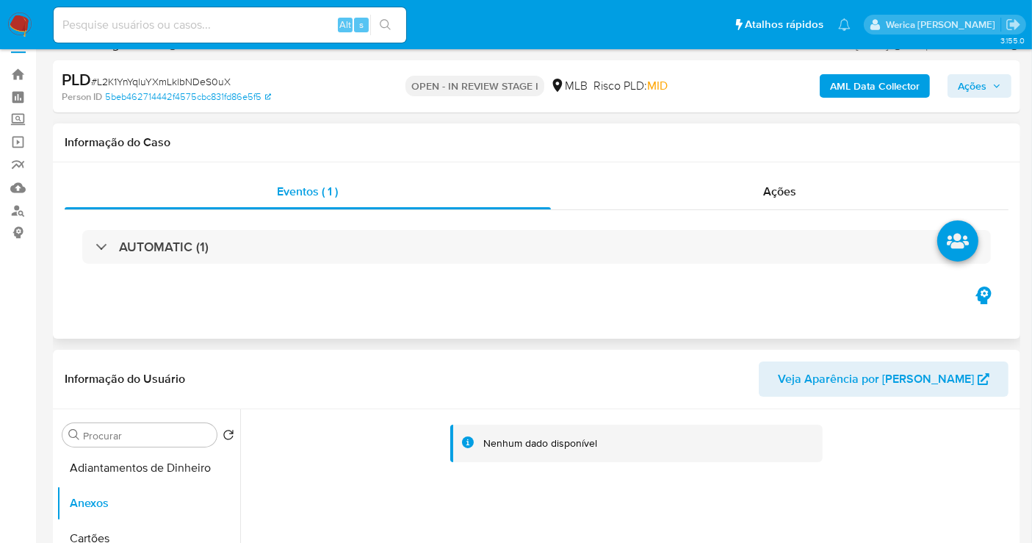
scroll to position [0, 0]
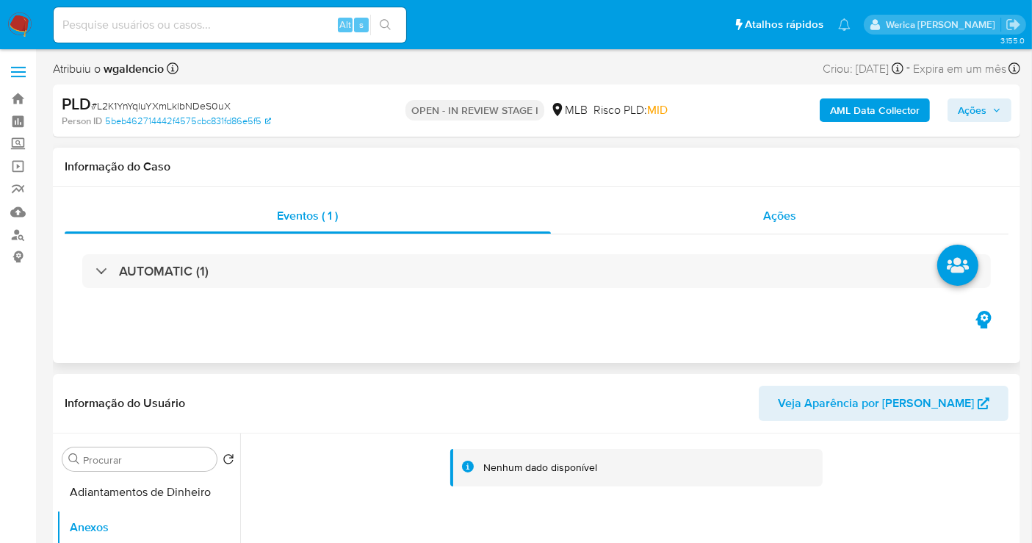
click at [824, 213] on div "Ações" at bounding box center [780, 215] width 458 height 35
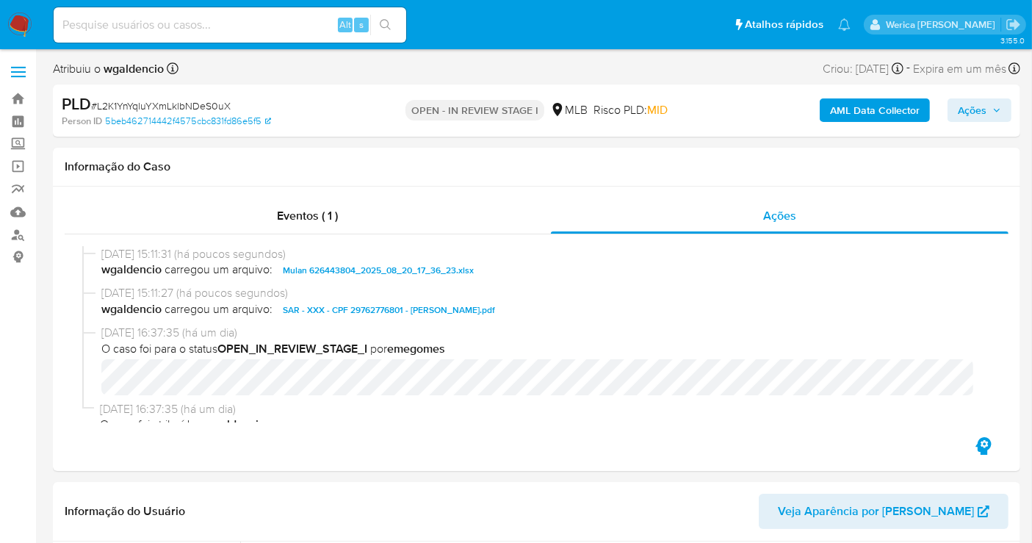
click at [987, 108] on span "Ações" at bounding box center [972, 110] width 29 height 24
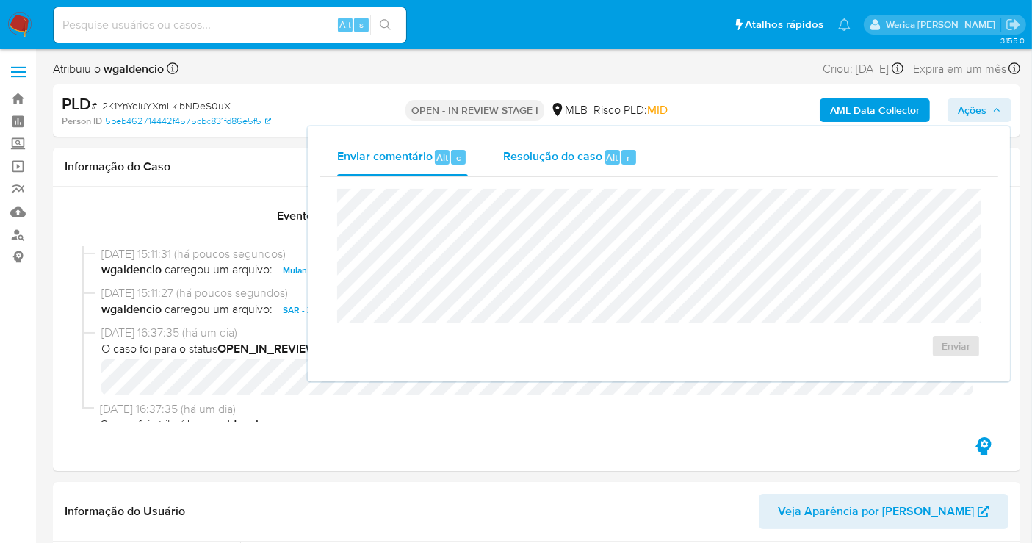
click at [597, 159] on span "Resolução do caso" at bounding box center [552, 156] width 99 height 17
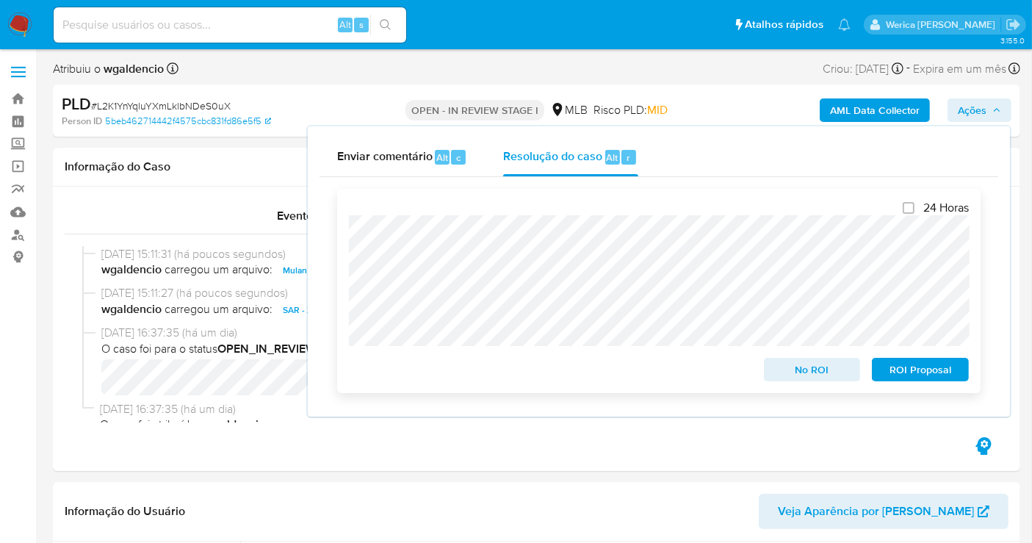
click at [899, 369] on span "ROI Proposal" at bounding box center [920, 369] width 76 height 21
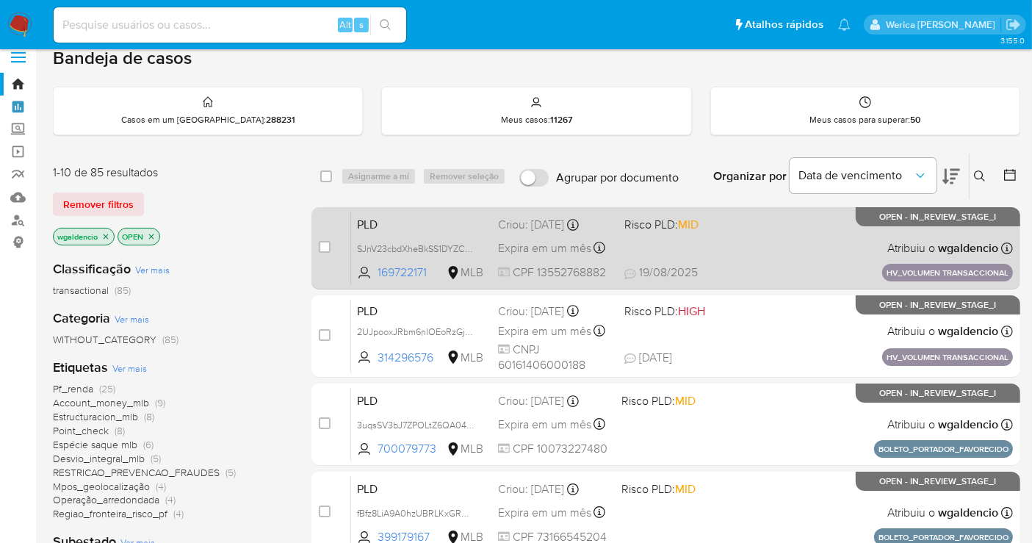
scroll to position [163, 0]
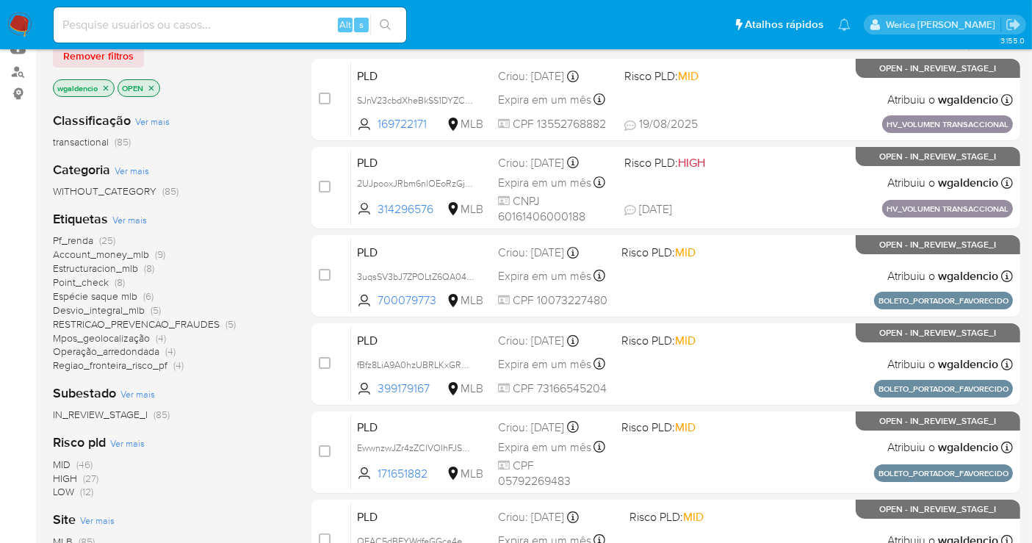
click at [101, 241] on span "(25)" at bounding box center [107, 240] width 16 height 15
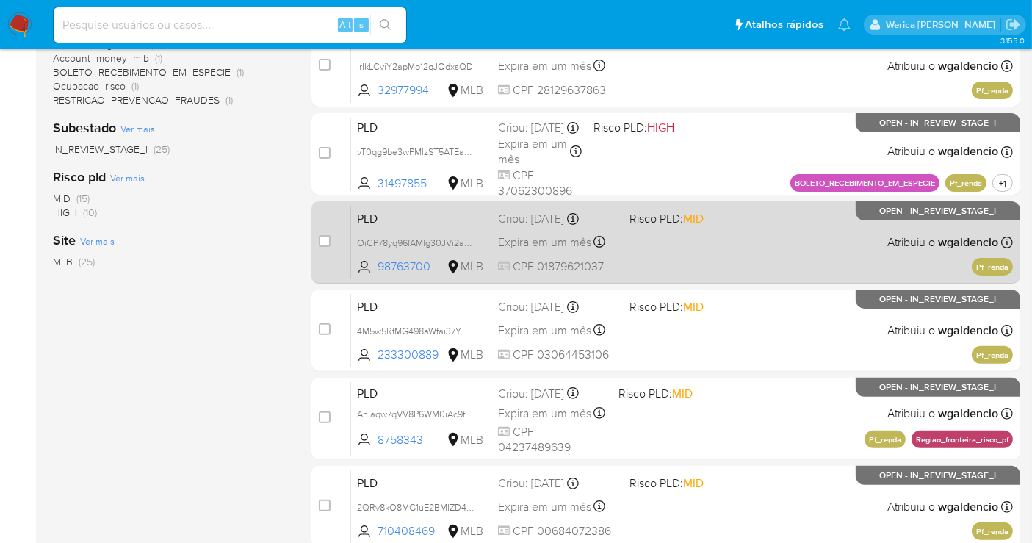
scroll to position [408, 0]
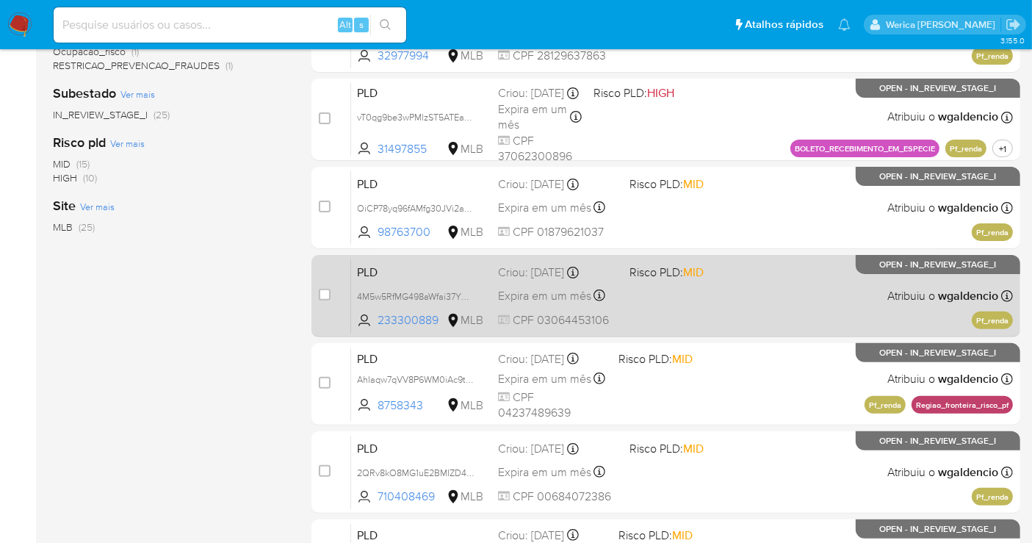
click at [789, 305] on div "PLD 4M5w5RfMG498aWfai37YWony 233300889 MLB Risco PLD: MID Criou: [DATE] Criou: …" at bounding box center [682, 296] width 662 height 74
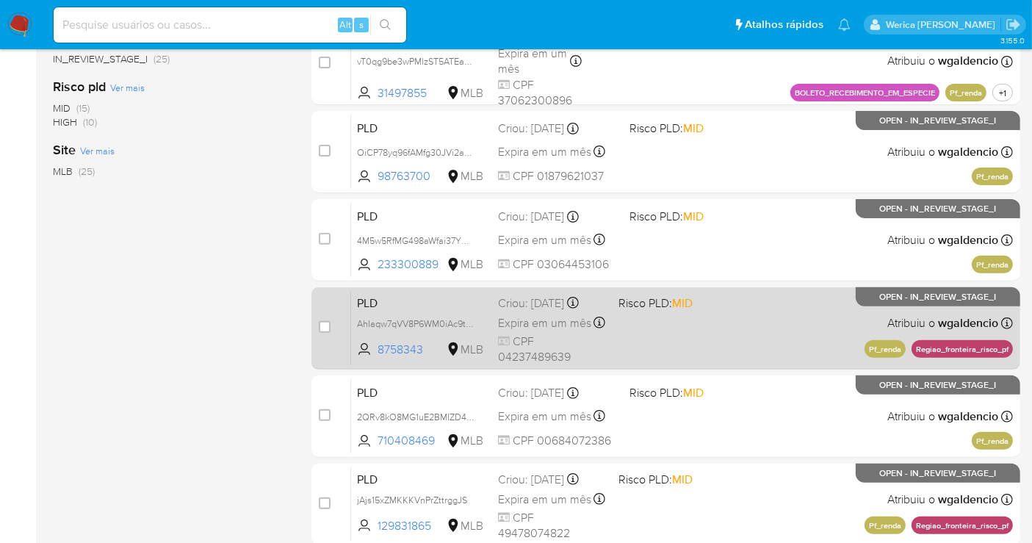
scroll to position [489, 0]
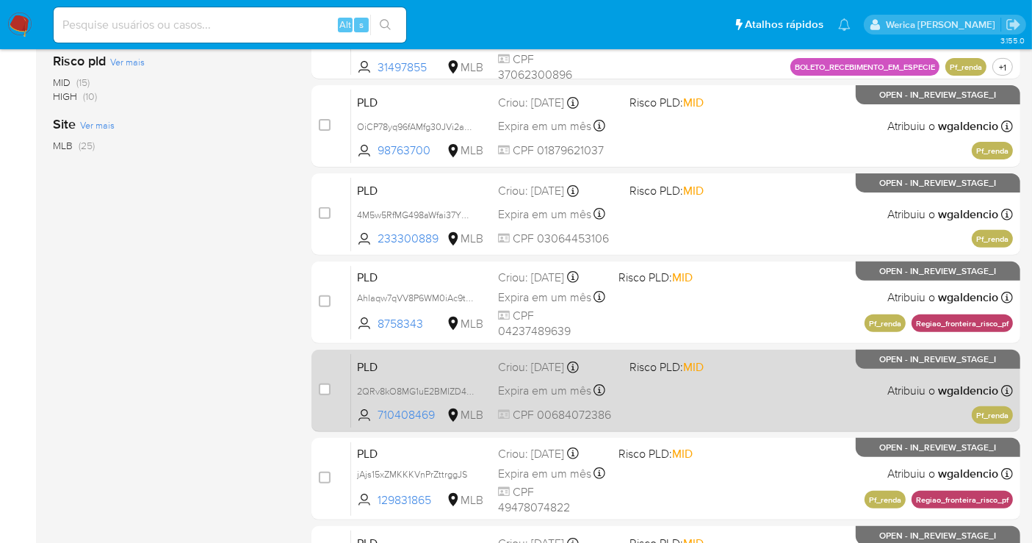
click at [747, 364] on span "Risco PLD: MID" at bounding box center [690, 365] width 120 height 19
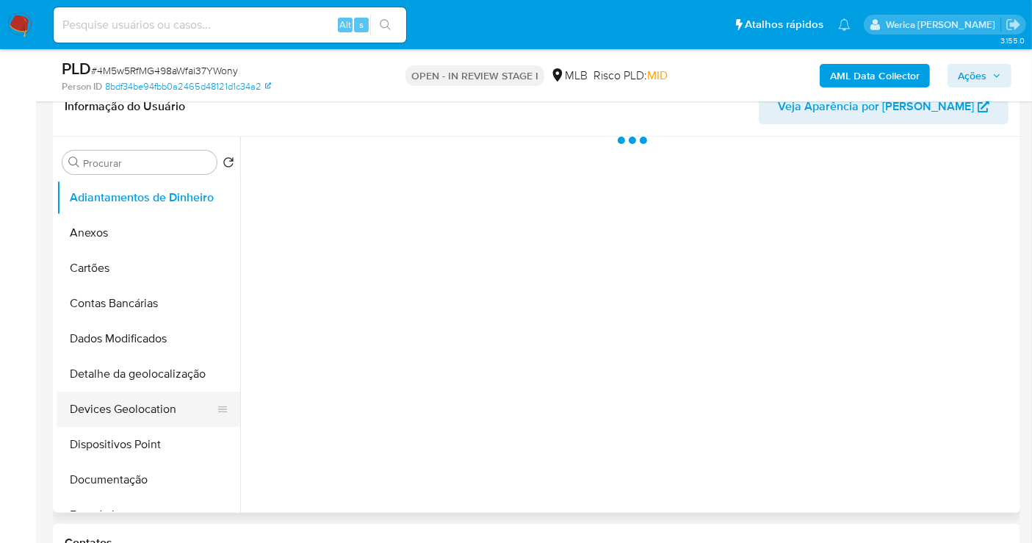
scroll to position [326, 0]
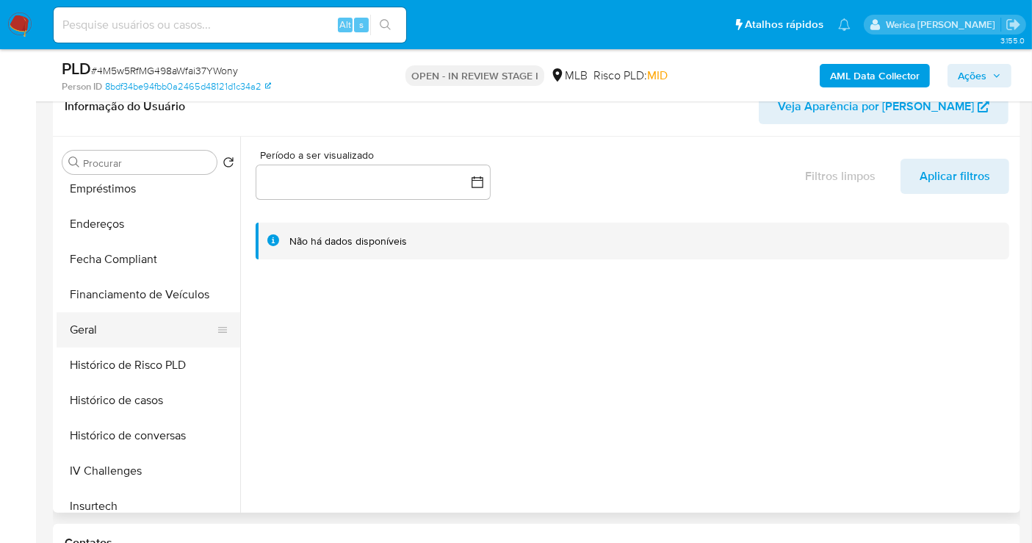
click at [125, 325] on button "Geral" at bounding box center [143, 329] width 172 height 35
select select "10"
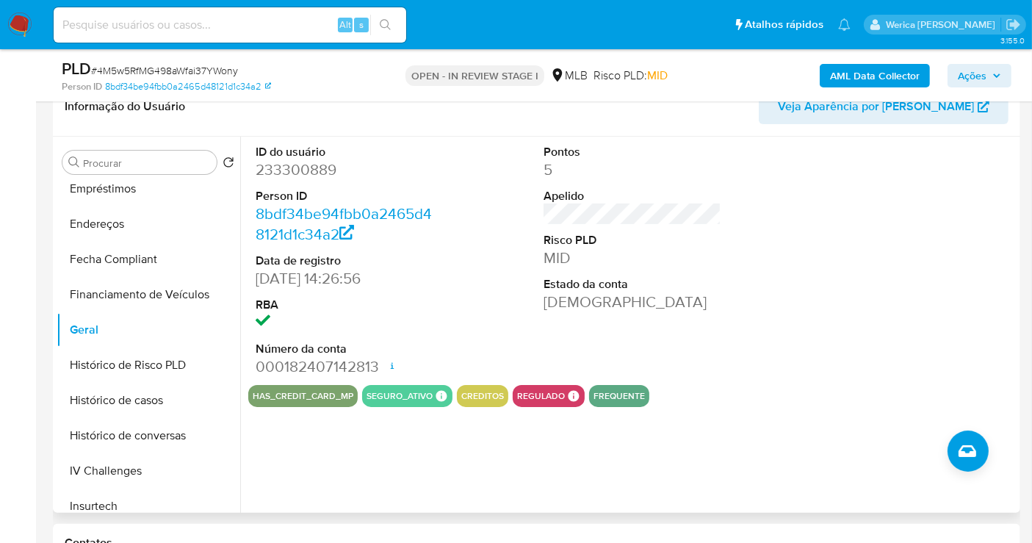
click at [291, 162] on dd "233300889" at bounding box center [345, 169] width 178 height 21
drag, startPoint x: 297, startPoint y: 164, endPoint x: 306, endPoint y: 169, distance: 10.2
click at [302, 167] on dd "233300889" at bounding box center [345, 169] width 178 height 21
copy dd "0"
click at [268, 172] on dd "233300889" at bounding box center [345, 169] width 178 height 21
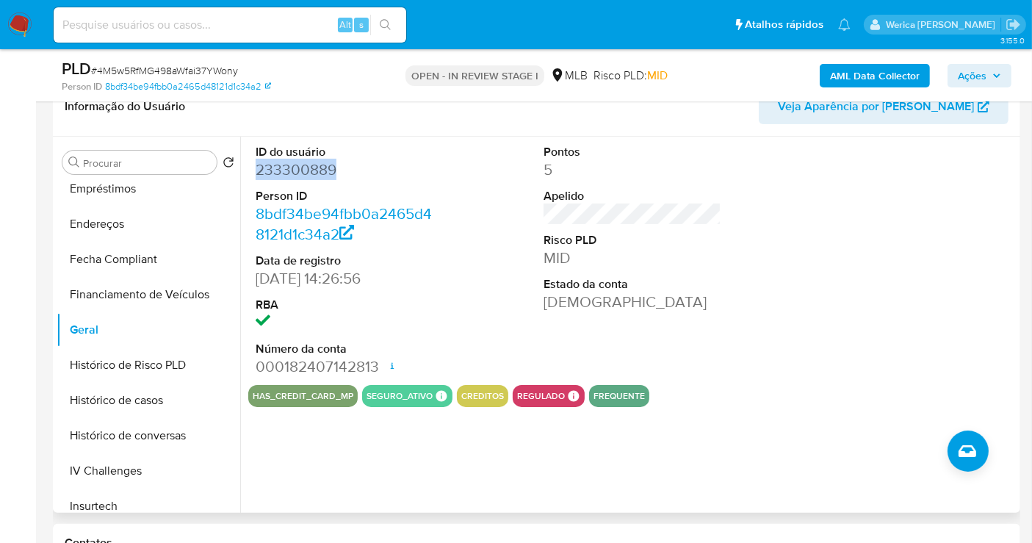
click at [268, 173] on dd "233300889" at bounding box center [345, 169] width 178 height 21
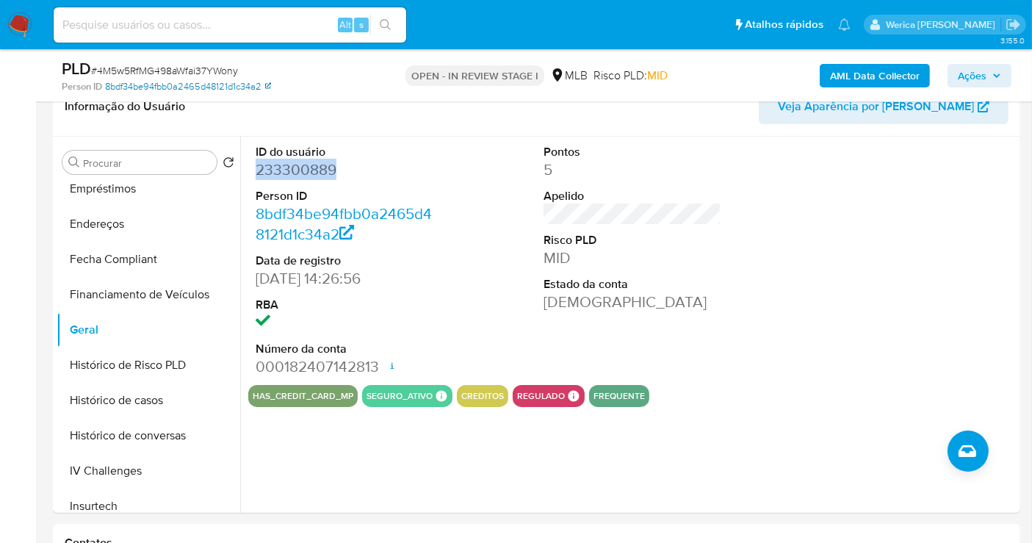
copy dd "233300889"
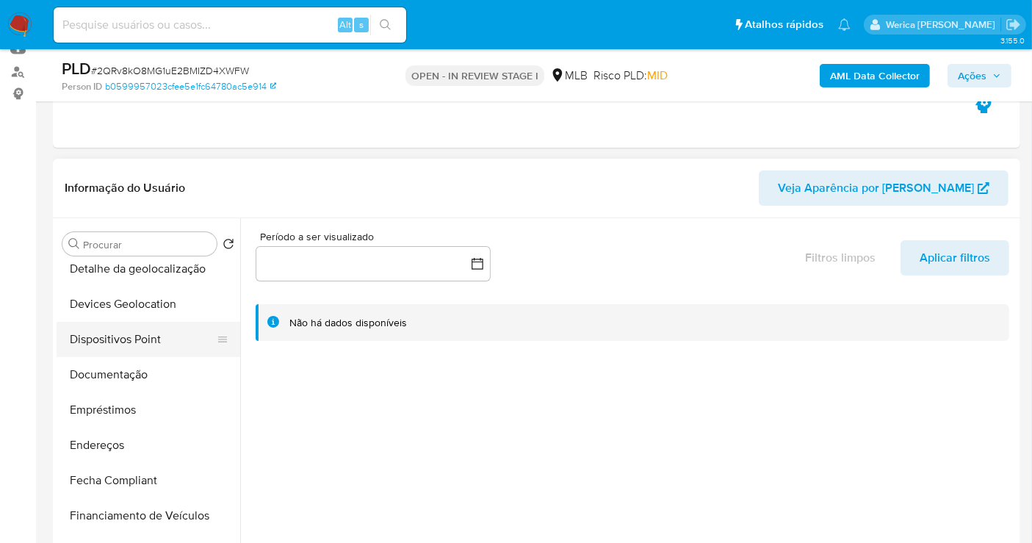
scroll to position [245, 0]
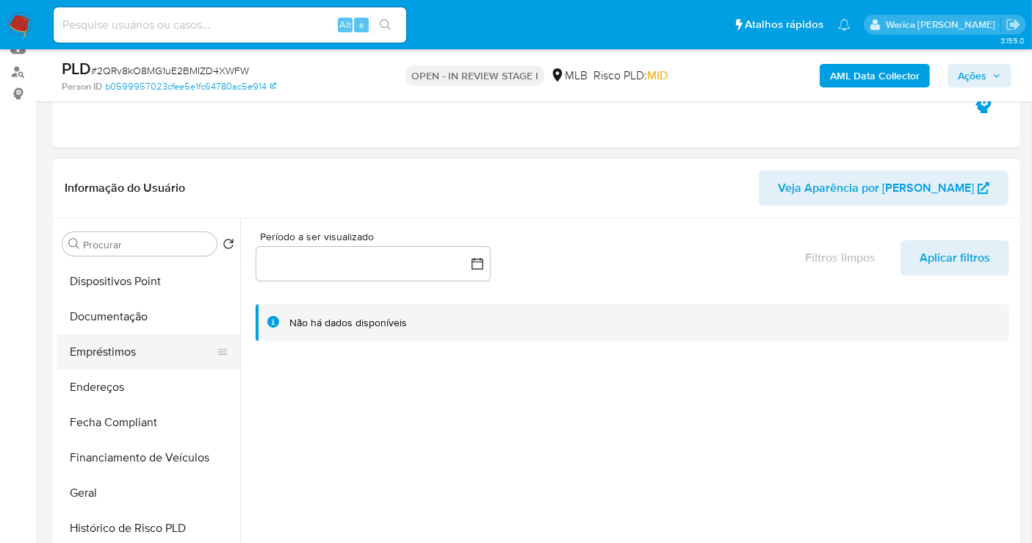
select select "10"
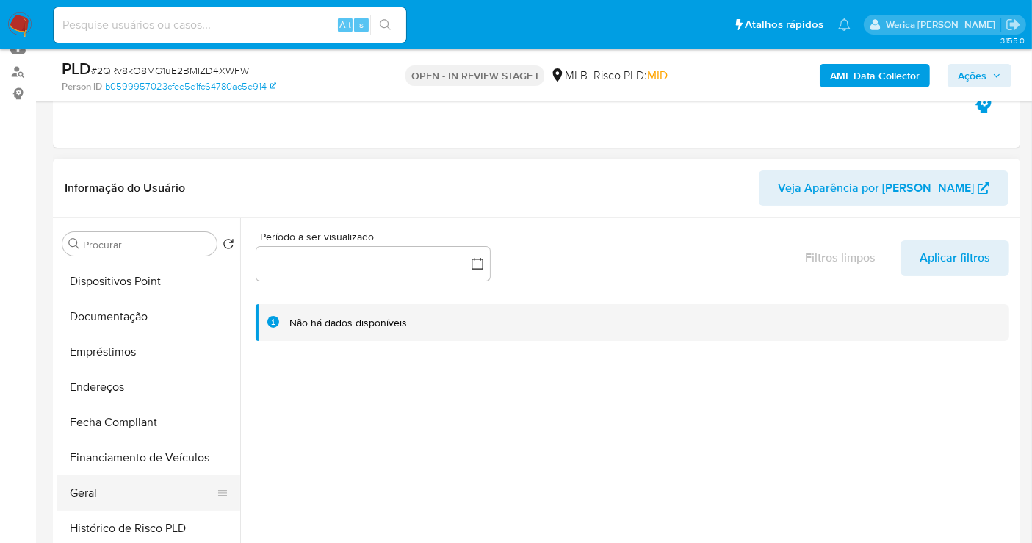
click at [117, 492] on button "Geral" at bounding box center [143, 492] width 172 height 35
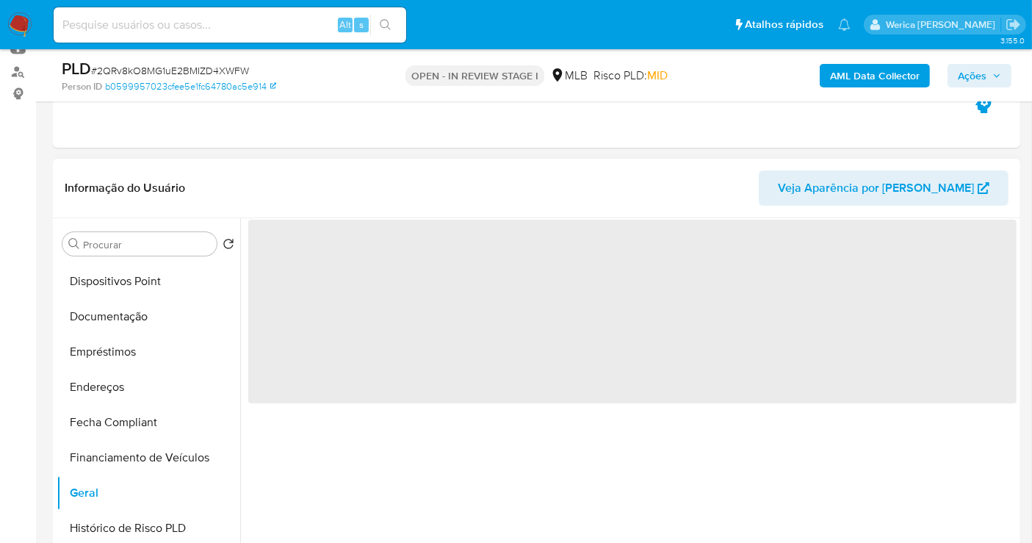
click at [316, 345] on span "‌" at bounding box center [632, 312] width 769 height 184
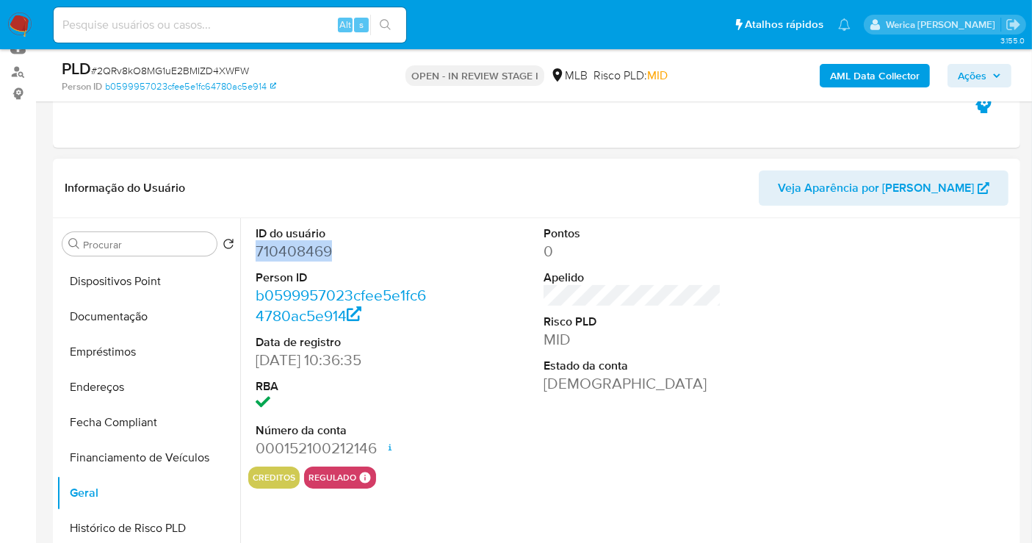
click at [309, 248] on dd "710408469" at bounding box center [345, 251] width 178 height 21
copy dd "710408469"
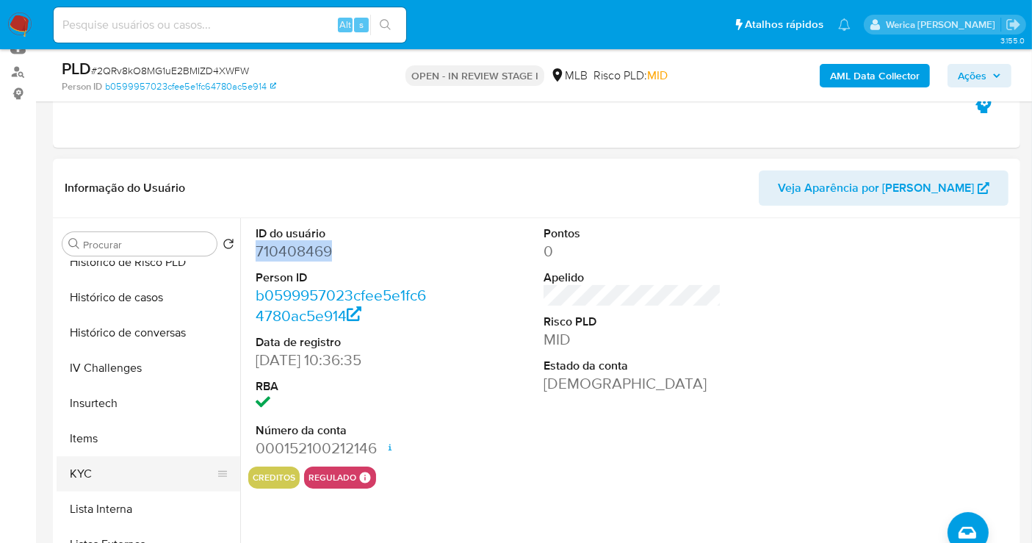
scroll to position [571, 0]
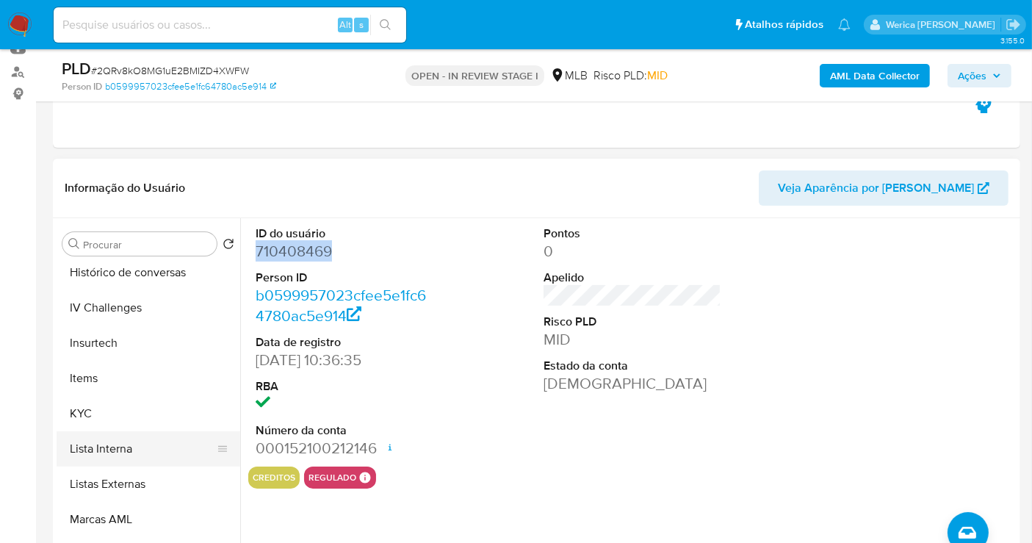
click at [143, 429] on ul "Adiantamentos de Dinheiro Anexos Cartões Contas Bancárias Dados Modificados Det…" at bounding box center [149, 427] width 184 height 331
click at [93, 401] on button "KYC" at bounding box center [143, 413] width 172 height 35
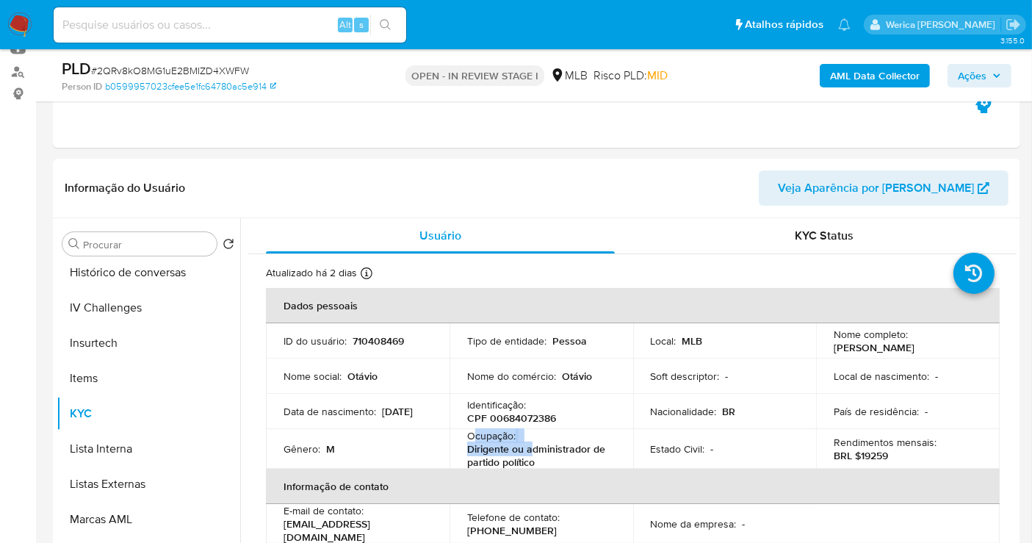
drag, startPoint x: 475, startPoint y: 436, endPoint x: 533, endPoint y: 455, distance: 60.2
click at [533, 455] on div "Ocupação : Dirigente ou administrador de partido político" at bounding box center [541, 449] width 148 height 40
copy div "cupação : Dirigente ou a"
drag, startPoint x: 545, startPoint y: 458, endPoint x: 463, endPoint y: 434, distance: 85.6
click at [463, 434] on td "Ocupação : Dirigente ou administrador de partido político" at bounding box center [542, 449] width 184 height 40
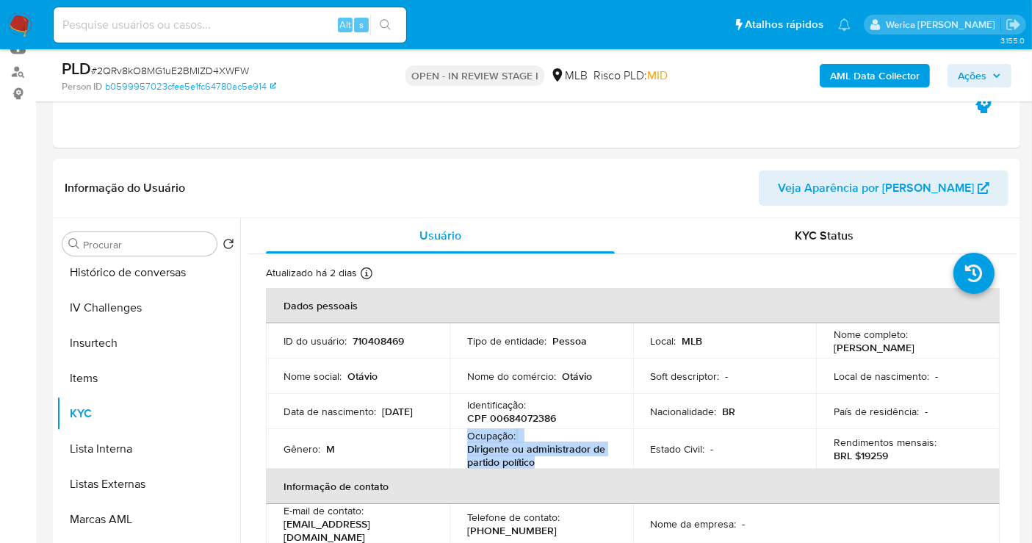
copy div "Ocupação : Dirigente ou administrador de partido político"
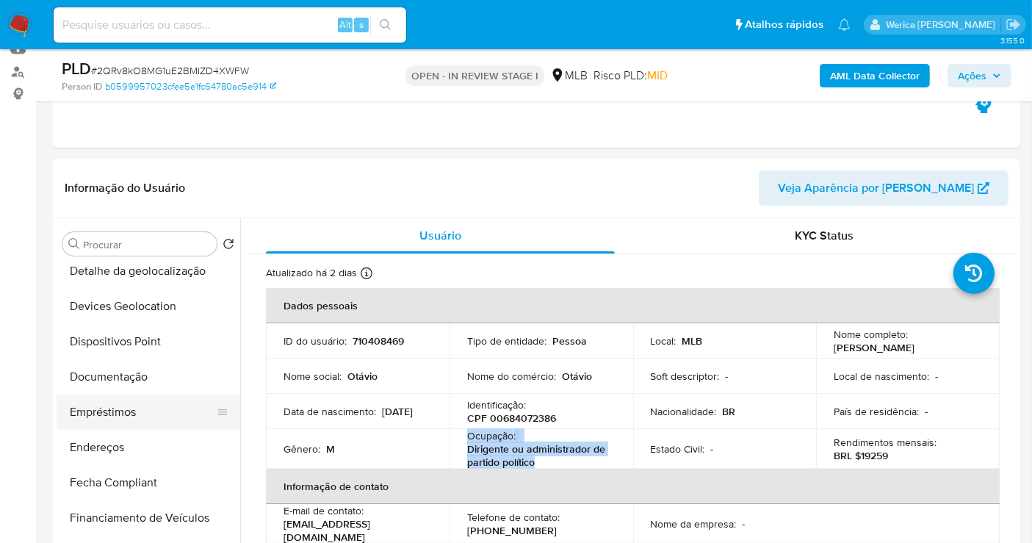
scroll to position [82, 0]
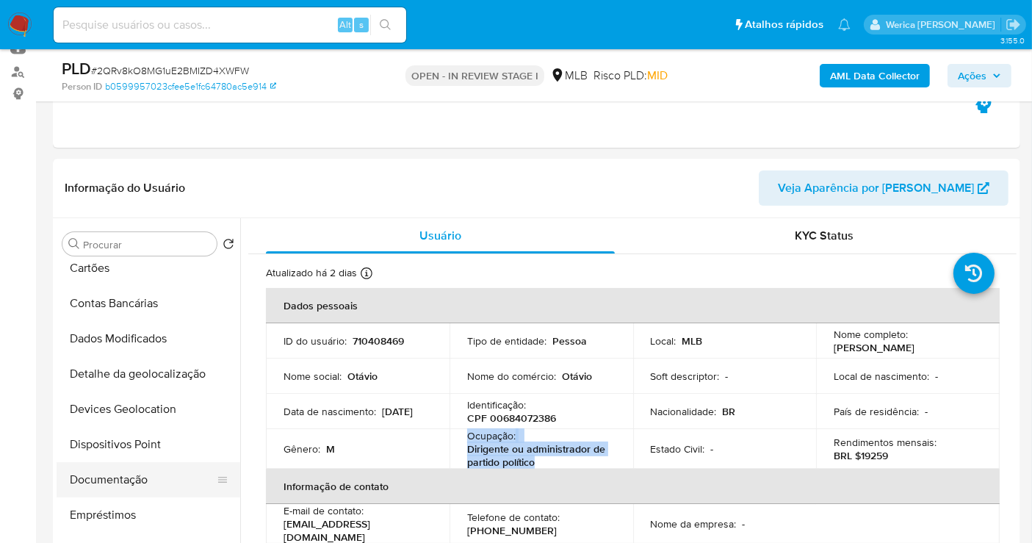
click at [157, 475] on button "Documentação" at bounding box center [143, 479] width 172 height 35
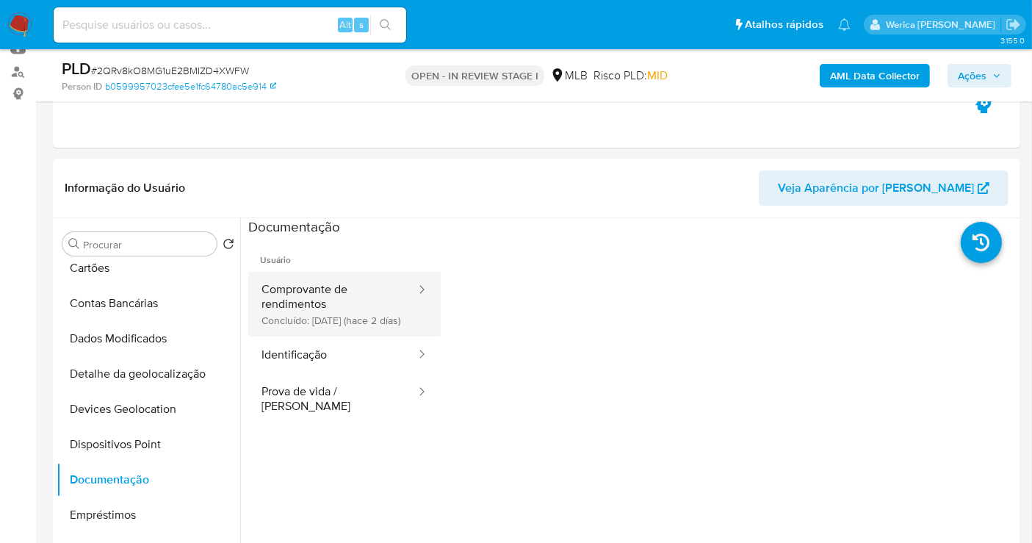
click at [312, 296] on button "Comprovante de rendimentos Concluído: [DATE] (hace 2 días)" at bounding box center [332, 304] width 169 height 65
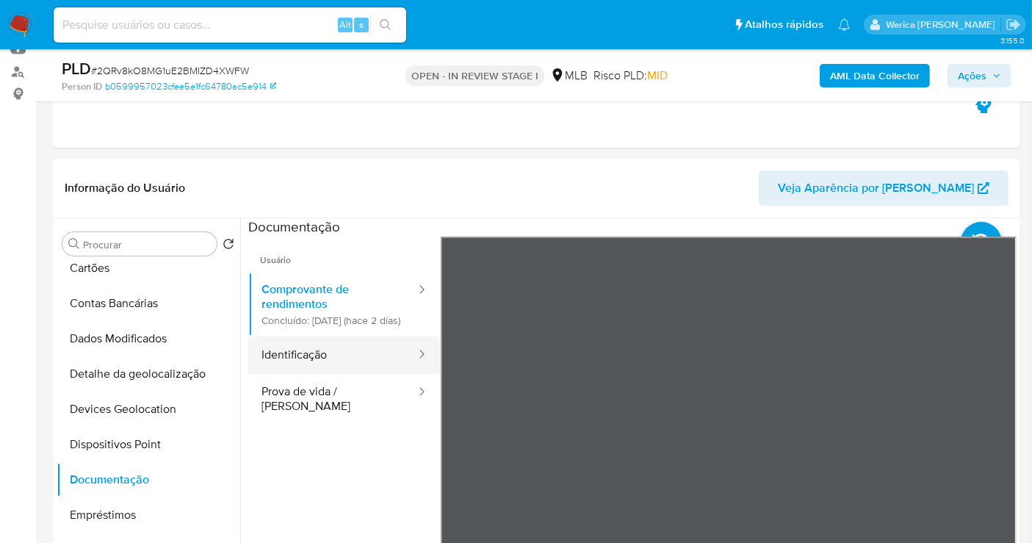
click at [350, 360] on button "Identificação" at bounding box center [332, 355] width 169 height 37
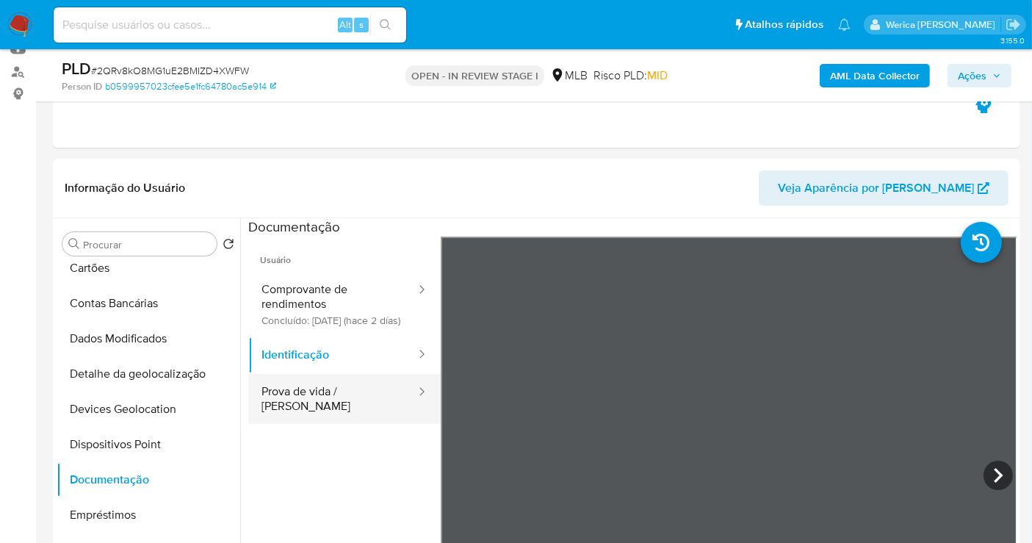
click at [348, 405] on button "Prova de vida / Selfie" at bounding box center [332, 399] width 169 height 50
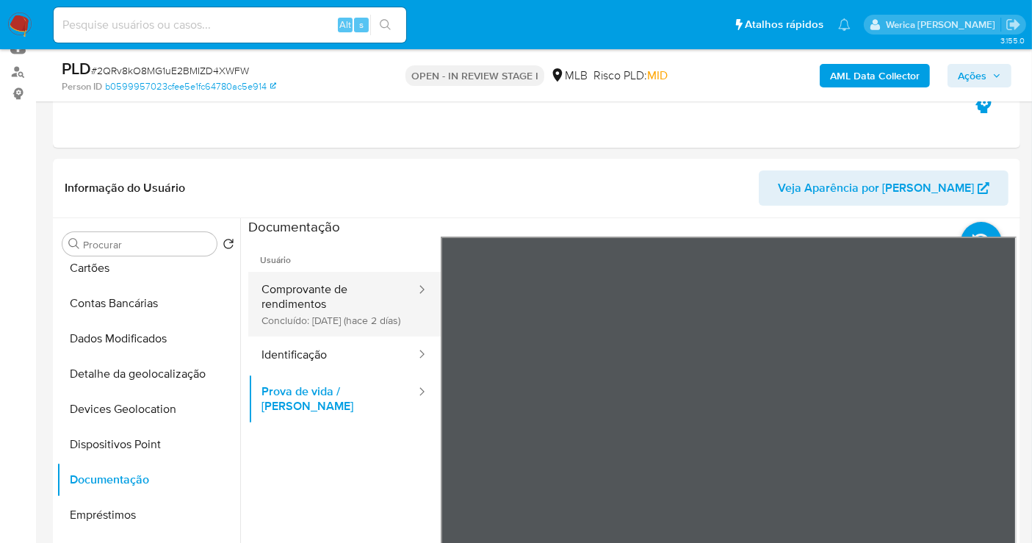
click at [336, 311] on button "Comprovante de rendimentos Concluído: 19/08/2025 (hace 2 días)" at bounding box center [332, 304] width 169 height 65
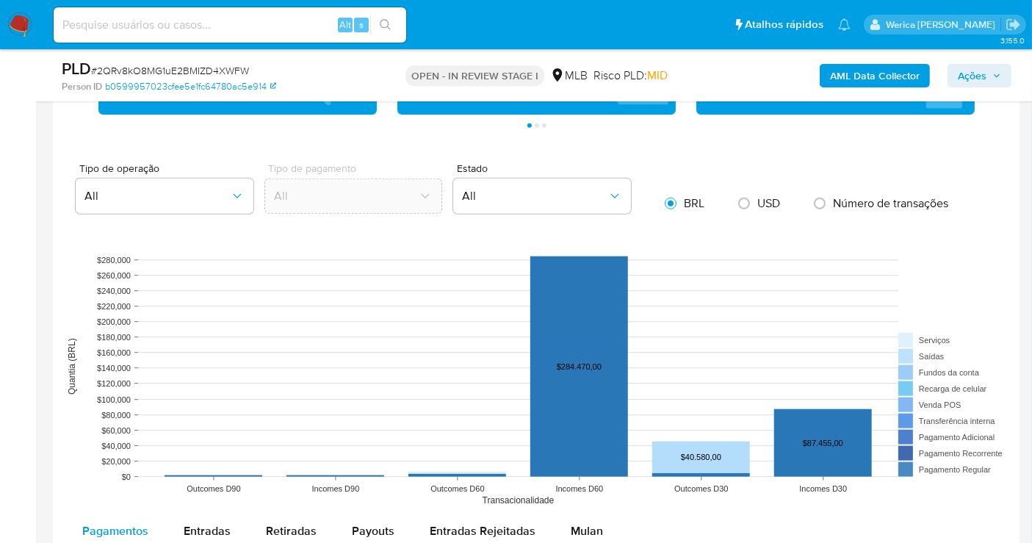
scroll to position [1633, 0]
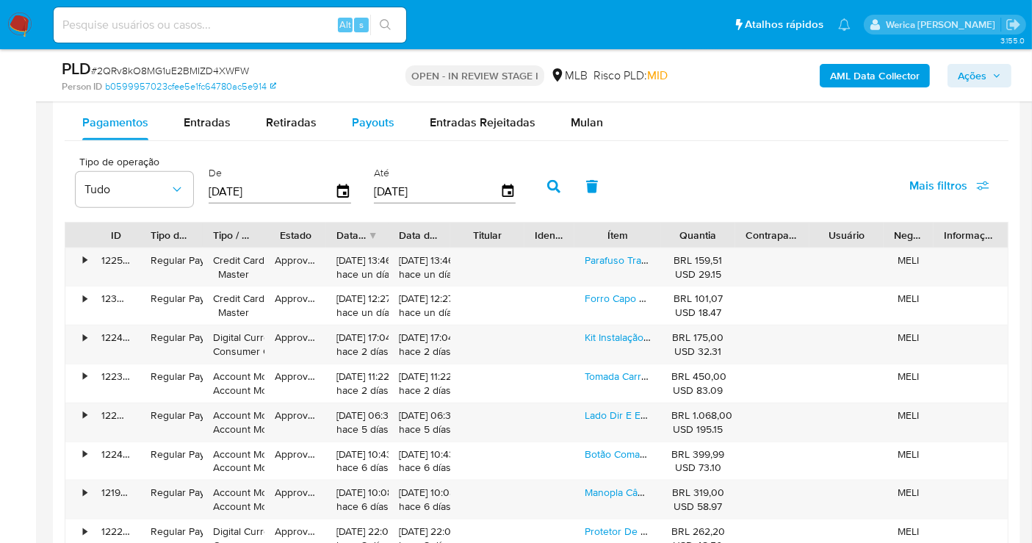
drag, startPoint x: 306, startPoint y: 115, endPoint x: 338, endPoint y: 110, distance: 32.0
click at [304, 114] on span "Retiradas" at bounding box center [291, 122] width 51 height 17
select select "10"
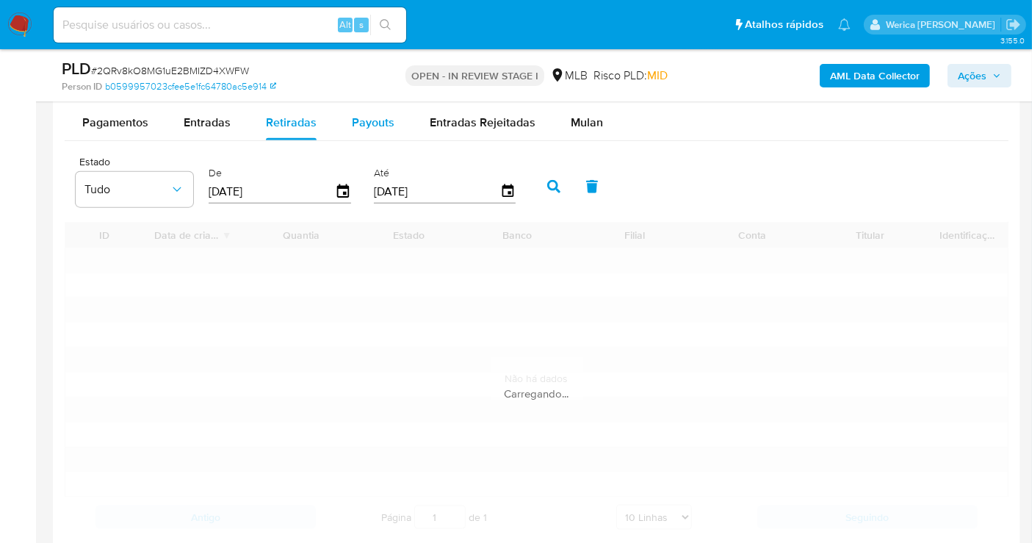
click at [367, 114] on span "Payouts" at bounding box center [373, 122] width 43 height 17
select select "10"
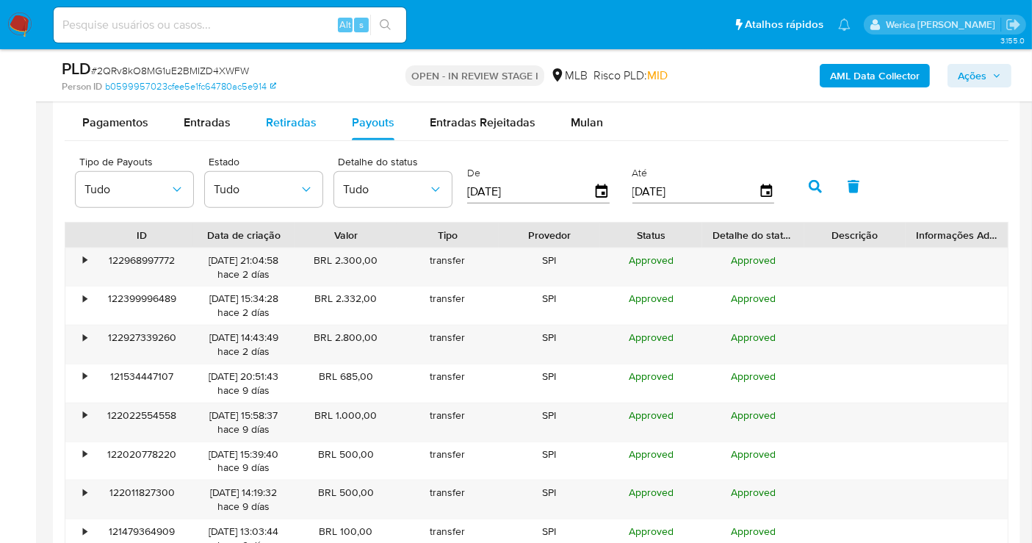
click at [285, 117] on span "Retiradas" at bounding box center [291, 122] width 51 height 17
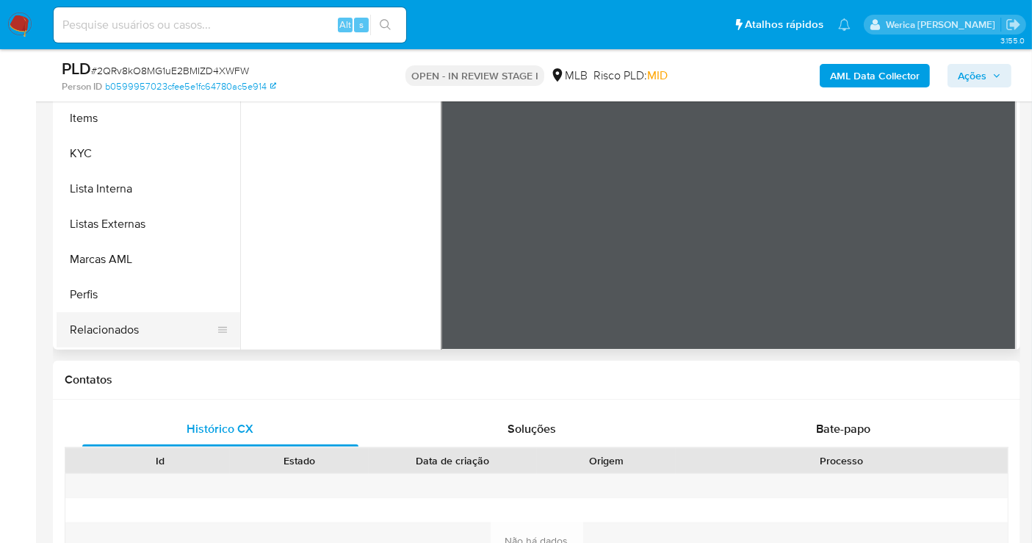
scroll to position [655, 0]
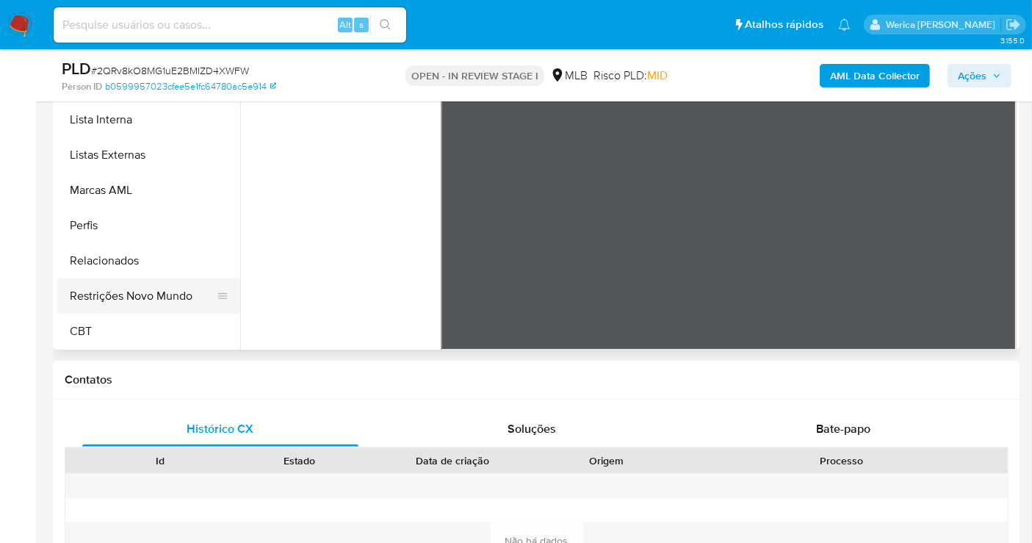
click at [140, 301] on button "Restrições Novo Mundo" at bounding box center [143, 295] width 172 height 35
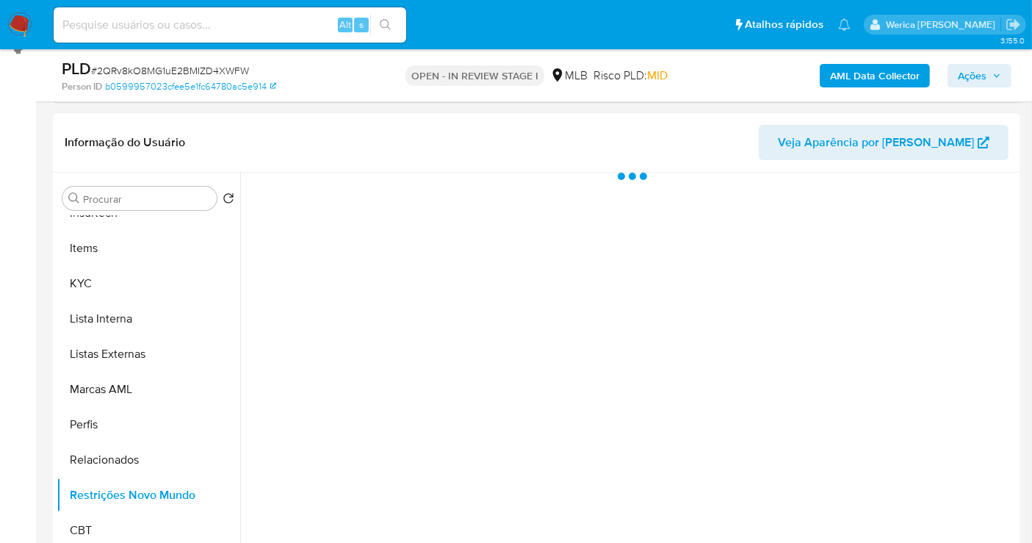
scroll to position [163, 0]
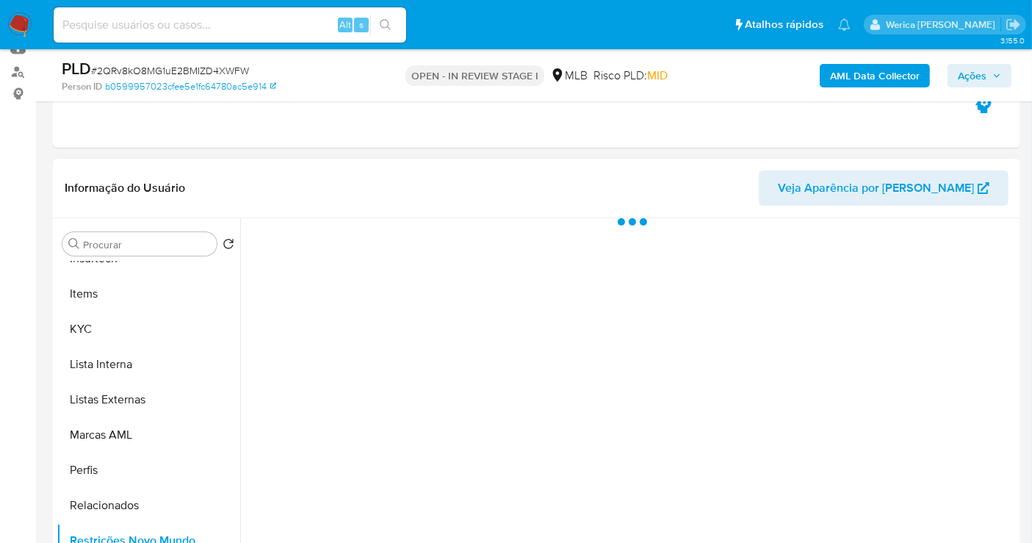
click at [397, 251] on div at bounding box center [628, 406] width 777 height 376
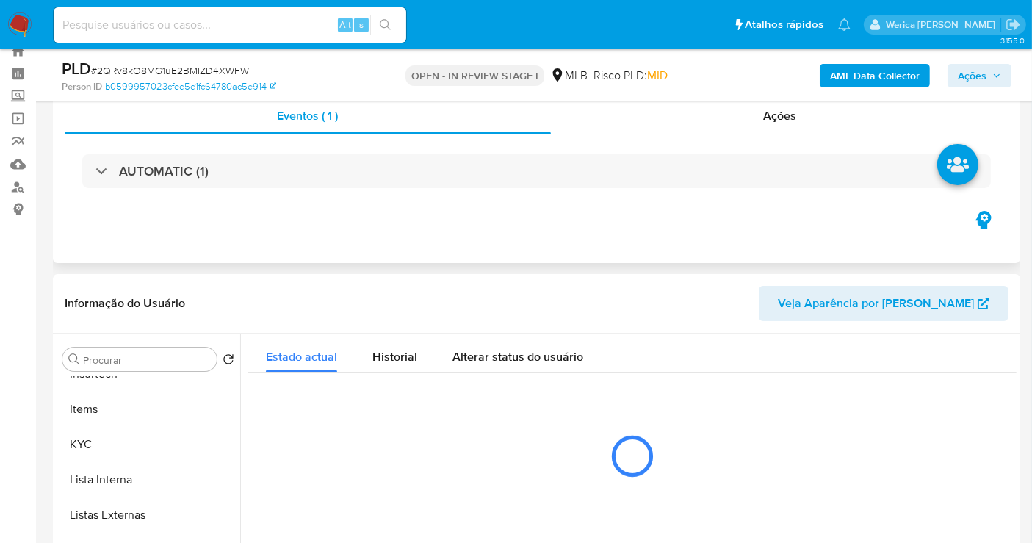
scroll to position [0, 0]
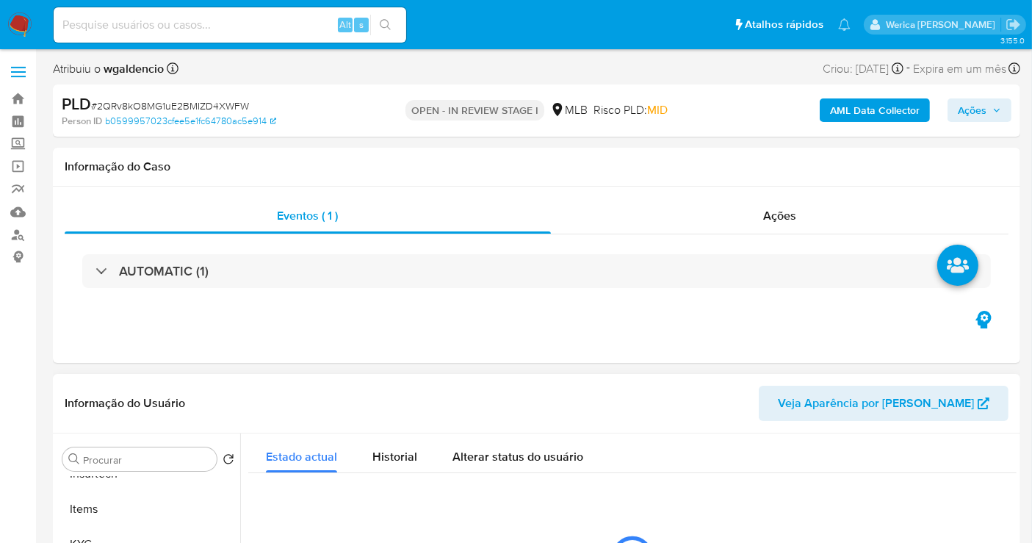
drag, startPoint x: 383, startPoint y: 445, endPoint x: 400, endPoint y: 405, distance: 43.4
click at [384, 445] on div "Historial" at bounding box center [395, 453] width 45 height 39
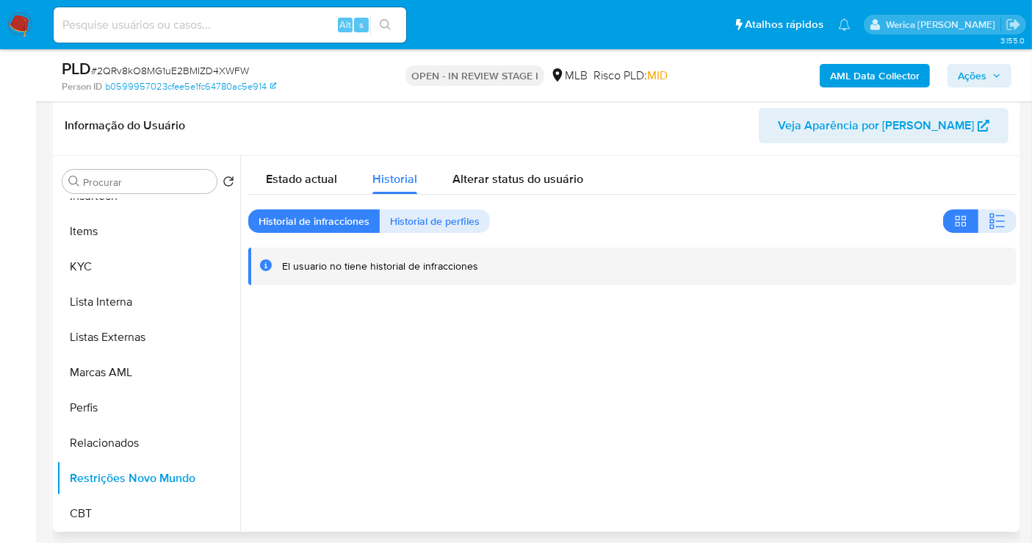
scroll to position [245, 0]
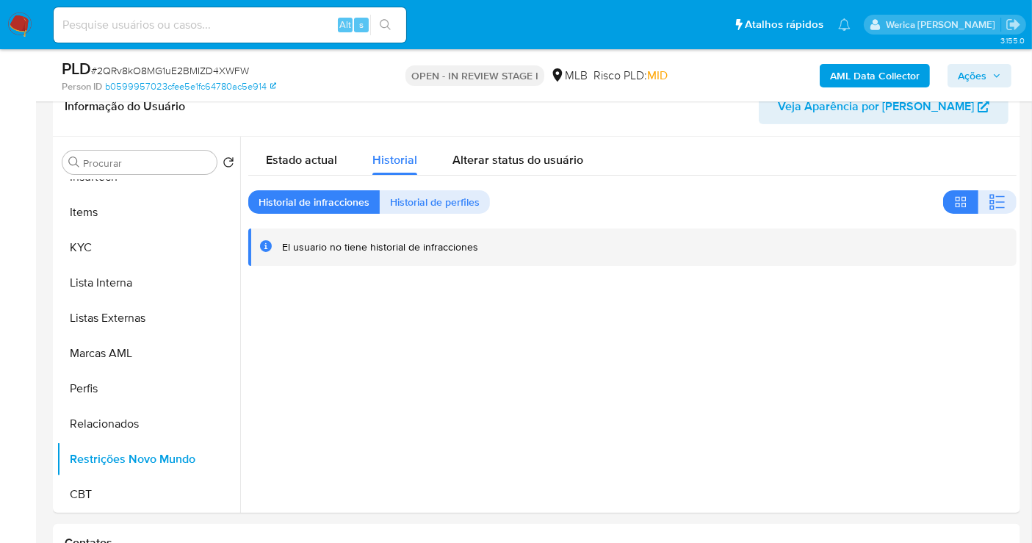
click at [865, 75] on b "AML Data Collector" at bounding box center [875, 76] width 90 height 24
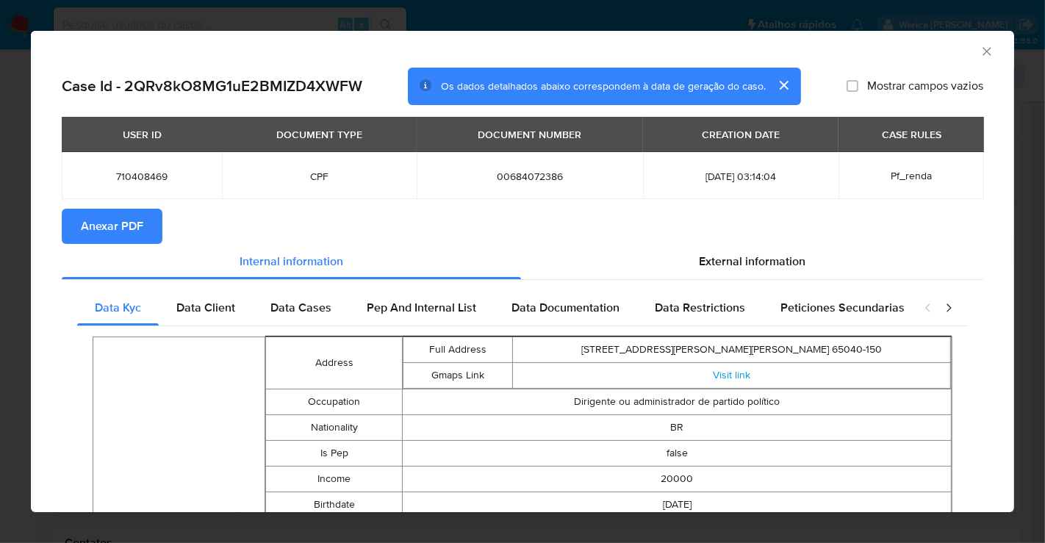
click at [134, 217] on span "Anexar PDF" at bounding box center [112, 226] width 62 height 32
click at [979, 47] on icon "Fechar a janela" at bounding box center [986, 51] width 15 height 15
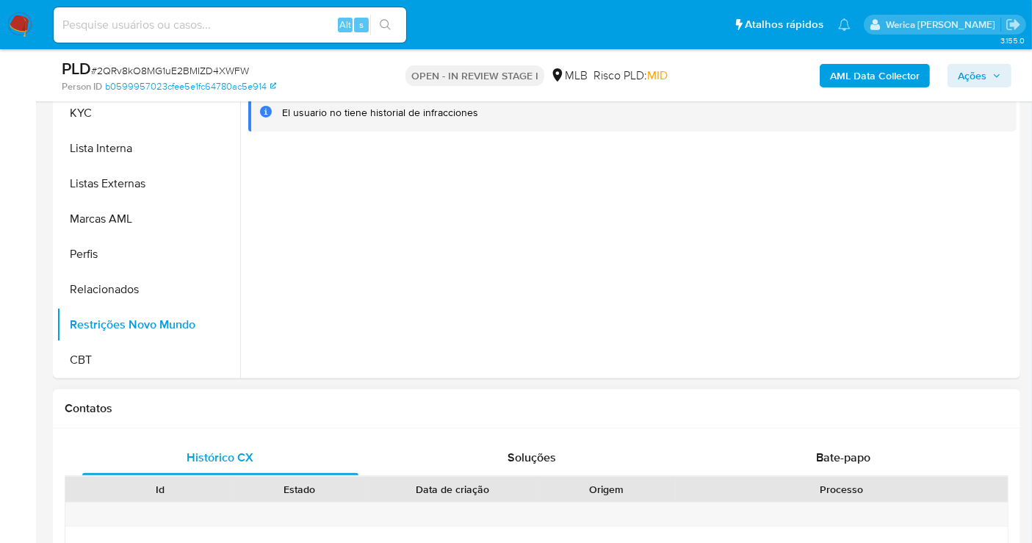
scroll to position [326, 0]
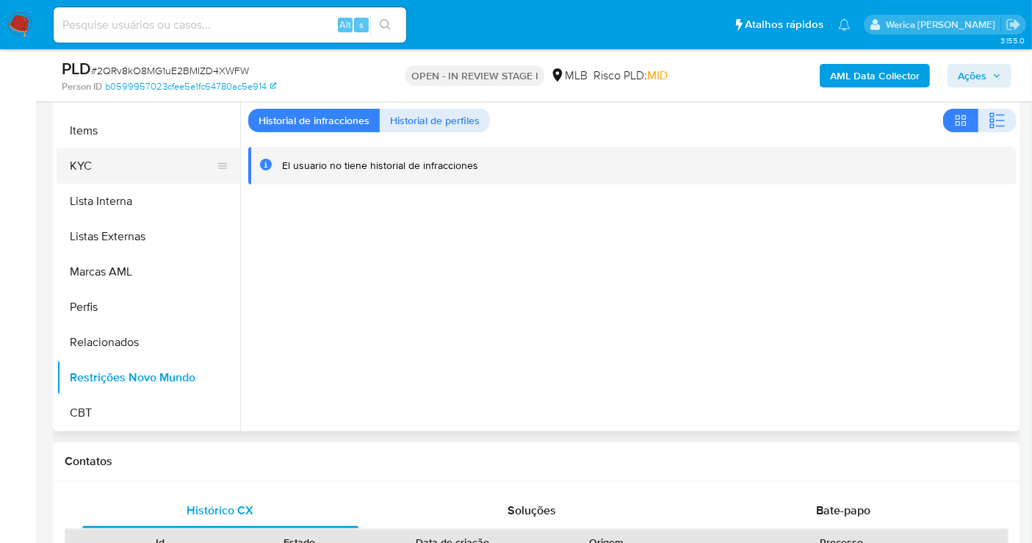
click at [80, 165] on button "KYC" at bounding box center [143, 165] width 172 height 35
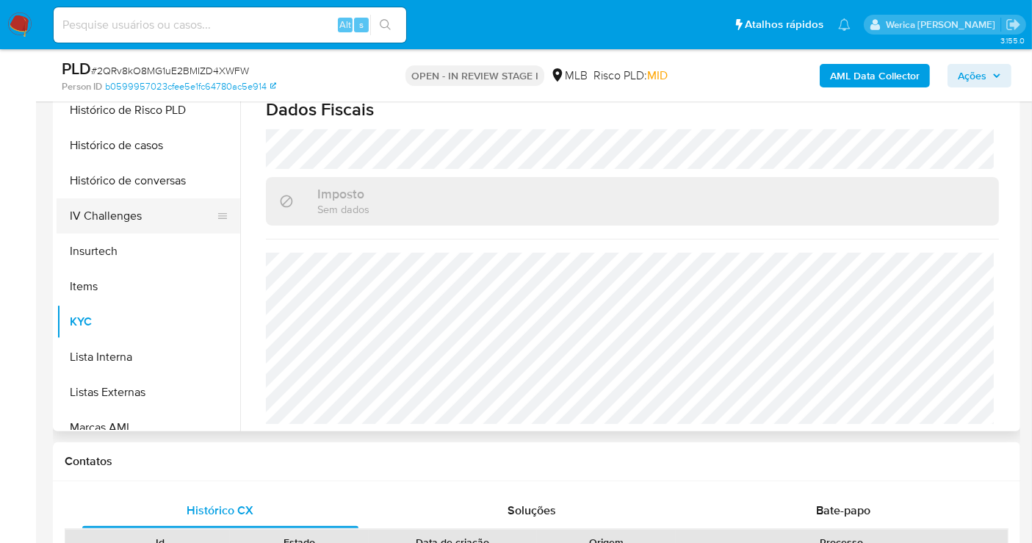
scroll to position [411, 0]
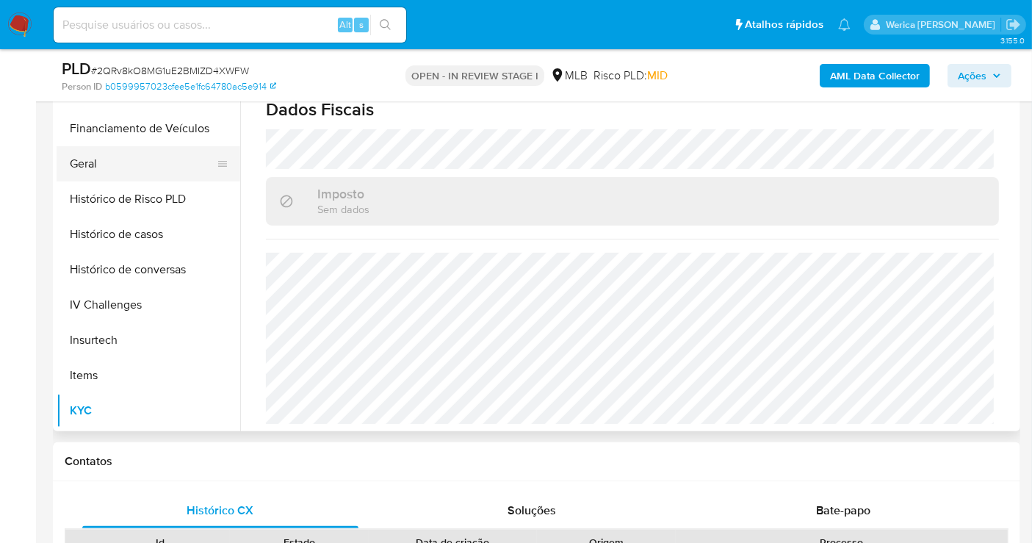
click at [123, 167] on button "Geral" at bounding box center [143, 163] width 172 height 35
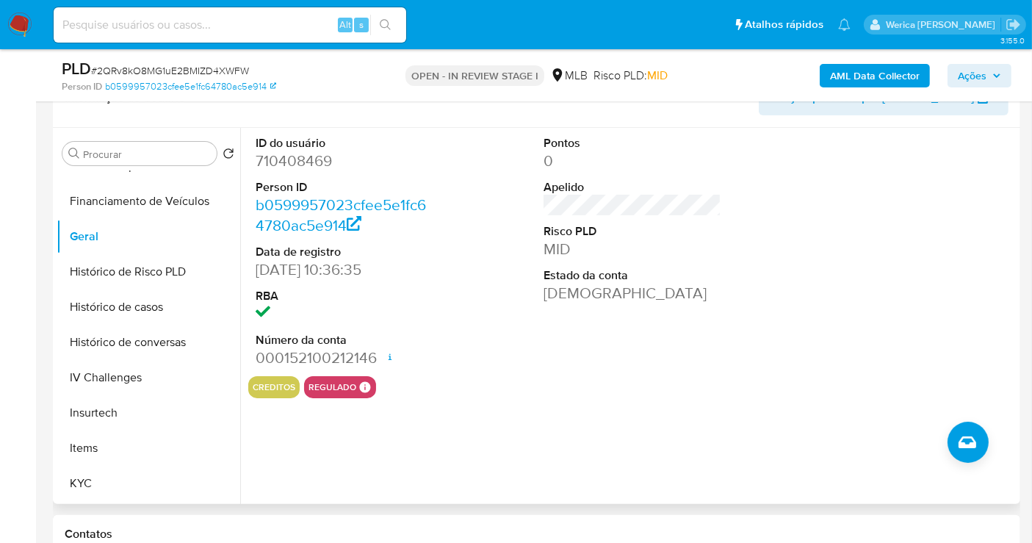
scroll to position [163, 0]
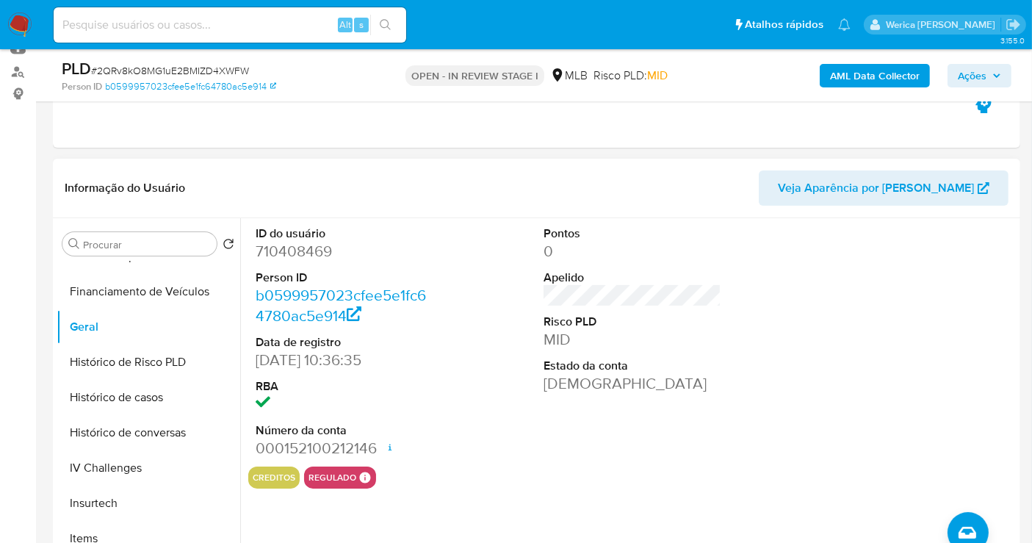
click at [938, 263] on div at bounding box center [921, 342] width 193 height 248
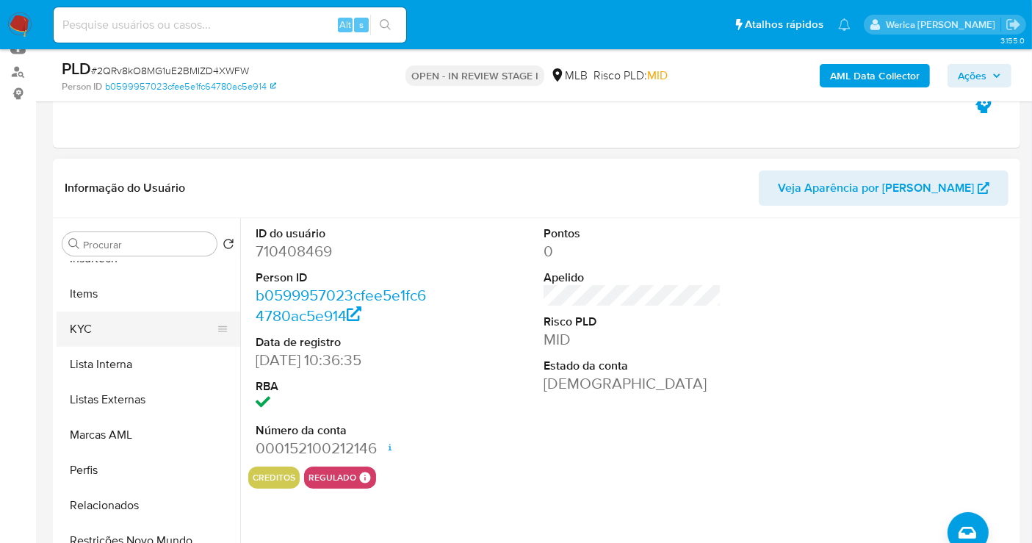
click at [137, 323] on button "KYC" at bounding box center [143, 329] width 172 height 35
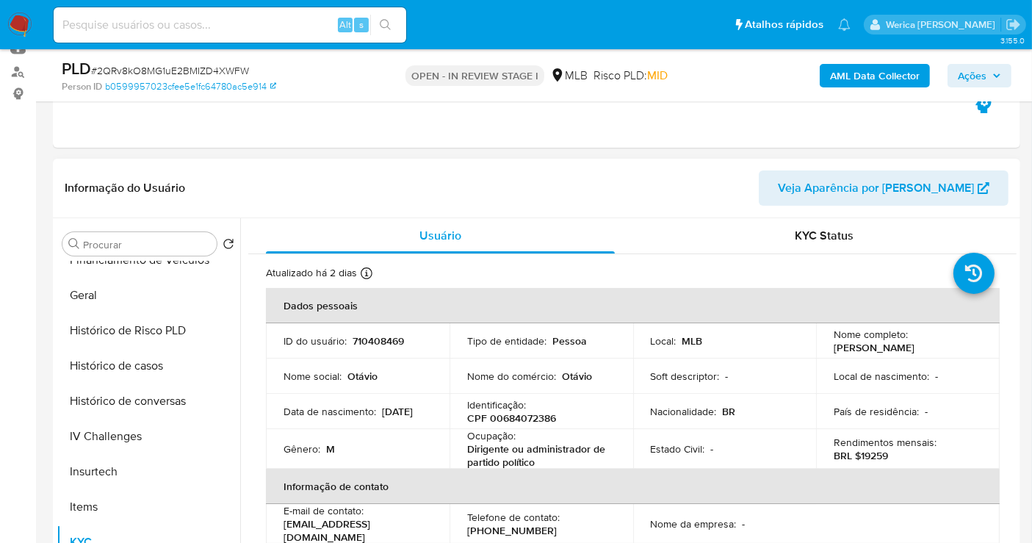
scroll to position [248, 0]
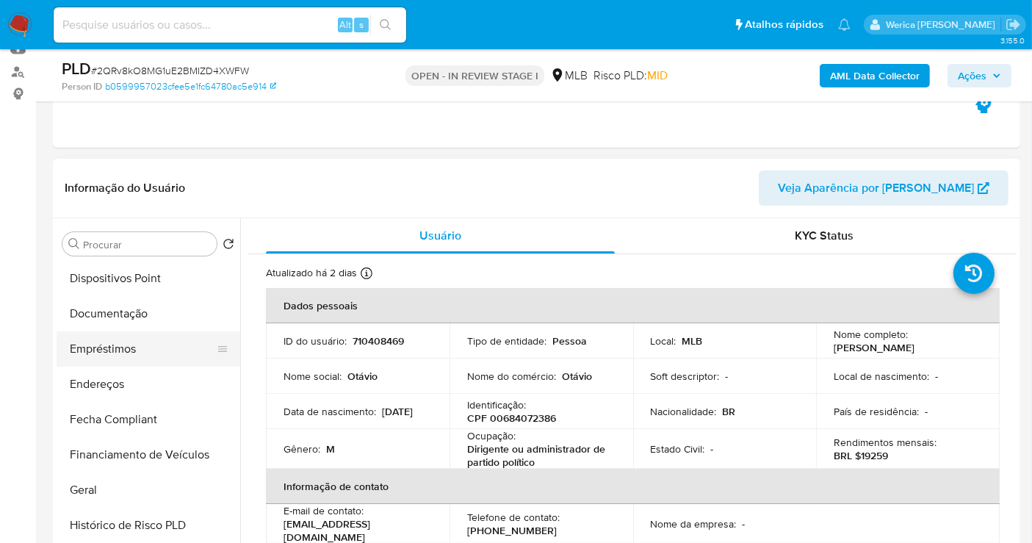
click at [76, 358] on button "Empréstimos" at bounding box center [143, 348] width 172 height 35
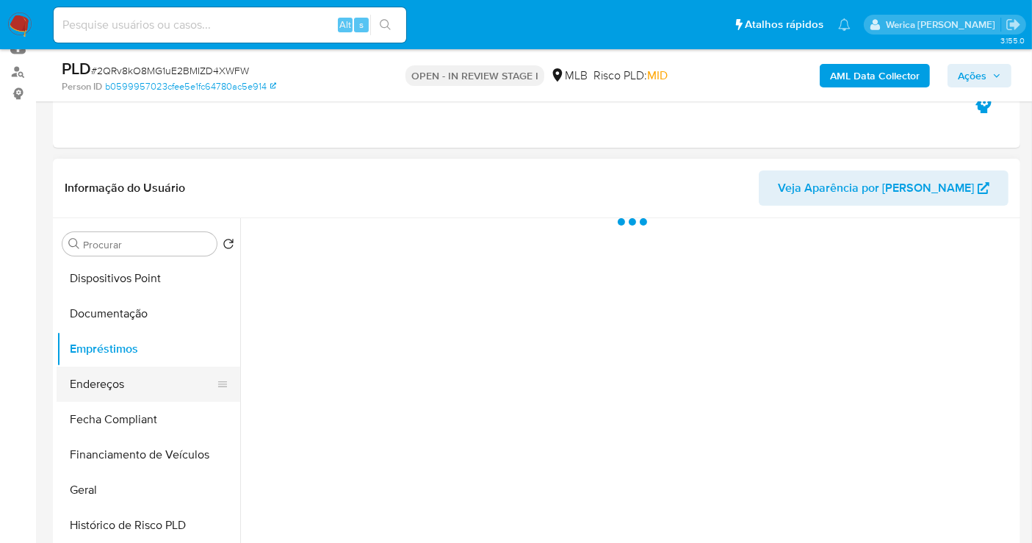
click at [101, 370] on button "Endereços" at bounding box center [143, 384] width 172 height 35
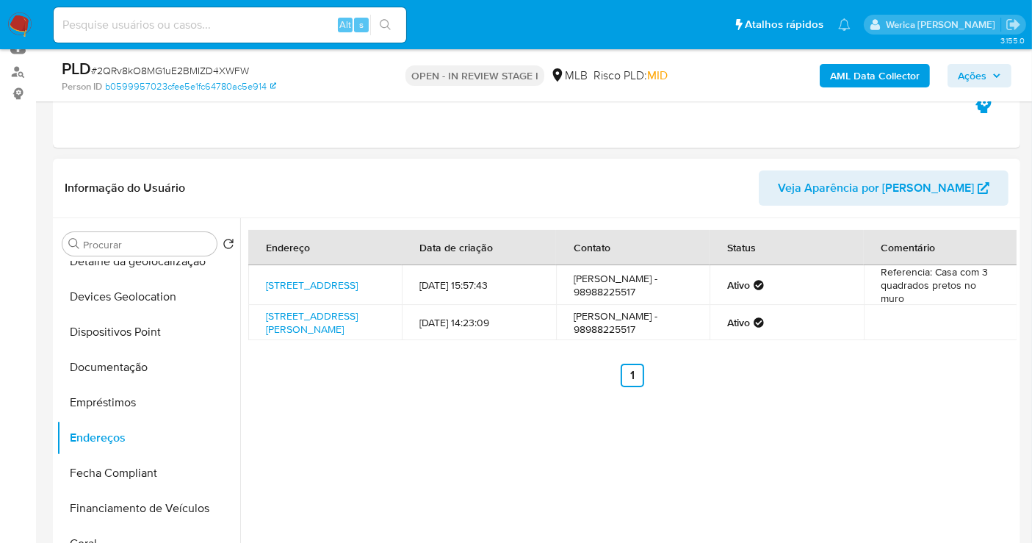
scroll to position [84, 0]
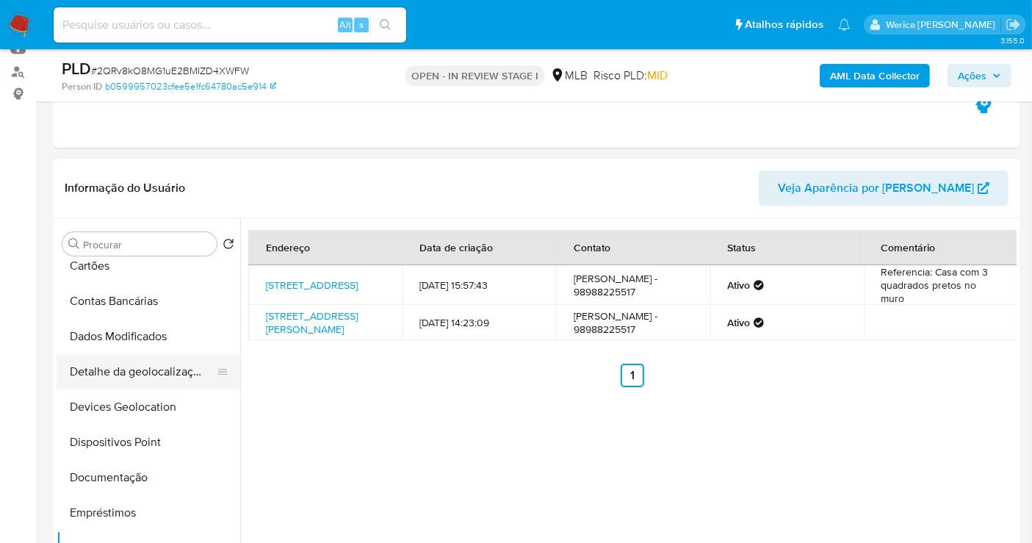
drag, startPoint x: 183, startPoint y: 373, endPoint x: 175, endPoint y: 374, distance: 8.1
click at [182, 373] on button "Detalhe da geolocalização" at bounding box center [143, 371] width 172 height 35
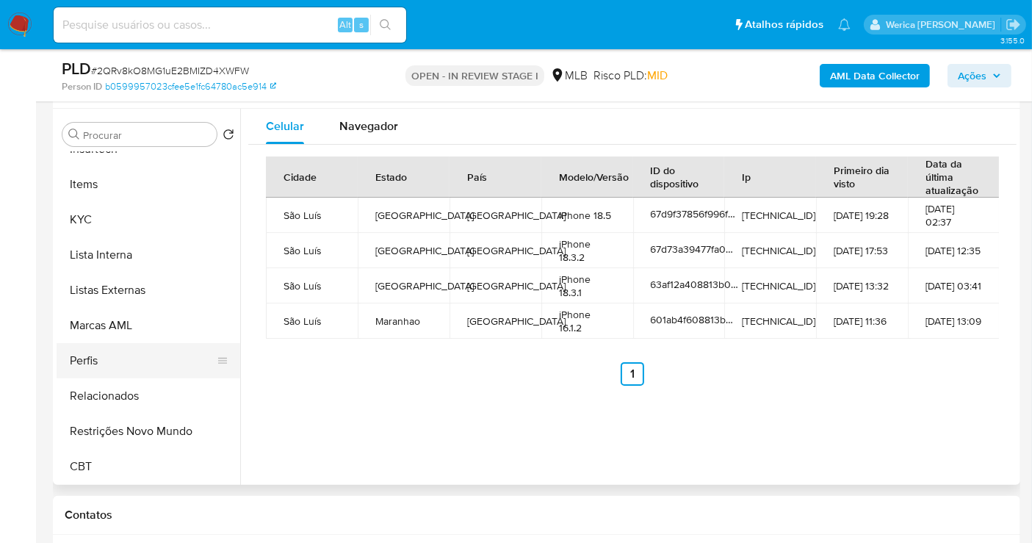
scroll to position [326, 0]
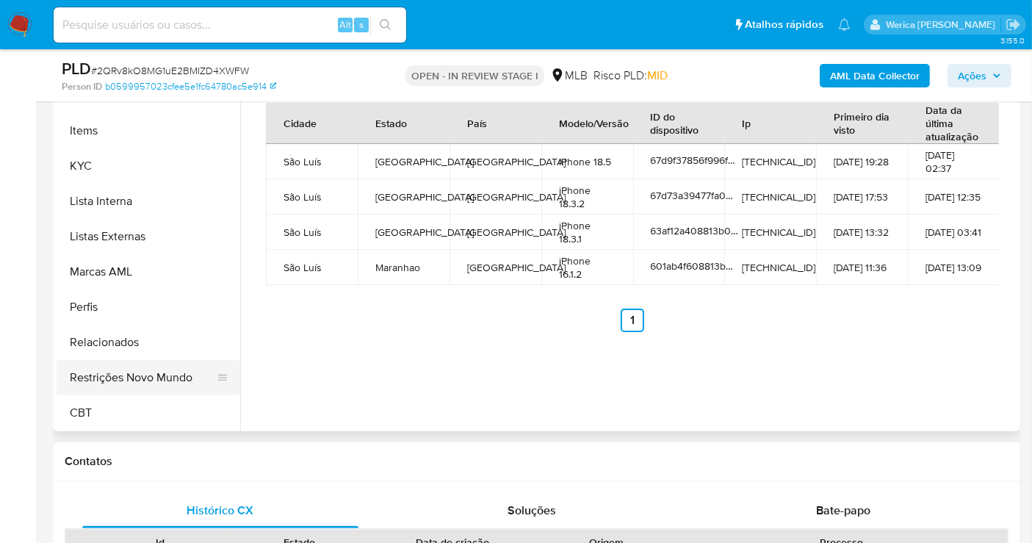
click at [147, 368] on button "Restrições Novo Mundo" at bounding box center [143, 377] width 172 height 35
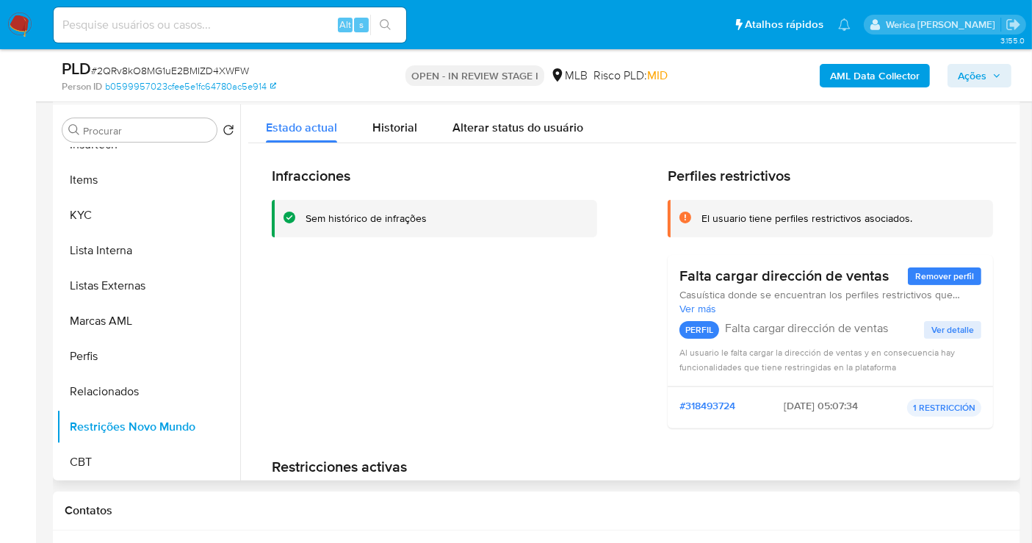
scroll to position [245, 0]
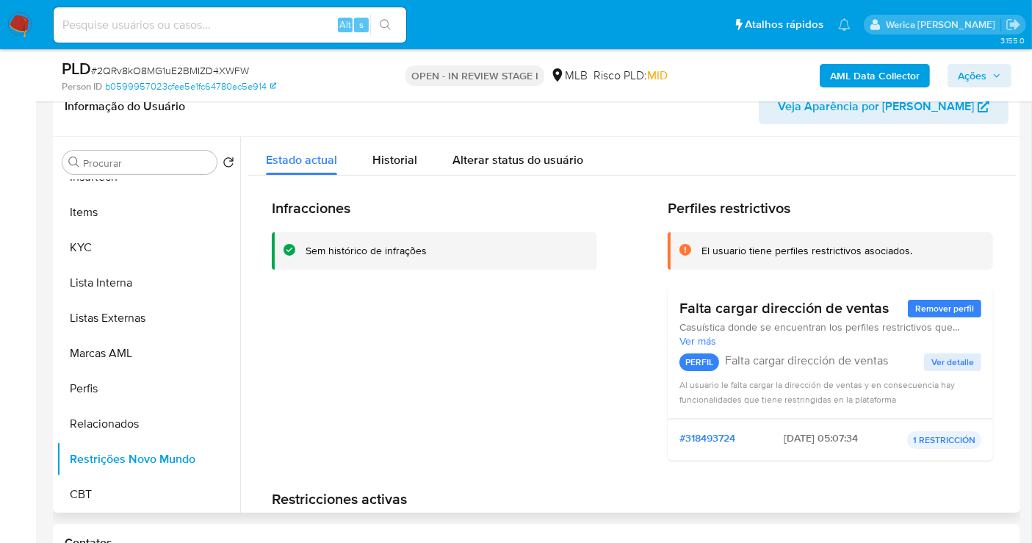
click at [412, 129] on div "Informação do Usuário Veja Aparência por Pessoa" at bounding box center [537, 107] width 968 height 60
click at [417, 148] on button "Historial" at bounding box center [395, 156] width 80 height 39
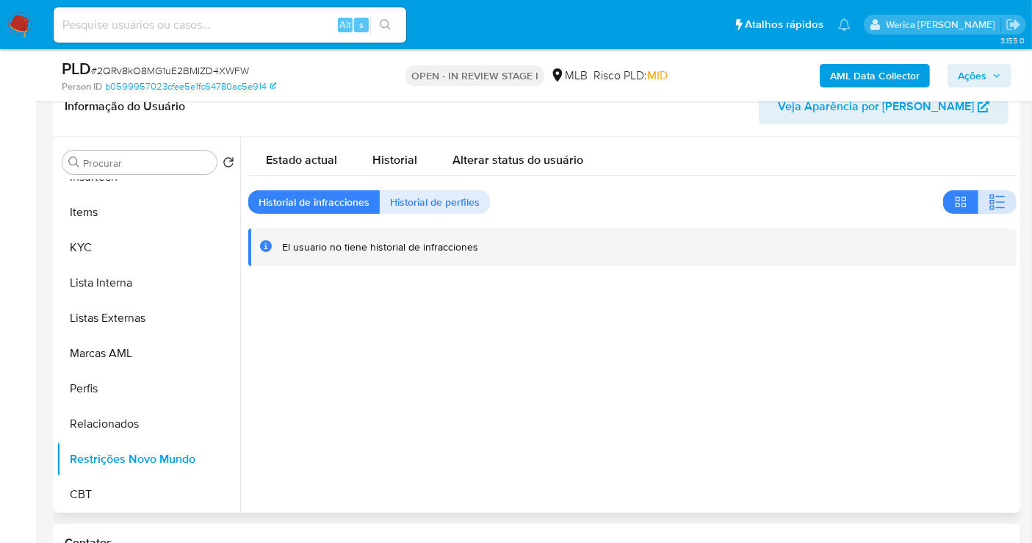
click at [990, 195] on icon "button" at bounding box center [998, 202] width 18 height 18
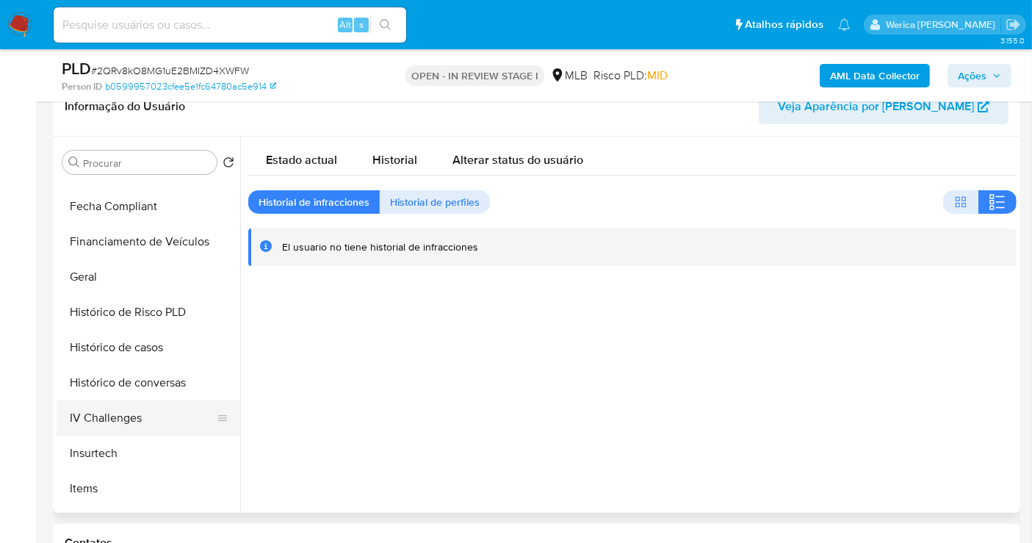
scroll to position [248, 0]
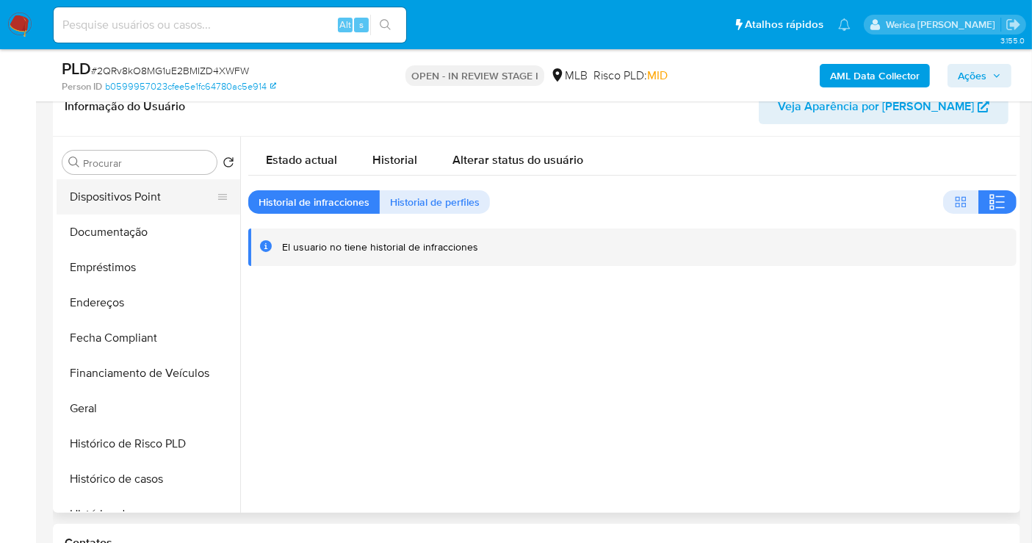
click at [153, 206] on button "Dispositivos Point" at bounding box center [143, 196] width 172 height 35
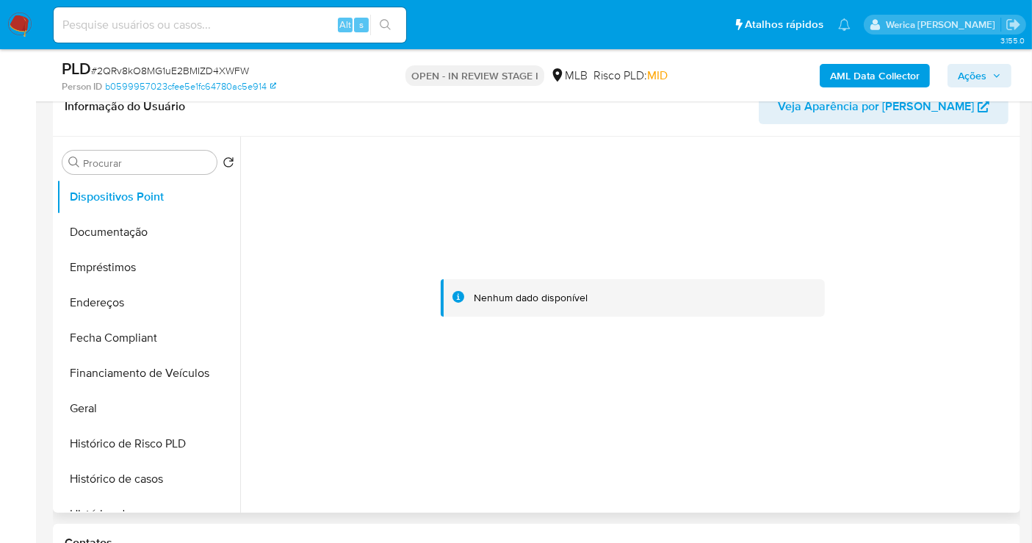
click at [942, 219] on div at bounding box center [632, 298] width 769 height 323
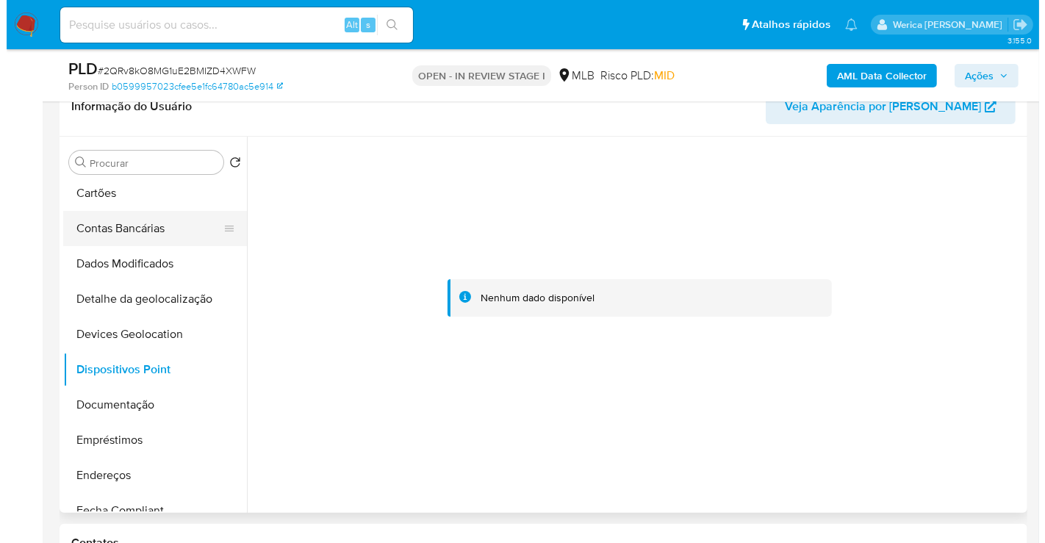
scroll to position [2, 0]
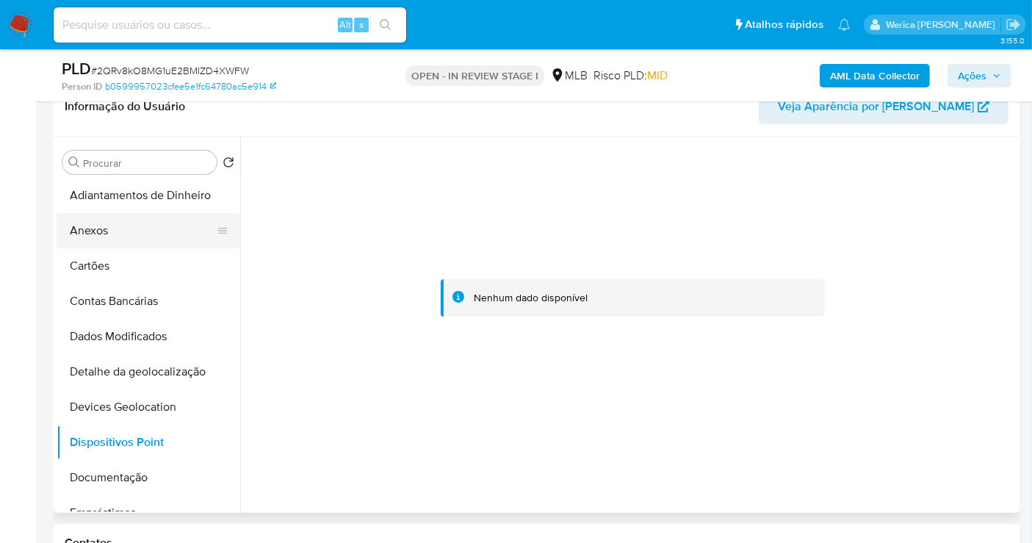
drag, startPoint x: 109, startPoint y: 221, endPoint x: 137, endPoint y: 215, distance: 29.4
click at [109, 219] on button "Anexos" at bounding box center [143, 230] width 172 height 35
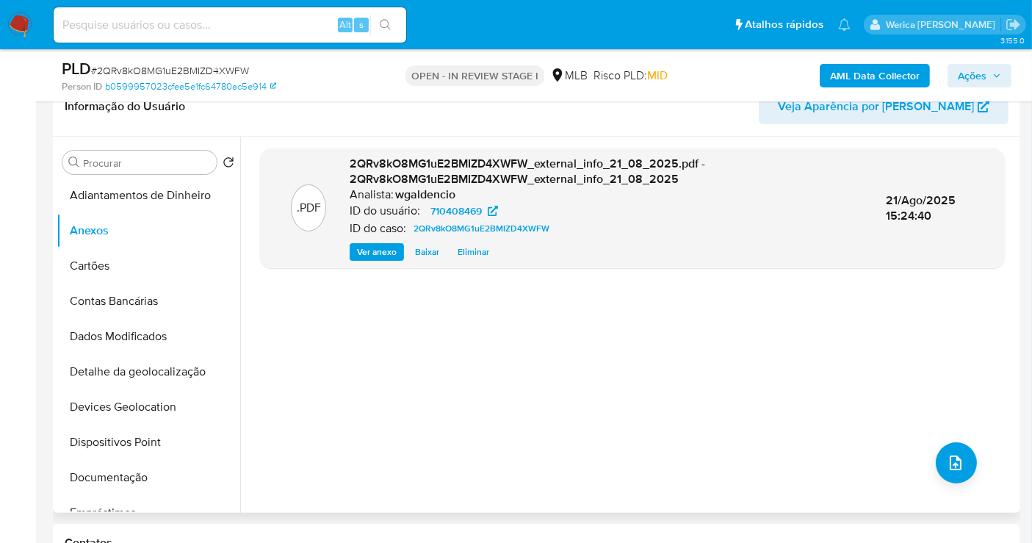
click at [974, 468] on div ".PDF 2QRv8kO8MG1uE2BMIZD4XWFW_external_info_21_08_2025.pdf - 2QRv8kO8MG1uE2BMIZ…" at bounding box center [632, 324] width 745 height 353
click at [943, 471] on button "upload-file" at bounding box center [956, 462] width 41 height 41
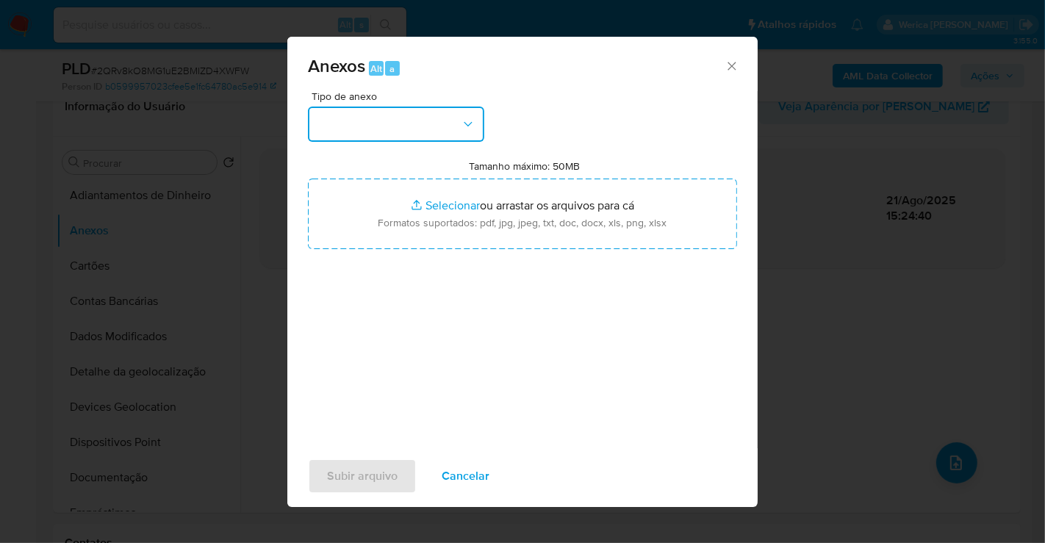
click at [403, 109] on button "button" at bounding box center [396, 124] width 176 height 35
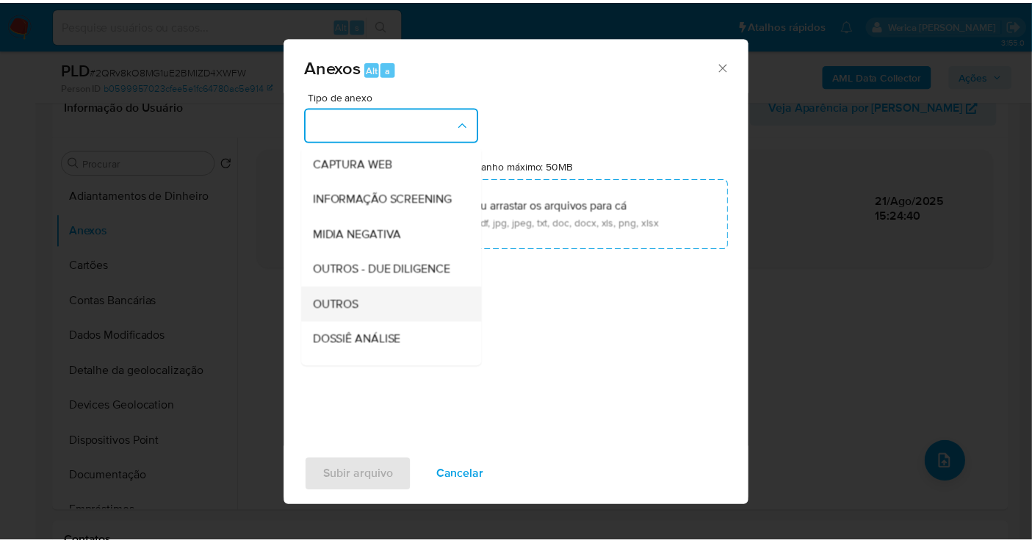
scroll to position [163, 0]
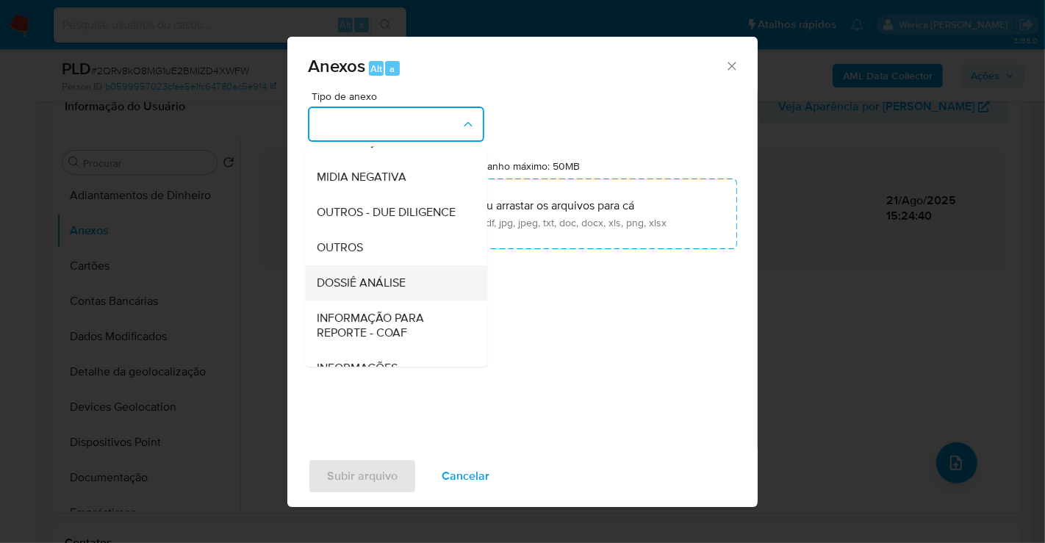
click at [406, 301] on div "DOSSIÊ ANÁLISE" at bounding box center [392, 282] width 150 height 35
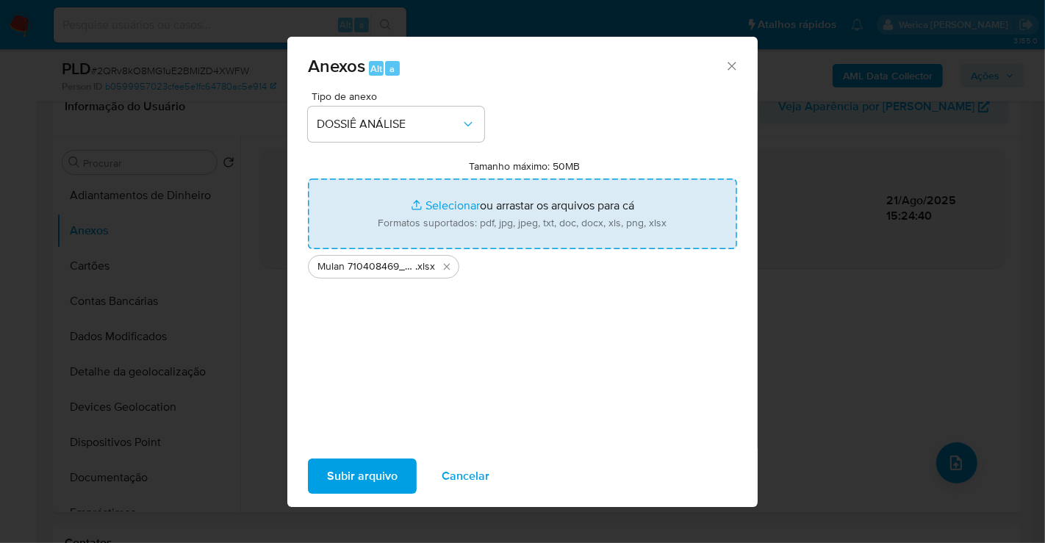
type input "C:\fakepath\SAR - 2QRv8kO8MG1uE2BMIZD4XWFW - CPF 00684072386 - OTAVIO SILVA LOP…"
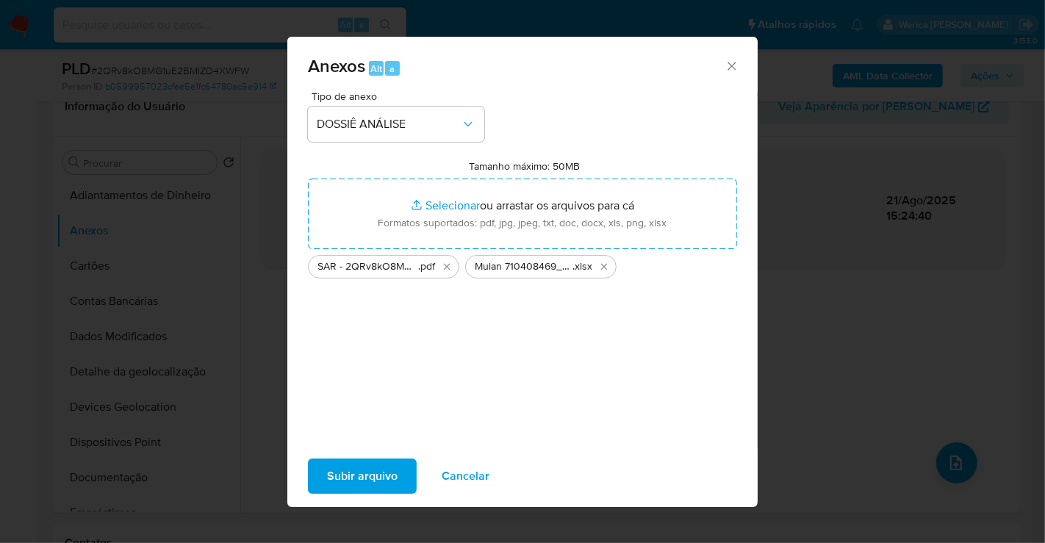
click at [400, 481] on button "Subir arquivo" at bounding box center [362, 475] width 109 height 35
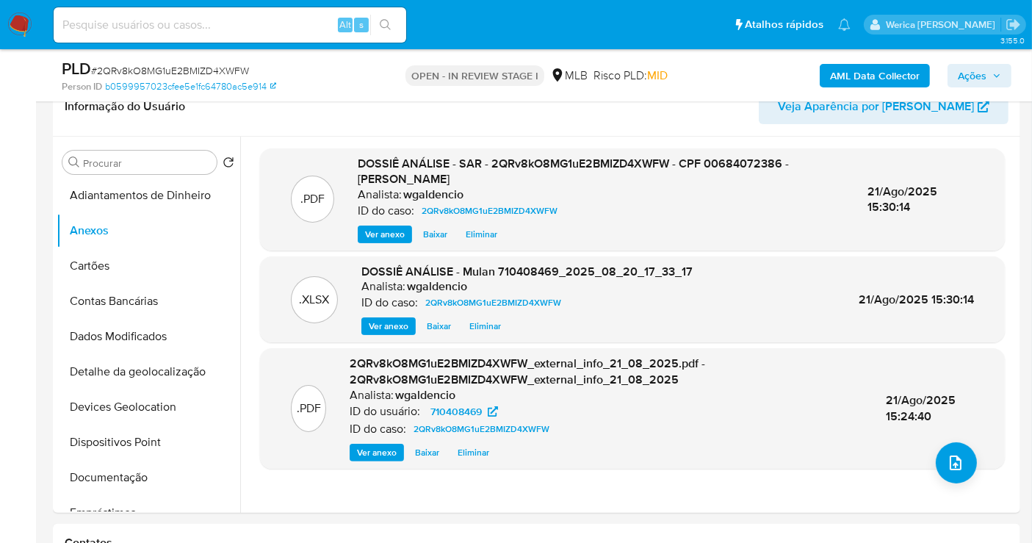
click at [987, 71] on span "Ações" at bounding box center [972, 76] width 29 height 24
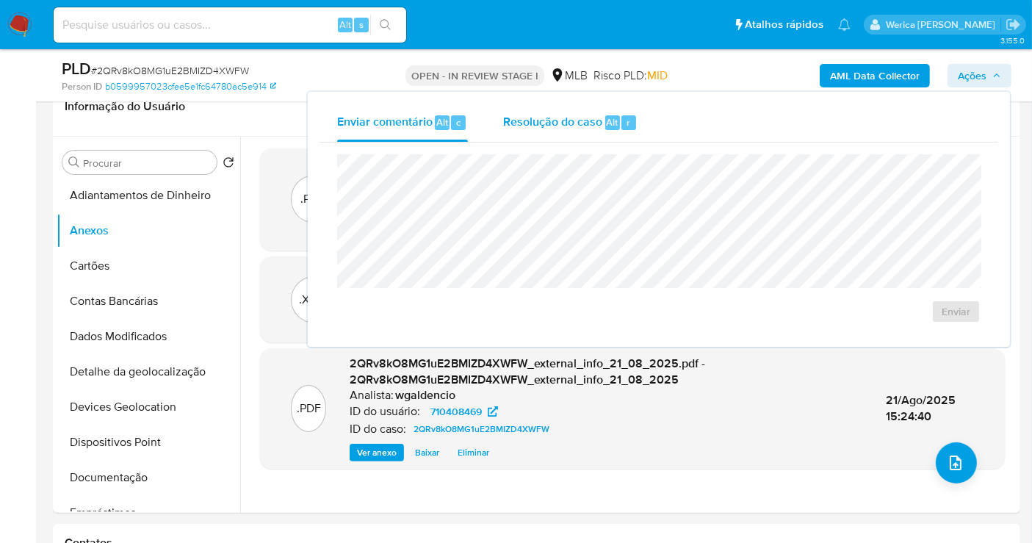
click at [590, 128] on span "Resolução do caso" at bounding box center [552, 121] width 99 height 17
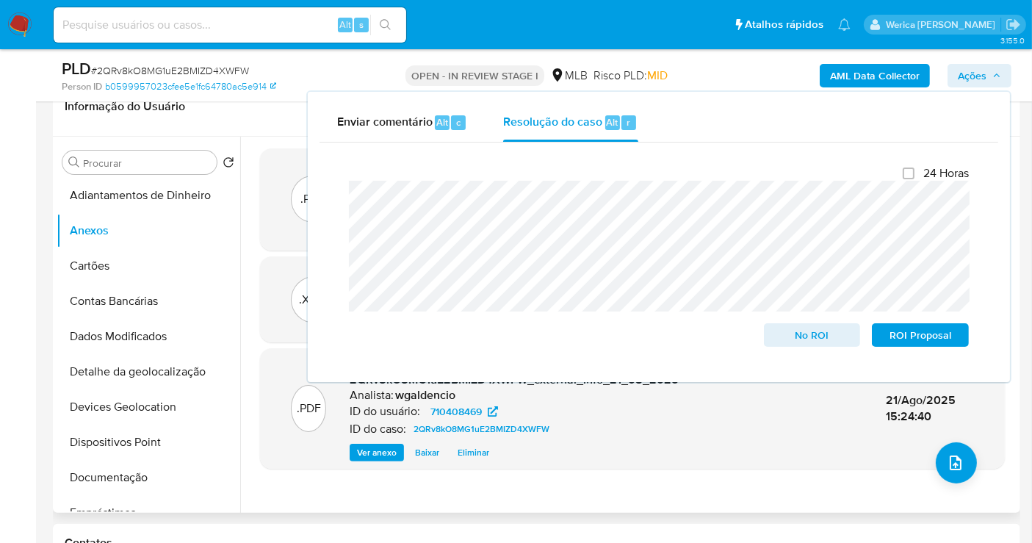
click at [627, 481] on div ".PDF DOSSIÊ ANÁLISE - SAR - 2QRv8kO8MG1uE2BMIZD4XWFW - CPF 00684072386 - OTAVIO…" at bounding box center [632, 324] width 745 height 353
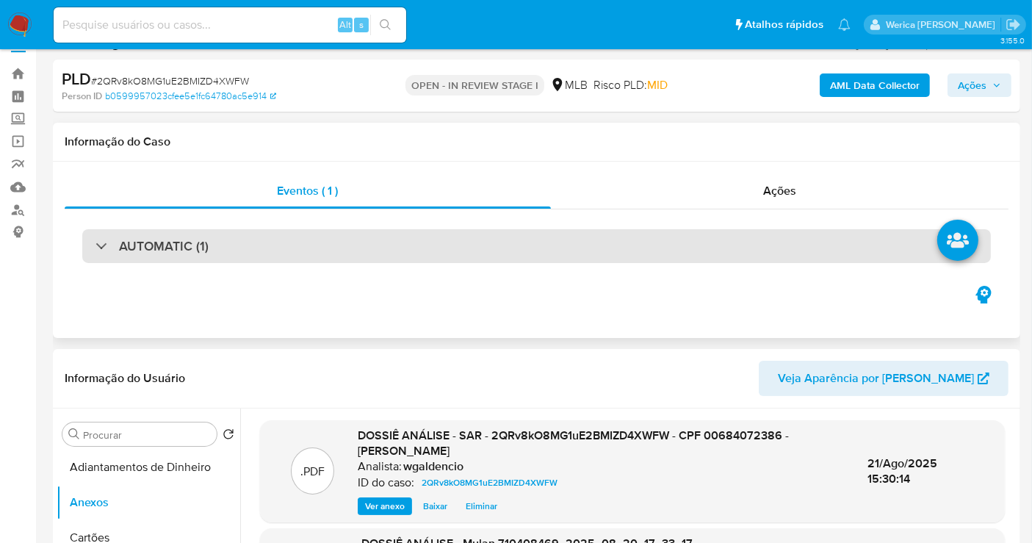
scroll to position [0, 0]
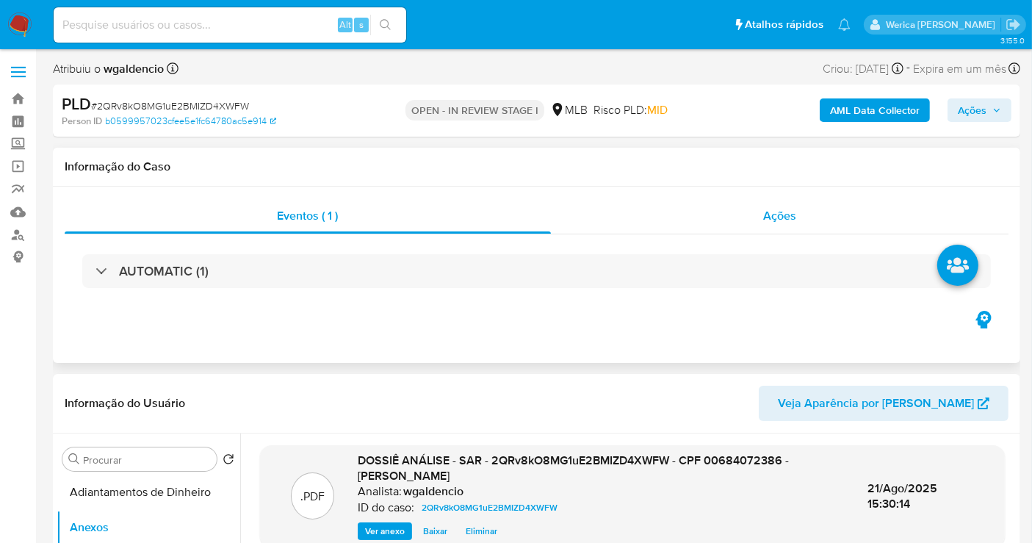
click at [804, 204] on div "Ações" at bounding box center [780, 215] width 458 height 35
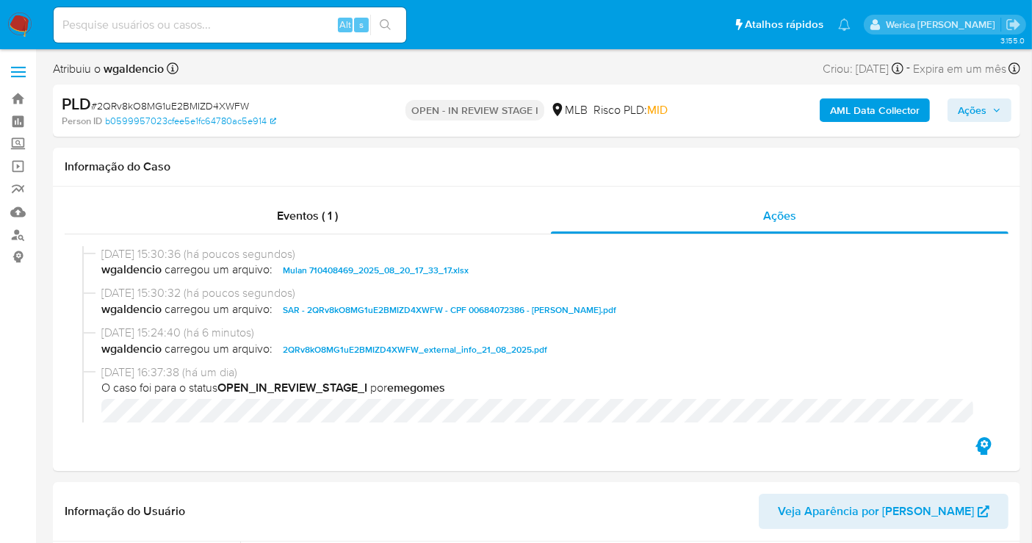
drag, startPoint x: 959, startPoint y: 104, endPoint x: 956, endPoint y: 115, distance: 11.4
click at [960, 104] on span "Ações" at bounding box center [972, 110] width 29 height 24
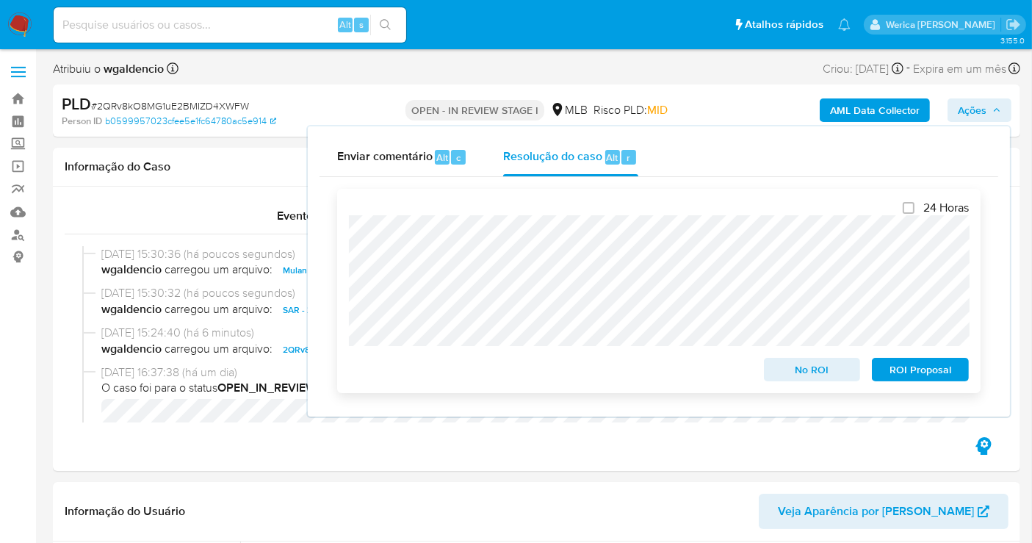
click at [921, 380] on span "ROI Proposal" at bounding box center [920, 369] width 76 height 21
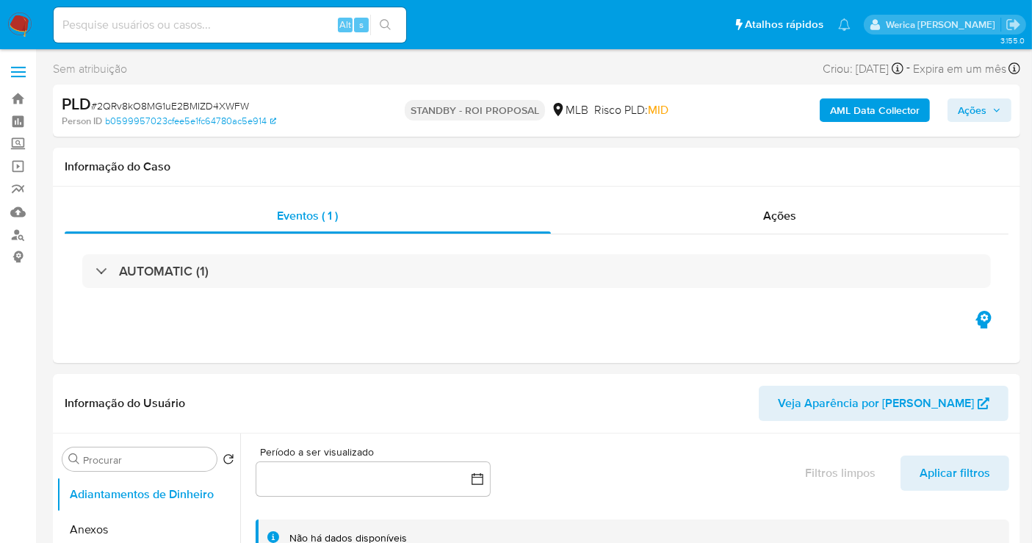
select select "10"
